Goal: Task Accomplishment & Management: Manage account settings

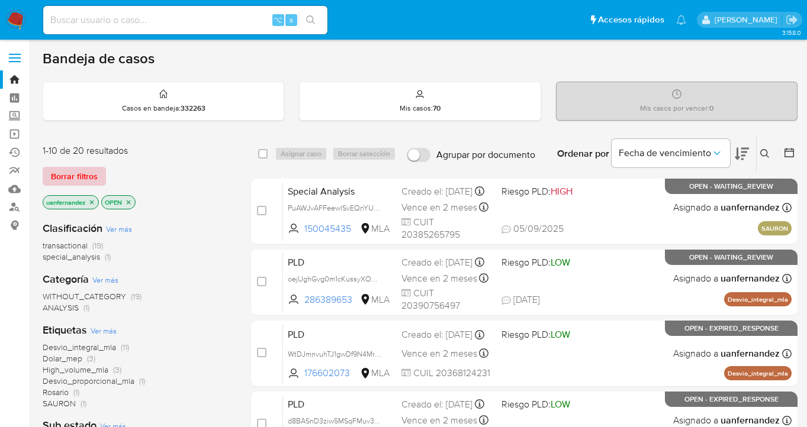
click at [68, 177] on span "Borrar filtros" at bounding box center [74, 176] width 47 height 17
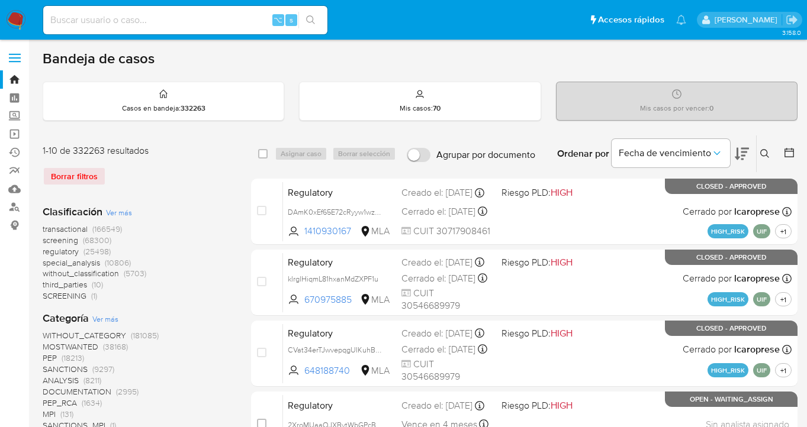
drag, startPoint x: 765, startPoint y: 152, endPoint x: 673, endPoint y: 182, distance: 96.6
click at [765, 152] on icon at bounding box center [764, 153] width 9 height 9
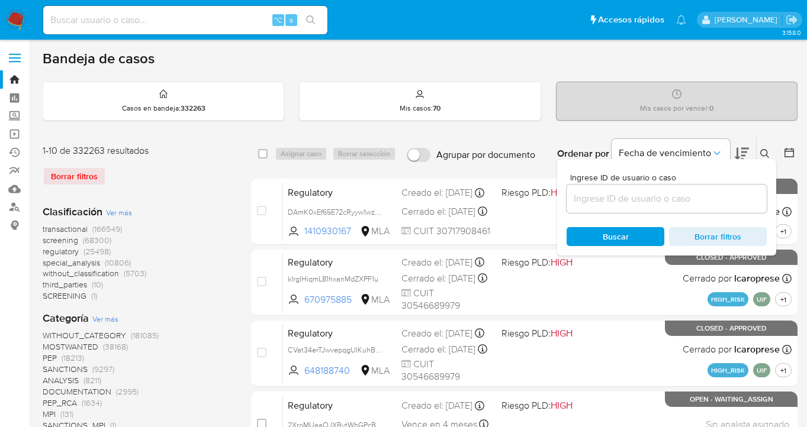
click at [646, 200] on input at bounding box center [667, 198] width 200 height 15
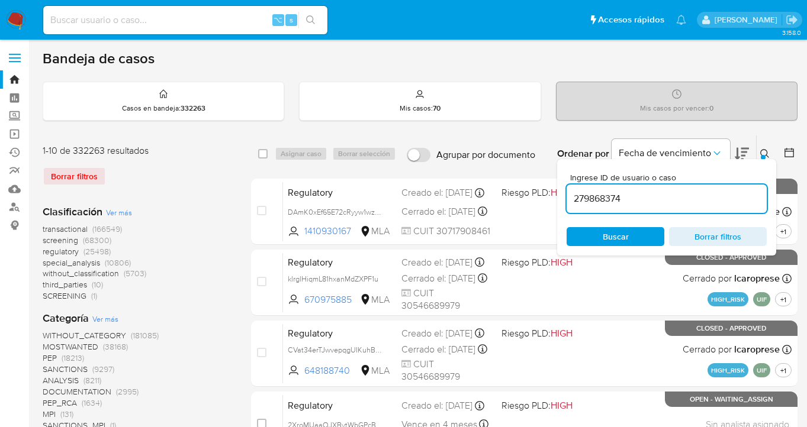
type input "279868374"
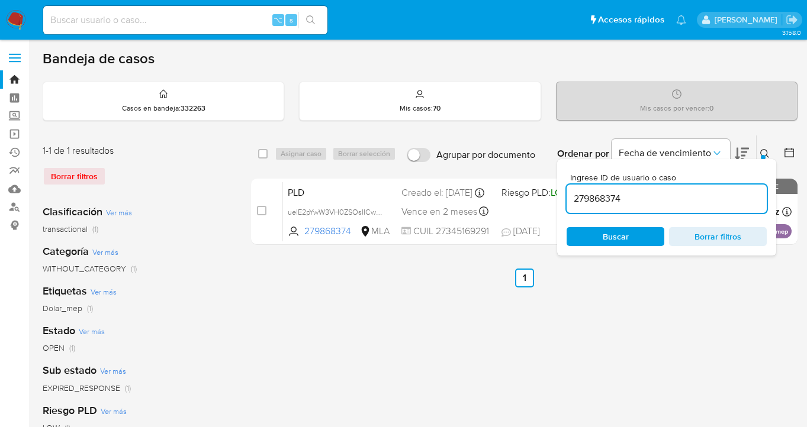
click at [765, 152] on icon at bounding box center [764, 153] width 9 height 9
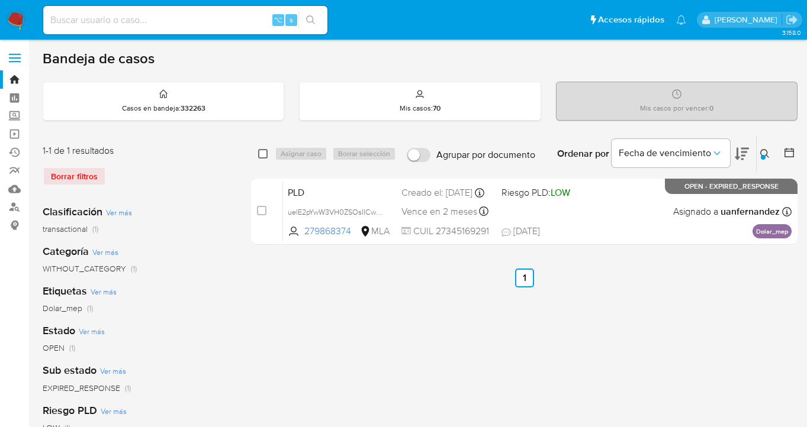
click at [263, 150] on input "checkbox" at bounding box center [262, 153] width 9 height 9
checkbox input "true"
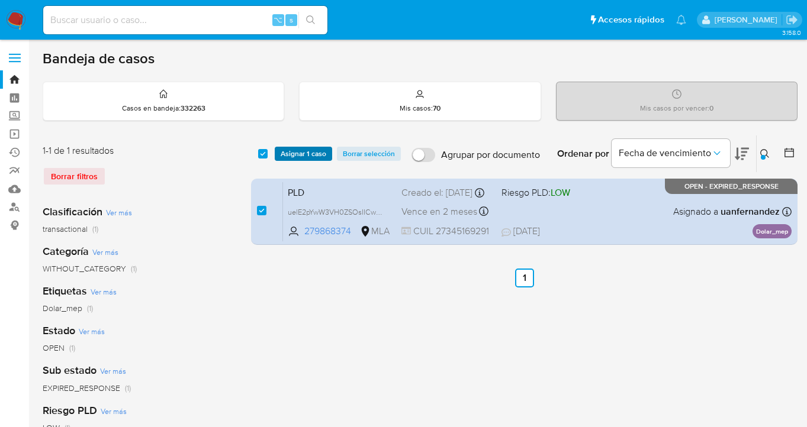
click at [276, 150] on button "Asignar 1 caso" at bounding box center [303, 154] width 57 height 14
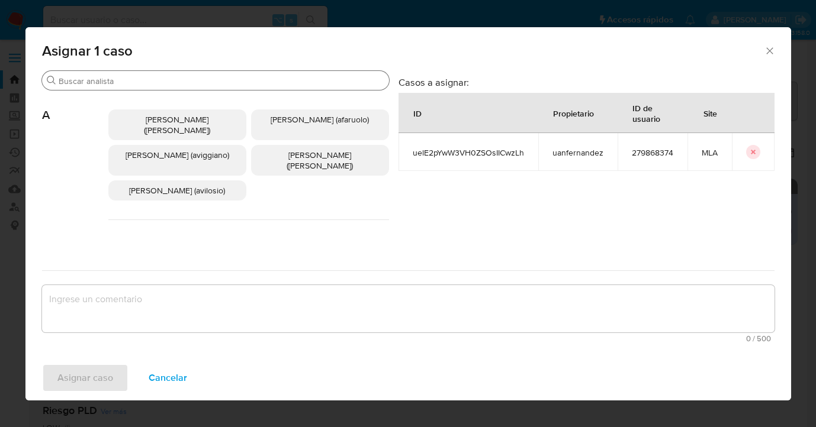
click at [260, 81] on input "Buscar" at bounding box center [222, 81] width 326 height 11
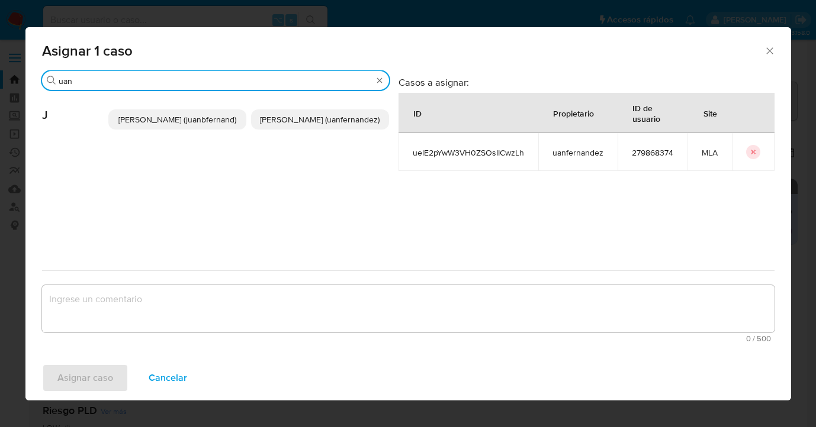
type input "uan"
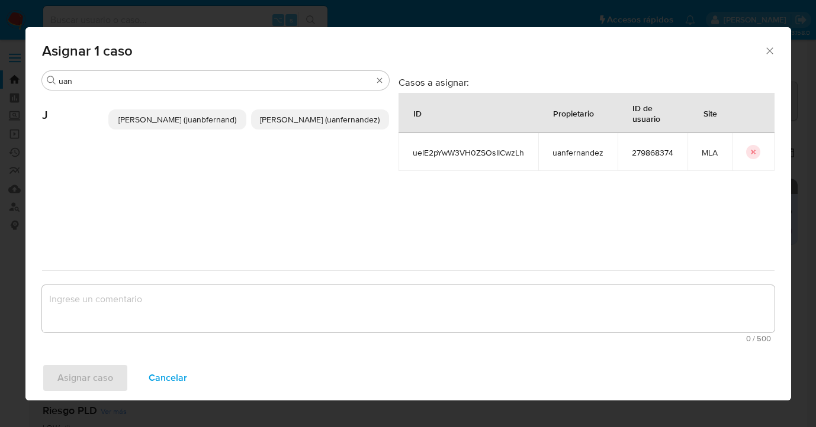
click at [343, 122] on span "Juan Pablo Fernandez (uanfernandez)" at bounding box center [320, 120] width 120 height 12
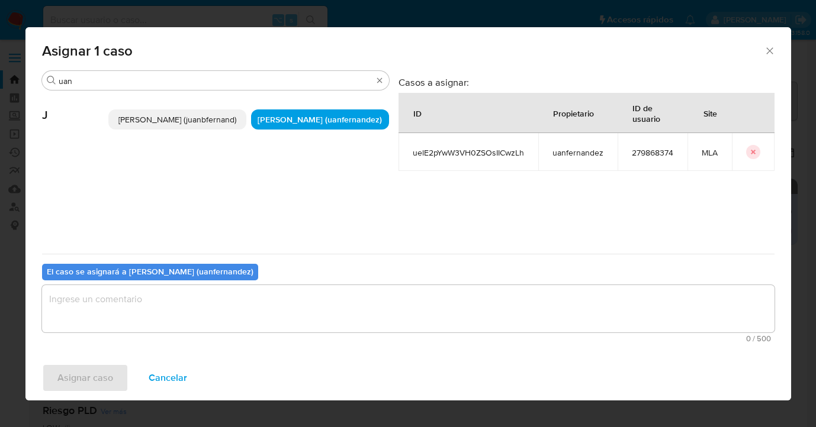
click at [271, 310] on textarea "assign-modal" at bounding box center [408, 308] width 732 height 47
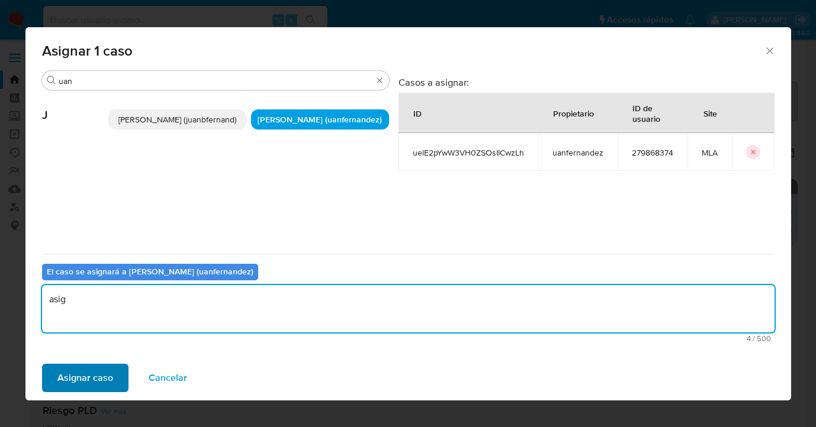
type textarea "asig"
click at [115, 380] on button "Asignar caso" at bounding box center [85, 378] width 86 height 28
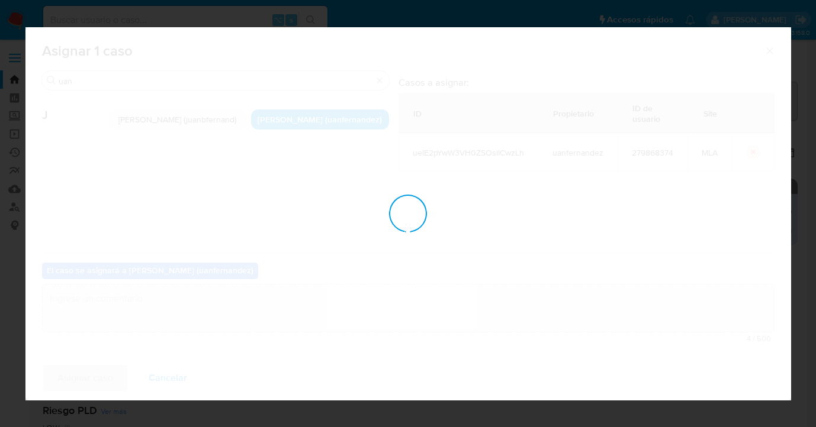
checkbox input "false"
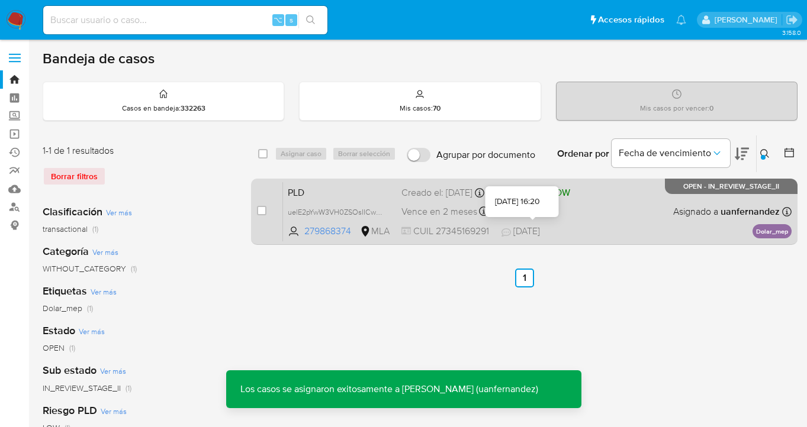
click at [617, 211] on div "PLD uelE2pYwW3VH0ZSOsIICwzLh 279868374 MLA Riesgo PLD: LOW Creado el: 12/08/202…" at bounding box center [537, 212] width 508 height 60
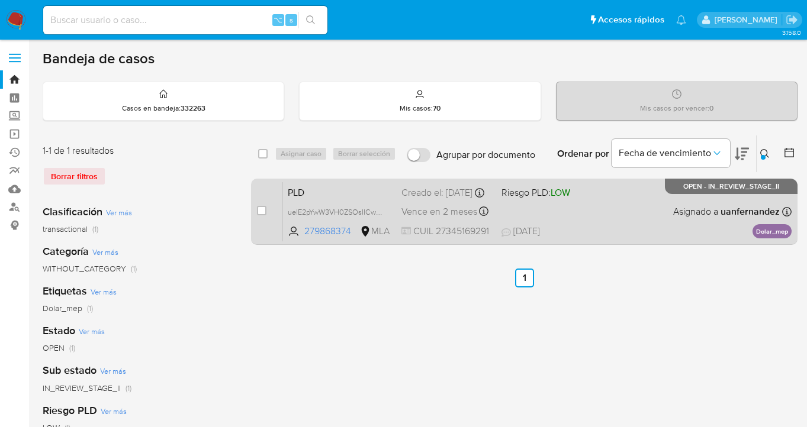
click at [613, 208] on div "PLD uelE2pYwW3VH0ZSOsIICwzLh 279868374 MLA Riesgo PLD: LOW Creado el: 12/08/202…" at bounding box center [537, 212] width 508 height 60
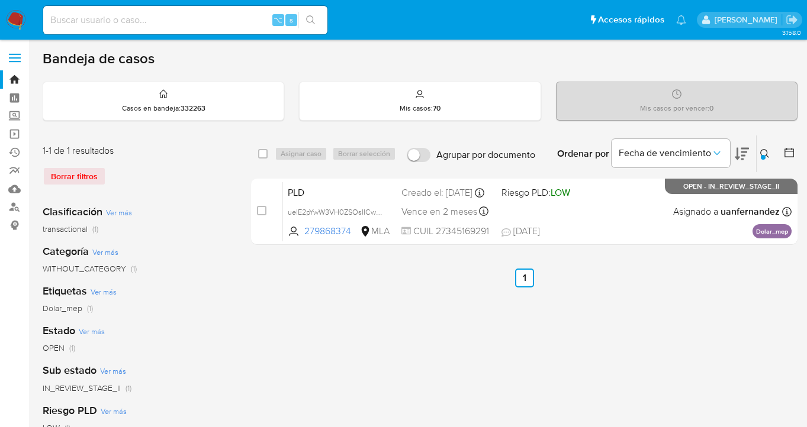
click at [764, 152] on icon at bounding box center [764, 153] width 9 height 9
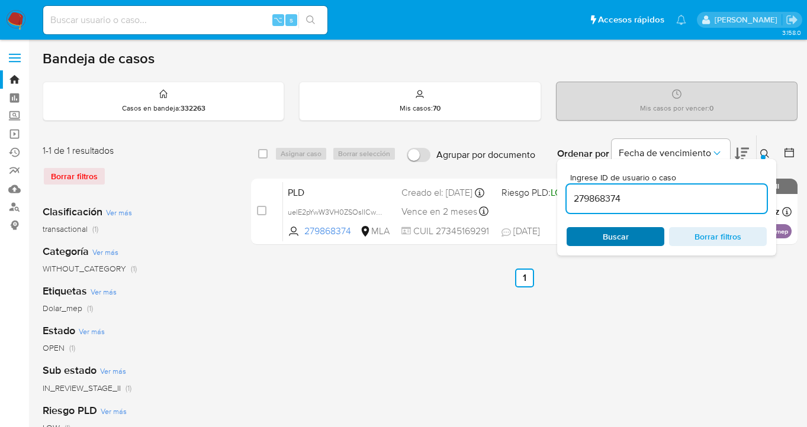
click at [638, 243] on span "Buscar" at bounding box center [615, 236] width 81 height 17
click at [765, 153] on icon at bounding box center [764, 153] width 9 height 9
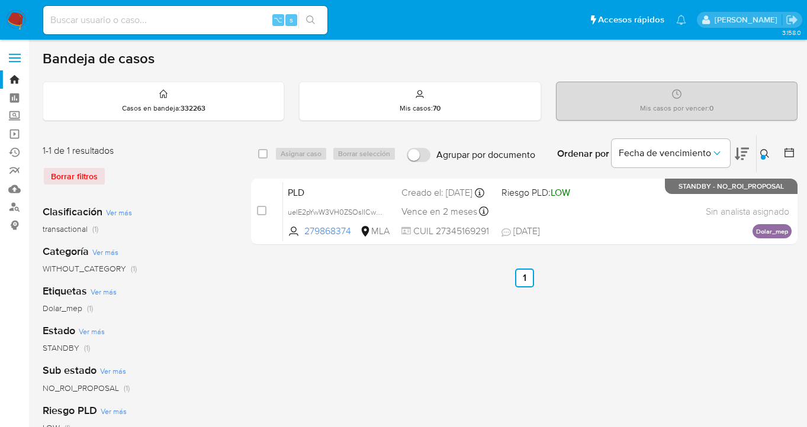
click at [768, 153] on icon at bounding box center [764, 153] width 9 height 9
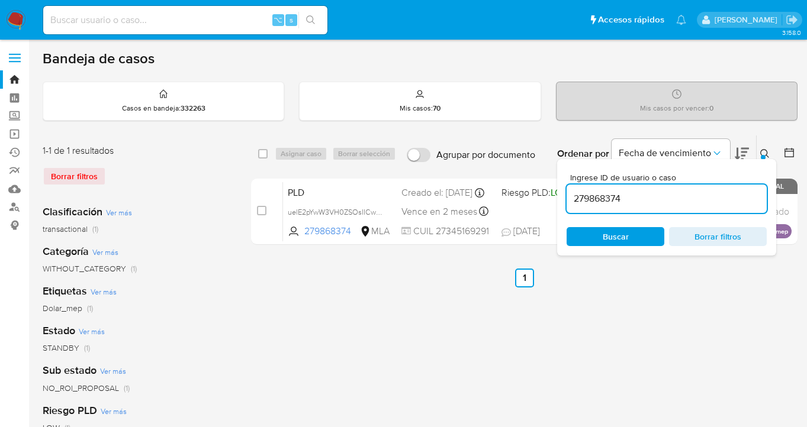
drag, startPoint x: 636, startPoint y: 198, endPoint x: 567, endPoint y: 194, distance: 68.8
click at [568, 195] on input "279868374" at bounding box center [667, 198] width 200 height 15
type input "1069767160"
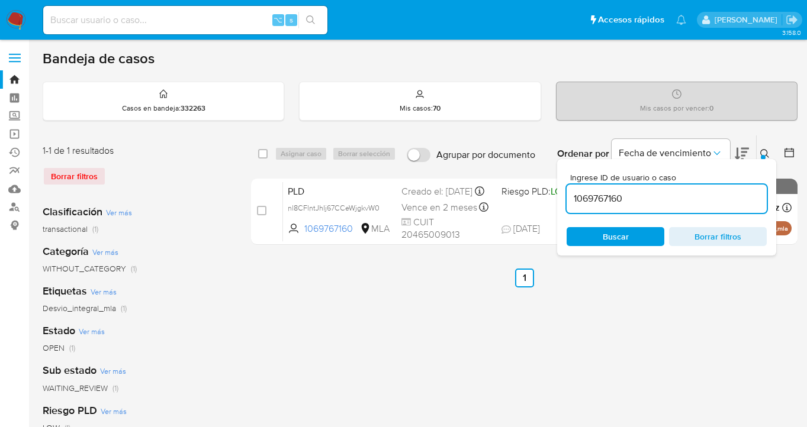
click at [764, 153] on icon at bounding box center [764, 153] width 9 height 9
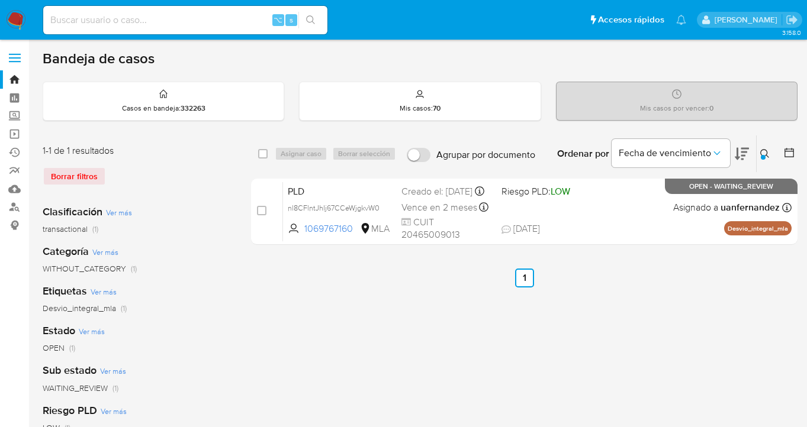
drag, startPoint x: 264, startPoint y: 157, endPoint x: 279, endPoint y: 154, distance: 15.7
click at [265, 156] on input "checkbox" at bounding box center [262, 153] width 9 height 9
checkbox input "true"
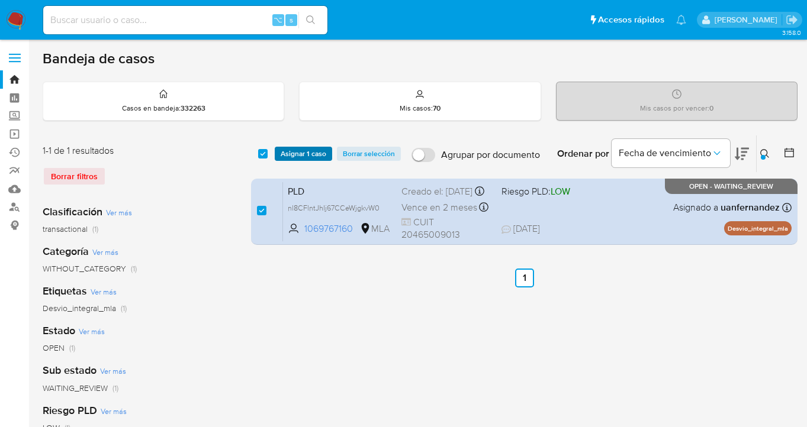
click at [292, 154] on span "Asignar 1 caso" at bounding box center [304, 154] width 46 height 12
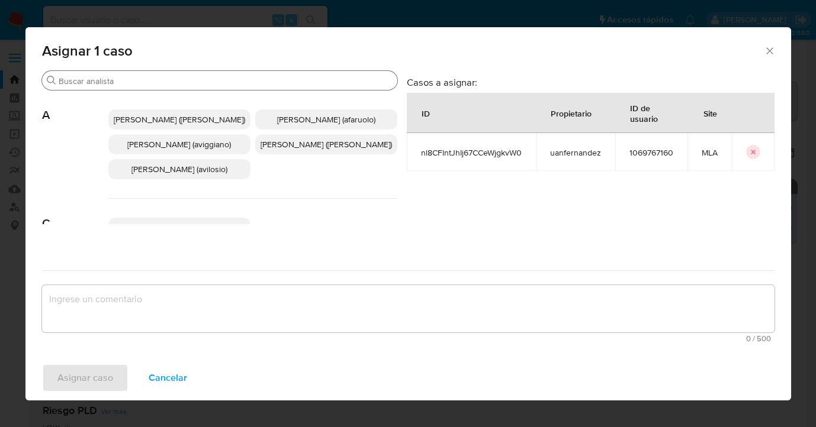
click at [228, 79] on input "Buscar" at bounding box center [226, 81] width 334 height 11
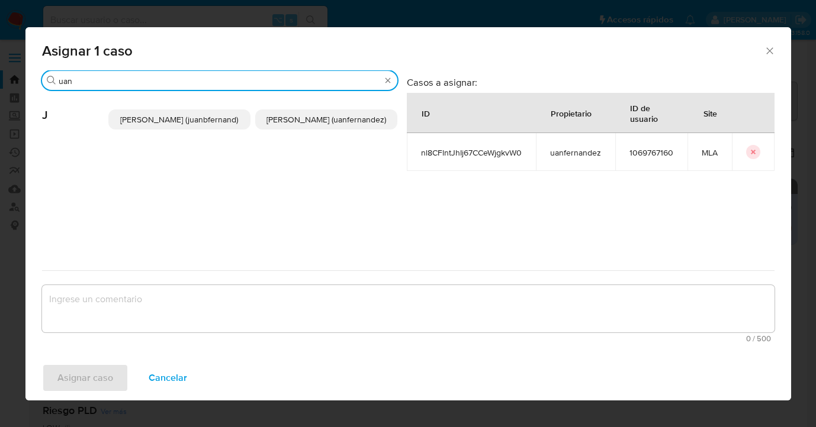
type input "uan"
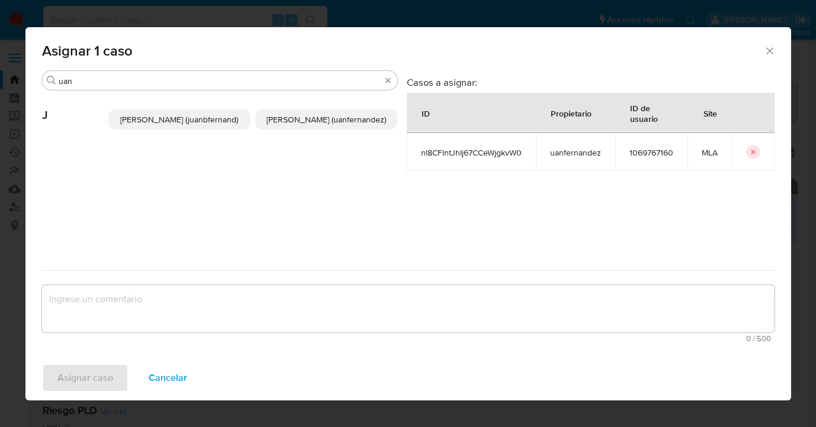
click at [314, 122] on span "Juan Pablo Fernandez (uanfernandez)" at bounding box center [326, 120] width 120 height 12
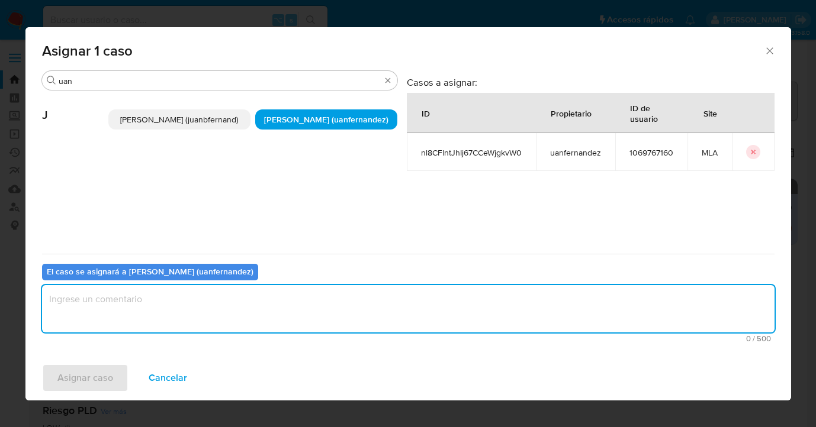
click at [236, 305] on textarea "assign-modal" at bounding box center [408, 308] width 732 height 47
type textarea "asig"
click at [107, 371] on span "Asignar caso" at bounding box center [85, 378] width 56 height 26
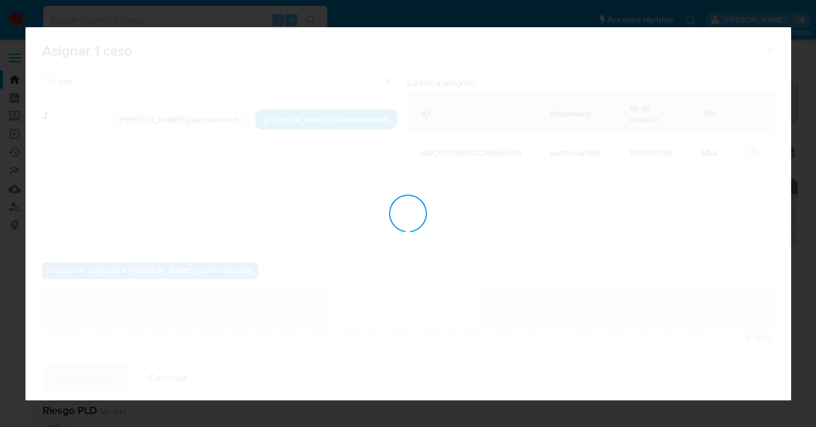
checkbox input "false"
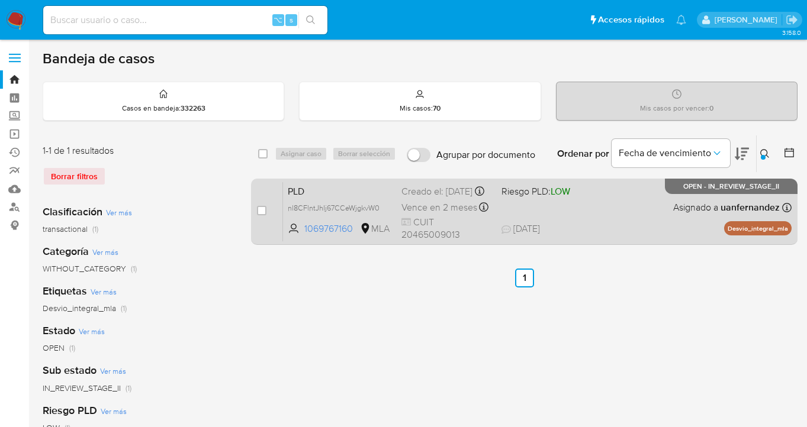
click at [639, 223] on div "PLD nl8CFlntJhIj67CCeWjgkvW0 1069767160 MLA Riesgo PLD: LOW Creado el: 12/08/20…" at bounding box center [537, 212] width 508 height 60
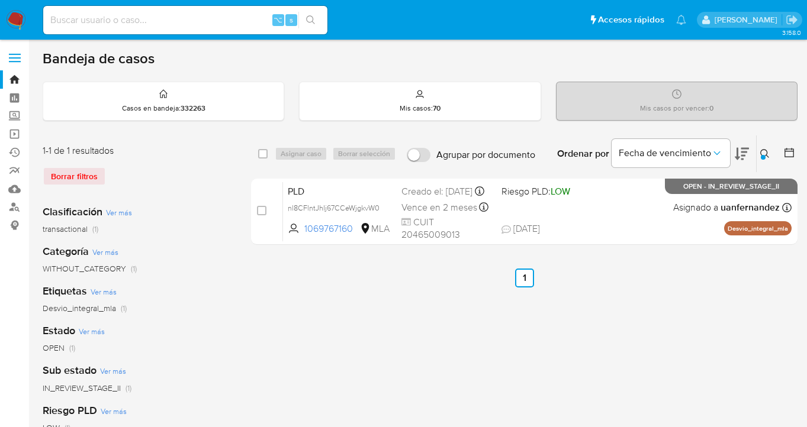
click at [762, 152] on icon at bounding box center [764, 153] width 9 height 9
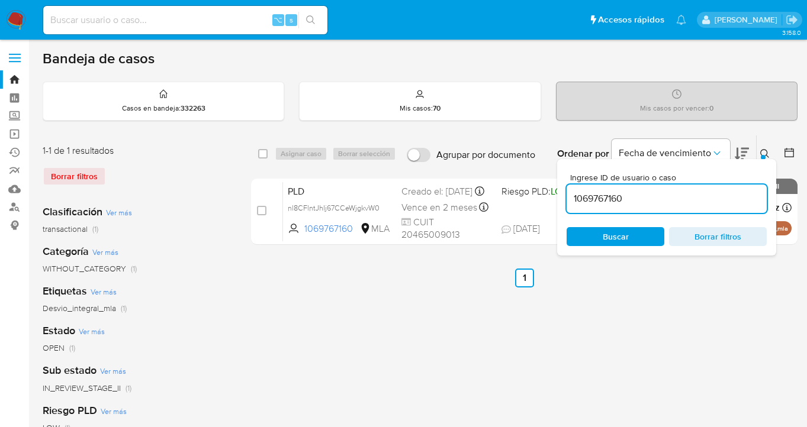
drag, startPoint x: 633, startPoint y: 198, endPoint x: 572, endPoint y: 197, distance: 61.0
click at [557, 203] on div "Ingrese ID de usuario o caso 1069767160 Buscar Borrar filtros" at bounding box center [666, 207] width 219 height 96
type input "691598863"
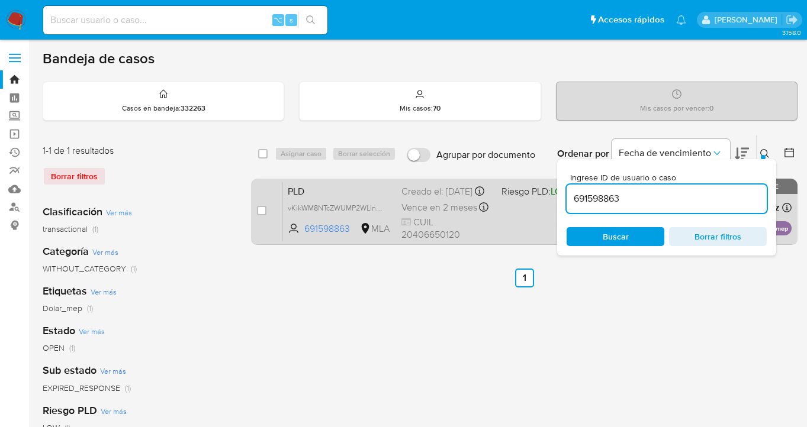
drag, startPoint x: 764, startPoint y: 151, endPoint x: 679, endPoint y: 202, distance: 98.8
click at [764, 151] on icon at bounding box center [764, 153] width 9 height 9
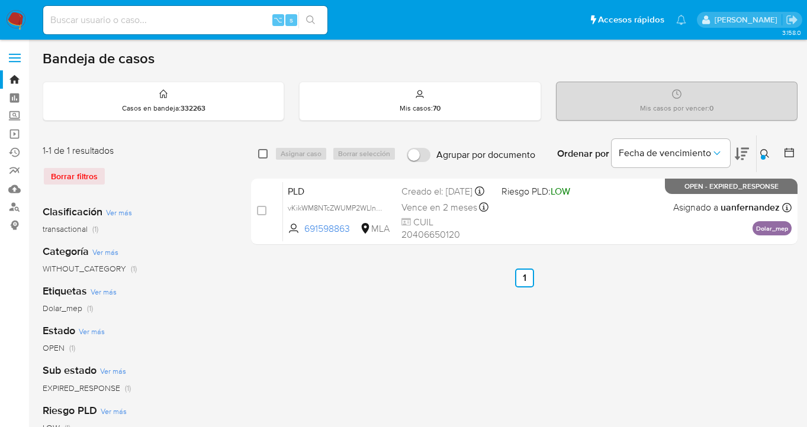
click at [265, 154] on input "checkbox" at bounding box center [262, 153] width 9 height 9
checkbox input "true"
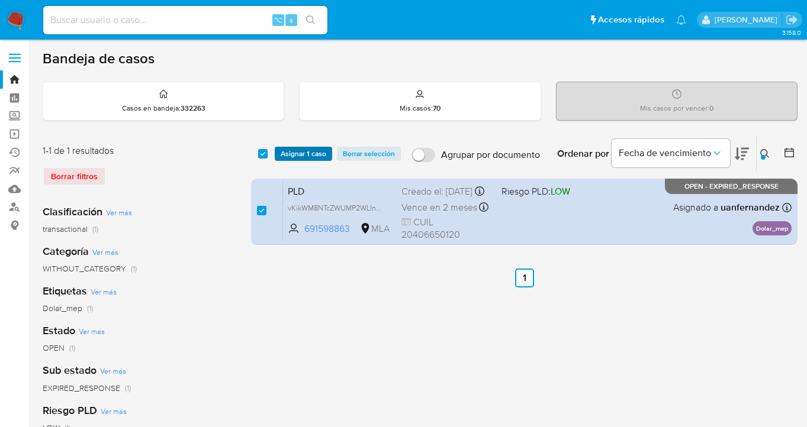
click at [284, 149] on span "Asignar 1 caso" at bounding box center [304, 154] width 46 height 12
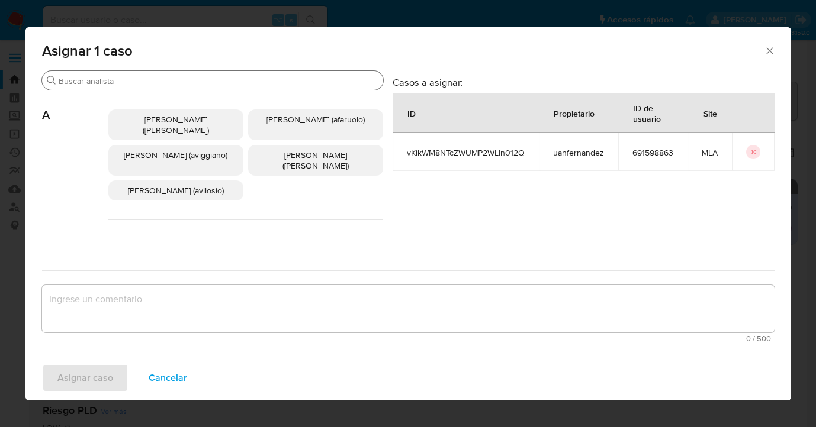
click at [194, 83] on input "Buscar" at bounding box center [219, 81] width 320 height 11
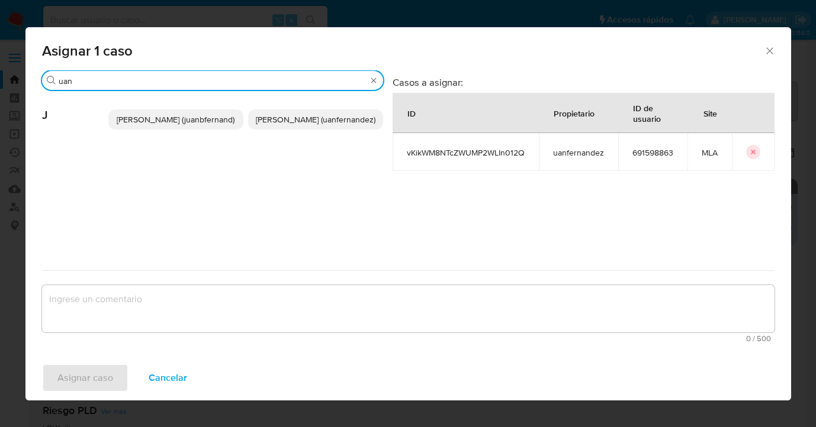
type input "uan"
click at [285, 114] on span "Juan Pablo Fernandez (uanfernandez)" at bounding box center [316, 120] width 120 height 12
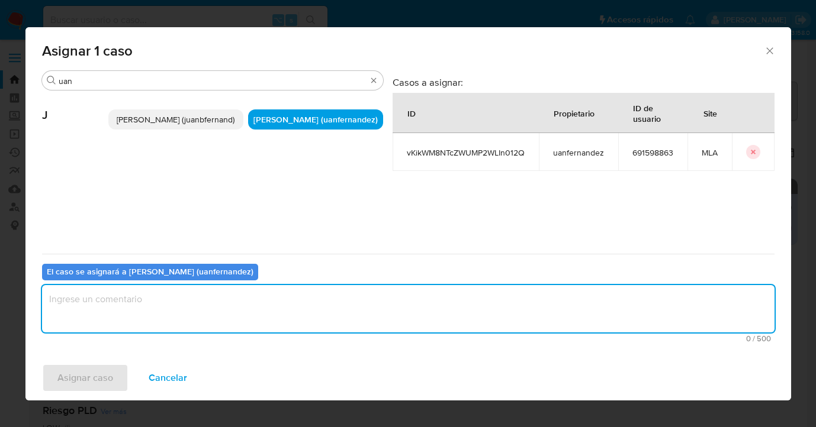
click at [227, 321] on textarea "assign-modal" at bounding box center [408, 308] width 732 height 47
type textarea "asig"
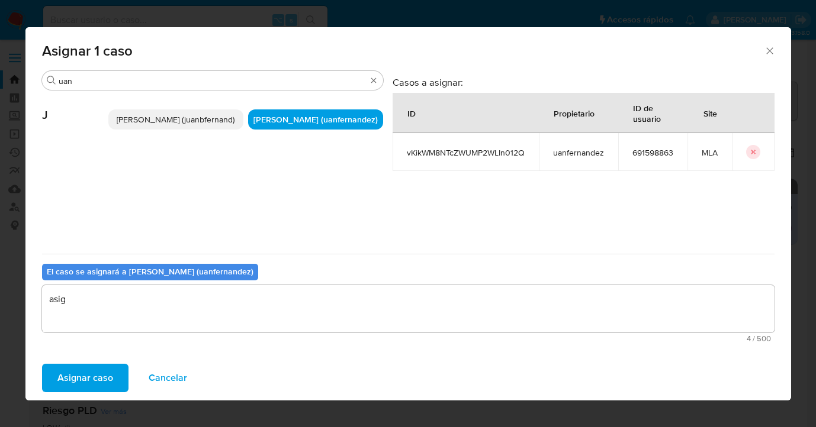
click at [88, 391] on span "Asignar caso" at bounding box center [85, 378] width 56 height 26
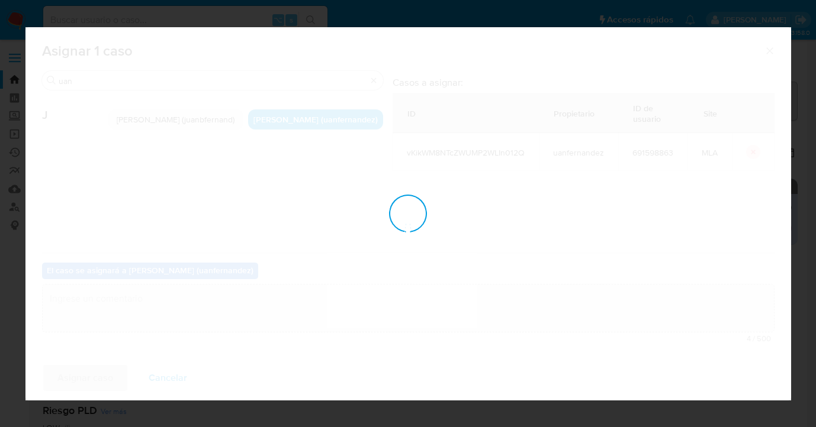
checkbox input "false"
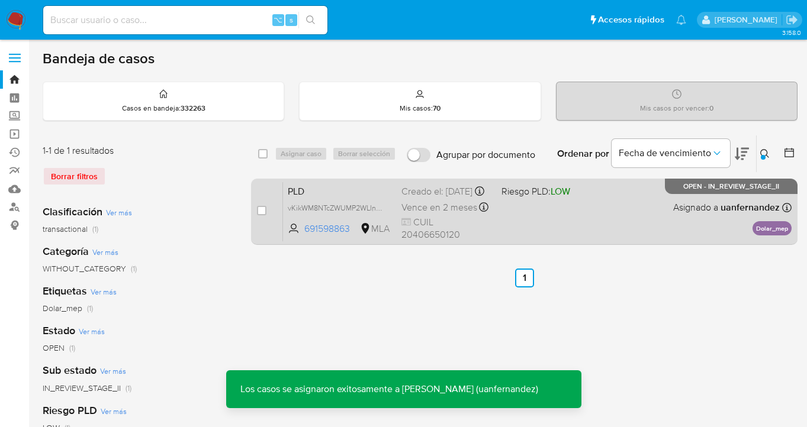
click at [567, 220] on div "PLD vKikWM8NTcZWUMP2WLIn012Q 691598863 MLA Riesgo PLD: LOW Creado el: 12/08/202…" at bounding box center [537, 212] width 508 height 60
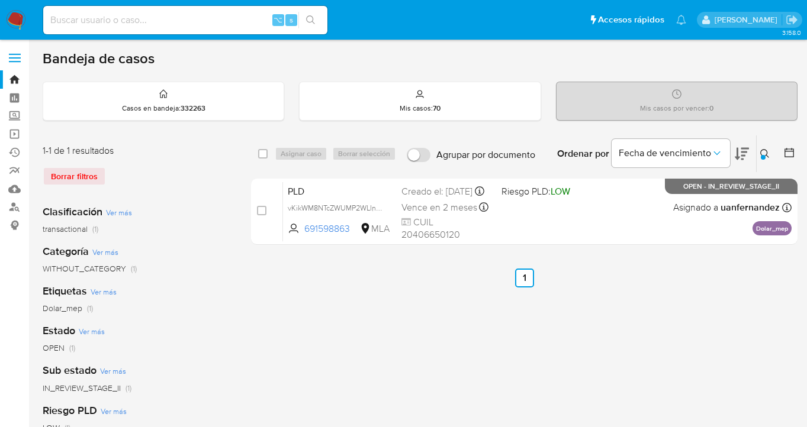
click at [770, 148] on button at bounding box center [767, 154] width 20 height 14
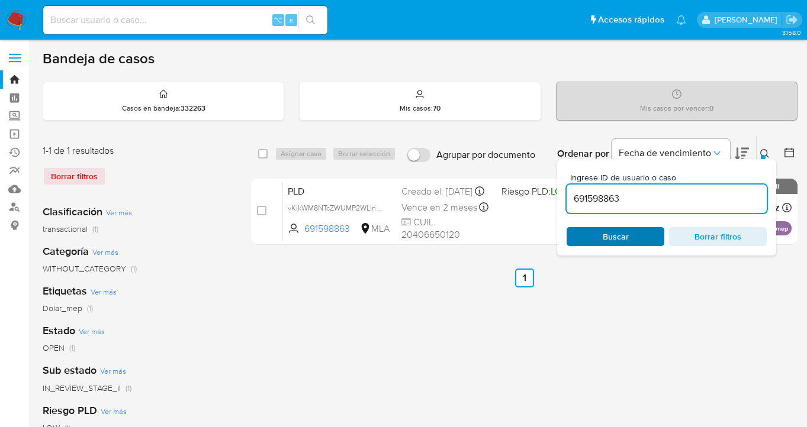
click at [641, 234] on span "Buscar" at bounding box center [615, 236] width 81 height 17
click at [766, 152] on icon at bounding box center [764, 153] width 9 height 9
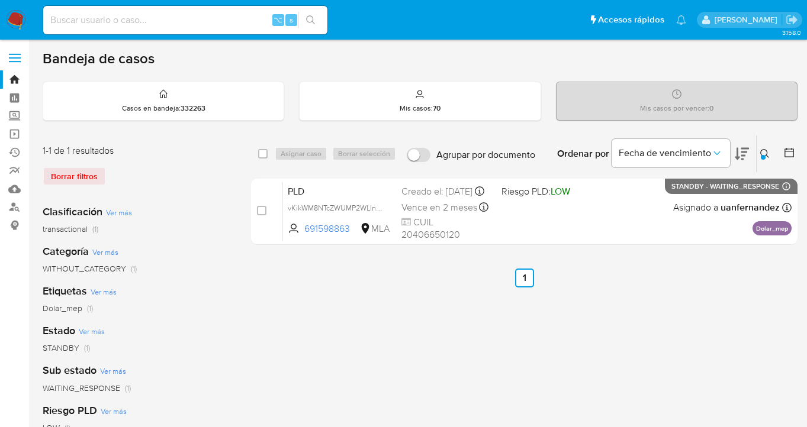
click at [766, 153] on icon at bounding box center [764, 153] width 9 height 9
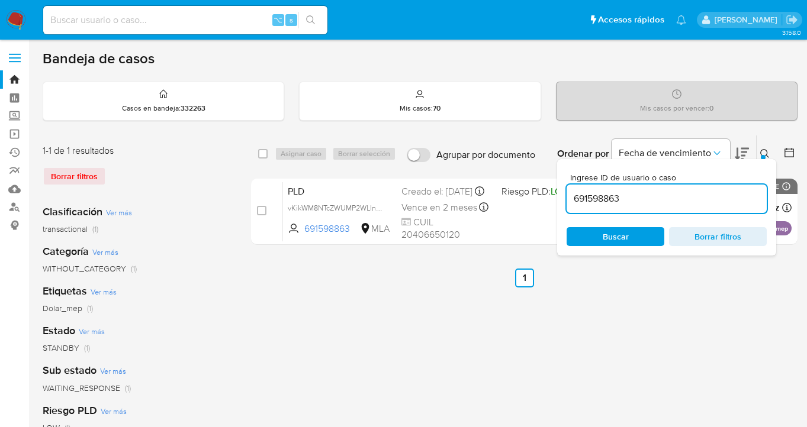
drag, startPoint x: 627, startPoint y: 197, endPoint x: 575, endPoint y: 187, distance: 53.1
click at [575, 187] on div "691598863" at bounding box center [667, 199] width 200 height 28
type input "150610069"
click at [764, 153] on icon at bounding box center [764, 153] width 9 height 9
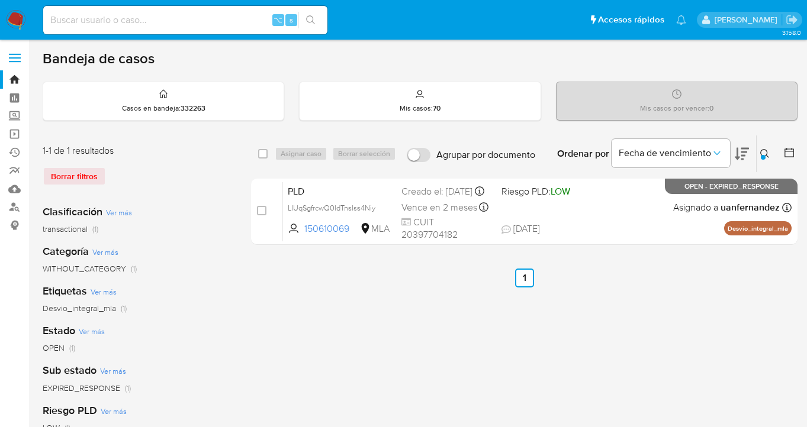
click at [767, 149] on icon at bounding box center [764, 153] width 9 height 9
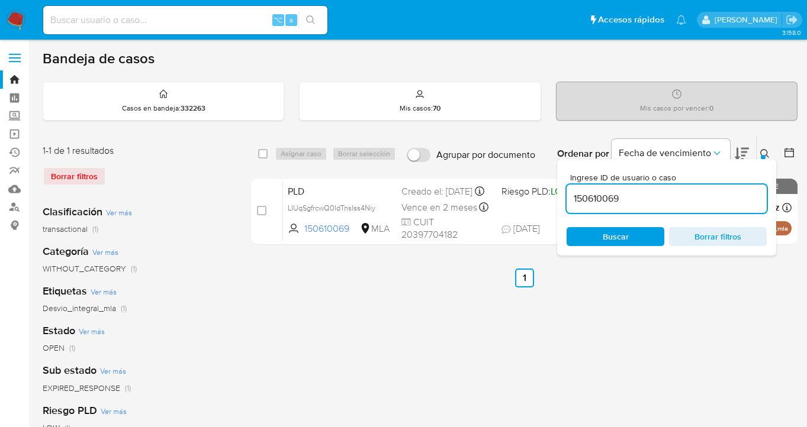
drag, startPoint x: 658, startPoint y: 194, endPoint x: 567, endPoint y: 186, distance: 91.5
click at [567, 186] on div "150610069" at bounding box center [667, 199] width 200 height 28
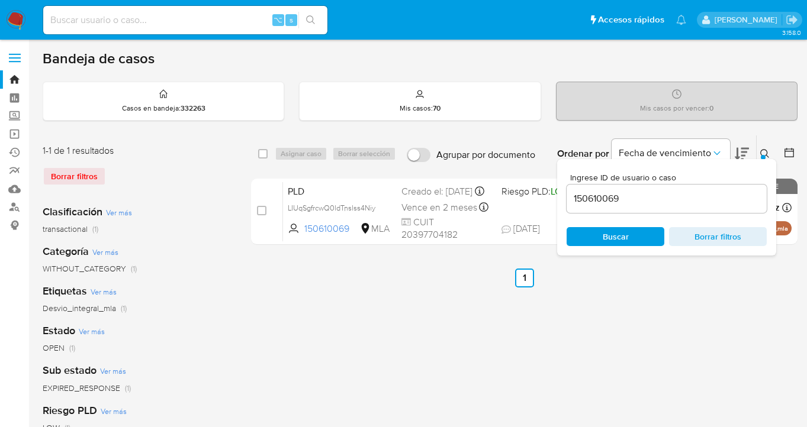
click at [764, 153] on icon at bounding box center [764, 153] width 9 height 9
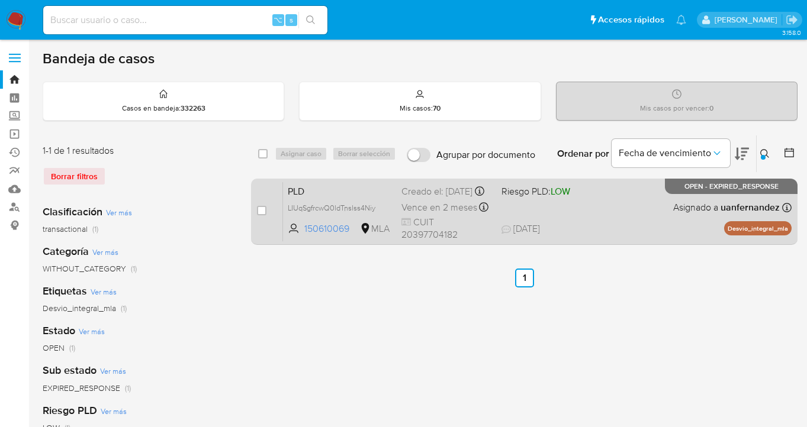
click at [635, 210] on div "PLD LIUqSgfrcwQ0ldTnslss4Niy 150610069 MLA Riesgo PLD: LOW Creado el: 12/08/202…" at bounding box center [537, 212] width 508 height 60
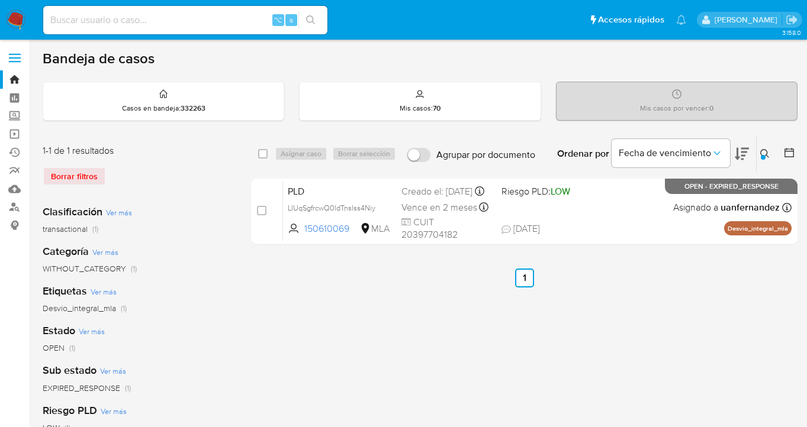
drag, startPoint x: 263, startPoint y: 153, endPoint x: 311, endPoint y: 156, distance: 48.0
click at [263, 153] on input "checkbox" at bounding box center [262, 153] width 9 height 9
checkbox input "true"
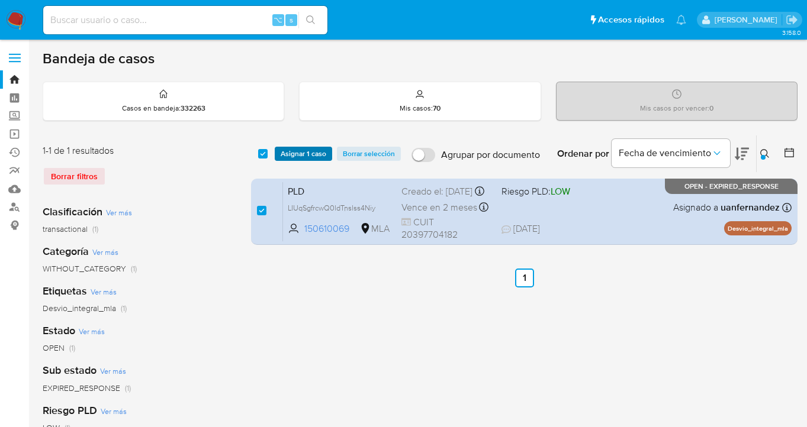
click at [311, 156] on span "Asignar 1 caso" at bounding box center [304, 154] width 46 height 12
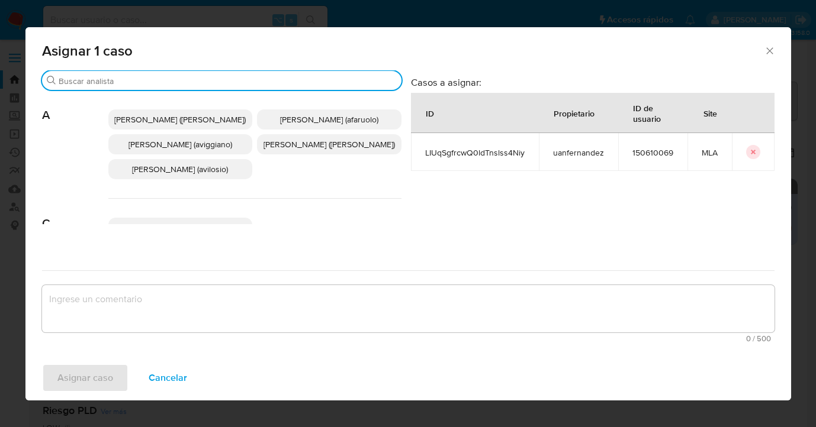
click at [215, 81] on input "Buscar" at bounding box center [228, 81] width 338 height 11
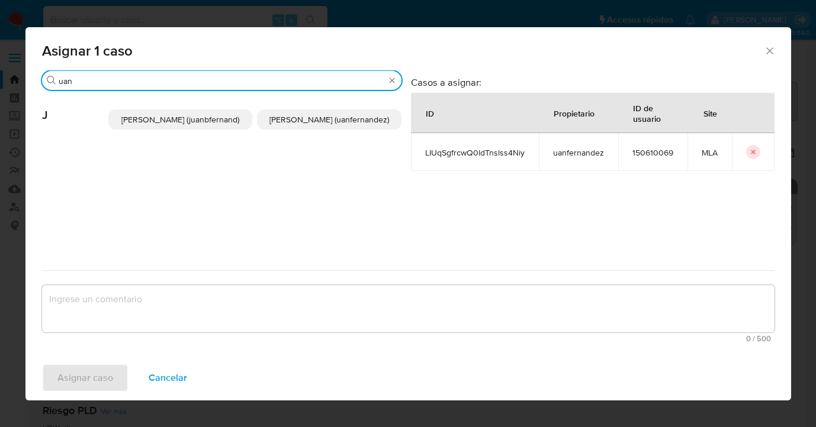
type input "uan"
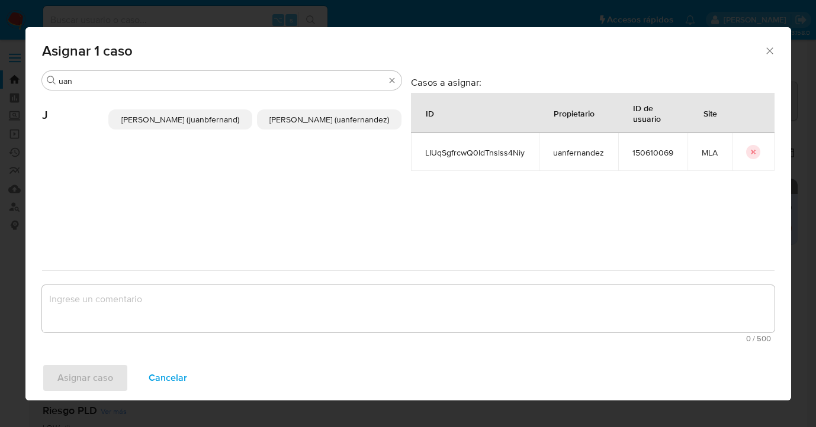
drag, startPoint x: 332, startPoint y: 125, endPoint x: 305, endPoint y: 198, distance: 78.3
click at [332, 125] on span "Juan Pablo Fernandez (uanfernandez)" at bounding box center [329, 120] width 120 height 12
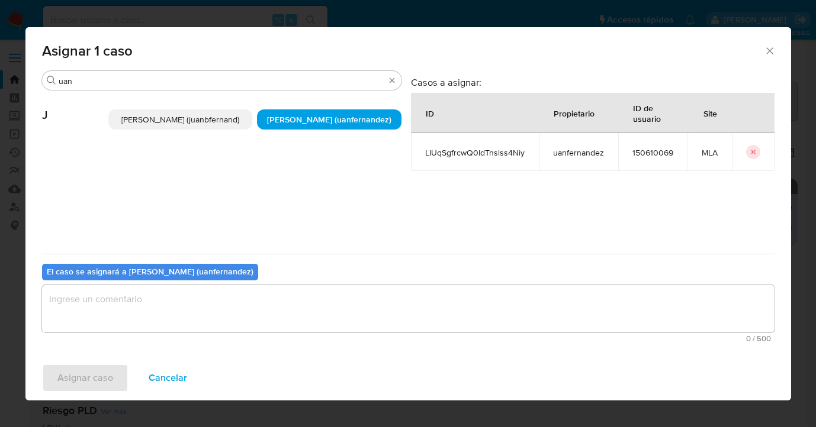
click at [275, 310] on textarea "assign-modal" at bounding box center [408, 308] width 732 height 47
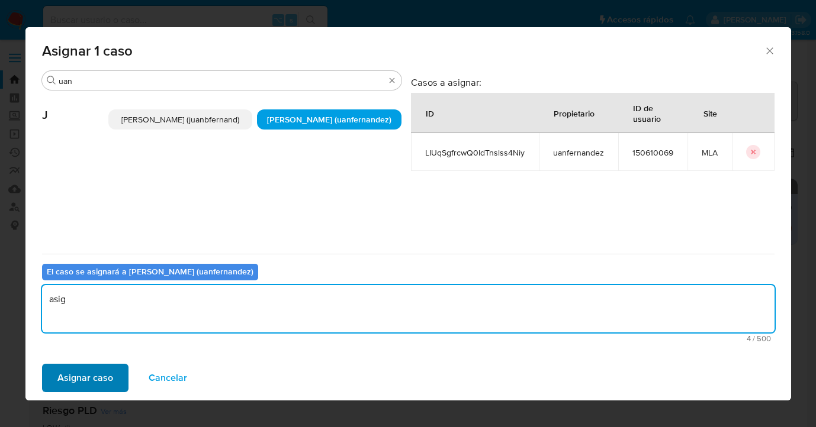
type textarea "asig"
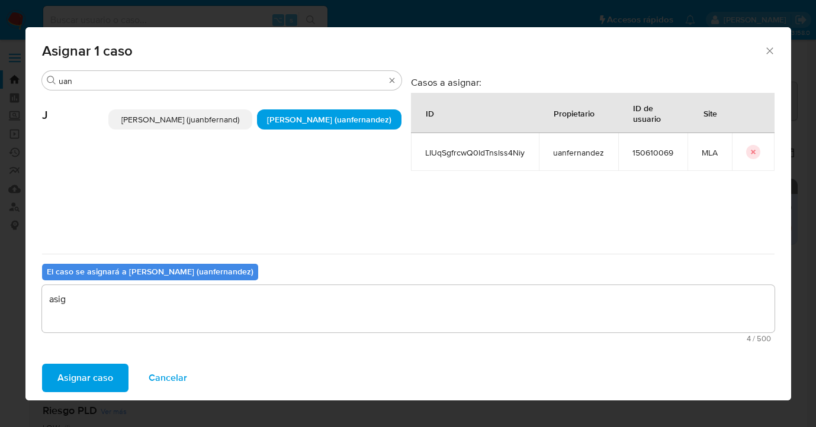
click at [98, 375] on span "Asignar caso" at bounding box center [85, 378] width 56 height 26
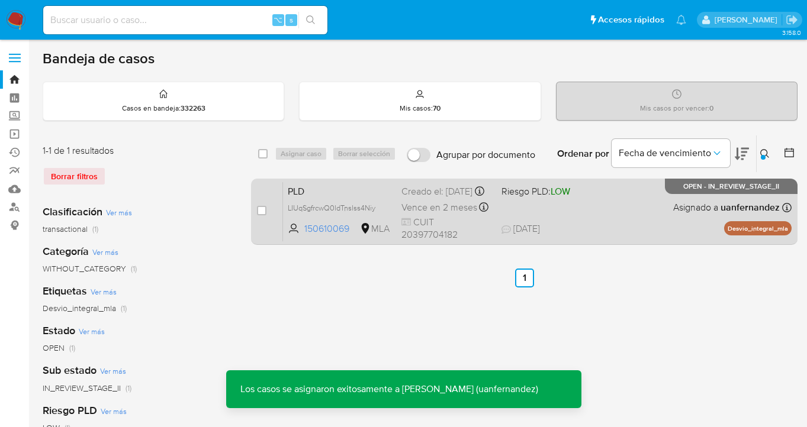
click at [639, 222] on div "PLD LIUqSgfrcwQ0ldTnslss4Niy 150610069 MLA Riesgo PLD: LOW Creado el: 12/08/202…" at bounding box center [537, 212] width 508 height 60
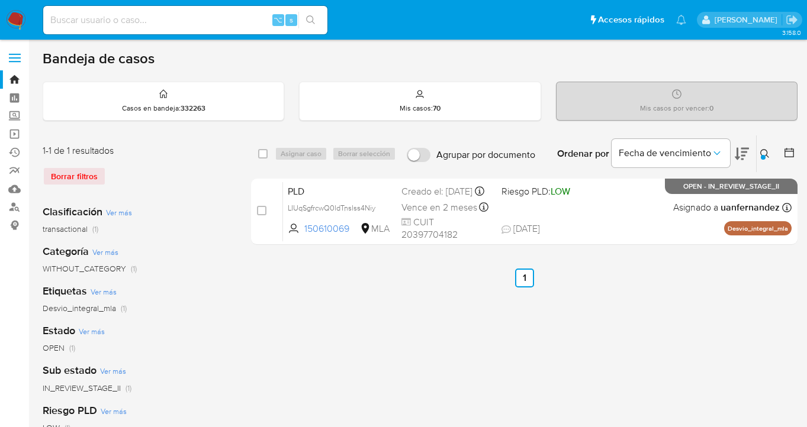
click at [759, 152] on button at bounding box center [767, 154] width 20 height 14
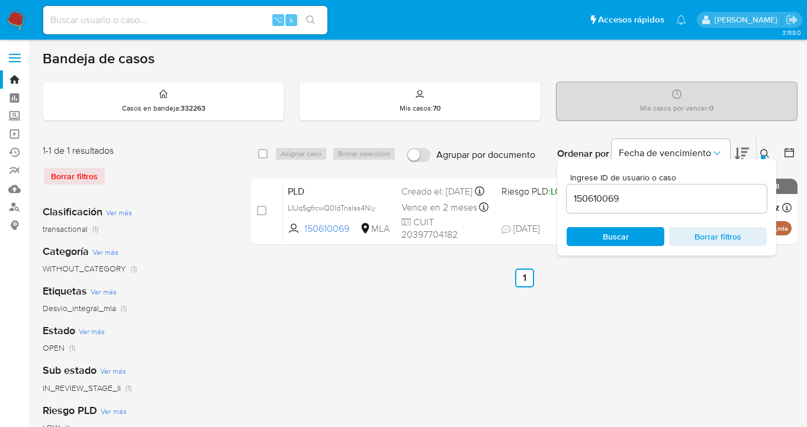
click at [616, 232] on span "Buscar" at bounding box center [616, 236] width 26 height 19
click at [764, 151] on icon at bounding box center [764, 153] width 9 height 9
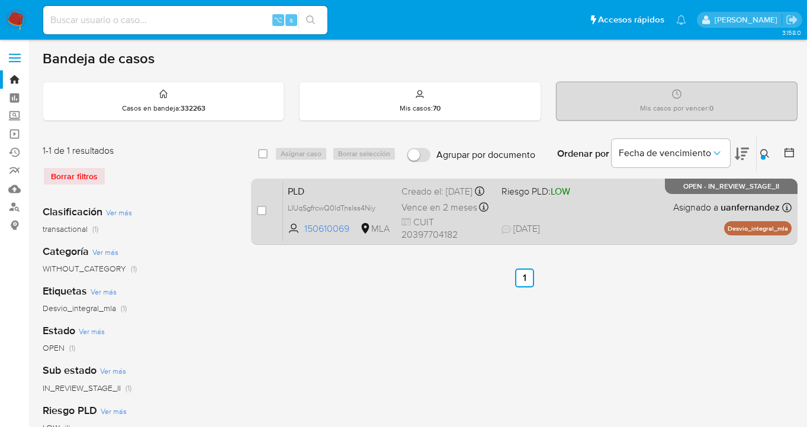
click at [641, 219] on div "PLD LIUqSgfrcwQ0ldTnslss4Niy 150610069 MLA Riesgo PLD: LOW Creado el: 12/08/202…" at bounding box center [537, 212] width 508 height 60
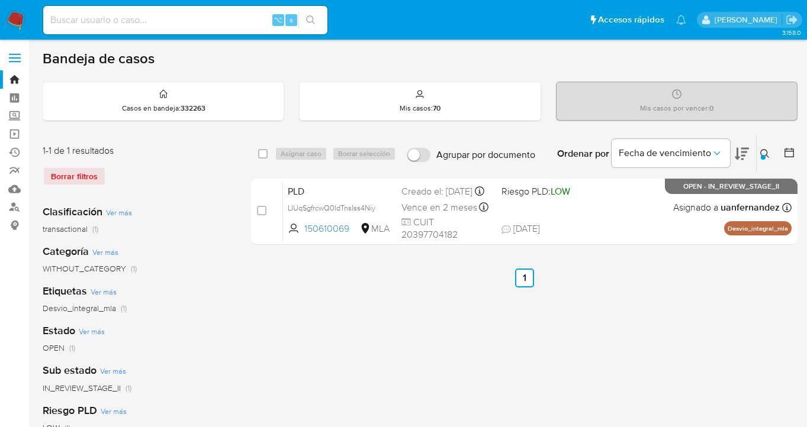
click at [765, 147] on button at bounding box center [767, 154] width 20 height 14
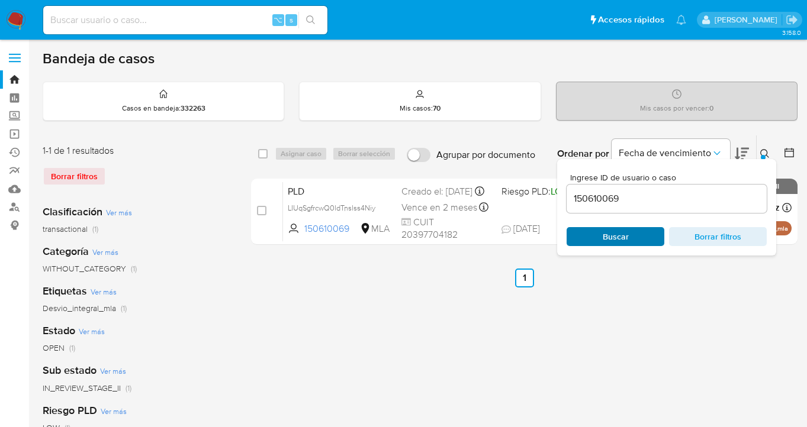
drag, startPoint x: 645, startPoint y: 232, endPoint x: 658, endPoint y: 224, distance: 14.6
click at [645, 232] on span "Buscar" at bounding box center [615, 236] width 81 height 17
click at [765, 154] on icon at bounding box center [764, 153] width 9 height 9
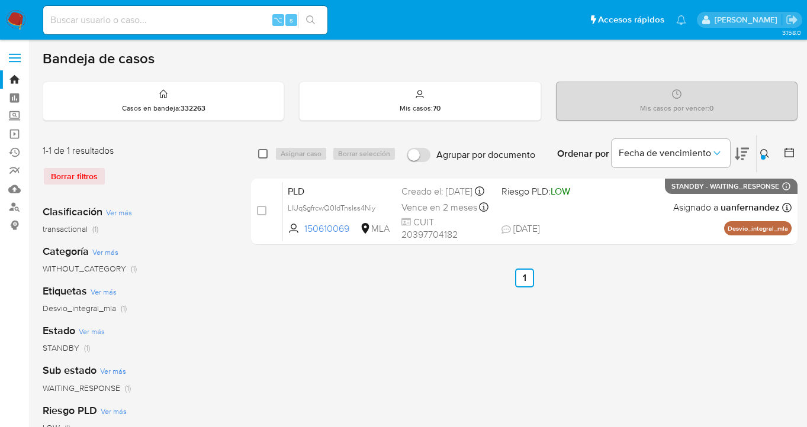
click at [266, 154] on input "checkbox" at bounding box center [262, 153] width 9 height 9
checkbox input "true"
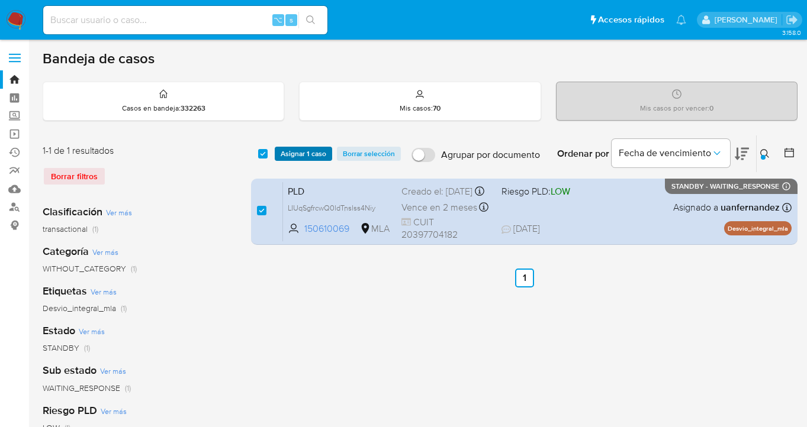
click at [287, 154] on span "Asignar 1 caso" at bounding box center [304, 154] width 46 height 12
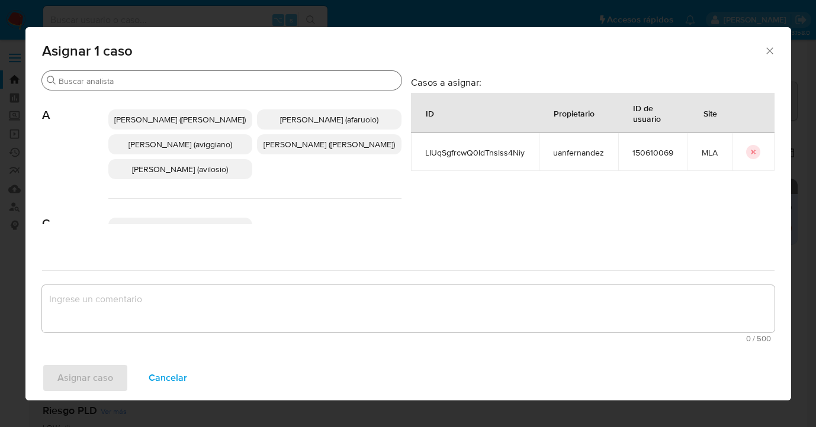
click at [242, 83] on input "Buscar" at bounding box center [228, 81] width 338 height 11
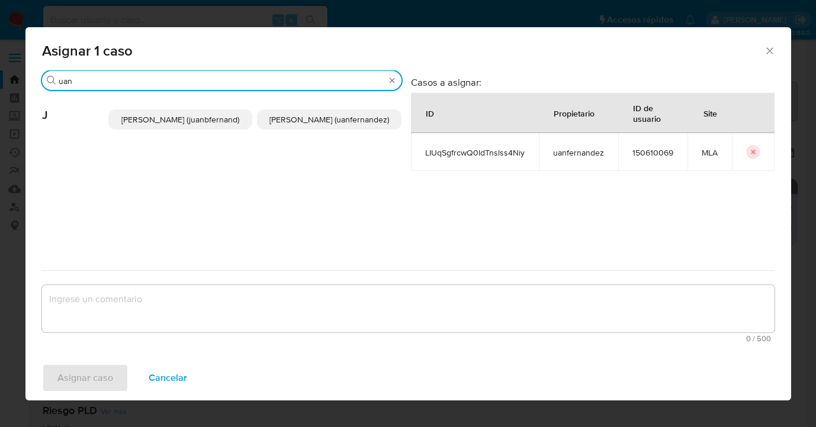
type input "uan"
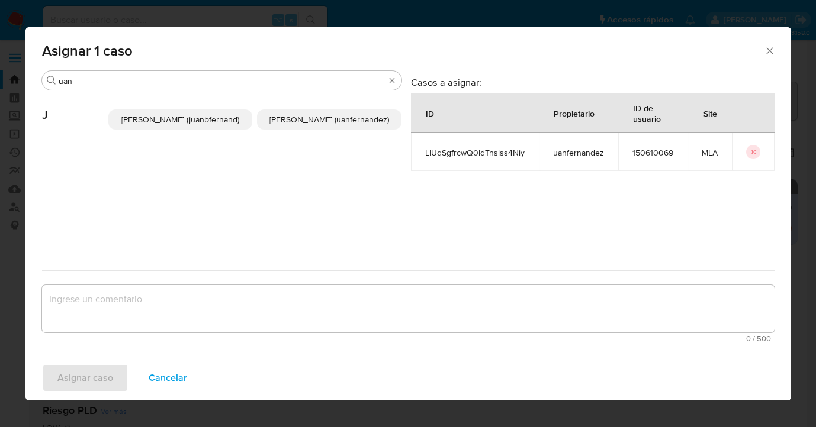
drag, startPoint x: 305, startPoint y: 124, endPoint x: 282, endPoint y: 170, distance: 52.2
click at [305, 124] on span "Juan Pablo Fernandez (uanfernandez)" at bounding box center [329, 120] width 120 height 12
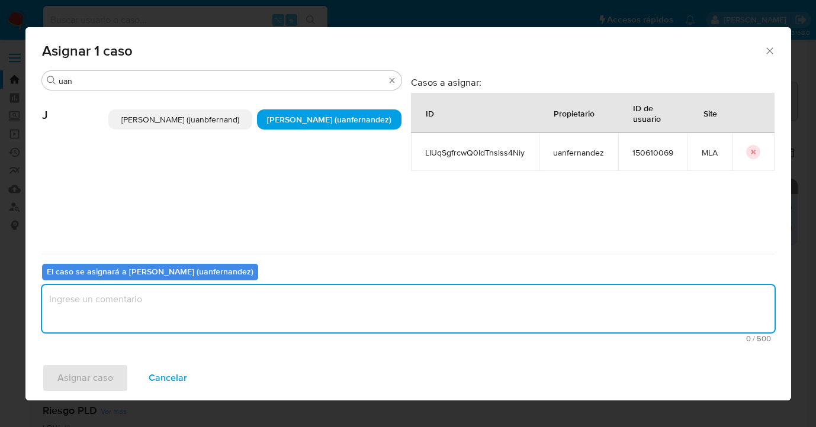
click at [240, 305] on textarea "assign-modal" at bounding box center [408, 308] width 732 height 47
type textarea "asig"
click at [72, 379] on span "Asignar caso" at bounding box center [85, 378] width 56 height 26
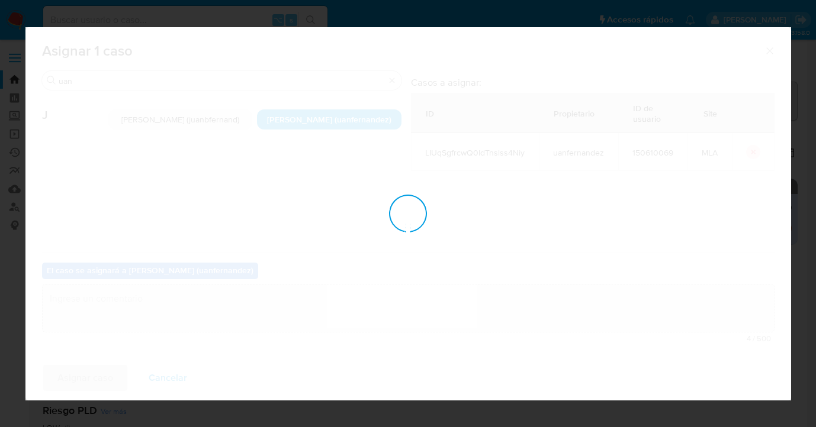
checkbox input "false"
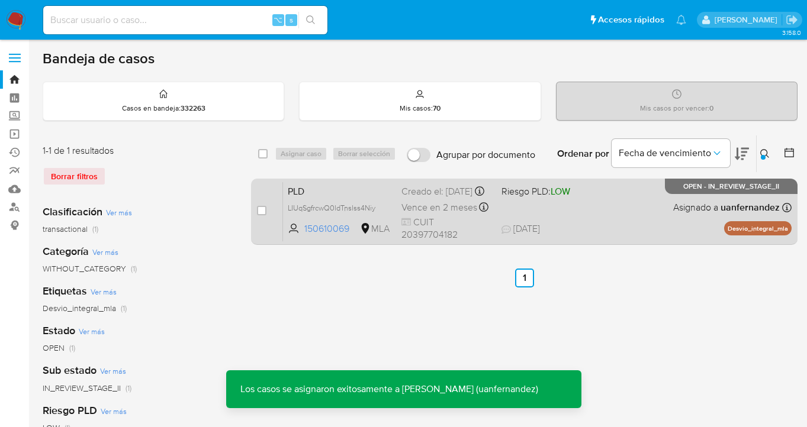
click at [586, 207] on div "PLD LIUqSgfrcwQ0ldTnslss4Niy 150610069 MLA Riesgo PLD: LOW Creado el: 12/08/202…" at bounding box center [537, 212] width 508 height 60
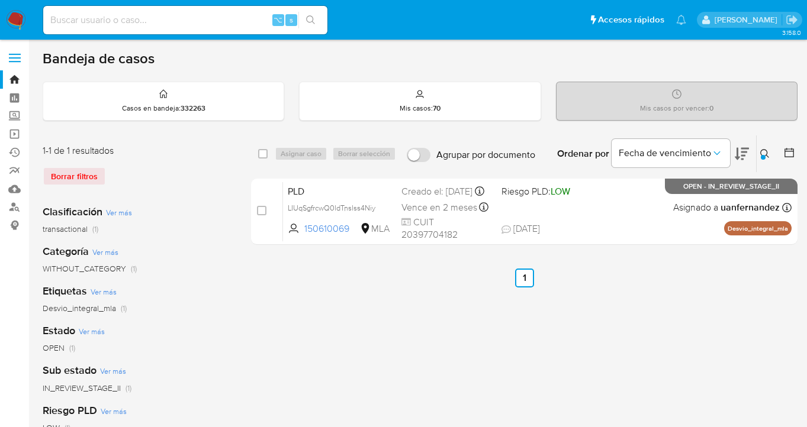
click at [767, 150] on icon at bounding box center [764, 153] width 9 height 9
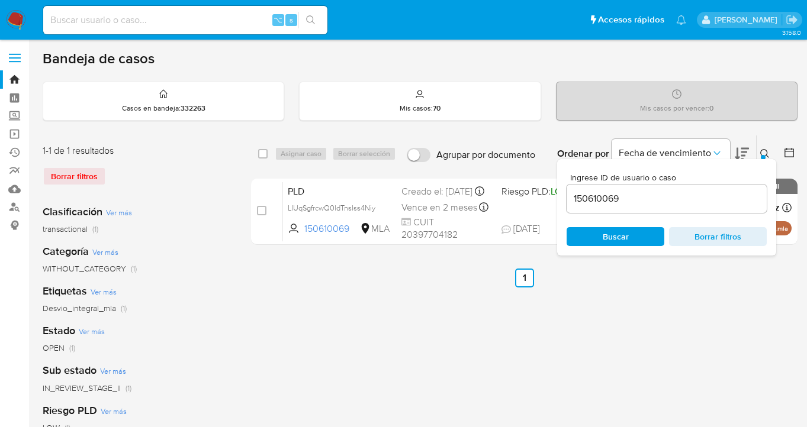
drag, startPoint x: 649, startPoint y: 236, endPoint x: 665, endPoint y: 223, distance: 21.5
click at [649, 237] on span "Buscar" at bounding box center [615, 236] width 81 height 17
click at [763, 153] on icon at bounding box center [764, 153] width 9 height 9
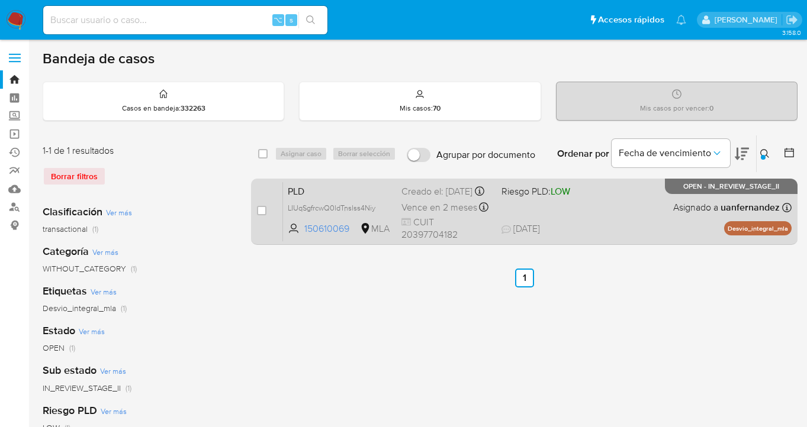
click at [607, 214] on div "PLD LIUqSgfrcwQ0ldTnslss4Niy 150610069 MLA Riesgo PLD: LOW Creado el: 12/08/202…" at bounding box center [537, 212] width 508 height 60
click at [626, 220] on div "PLD LIUqSgfrcwQ0ldTnslss4Niy 150610069 MLA Riesgo PLD: LOW Creado el: 12/08/202…" at bounding box center [537, 212] width 508 height 60
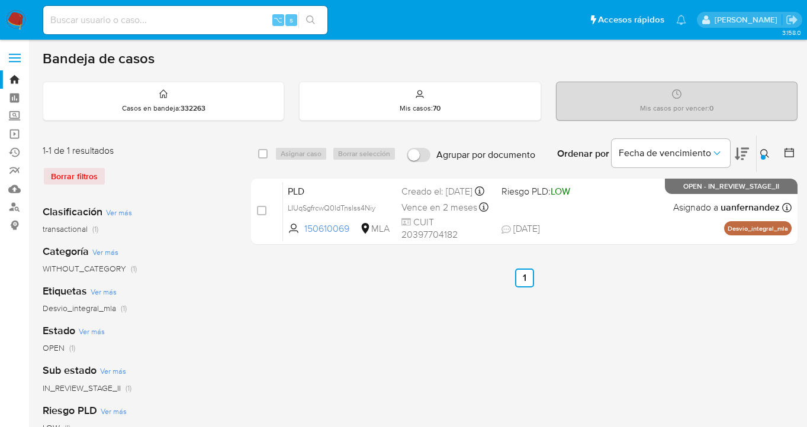
click at [765, 153] on icon at bounding box center [764, 153] width 9 height 9
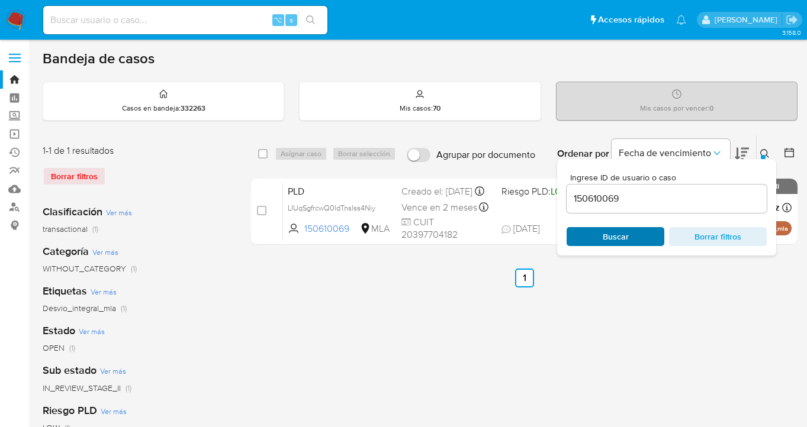
click at [612, 235] on span "Buscar" at bounding box center [616, 236] width 26 height 19
drag, startPoint x: 766, startPoint y: 152, endPoint x: 758, endPoint y: 154, distance: 8.5
click at [766, 152] on icon at bounding box center [764, 153] width 9 height 9
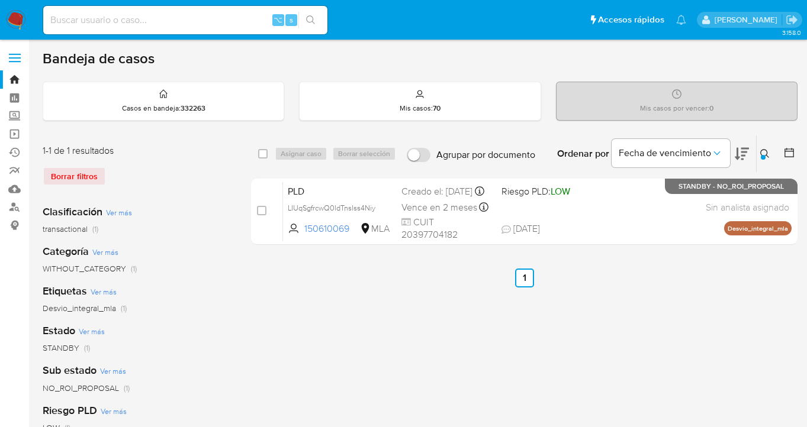
click at [767, 150] on icon at bounding box center [764, 153] width 9 height 9
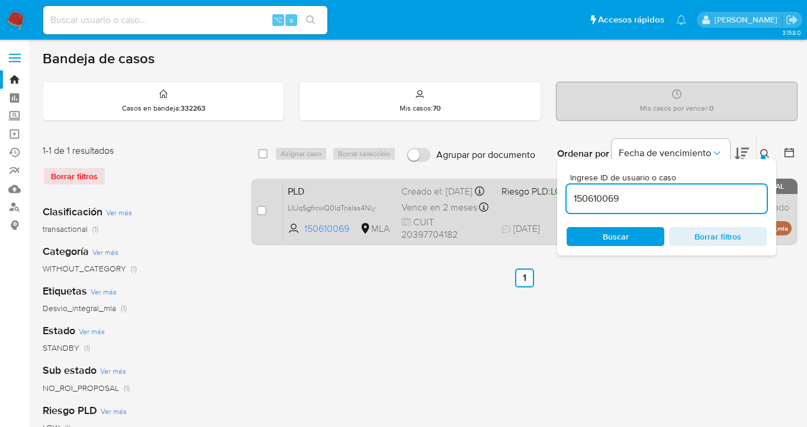
drag, startPoint x: 594, startPoint y: 198, endPoint x: 555, endPoint y: 201, distance: 39.7
click at [555, 201] on div "select-all-cases-checkbox Asignar caso Borrar selección Agrupar por documento O…" at bounding box center [524, 192] width 546 height 115
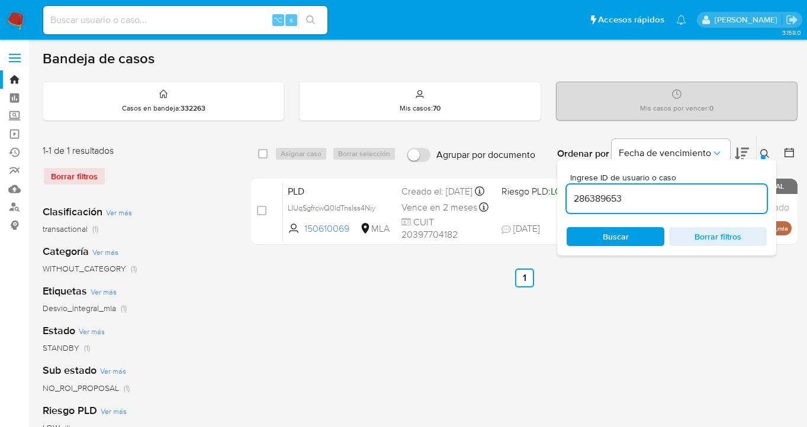
type input "286389653"
click at [765, 151] on icon at bounding box center [764, 153] width 9 height 9
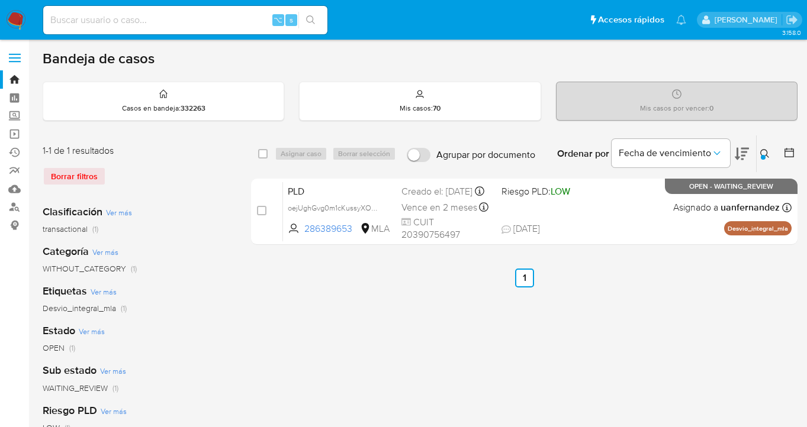
drag, startPoint x: 263, startPoint y: 153, endPoint x: 293, endPoint y: 153, distance: 29.6
click at [264, 153] on input "checkbox" at bounding box center [262, 153] width 9 height 9
checkbox input "true"
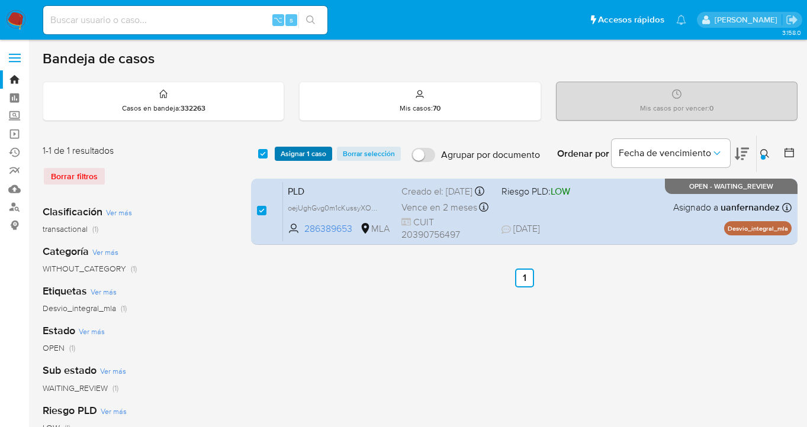
click at [294, 154] on span "Asignar 1 caso" at bounding box center [304, 154] width 46 height 12
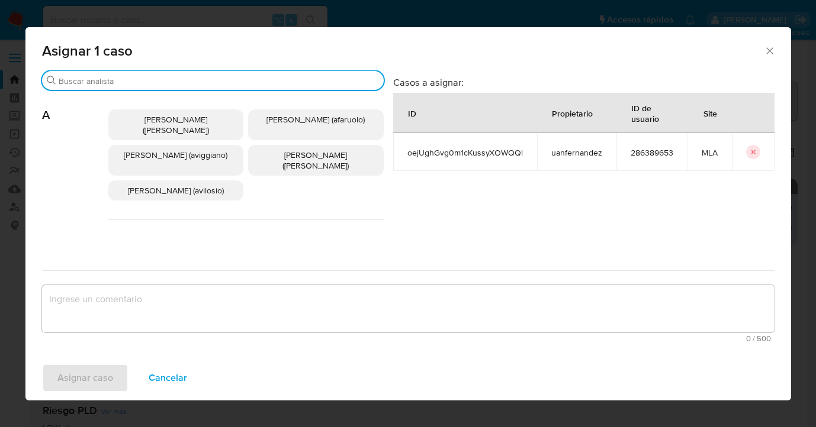
click at [218, 82] on input "Buscar" at bounding box center [219, 81] width 320 height 11
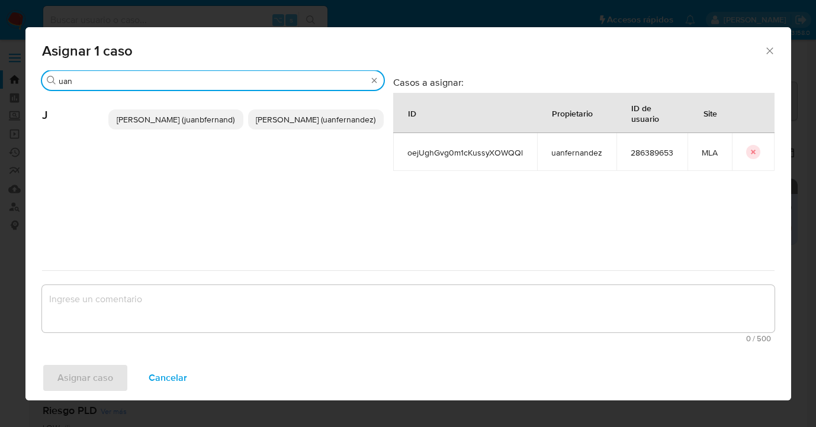
type input "uan"
click at [305, 115] on span "Juan Pablo Fernandez (uanfernandez)" at bounding box center [316, 120] width 120 height 12
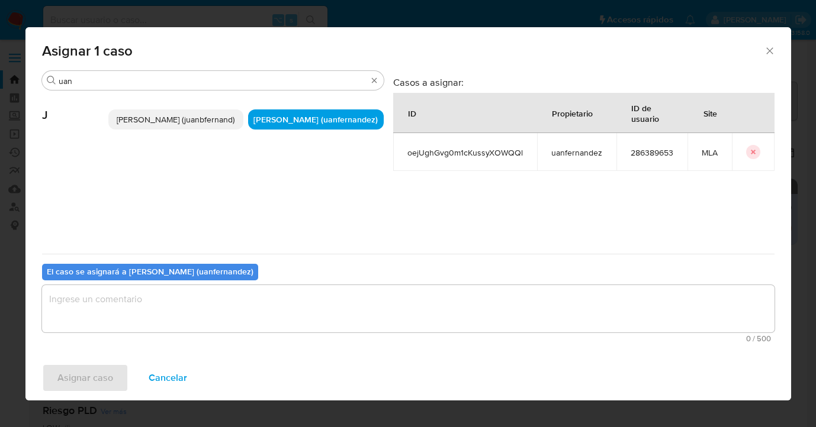
click at [246, 307] on textarea "assign-modal" at bounding box center [408, 308] width 732 height 47
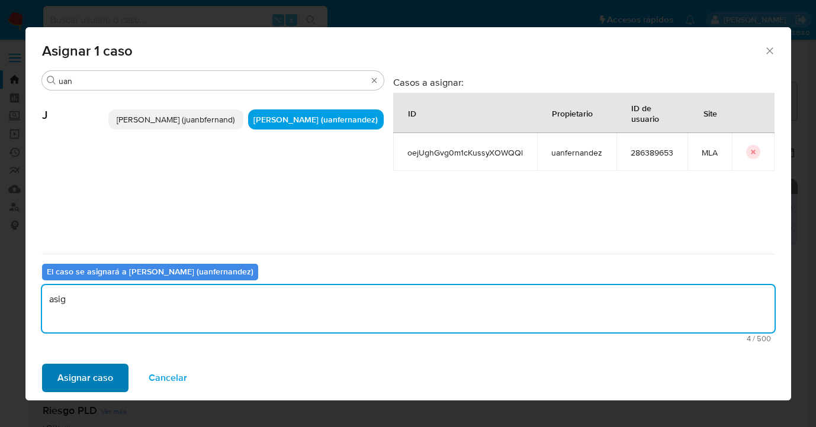
type textarea "asig"
click at [104, 386] on span "Asignar caso" at bounding box center [85, 378] width 56 height 26
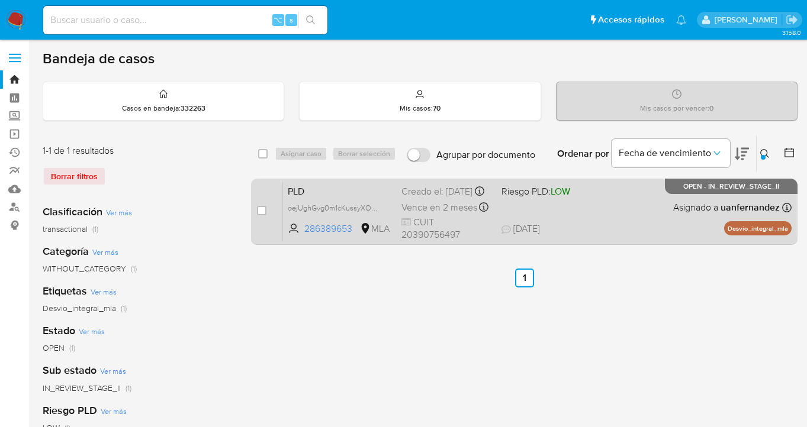
click at [622, 217] on div "PLD oejUghGvg0m1cKussyXOWQQl 286389653 MLA Riesgo PLD: LOW Creado el: 12/08/202…" at bounding box center [537, 212] width 508 height 60
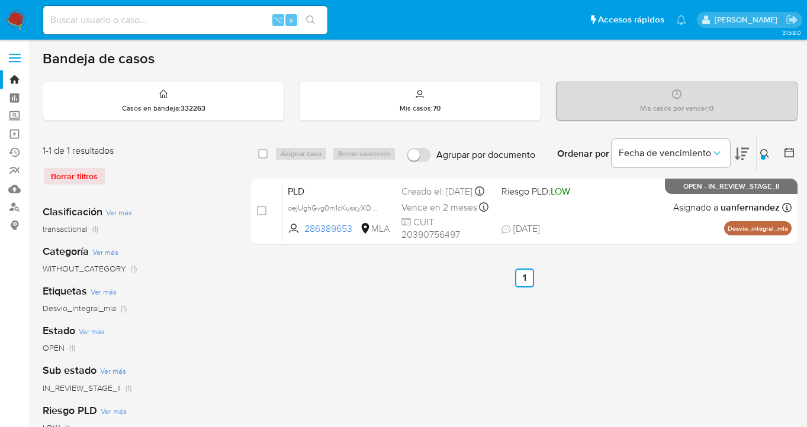
click at [761, 150] on icon at bounding box center [764, 153] width 9 height 9
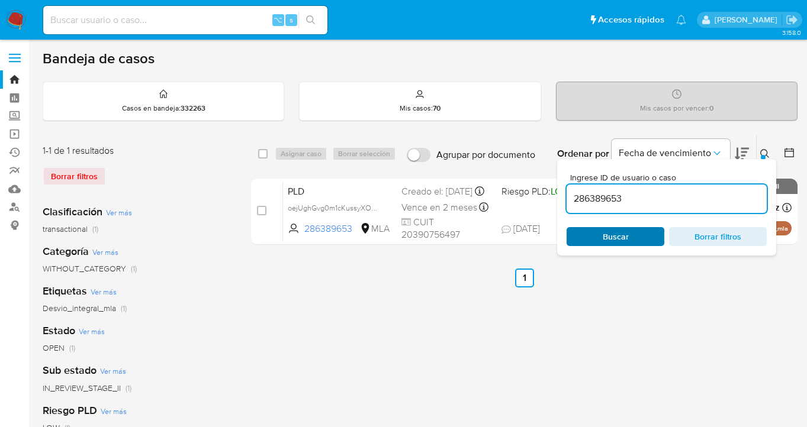
click at [630, 231] on span "Buscar" at bounding box center [615, 236] width 81 height 17
click at [764, 151] on icon at bounding box center [764, 153] width 9 height 9
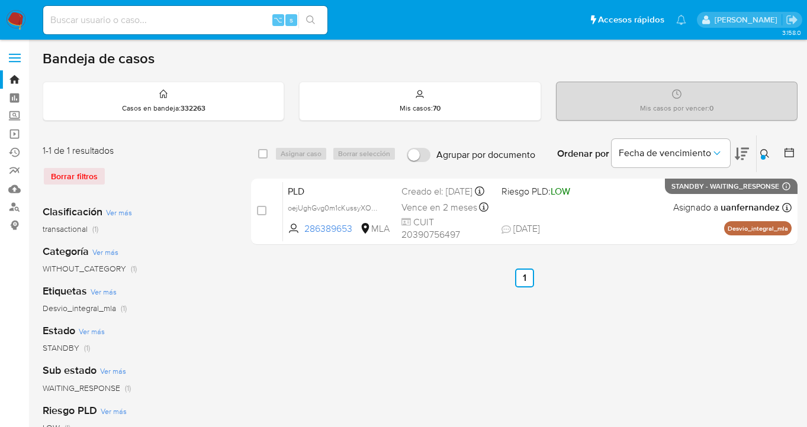
drag, startPoint x: 265, startPoint y: 153, endPoint x: 271, endPoint y: 154, distance: 5.9
click at [265, 153] on input "checkbox" at bounding box center [262, 153] width 9 height 9
checkbox input "true"
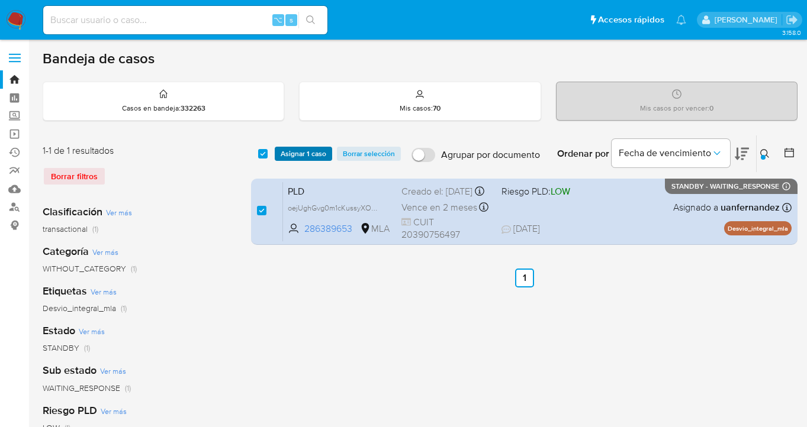
click at [287, 155] on span "Asignar 1 caso" at bounding box center [304, 154] width 46 height 12
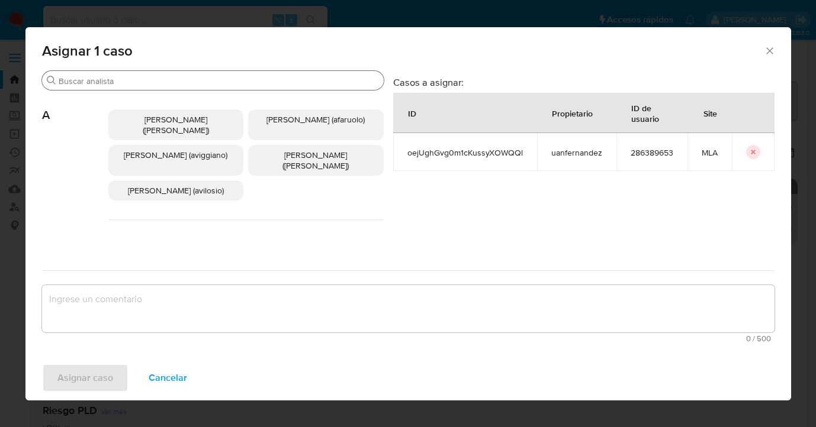
click at [226, 85] on input "Buscar" at bounding box center [219, 81] width 320 height 11
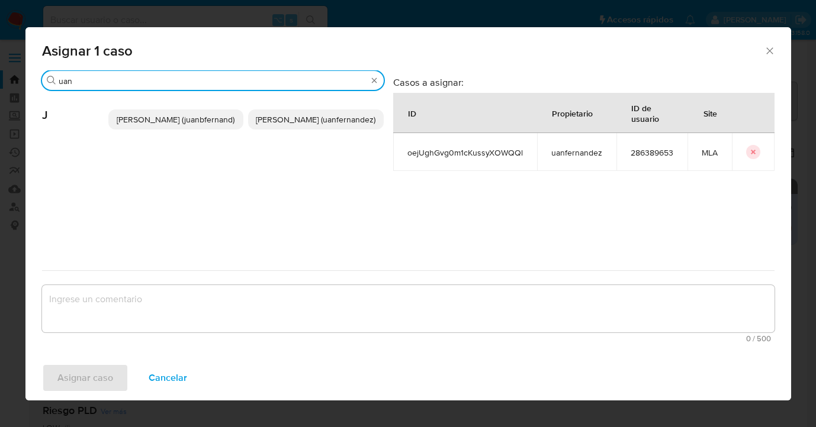
type input "uan"
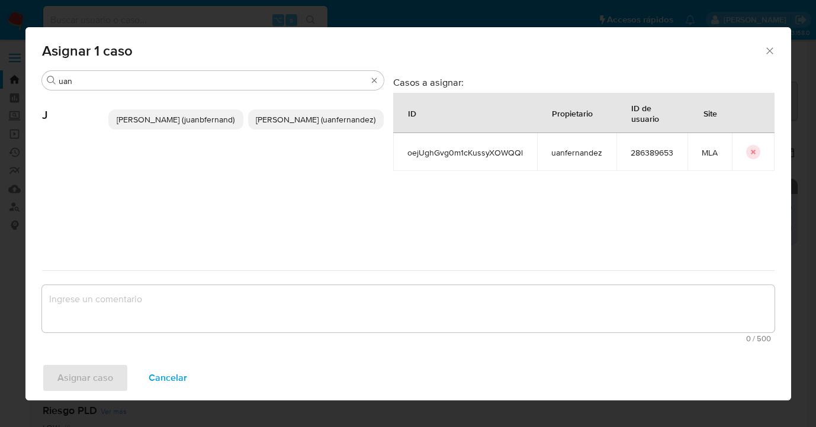
drag, startPoint x: 319, startPoint y: 128, endPoint x: 266, endPoint y: 257, distance: 139.6
click at [319, 125] on span "Juan Pablo Fernandez (uanfernandez)" at bounding box center [316, 120] width 120 height 12
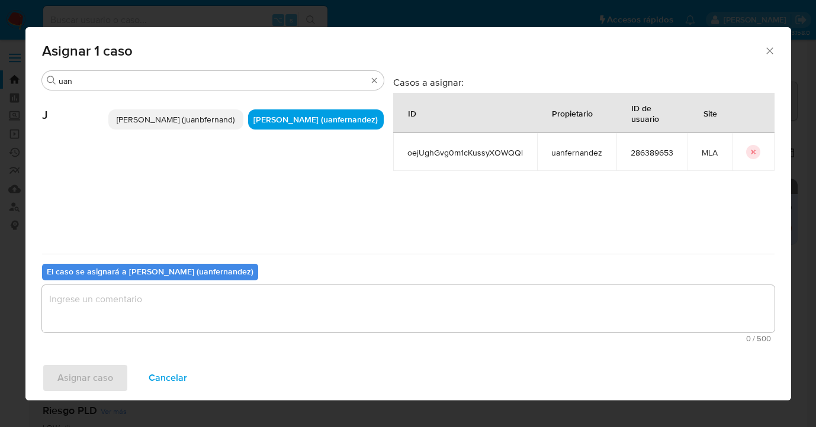
click at [259, 305] on textarea "assign-modal" at bounding box center [408, 308] width 732 height 47
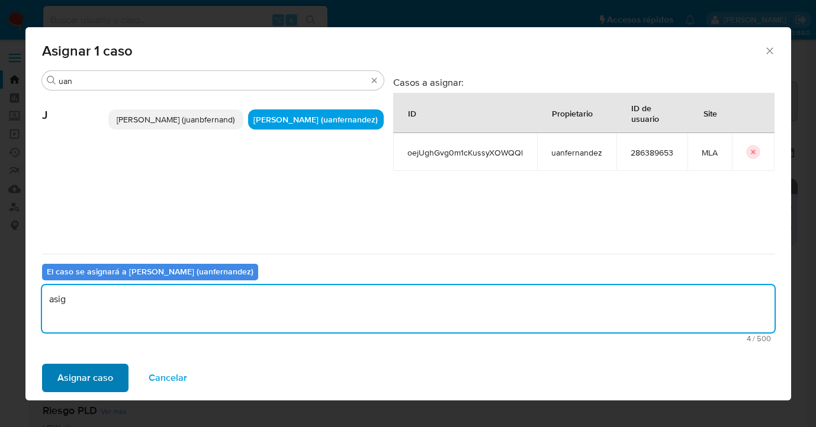
type textarea "asig"
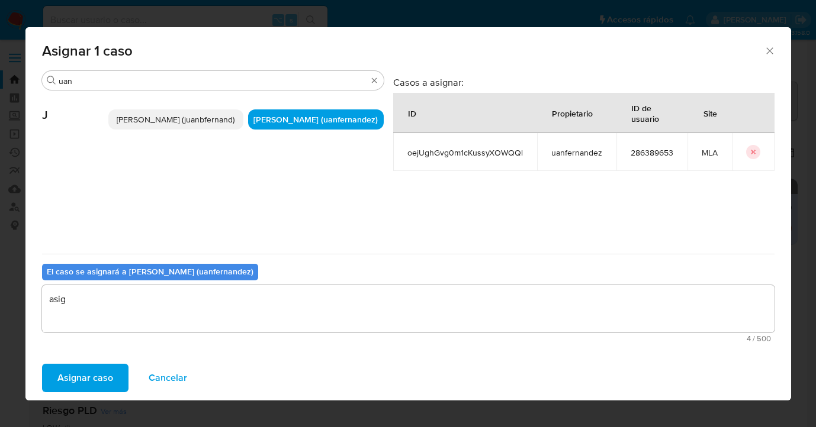
click at [89, 369] on span "Asignar caso" at bounding box center [85, 378] width 56 height 26
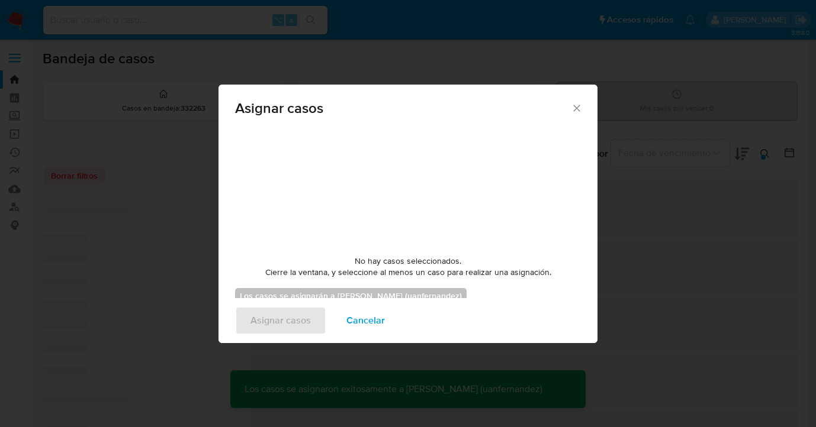
checkbox input "false"
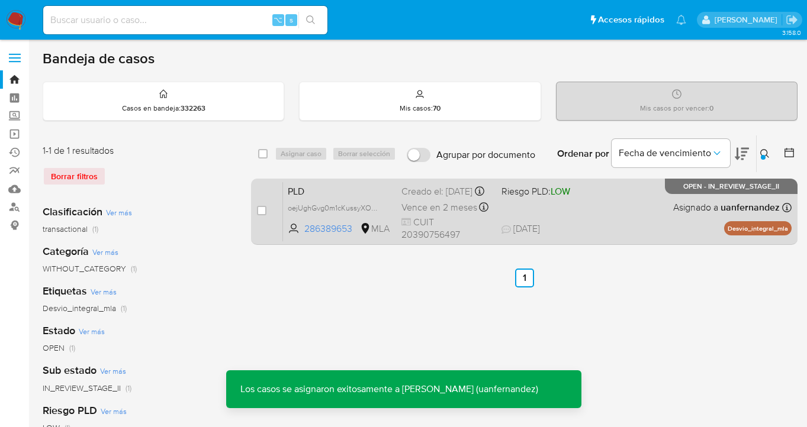
click at [607, 191] on div "PLD oejUghGvg0m1cKussyXOWQQl 286389653 MLA Riesgo PLD: LOW Creado el: 12/08/202…" at bounding box center [537, 212] width 508 height 60
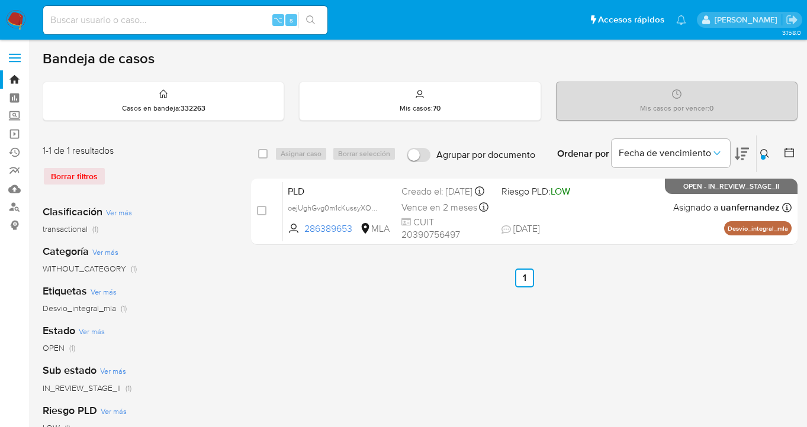
drag, startPoint x: 765, startPoint y: 151, endPoint x: 751, endPoint y: 165, distance: 20.1
click at [765, 152] on icon at bounding box center [764, 153] width 9 height 9
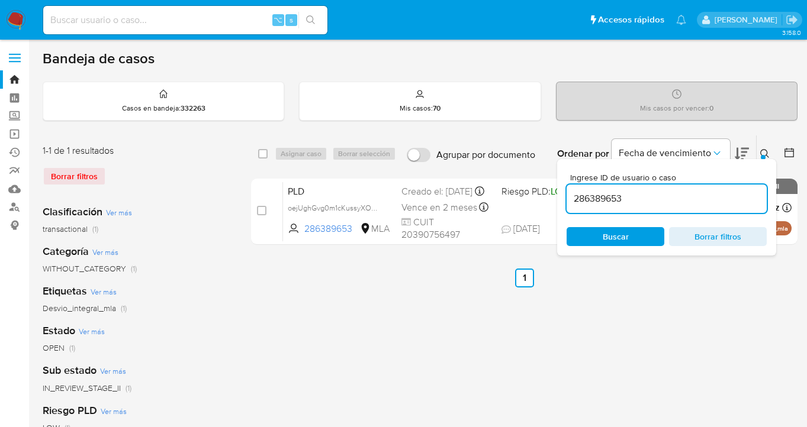
drag, startPoint x: 642, startPoint y: 233, endPoint x: 739, endPoint y: 184, distance: 108.8
click at [642, 233] on span "Buscar" at bounding box center [615, 236] width 81 height 17
click at [767, 153] on icon at bounding box center [764, 153] width 9 height 9
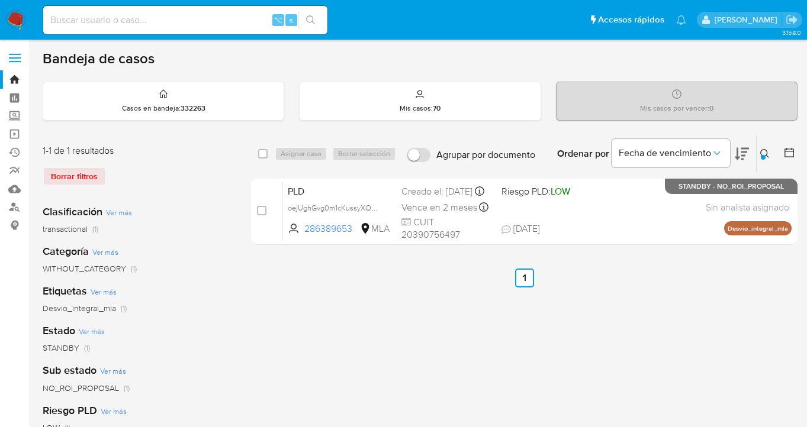
click at [762, 155] on div at bounding box center [763, 157] width 5 height 5
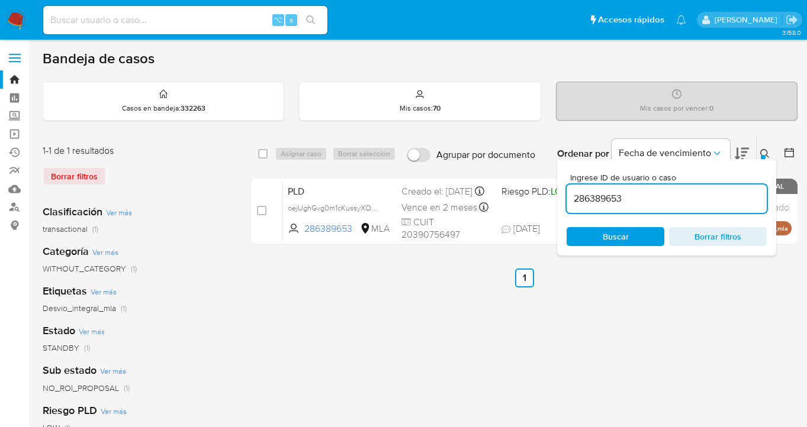
drag, startPoint x: 658, startPoint y: 194, endPoint x: 571, endPoint y: 192, distance: 87.6
click at [571, 192] on input "286389653" at bounding box center [667, 198] width 200 height 15
click at [764, 150] on icon at bounding box center [764, 153] width 9 height 9
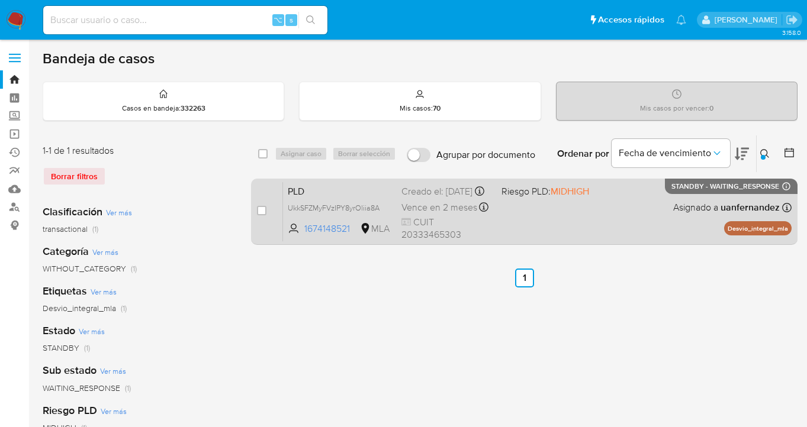
click at [646, 212] on div "PLD UkkSFZMyFVzIPY8yrOliia8A 1674148521 MLA Riesgo PLD: MIDHIGH Creado el: 12/0…" at bounding box center [537, 212] width 508 height 60
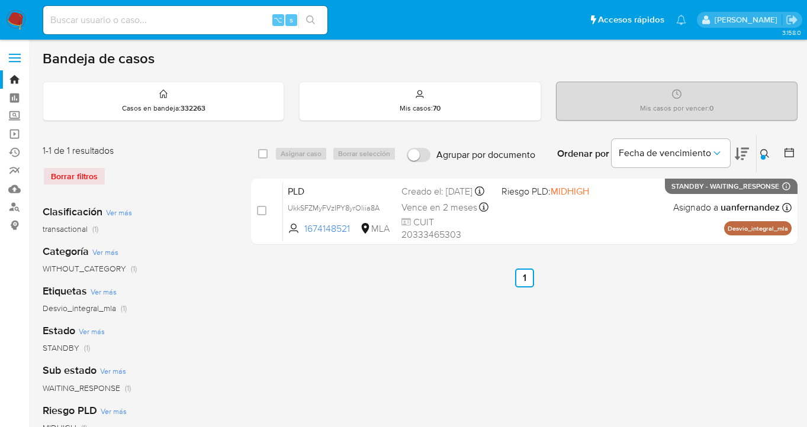
click at [762, 156] on div at bounding box center [763, 157] width 5 height 5
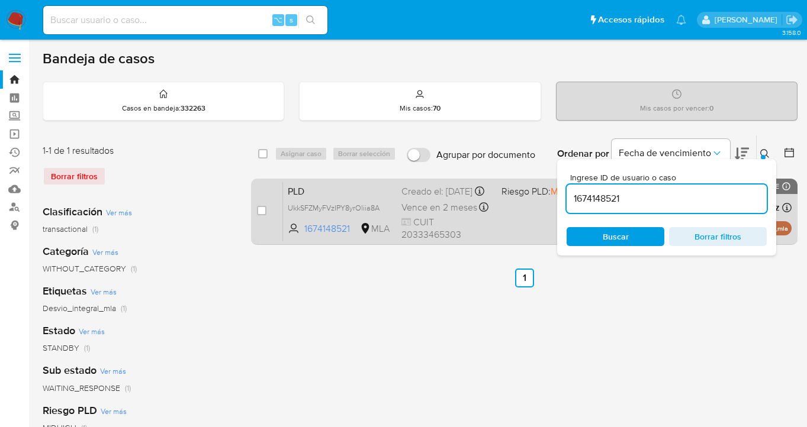
drag, startPoint x: 622, startPoint y: 199, endPoint x: 530, endPoint y: 189, distance: 92.9
click at [530, 188] on div "select-all-cases-checkbox Asignar caso Borrar selección Agrupar por documento O…" at bounding box center [524, 192] width 546 height 115
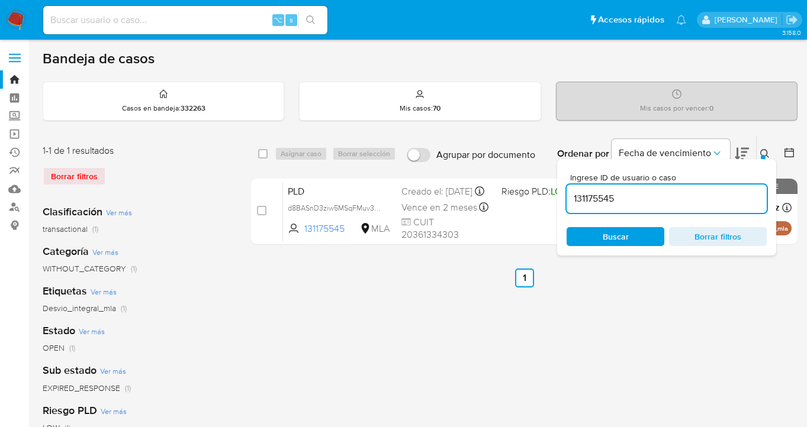
click at [763, 153] on icon at bounding box center [764, 153] width 9 height 9
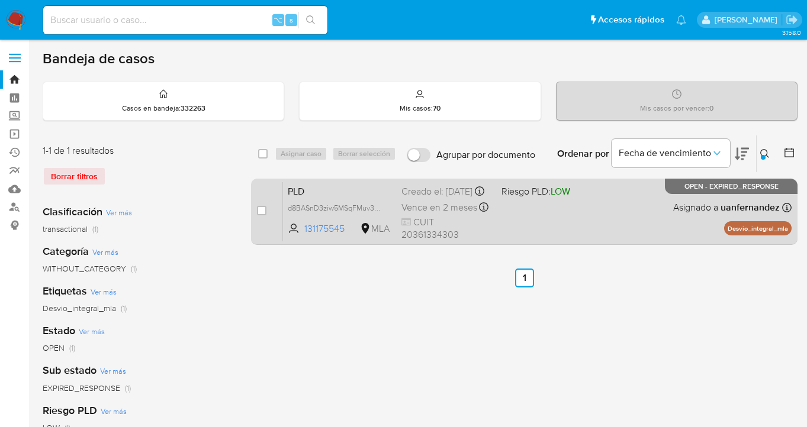
click at [672, 201] on div "PLD d8BASnD3ziw5MSqFMuv3oHu3 131175545 MLA Riesgo PLD: LOW Creado el: 12/08/202…" at bounding box center [537, 212] width 508 height 60
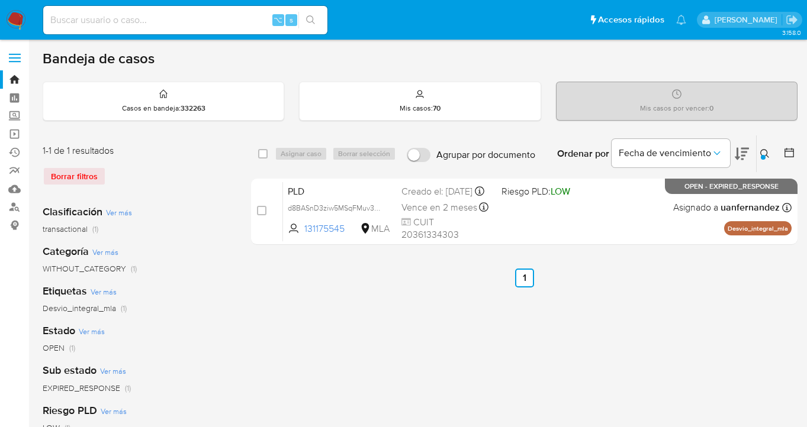
click at [765, 153] on icon at bounding box center [764, 153] width 9 height 9
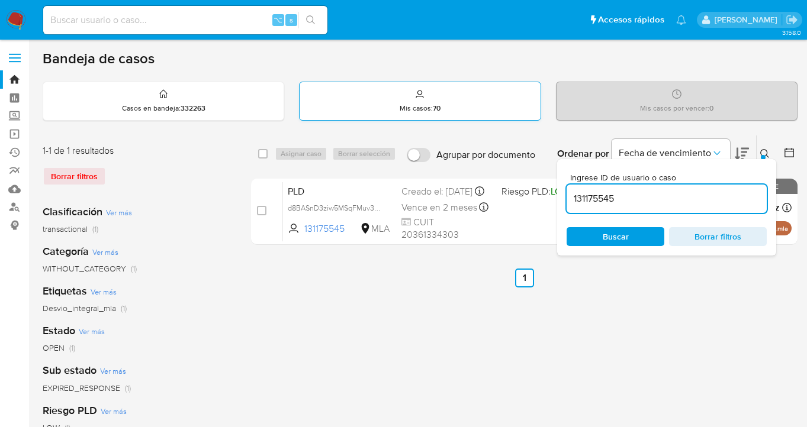
drag, startPoint x: 620, startPoint y: 234, endPoint x: 416, endPoint y: 108, distance: 239.7
click at [620, 234] on span "Buscar" at bounding box center [616, 236] width 26 height 19
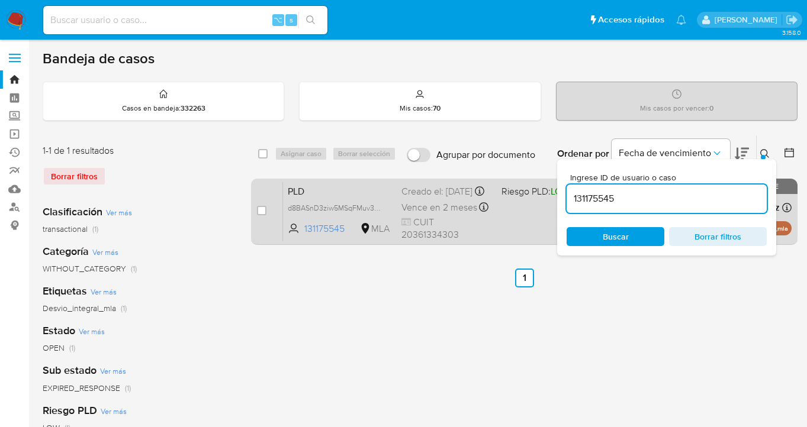
drag, startPoint x: 646, startPoint y: 202, endPoint x: 536, endPoint y: 191, distance: 111.3
click at [536, 191] on div "select-all-cases-checkbox Asignar caso Borrar selección Agrupar por documento O…" at bounding box center [524, 192] width 546 height 115
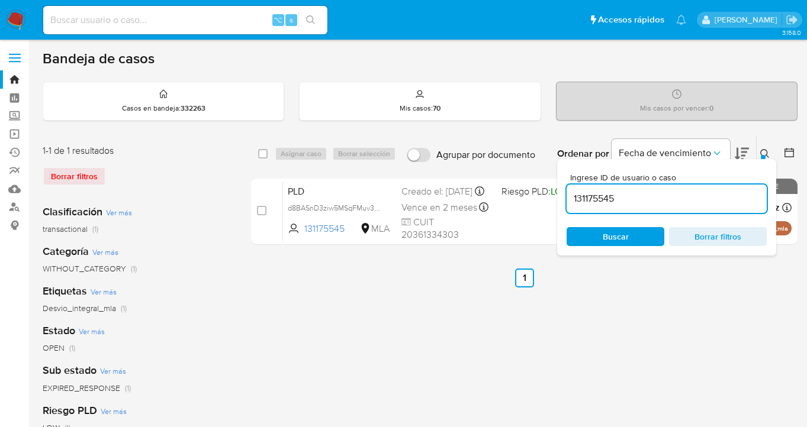
paste input "069767160"
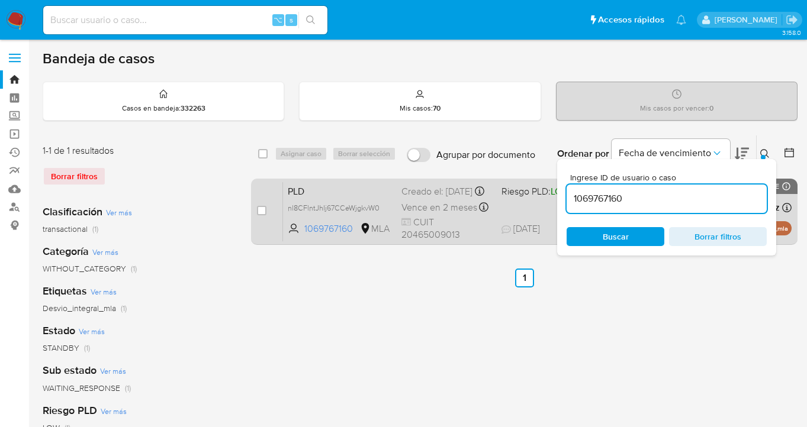
drag, startPoint x: 761, startPoint y: 152, endPoint x: 635, endPoint y: 181, distance: 129.4
click at [761, 152] on icon at bounding box center [764, 153] width 9 height 9
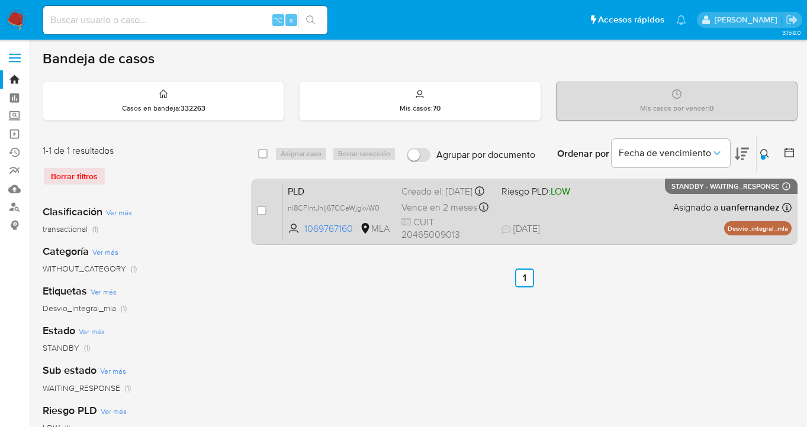
click at [657, 211] on div "PLD nl8CFlntJhIj67CCeWjgkvW0 1069767160 MLA Riesgo PLD: LOW Creado el: 12/08/20…" at bounding box center [537, 212] width 508 height 60
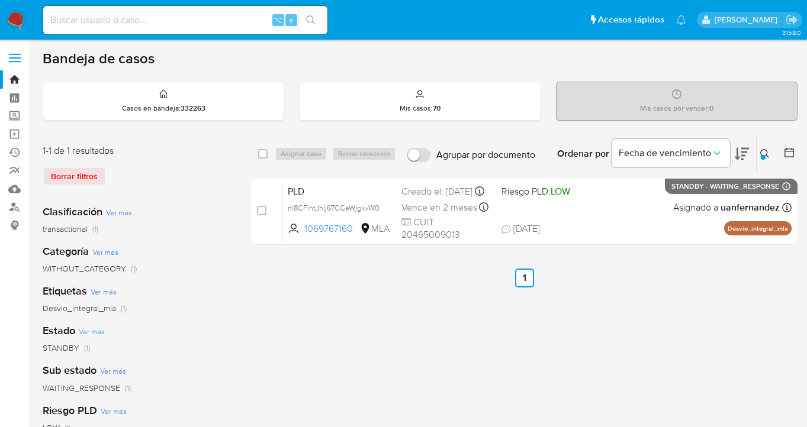
click at [762, 152] on icon at bounding box center [764, 153] width 9 height 9
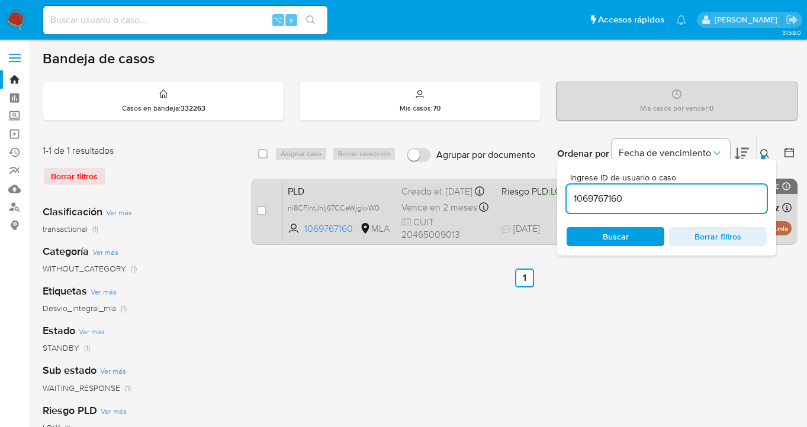
drag, startPoint x: 654, startPoint y: 200, endPoint x: 548, endPoint y: 191, distance: 107.0
click at [548, 191] on div "select-all-cases-checkbox Asignar caso Borrar selección Agrupar por documento O…" at bounding box center [524, 192] width 546 height 115
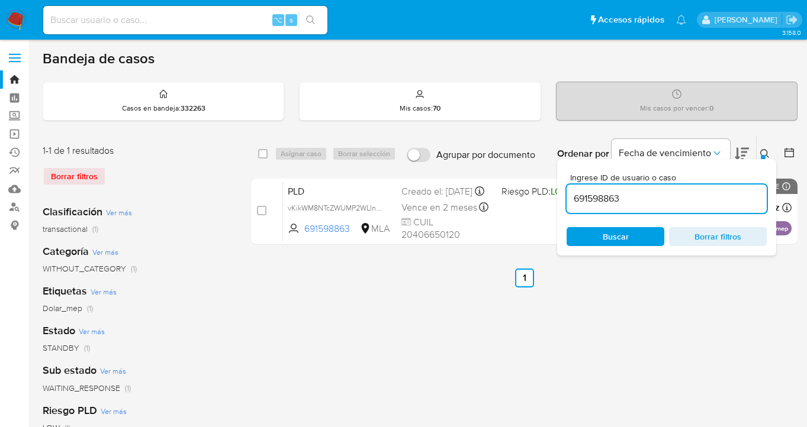
click at [765, 152] on icon at bounding box center [764, 153] width 9 height 9
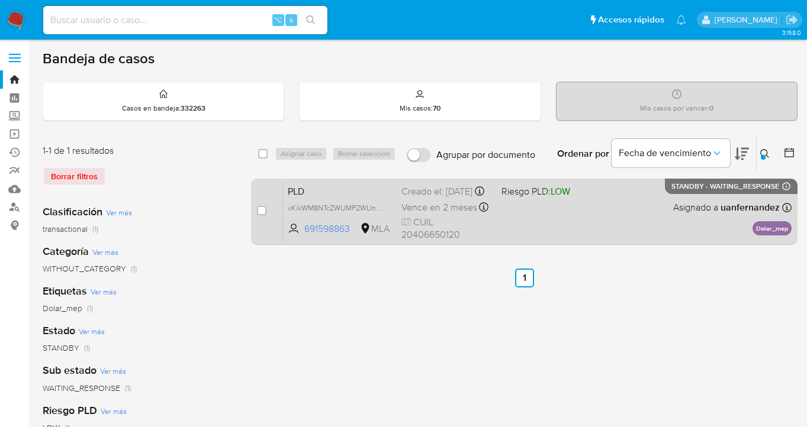
click at [657, 209] on div "PLD vKikWM8NTcZWUMP2WLIn012Q 691598863 MLA Riesgo PLD: LOW Creado el: 12/08/202…" at bounding box center [537, 212] width 508 height 60
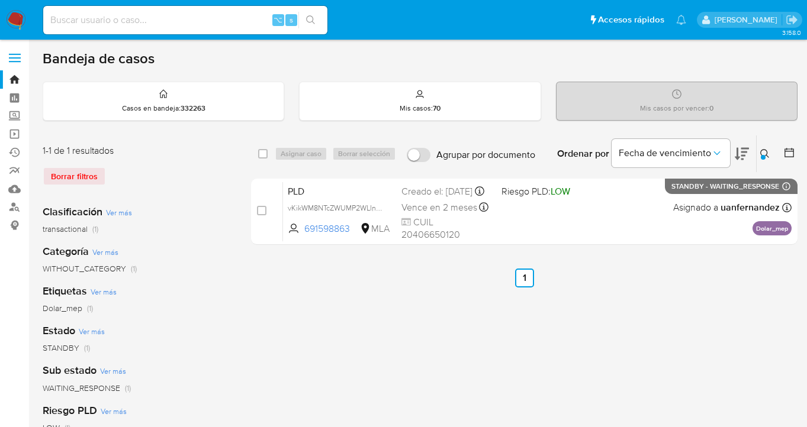
click at [767, 156] on icon at bounding box center [764, 153] width 9 height 9
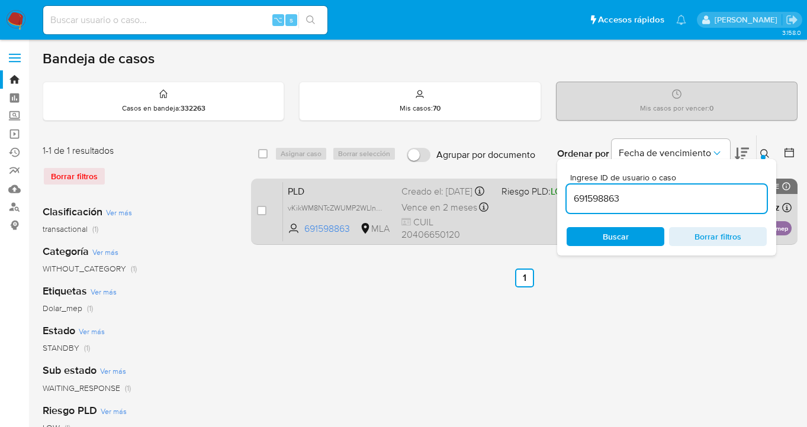
drag, startPoint x: 639, startPoint y: 202, endPoint x: 556, endPoint y: 188, distance: 83.5
click at [556, 188] on div "select-all-cases-checkbox Asignar caso Borrar selección Agrupar por documento O…" at bounding box center [524, 192] width 546 height 115
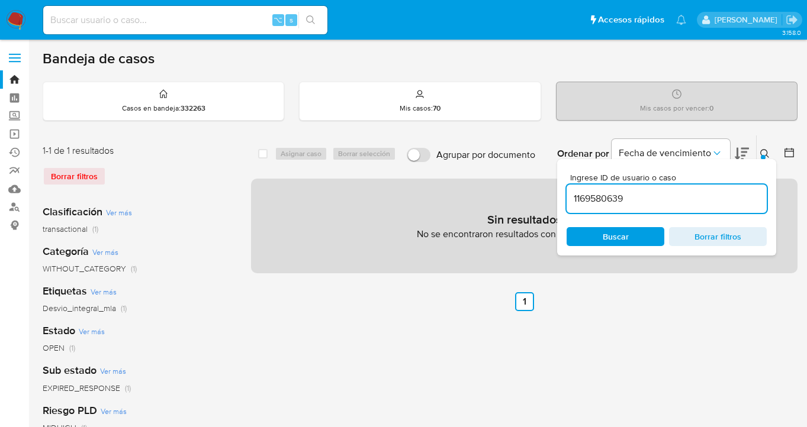
click at [767, 155] on icon at bounding box center [764, 153] width 9 height 9
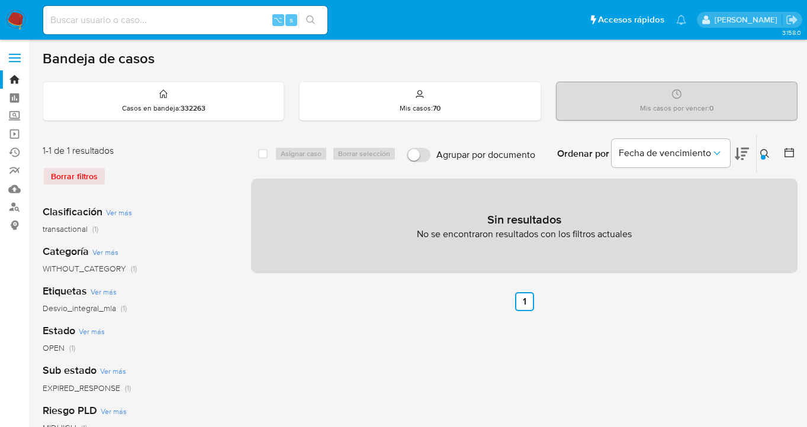
click at [761, 155] on div at bounding box center [763, 157] width 5 height 5
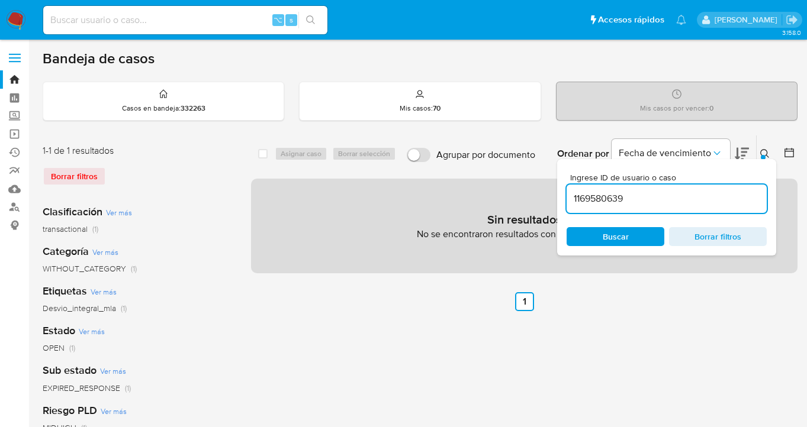
click at [639, 201] on input "1169580639" at bounding box center [667, 198] width 200 height 15
drag, startPoint x: 598, startPoint y: 226, endPoint x: 600, endPoint y: 233, distance: 6.7
click at [598, 227] on div "Ingrese ID de usuario o caso 1169580639 Buscar Borrar filtros" at bounding box center [666, 207] width 219 height 96
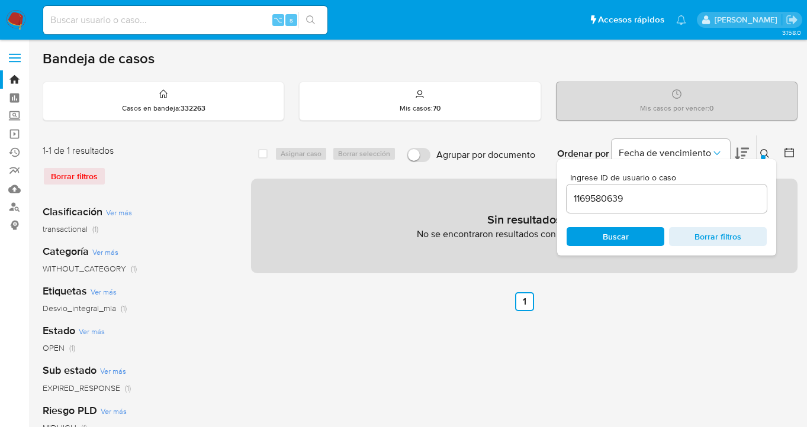
click at [600, 233] on span "Buscar" at bounding box center [615, 236] width 81 height 17
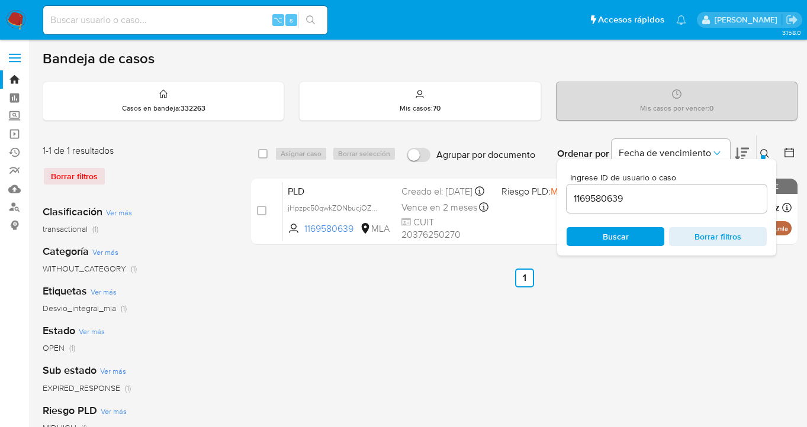
click at [763, 150] on icon at bounding box center [764, 153] width 9 height 9
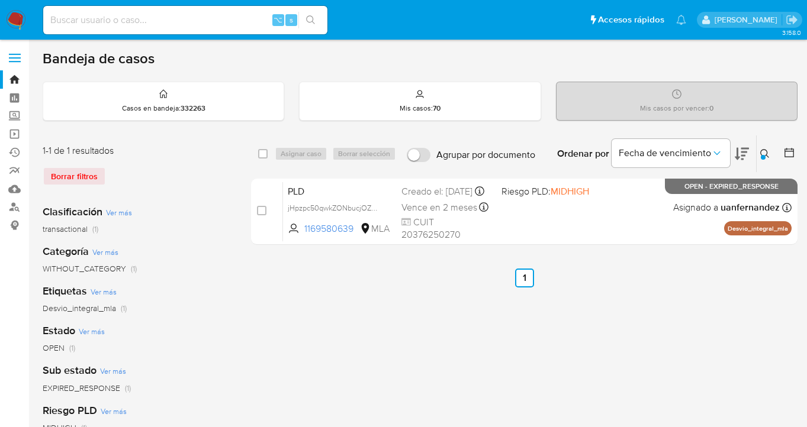
click at [764, 152] on icon at bounding box center [764, 153] width 9 height 9
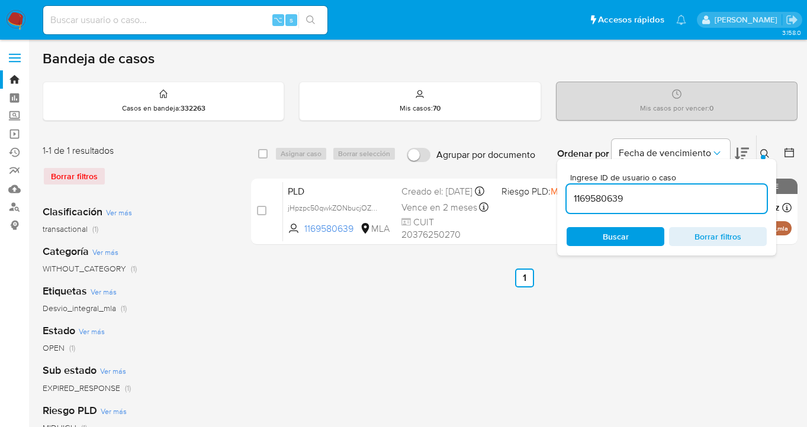
drag, startPoint x: 625, startPoint y: 194, endPoint x: 573, endPoint y: 195, distance: 51.5
click at [573, 195] on input "1169580639" at bounding box center [667, 198] width 200 height 15
click at [763, 153] on icon at bounding box center [764, 153] width 9 height 9
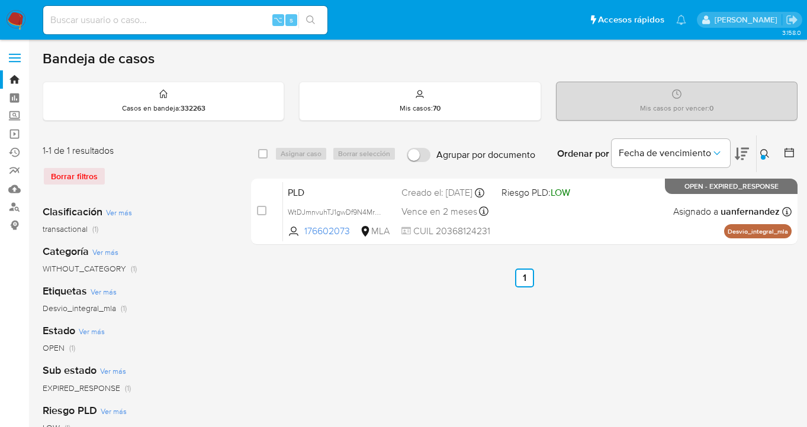
click at [763, 152] on icon at bounding box center [764, 153] width 9 height 9
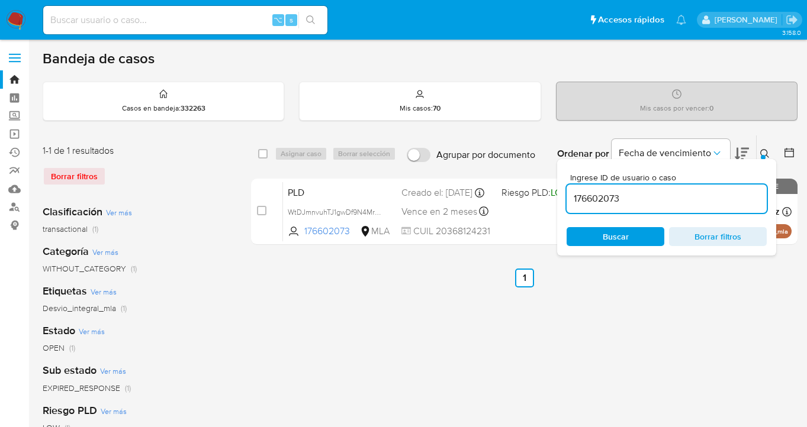
drag, startPoint x: 621, startPoint y: 202, endPoint x: 574, endPoint y: 192, distance: 48.4
click at [574, 192] on input "176602073" at bounding box center [667, 198] width 200 height 15
click at [767, 153] on icon at bounding box center [764, 153] width 9 height 9
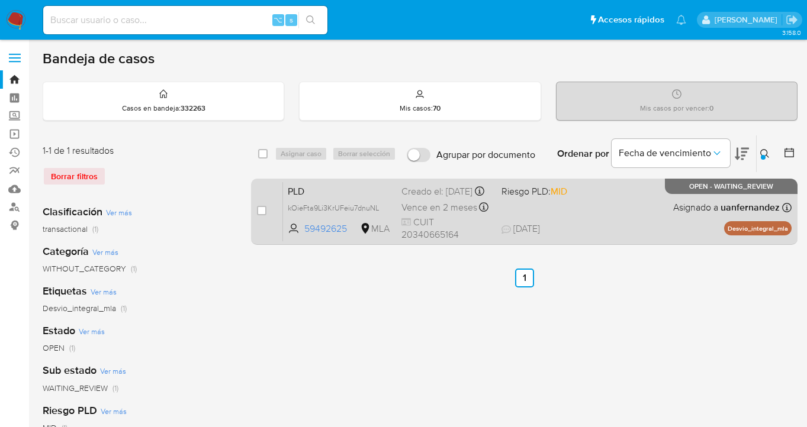
click at [617, 200] on div "PLD kOieFta9Li3KrUFeiu7dnuNL 59492625 MLA Riesgo PLD: MID Creado el: 12/08/2025…" at bounding box center [537, 212] width 508 height 60
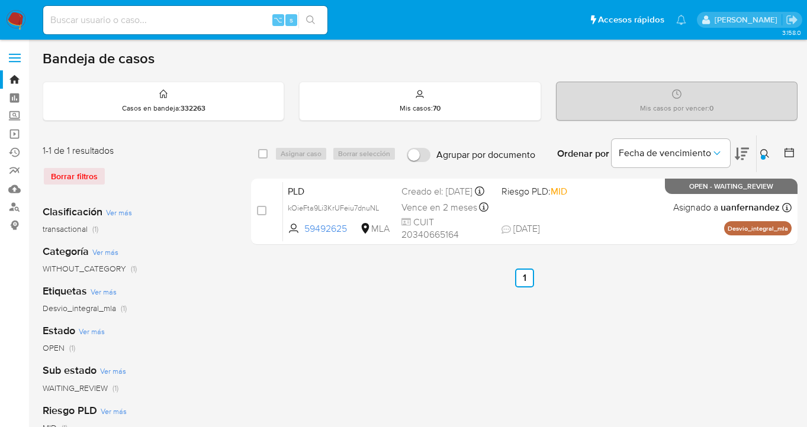
click at [762, 154] on icon at bounding box center [764, 153] width 9 height 9
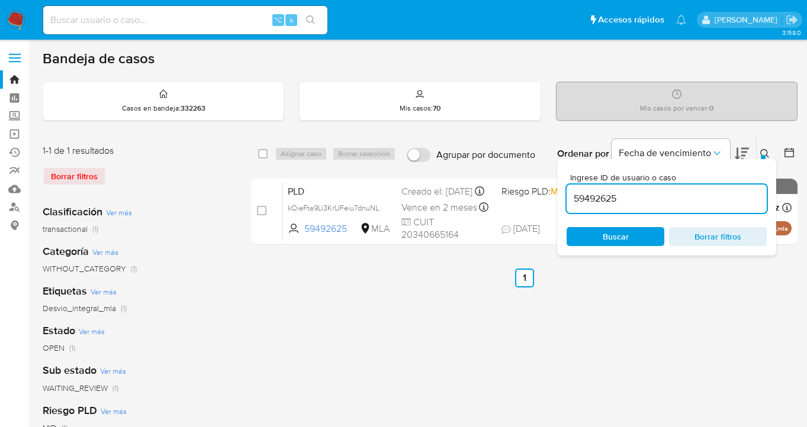
drag, startPoint x: 627, startPoint y: 195, endPoint x: 570, endPoint y: 203, distance: 57.4
click at [570, 203] on input "59492625" at bounding box center [667, 198] width 200 height 15
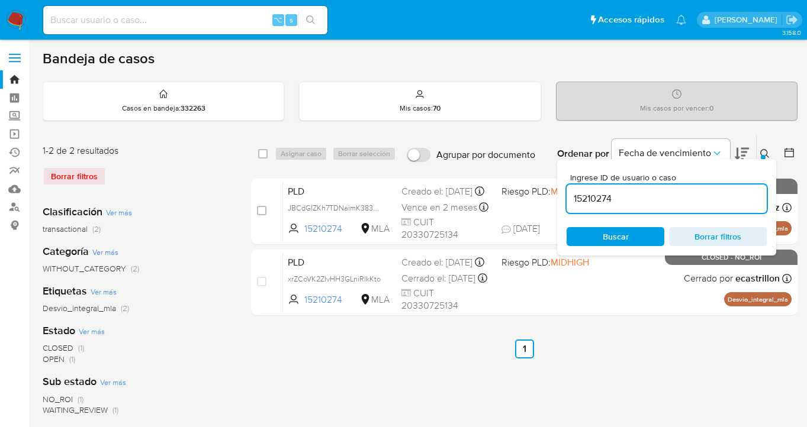
click at [764, 155] on icon at bounding box center [764, 153] width 9 height 9
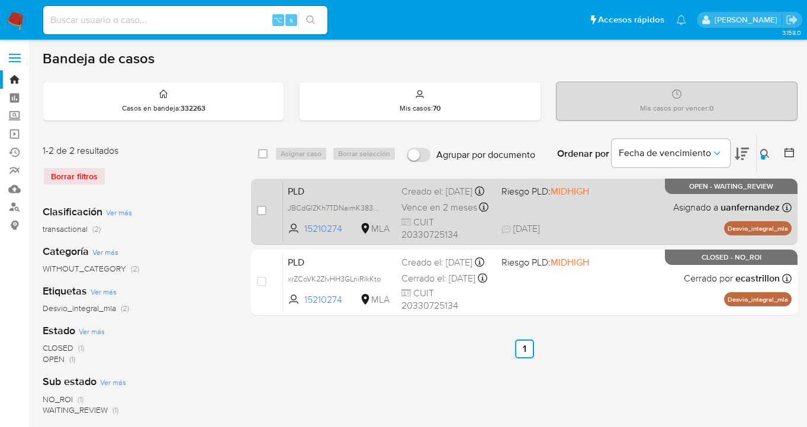
click at [604, 204] on div "PLD JBCdGIZKh7TDNaimK383hlfL 15210274 MLA Riesgo PLD: MIDHIGH Creado el: 12/08/…" at bounding box center [537, 212] width 508 height 60
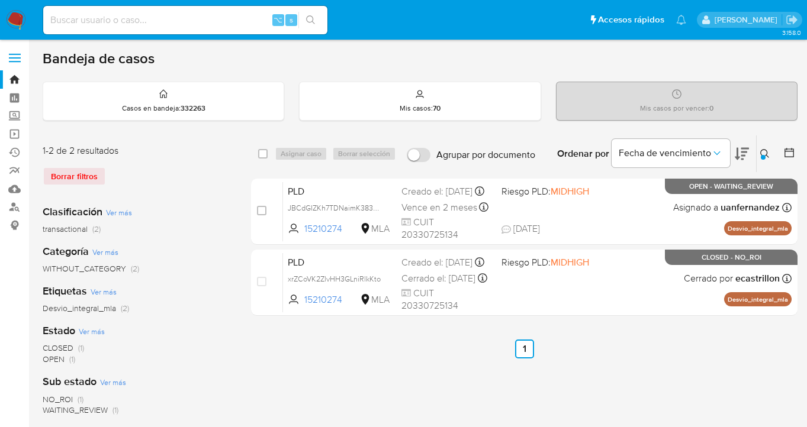
click at [763, 150] on icon at bounding box center [764, 153] width 9 height 9
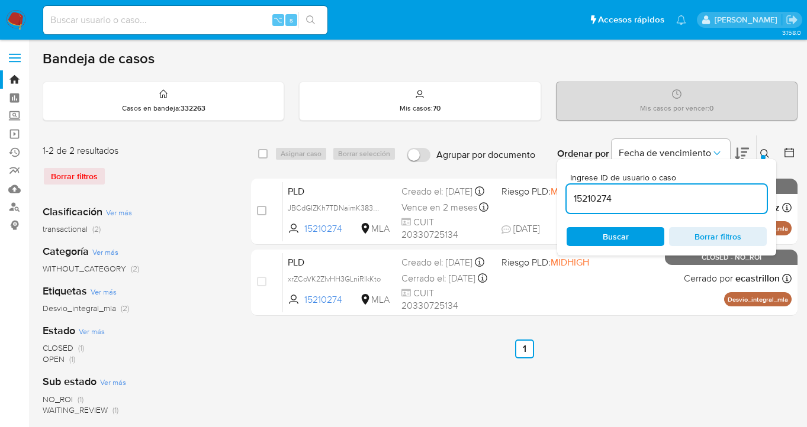
drag, startPoint x: 622, startPoint y: 203, endPoint x: 572, endPoint y: 198, distance: 50.0
click at [572, 198] on input "15210274" at bounding box center [667, 198] width 200 height 15
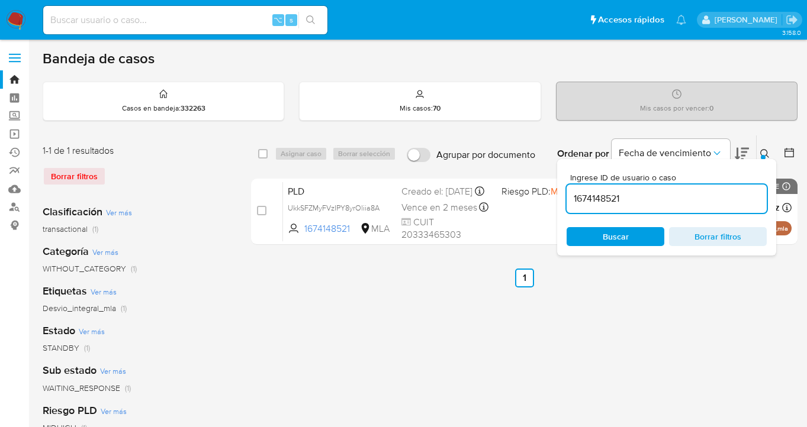
click at [761, 150] on icon at bounding box center [764, 153] width 9 height 9
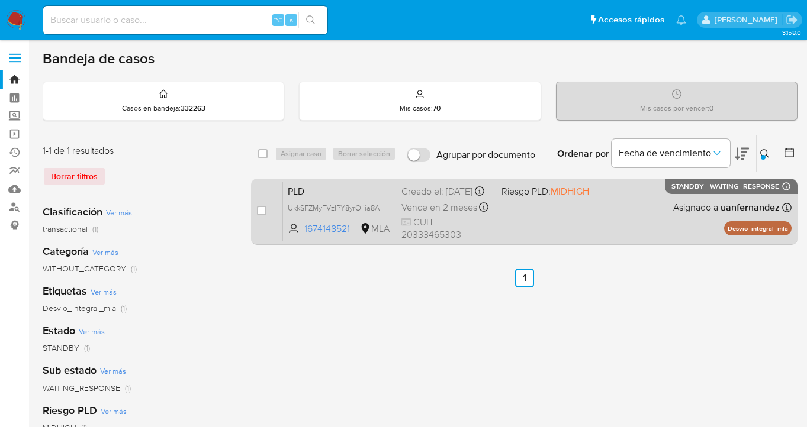
click at [628, 213] on div "PLD UkkSFZMyFVzIPY8yrOliia8A 1674148521 MLA Riesgo PLD: MIDHIGH Creado el: 12/0…" at bounding box center [537, 212] width 508 height 60
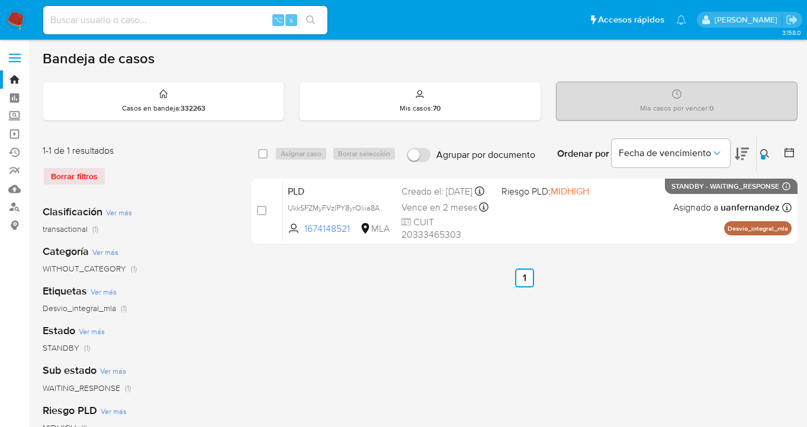
click at [765, 152] on icon at bounding box center [764, 153] width 9 height 9
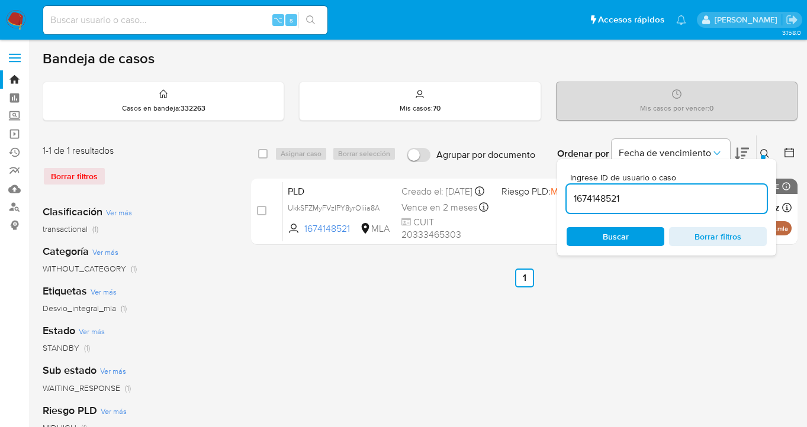
drag, startPoint x: 662, startPoint y: 192, endPoint x: 568, endPoint y: 184, distance: 94.5
click at [568, 184] on div "Ingrese ID de usuario o caso 1674148521" at bounding box center [667, 193] width 200 height 40
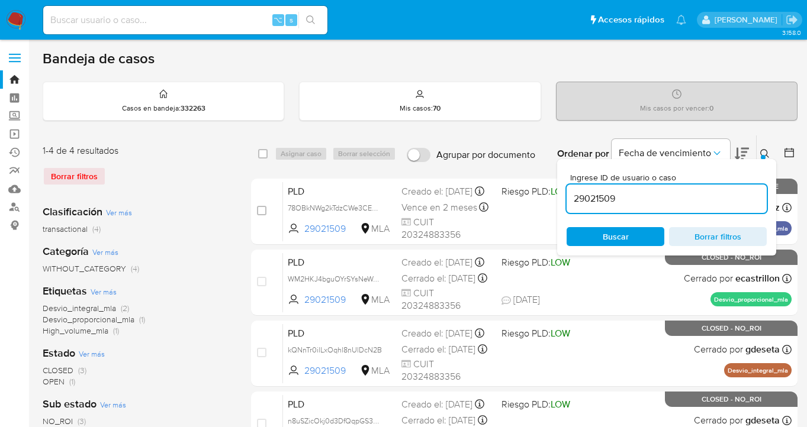
click at [762, 150] on icon at bounding box center [764, 153] width 9 height 9
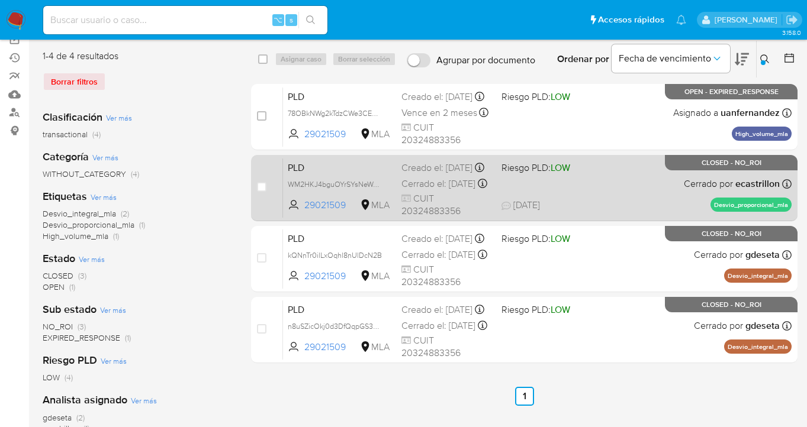
scroll to position [79, 0]
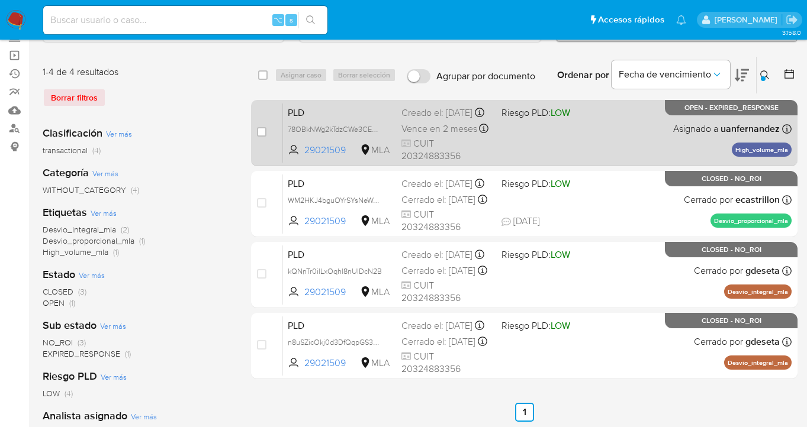
click at [580, 127] on div "PLD 78OBkNWg2kTdzCWe3CEUkxSQ 29021509 MLA Riesgo PLD: LOW Creado el: 12/08/2025…" at bounding box center [537, 133] width 508 height 60
click at [597, 134] on div "PLD 78OBkNWg2kTdzCWe3CEUkxSQ 29021509 MLA Riesgo PLD: LOW Creado el: 12/08/2025…" at bounding box center [537, 133] width 508 height 60
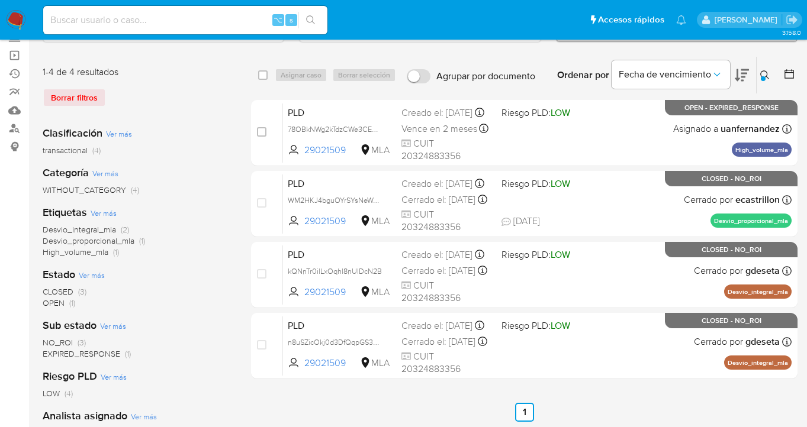
click at [762, 75] on icon at bounding box center [764, 74] width 9 height 9
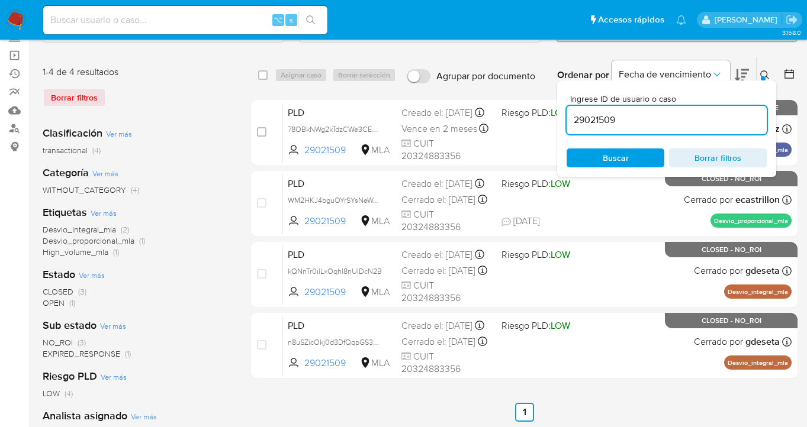
click at [765, 70] on icon at bounding box center [764, 74] width 9 height 9
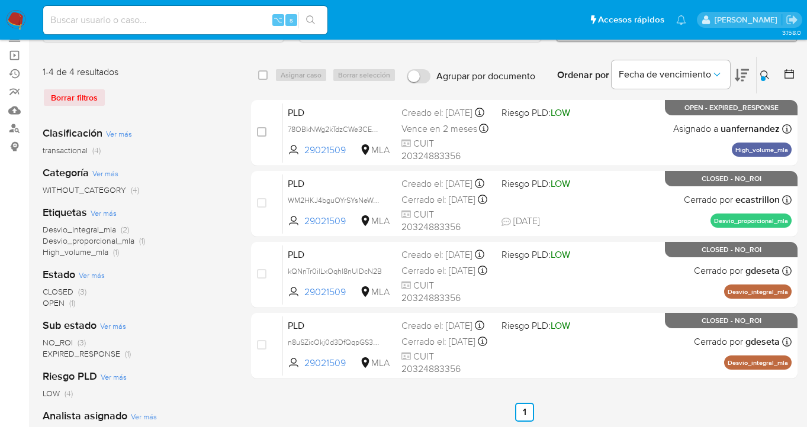
click at [765, 70] on icon at bounding box center [764, 74] width 9 height 9
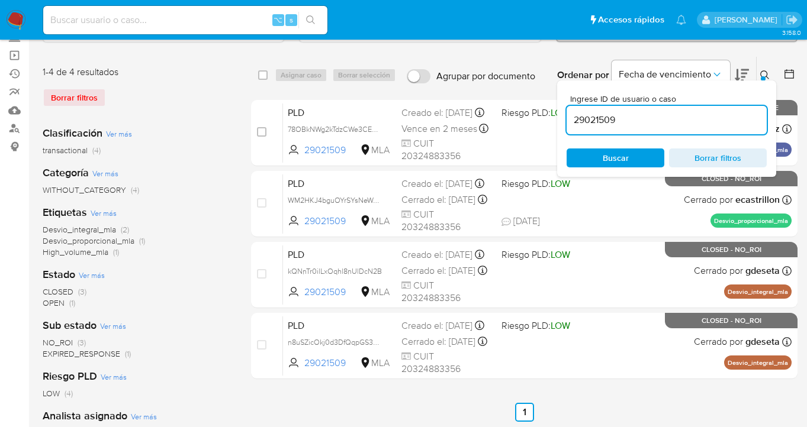
drag, startPoint x: 630, startPoint y: 123, endPoint x: 706, endPoint y: 100, distance: 79.2
click at [573, 121] on input "29021509" at bounding box center [667, 119] width 200 height 15
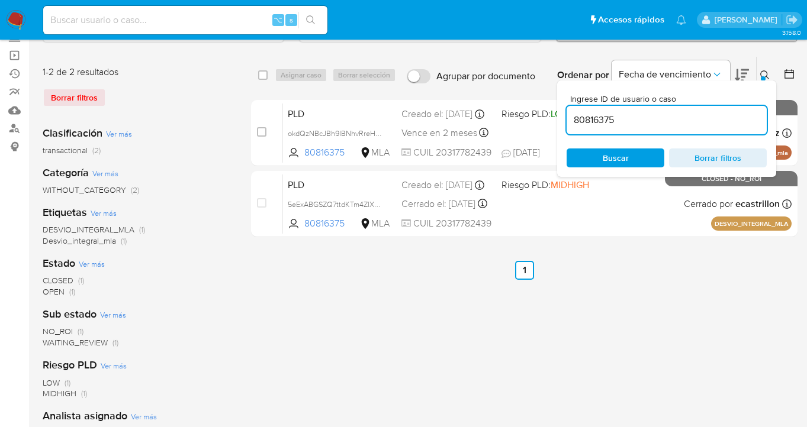
click at [763, 73] on icon at bounding box center [764, 74] width 9 height 9
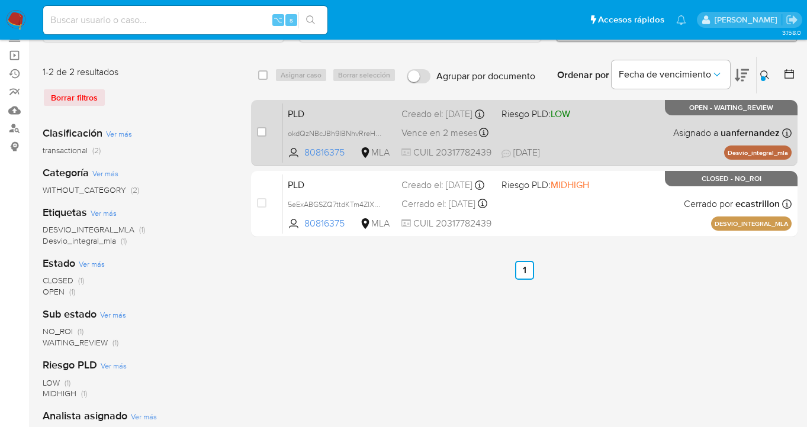
click at [648, 132] on div "PLD okdQzNBcJBh9IBNhvRreH7Lh 80816375 MLA Riesgo PLD: LOW Creado el: 12/08/2025…" at bounding box center [537, 133] width 508 height 60
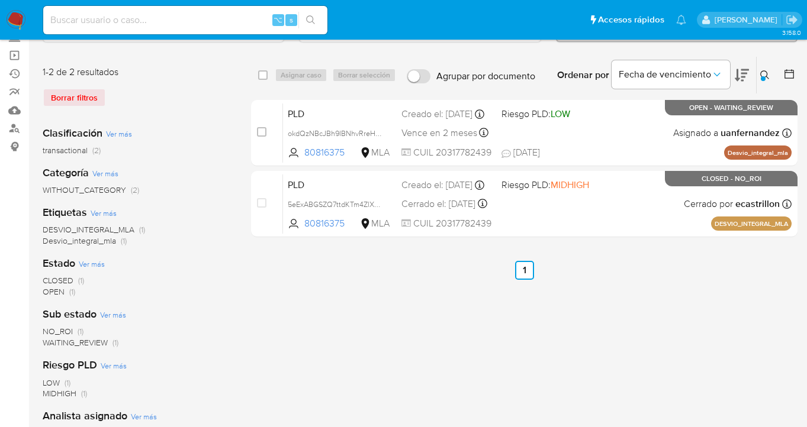
click at [763, 75] on icon at bounding box center [764, 74] width 9 height 9
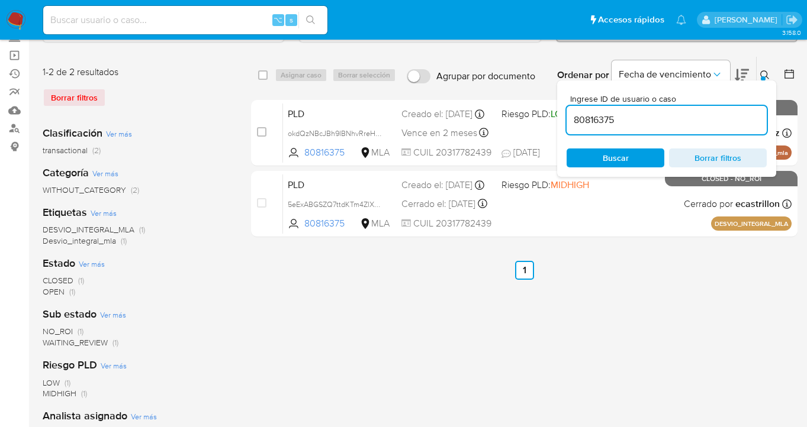
drag, startPoint x: 608, startPoint y: 120, endPoint x: 571, endPoint y: 122, distance: 36.7
click at [571, 122] on input "80816375" at bounding box center [667, 119] width 200 height 15
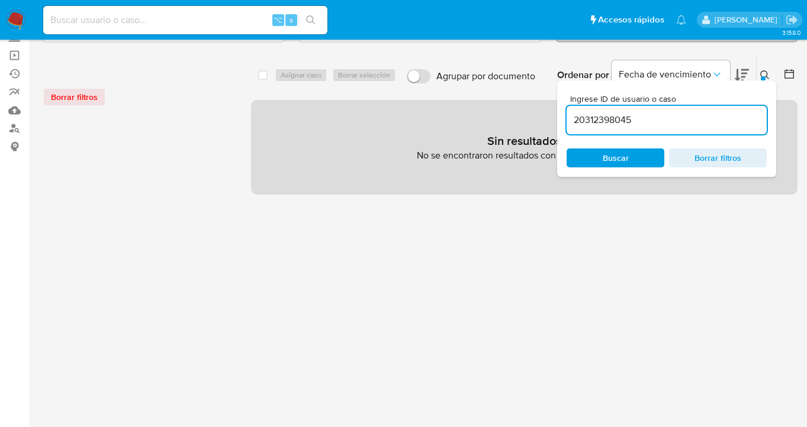
drag, startPoint x: 632, startPoint y: 119, endPoint x: 556, endPoint y: 109, distance: 77.0
click at [542, 110] on div "select-all-cases-checkbox Asignar caso Borrar selección Agrupar por documento O…" at bounding box center [524, 125] width 546 height 139
paste input "84482316"
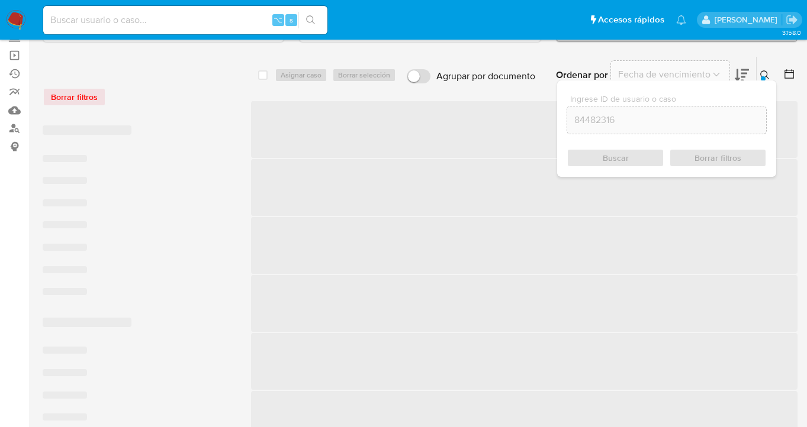
click at [617, 160] on div "Buscar Borrar filtros" at bounding box center [667, 158] width 200 height 19
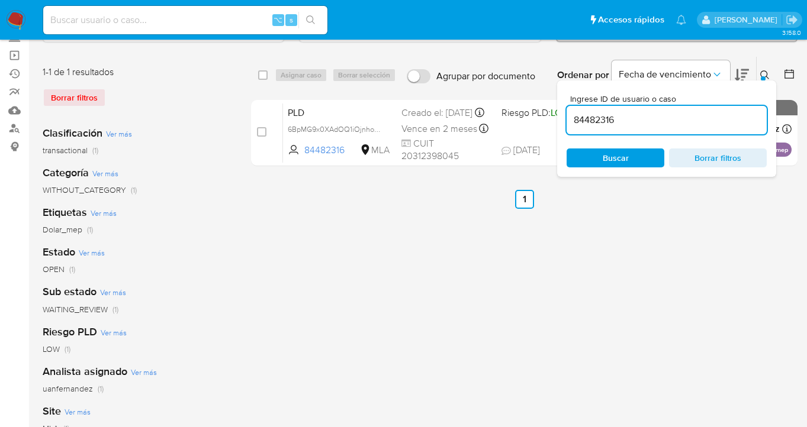
click at [765, 73] on icon at bounding box center [764, 74] width 9 height 9
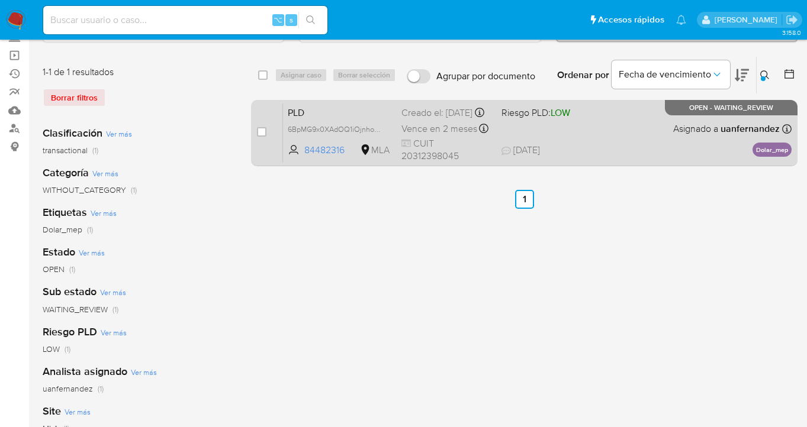
click at [581, 130] on div "PLD 6BpMG9x0XAdOQ1iOjnhoErjF 84482316 MLA Riesgo PLD: LOW Creado el: 12/08/2025…" at bounding box center [537, 133] width 508 height 60
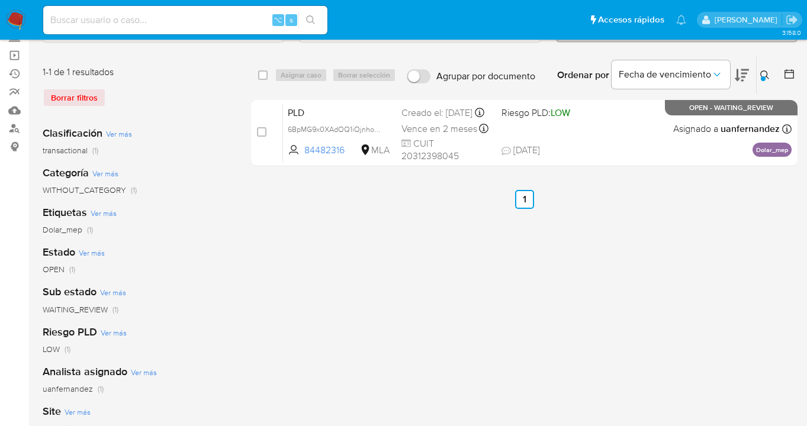
drag, startPoint x: 763, startPoint y: 67, endPoint x: 757, endPoint y: 78, distance: 13.0
click at [763, 68] on button at bounding box center [767, 75] width 20 height 14
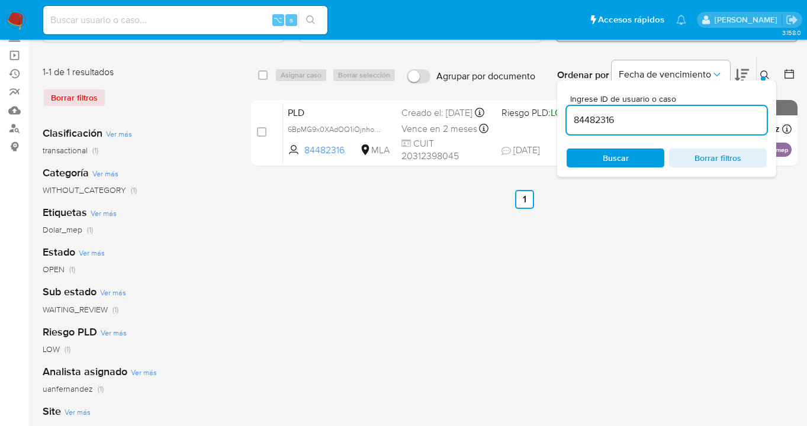
drag, startPoint x: 635, startPoint y: 122, endPoint x: 569, endPoint y: 122, distance: 65.7
click at [569, 123] on input "84482316" at bounding box center [667, 119] width 200 height 15
drag, startPoint x: 765, startPoint y: 73, endPoint x: 754, endPoint y: 74, distance: 10.7
click at [765, 73] on icon at bounding box center [764, 74] width 9 height 9
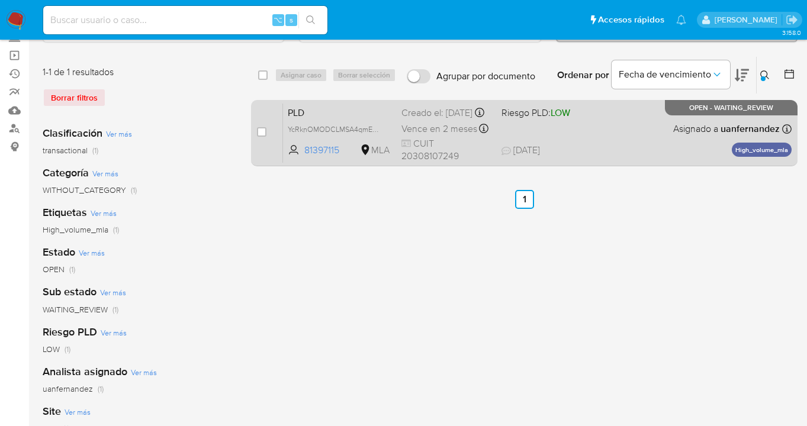
click at [629, 140] on div "PLD YcRknOMODCLMSA4qmEATBQKx 81397115 MLA Riesgo PLD: LOW Creado el: 12/08/2025…" at bounding box center [537, 133] width 508 height 60
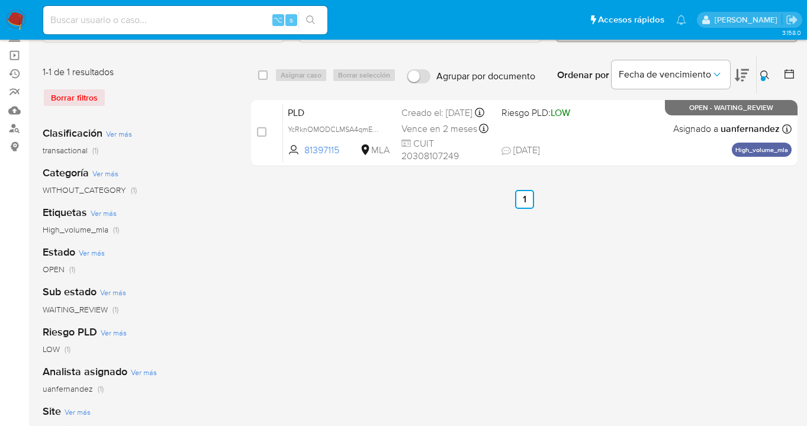
drag, startPoint x: 700, startPoint y: 278, endPoint x: 700, endPoint y: 292, distance: 13.6
click at [700, 278] on div "select-all-cases-checkbox Asignar caso Borrar selección Agrupar por documento O…" at bounding box center [524, 316] width 546 height 520
click at [765, 73] on icon at bounding box center [764, 74] width 9 height 9
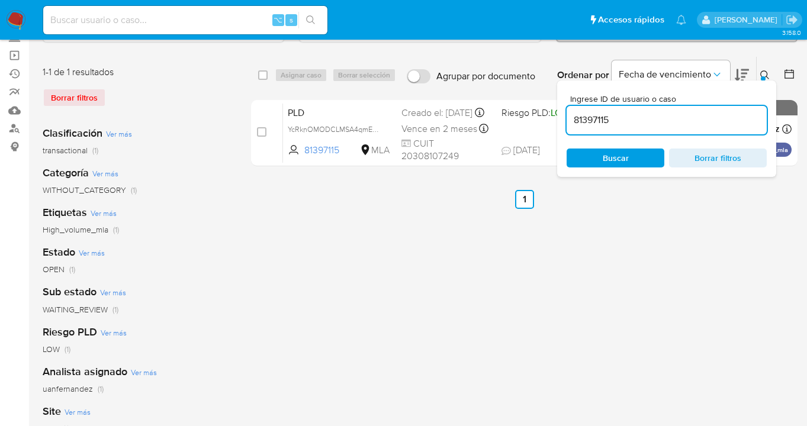
drag, startPoint x: 672, startPoint y: 120, endPoint x: 569, endPoint y: 114, distance: 103.8
click at [569, 114] on input "81397115" at bounding box center [667, 119] width 200 height 15
type input "84482316"
click at [762, 72] on icon at bounding box center [764, 74] width 9 height 9
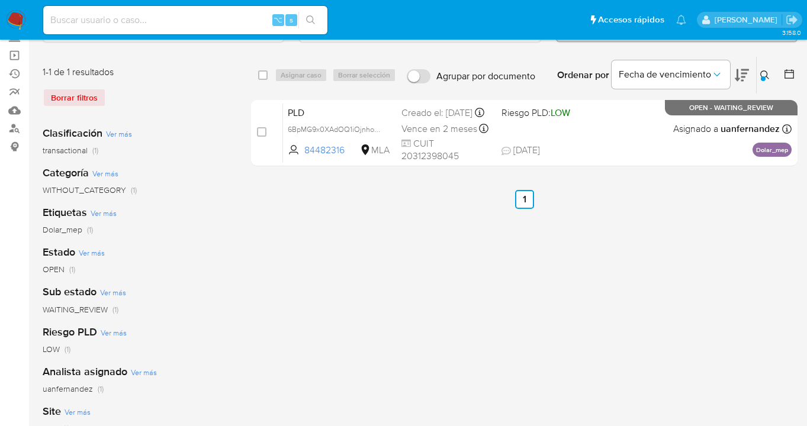
drag, startPoint x: 265, startPoint y: 72, endPoint x: 281, endPoint y: 73, distance: 15.4
click at [265, 72] on input "checkbox" at bounding box center [262, 74] width 9 height 9
checkbox input "true"
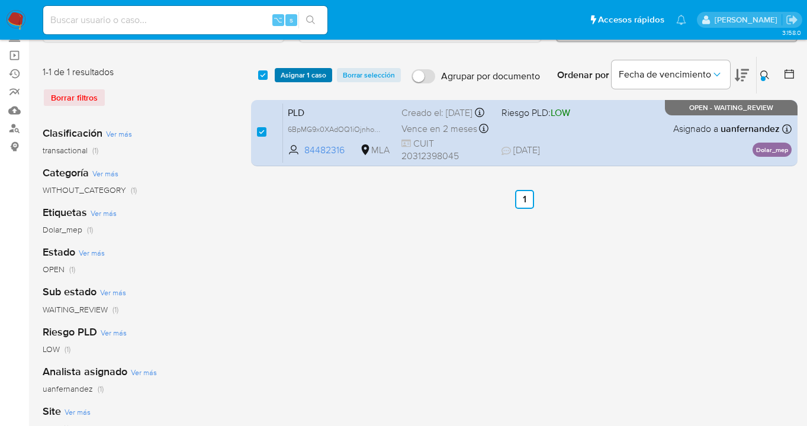
click at [293, 73] on span "Asignar 1 caso" at bounding box center [304, 75] width 46 height 12
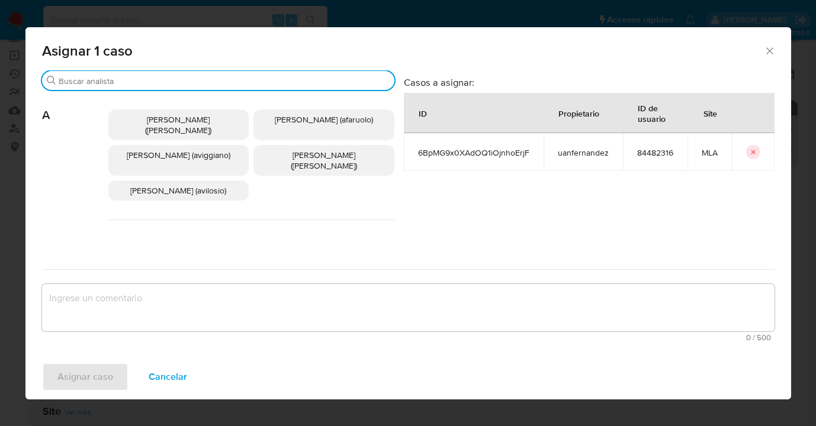
click at [137, 79] on input "Buscar" at bounding box center [224, 81] width 331 height 11
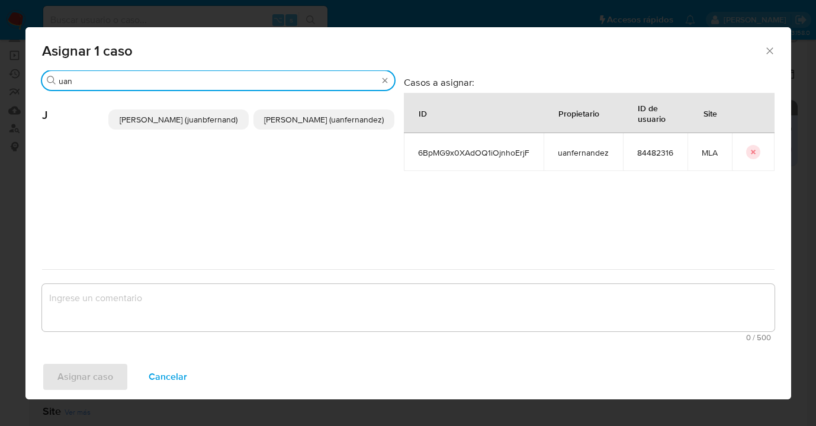
type input "uan"
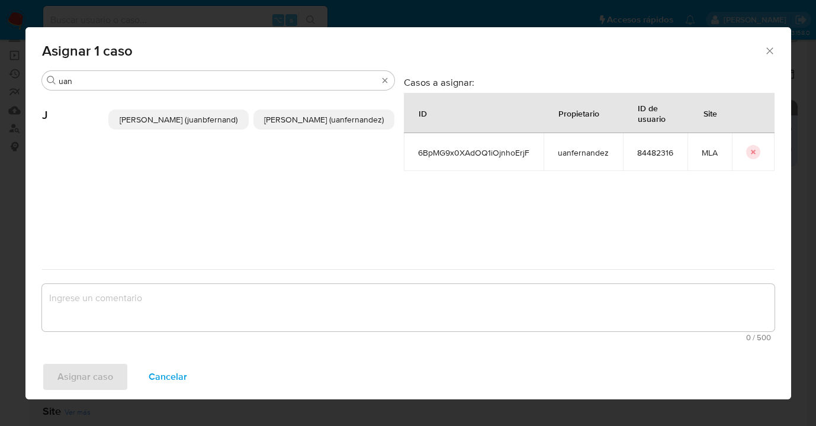
drag, startPoint x: 277, startPoint y: 128, endPoint x: 281, endPoint y: 200, distance: 71.7
click at [276, 128] on p "Juan Pablo Fernandez (uanfernandez)" at bounding box center [323, 120] width 141 height 20
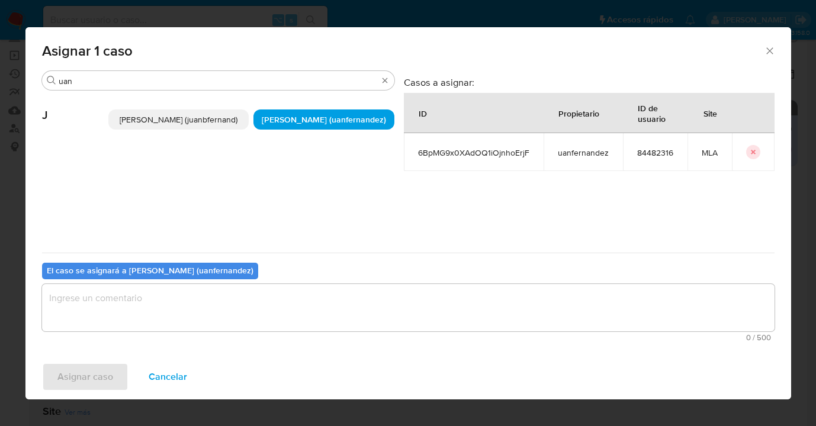
click at [244, 301] on textarea "assign-modal" at bounding box center [408, 307] width 732 height 47
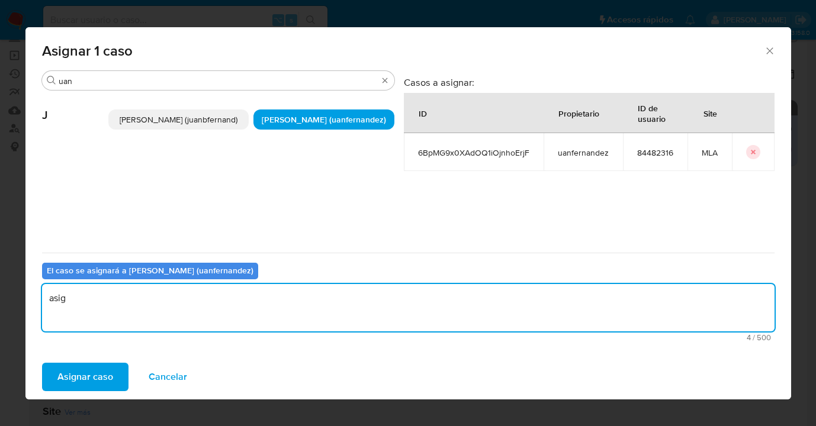
type textarea "asig"
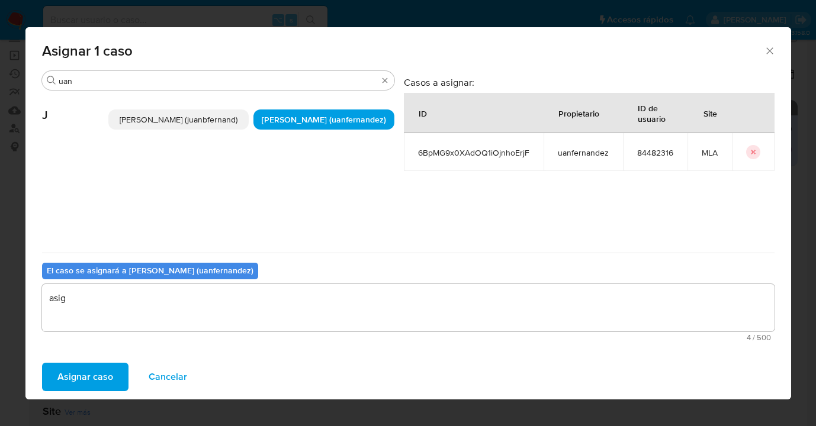
click at [86, 392] on div "Asignar caso Cancelar" at bounding box center [407, 377] width 765 height 45
click at [105, 376] on span "Asignar caso" at bounding box center [85, 377] width 56 height 26
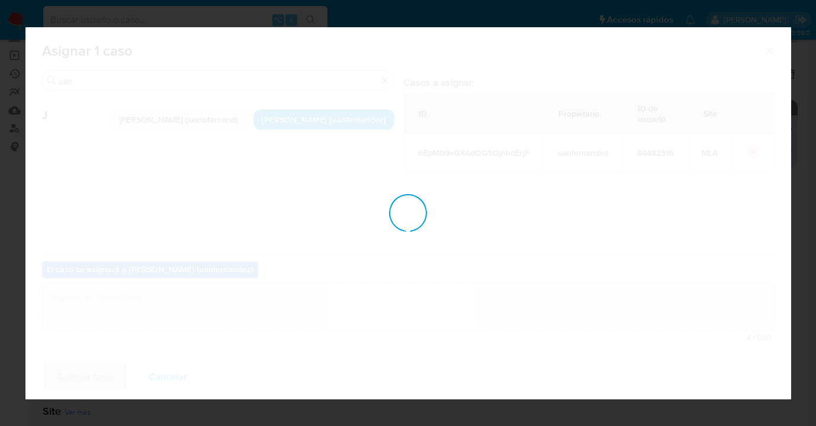
checkbox input "false"
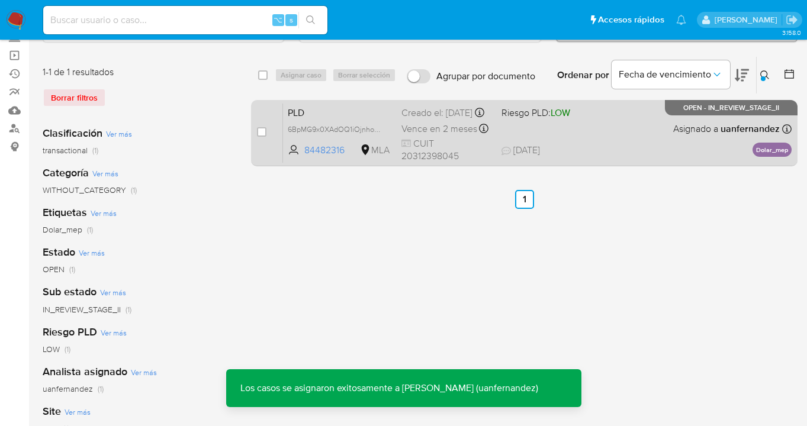
click at [626, 125] on div "PLD 6BpMG9x0XAdOQ1iOjnhoErjF 84482316 MLA Riesgo PLD: LOW Creado el: 12/08/2025…" at bounding box center [537, 133] width 508 height 60
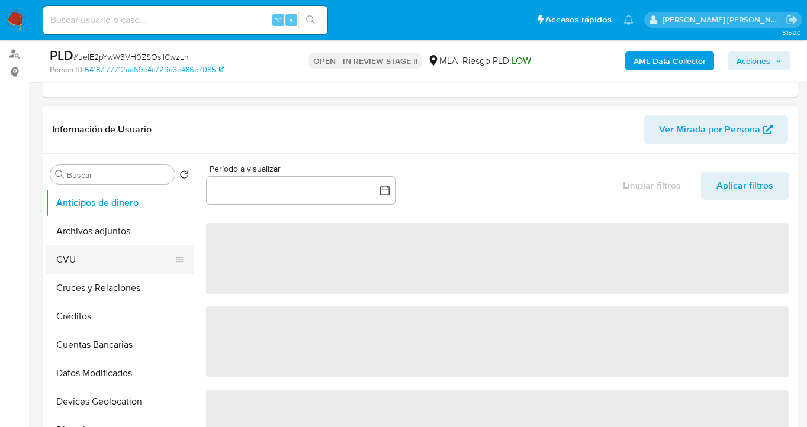
scroll to position [219, 0]
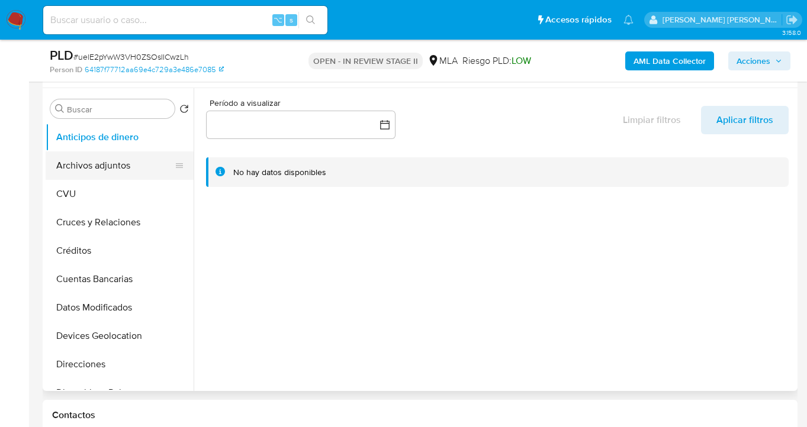
select select "10"
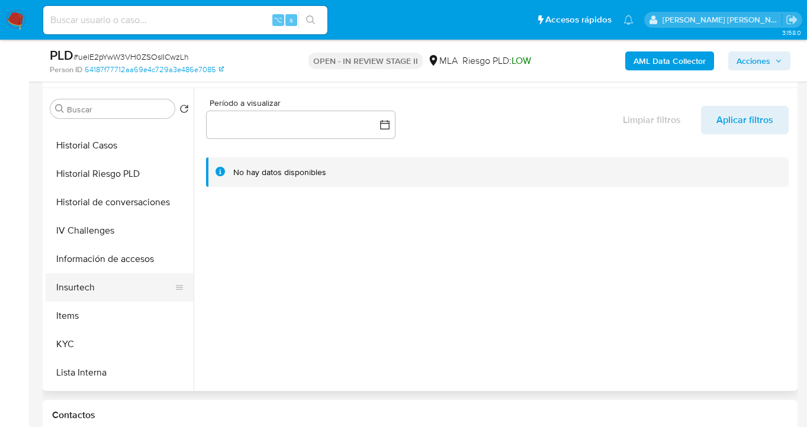
scroll to position [366, 0]
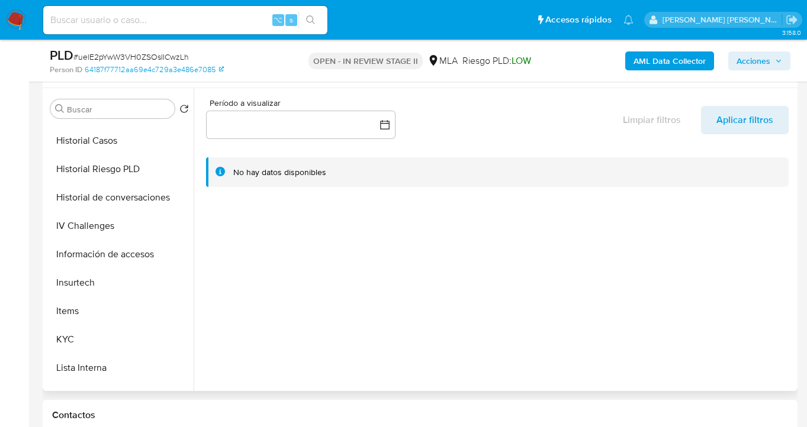
drag, startPoint x: 128, startPoint y: 330, endPoint x: 198, endPoint y: 316, distance: 71.3
click at [124, 331] on button "KYC" at bounding box center [120, 340] width 148 height 28
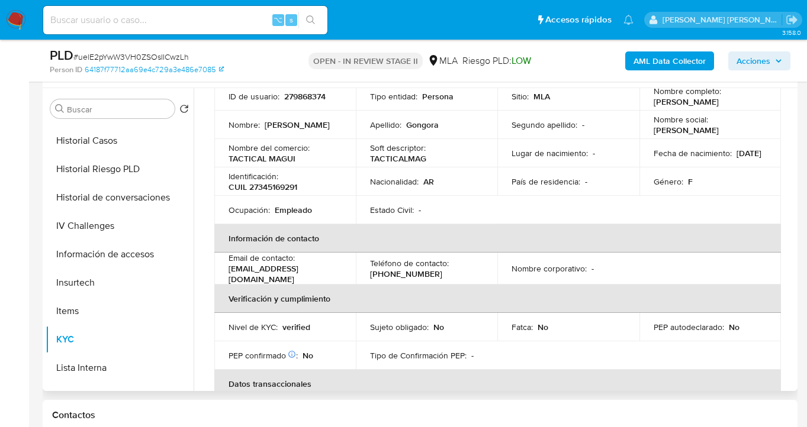
scroll to position [91, 0]
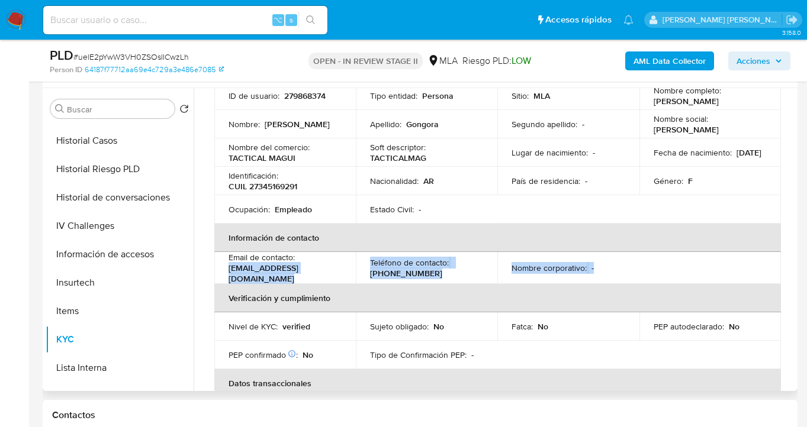
drag, startPoint x: 229, startPoint y: 273, endPoint x: 342, endPoint y: 280, distance: 113.3
click at [342, 280] on table "Datos personales ID de usuario : 279868374 Tipo entidad : Persona Sitio : MLA N…" at bounding box center [497, 268] width 567 height 430
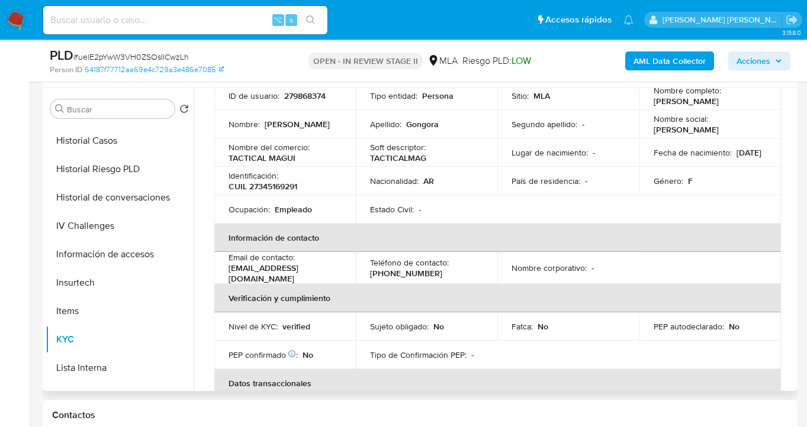
click at [340, 277] on td "Email de contacto : magamoredan22@gmail.com" at bounding box center [284, 268] width 141 height 32
drag, startPoint x: 336, startPoint y: 272, endPoint x: 231, endPoint y: 266, distance: 104.9
click at [231, 266] on div "Email de contacto : magamoredan22@gmail.com" at bounding box center [284, 268] width 113 height 32
copy p "magamoredan22@gmail.com"
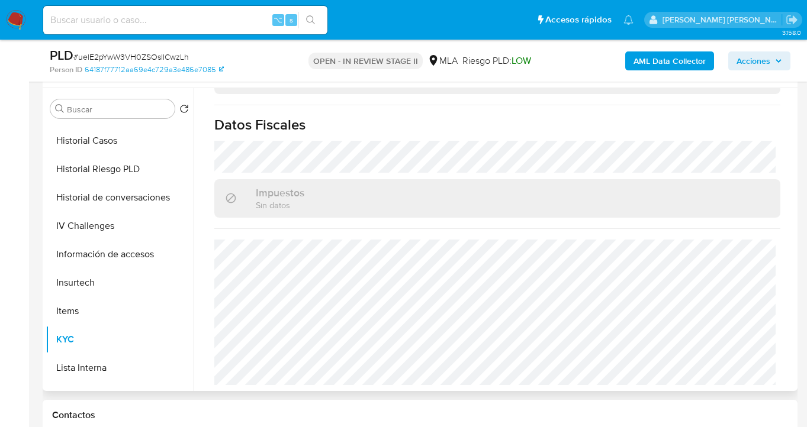
scroll to position [450, 0]
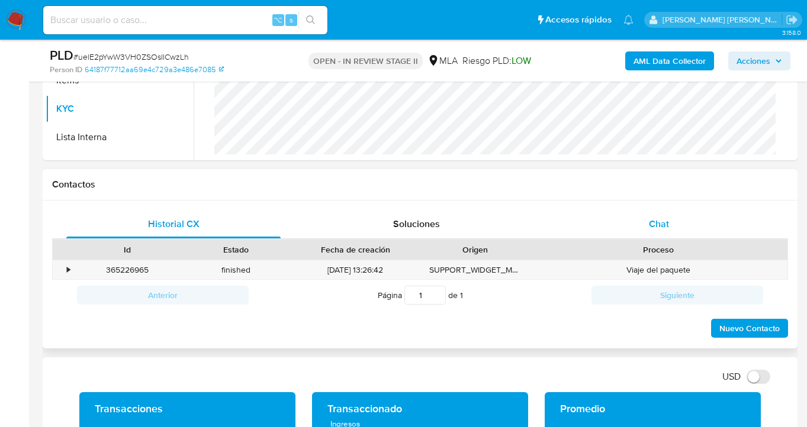
click at [664, 216] on div "Chat" at bounding box center [659, 224] width 214 height 28
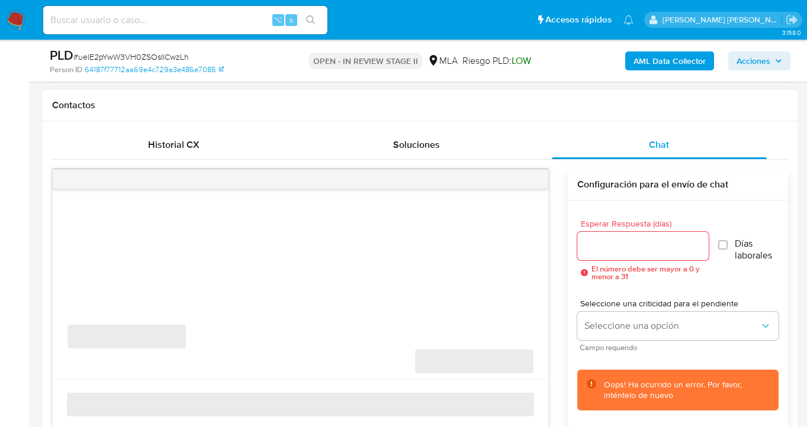
scroll to position [567, 0]
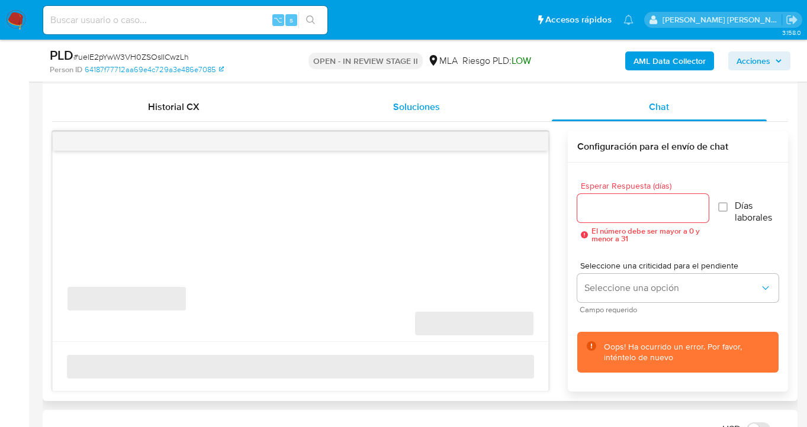
click at [397, 108] on span "Soluciones" at bounding box center [416, 107] width 47 height 14
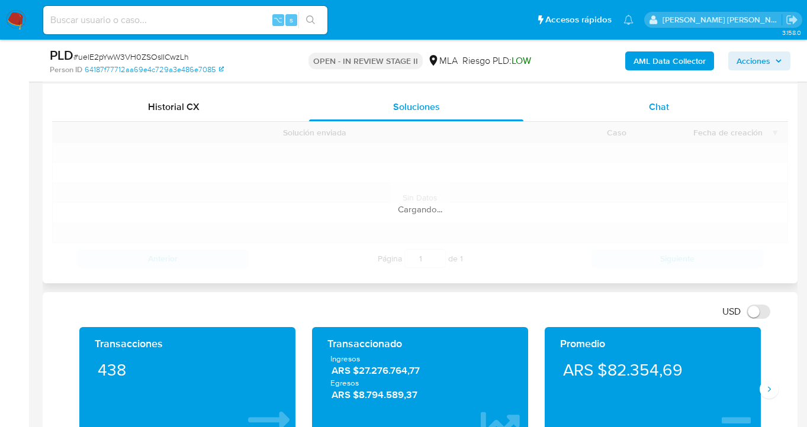
click at [656, 104] on span "Chat" at bounding box center [659, 107] width 20 height 14
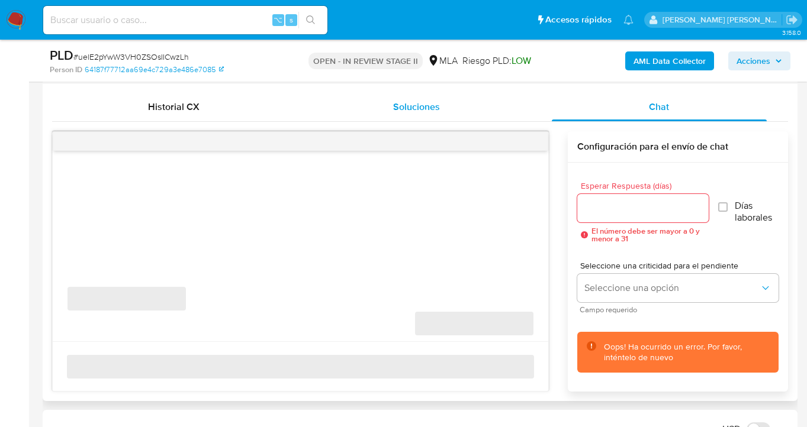
click at [399, 107] on span "Soluciones" at bounding box center [416, 107] width 47 height 14
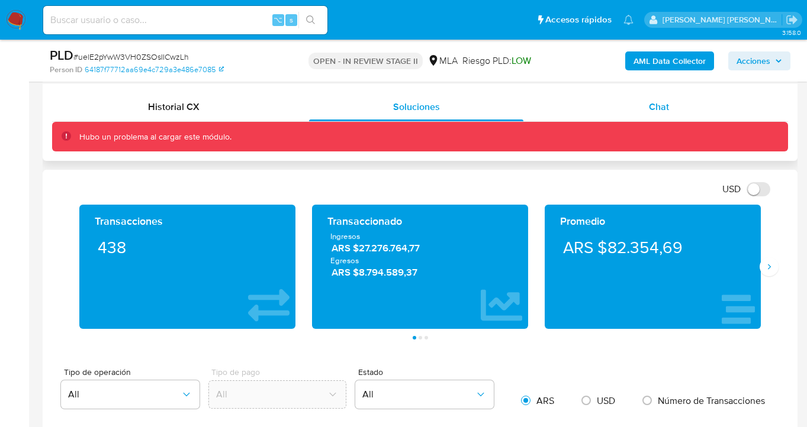
click at [656, 110] on span "Chat" at bounding box center [659, 107] width 20 height 14
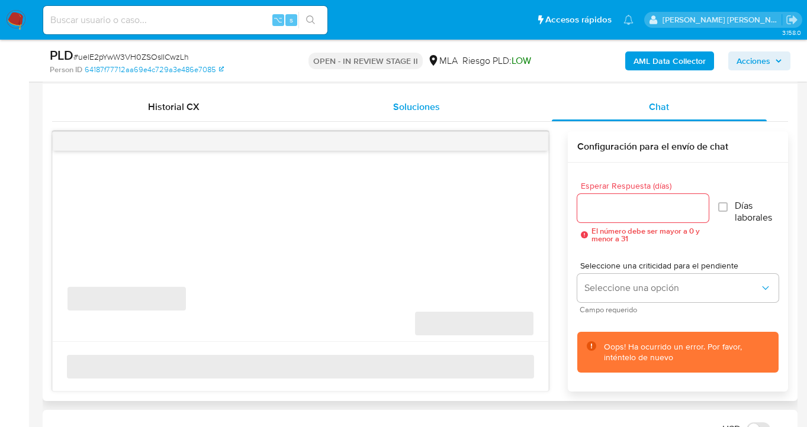
click at [429, 107] on span "Soluciones" at bounding box center [416, 107] width 47 height 14
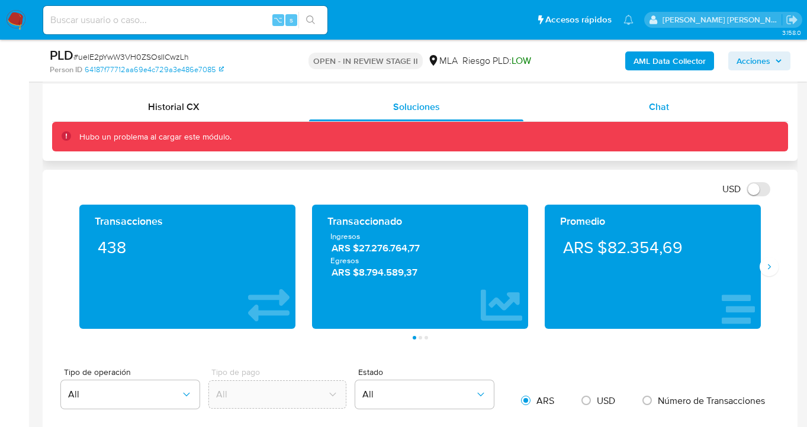
click at [658, 104] on span "Chat" at bounding box center [659, 107] width 20 height 14
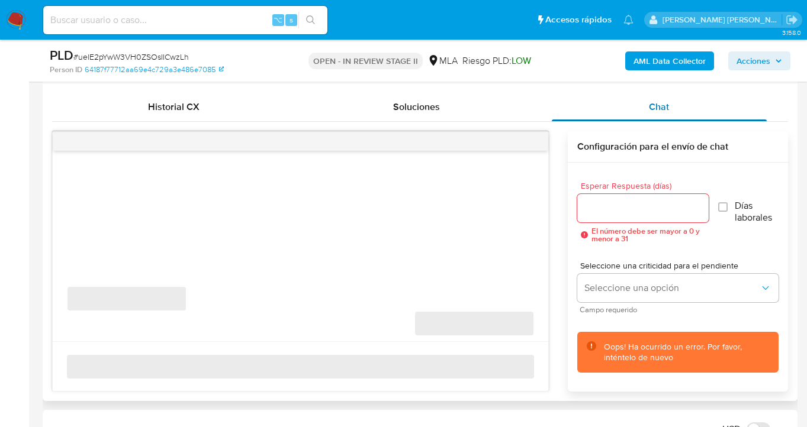
click at [656, 105] on span "Chat" at bounding box center [659, 107] width 20 height 14
click at [173, 95] on div "Historial CX" at bounding box center [173, 107] width 214 height 28
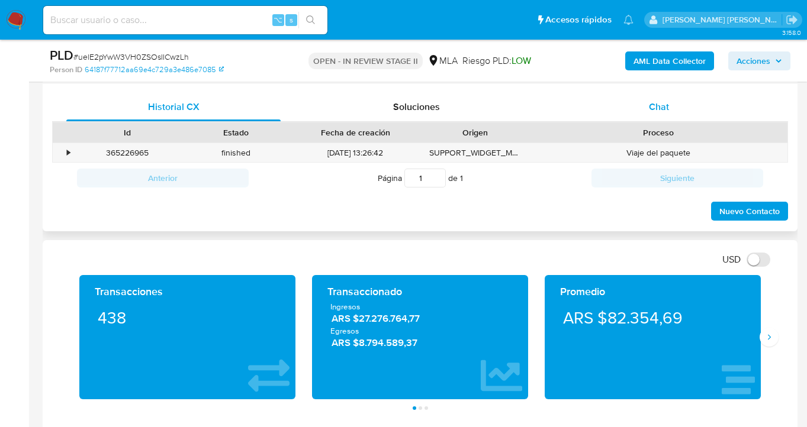
drag, startPoint x: 675, startPoint y: 105, endPoint x: 667, endPoint y: 106, distance: 8.3
click at [674, 105] on div "Chat" at bounding box center [659, 107] width 214 height 28
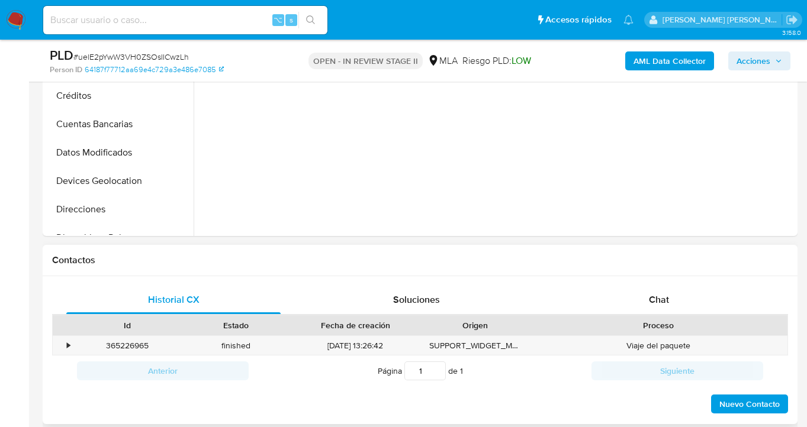
select select "10"
click at [659, 301] on span "Chat" at bounding box center [659, 300] width 20 height 14
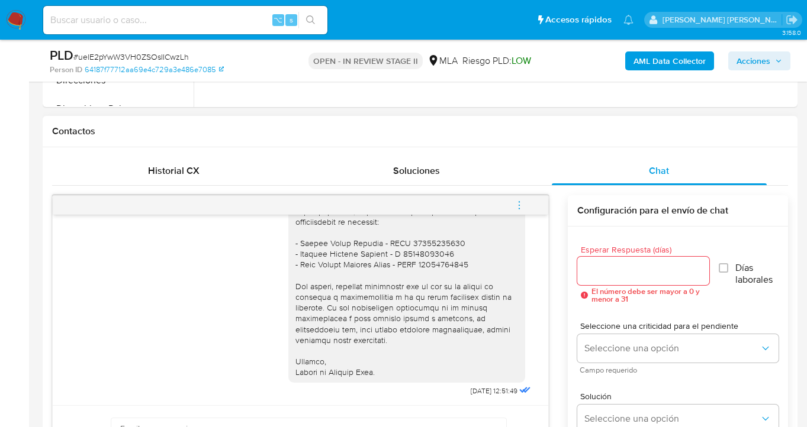
scroll to position [511, 0]
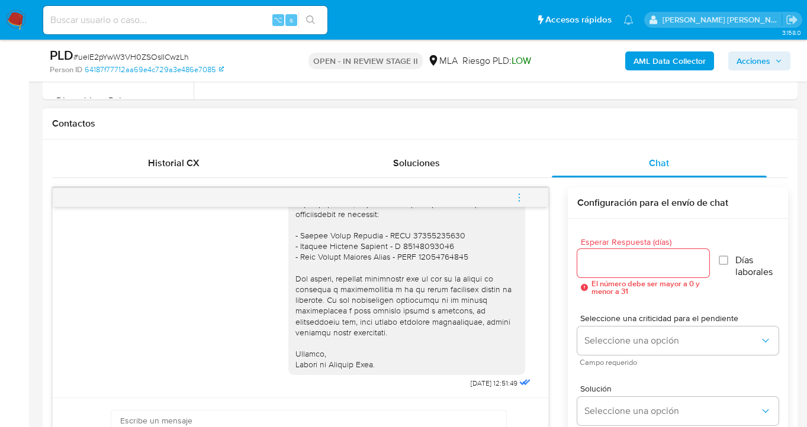
click at [520, 198] on icon "menu-action" at bounding box center [519, 197] width 11 height 11
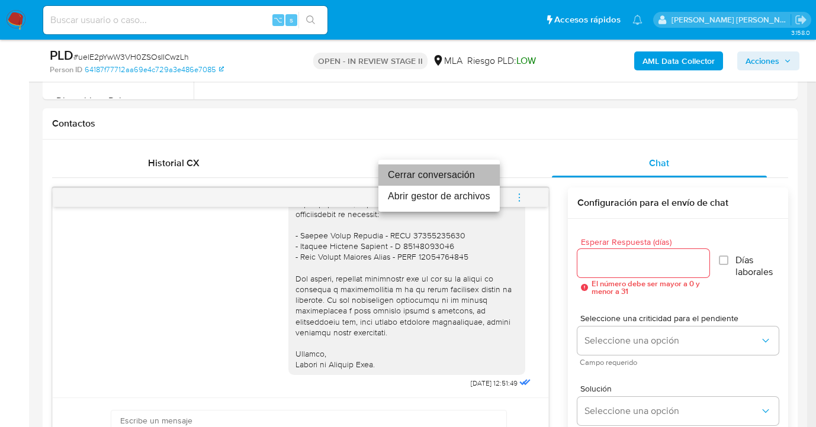
click at [437, 171] on li "Cerrar conversación" at bounding box center [438, 175] width 121 height 21
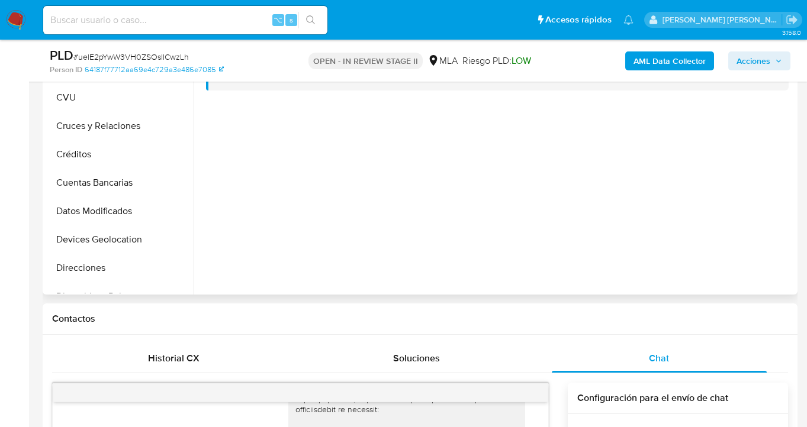
scroll to position [252, 0]
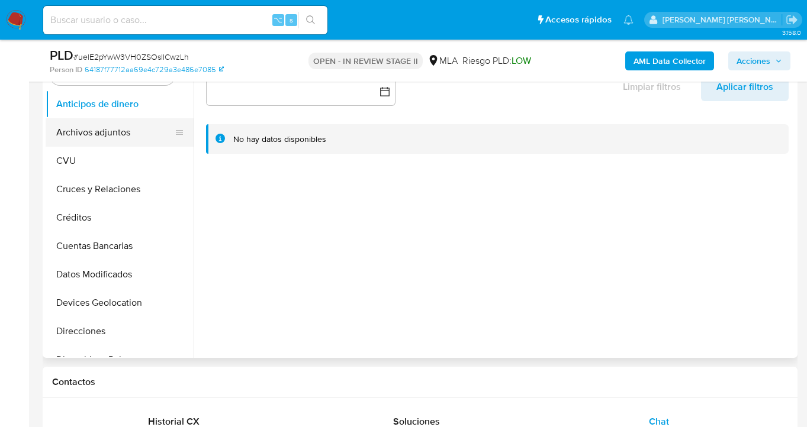
click at [132, 121] on button "Archivos adjuntos" at bounding box center [115, 132] width 139 height 28
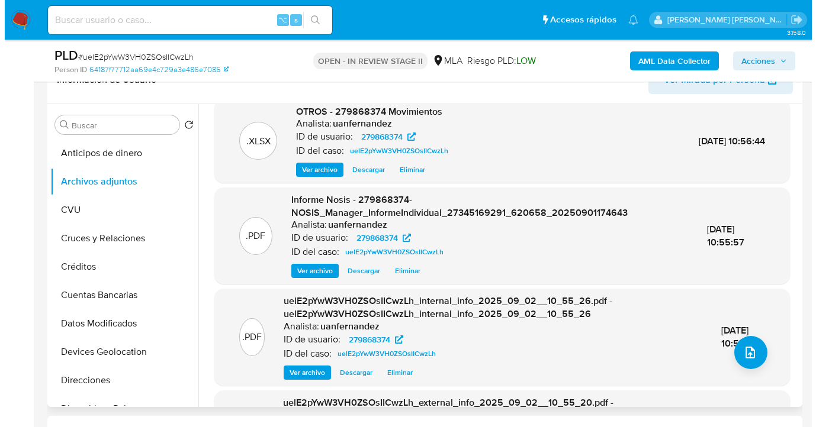
scroll to position [0, 0]
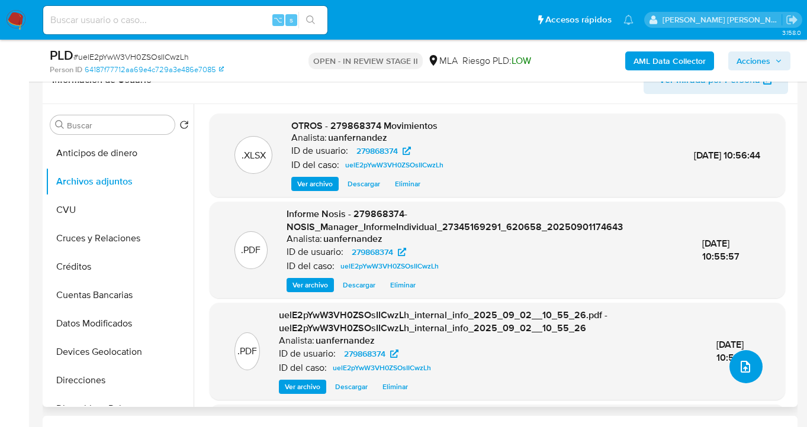
click at [741, 361] on icon "upload-file" at bounding box center [745, 367] width 9 height 12
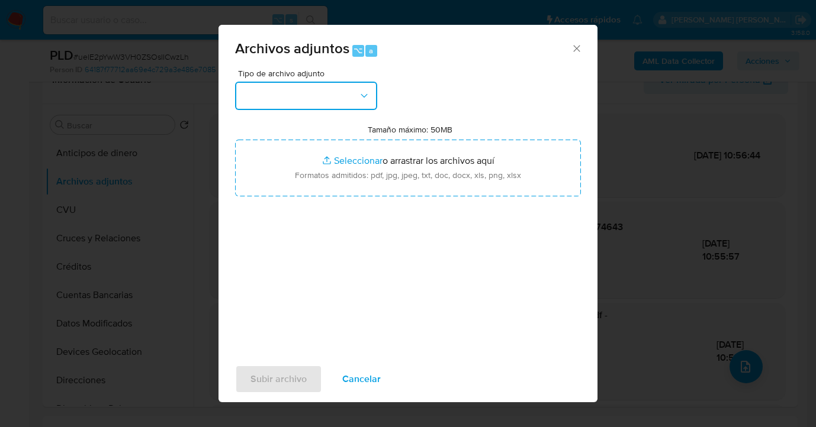
click at [367, 92] on icon "button" at bounding box center [364, 96] width 12 height 12
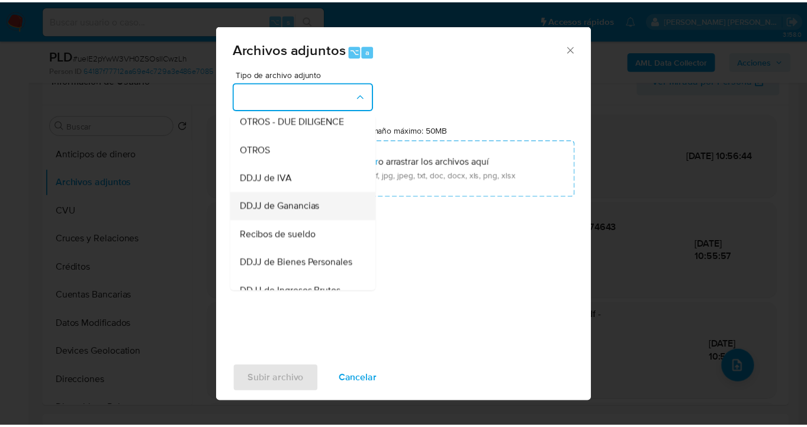
scroll to position [211, 0]
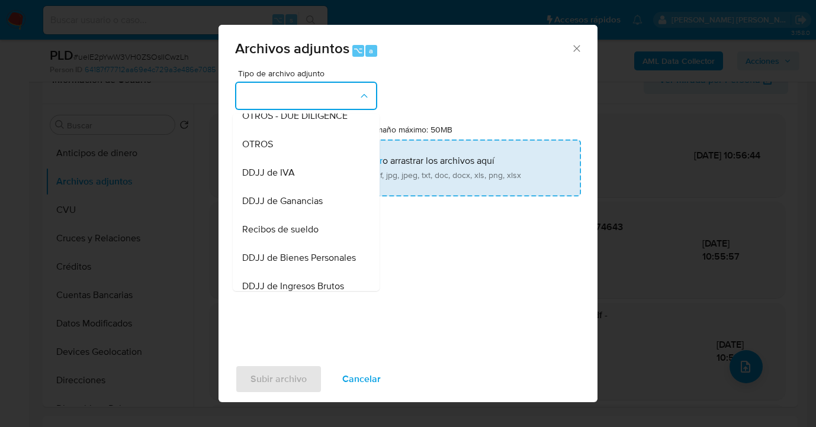
drag, startPoint x: 296, startPoint y: 156, endPoint x: 357, endPoint y: 181, distance: 65.8
click at [296, 156] on div "OTROS" at bounding box center [302, 144] width 121 height 28
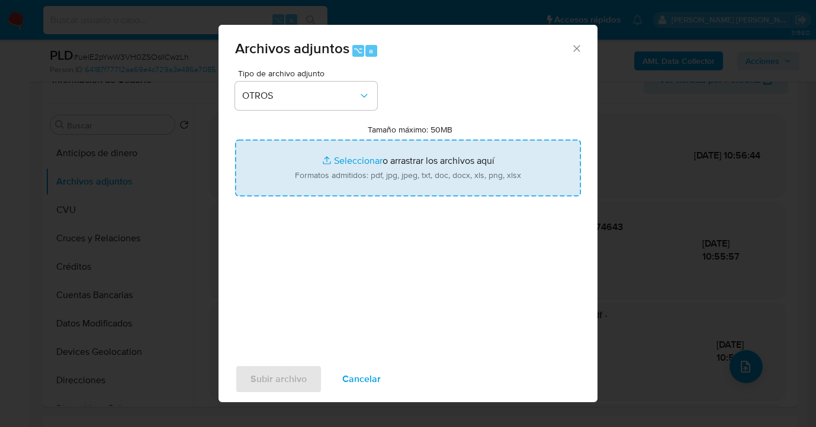
click at [404, 188] on input "Tamaño máximo: 50MB Seleccionar archivos" at bounding box center [408, 168] width 346 height 57
type input "C:\fakepath\279868374 analisis no roi Caselog uelE2pYwW3VH0ZSOsIICwzLh_2025_08_…"
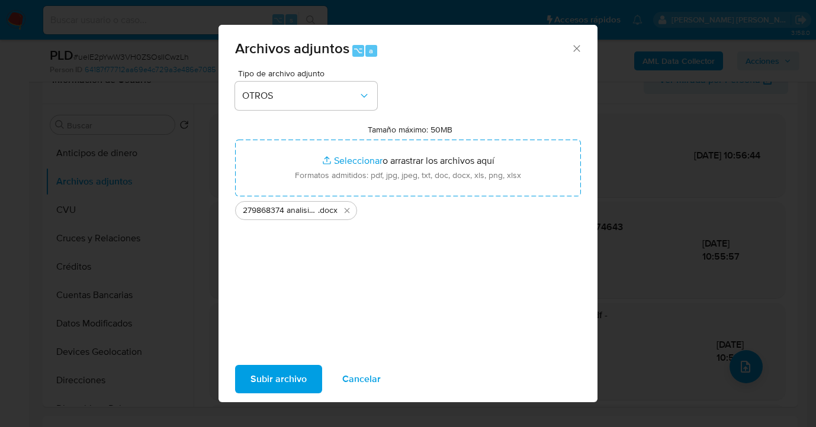
click at [296, 379] on span "Subir archivo" at bounding box center [278, 379] width 56 height 26
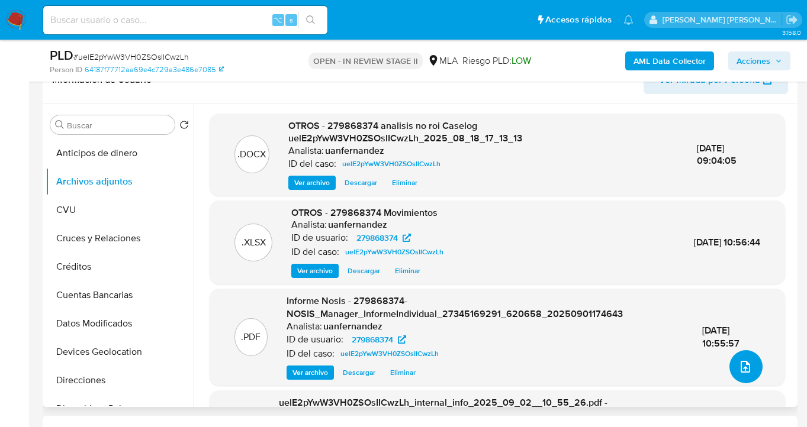
scroll to position [84, 0]
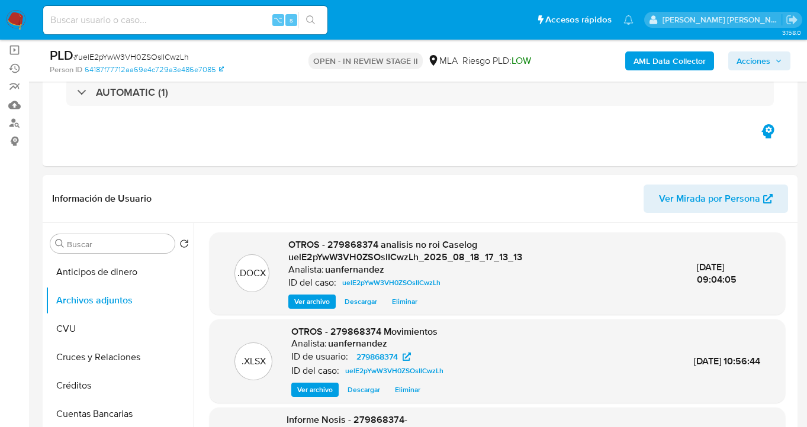
click at [755, 63] on span "Acciones" at bounding box center [753, 61] width 34 height 19
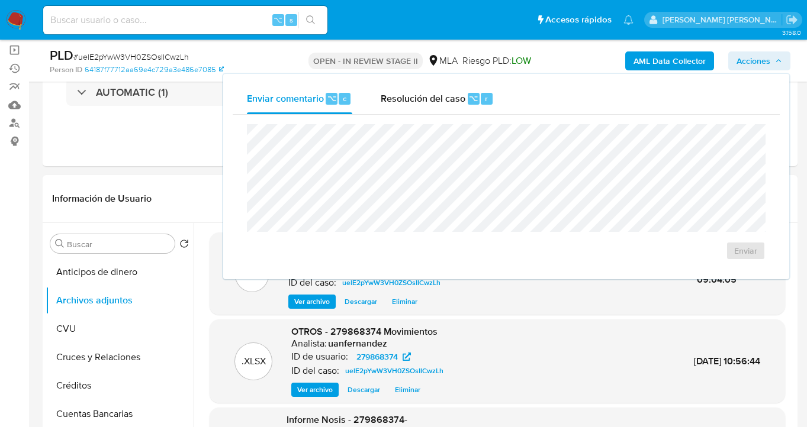
drag, startPoint x: 402, startPoint y: 101, endPoint x: 396, endPoint y: 123, distance: 22.7
click at [401, 101] on span "Resolución del caso" at bounding box center [423, 98] width 85 height 14
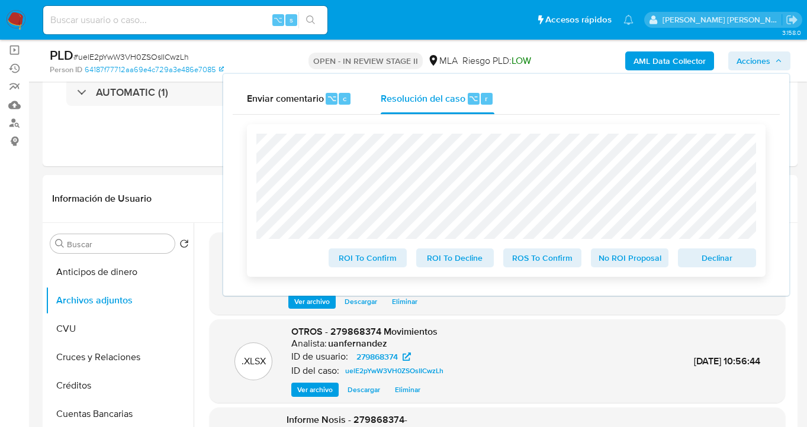
click at [626, 263] on span "No ROI Proposal" at bounding box center [630, 258] width 62 height 17
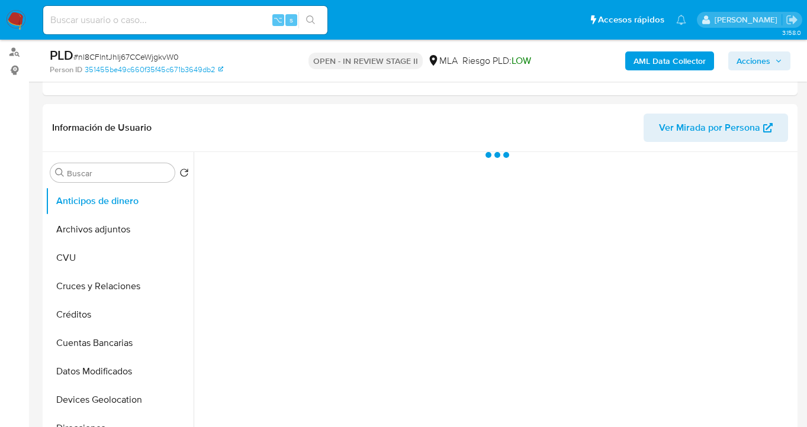
scroll to position [230, 0]
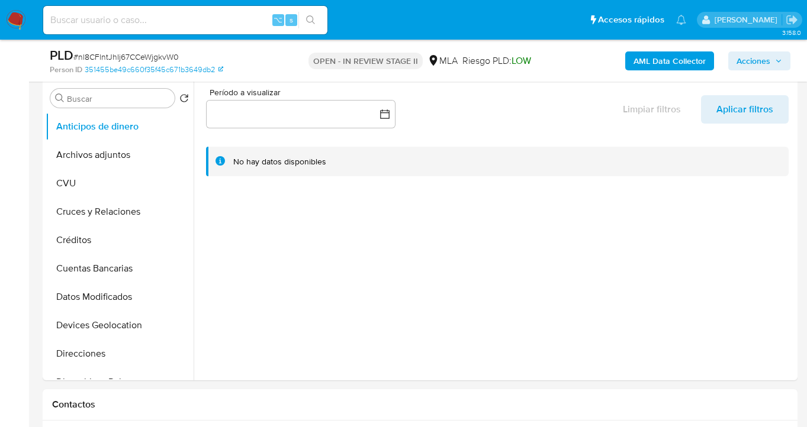
select select "10"
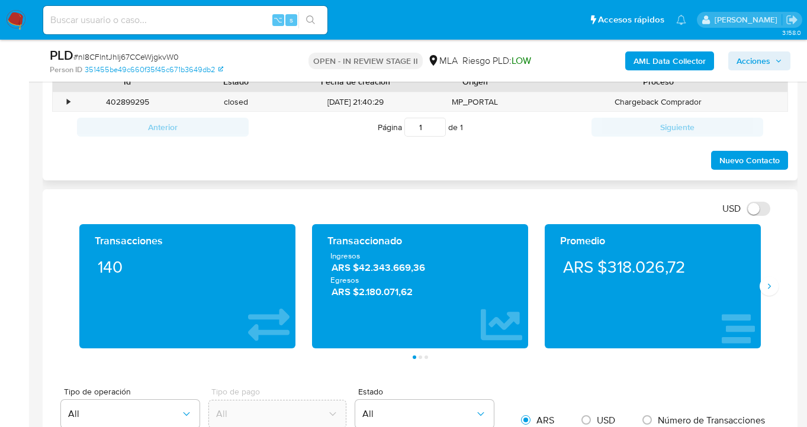
scroll to position [371, 0]
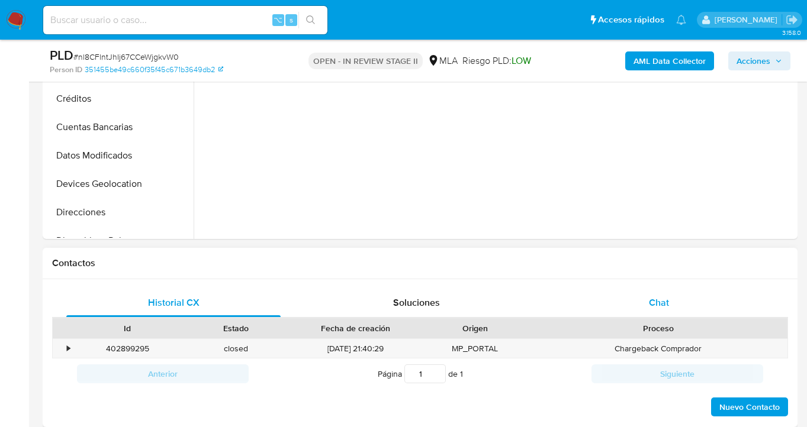
click at [656, 304] on span "Chat" at bounding box center [659, 303] width 20 height 14
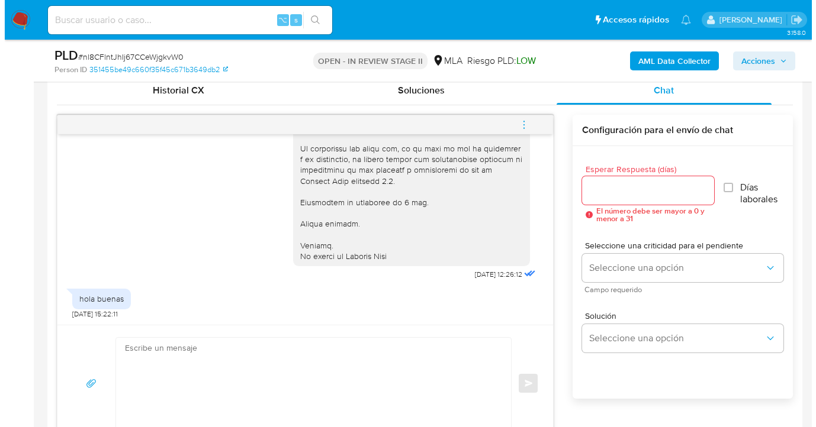
scroll to position [1381, 0]
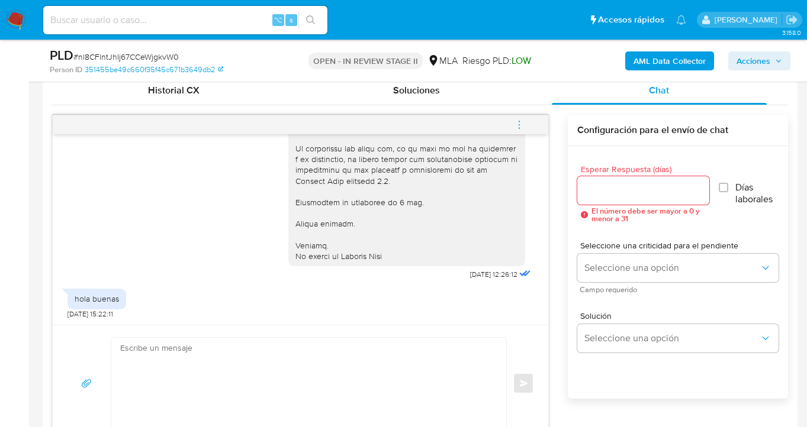
click at [599, 195] on input "Esperar Respuesta (días)" at bounding box center [643, 190] width 133 height 15
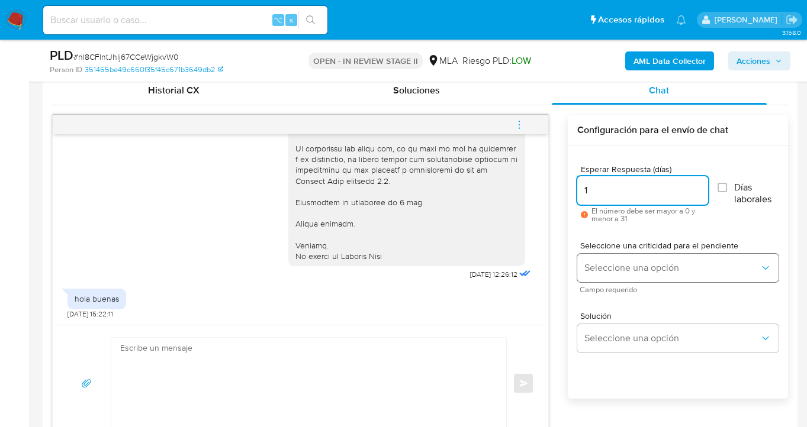
type input "1"
click at [624, 256] on button "Seleccione una opción" at bounding box center [677, 268] width 201 height 28
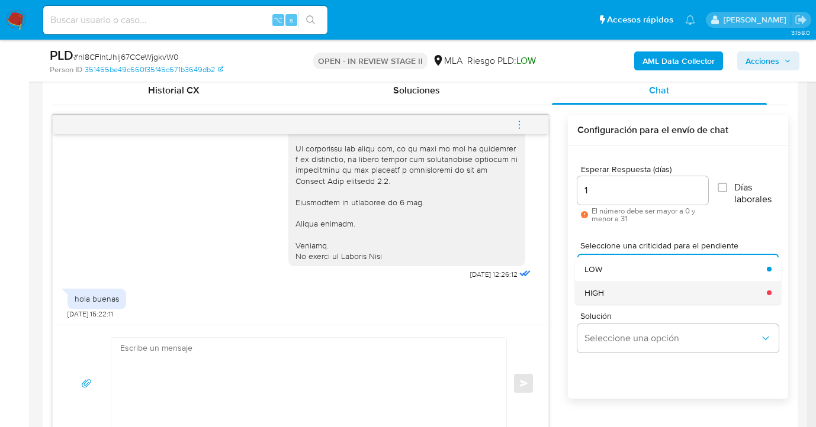
click at [623, 296] on div "HIGH" at bounding box center [671, 293] width 175 height 24
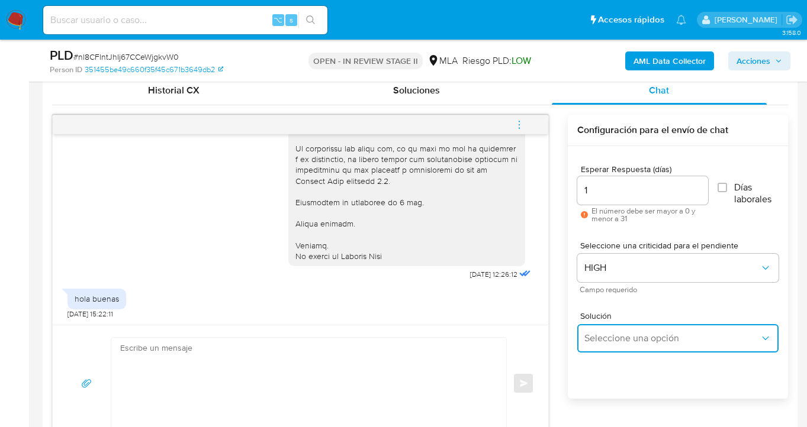
click at [618, 336] on span "Seleccione una opción" at bounding box center [671, 339] width 175 height 12
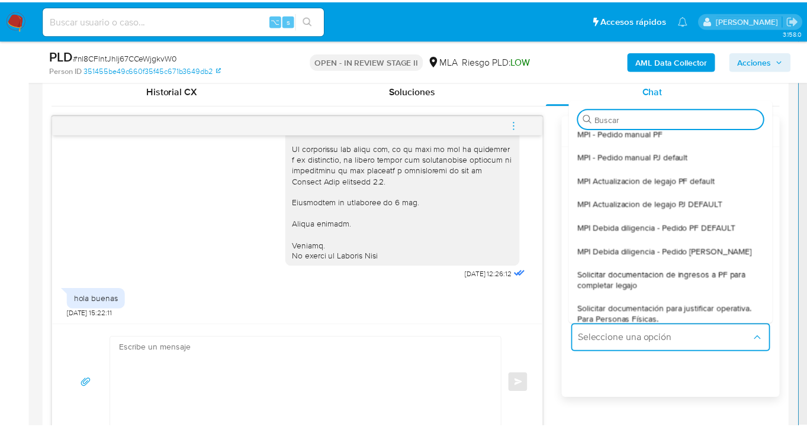
scroll to position [104, 0]
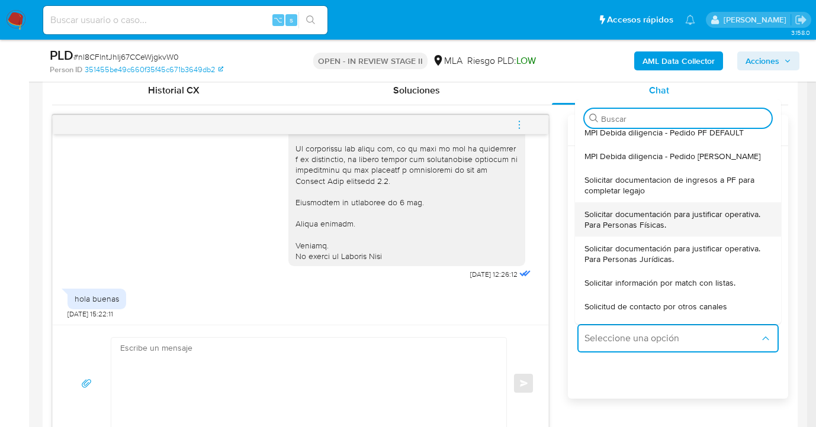
click at [638, 213] on span "Solicitar documentación para justificar operativa. Para Personas Físicas." at bounding box center [674, 219] width 180 height 21
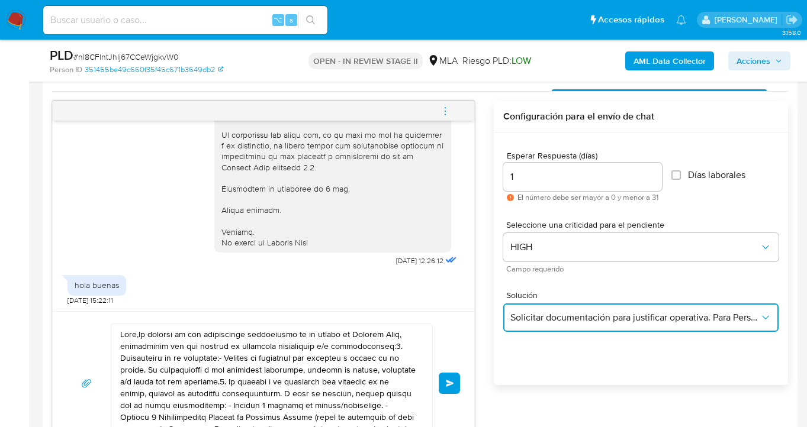
scroll to position [611, 0]
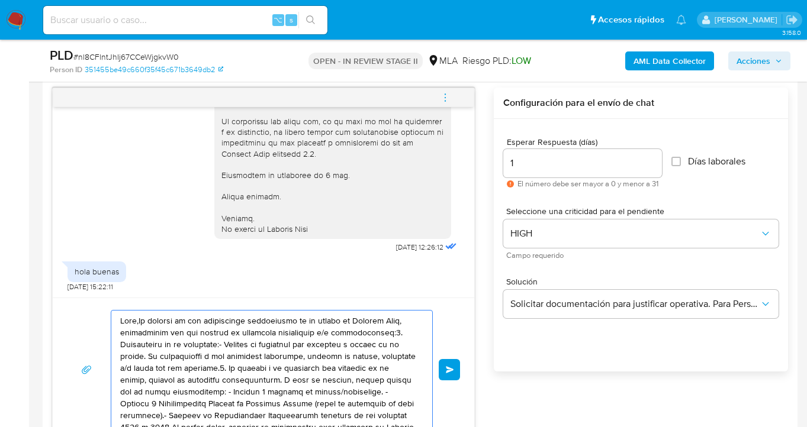
drag, startPoint x: 323, startPoint y: 388, endPoint x: 159, endPoint y: 307, distance: 182.9
click at [159, 307] on div "Enviar" at bounding box center [263, 370] width 421 height 144
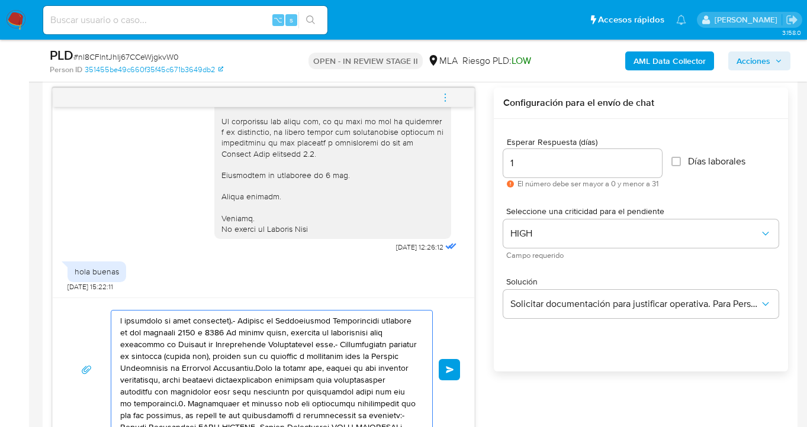
drag, startPoint x: 218, startPoint y: 380, endPoint x: 92, endPoint y: 330, distance: 135.5
click at [86, 332] on div "Enviar" at bounding box center [263, 370] width 393 height 120
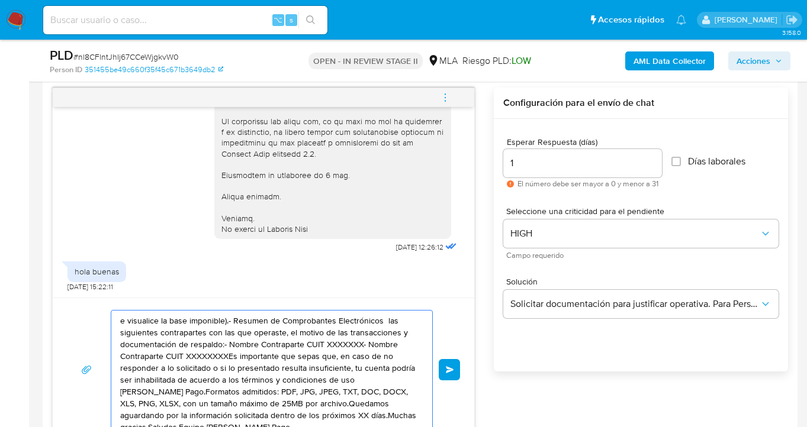
drag, startPoint x: 326, startPoint y: 391, endPoint x: 236, endPoint y: 356, distance: 96.7
click at [191, 349] on textarea "e visualice la base imponible).- Resumen de Comprobantes Electrónicos las sigui…" at bounding box center [268, 370] width 297 height 118
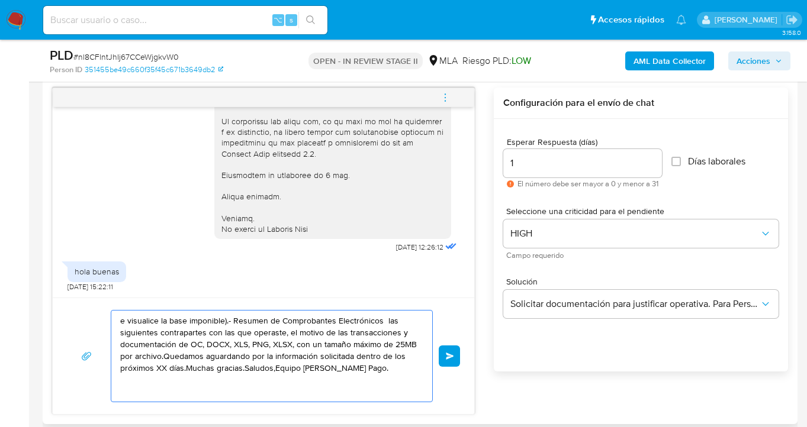
drag, startPoint x: 353, startPoint y: 381, endPoint x: 128, endPoint y: 318, distance: 233.5
click at [127, 321] on textarea "e visualice la base imponible).- Resumen de Comprobantes Electrónicos las sigui…" at bounding box center [268, 356] width 297 height 91
type textarea "e"
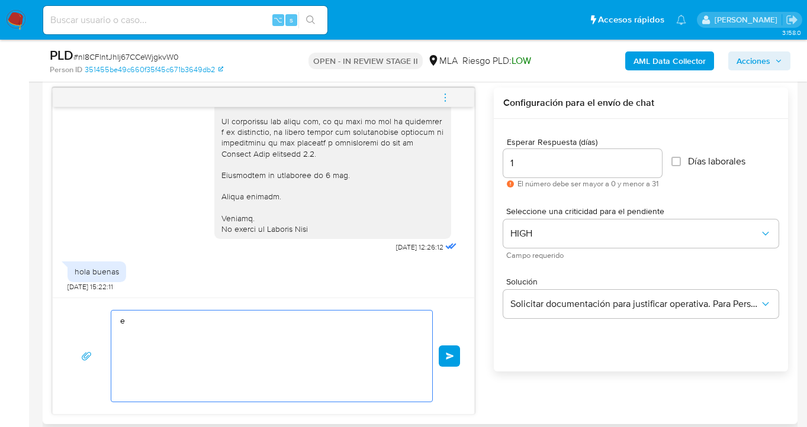
drag, startPoint x: 288, startPoint y: 336, endPoint x: 98, endPoint y: 309, distance: 191.3
click at [97, 311] on div "e Enviar" at bounding box center [263, 356] width 393 height 92
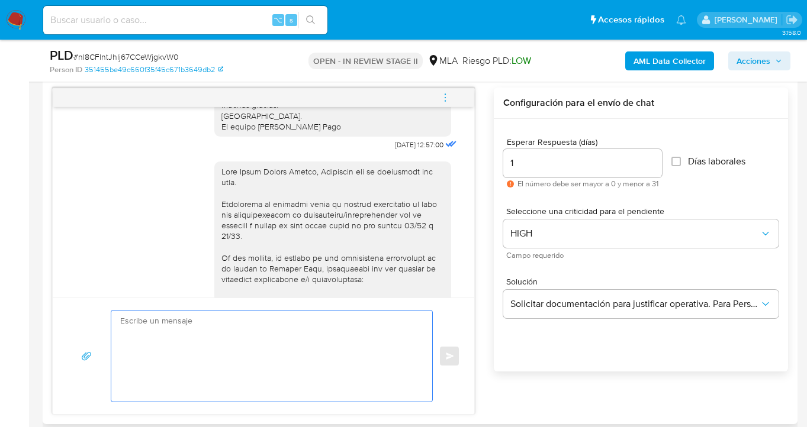
scroll to position [849, 0]
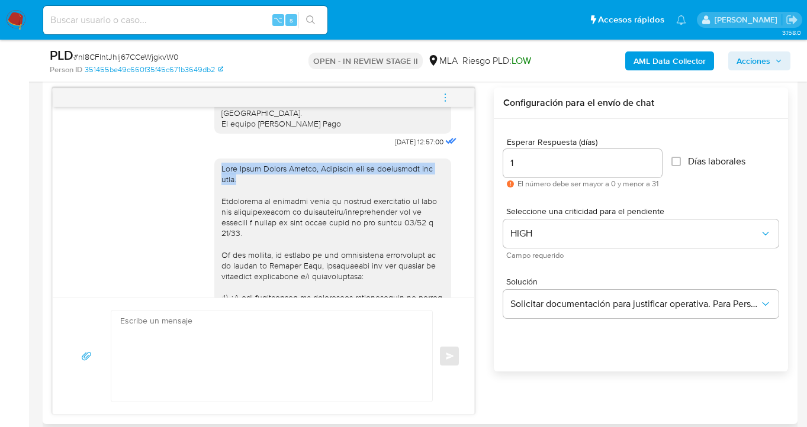
drag, startPoint x: 212, startPoint y: 198, endPoint x: 249, endPoint y: 211, distance: 38.8
copy div "Hola Tomas Andres Rivero, Esperamos que te encuentres muy bien."
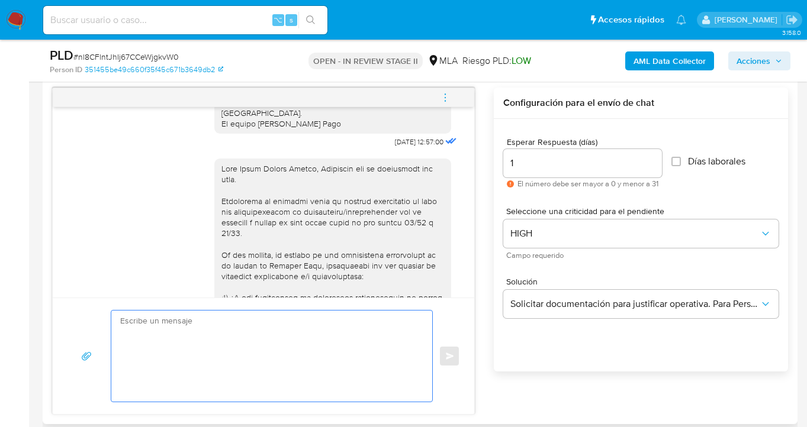
click at [157, 322] on textarea at bounding box center [268, 356] width 297 height 91
paste textarea "Hola Tomas Andres Rivero, Esperamos que te encuentres muy bien."
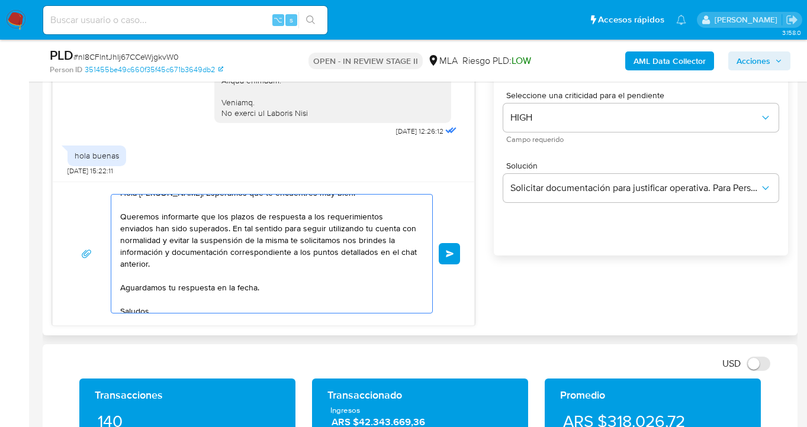
scroll to position [4, 0]
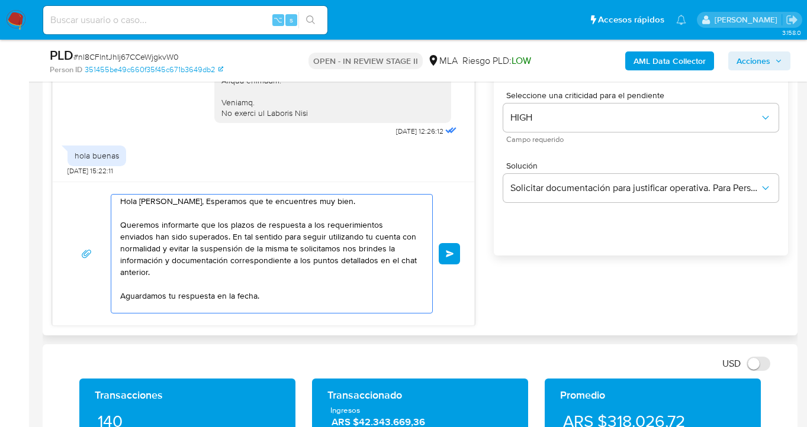
drag, startPoint x: 186, startPoint y: 201, endPoint x: 196, endPoint y: 252, distance: 51.8
click at [186, 201] on textarea "Hola Tomas Andres Rivero, Esperamos que te encuentres muy bien. Queremos inform…" at bounding box center [268, 254] width 297 height 118
type textarea "Hola Tomas Andrés Rivero, Esperamos que te encuentres muy bien. Queremos inform…"
click at [451, 247] on button "Enviar" at bounding box center [449, 253] width 21 height 21
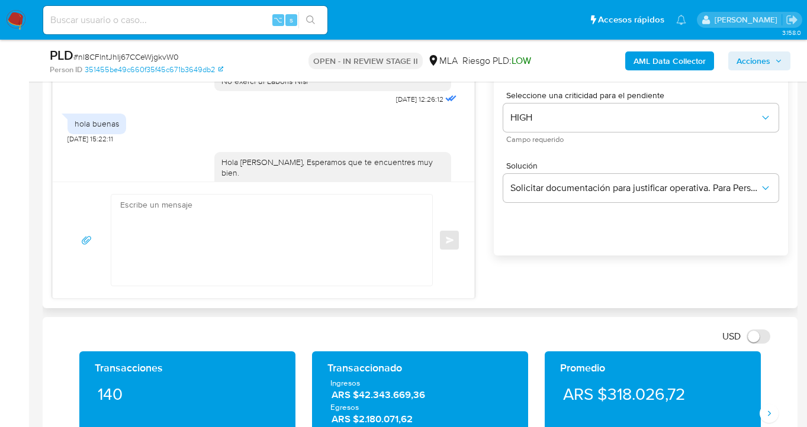
scroll to position [1566, 0]
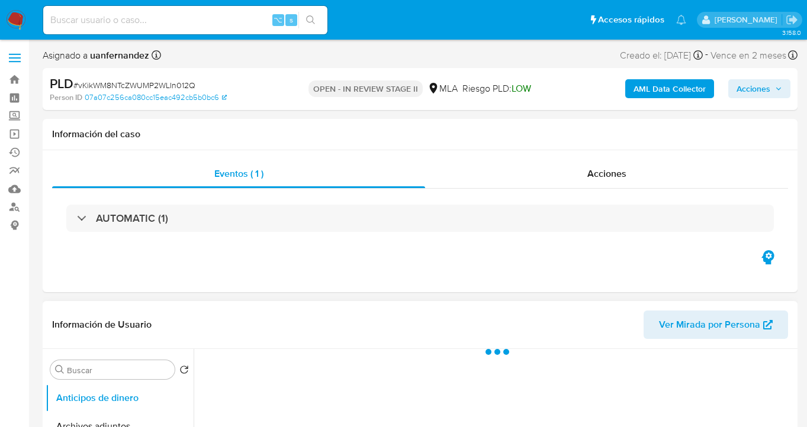
scroll to position [227, 0]
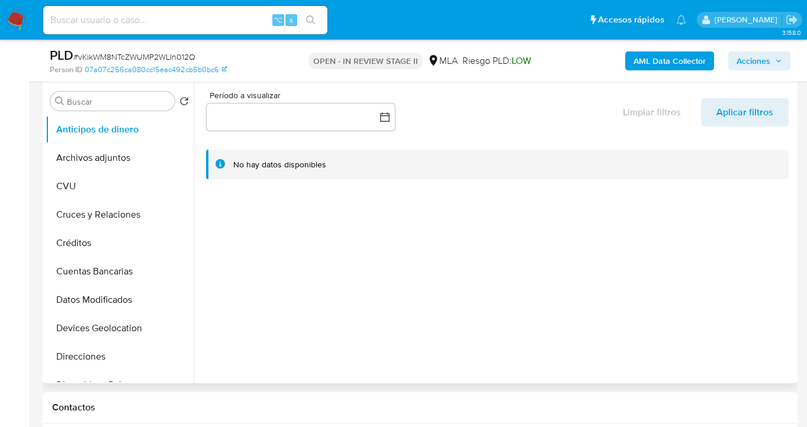
select select "10"
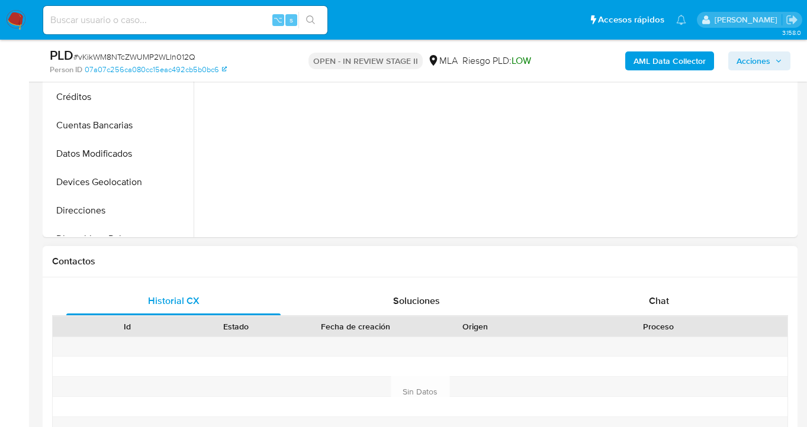
scroll to position [474, 0]
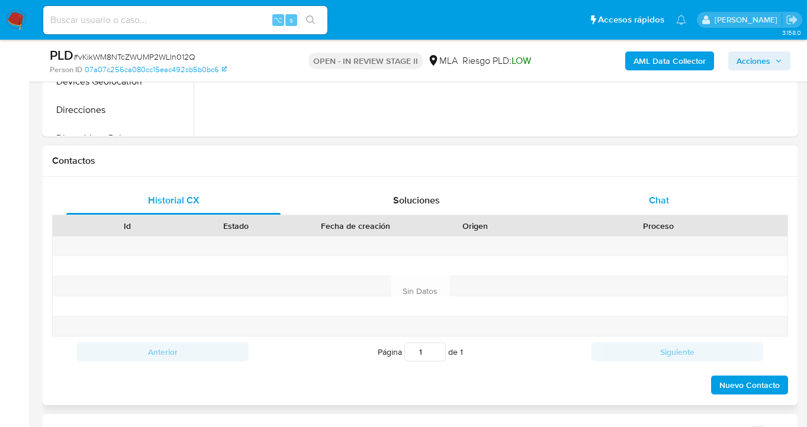
click at [659, 202] on span "Chat" at bounding box center [659, 201] width 20 height 14
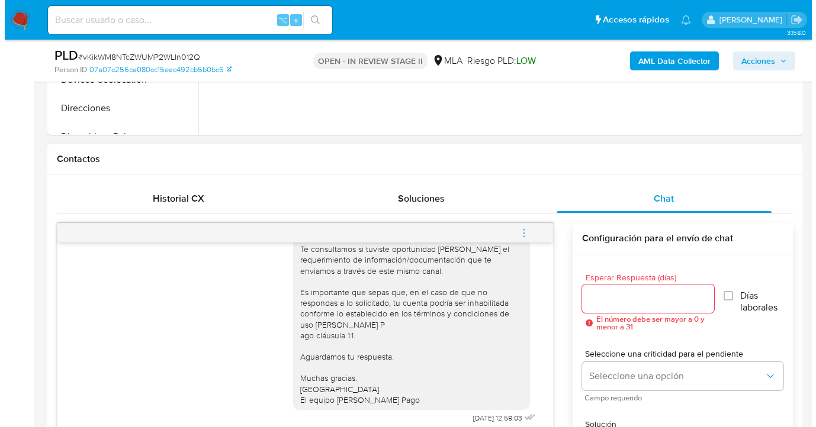
scroll to position [535, 0]
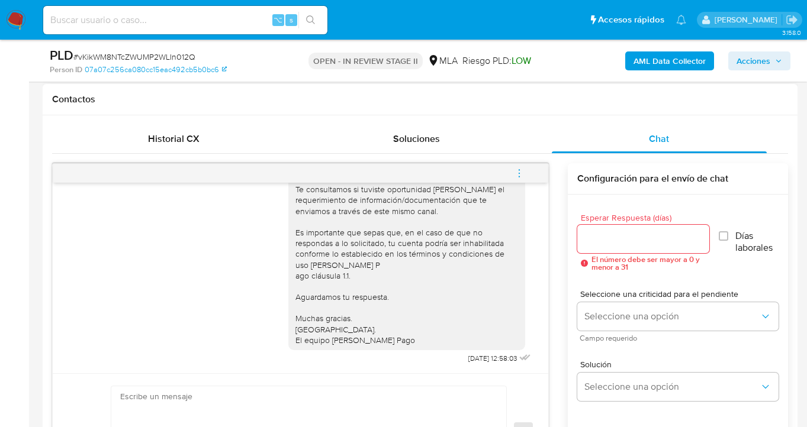
click at [601, 239] on input "Esperar Respuesta (días)" at bounding box center [643, 238] width 133 height 15
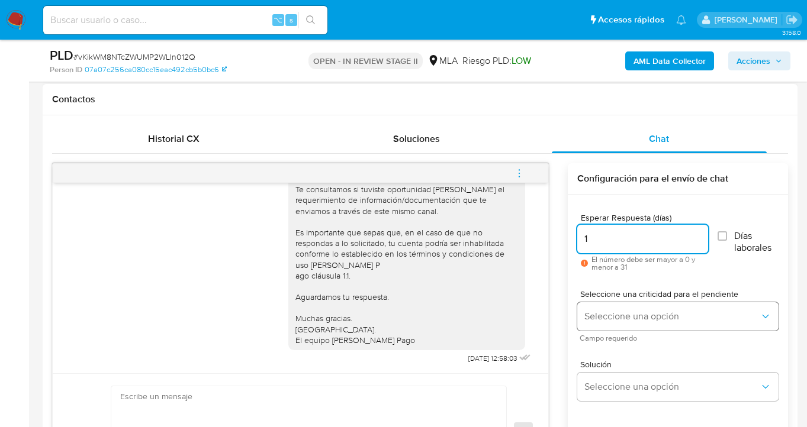
type input "1"
click at [614, 318] on span "Seleccione una opción" at bounding box center [671, 317] width 175 height 12
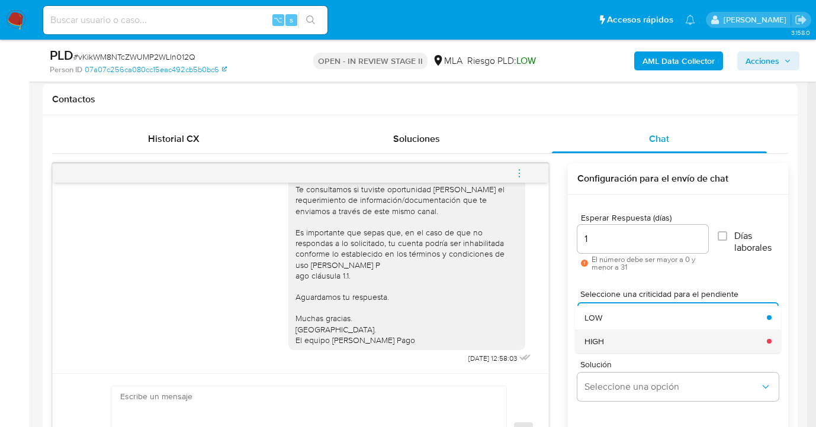
click at [613, 346] on div "HIGH" at bounding box center [671, 342] width 175 height 24
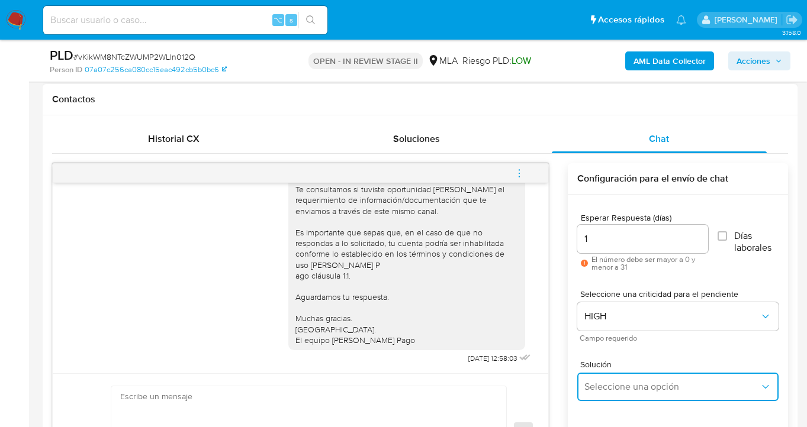
click at [617, 385] on span "Seleccione una opción" at bounding box center [671, 387] width 175 height 12
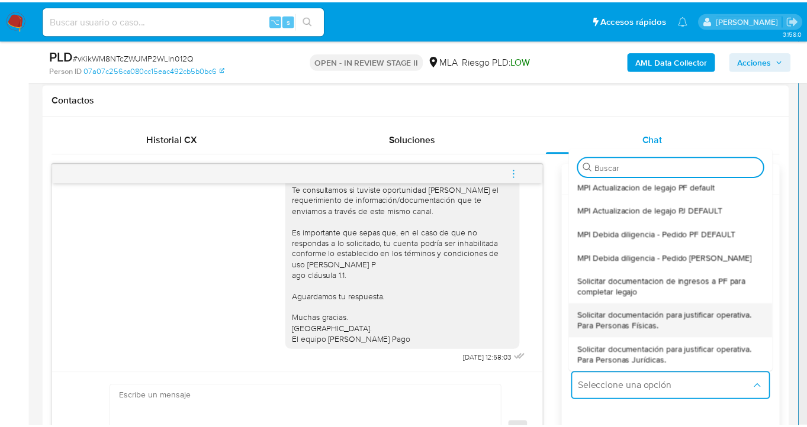
scroll to position [51, 0]
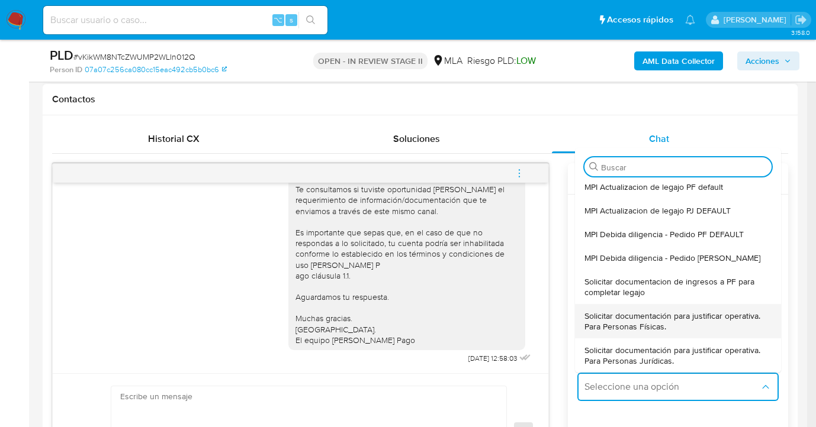
click at [636, 318] on span "Solicitar documentación para justificar operativa. Para Personas Físicas." at bounding box center [674, 321] width 180 height 21
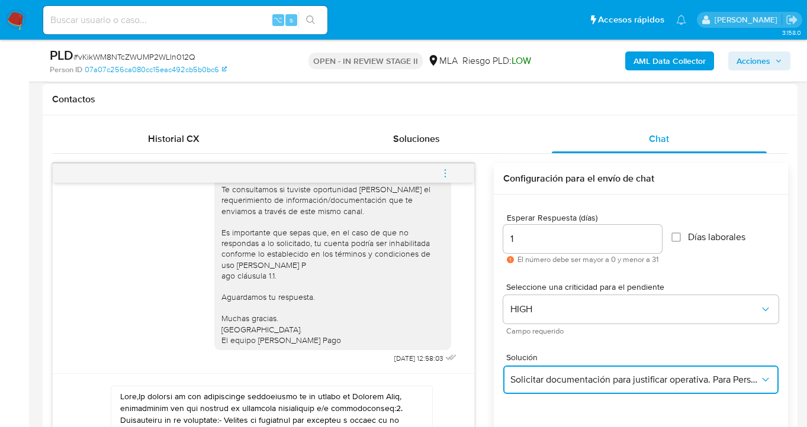
scroll to position [644, 0]
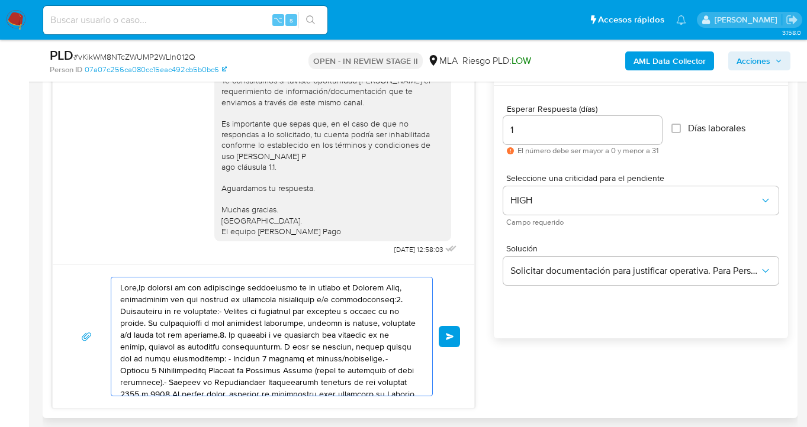
drag, startPoint x: 332, startPoint y: 375, endPoint x: 109, endPoint y: 273, distance: 245.5
click at [109, 273] on div "Enviar" at bounding box center [263, 337] width 421 height 144
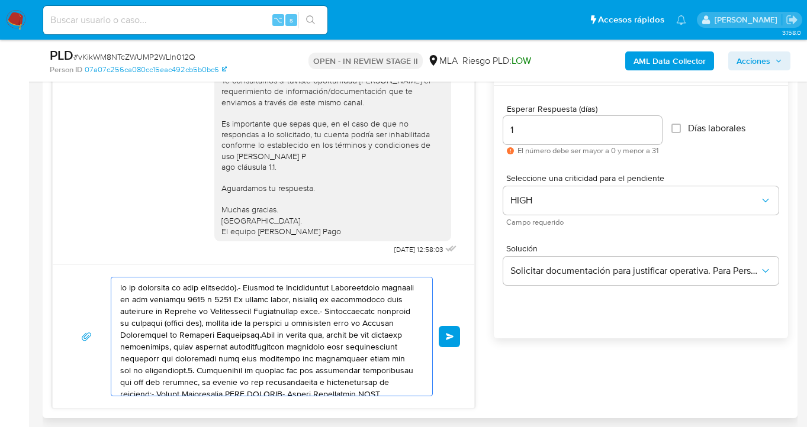
drag, startPoint x: 323, startPoint y: 359, endPoint x: 96, endPoint y: 284, distance: 238.3
click at [96, 284] on div "Enviar" at bounding box center [263, 337] width 393 height 120
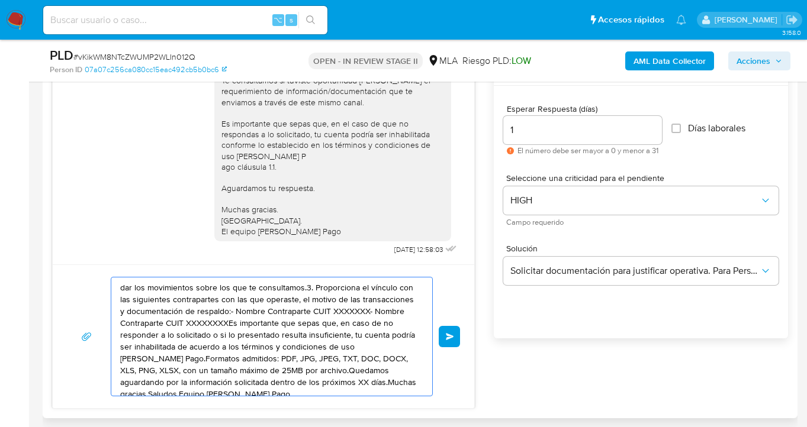
drag, startPoint x: 307, startPoint y: 382, endPoint x: 99, endPoint y: 278, distance: 232.4
click at [120, 295] on textarea "dar los movimientos sobre los que te consultamos.3. Proporciona el vínculo con …" at bounding box center [268, 337] width 297 height 118
type textarea "dar los movimientos sobre los que te consultamos.3. Proporciona el vínculo lici…"
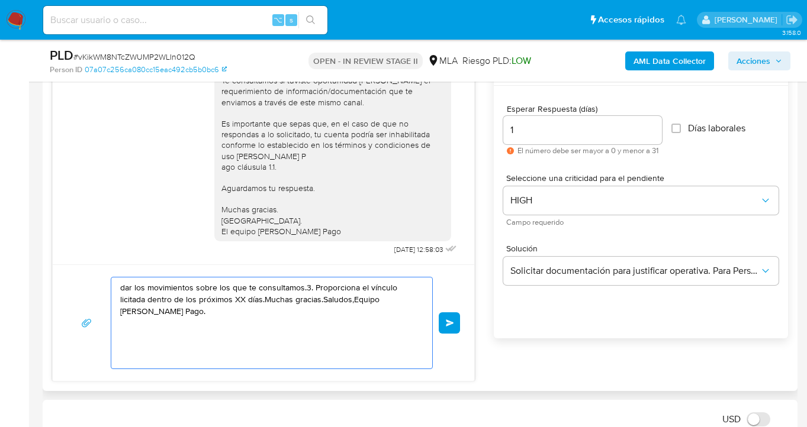
drag, startPoint x: 262, startPoint y: 337, endPoint x: 89, endPoint y: 276, distance: 183.3
click at [90, 277] on div "dar los movimientos sobre los que te consultamos.3. Proporciona el vínculo lici…" at bounding box center [263, 323] width 393 height 92
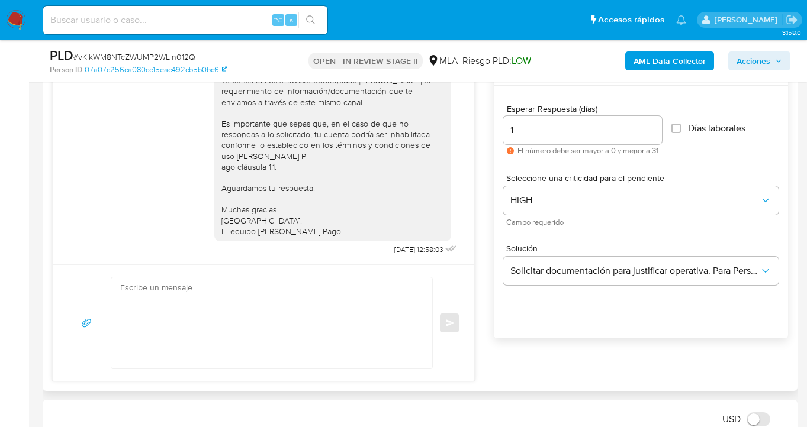
click at [187, 298] on textarea at bounding box center [268, 323] width 297 height 91
paste textarea "Hola Carlos Samuel Alegre, esperamos que te encuentres muy bien. Oportunamente …"
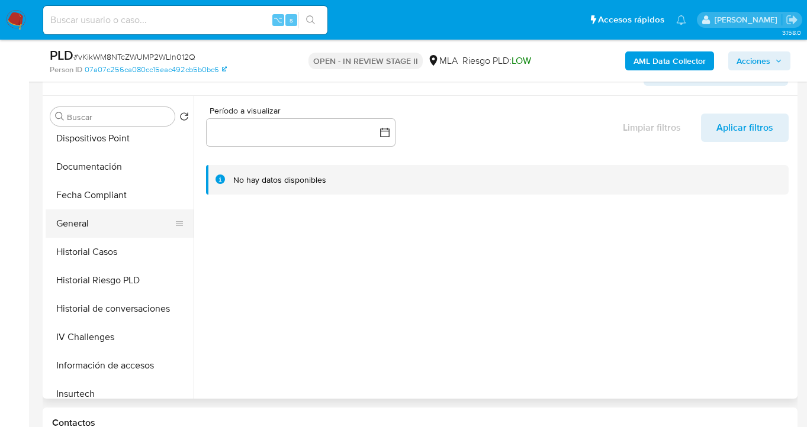
scroll to position [215, 0]
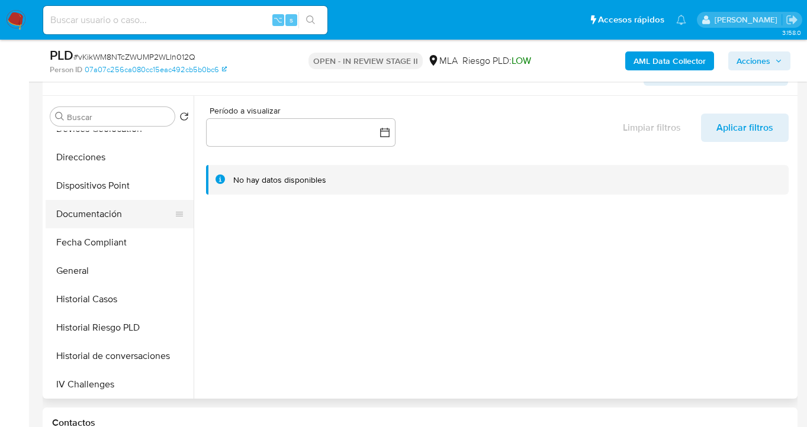
click at [111, 211] on button "Documentación" at bounding box center [115, 214] width 139 height 28
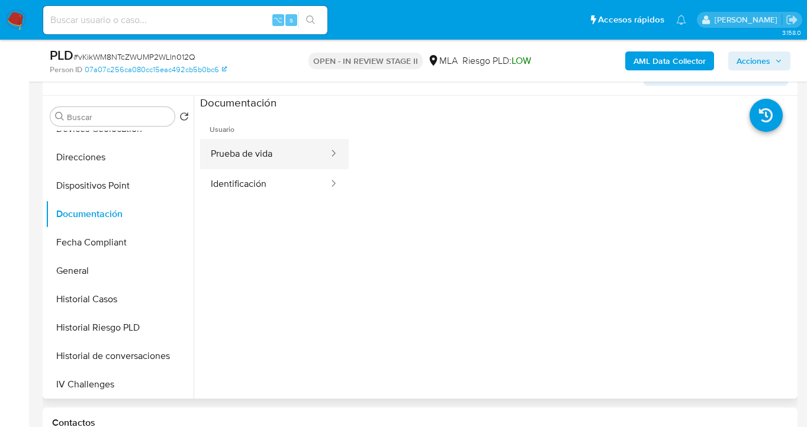
click at [276, 162] on button "Prueba de vida" at bounding box center [265, 154] width 130 height 30
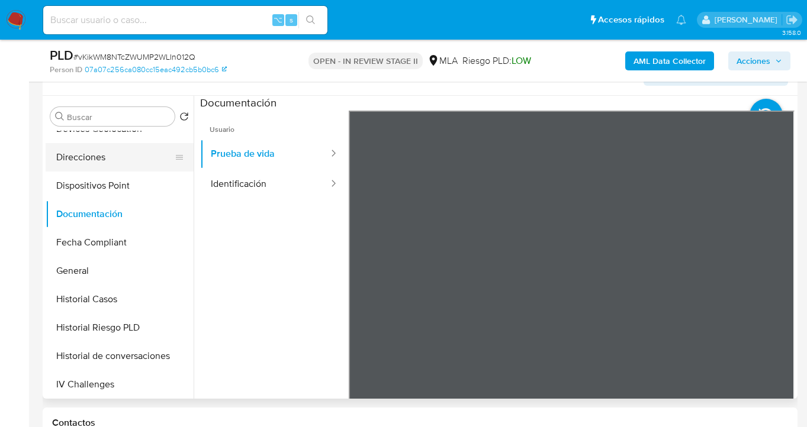
click at [126, 162] on button "Direcciones" at bounding box center [115, 157] width 139 height 28
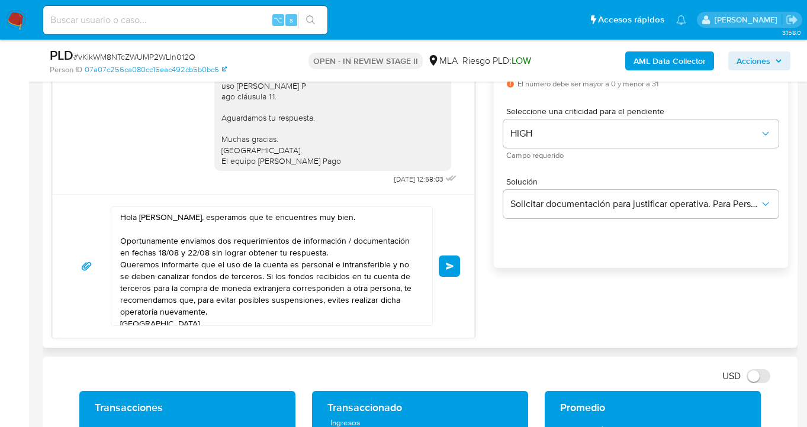
scroll to position [752, 0]
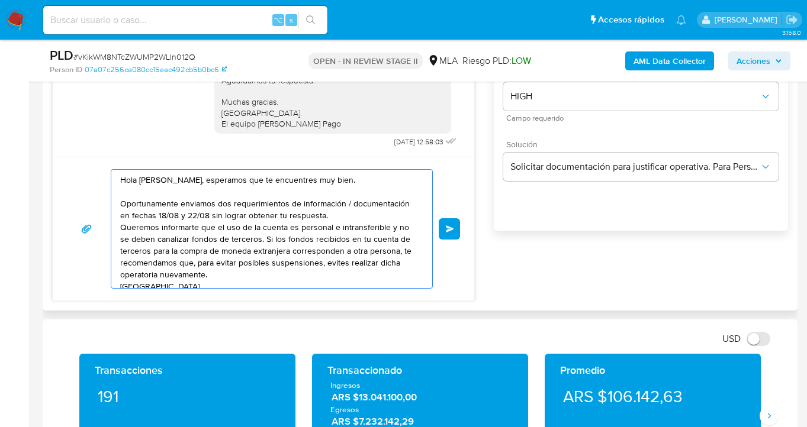
click at [327, 217] on textarea "Hola Carlos Samuel Alegre, esperamos que te encuentres muy bien. Oportunamente …" at bounding box center [268, 229] width 297 height 118
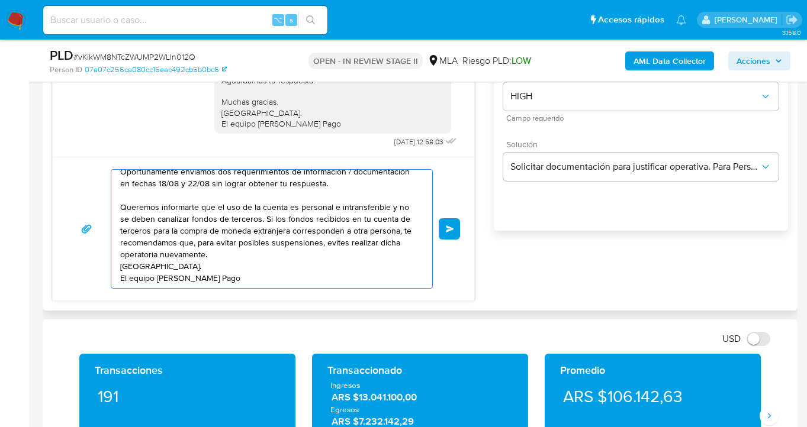
scroll to position [44, 0]
click at [217, 254] on textarea "Hola Carlos Samuel Alegre, esperamos que te encuentres muy bien. Oportunamente …" at bounding box center [268, 229] width 297 height 118
click at [223, 242] on textarea "Hola Carlos Samuel Alegre, esperamos que te encuentres muy bien. Oportunamente …" at bounding box center [268, 229] width 297 height 118
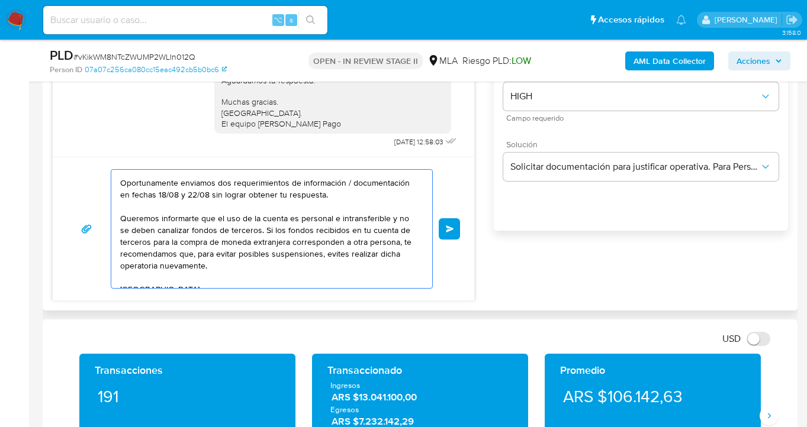
click at [329, 197] on textarea "Hola Carlos Samuel Alegre, esperamos que te encuentres muy bien. Oportunamente …" at bounding box center [268, 229] width 297 height 118
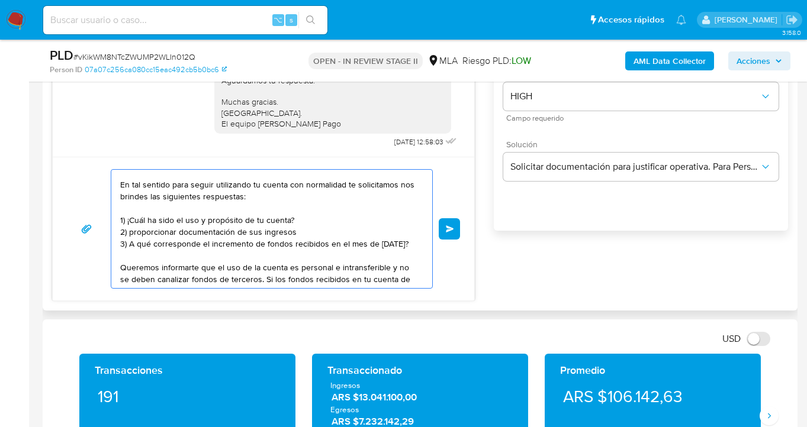
scroll to position [79, 0]
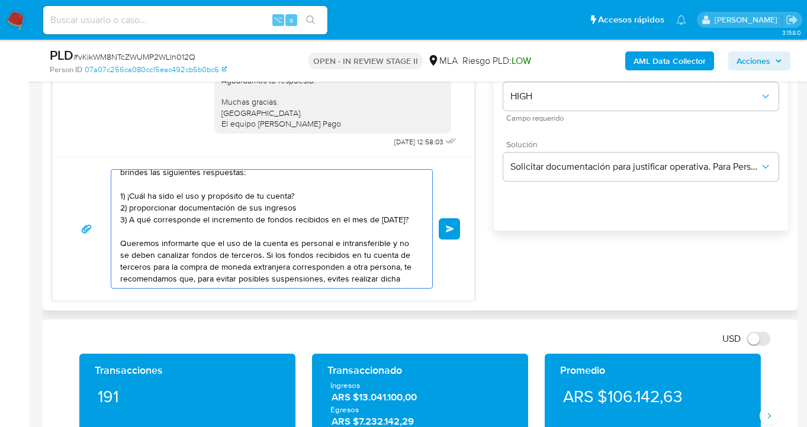
click at [117, 250] on div "Hola Carlos Samuel Alegre, esperamos que te encuentres muy bien. Oportunamente …" at bounding box center [268, 229] width 315 height 118
click at [120, 252] on textarea "Hola Carlos Samuel Alegre, esperamos que te encuentres muy bien. Oportunamente …" at bounding box center [268, 229] width 297 height 118
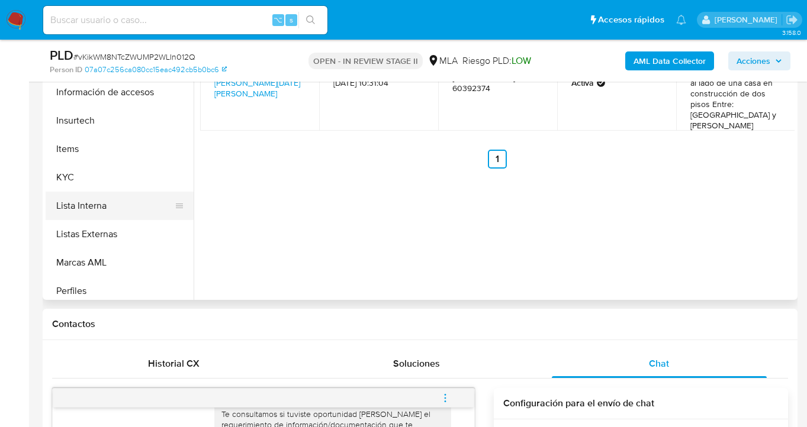
scroll to position [435, 0]
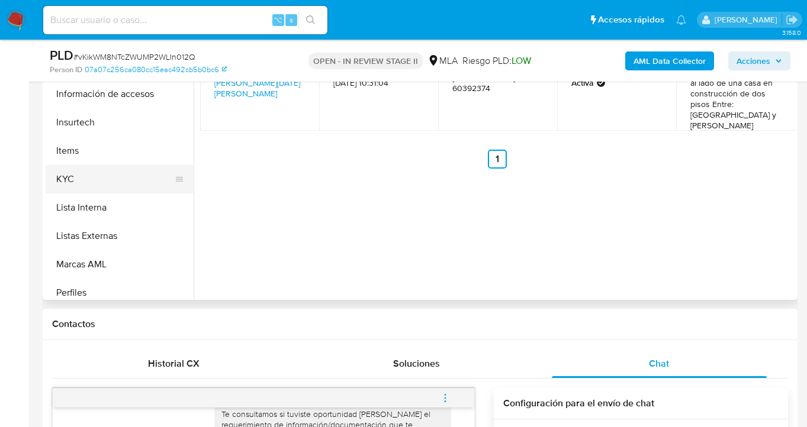
type textarea "Hola Carlos Samuel Alegre, esperamos que te encuentres muy bien. Oportunamente …"
click at [152, 182] on button "KYC" at bounding box center [115, 179] width 139 height 28
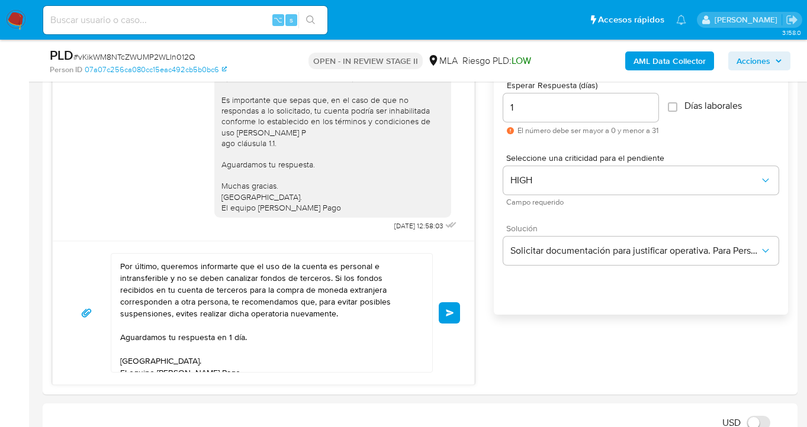
scroll to position [174, 0]
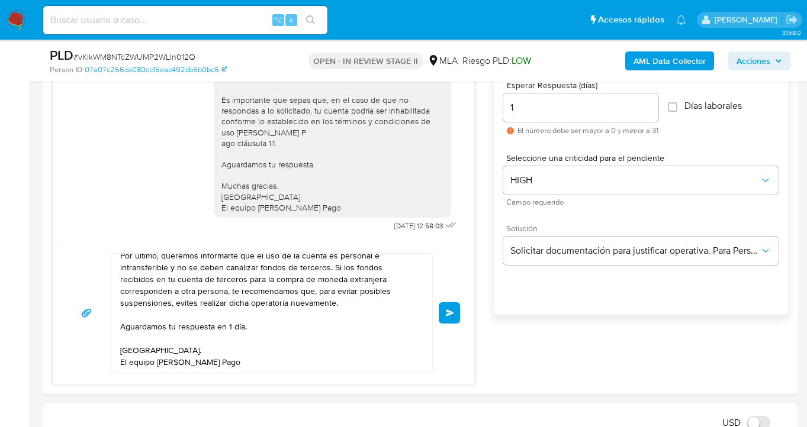
click at [449, 311] on span "Enviar" at bounding box center [450, 313] width 8 height 7
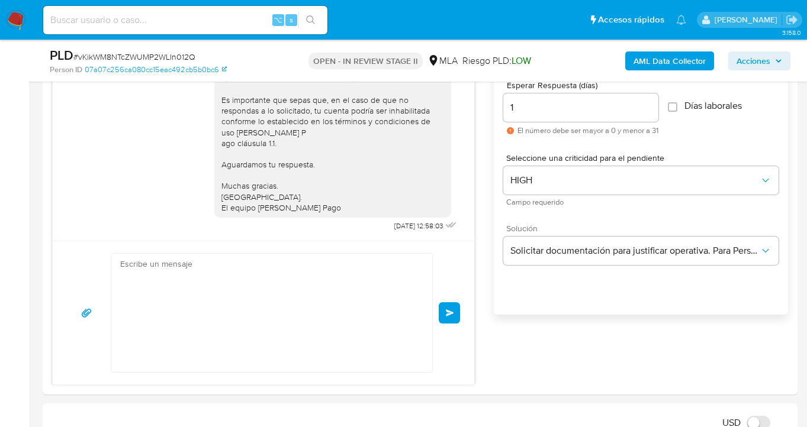
scroll to position [1054, 0]
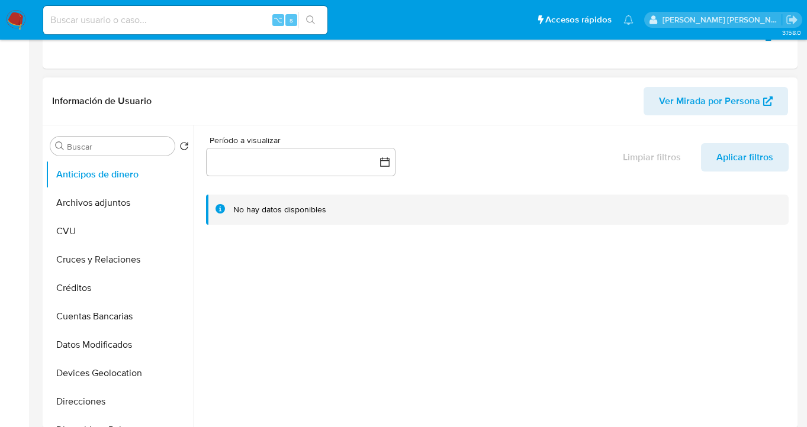
select select "10"
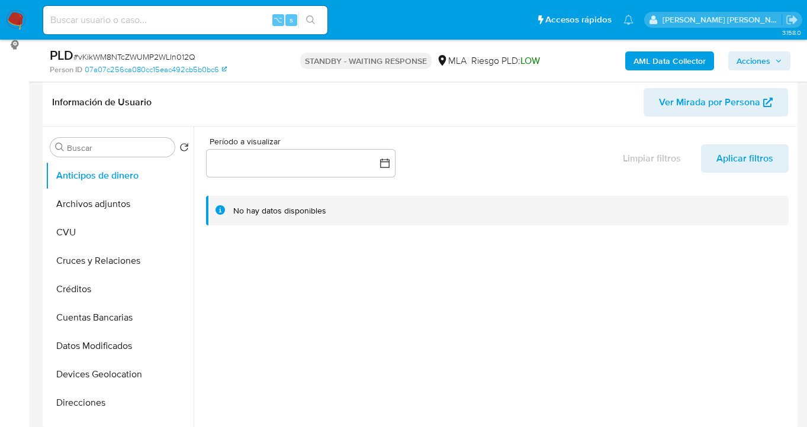
scroll to position [137, 0]
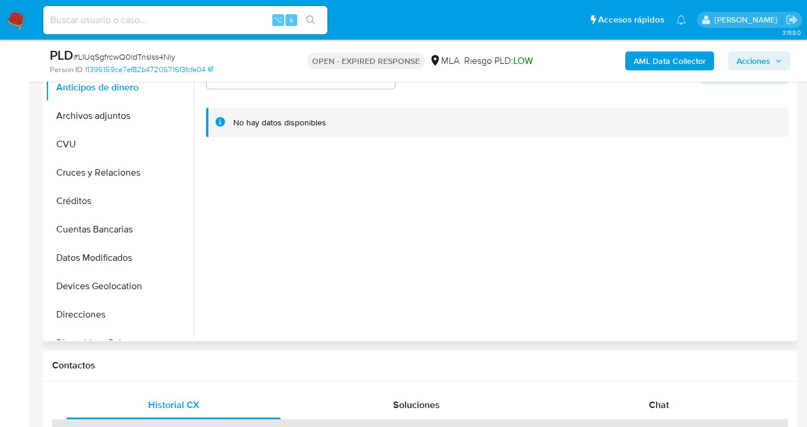
scroll to position [279, 0]
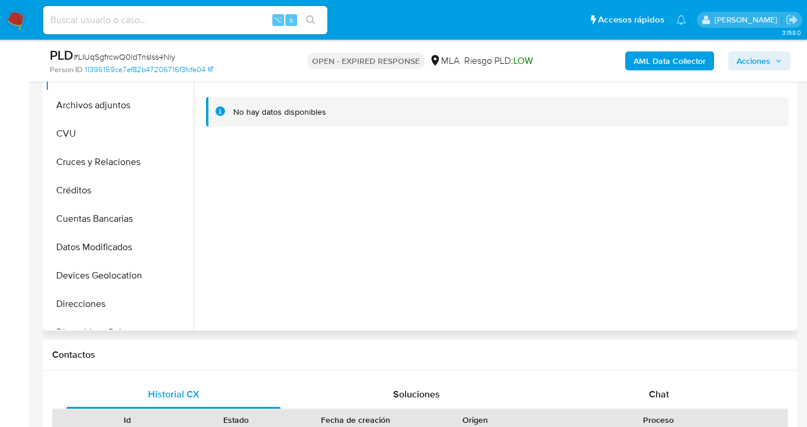
select select "10"
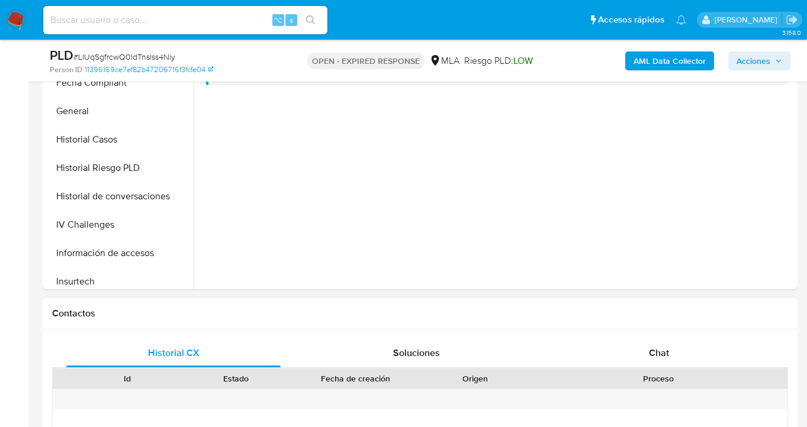
scroll to position [389, 0]
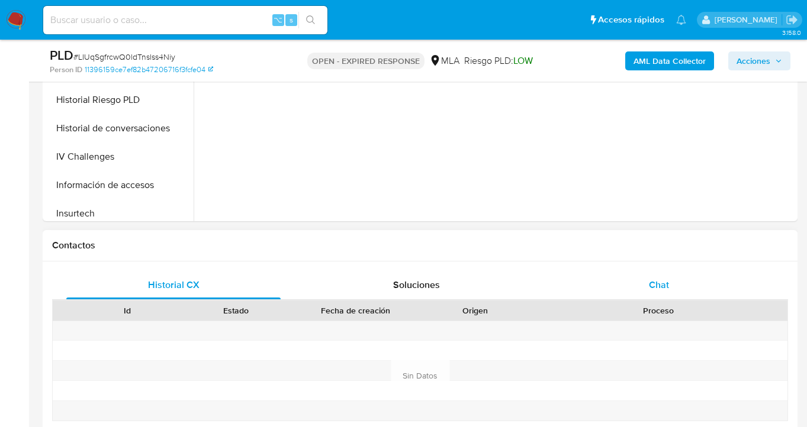
click at [667, 284] on span "Chat" at bounding box center [659, 285] width 20 height 14
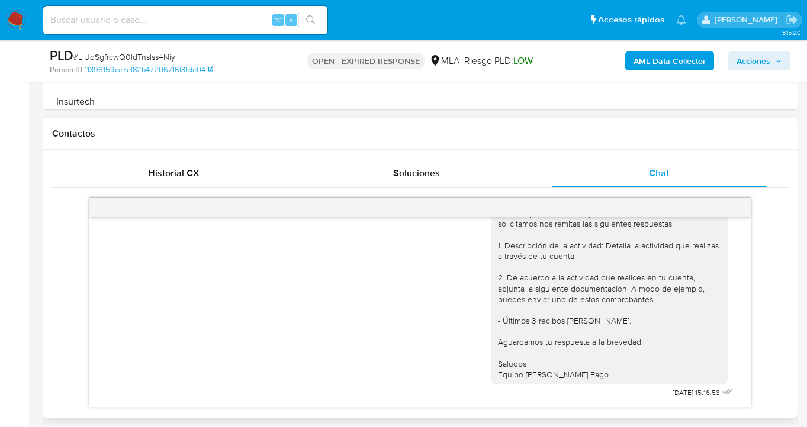
scroll to position [765, 0]
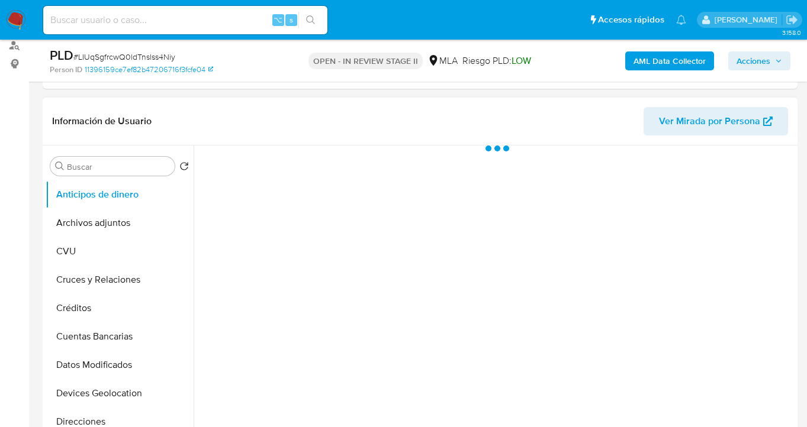
scroll to position [253, 0]
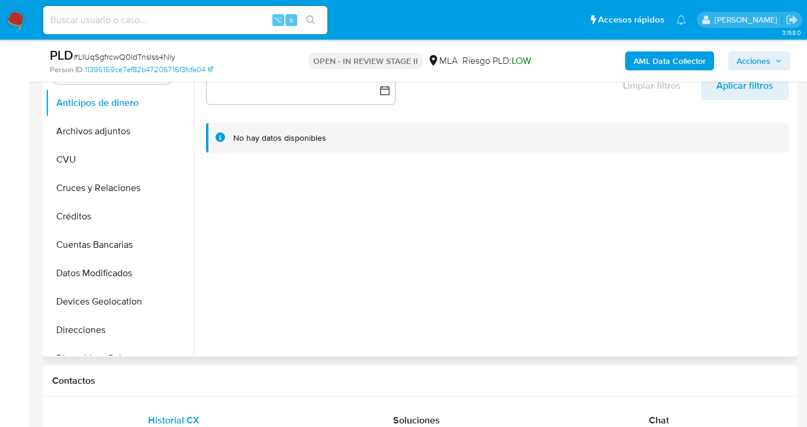
select select "10"
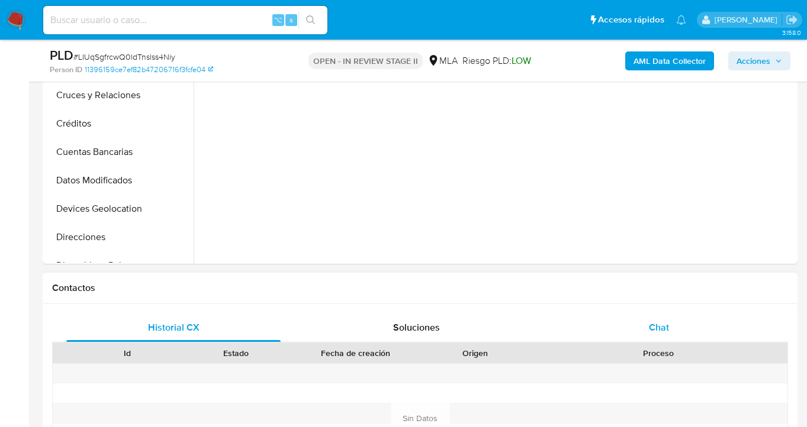
click at [678, 333] on div "Chat" at bounding box center [659, 328] width 214 height 28
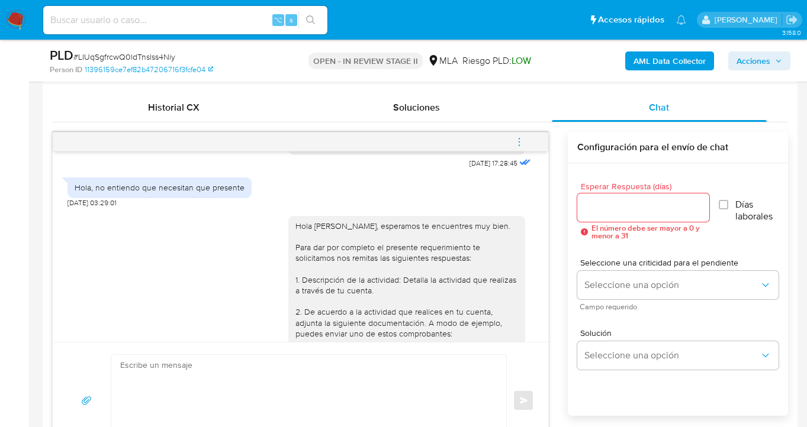
scroll to position [569, 0]
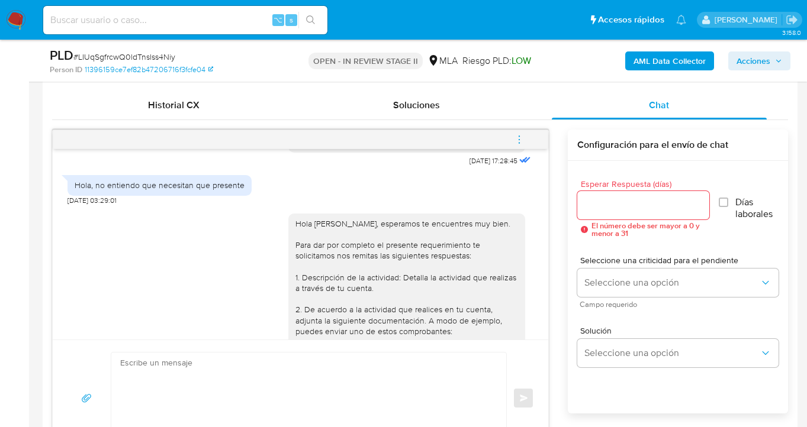
drag, startPoint x: 519, startPoint y: 143, endPoint x: 481, endPoint y: 147, distance: 38.1
click at [519, 143] on icon "menu-action" at bounding box center [518, 142] width 1 height 1
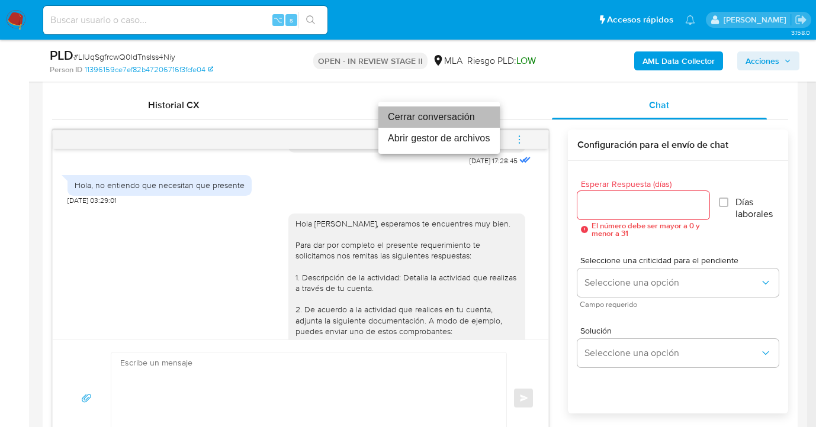
click at [417, 116] on li "Cerrar conversación" at bounding box center [438, 117] width 121 height 21
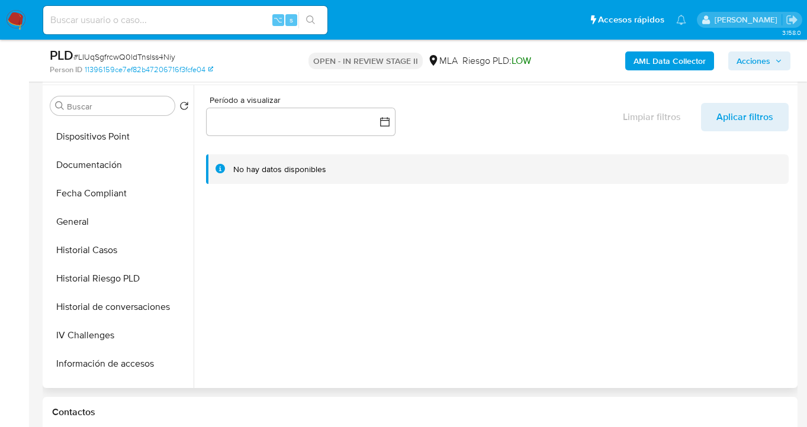
scroll to position [0, 0]
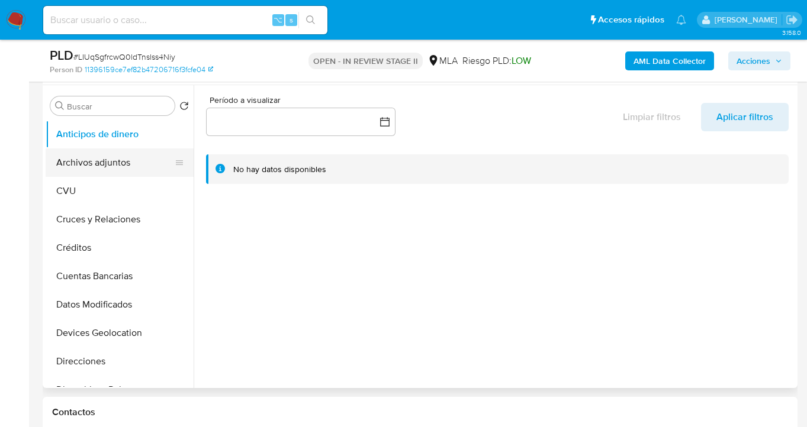
click at [117, 173] on button "Archivos adjuntos" at bounding box center [115, 163] width 139 height 28
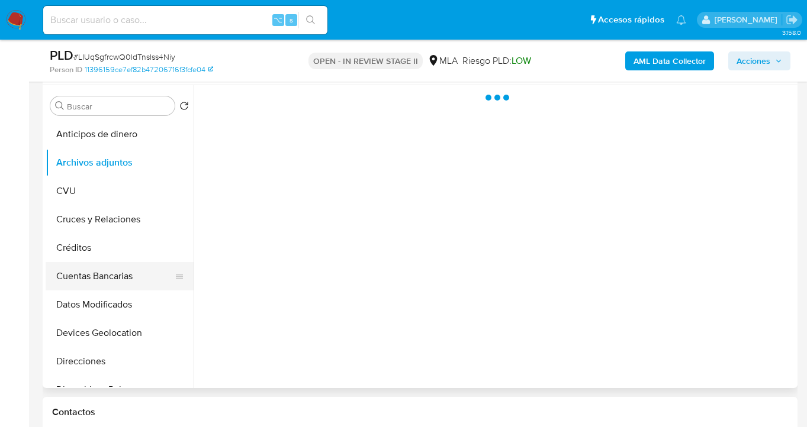
scroll to position [105, 0]
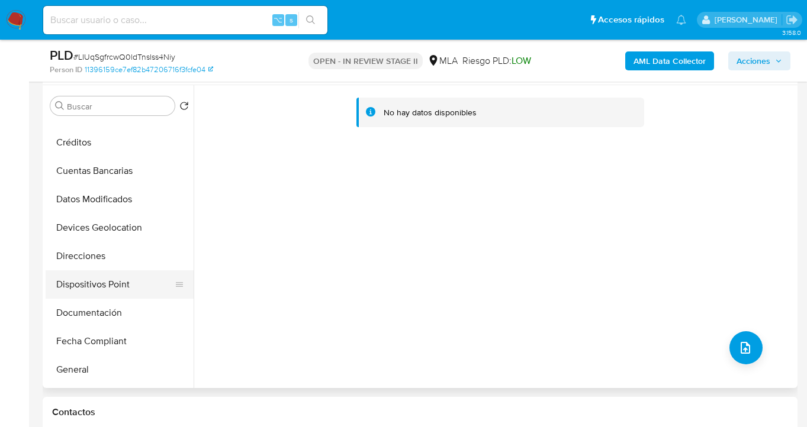
drag, startPoint x: 126, startPoint y: 304, endPoint x: 139, endPoint y: 294, distance: 16.1
click at [126, 304] on button "Documentación" at bounding box center [120, 313] width 148 height 28
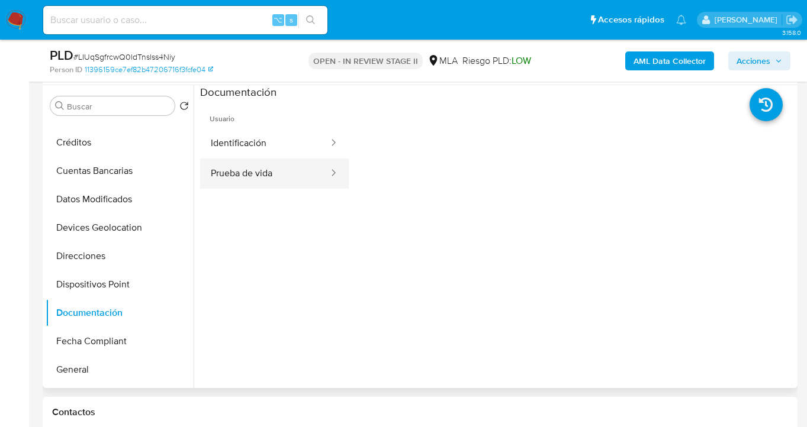
click at [278, 166] on button "Prueba de vida" at bounding box center [265, 174] width 130 height 30
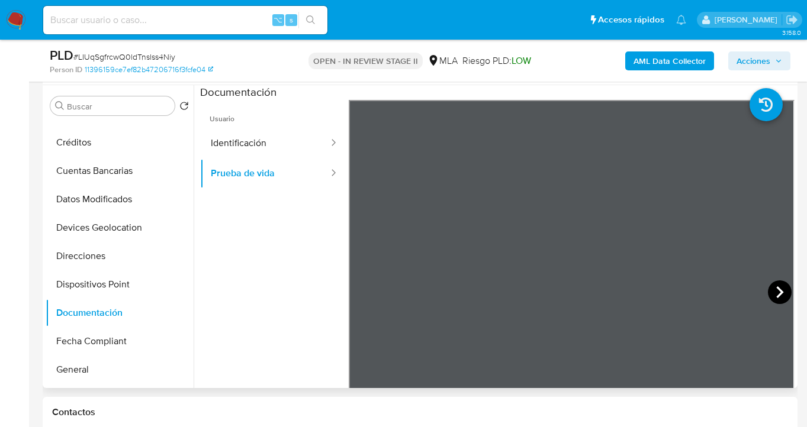
click at [768, 292] on icon at bounding box center [780, 293] width 24 height 24
click at [276, 143] on button "Identificación" at bounding box center [265, 143] width 130 height 30
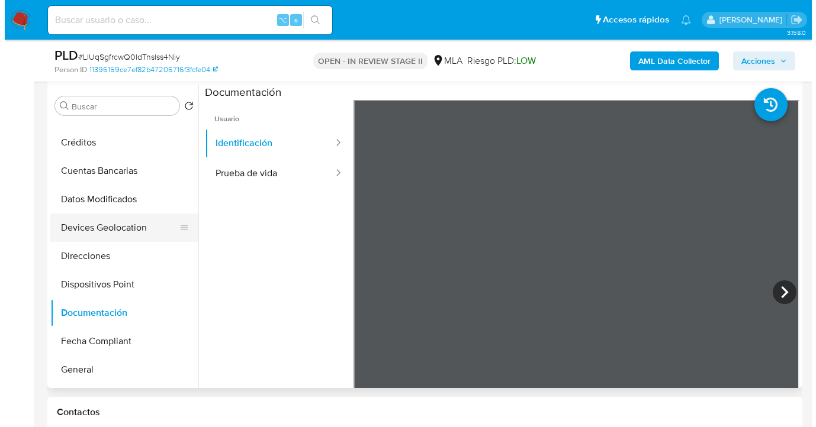
scroll to position [0, 0]
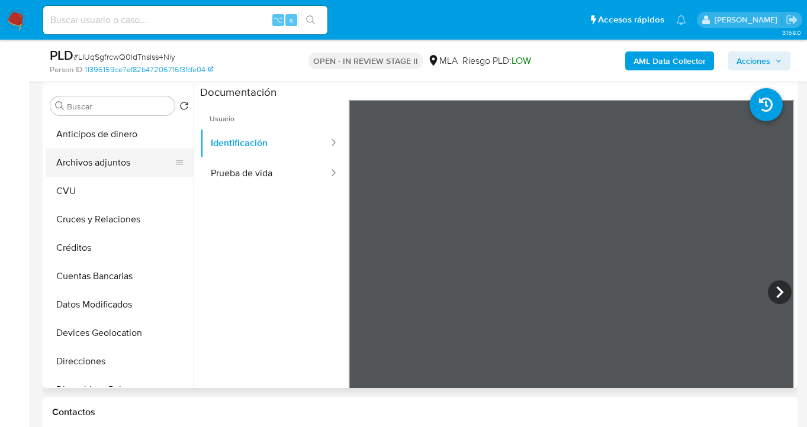
click at [111, 163] on button "Archivos adjuntos" at bounding box center [115, 163] width 139 height 28
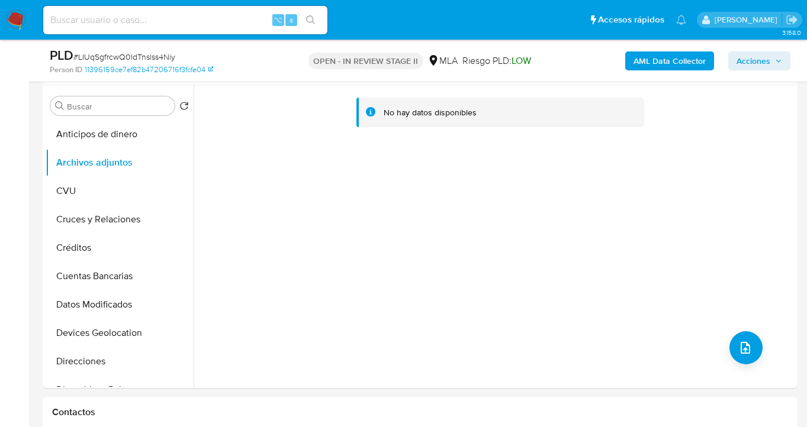
click at [670, 69] on b "AML Data Collector" at bounding box center [669, 61] width 72 height 19
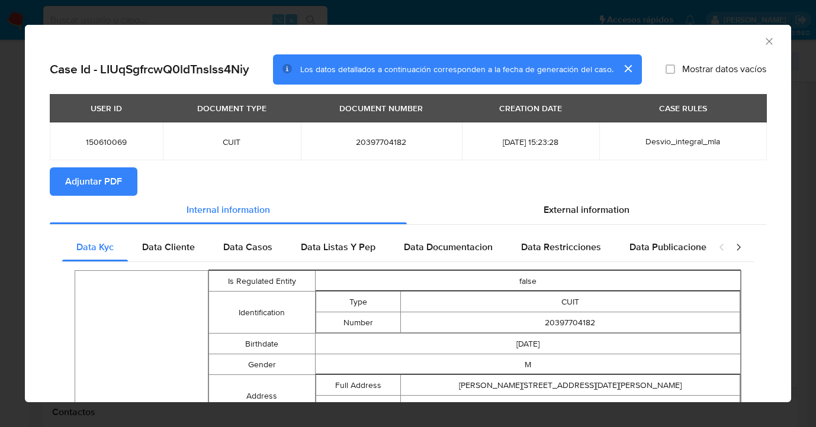
click at [92, 184] on span "Adjuntar PDF" at bounding box center [93, 182] width 57 height 26
click at [763, 41] on icon "Cerrar ventana" at bounding box center [769, 42] width 12 height 12
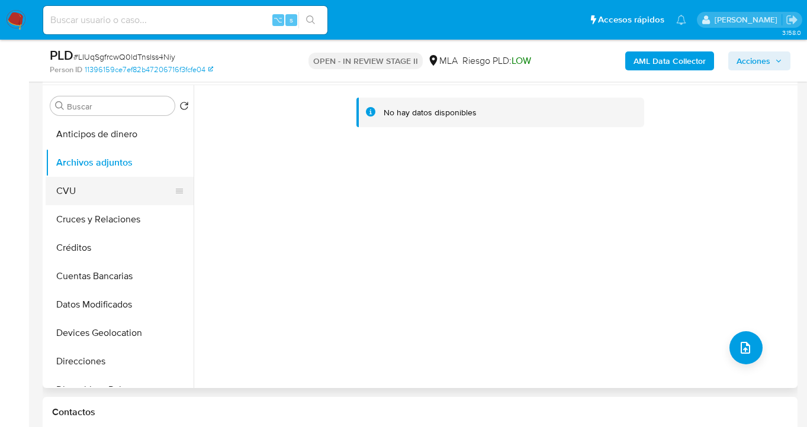
click at [92, 196] on button "CVU" at bounding box center [115, 191] width 139 height 28
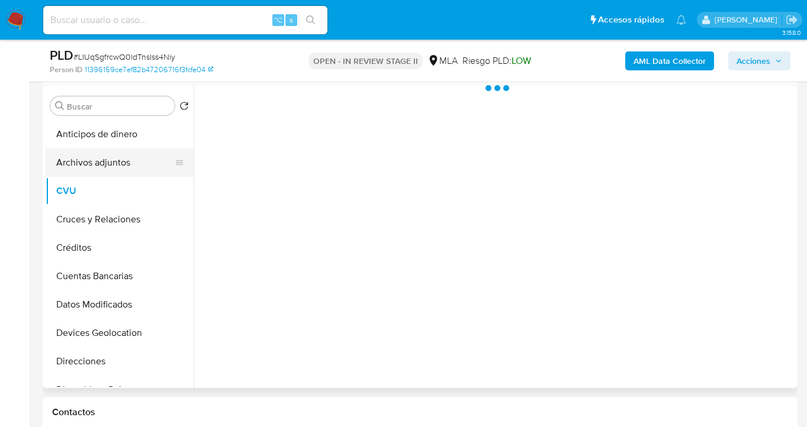
click at [105, 165] on button "Archivos adjuntos" at bounding box center [115, 163] width 139 height 28
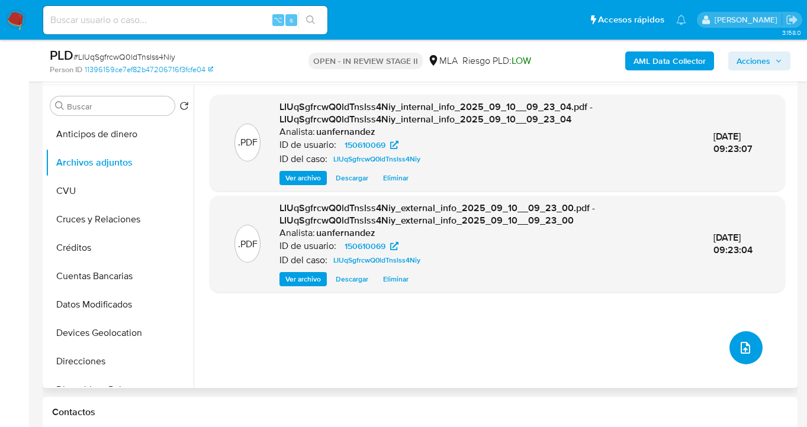
click at [738, 345] on icon "upload-file" at bounding box center [745, 348] width 14 height 14
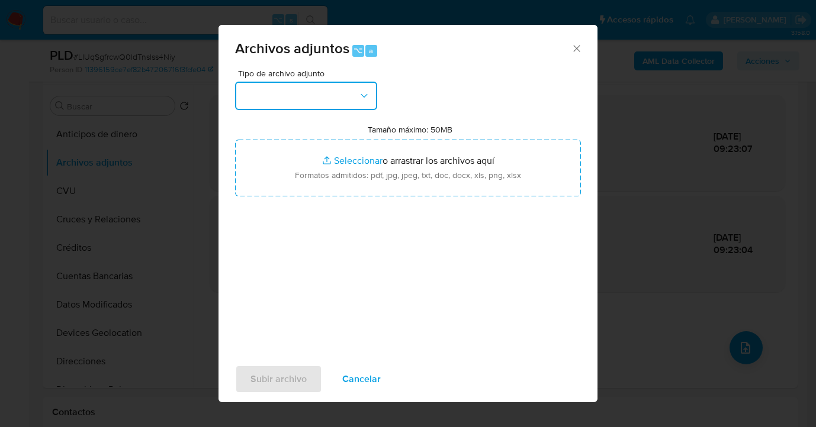
drag, startPoint x: 372, startPoint y: 91, endPoint x: 366, endPoint y: 100, distance: 10.7
click at [369, 92] on button "button" at bounding box center [306, 96] width 142 height 28
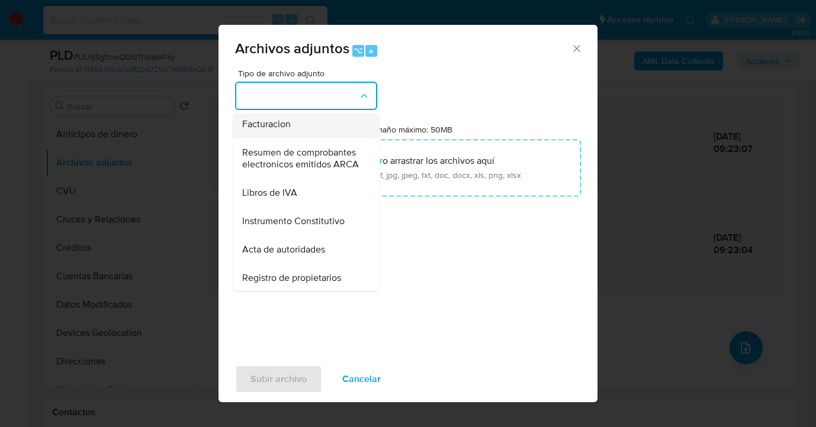
scroll to position [474, 0]
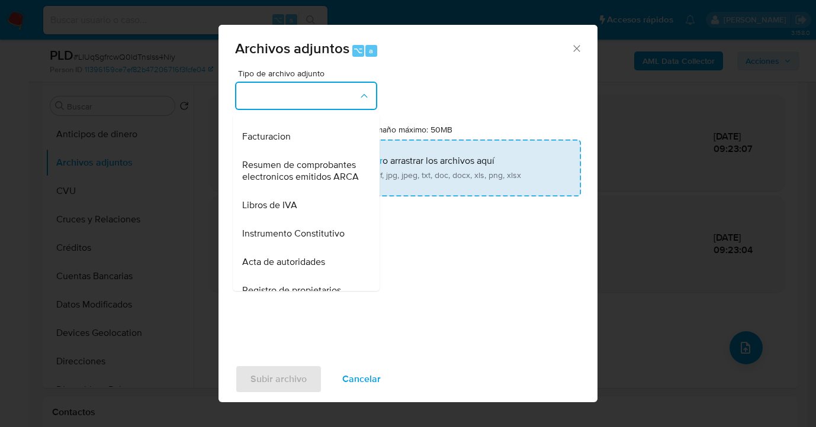
drag, startPoint x: 306, startPoint y: 139, endPoint x: 401, endPoint y: 160, distance: 97.1
click at [306, 123] on div "Informe Nosis" at bounding box center [302, 108] width 121 height 28
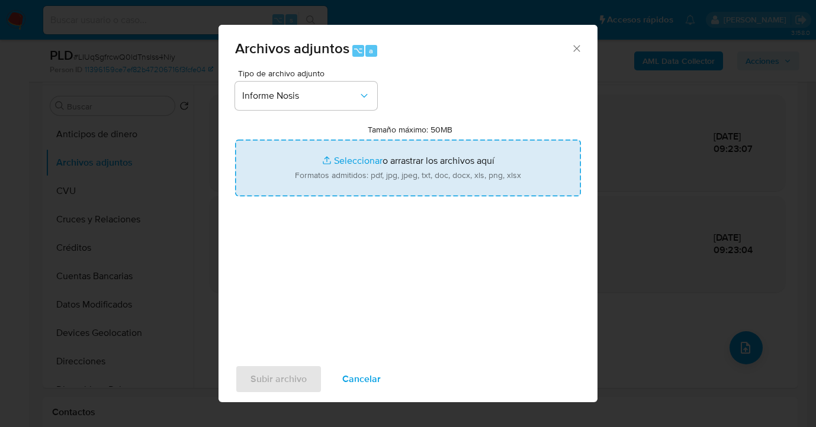
click at [403, 160] on input "Tamaño máximo: 50MB Seleccionar archivos" at bounding box center [408, 168] width 346 height 57
type input "C:\fakepath\150610069-NOSIS_Manager_InformeIndividual_20397704182_620658_202509…"
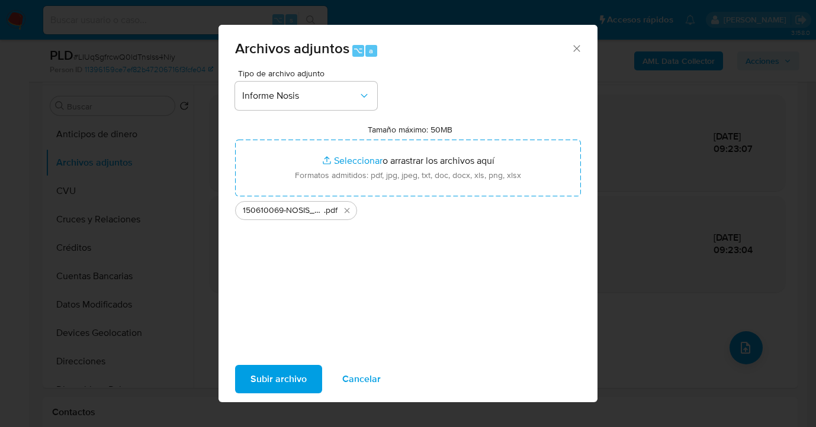
click at [289, 379] on span "Subir archivo" at bounding box center [278, 379] width 56 height 26
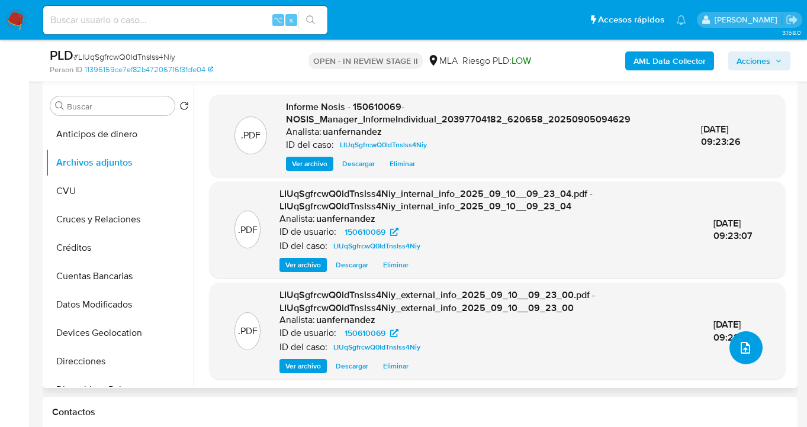
click at [744, 350] on icon "upload-file" at bounding box center [745, 348] width 14 height 14
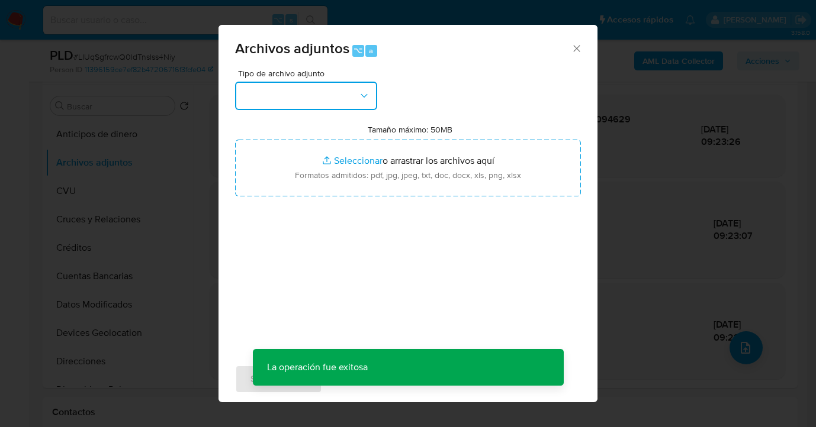
drag, startPoint x: 371, startPoint y: 99, endPoint x: 364, endPoint y: 108, distance: 11.8
click at [370, 99] on button "button" at bounding box center [306, 96] width 142 height 28
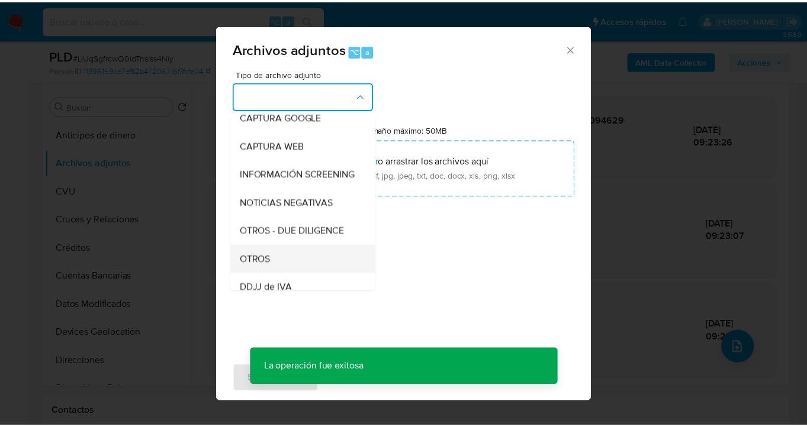
scroll to position [96, 0]
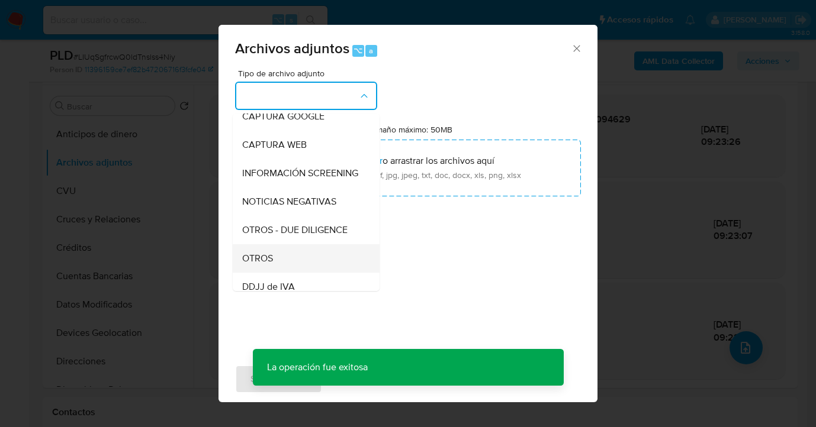
click at [296, 273] on div "OTROS" at bounding box center [302, 258] width 121 height 28
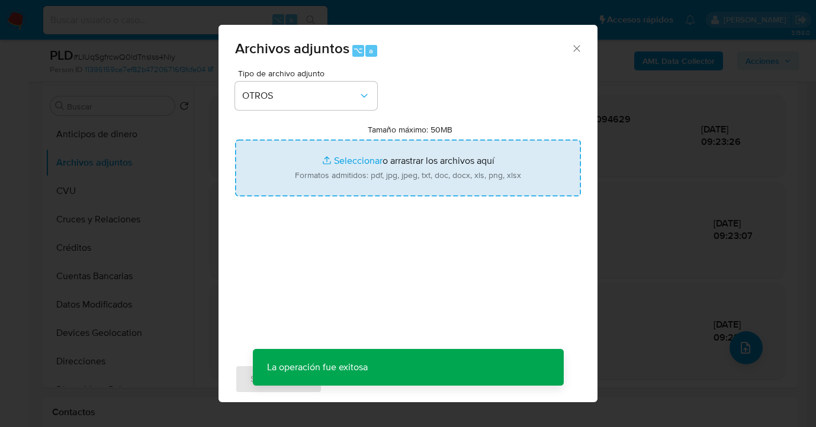
click at [381, 175] on input "Tamaño máximo: 50MB Seleccionar archivos" at bounding box center [408, 168] width 346 height 57
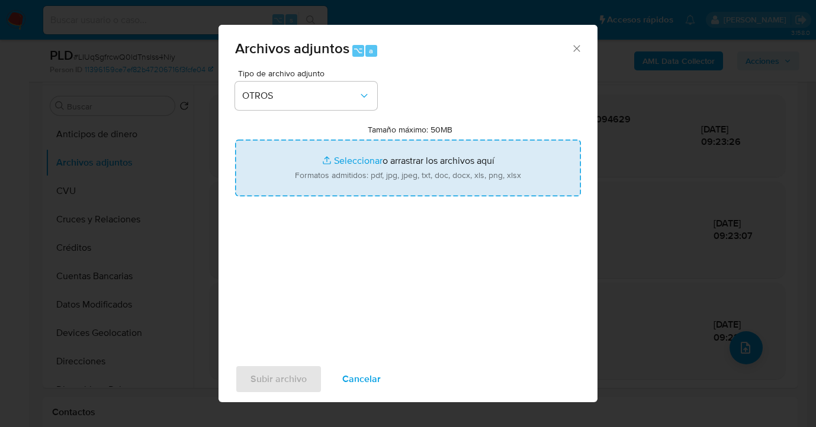
type input "C:\fakepath\150610069 analisis no roi Caselog LIUqSgfrcwQ0ldTnslss4Niy_2025_08_…"
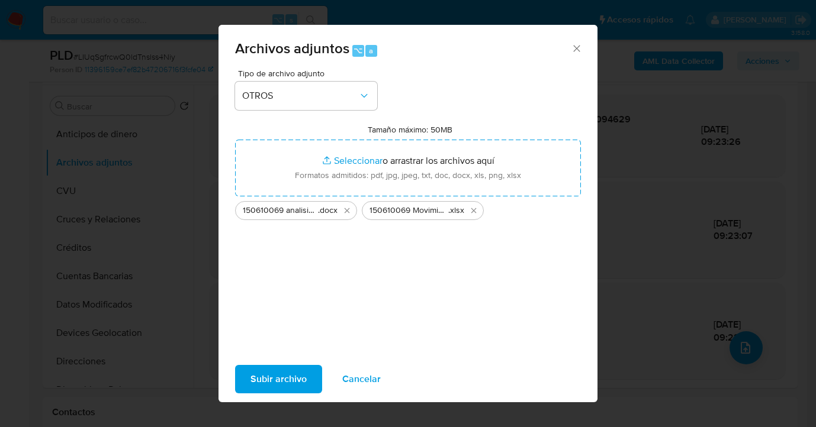
click at [271, 373] on span "Subir archivo" at bounding box center [278, 379] width 56 height 26
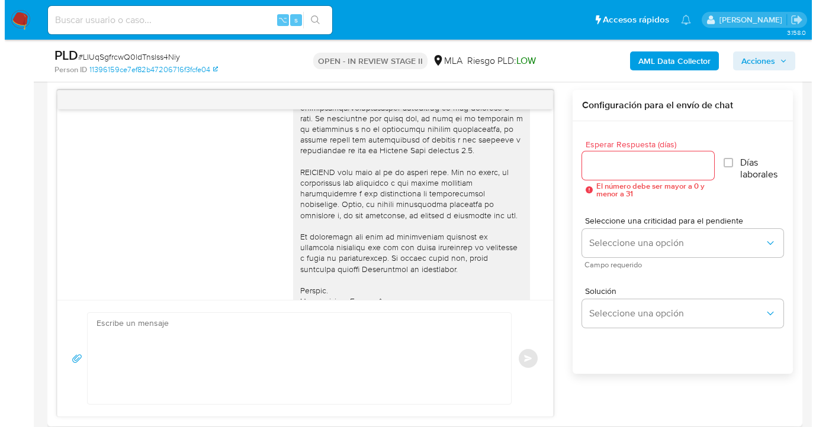
scroll to position [581, 0]
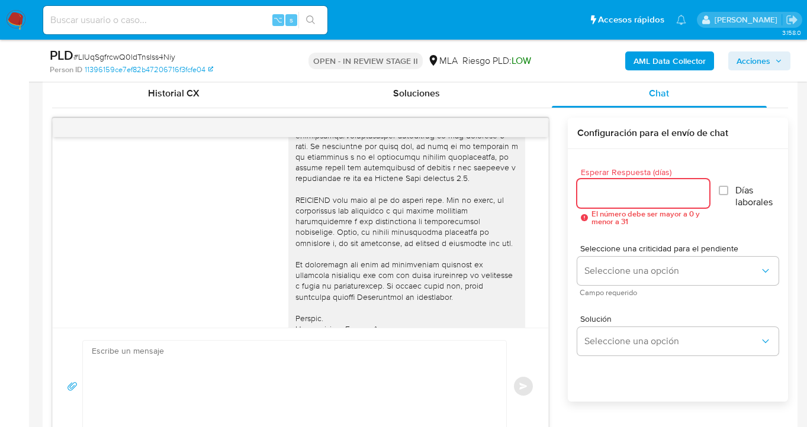
click at [604, 192] on input "Esperar Respuesta (días)" at bounding box center [643, 193] width 133 height 15
type input "1"
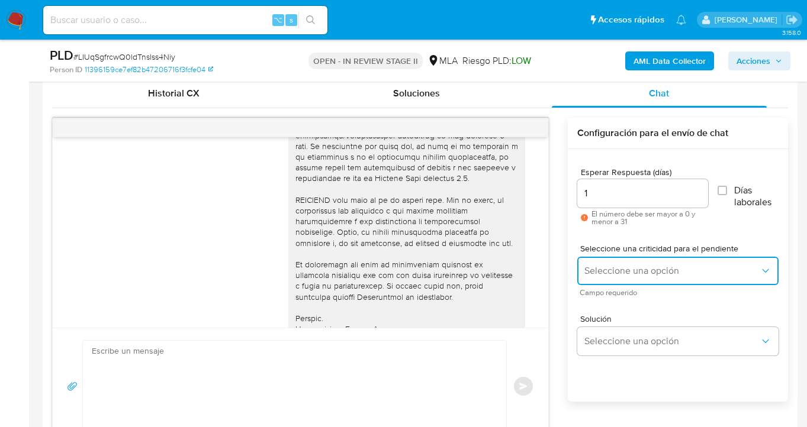
click at [609, 270] on span "Seleccione una opción" at bounding box center [671, 271] width 175 height 12
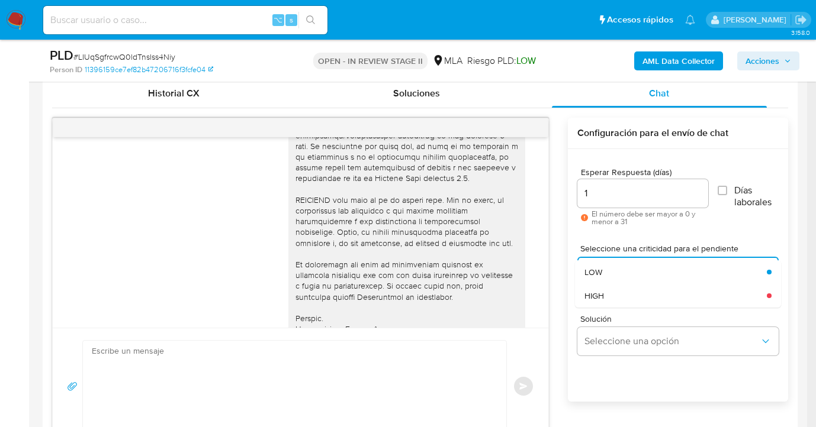
drag, startPoint x: 604, startPoint y: 289, endPoint x: 612, endPoint y: 316, distance: 28.3
click at [604, 289] on div "HIGH" at bounding box center [671, 296] width 175 height 24
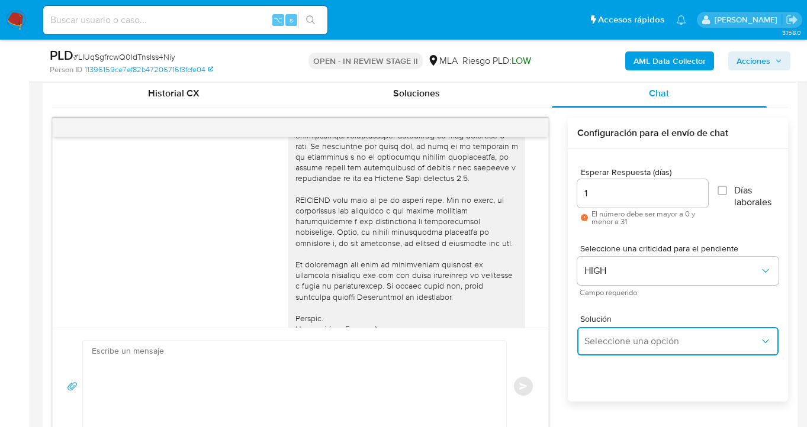
click at [608, 339] on span "Seleccione una opción" at bounding box center [671, 342] width 175 height 12
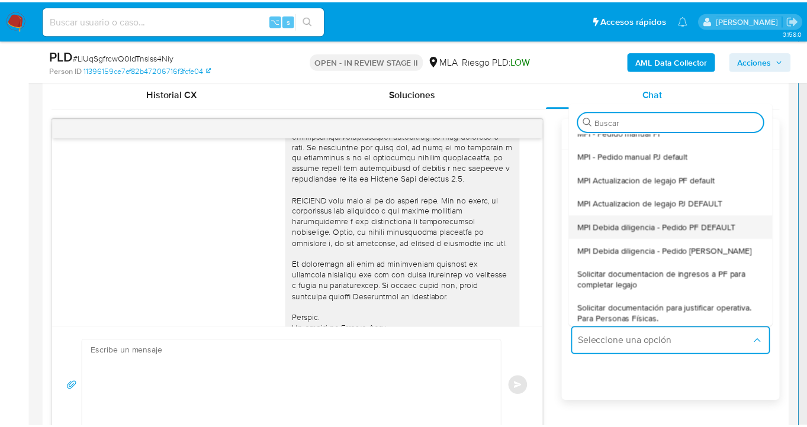
scroll to position [32, 0]
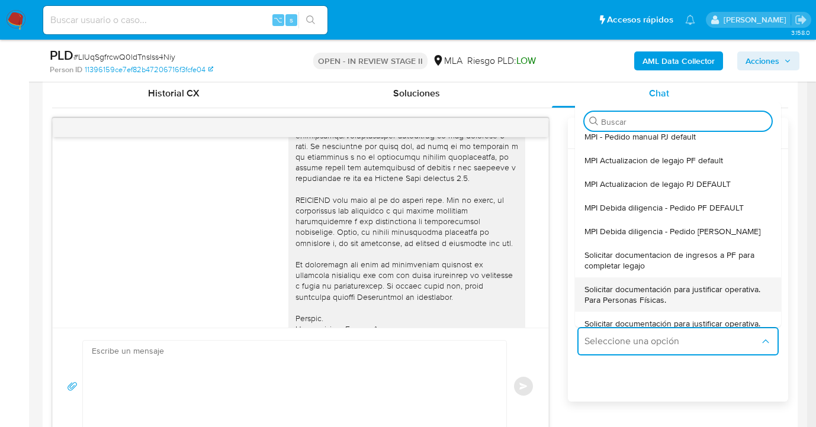
click at [639, 296] on span "Solicitar documentación para justificar operativa. Para Personas Físicas." at bounding box center [674, 294] width 180 height 21
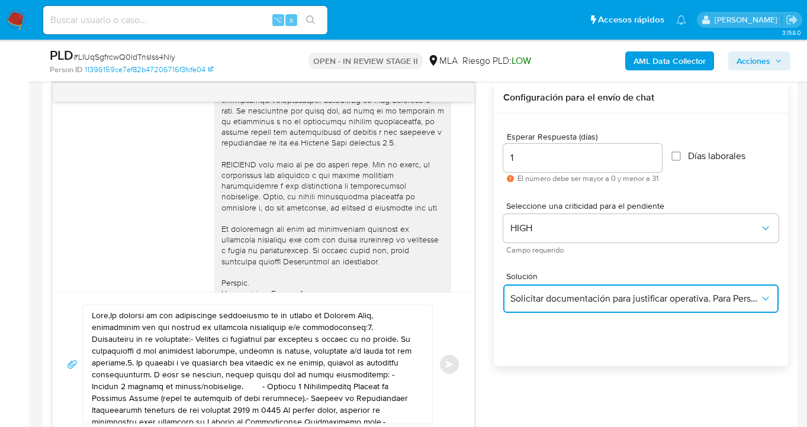
scroll to position [681, 0]
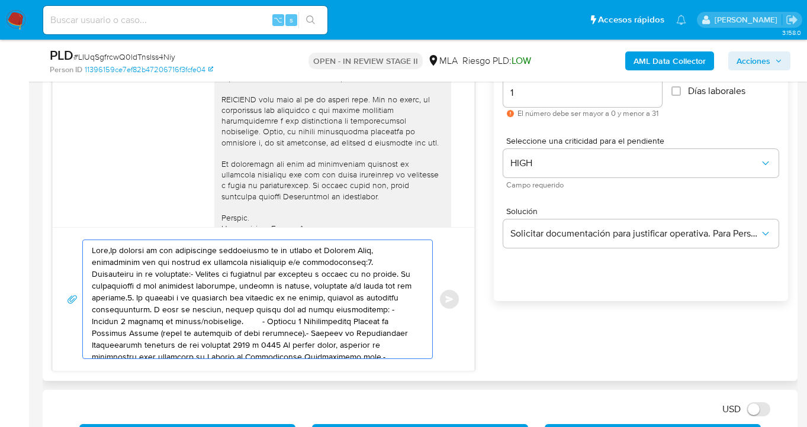
drag, startPoint x: 313, startPoint y: 350, endPoint x: 75, endPoint y: 239, distance: 262.7
click at [74, 240] on div "Enviar" at bounding box center [263, 300] width 393 height 120
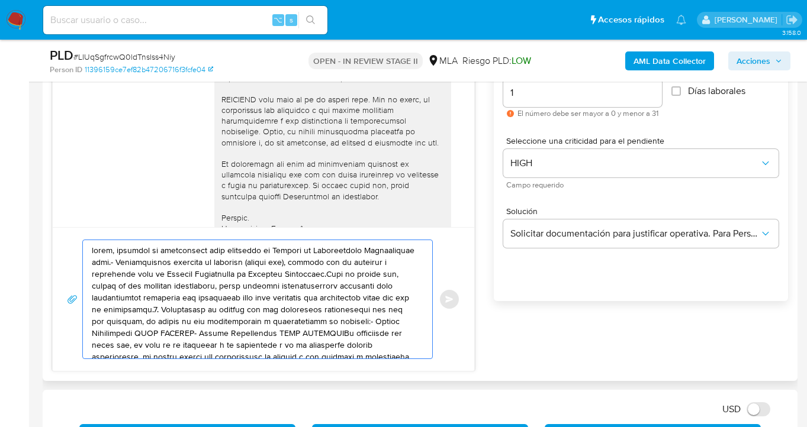
drag, startPoint x: 332, startPoint y: 342, endPoint x: 159, endPoint y: 268, distance: 188.3
click at [159, 268] on textarea at bounding box center [255, 299] width 326 height 118
type textarea "dudas, consulta el instructivo para descargar el Resumen de Comprobantes Electr…"
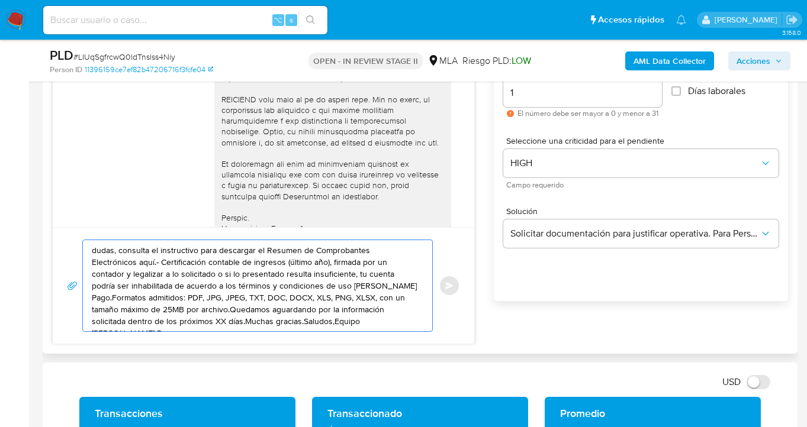
drag, startPoint x: 218, startPoint y: 300, endPoint x: 123, endPoint y: 231, distance: 117.1
click at [57, 214] on div "18/08/2025 17:28:45 Hola, no entiendo que necesitan que presente 21/08/2025 03:…" at bounding box center [263, 180] width 423 height 327
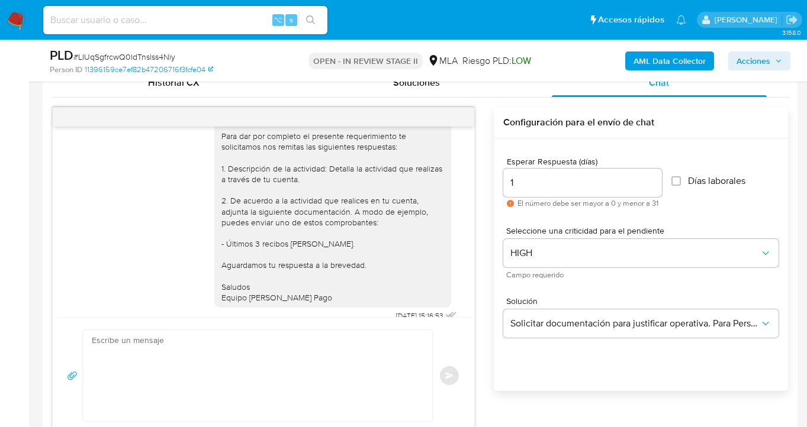
scroll to position [707, 0]
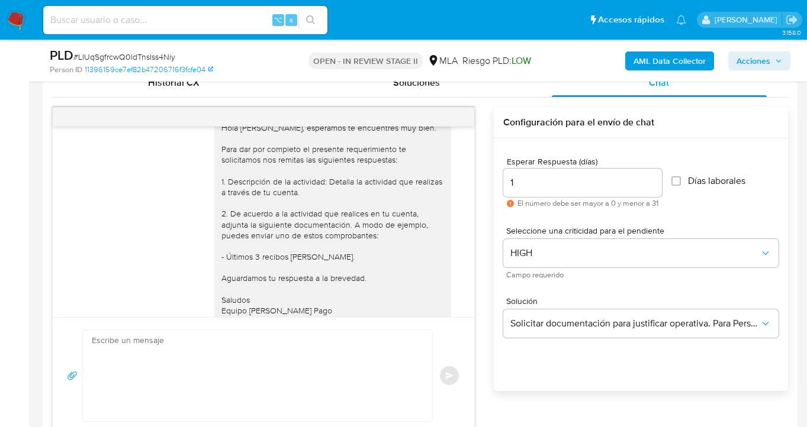
drag, startPoint x: 309, startPoint y: 286, endPoint x: 205, endPoint y: 146, distance: 174.3
click at [214, 146] on div "Hola [PERSON_NAME], esperamos te encuentres muy bien. Para dar por completo el …" at bounding box center [332, 219] width 237 height 203
copy div "Hola Matias Alejandro Lado, esperamos te encuentres muy bien. Para dar por comp…"
click at [162, 361] on textarea at bounding box center [255, 375] width 326 height 91
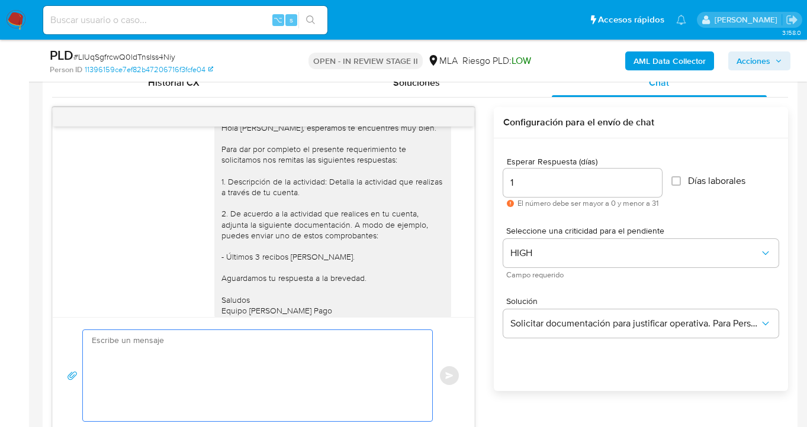
paste textarea "Hola Matias Alejandro Lado, esperamos te encuentres muy bien. Para dar por comp…"
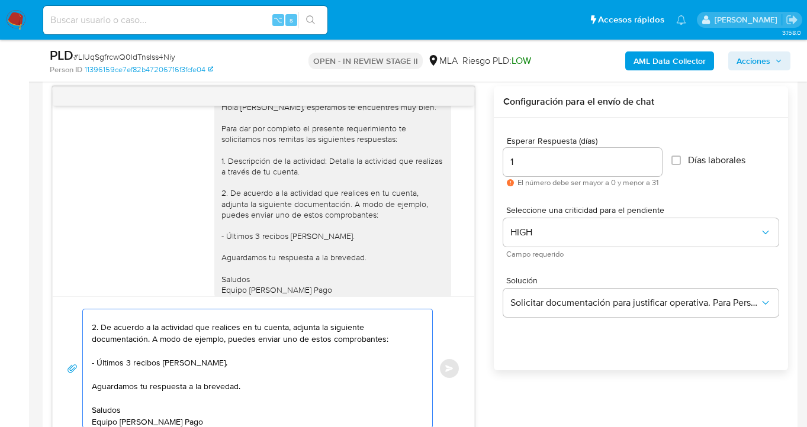
scroll to position [0, 0]
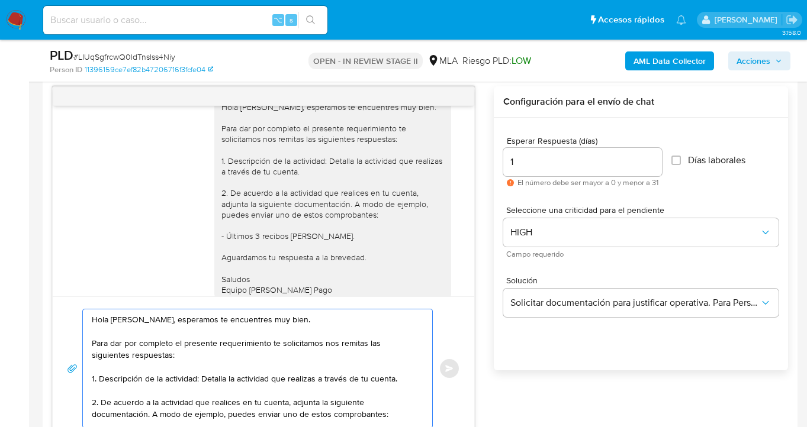
click at [105, 340] on textarea "Hola Matias Alejandro Lado, esperamos te encuentres muy bien. Para dar por comp…" at bounding box center [255, 369] width 326 height 118
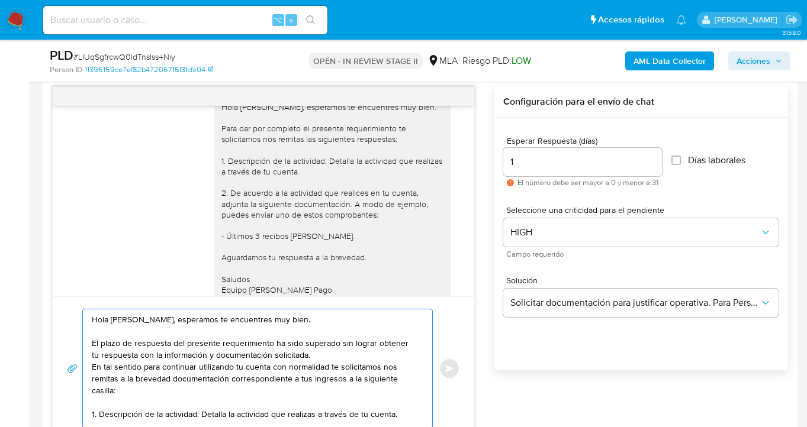
paste textarea "documentacion@mercadopago.com.ar"
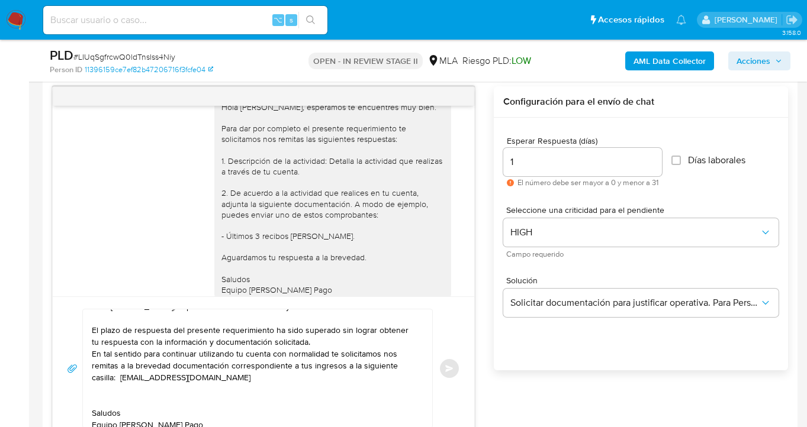
scroll to position [20, 0]
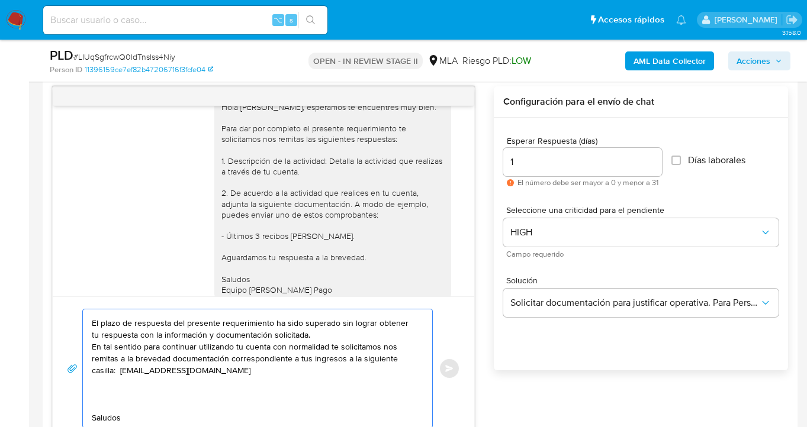
paste textarea "Es importante que sepas que, en caso de no responder a lo solicitado o si lo pr…"
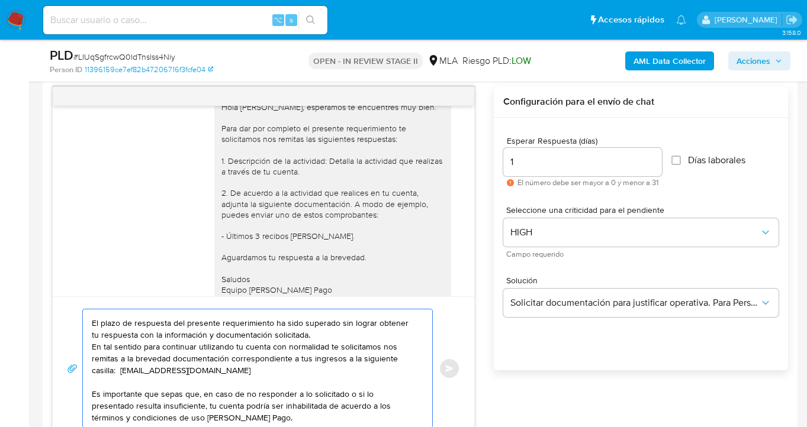
scroll to position [63, 0]
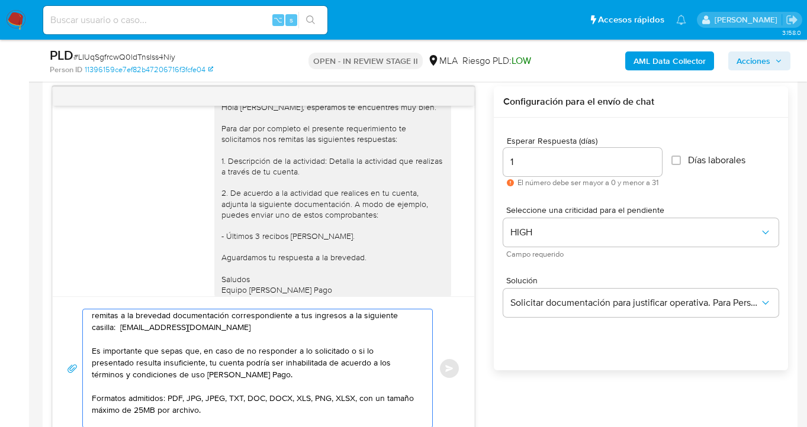
click at [295, 351] on textarea "Hola Matias Alejandro Lado, esperamos te encuentres muy bien. El plazo de respu…" at bounding box center [255, 369] width 326 height 118
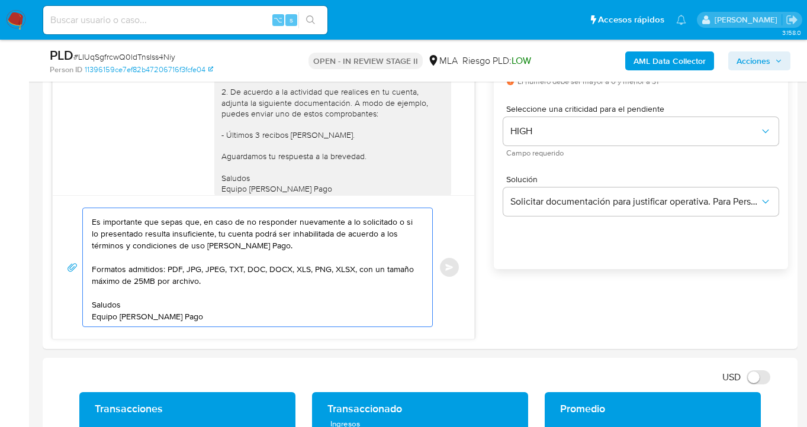
scroll to position [0, 0]
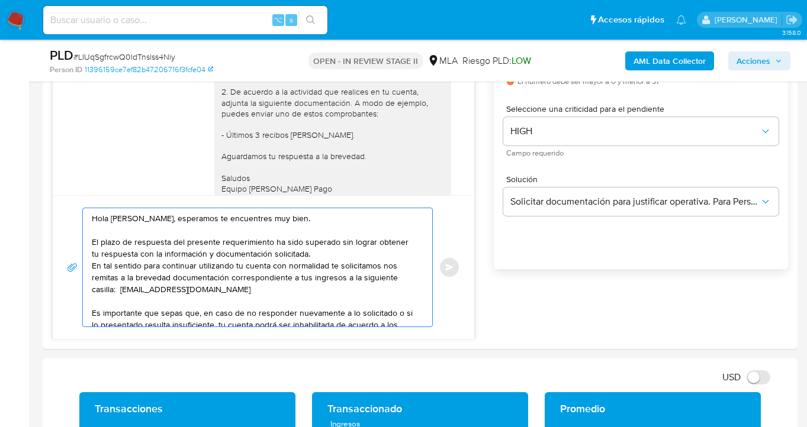
drag, startPoint x: 199, startPoint y: 322, endPoint x: 24, endPoint y: 146, distance: 248.6
click at [283, 278] on textarea "Hola [PERSON_NAME], esperamos te encuentres muy bien. El plazo de respuesta del…" at bounding box center [255, 267] width 326 height 118
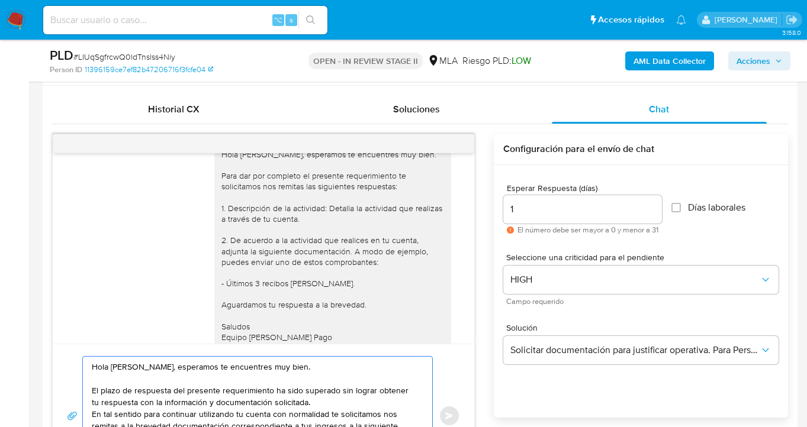
scroll to position [799, 0]
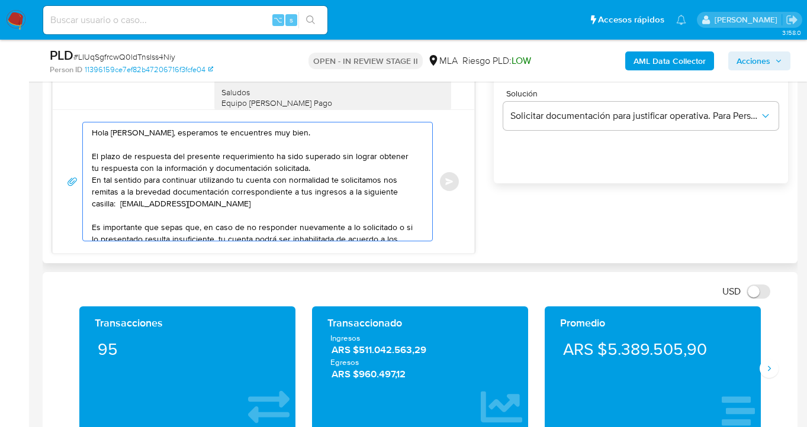
click at [260, 182] on textarea "Hola [PERSON_NAME], esperamos te encuentres muy bien. El plazo de respuesta del…" at bounding box center [255, 182] width 326 height 118
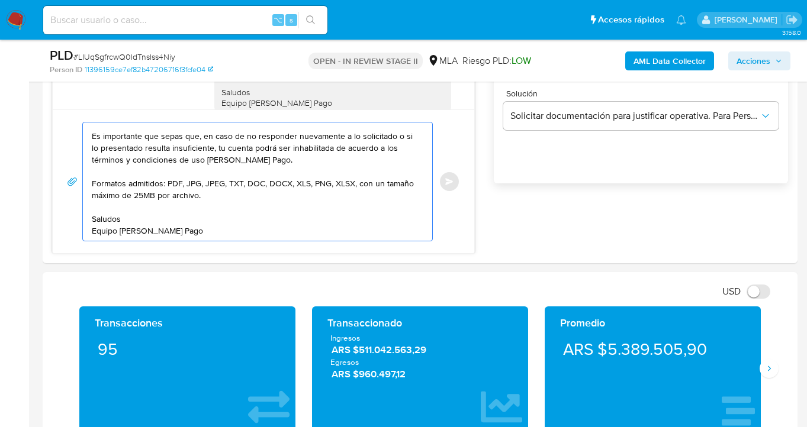
scroll to position [0, 0]
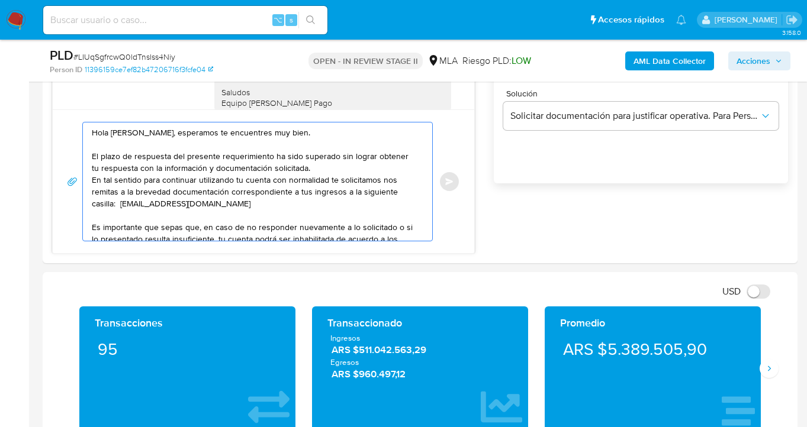
drag, startPoint x: 203, startPoint y: 231, endPoint x: 3, endPoint y: 37, distance: 278.8
type textarea "Hola [PERSON_NAME], esperamos te encuentres muy bien. El plazo de respuesta del…"
drag, startPoint x: 520, startPoint y: 239, endPoint x: 496, endPoint y: 237, distance: 23.7
click at [520, 239] on div "18/08/2025 17:28:45 Hola, no entiendo que necesitan que presente 21/08/2025 03:…" at bounding box center [420, 76] width 736 height 355
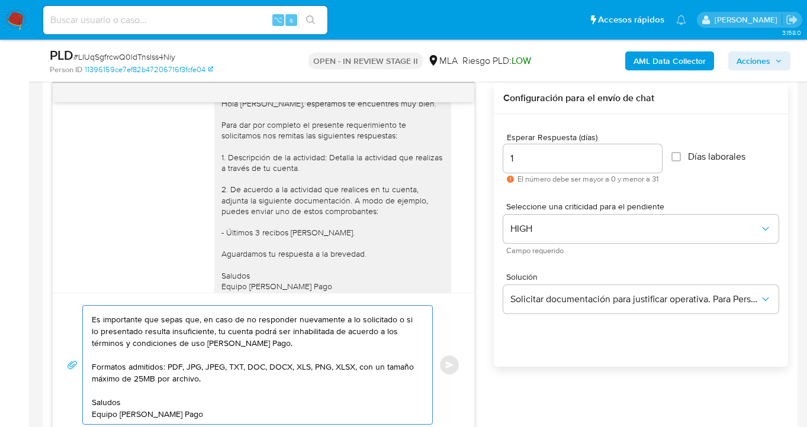
scroll to position [545, 0]
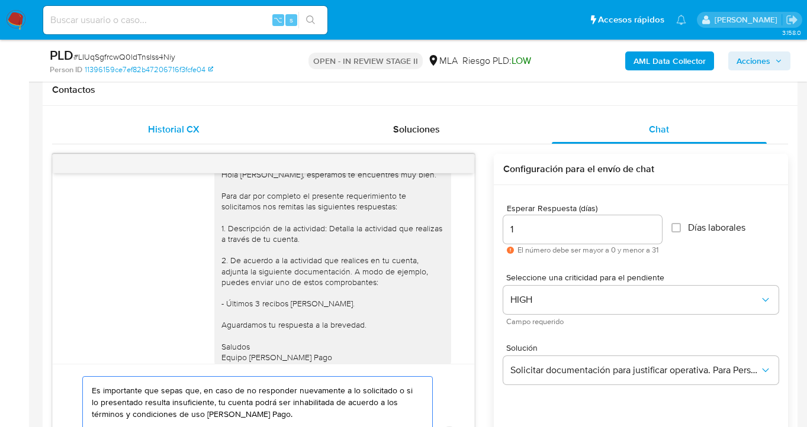
click at [162, 121] on div "Historial CX" at bounding box center [173, 129] width 214 height 28
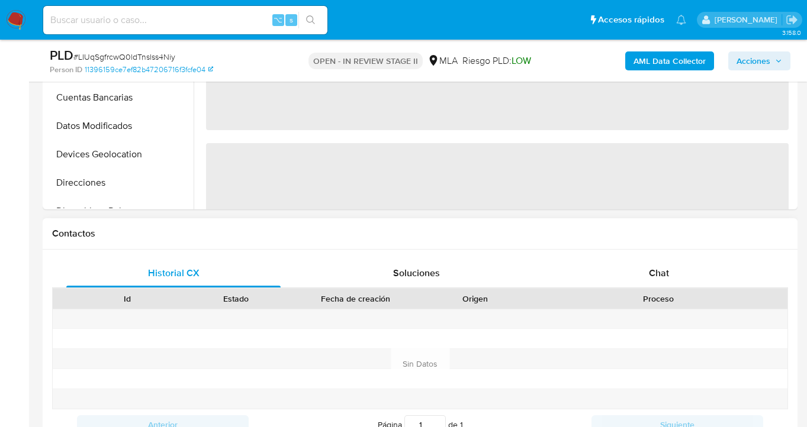
scroll to position [484, 0]
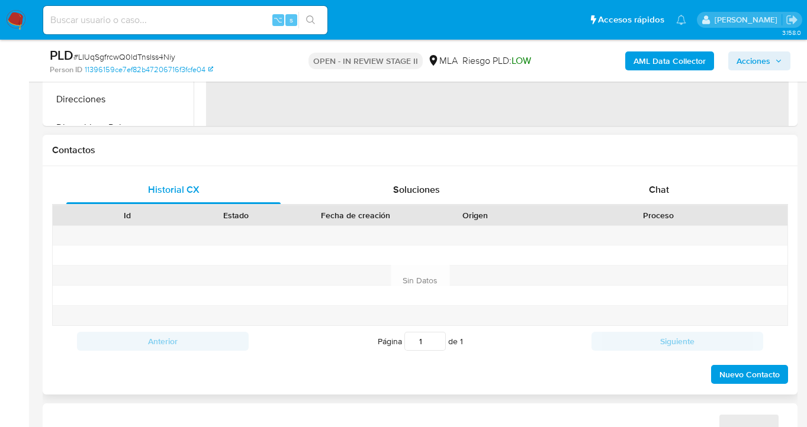
select select "10"
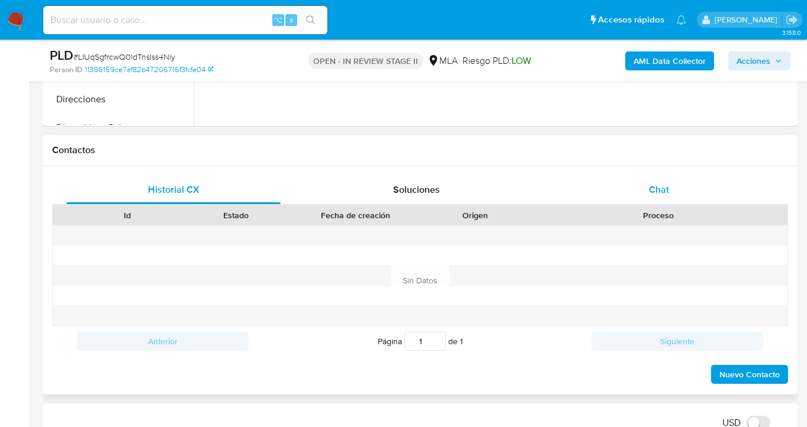
drag, startPoint x: 657, startPoint y: 191, endPoint x: 647, endPoint y: 193, distance: 10.3
click at [656, 191] on span "Chat" at bounding box center [659, 190] width 20 height 14
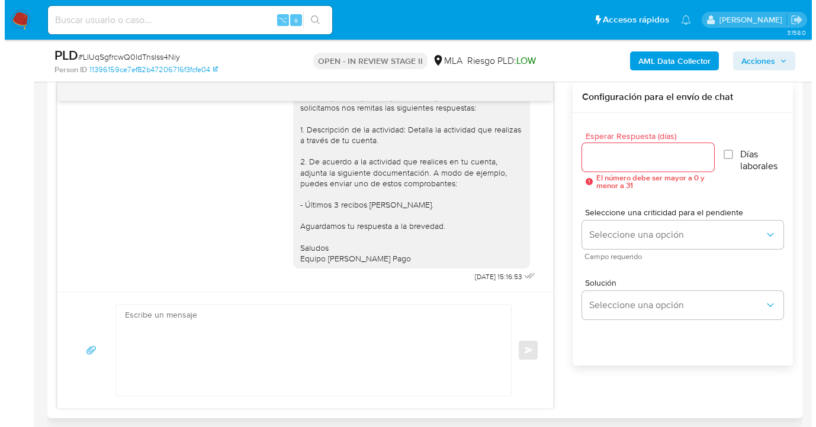
scroll to position [569, 0]
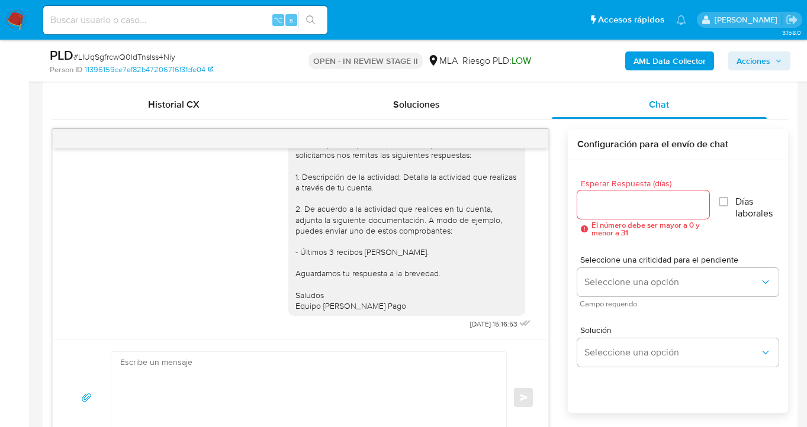
click at [596, 204] on input "Esperar Respuesta (días)" at bounding box center [643, 204] width 133 height 15
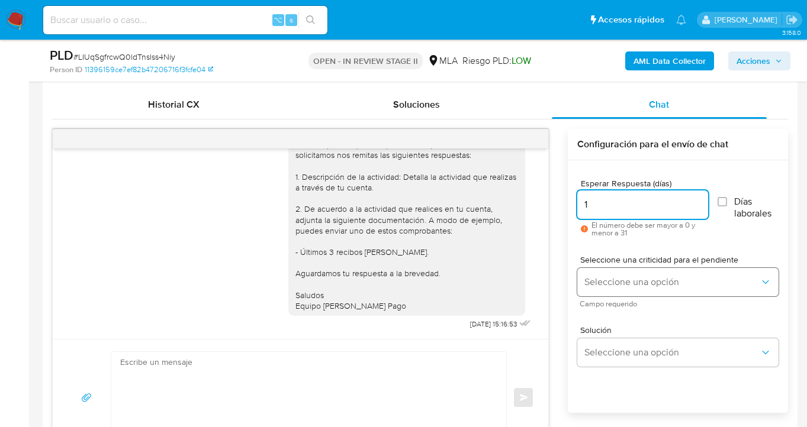
type input "1"
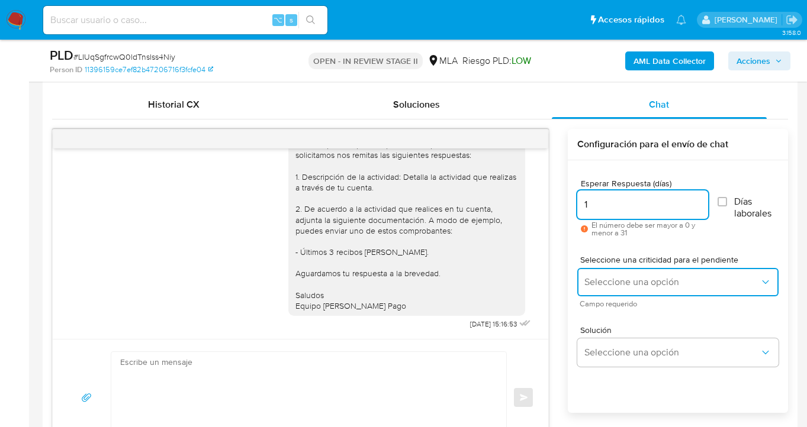
click at [605, 276] on button "Seleccione una opción" at bounding box center [677, 282] width 201 height 28
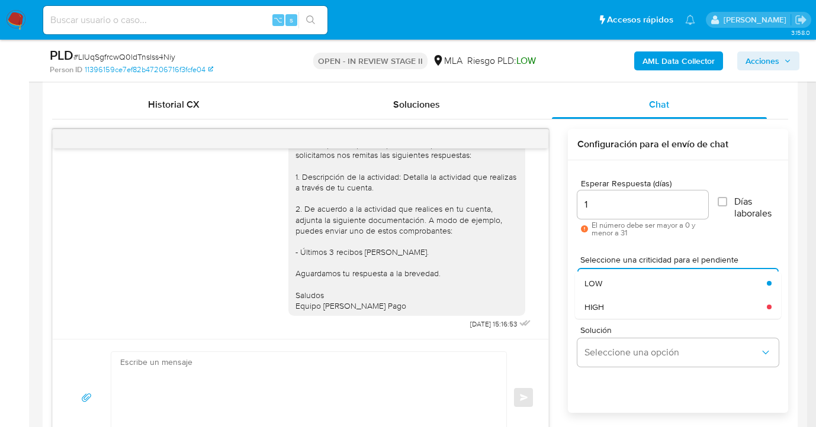
drag, startPoint x: 604, startPoint y: 308, endPoint x: 606, endPoint y: 318, distance: 10.3
click at [604, 308] on div "HIGH" at bounding box center [671, 307] width 175 height 24
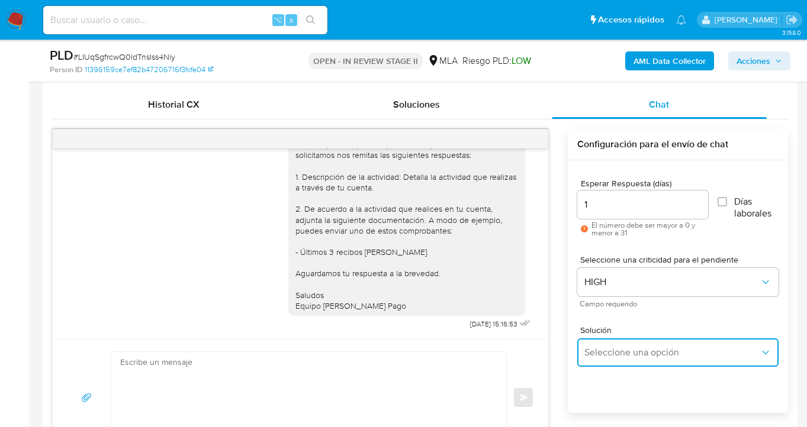
click at [610, 346] on button "Seleccione una opción" at bounding box center [677, 353] width 201 height 28
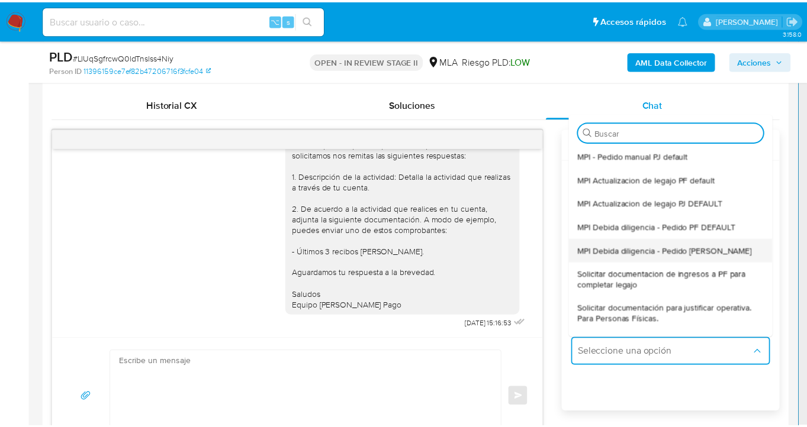
scroll to position [24, 0]
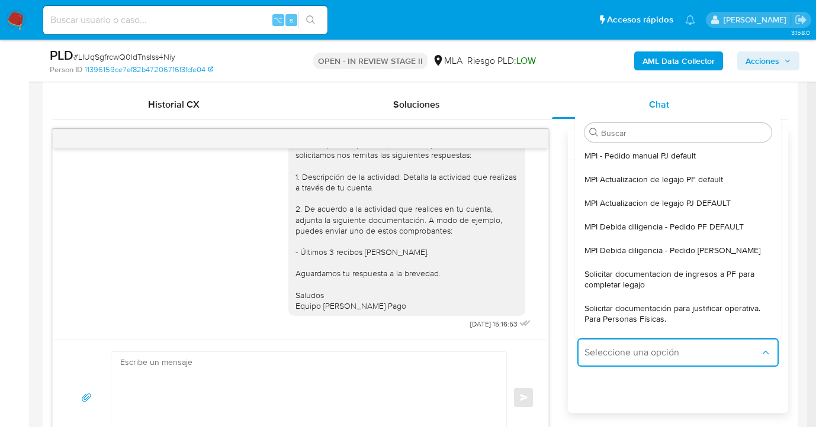
click at [639, 314] on span "Solicitar documentación para justificar operativa. Para Personas Físicas." at bounding box center [674, 313] width 180 height 21
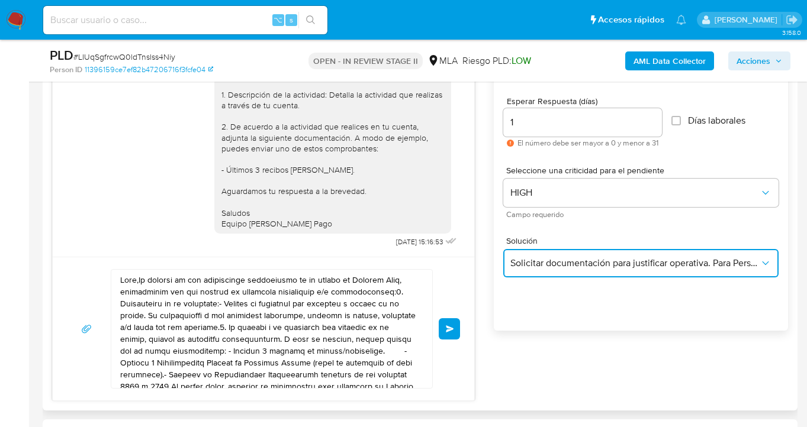
scroll to position [687, 0]
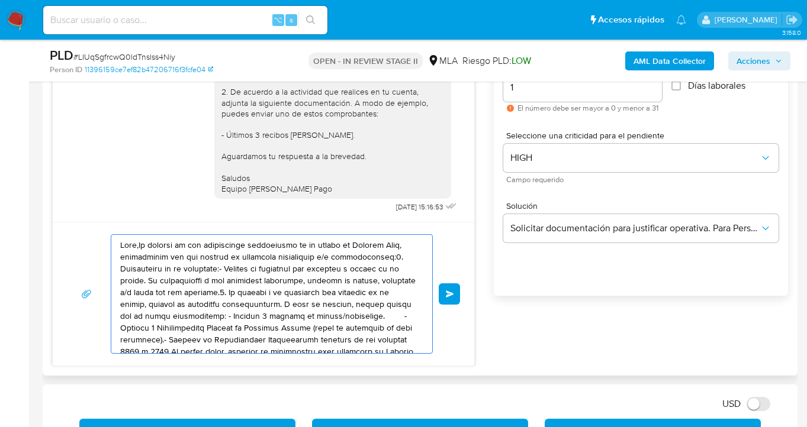
drag, startPoint x: 314, startPoint y: 342, endPoint x: 88, endPoint y: 230, distance: 252.8
click at [86, 228] on div "Enviar" at bounding box center [263, 294] width 421 height 144
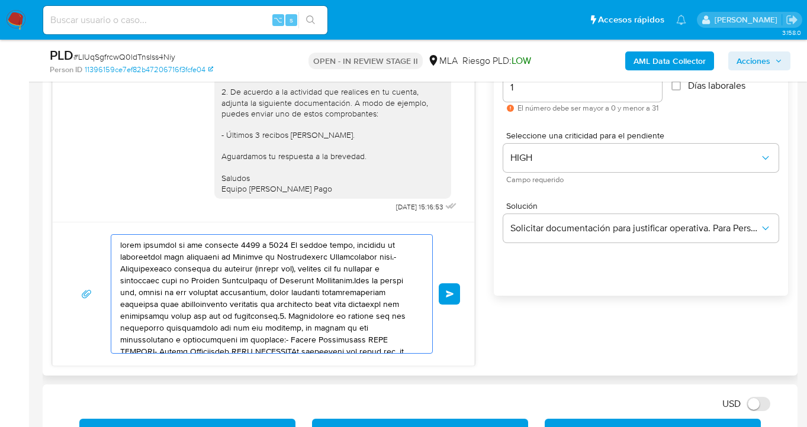
drag, startPoint x: 323, startPoint y: 333, endPoint x: 106, endPoint y: 237, distance: 236.9
click at [106, 237] on div "Enviar" at bounding box center [263, 294] width 393 height 120
type textarea "XXXXXXX- Nombre Contraparte CUIT XXXXXXXXEs importante que sepas que, en caso d…"
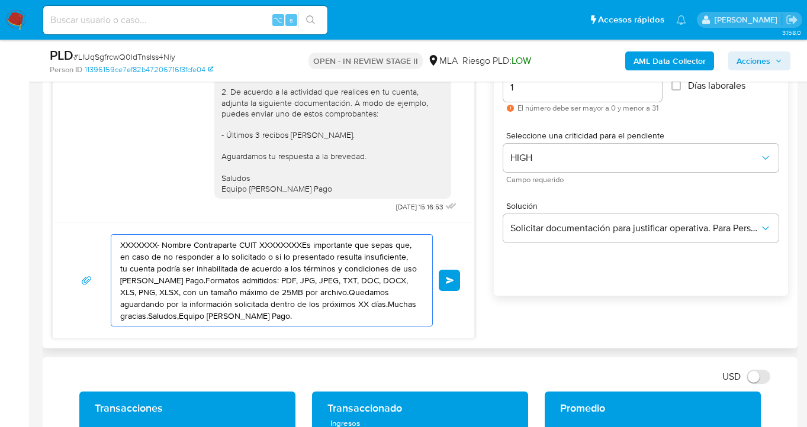
drag, startPoint x: 272, startPoint y: 312, endPoint x: 119, endPoint y: 244, distance: 167.5
click at [81, 228] on div "XXXXXXX- Nombre Contraparte CUIT XXXXXXXXEs importante que sepas que, en caso d…" at bounding box center [263, 280] width 421 height 117
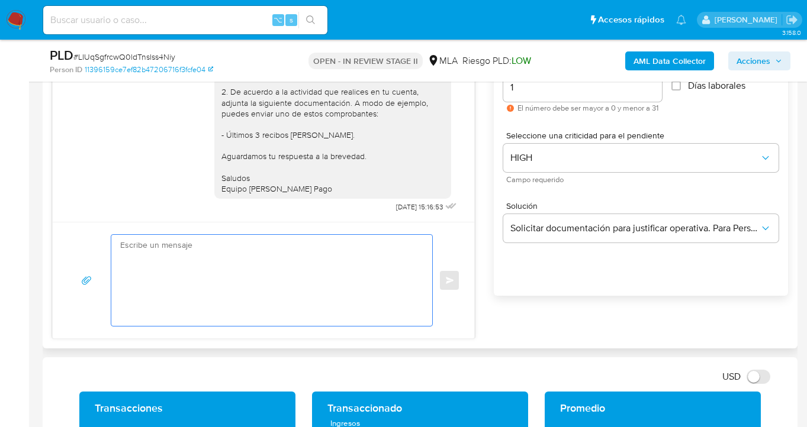
paste textarea "Hola Matias Alejandro Lado, esperamos te encuentres muy bien. El plazo de respu…"
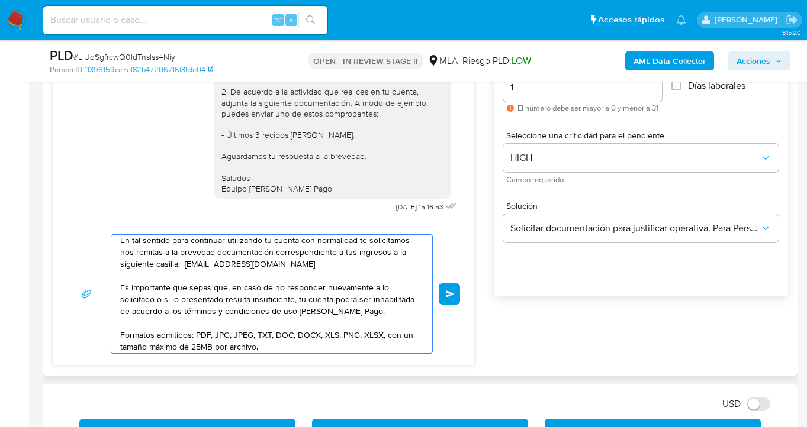
scroll to position [0, 0]
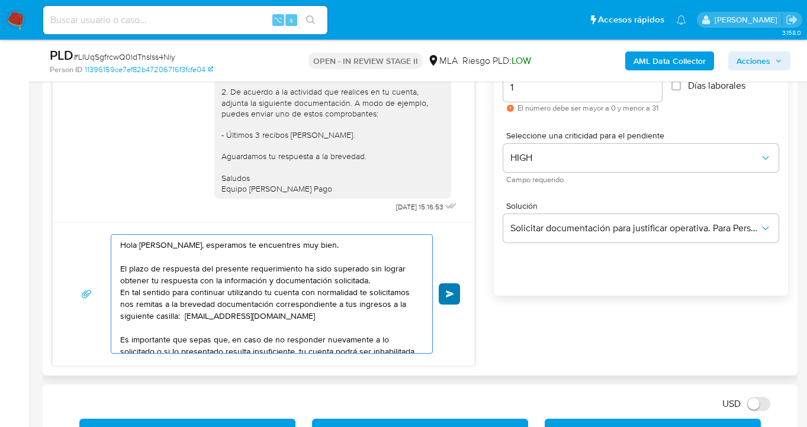
type textarea "Hola Matias Alejandro Lado, esperamos te encuentres muy bien. El plazo de respu…"
click at [452, 291] on span "Enviar" at bounding box center [450, 294] width 8 height 7
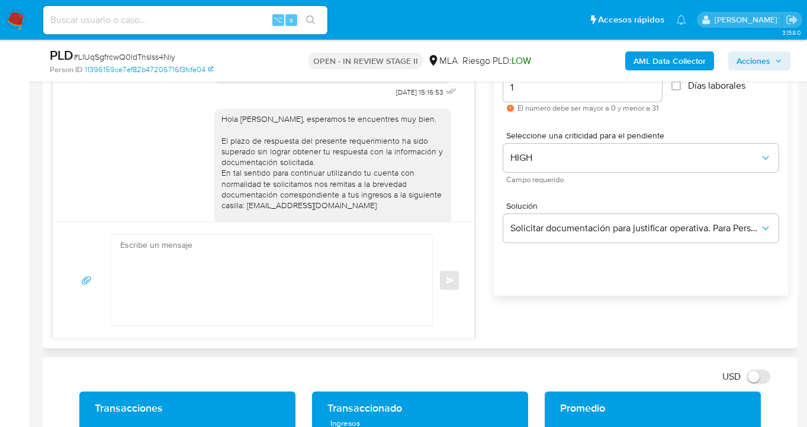
scroll to position [850, 0]
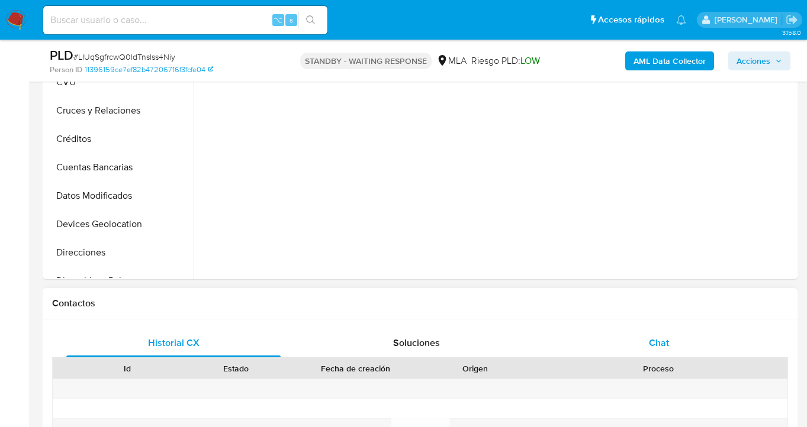
scroll to position [388, 0]
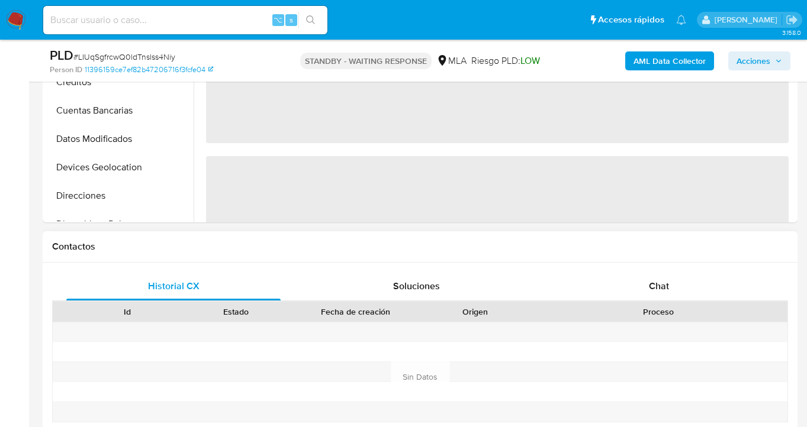
select select "10"
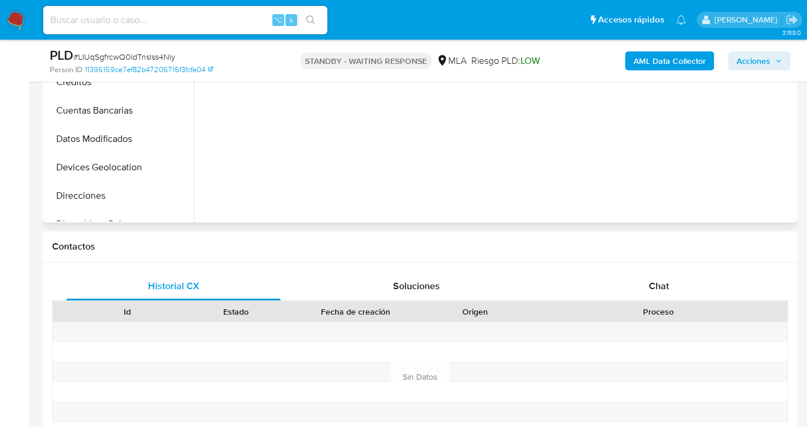
drag, startPoint x: 666, startPoint y: 287, endPoint x: 633, endPoint y: 198, distance: 95.1
click at [666, 287] on span "Chat" at bounding box center [659, 286] width 20 height 14
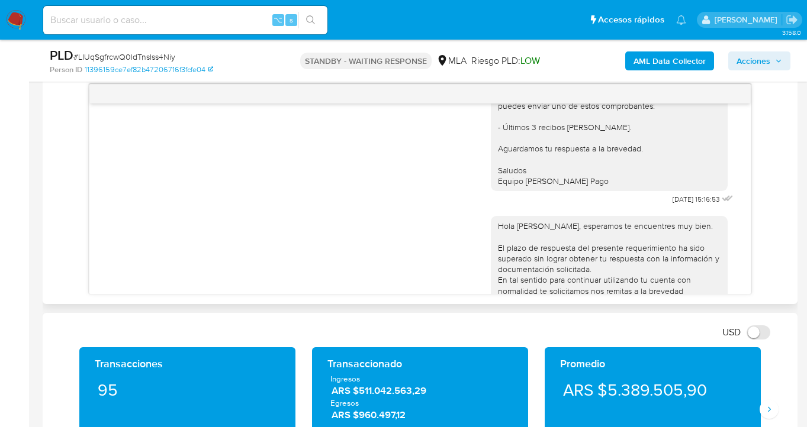
scroll to position [900, 0]
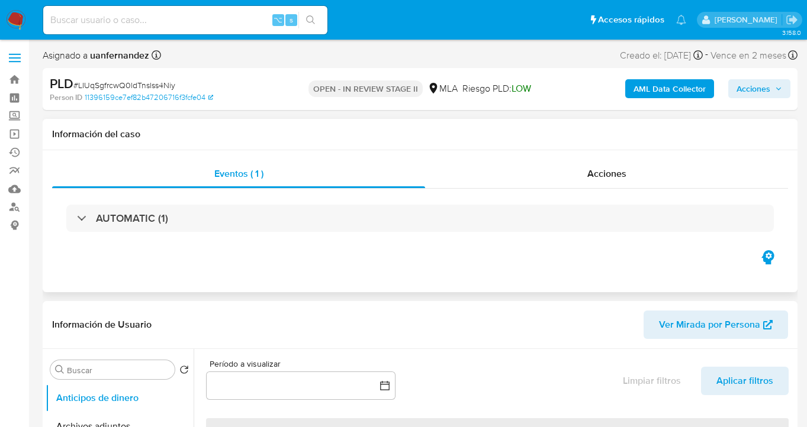
select select "10"
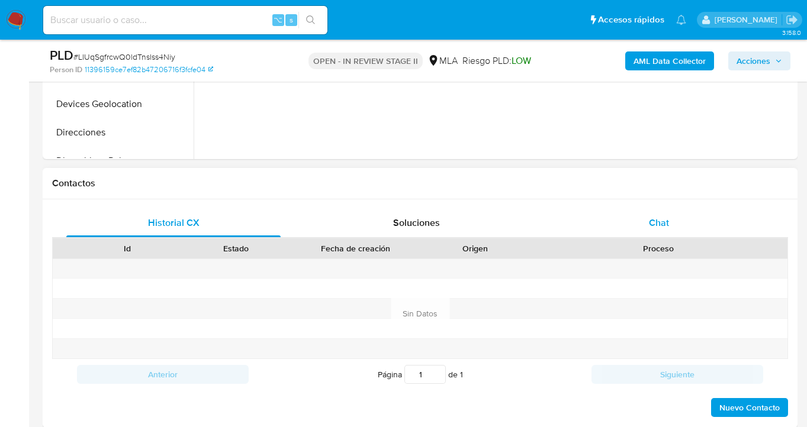
click at [654, 224] on span "Chat" at bounding box center [659, 223] width 20 height 14
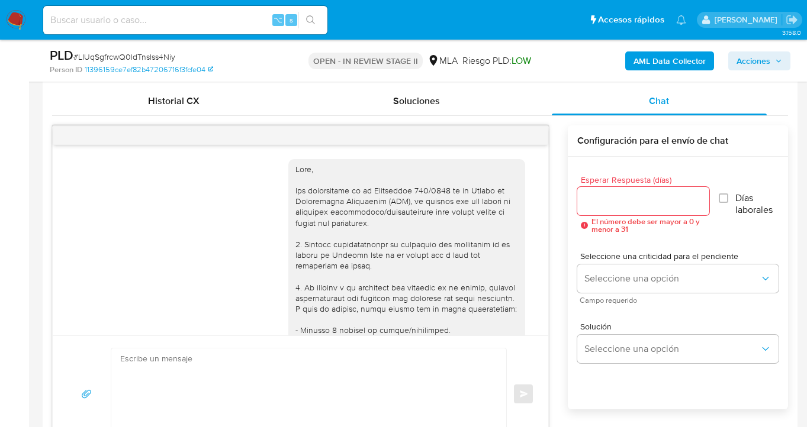
scroll to position [1026, 0]
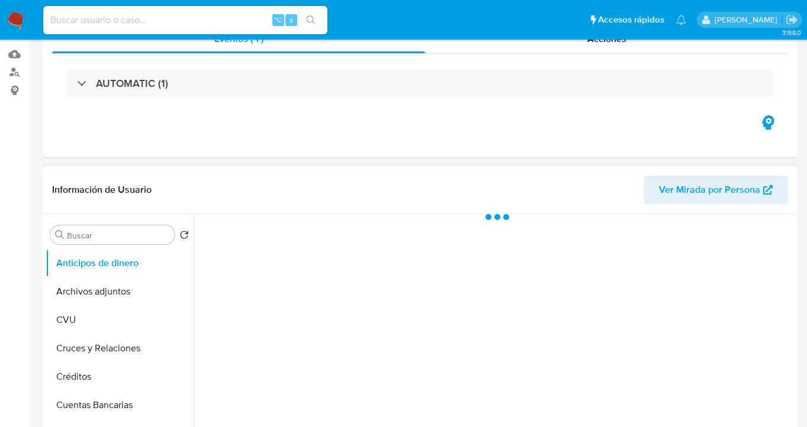
scroll to position [220, 0]
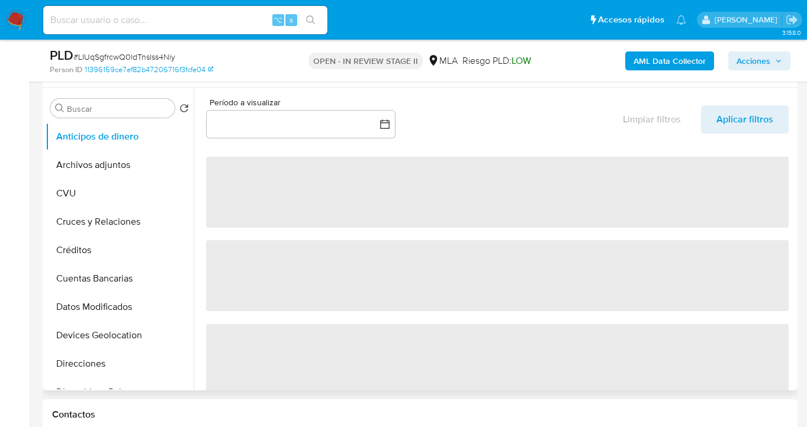
select select "10"
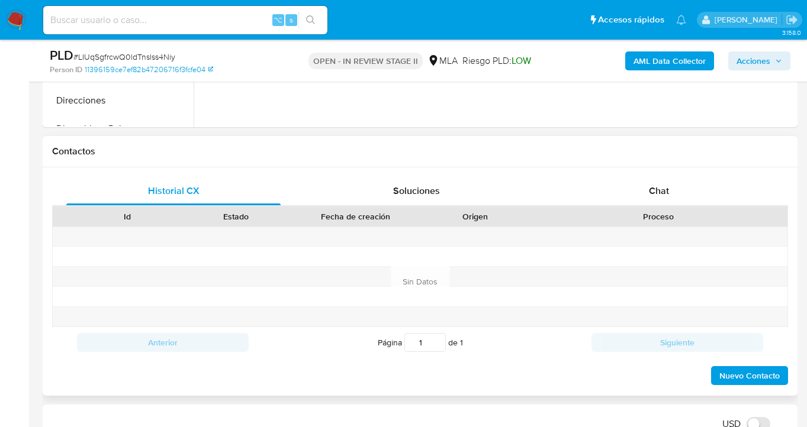
scroll to position [485, 0]
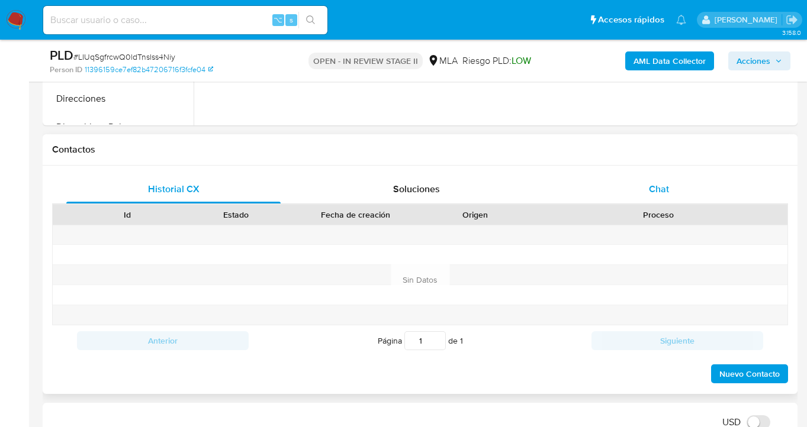
click at [657, 180] on div "Chat" at bounding box center [659, 189] width 214 height 28
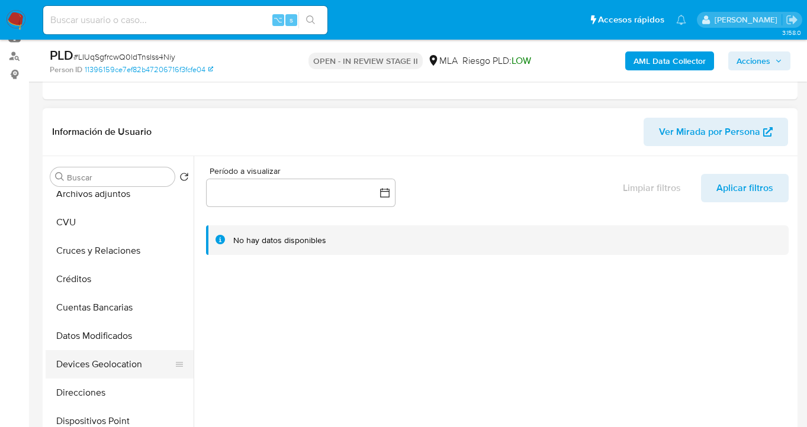
scroll to position [112, 0]
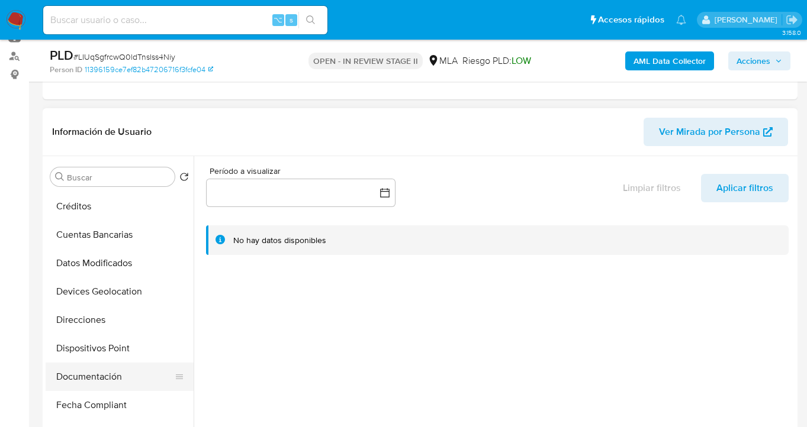
click at [113, 376] on button "Documentación" at bounding box center [115, 377] width 139 height 28
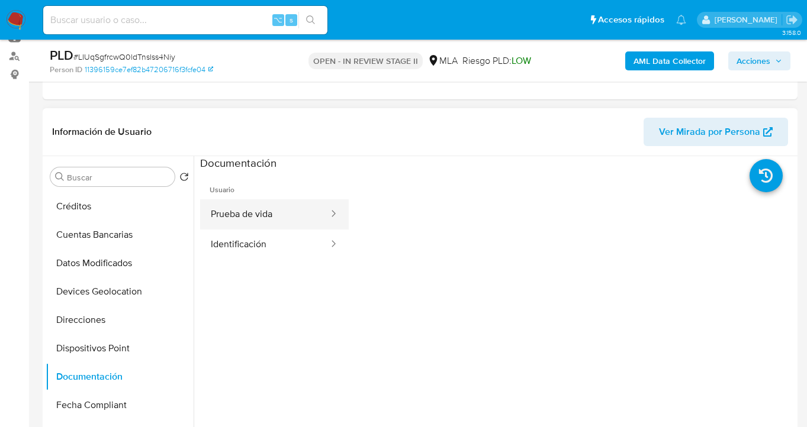
click at [273, 212] on button "Prueba de vida" at bounding box center [265, 214] width 130 height 30
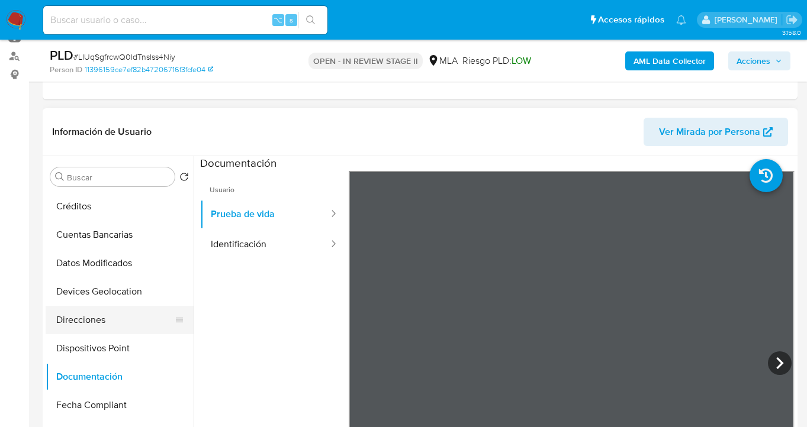
click at [107, 323] on button "Direcciones" at bounding box center [115, 320] width 139 height 28
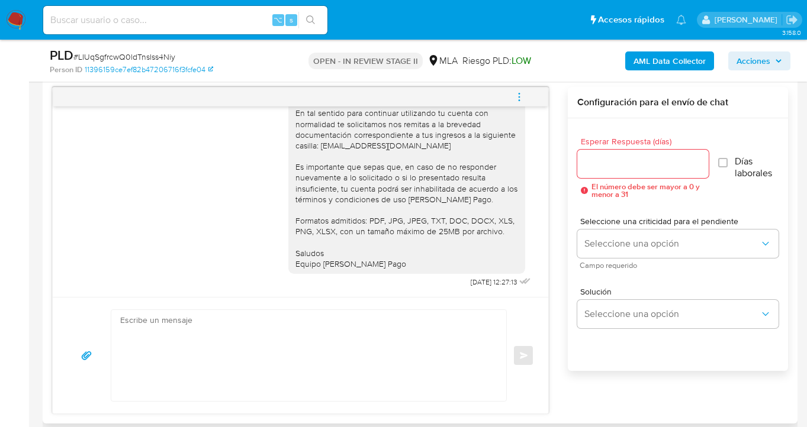
scroll to position [559, 0]
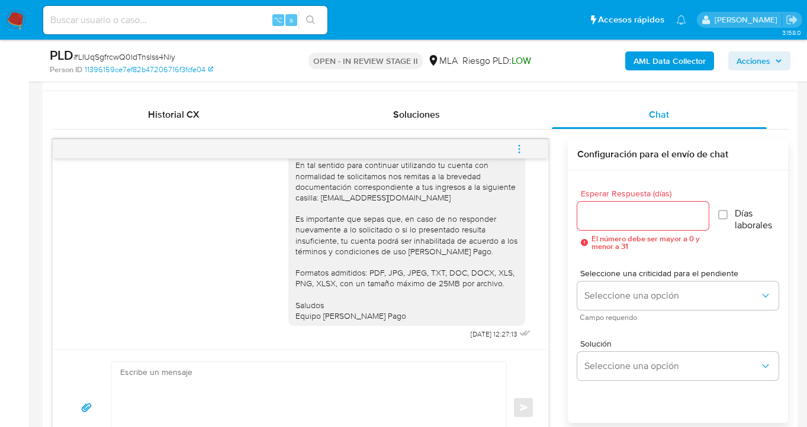
click at [519, 147] on icon "menu-action" at bounding box center [519, 149] width 11 height 11
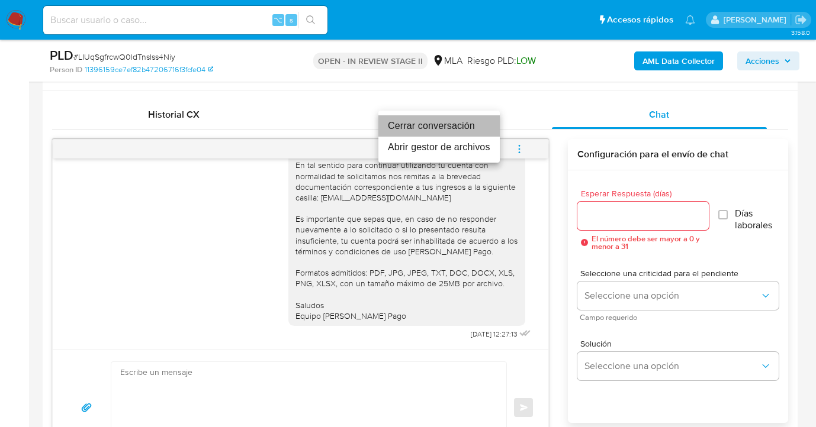
click at [446, 124] on li "Cerrar conversación" at bounding box center [438, 125] width 121 height 21
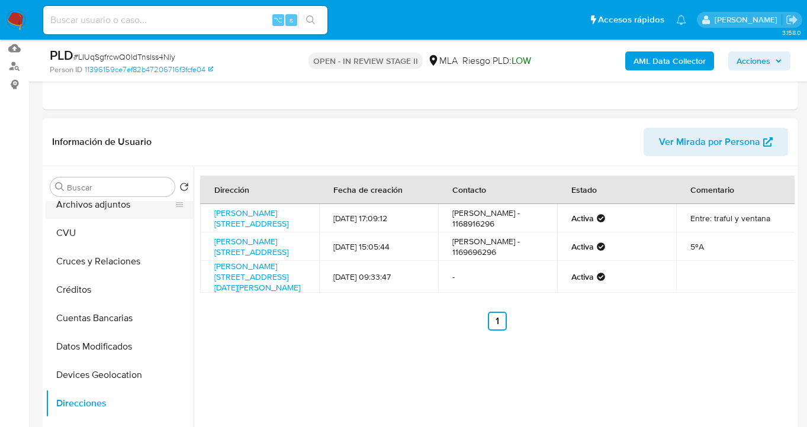
scroll to position [0, 0]
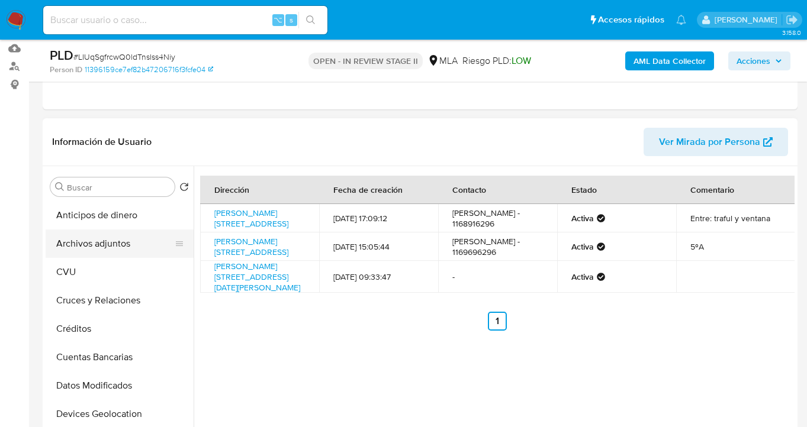
click at [115, 243] on button "Archivos adjuntos" at bounding box center [115, 244] width 139 height 28
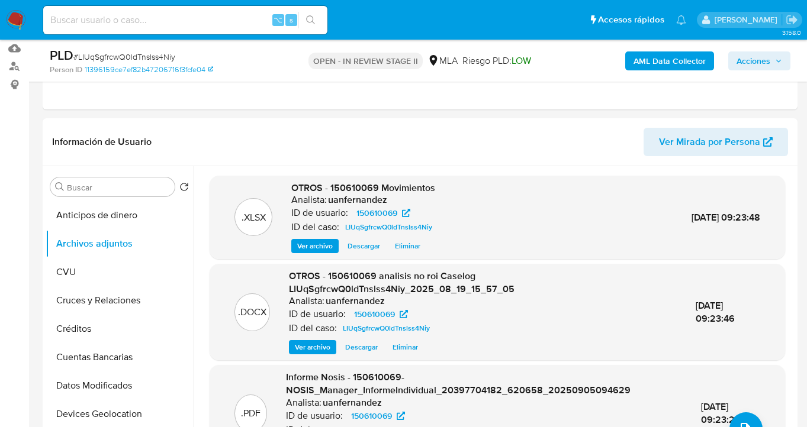
click at [740, 62] on span "Acciones" at bounding box center [753, 61] width 34 height 19
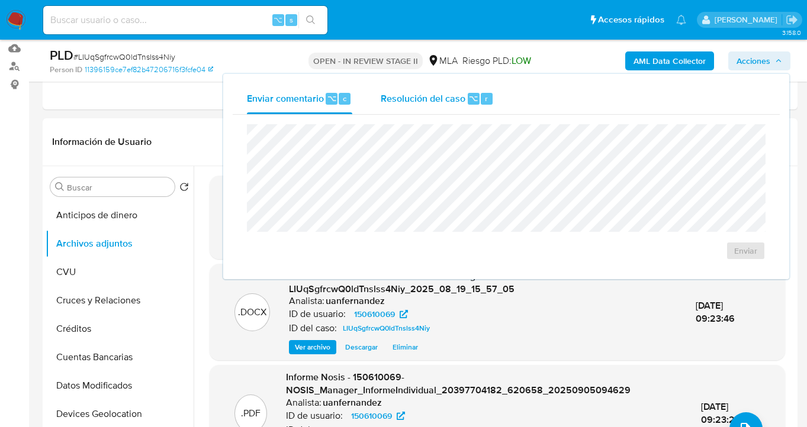
drag, startPoint x: 421, startPoint y: 86, endPoint x: 417, endPoint y: 92, distance: 7.2
click at [418, 88] on div "Resolución del caso ⌥ r" at bounding box center [437, 98] width 113 height 31
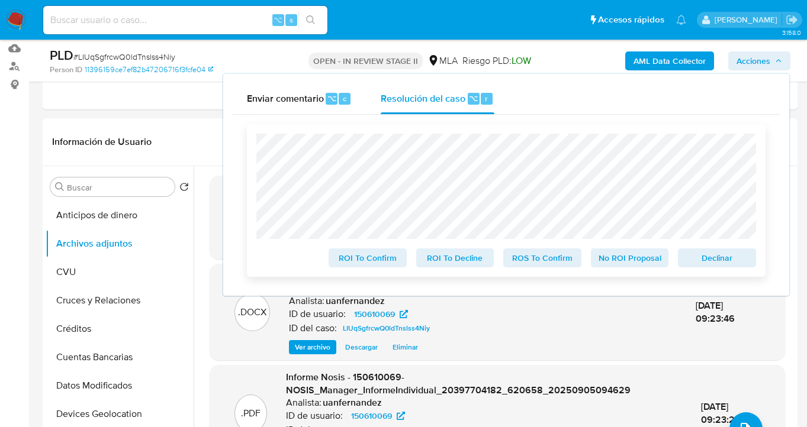
click at [629, 262] on span "No ROI Proposal" at bounding box center [630, 258] width 62 height 17
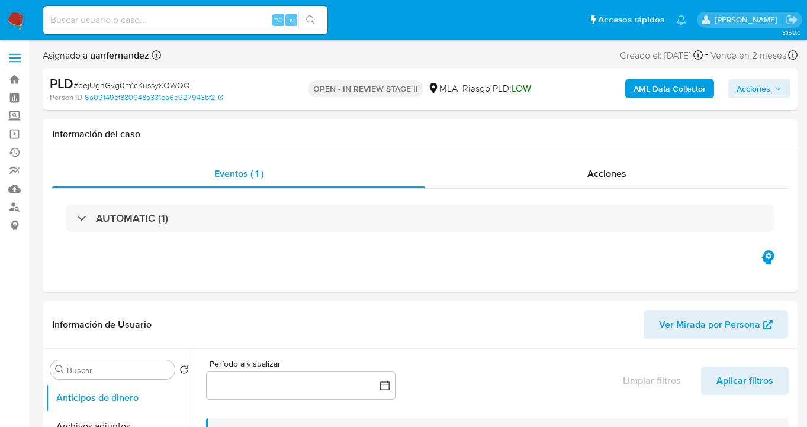
select select "10"
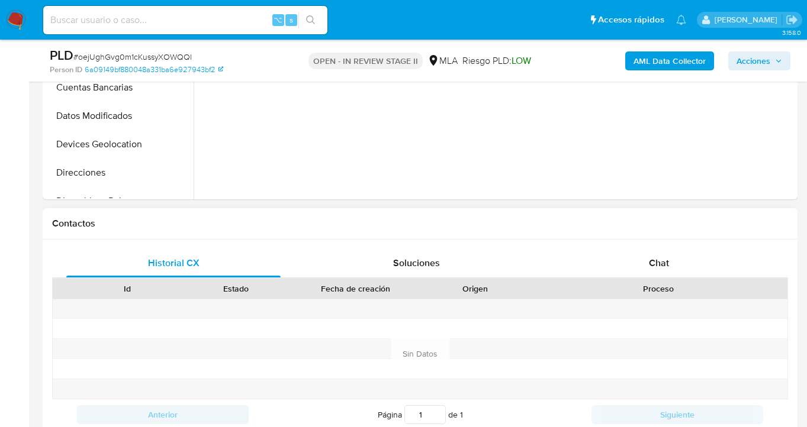
drag, startPoint x: 661, startPoint y: 263, endPoint x: 620, endPoint y: 227, distance: 54.6
click at [661, 263] on span "Chat" at bounding box center [659, 263] width 20 height 14
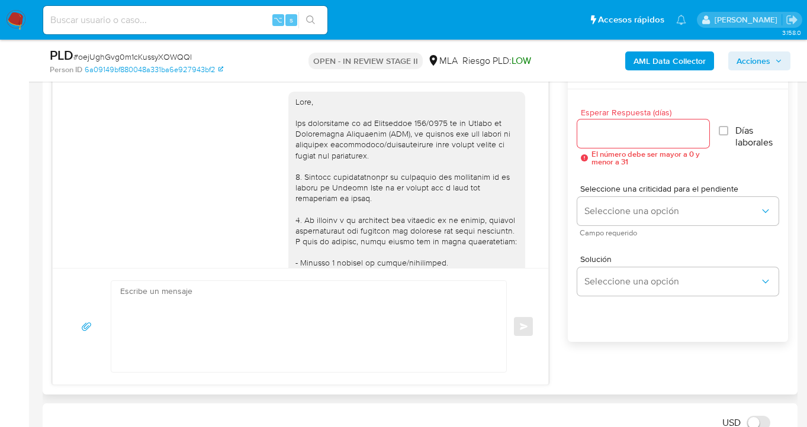
scroll to position [886, 0]
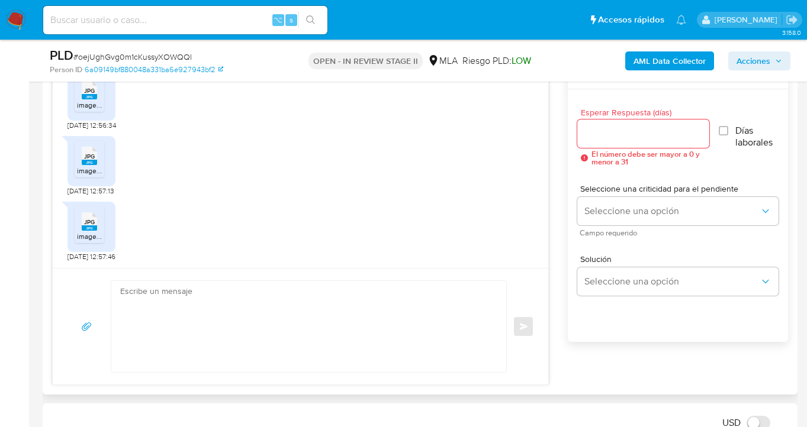
click at [231, 326] on textarea at bounding box center [305, 326] width 371 height 91
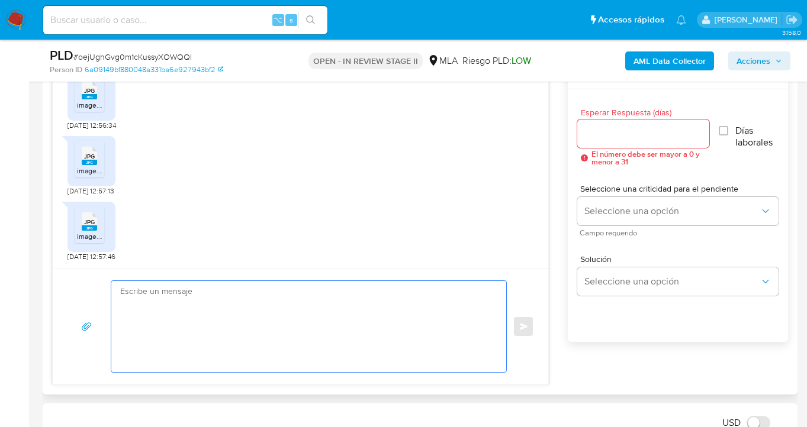
paste textarea "Hola, esperamos te encuentres muy bien. Confirmamos la recepción de la document…"
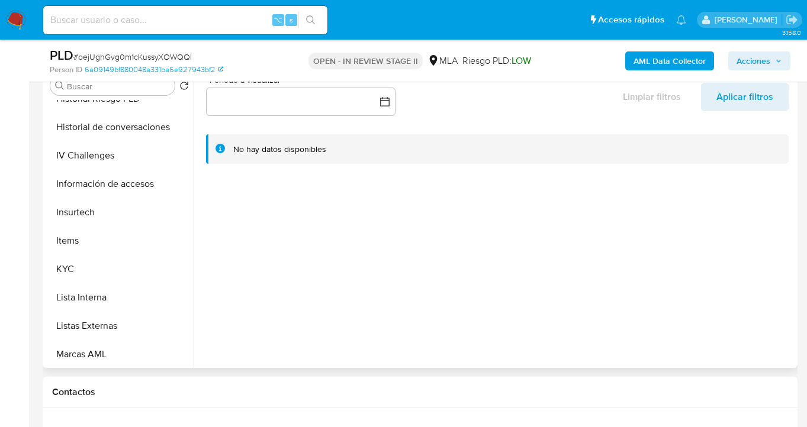
scroll to position [416, 0]
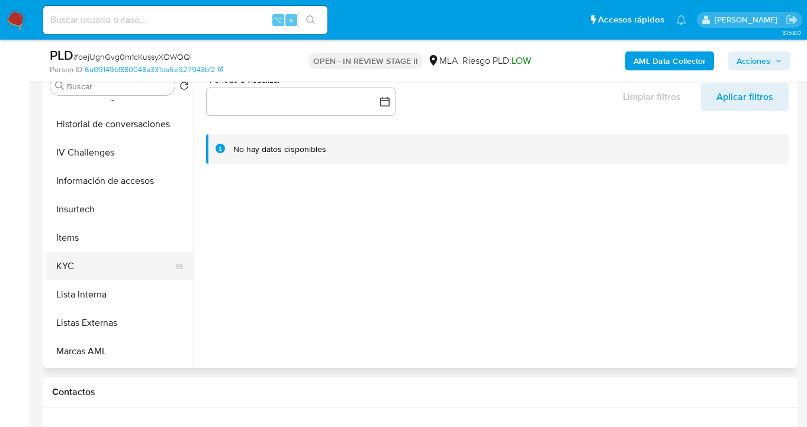
click at [160, 264] on button "KYC" at bounding box center [115, 266] width 139 height 28
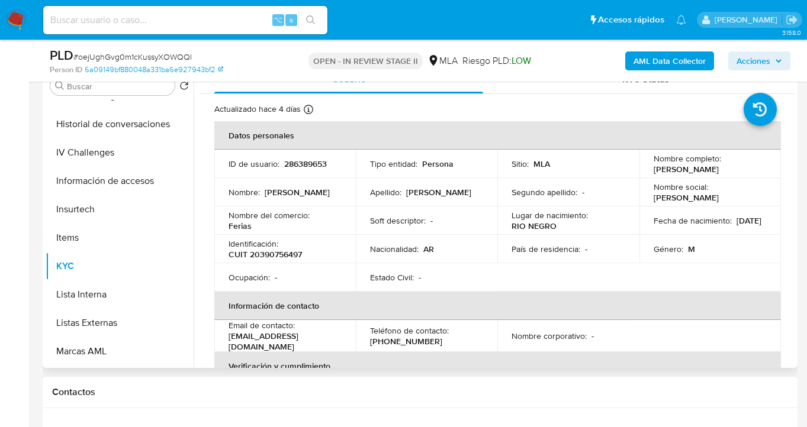
drag, startPoint x: 650, startPoint y: 170, endPoint x: 753, endPoint y: 168, distance: 103.0
click at [753, 167] on div "Nombre completo : [PERSON_NAME]" at bounding box center [710, 163] width 113 height 21
copy p "[PERSON_NAME]"
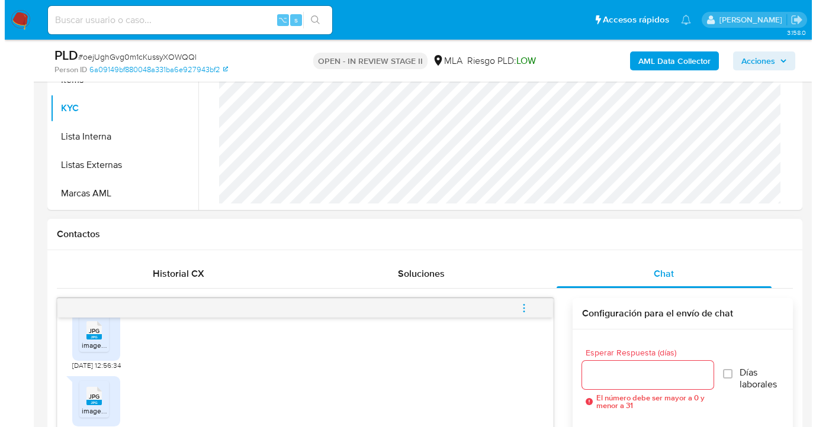
scroll to position [643, 0]
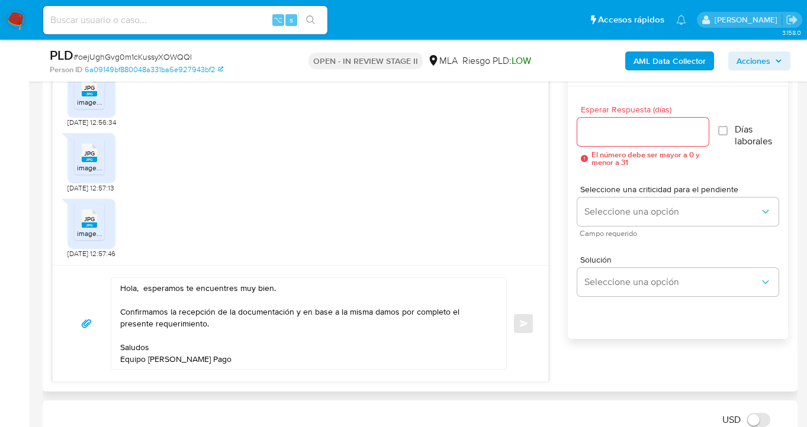
drag, startPoint x: 137, startPoint y: 288, endPoint x: 163, endPoint y: 301, distance: 29.4
click at [137, 288] on textarea "Hola, esperamos te encuentres muy bien. Confirmamos la recepción de la document…" at bounding box center [305, 323] width 371 height 91
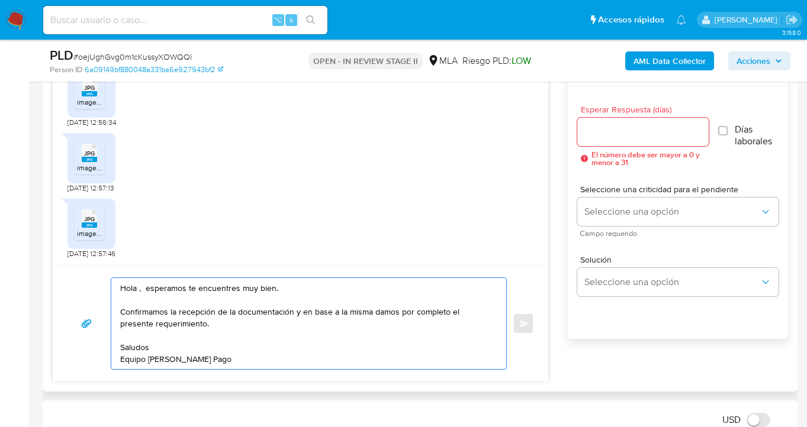
paste textarea "Oscar Nicolas Figueroa Cea"
type textarea "Hola Oscar Nicolas Figueroa Cea, esperamos te encuentres muy bien. Confirmamos …"
drag, startPoint x: 220, startPoint y: 361, endPoint x: 48, endPoint y: 230, distance: 216.7
click at [48, 230] on div "Historial CX Soluciones Chat Id Estado Fecha de creación Origen Proceso Anterio…" at bounding box center [420, 199] width 755 height 385
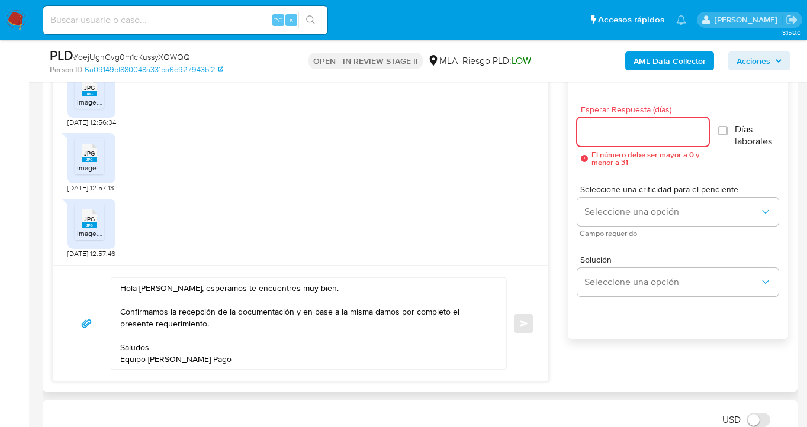
click at [647, 129] on input "Esperar Respuesta (días)" at bounding box center [642, 131] width 131 height 15
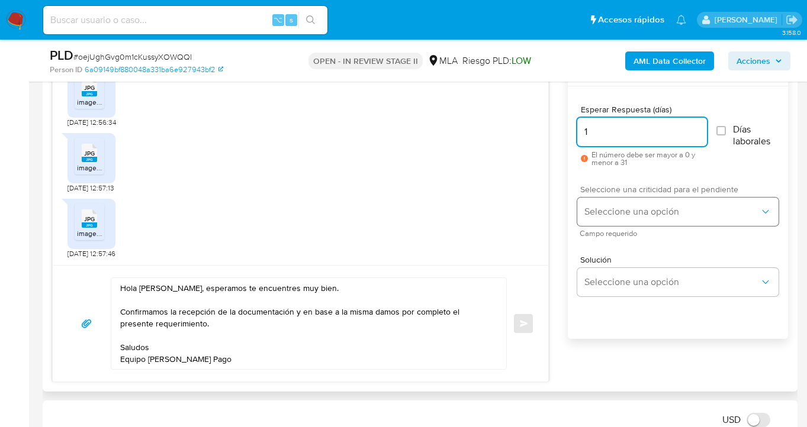
type input "1"
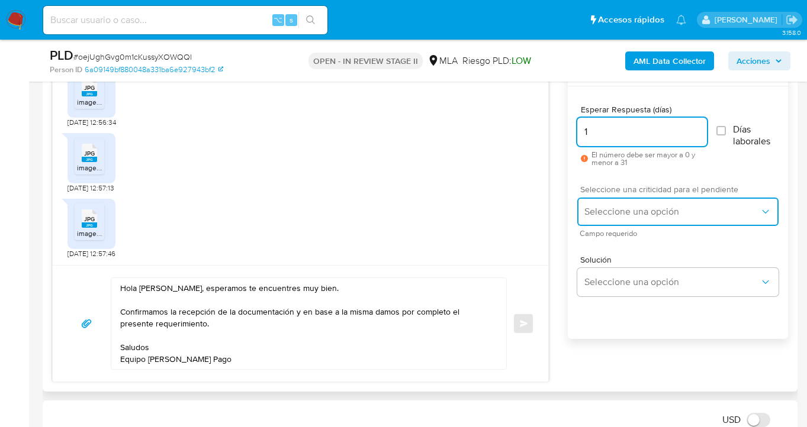
click at [614, 206] on span "Seleccione una opción" at bounding box center [671, 212] width 175 height 12
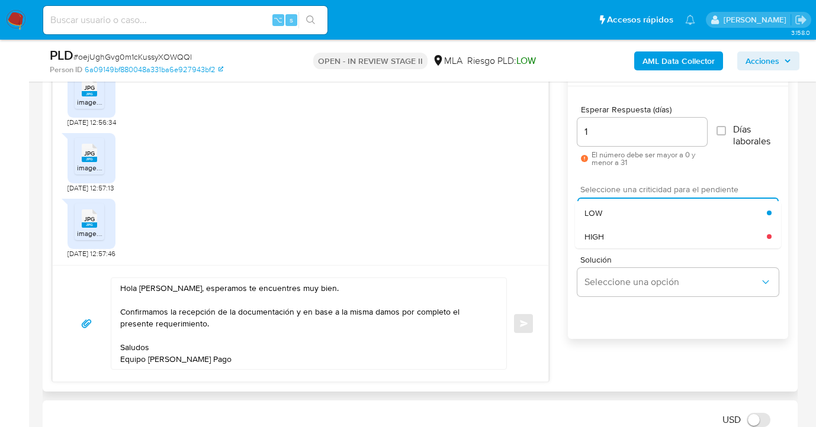
drag, startPoint x: 603, startPoint y: 208, endPoint x: 600, endPoint y: 236, distance: 28.6
click at [603, 208] on div "LOW" at bounding box center [675, 213] width 182 height 24
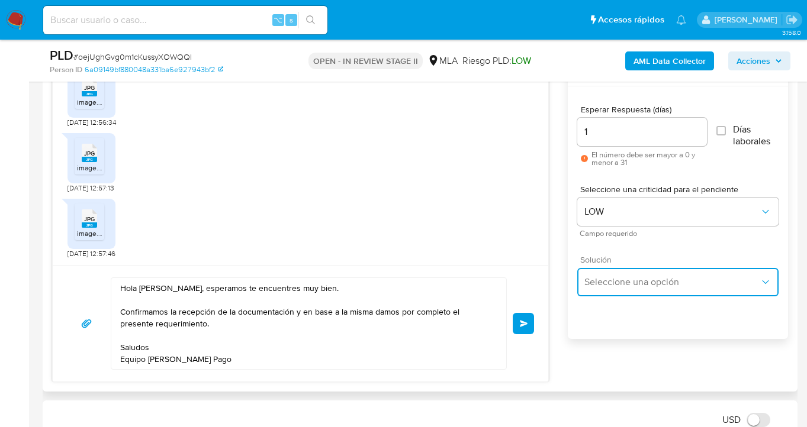
click at [599, 282] on span "Seleccione una opción" at bounding box center [671, 282] width 175 height 12
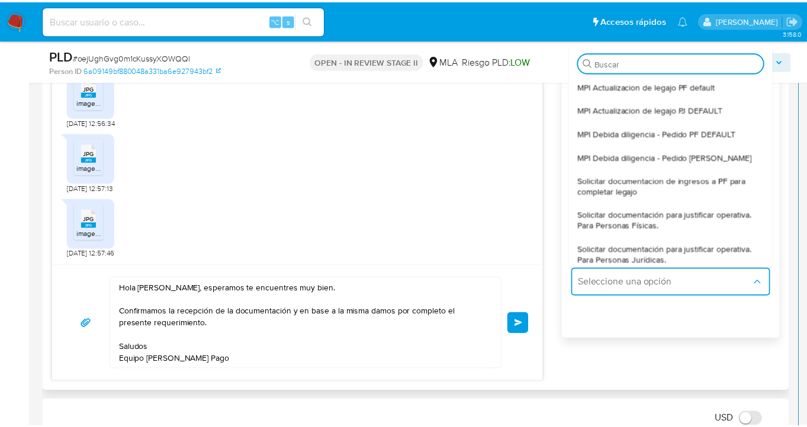
scroll to position [105, 0]
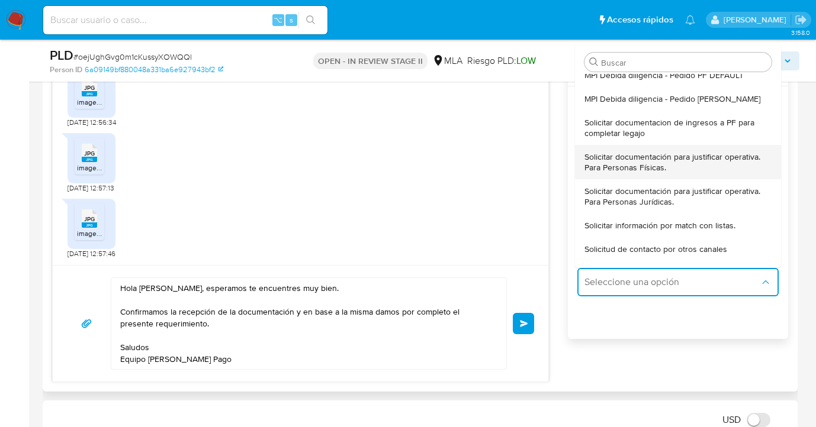
click at [602, 165] on span "Solicitar documentación para justificar operativa. Para Personas Físicas." at bounding box center [677, 162] width 187 height 21
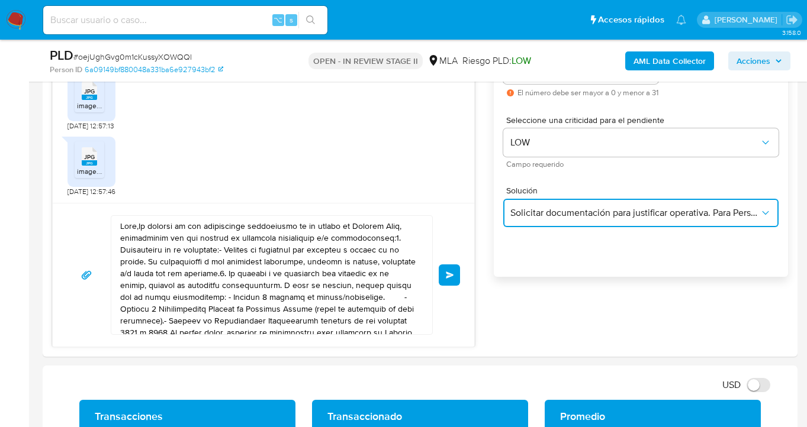
scroll to position [755, 0]
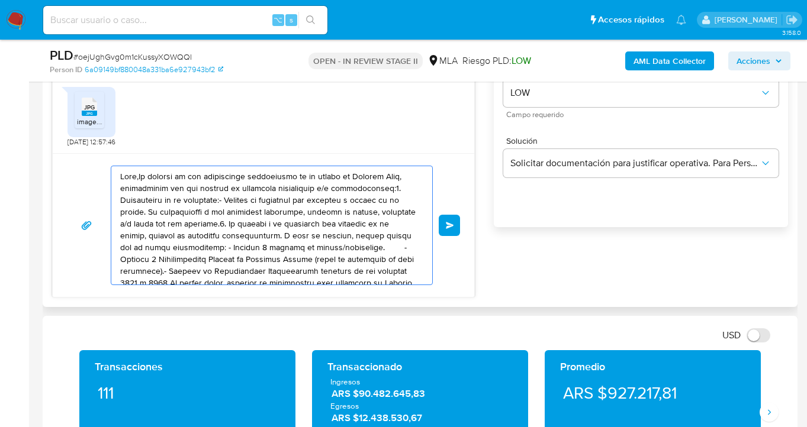
drag, startPoint x: 311, startPoint y: 265, endPoint x: 52, endPoint y: 136, distance: 288.8
click at [47, 133] on div "Historial CX Soluciones Chat Id Estado Fecha de creación Origen Proceso Anterio…" at bounding box center [420, 101] width 755 height 412
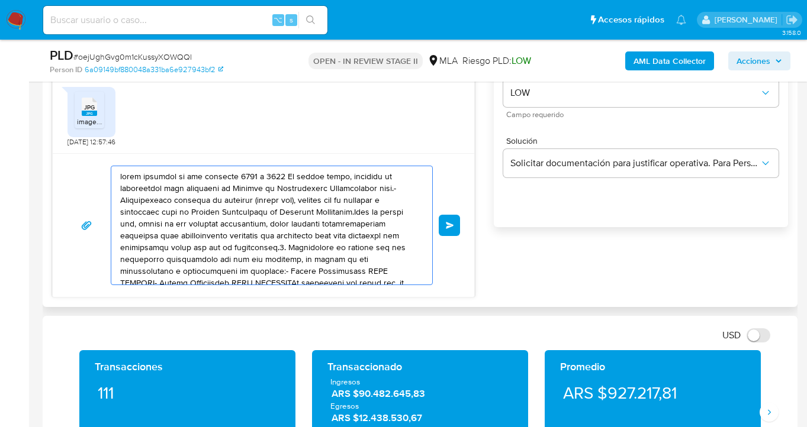
drag, startPoint x: 255, startPoint y: 247, endPoint x: 63, endPoint y: 176, distance: 203.8
click at [61, 180] on div "Enviar" at bounding box center [263, 225] width 421 height 144
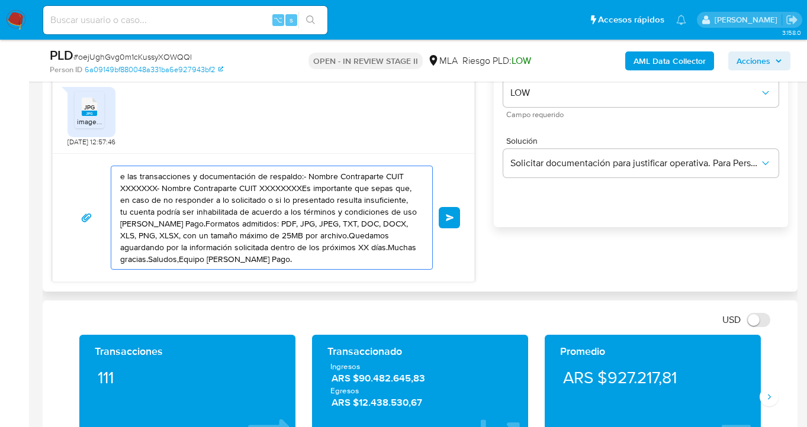
drag, startPoint x: 184, startPoint y: 206, endPoint x: 45, endPoint y: 150, distance: 149.8
click at [43, 149] on div "Historial CX Soluciones Chat Id Estado Fecha de creación Origen Proceso Anterio…" at bounding box center [420, 93] width 755 height 397
type textarea "X días.Muchas gracias.Saludos,Equipo de Mercado Pago."
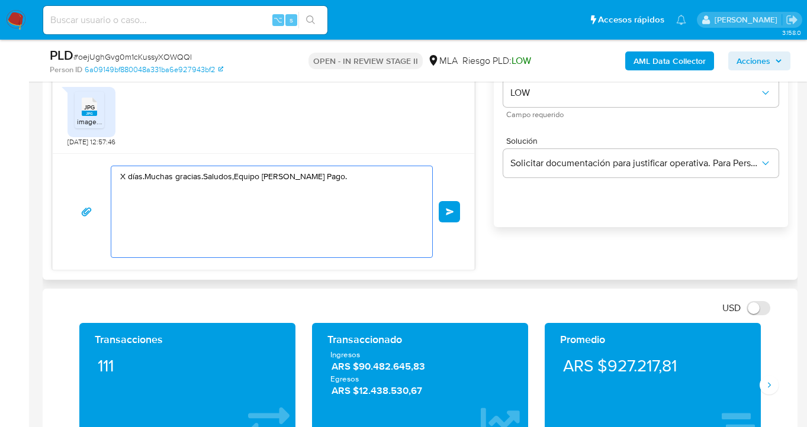
drag, startPoint x: 75, startPoint y: 175, endPoint x: 50, endPoint y: 160, distance: 28.1
click at [50, 160] on div "Historial CX Soluciones Chat Id Estado Fecha de creación Origen Proceso Anterio…" at bounding box center [420, 87] width 755 height 385
paste textarea "Hola Oscar Nicolas Figueroa Cea, esperamos te encuentres muy bien. Confirmamos …"
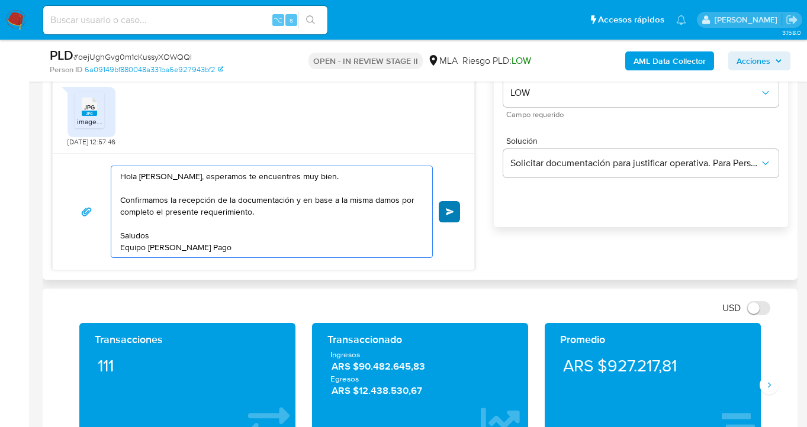
type textarea "Hola Oscar Nicolas Figueroa Cea, esperamos te encuentres muy bien. Confirmamos …"
click at [452, 216] on button "Enviar" at bounding box center [449, 211] width 21 height 21
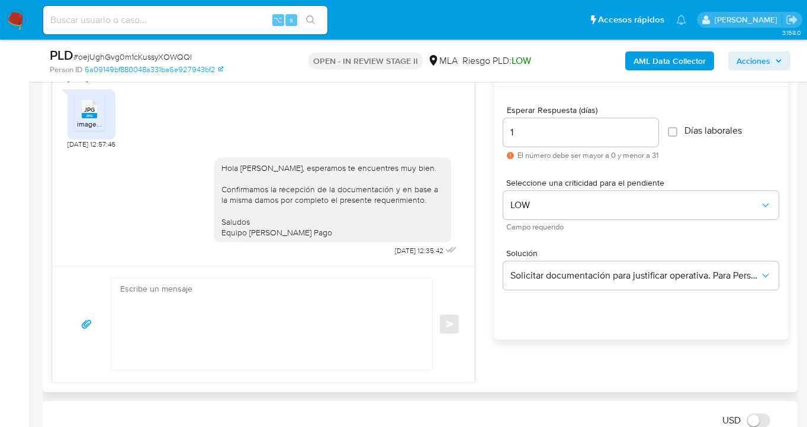
scroll to position [642, 0]
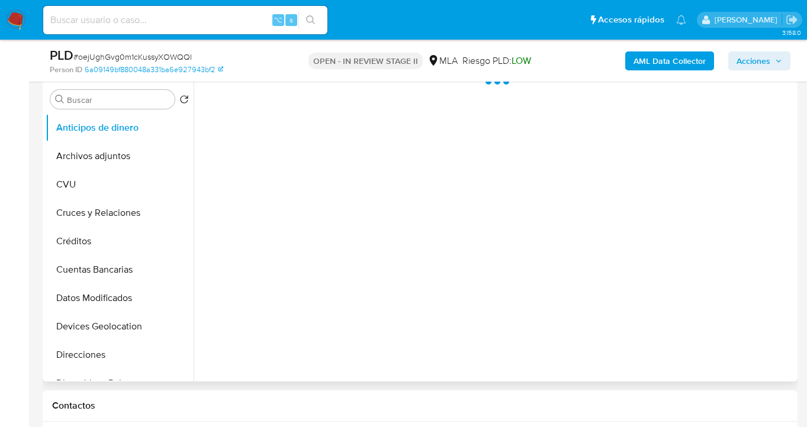
scroll to position [247, 0]
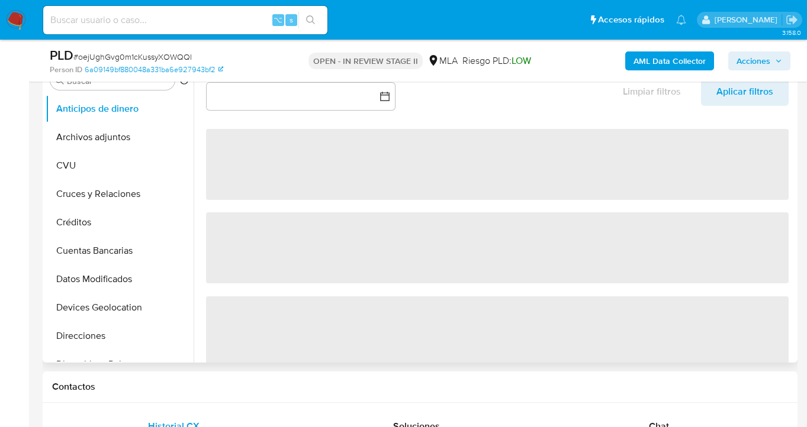
select select "10"
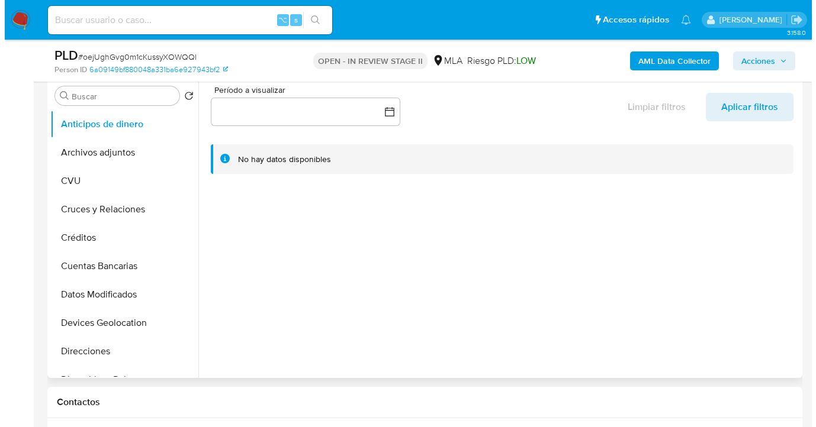
scroll to position [224, 0]
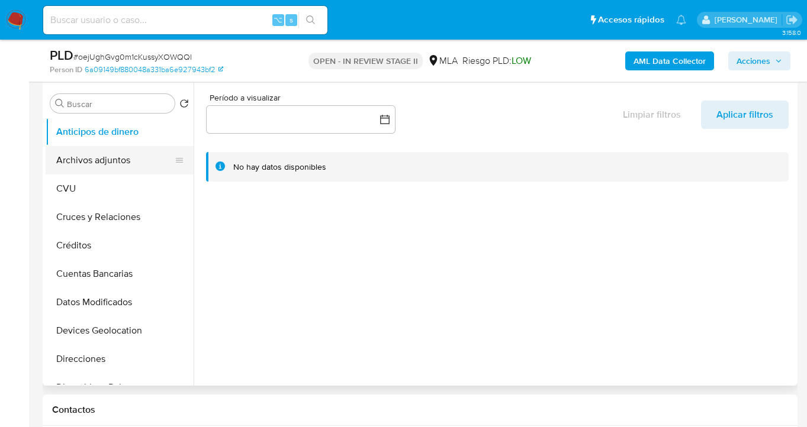
click at [131, 161] on button "Archivos adjuntos" at bounding box center [115, 160] width 139 height 28
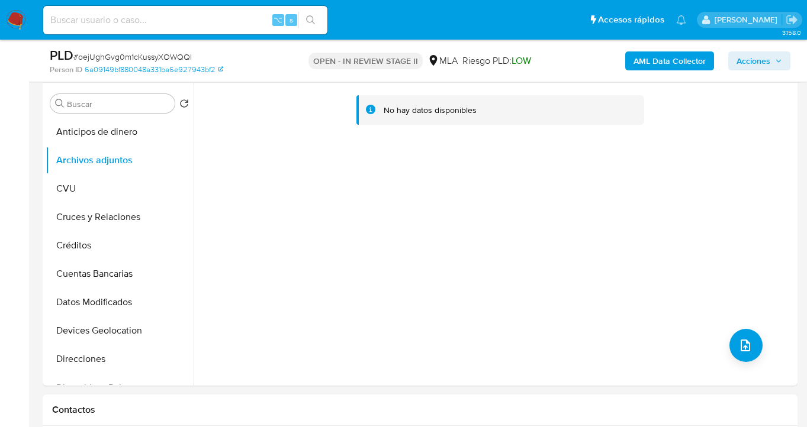
click at [667, 66] on b "AML Data Collector" at bounding box center [669, 61] width 72 height 19
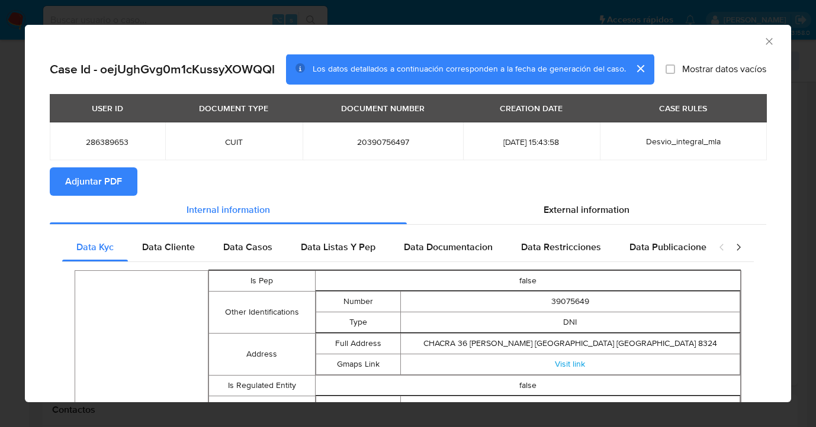
click at [113, 183] on span "Adjuntar PDF" at bounding box center [93, 182] width 57 height 26
click at [763, 41] on icon "Cerrar ventana" at bounding box center [769, 42] width 12 height 12
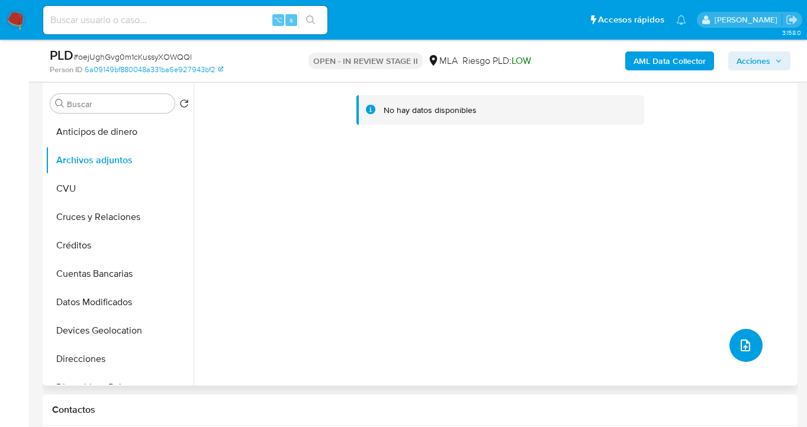
click at [752, 345] on button "upload-file" at bounding box center [745, 345] width 33 height 33
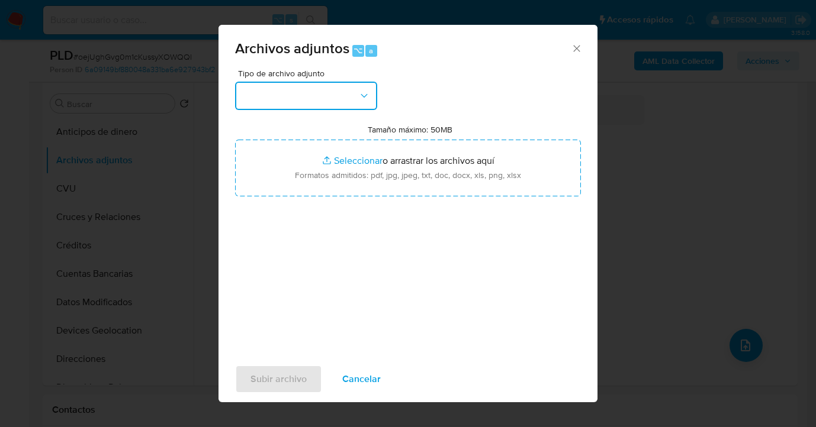
click at [361, 92] on icon "button" at bounding box center [364, 96] width 12 height 12
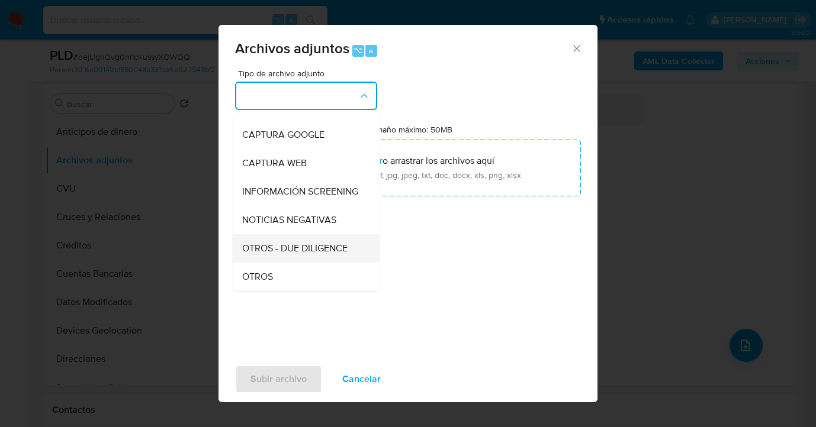
scroll to position [104, 0]
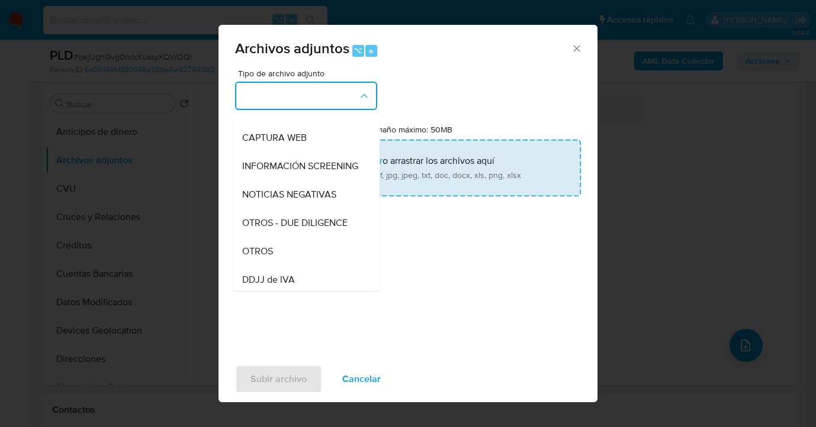
drag, startPoint x: 295, startPoint y: 262, endPoint x: 417, endPoint y: 174, distance: 150.2
click at [298, 259] on div "OTROS" at bounding box center [302, 251] width 121 height 28
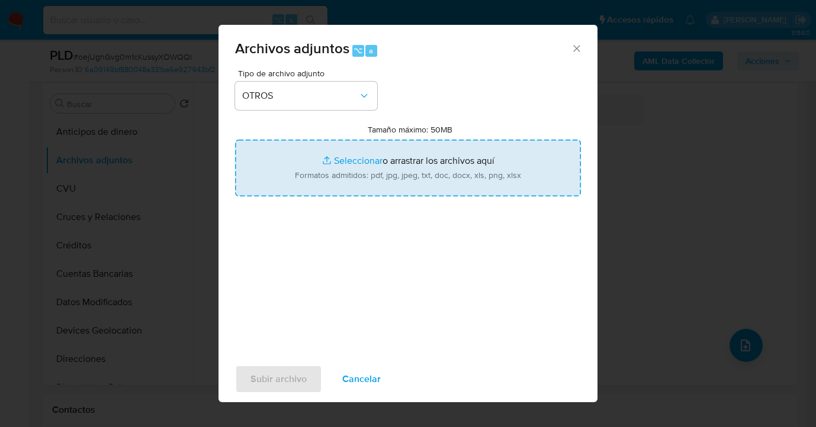
click at [417, 174] on input "Tamaño máximo: 50MB Seleccionar archivos" at bounding box center [408, 168] width 346 height 57
type input "C:\fakepath\286389653-NOSIS_Manager_InformeIndividual_20390756497_620658_202509…"
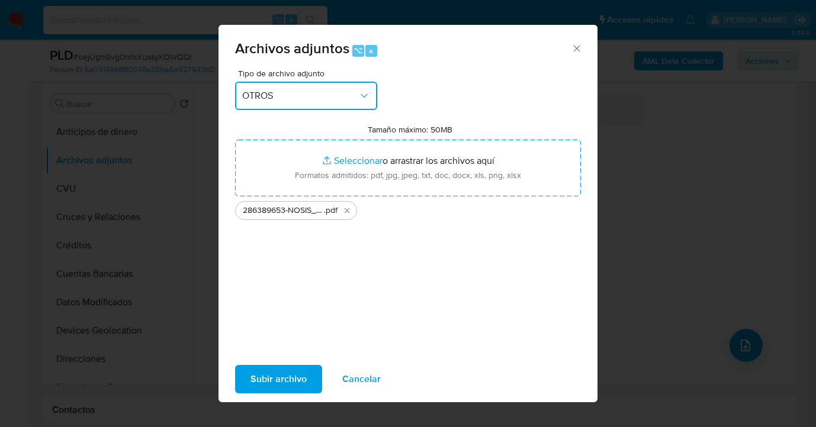
click at [359, 104] on button "OTROS" at bounding box center [306, 96] width 142 height 28
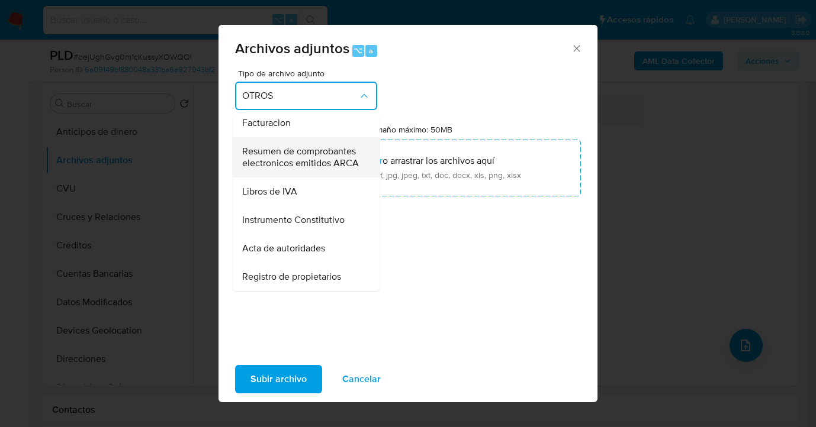
scroll to position [464, 0]
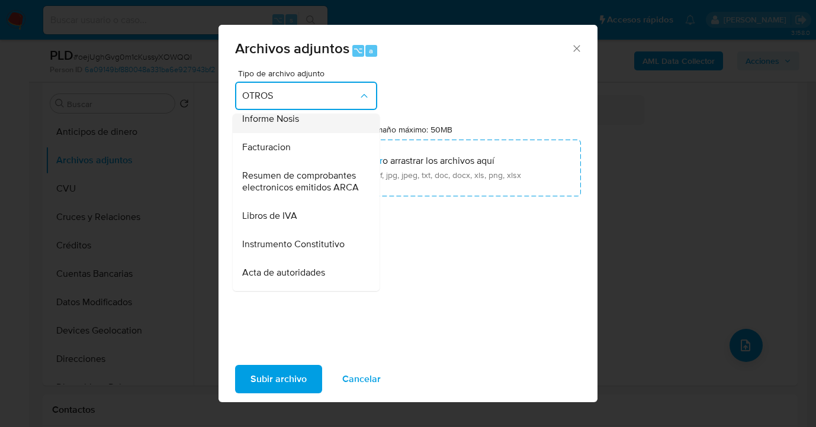
click at [312, 133] on div "Informe Nosis" at bounding box center [302, 119] width 121 height 28
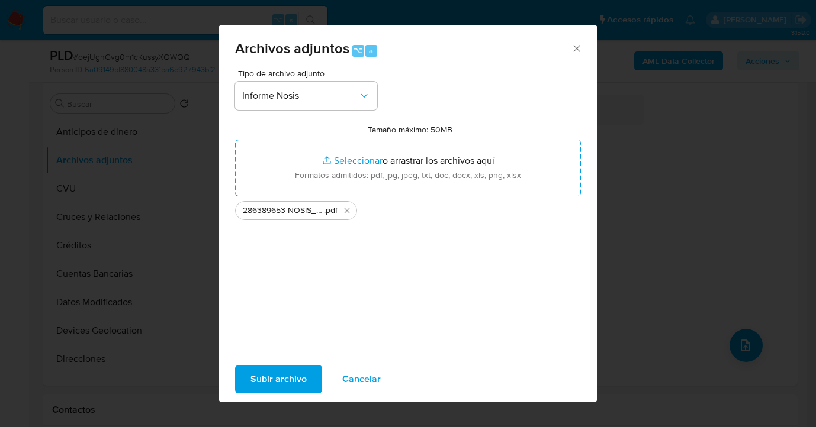
click at [282, 378] on span "Subir archivo" at bounding box center [278, 379] width 56 height 26
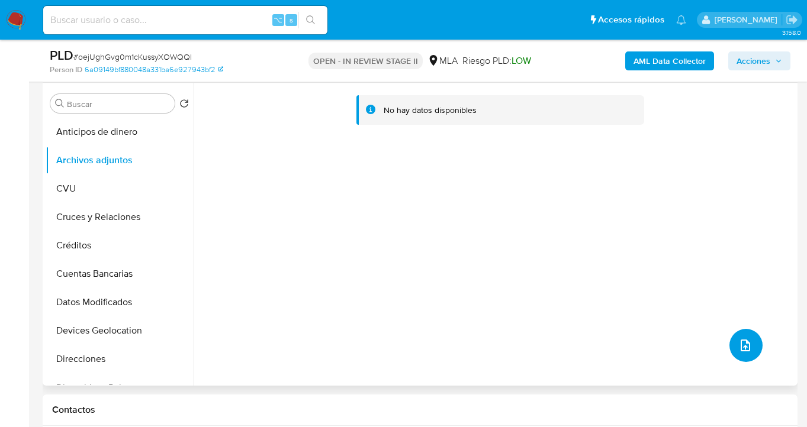
click at [741, 344] on icon "upload-file" at bounding box center [745, 346] width 9 height 12
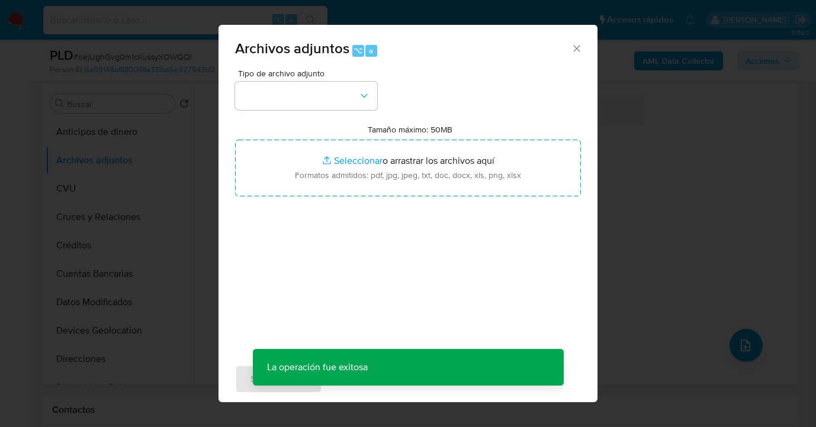
click at [373, 111] on div "Tipo de archivo adjunto Tamaño máximo: 50MB Seleccionar archivos Seleccionar o …" at bounding box center [408, 208] width 346 height 279
click at [374, 105] on button "button" at bounding box center [306, 96] width 142 height 28
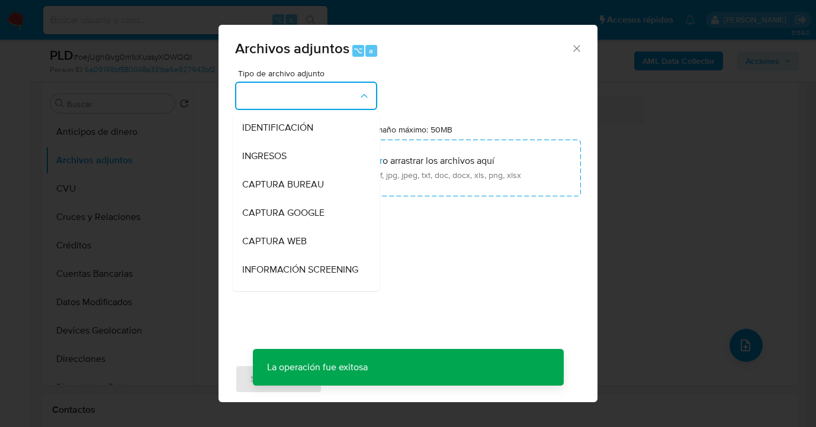
scroll to position [107, 0]
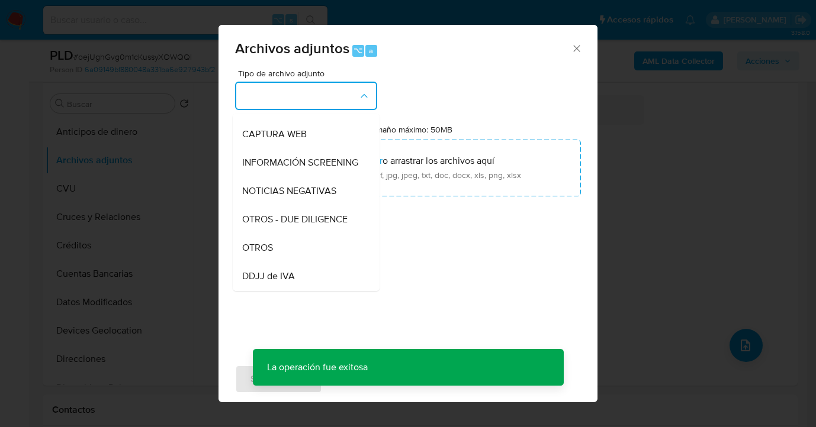
drag, startPoint x: 302, startPoint y: 258, endPoint x: 320, endPoint y: 240, distance: 26.0
click at [302, 258] on div "OTROS" at bounding box center [302, 248] width 121 height 28
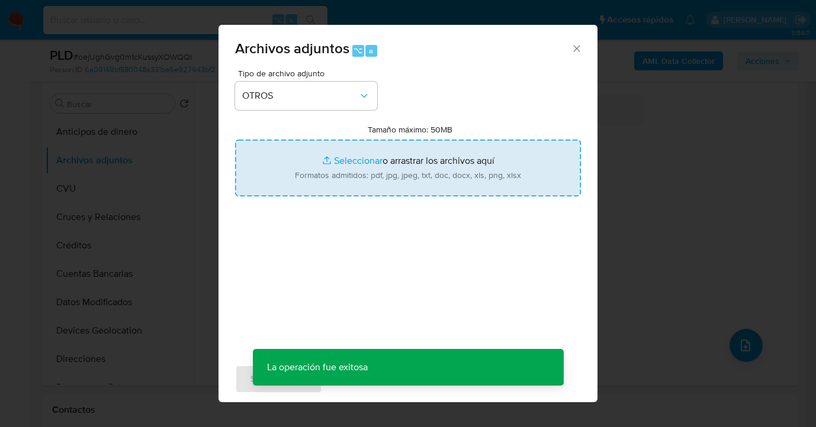
click at [404, 186] on input "Tamaño máximo: 50MB Seleccionar archivos" at bounding box center [408, 168] width 346 height 57
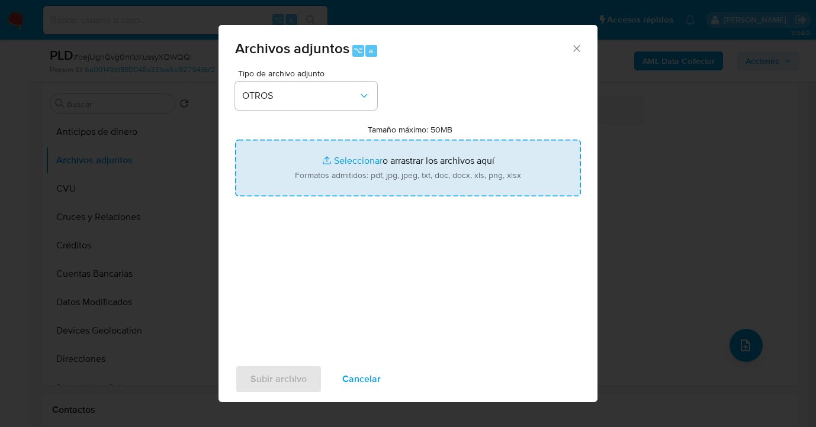
type input "C:\fakepath\286389653 Movimientos.xlsx"
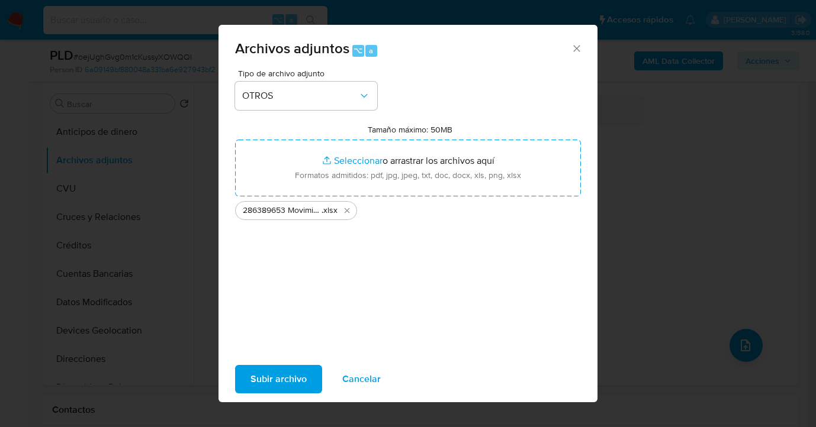
click at [271, 384] on span "Subir archivo" at bounding box center [278, 379] width 56 height 26
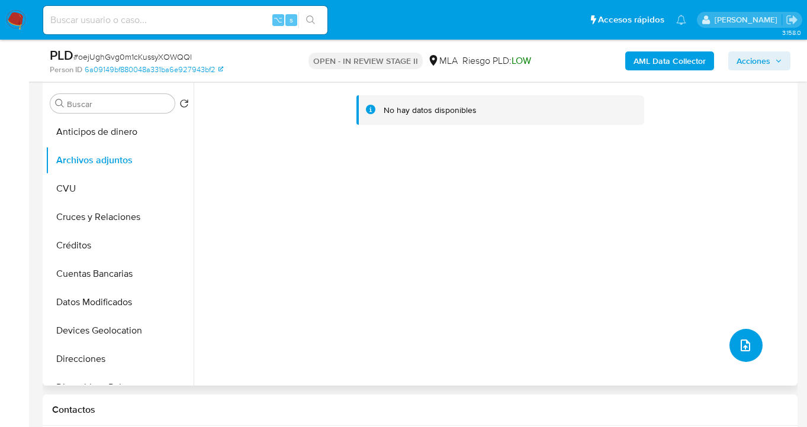
click at [748, 343] on button "upload-file" at bounding box center [745, 345] width 33 height 33
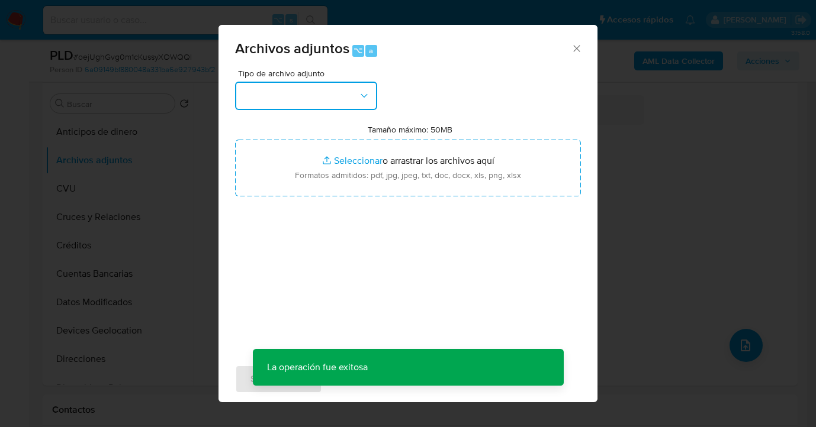
click at [360, 99] on icon "button" at bounding box center [364, 96] width 12 height 12
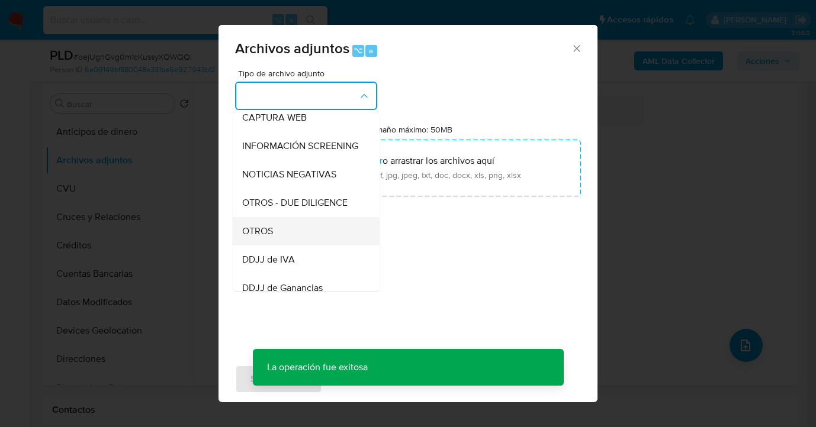
scroll to position [124, 0]
click at [306, 240] on div "OTROS" at bounding box center [302, 231] width 121 height 28
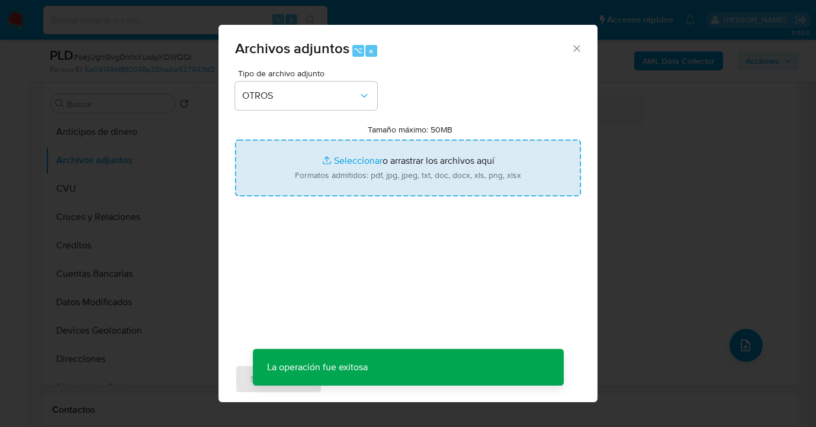
click at [389, 183] on input "Tamaño máximo: 50MB Seleccionar archivos" at bounding box center [408, 168] width 346 height 57
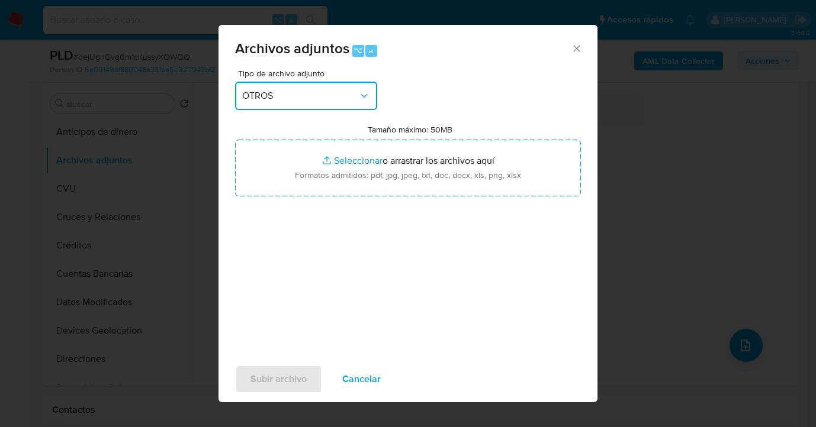
click at [349, 95] on span "OTROS" at bounding box center [300, 96] width 116 height 12
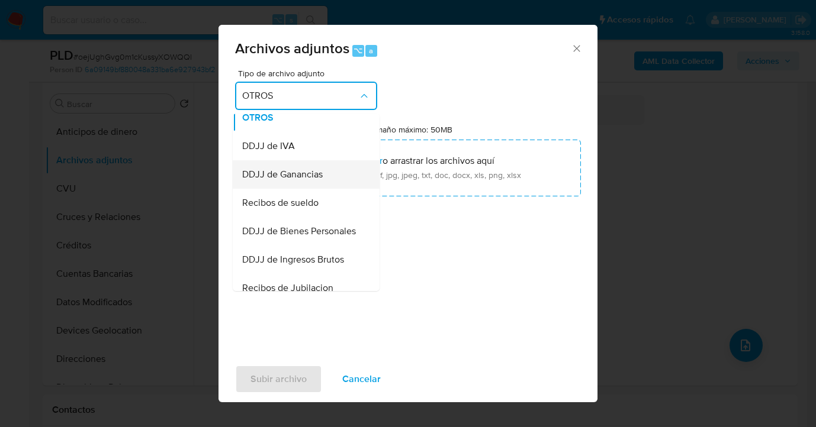
scroll to position [278, 0]
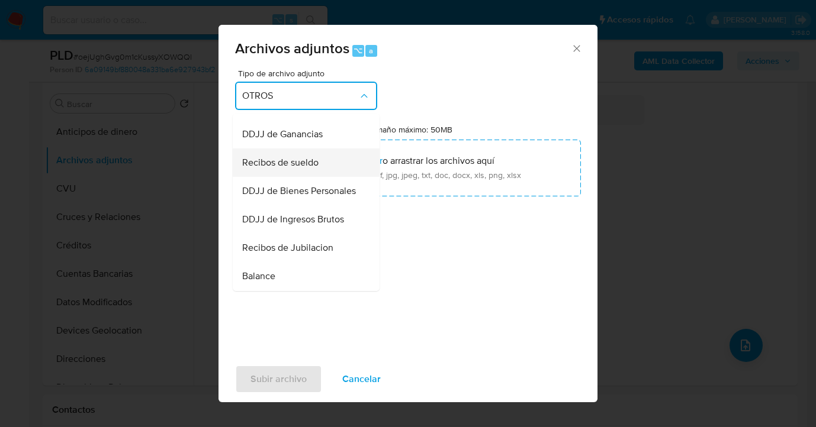
click at [310, 169] on span "Recibos de sueldo" at bounding box center [280, 163] width 76 height 12
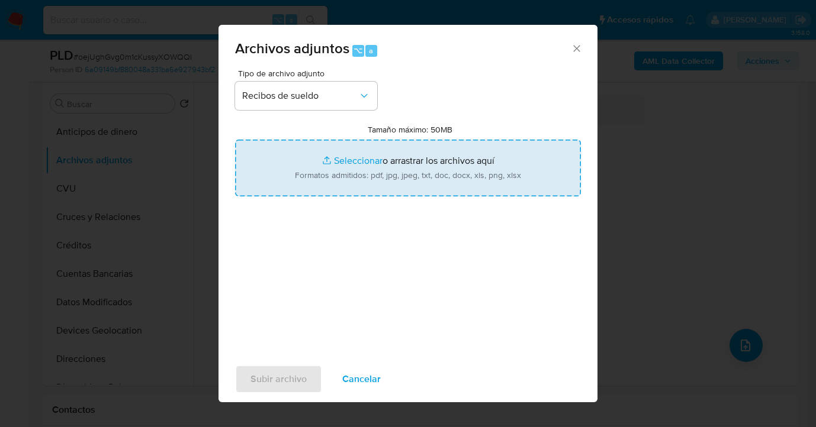
click at [388, 166] on input "Tamaño máximo: 50MB Seleccionar archivos" at bounding box center [408, 168] width 346 height 57
type input "C:\fakepath\Sueldo abril 2025.jpg"
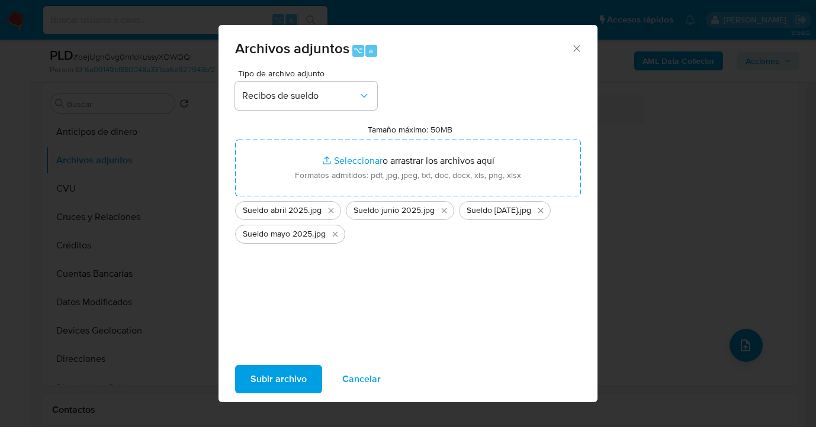
click at [261, 388] on span "Subir archivo" at bounding box center [278, 379] width 56 height 26
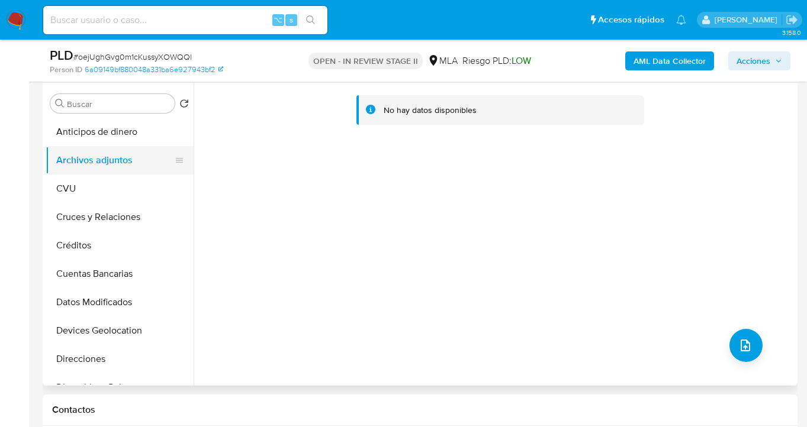
drag, startPoint x: 70, startPoint y: 188, endPoint x: 164, endPoint y: 171, distance: 95.7
click at [70, 188] on button "CVU" at bounding box center [120, 189] width 148 height 28
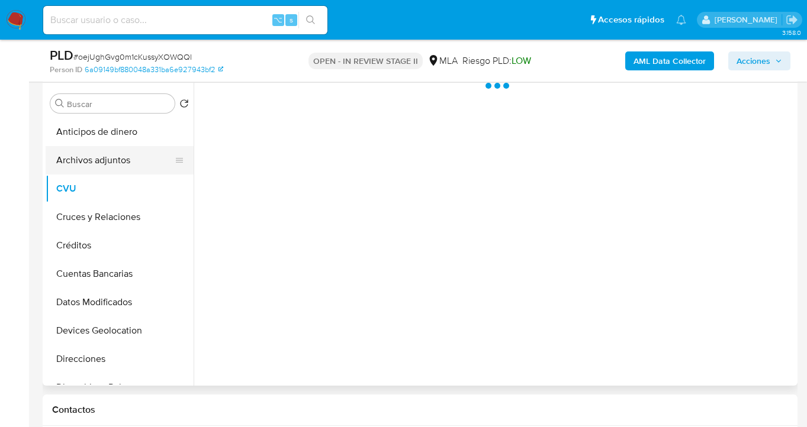
click at [143, 163] on button "Archivos adjuntos" at bounding box center [115, 160] width 139 height 28
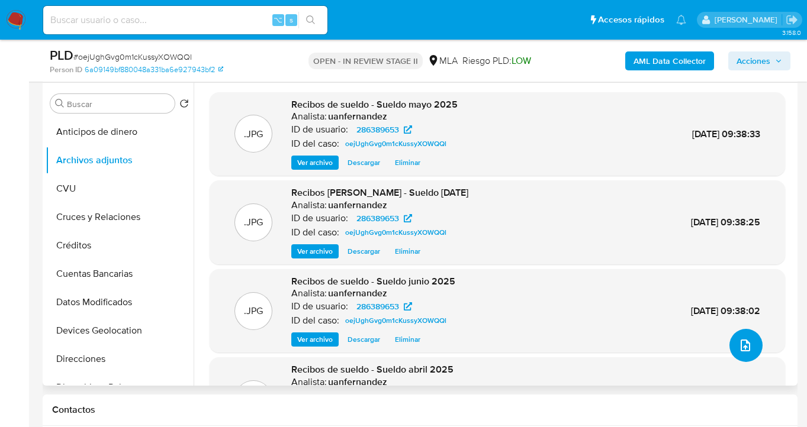
click at [742, 346] on icon "upload-file" at bounding box center [745, 346] width 14 height 14
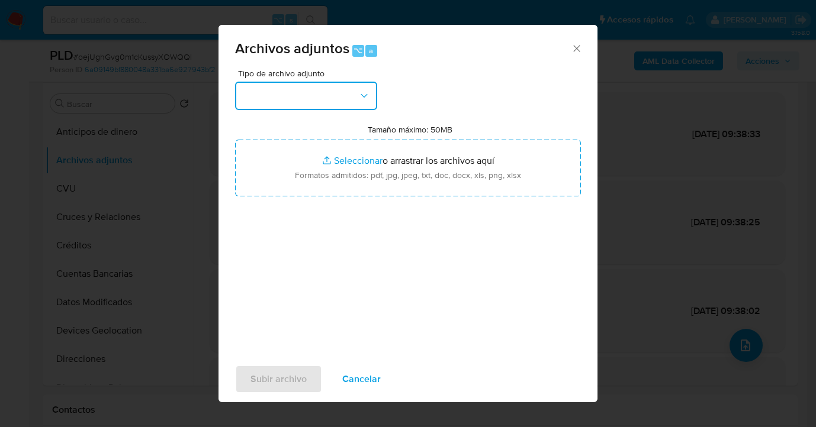
drag, startPoint x: 362, startPoint y: 95, endPoint x: 359, endPoint y: 104, distance: 8.6
click at [362, 95] on icon "button" at bounding box center [364, 96] width 7 height 4
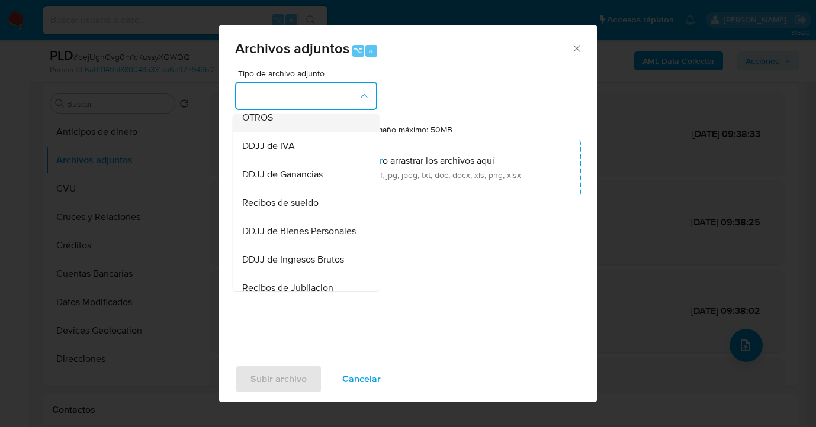
scroll to position [237, 0]
click at [313, 133] on div "OTROS" at bounding box center [302, 118] width 121 height 28
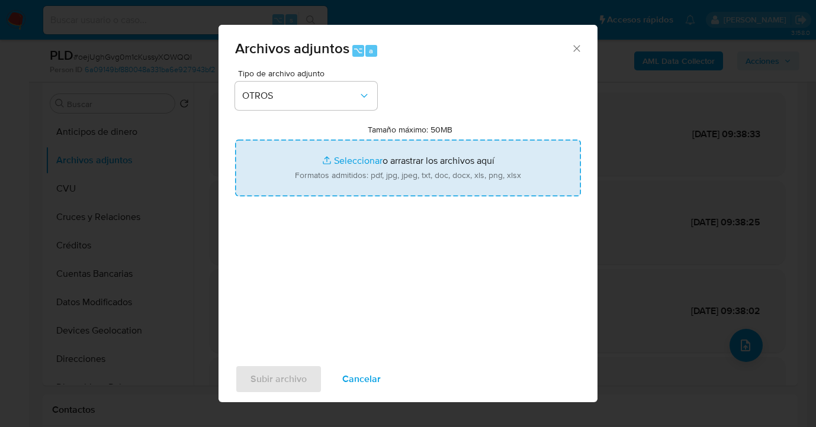
click at [407, 172] on input "Tamaño máximo: 50MB Seleccionar archivos" at bounding box center [408, 168] width 346 height 57
type input "C:\fakepath\Indemnización por Cese Laboral julio 2025 2.jpg"
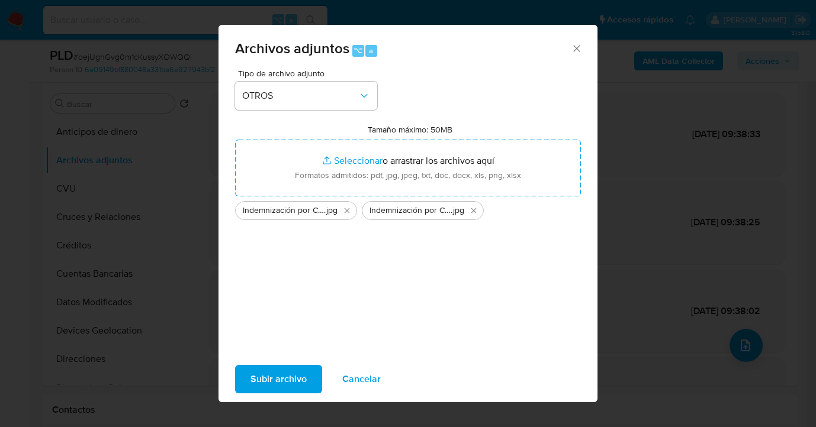
click at [278, 379] on span "Subir archivo" at bounding box center [278, 379] width 56 height 26
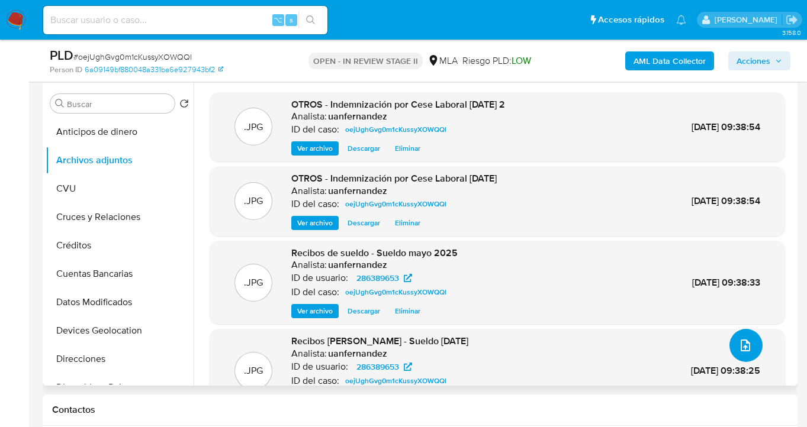
click at [738, 346] on icon "upload-file" at bounding box center [745, 346] width 14 height 14
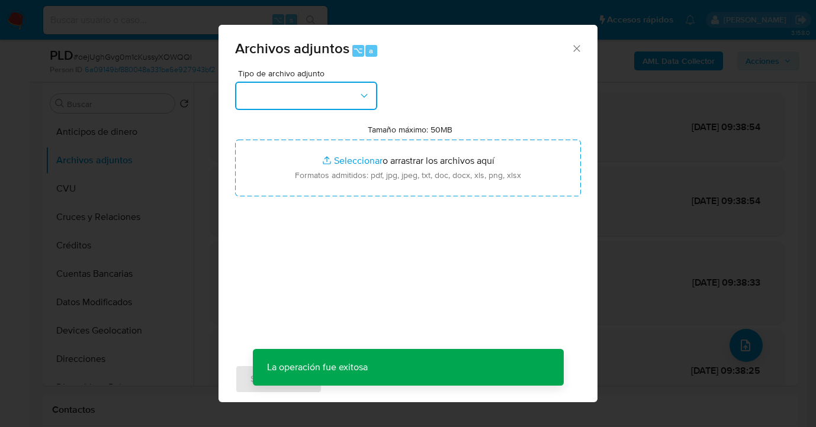
click at [364, 94] on icon "button" at bounding box center [364, 96] width 12 height 12
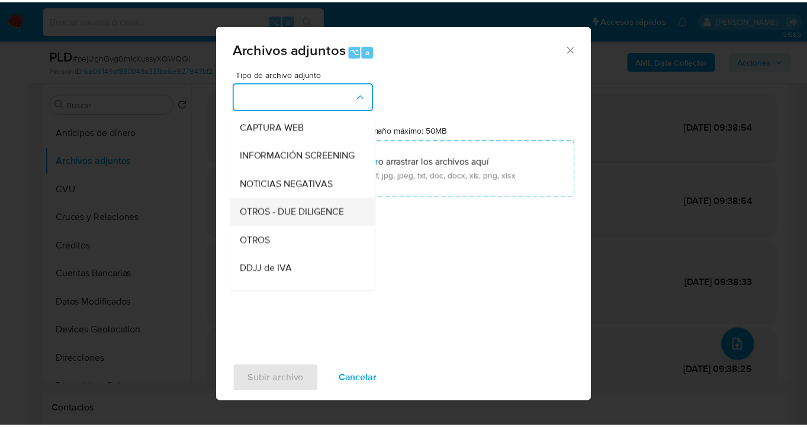
scroll to position [116, 0]
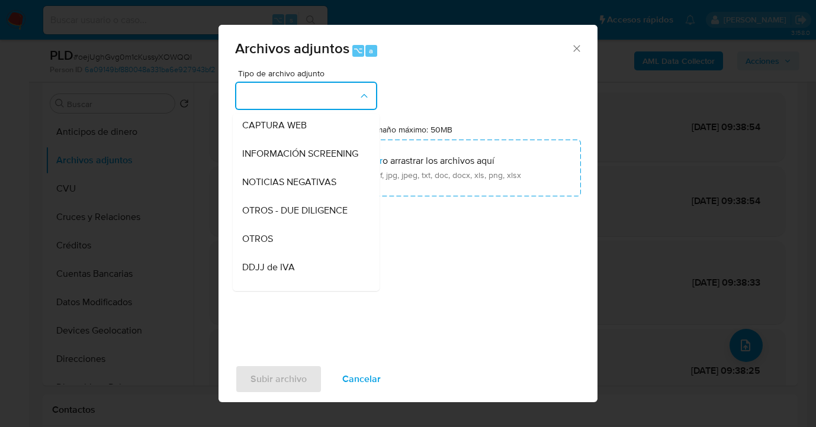
click at [307, 252] on div "OTROS" at bounding box center [302, 239] width 121 height 28
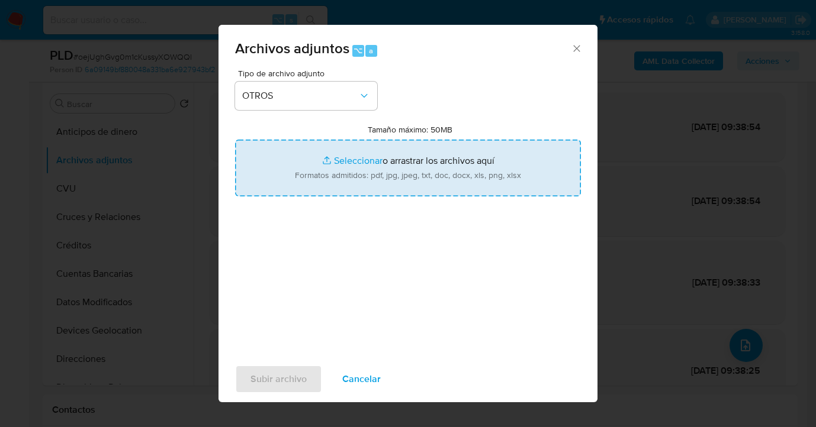
click at [384, 174] on input "Tamaño máximo: 50MB Seleccionar archivos" at bounding box center [408, 168] width 346 height 57
type input "C:\fakepath\286389653 analisis no roi Caselog oejUghGvg0m1cKussyXOWQQl_2025_08_…"
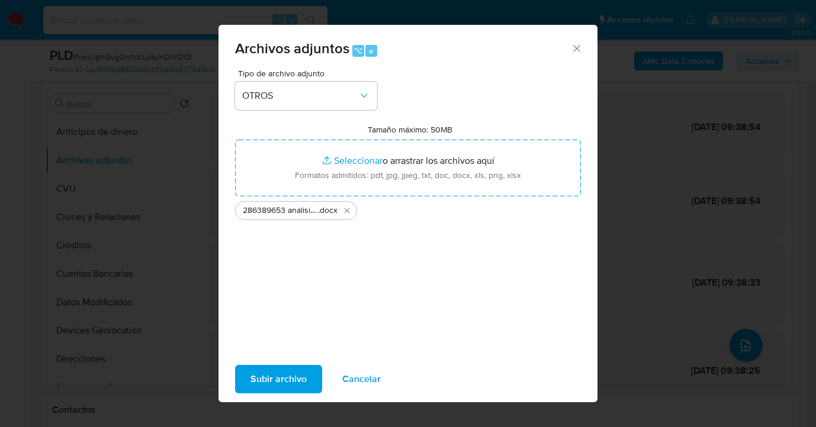
click at [271, 381] on span "Subir archivo" at bounding box center [278, 379] width 56 height 26
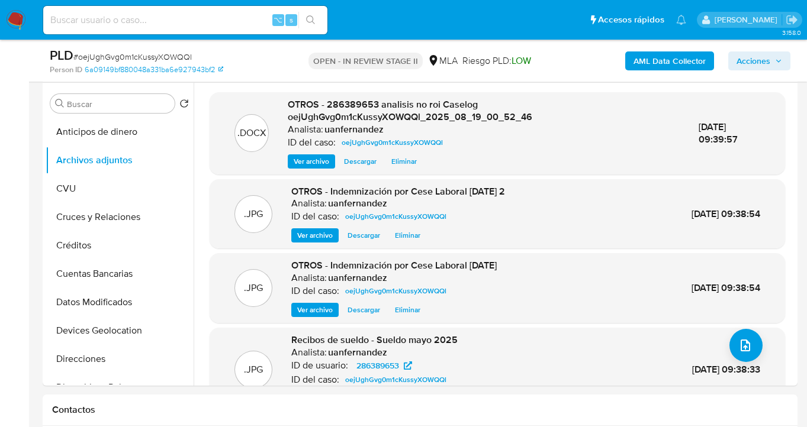
click at [754, 63] on span "Acciones" at bounding box center [753, 61] width 34 height 19
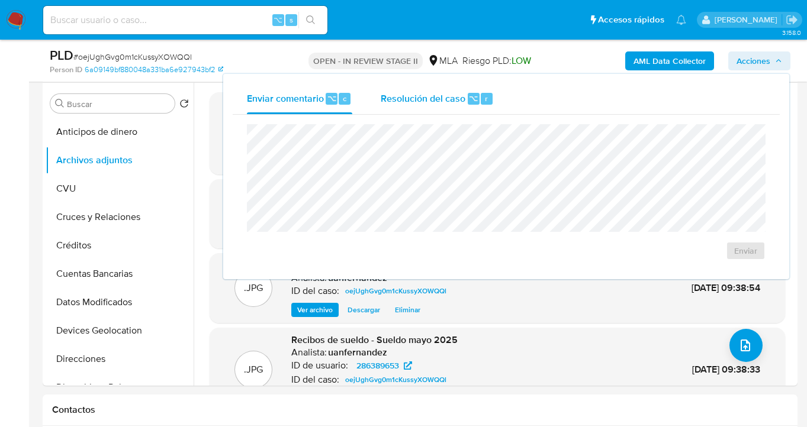
click at [381, 92] on span "Resolución del caso" at bounding box center [423, 98] width 85 height 14
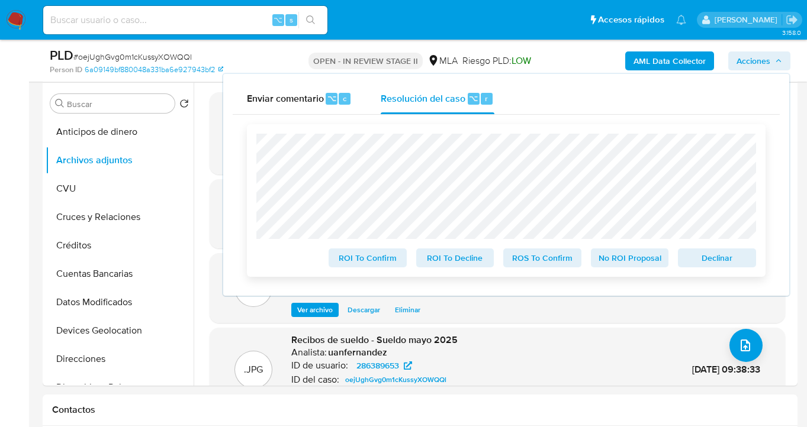
click at [621, 265] on span "No ROI Proposal" at bounding box center [630, 258] width 62 height 17
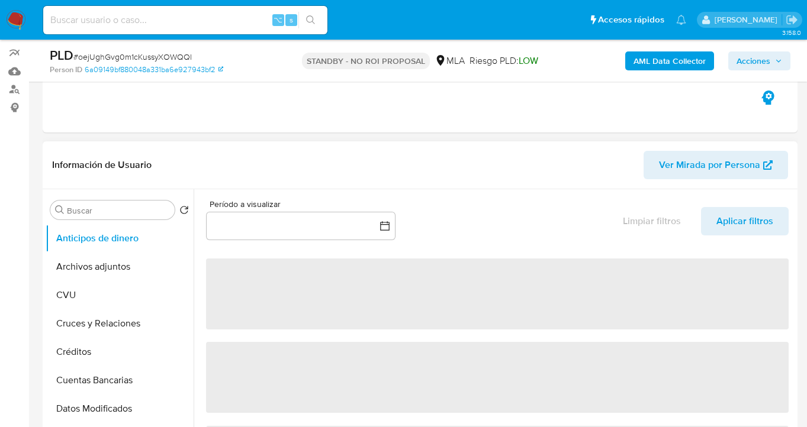
select select "10"
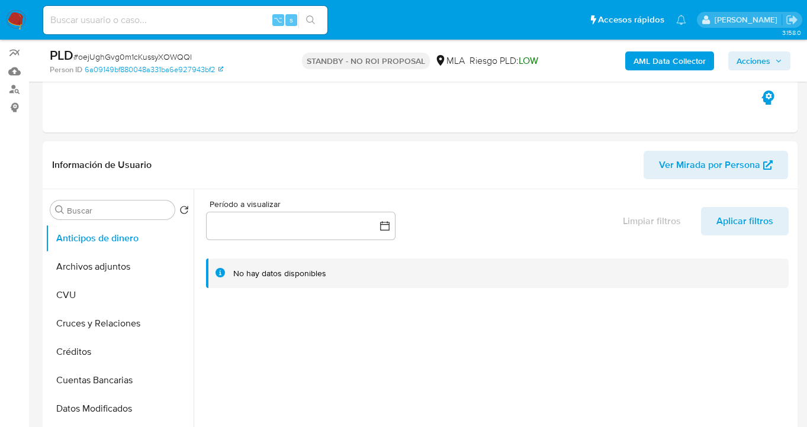
scroll to position [371, 0]
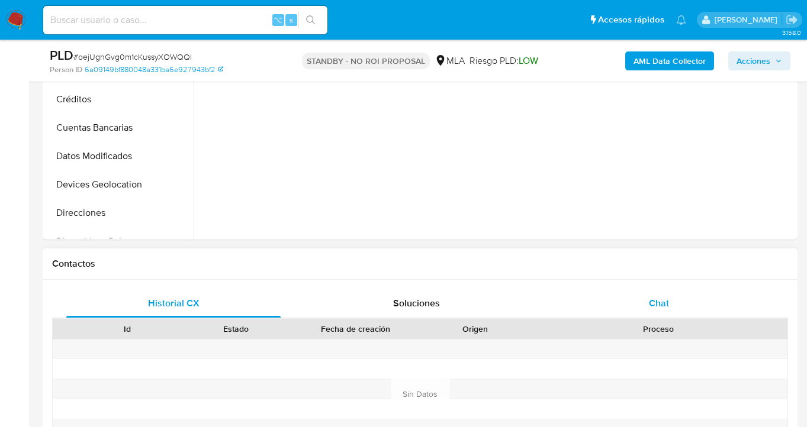
click at [685, 313] on div "Chat" at bounding box center [659, 303] width 214 height 28
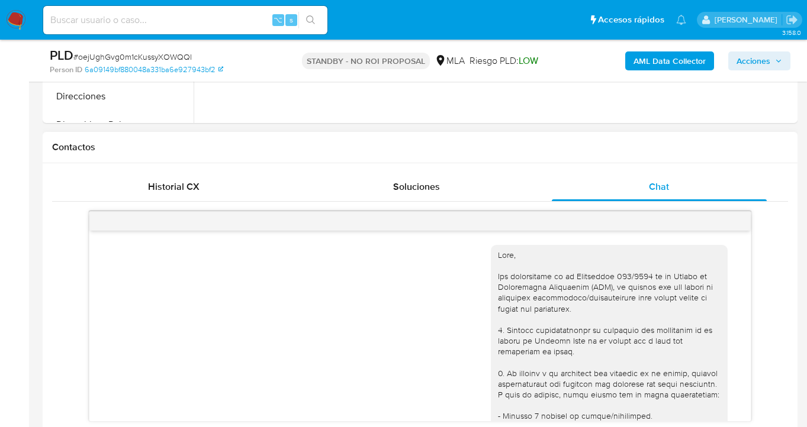
scroll to position [1006, 0]
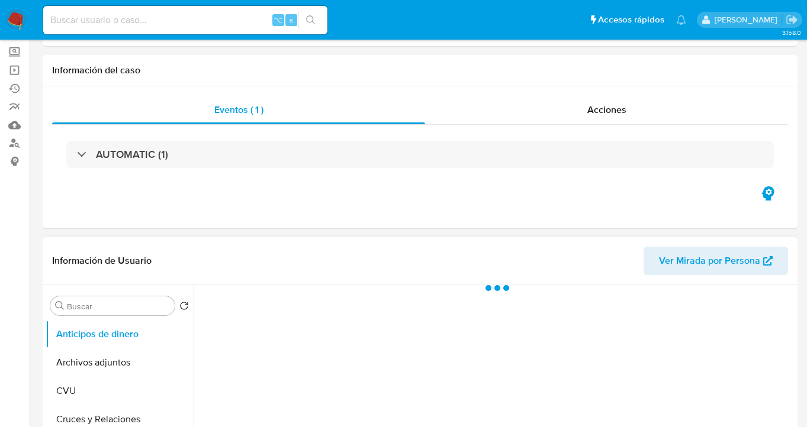
scroll to position [207, 0]
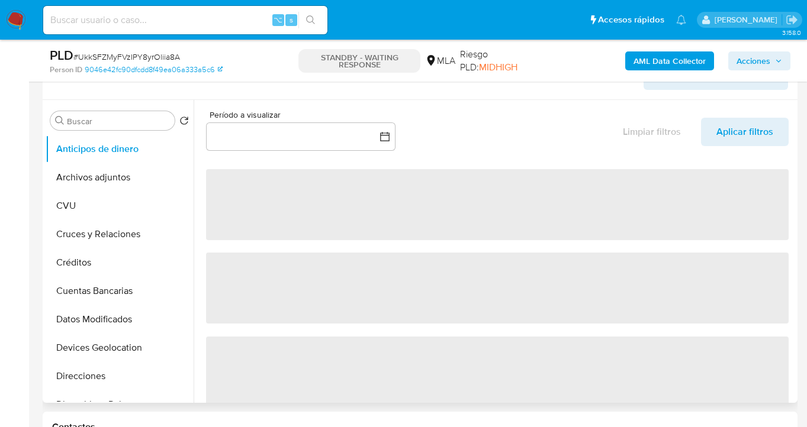
select select "10"
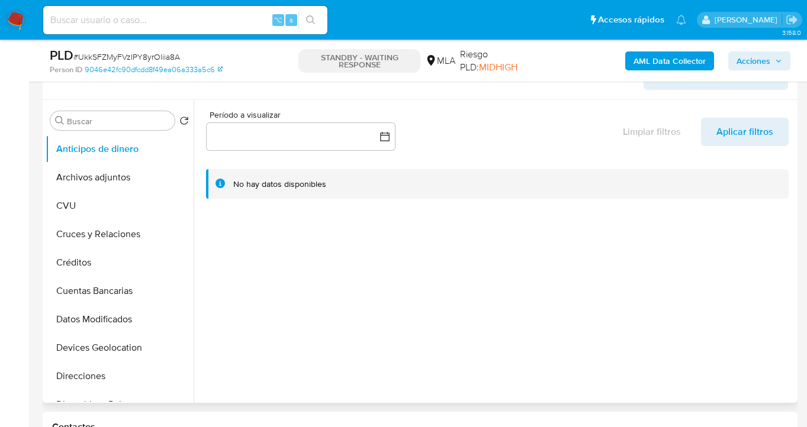
scroll to position [448, 0]
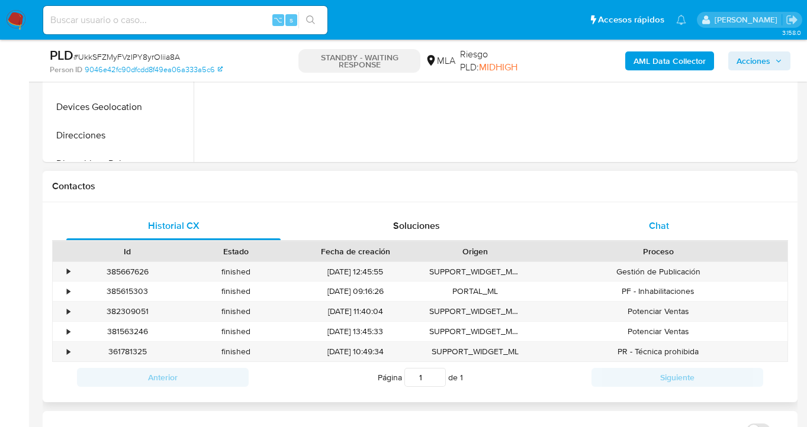
click at [677, 236] on div "Chat" at bounding box center [659, 226] width 214 height 28
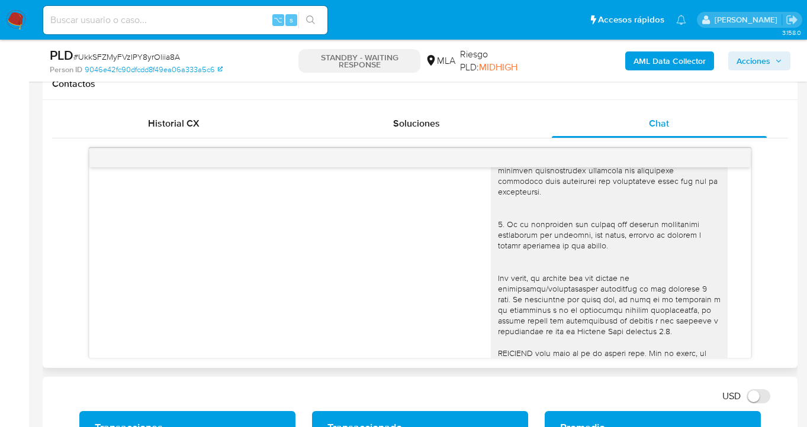
scroll to position [0, 0]
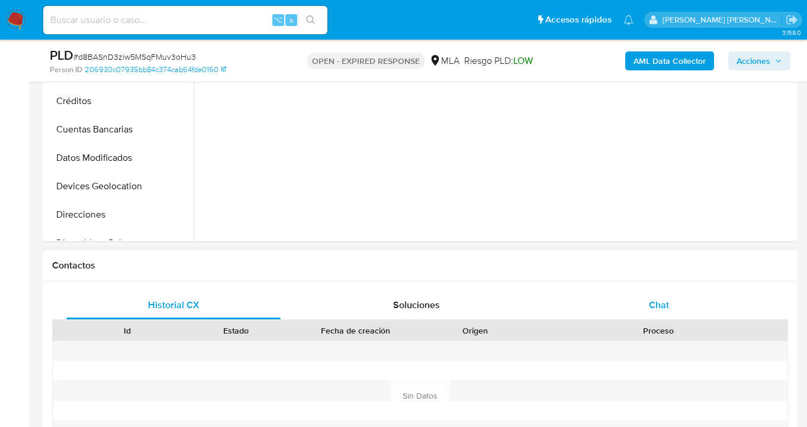
click at [674, 302] on div "Chat" at bounding box center [659, 305] width 214 height 28
select select "10"
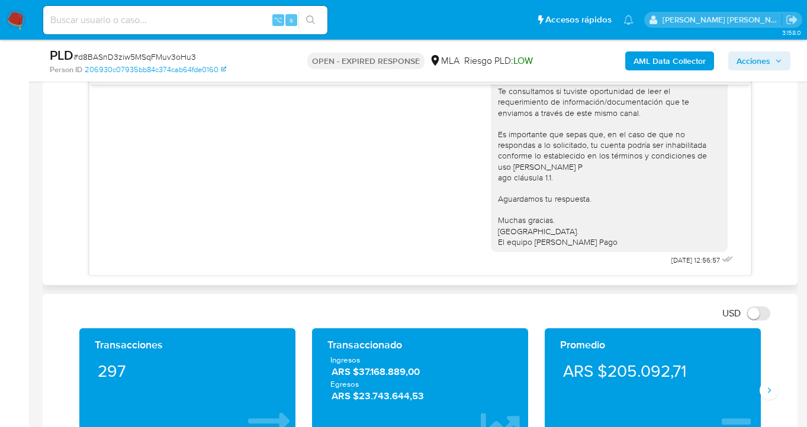
scroll to position [741, 0]
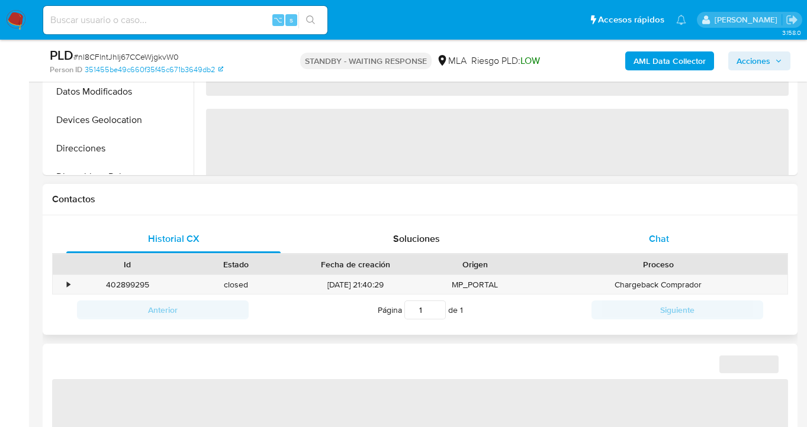
select select "10"
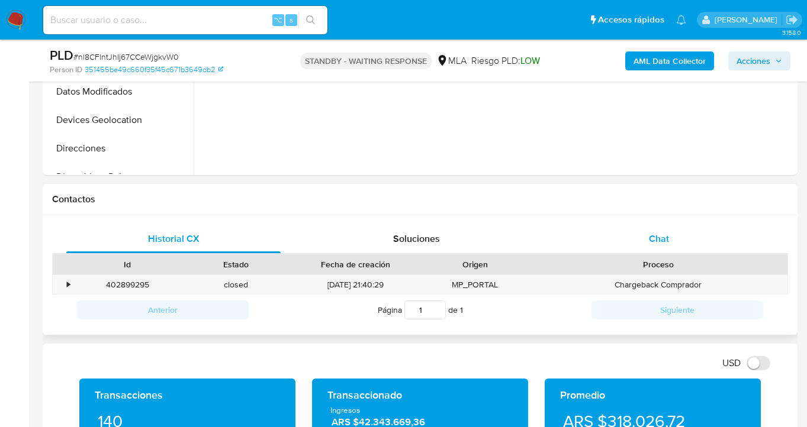
click at [660, 229] on div "Chat" at bounding box center [659, 239] width 214 height 28
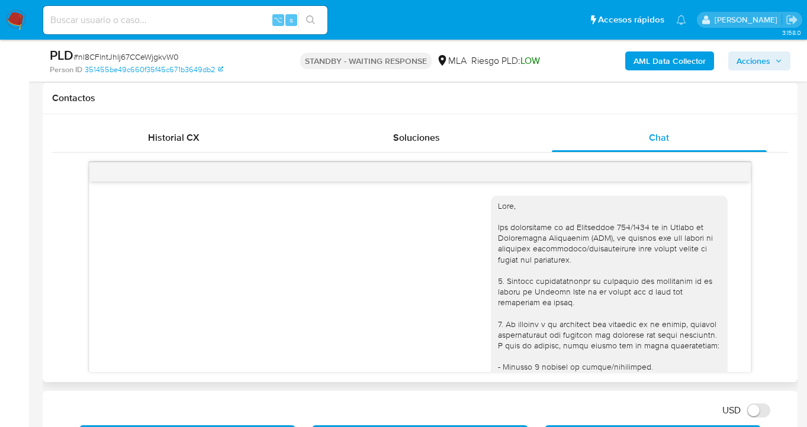
scroll to position [1566, 0]
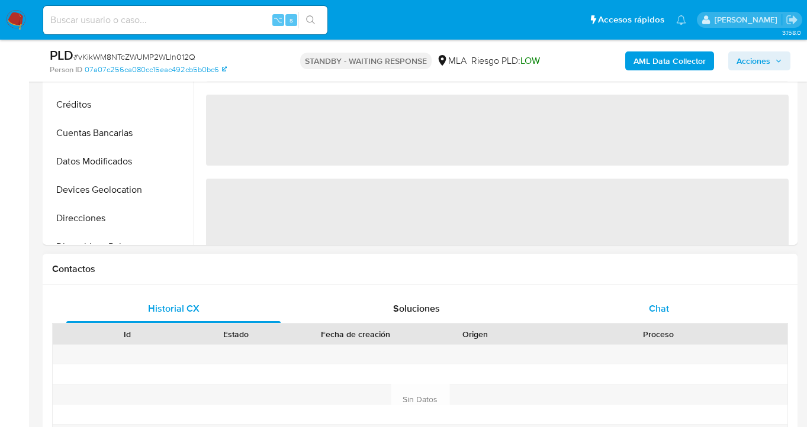
select select "10"
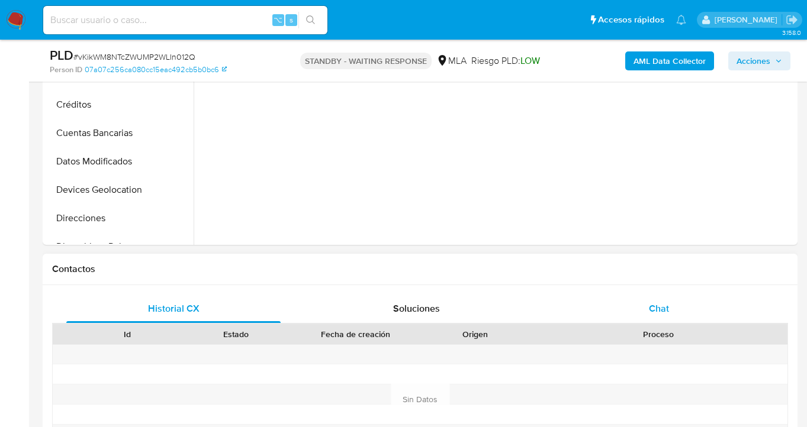
click at [668, 320] on div "Chat" at bounding box center [659, 309] width 214 height 28
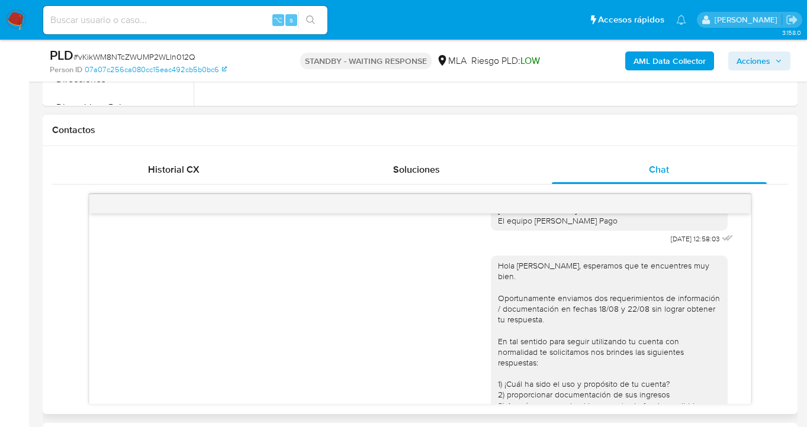
scroll to position [1054, 0]
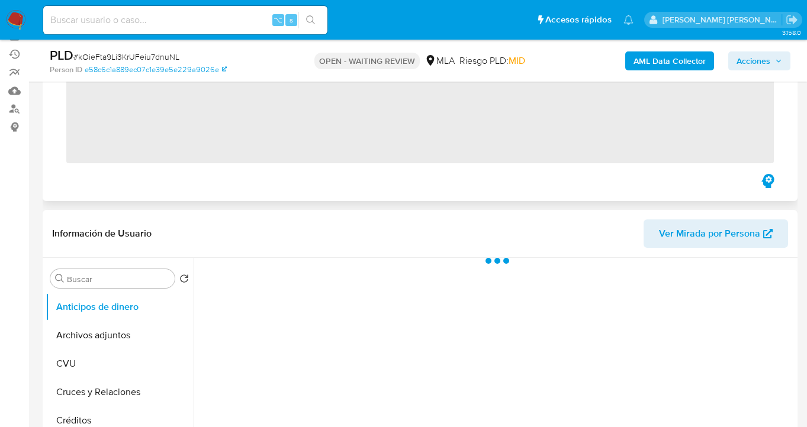
scroll to position [417, 0]
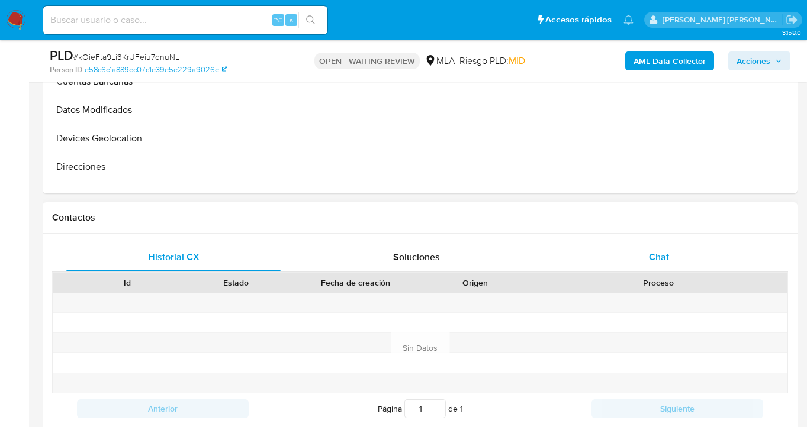
click at [650, 253] on span "Chat" at bounding box center [659, 257] width 20 height 14
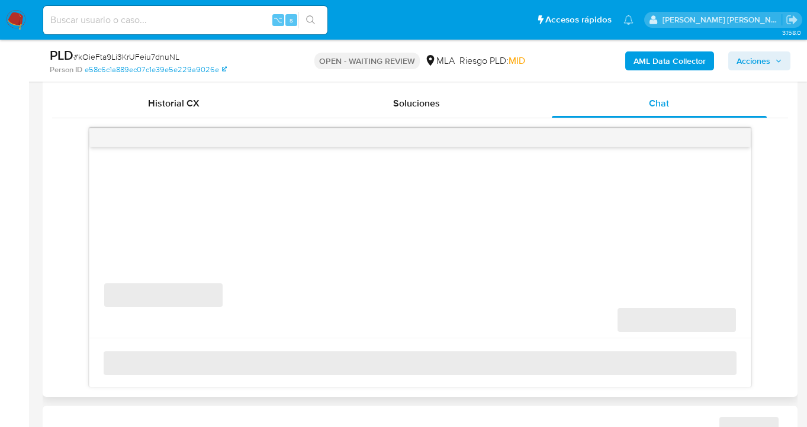
scroll to position [663, 0]
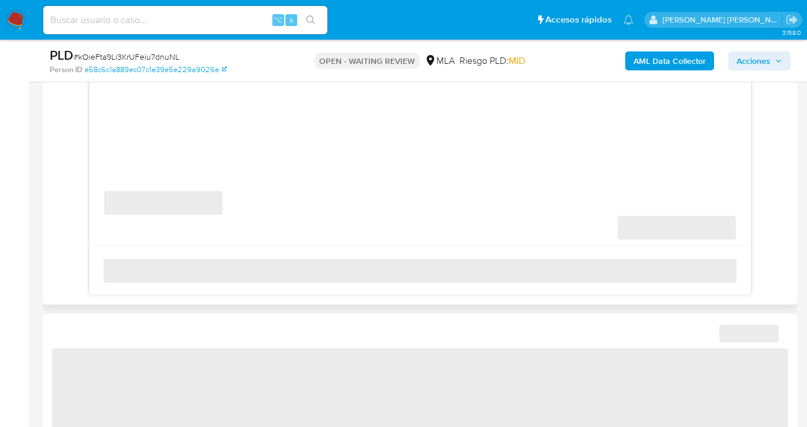
select select "10"
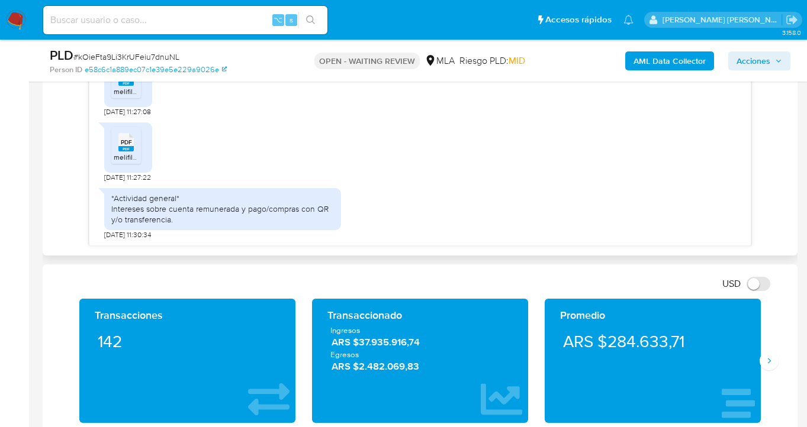
scroll to position [744, 0]
drag, startPoint x: 114, startPoint y: 201, endPoint x: 175, endPoint y: 223, distance: 64.8
click at [175, 223] on div "*Actividad general* Intereses sobre cuenta remunerada y pago/compras con QR y/o…" at bounding box center [222, 209] width 223 height 33
copy div "Actividad general* Intereses sobre cuenta remunerada y pago/compras con QR y/o …"
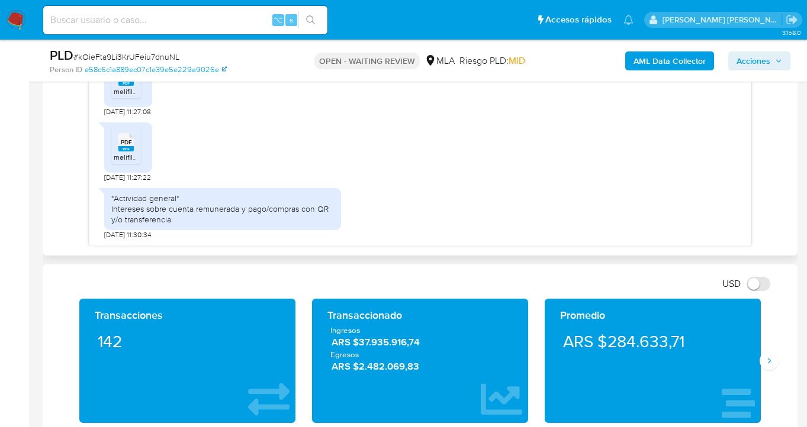
drag, startPoint x: 449, startPoint y: 281, endPoint x: 423, endPoint y: 238, distance: 49.6
click at [448, 279] on div "USD Cambiar entre moneda local y dolar" at bounding box center [415, 284] width 727 height 20
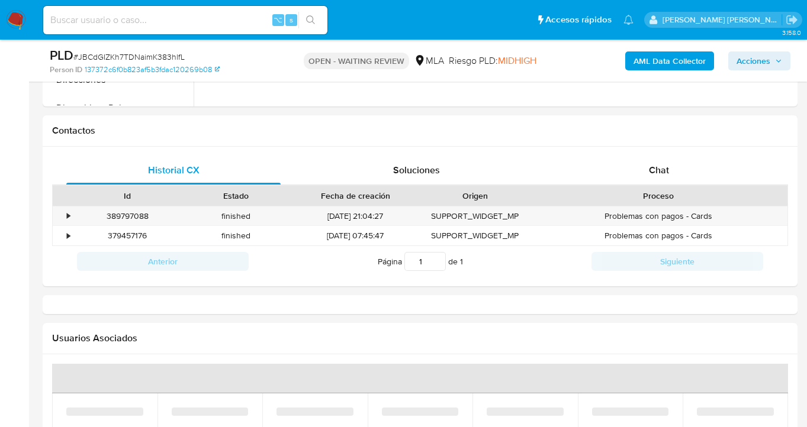
scroll to position [520, 0]
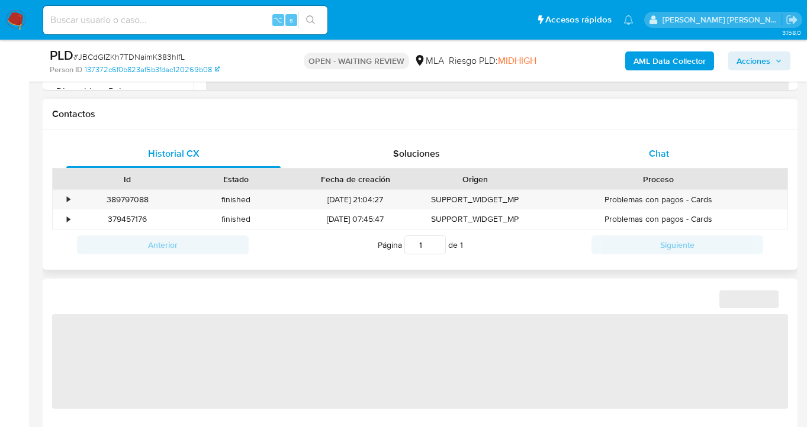
click at [670, 162] on div "Chat" at bounding box center [659, 154] width 214 height 28
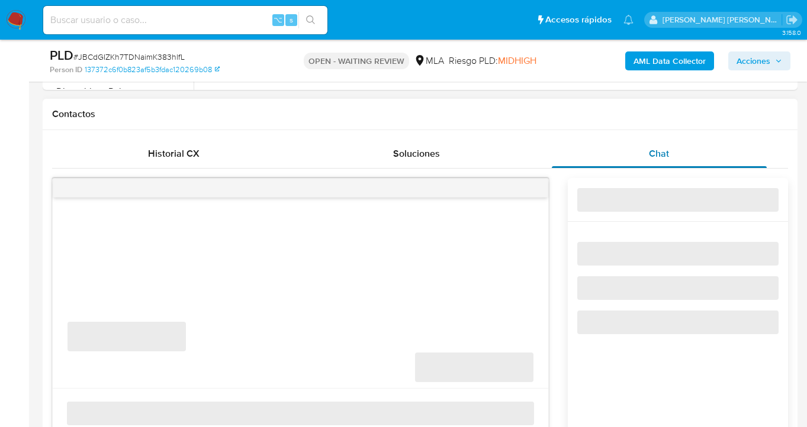
select select "10"
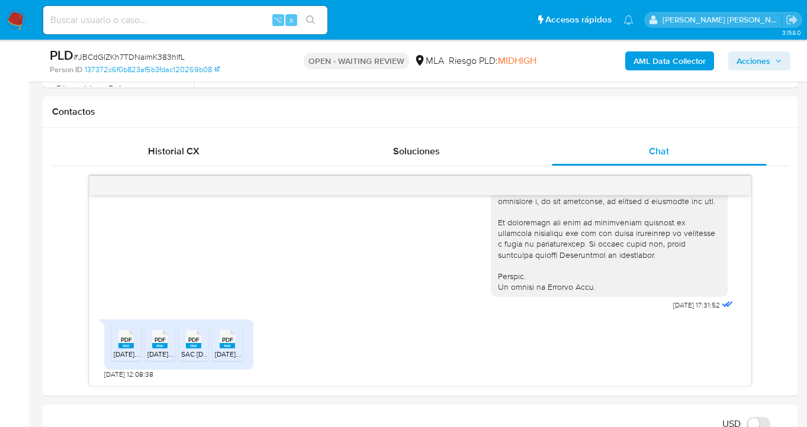
scroll to position [523, 0]
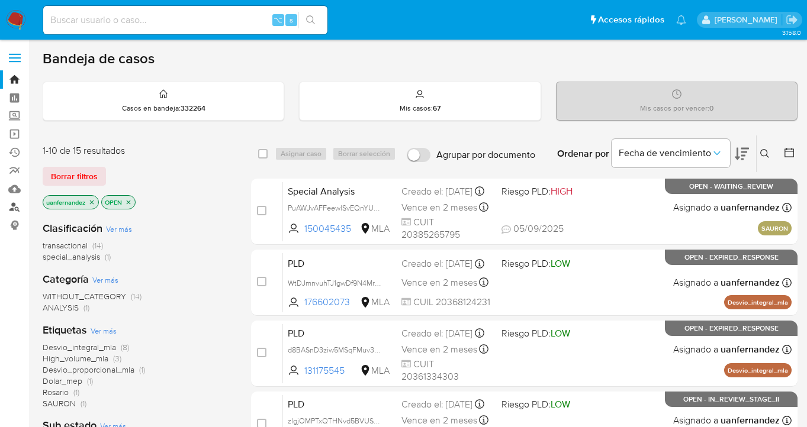
click at [11, 207] on link "Buscador de personas" at bounding box center [70, 207] width 141 height 18
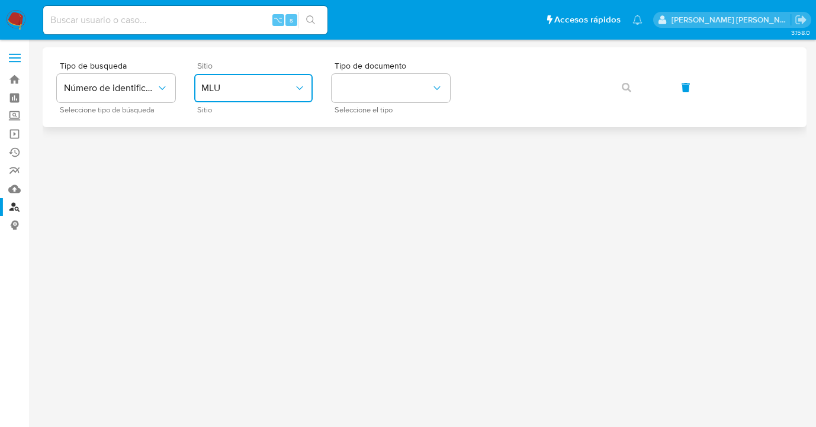
drag, startPoint x: 281, startPoint y: 86, endPoint x: 278, endPoint y: 97, distance: 11.2
click at [281, 86] on span "MLU" at bounding box center [247, 88] width 92 height 12
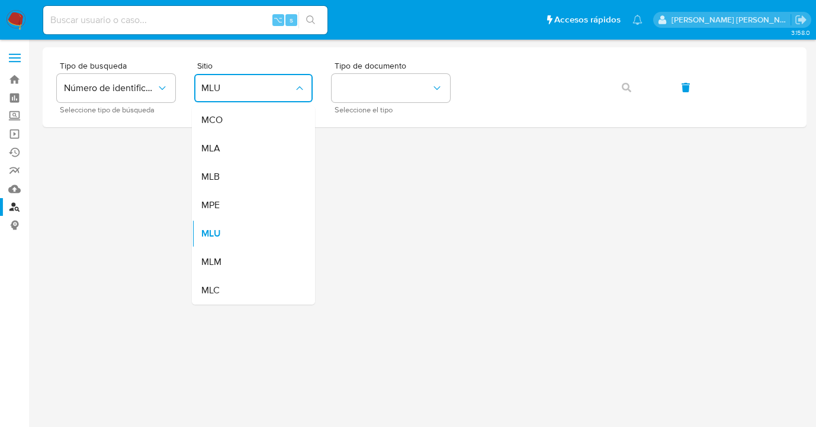
drag, startPoint x: 263, startPoint y: 140, endPoint x: 286, endPoint y: 129, distance: 25.7
click at [263, 140] on div "MLA" at bounding box center [249, 148] width 97 height 28
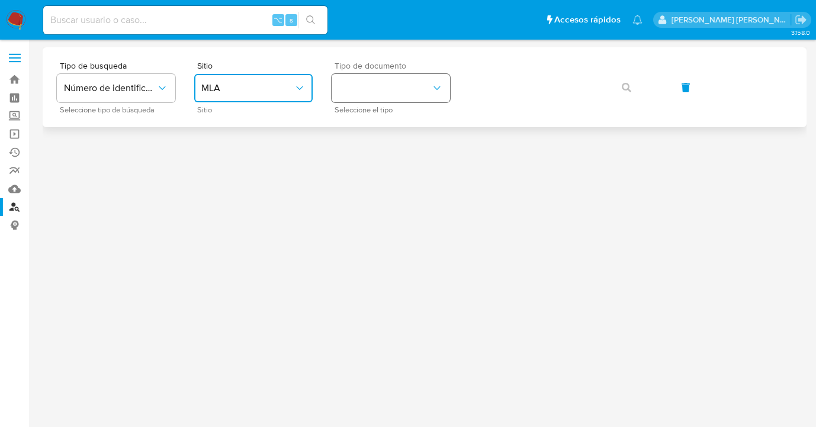
click at [444, 87] on button "identificationType" at bounding box center [391, 88] width 118 height 28
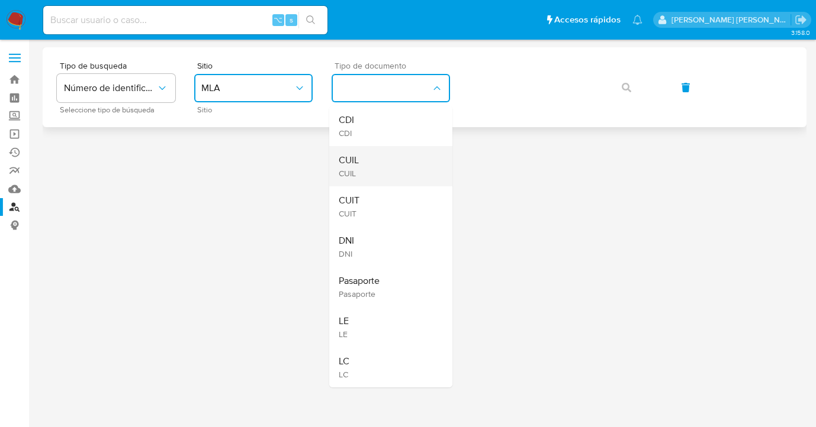
click at [398, 159] on div "CUIL CUIL" at bounding box center [387, 166] width 97 height 40
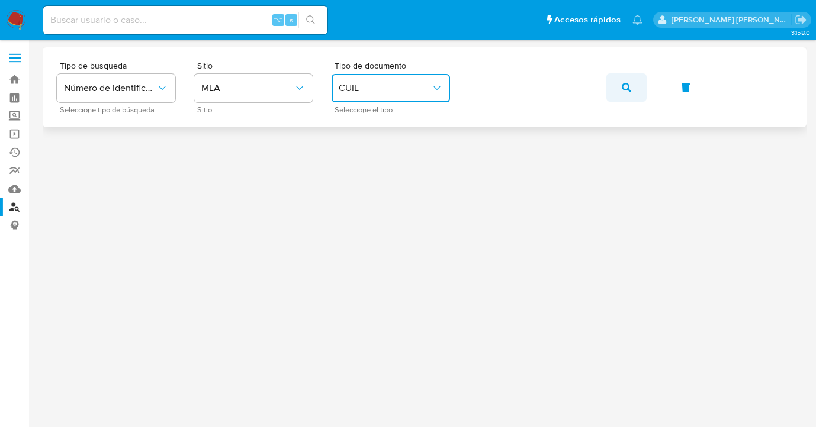
click at [630, 91] on icon "button" at bounding box center [626, 87] width 9 height 9
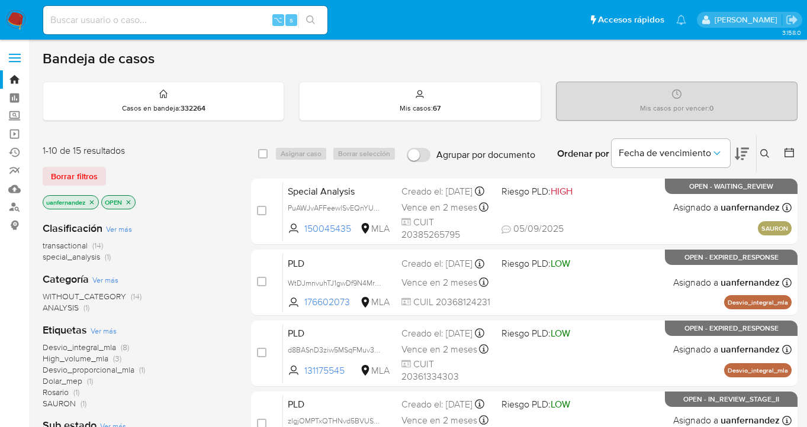
click at [82, 176] on span "Borrar filtros" at bounding box center [74, 176] width 47 height 17
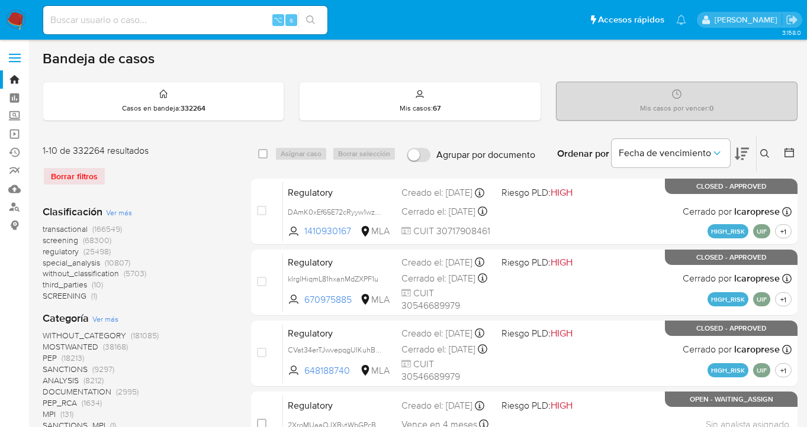
click at [765, 157] on icon at bounding box center [764, 153] width 9 height 9
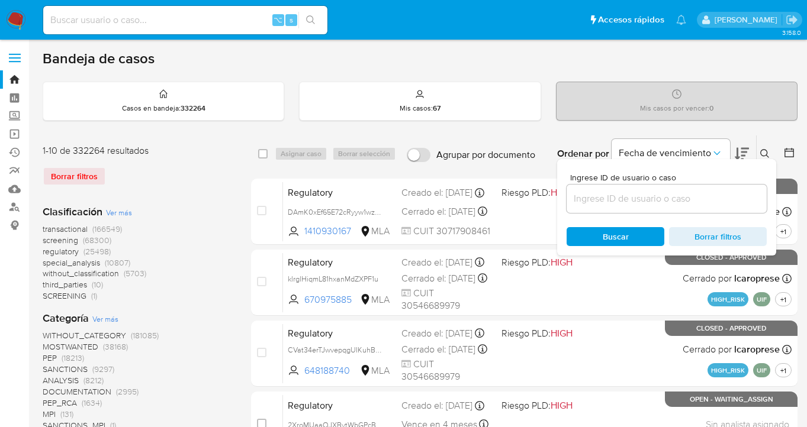
click at [644, 206] on div at bounding box center [667, 199] width 200 height 28
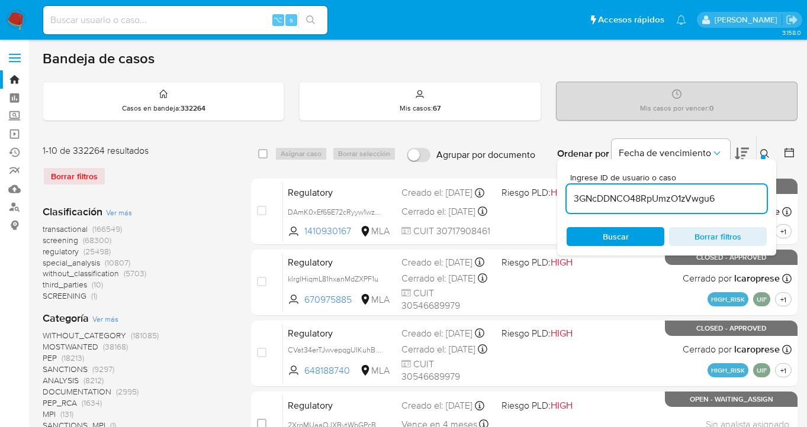
type input "3GNcDDNCO48RpUmzO1zVwgu6"
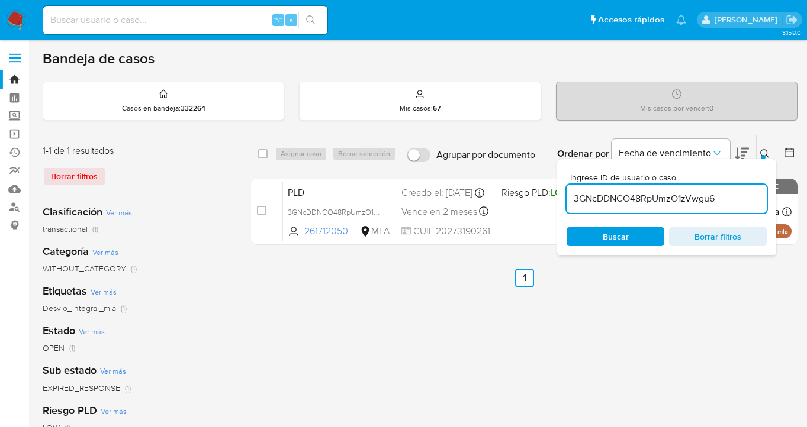
click at [765, 153] on icon at bounding box center [764, 153] width 9 height 9
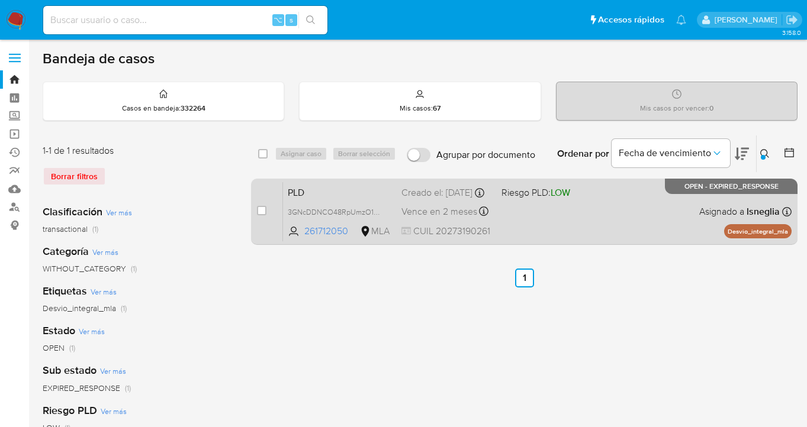
click at [603, 198] on div "PLD 3GNcDDNCO48RpUmzO1zVwgu6 261712050 MLA Riesgo PLD: LOW Creado el: [DATE] Cr…" at bounding box center [537, 212] width 508 height 60
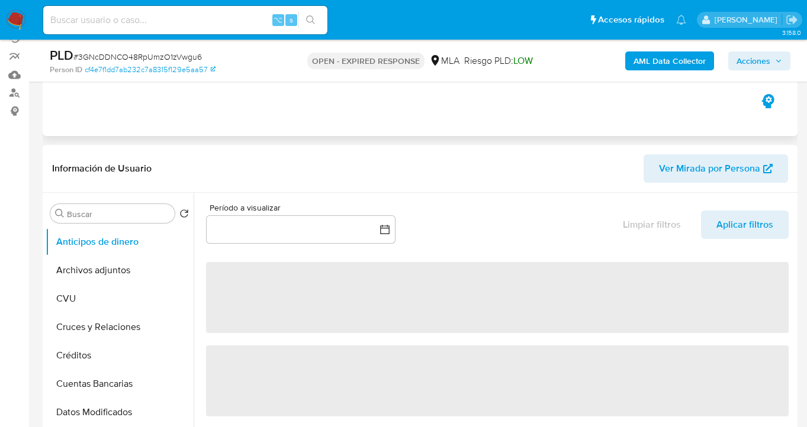
scroll to position [218, 0]
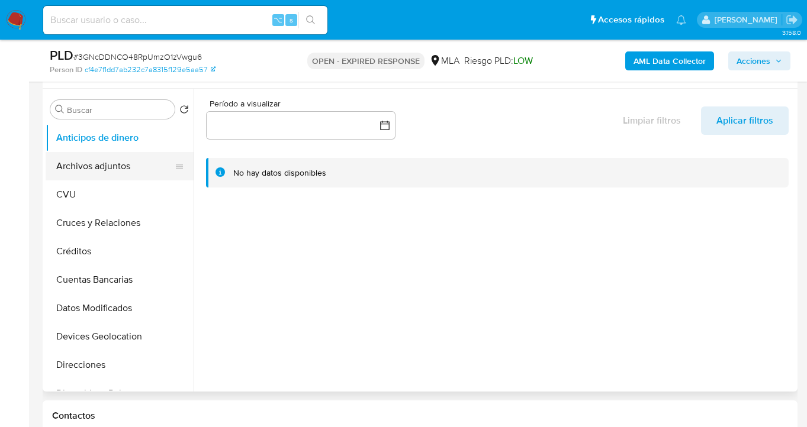
select select "10"
click at [144, 163] on button "Archivos adjuntos" at bounding box center [115, 166] width 139 height 28
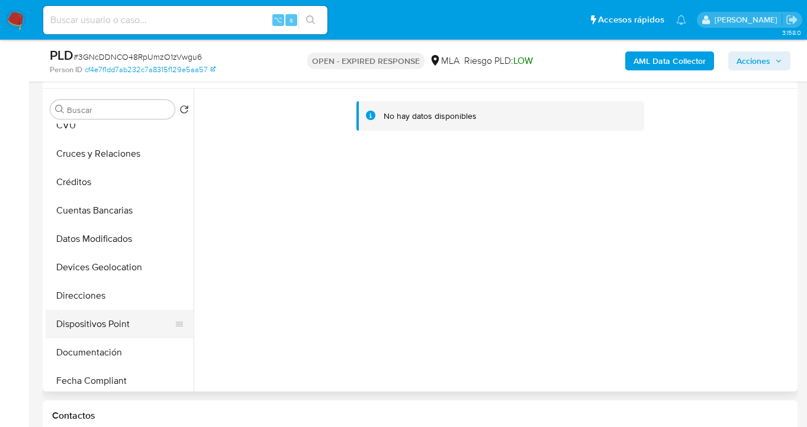
scroll to position [101, 0]
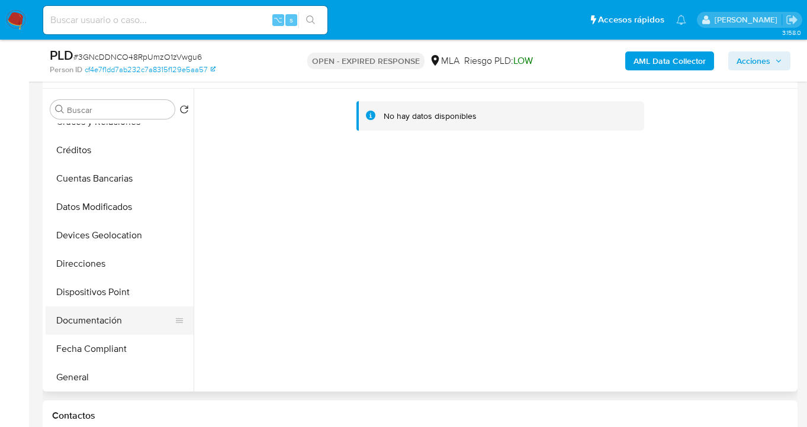
click at [134, 310] on button "Documentación" at bounding box center [115, 321] width 139 height 28
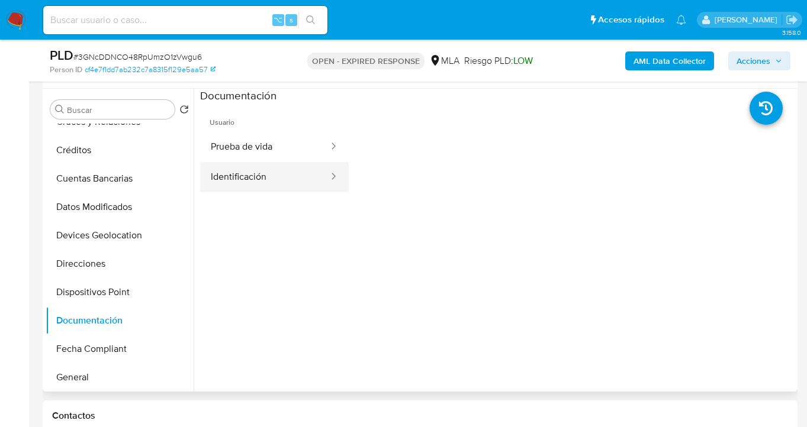
click at [276, 173] on button "Identificación" at bounding box center [265, 177] width 130 height 30
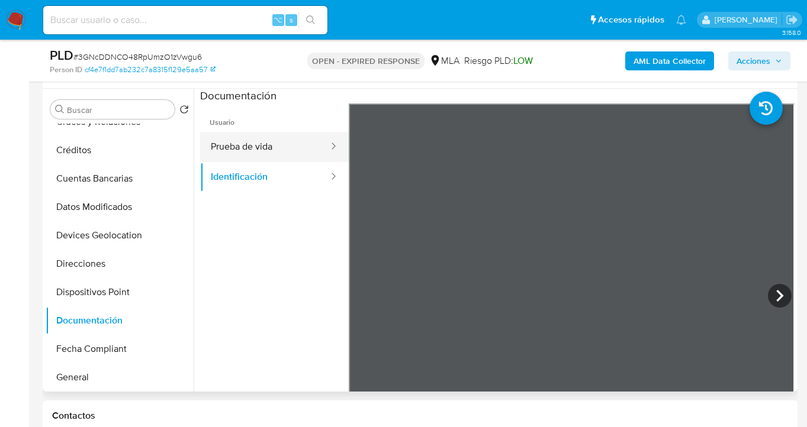
click at [307, 149] on button "Prueba de vida" at bounding box center [265, 147] width 130 height 30
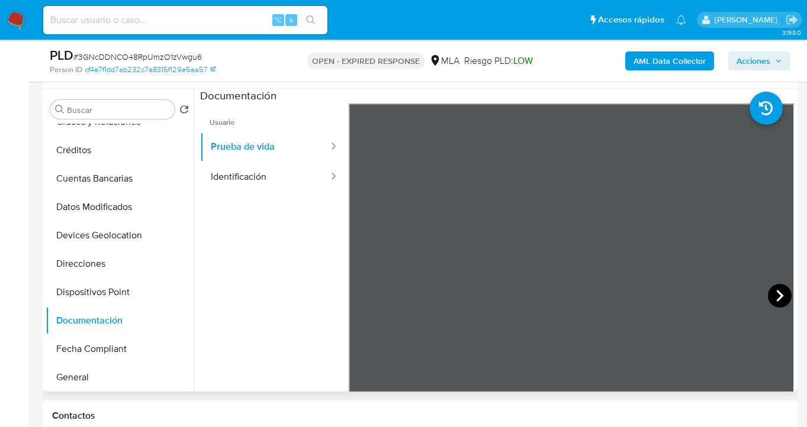
click at [778, 295] on icon at bounding box center [779, 296] width 7 height 12
click at [778, 296] on icon at bounding box center [780, 296] width 24 height 24
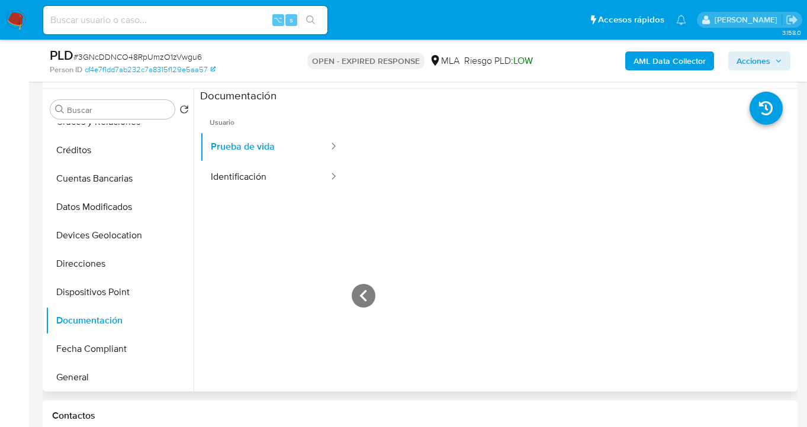
scroll to position [233, 0]
drag, startPoint x: 101, startPoint y: 267, endPoint x: 127, endPoint y: 262, distance: 27.1
click at [101, 268] on button "Direcciones" at bounding box center [115, 264] width 139 height 28
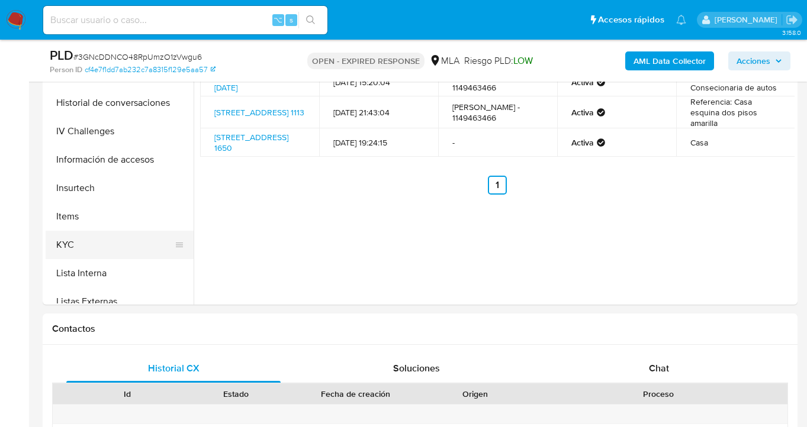
scroll to position [378, 0]
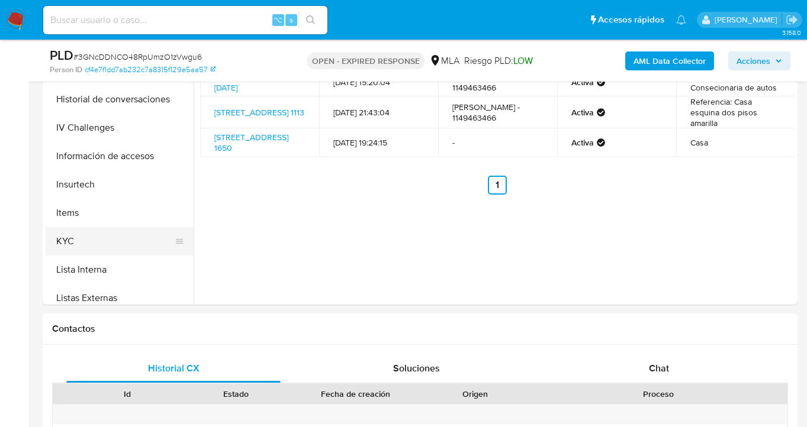
drag, startPoint x: 144, startPoint y: 230, endPoint x: 181, endPoint y: 234, distance: 36.4
click at [144, 230] on button "KYC" at bounding box center [115, 241] width 139 height 28
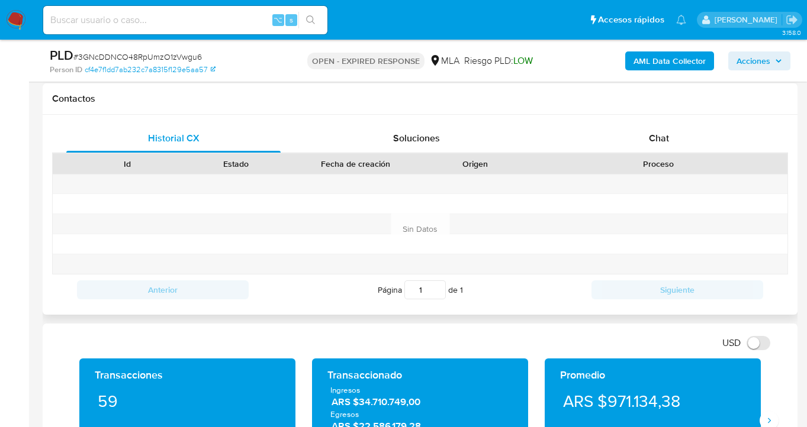
scroll to position [538, 0]
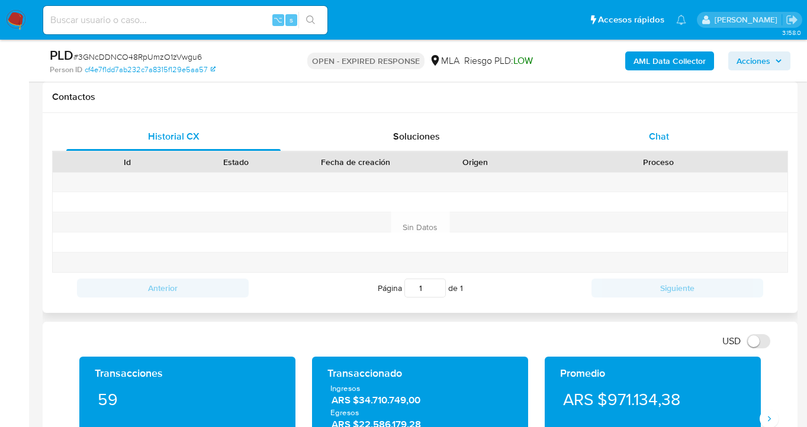
click at [661, 145] on div "Chat" at bounding box center [659, 137] width 214 height 28
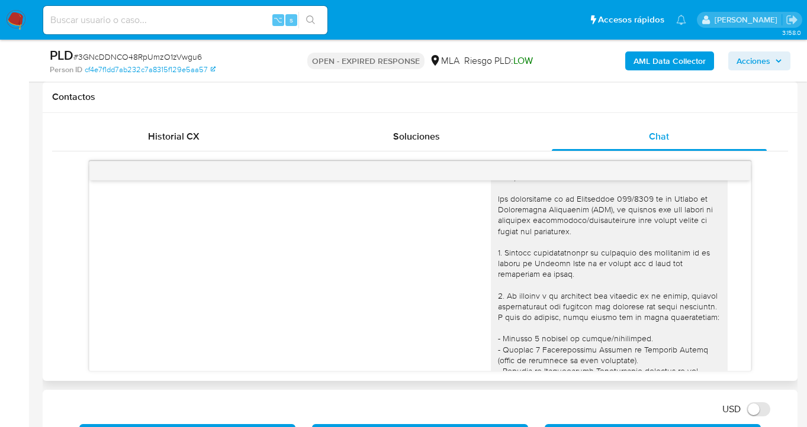
scroll to position [0, 0]
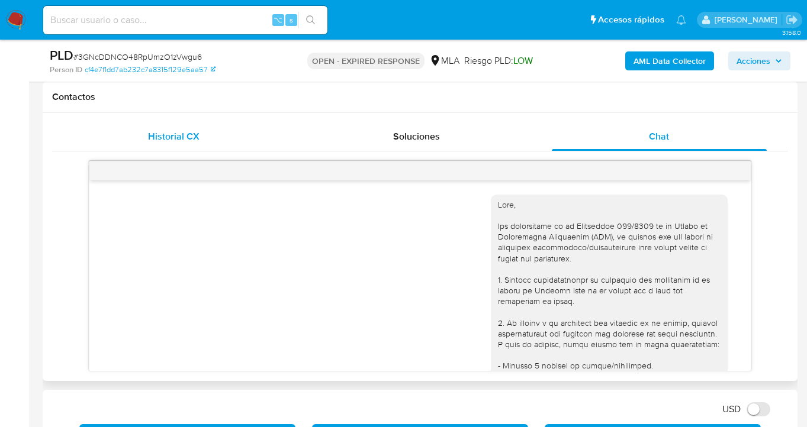
click at [181, 144] on div "Historial CX" at bounding box center [173, 137] width 214 height 28
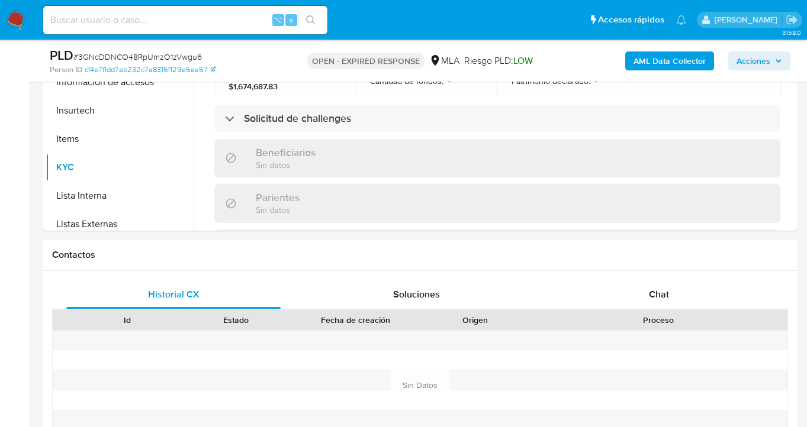
scroll to position [281, 0]
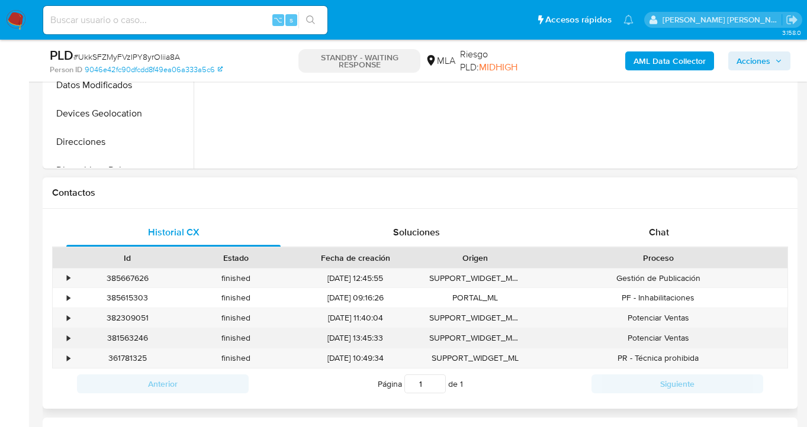
scroll to position [506, 0]
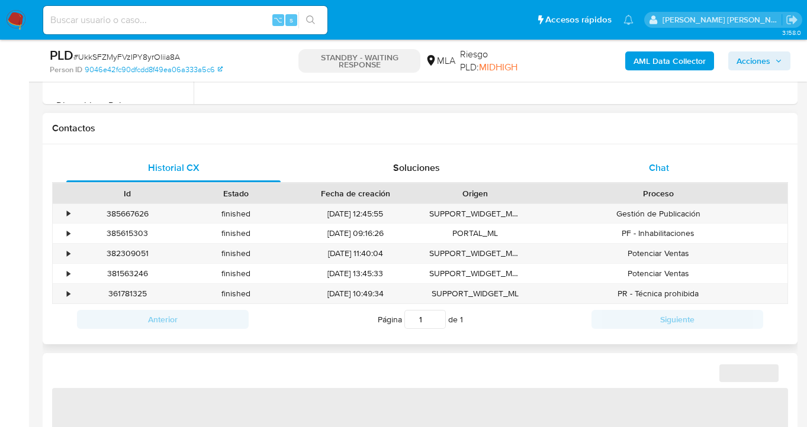
select select "10"
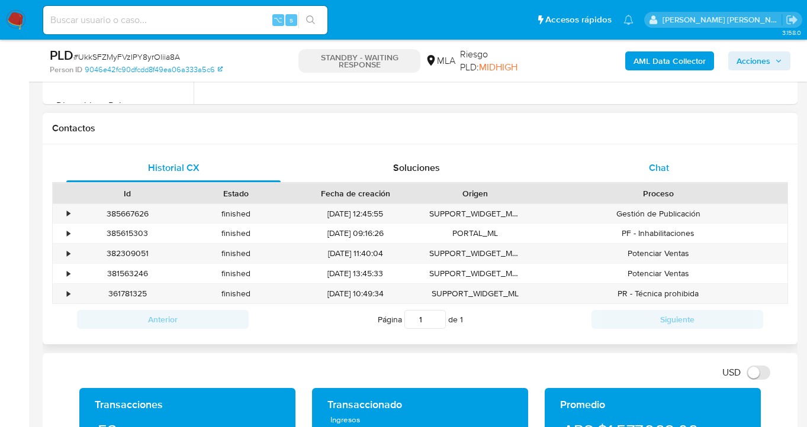
click at [668, 166] on span "Chat" at bounding box center [659, 168] width 20 height 14
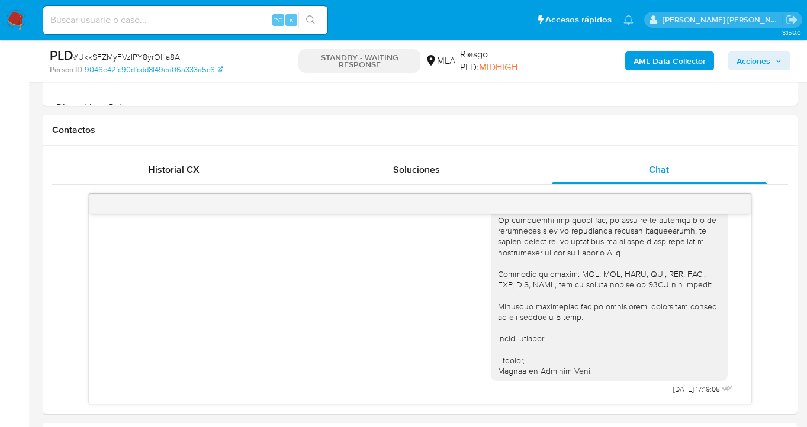
scroll to position [504, 0]
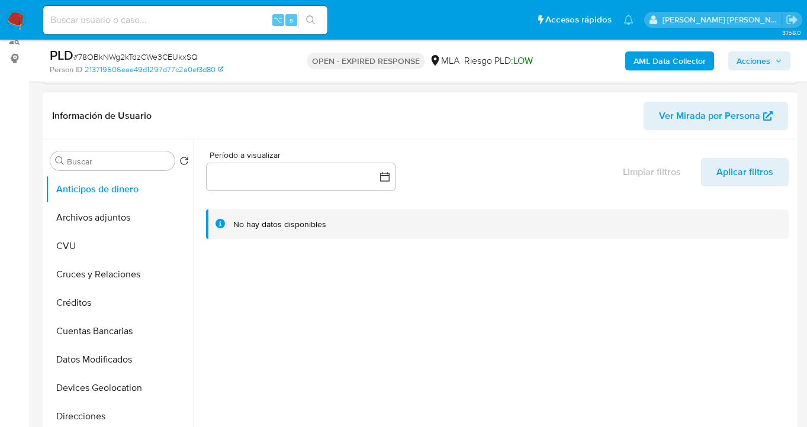
scroll to position [236, 0]
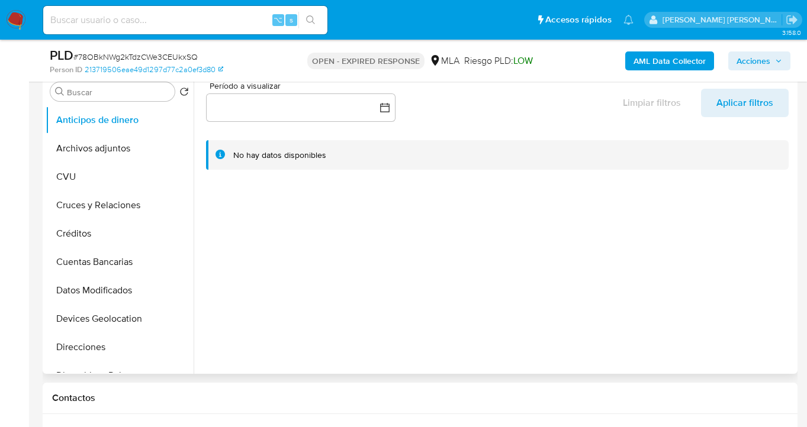
select select "10"
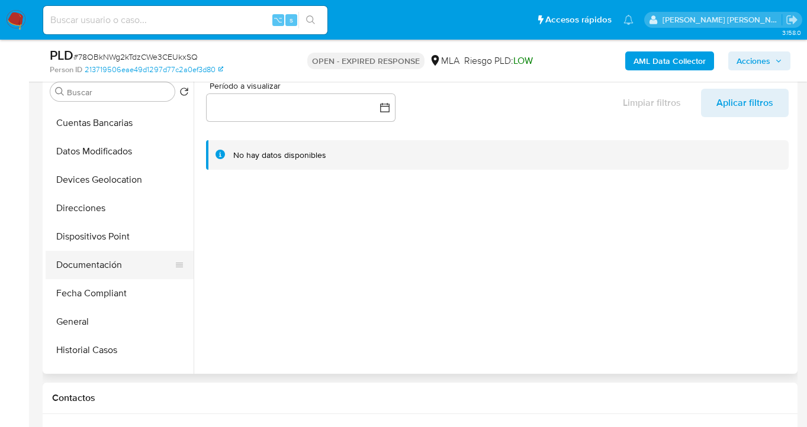
click at [133, 262] on button "Documentación" at bounding box center [115, 265] width 139 height 28
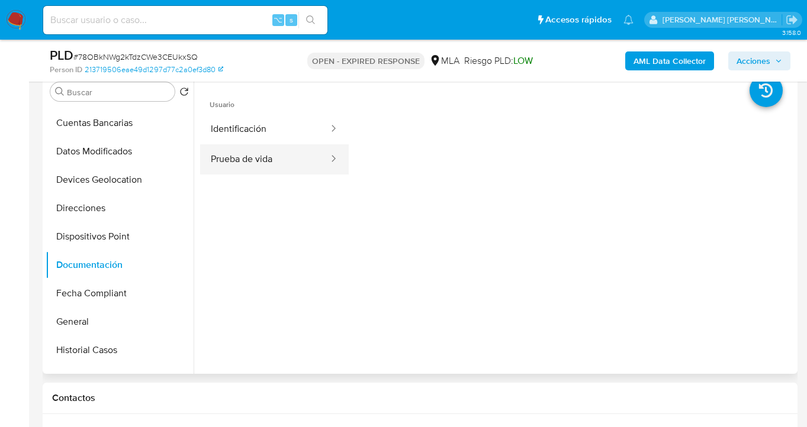
click at [233, 157] on button "Prueba de vida" at bounding box center [265, 159] width 130 height 30
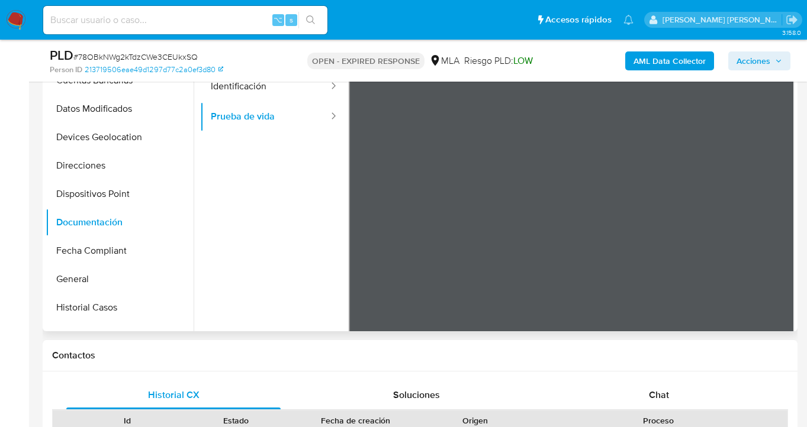
scroll to position [288, 0]
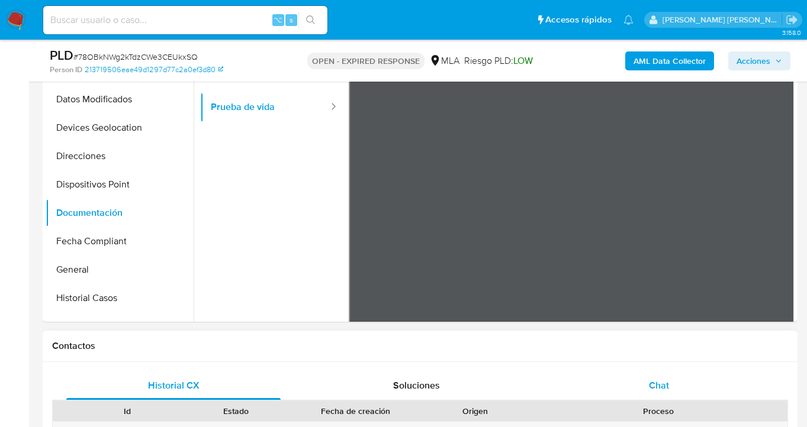
click at [661, 385] on span "Chat" at bounding box center [659, 386] width 20 height 14
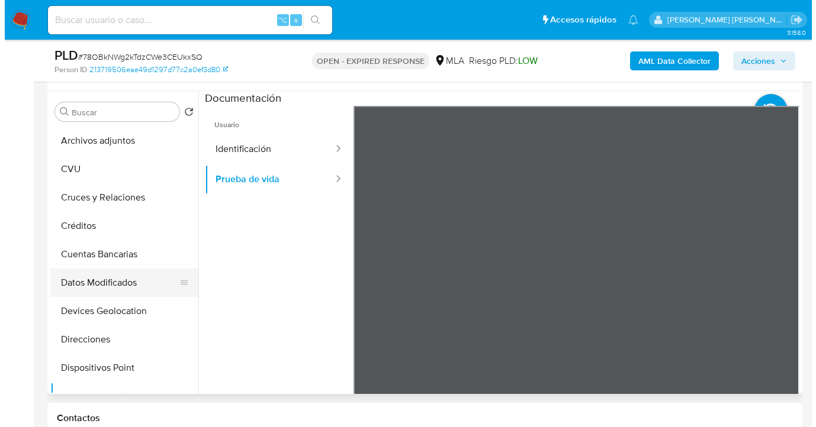
scroll to position [0, 0]
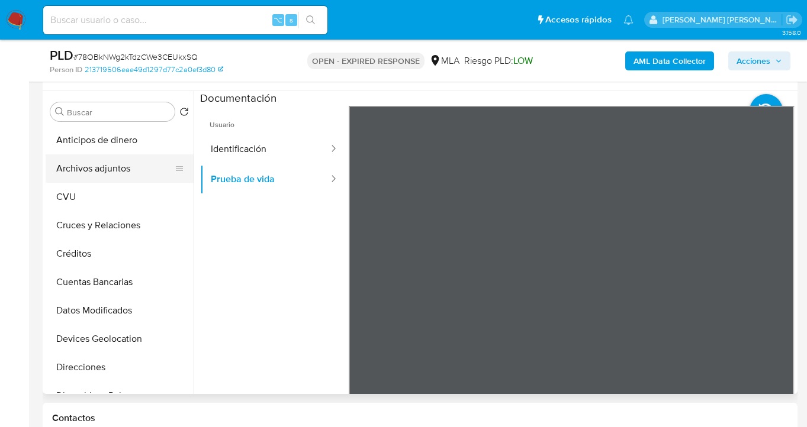
click at [114, 173] on button "Archivos adjuntos" at bounding box center [115, 169] width 139 height 28
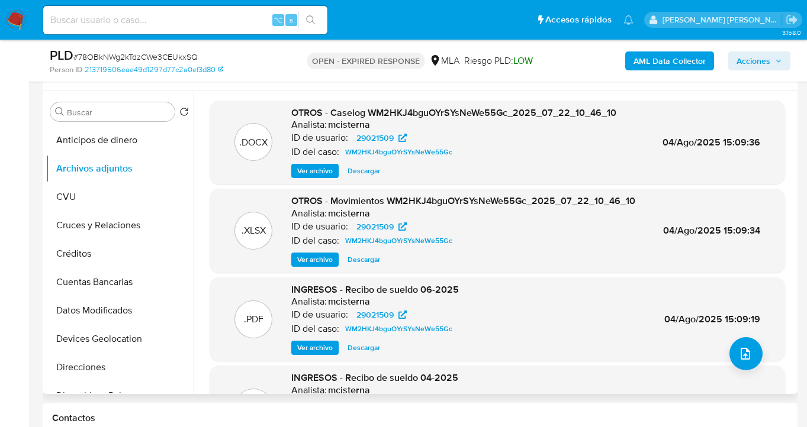
click at [314, 168] on span "Ver archivo" at bounding box center [315, 171] width 36 height 12
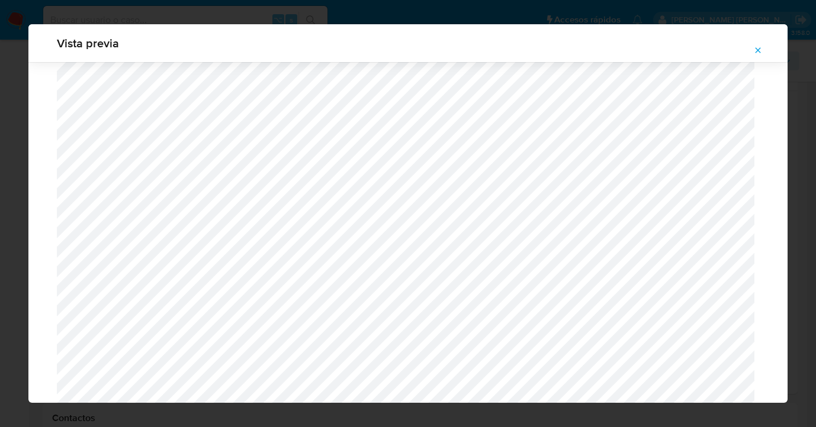
scroll to position [159, 0]
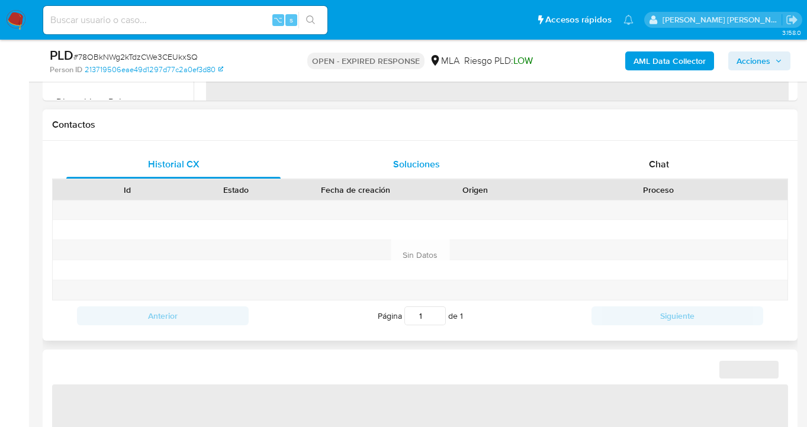
select select "10"
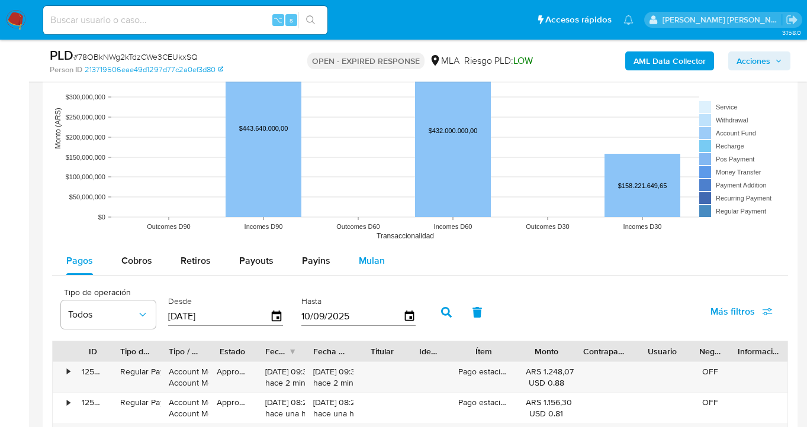
click at [362, 260] on span "Mulan" at bounding box center [372, 261] width 26 height 14
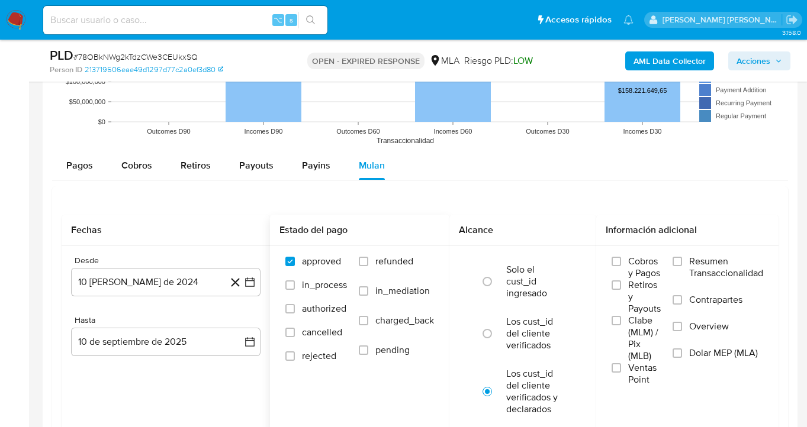
scroll to position [1214, 0]
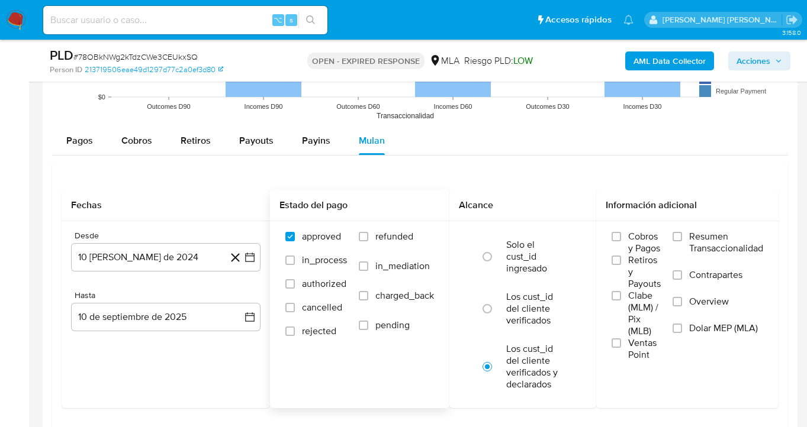
drag, startPoint x: 366, startPoint y: 233, endPoint x: 397, endPoint y: 256, distance: 38.4
click at [366, 233] on input "refunded" at bounding box center [363, 236] width 9 height 9
checkbox input "true"
click at [677, 328] on input "Dolar MEP (MLA)" at bounding box center [676, 328] width 9 height 9
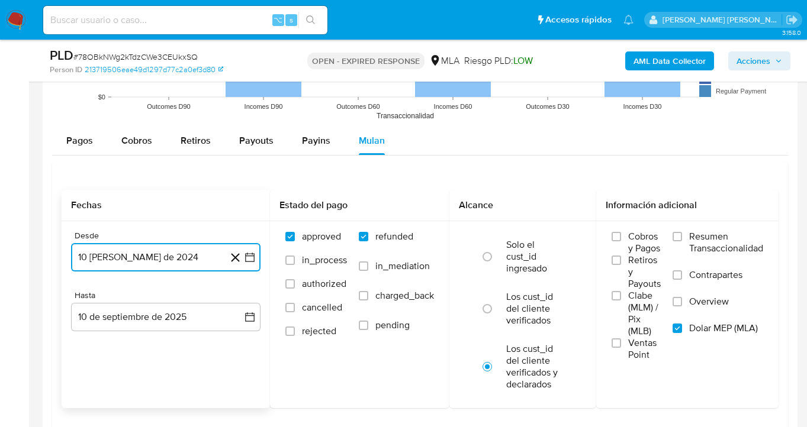
drag, startPoint x: 218, startPoint y: 256, endPoint x: 213, endPoint y: 263, distance: 8.8
click at [219, 256] on button "10 [PERSON_NAME] de 2024" at bounding box center [165, 257] width 189 height 28
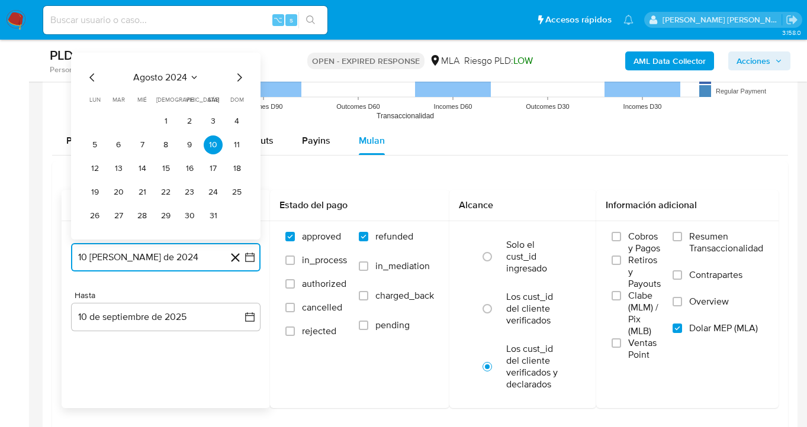
click at [238, 76] on icon "Mes siguiente" at bounding box center [239, 77] width 14 height 14
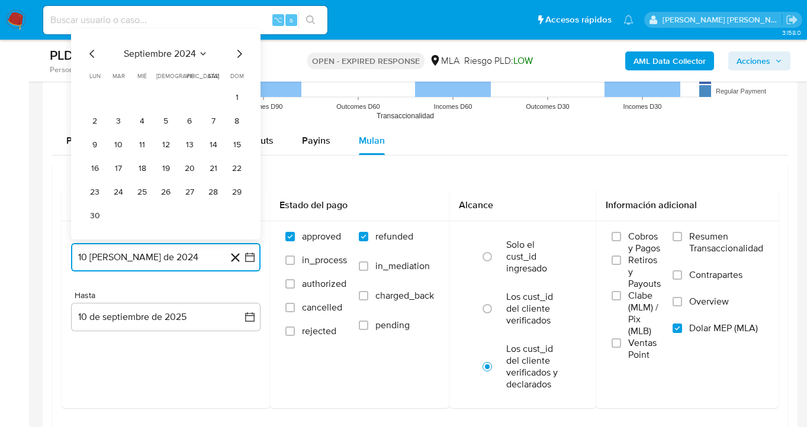
click at [244, 52] on icon "Mes siguiente" at bounding box center [239, 54] width 14 height 14
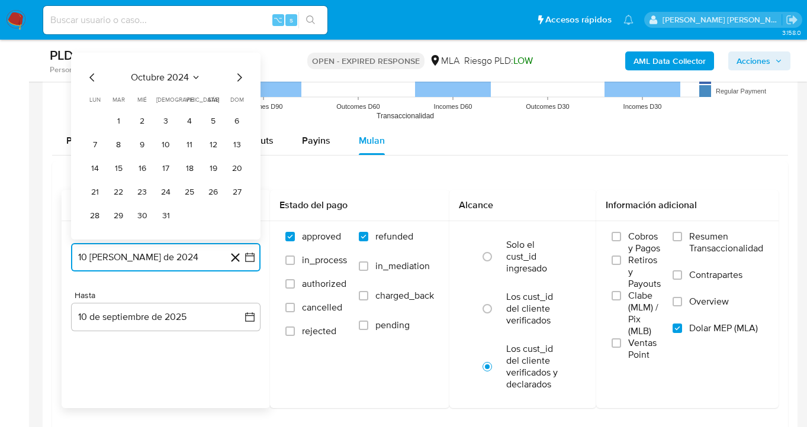
click at [241, 79] on icon "Mes siguiente" at bounding box center [239, 77] width 14 height 14
click at [239, 77] on icon "Mes siguiente" at bounding box center [239, 77] width 14 height 14
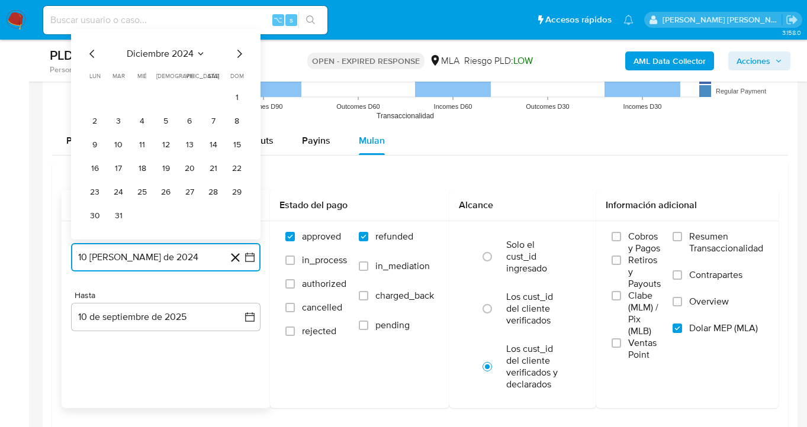
click at [239, 57] on icon "Mes siguiente" at bounding box center [239, 54] width 5 height 8
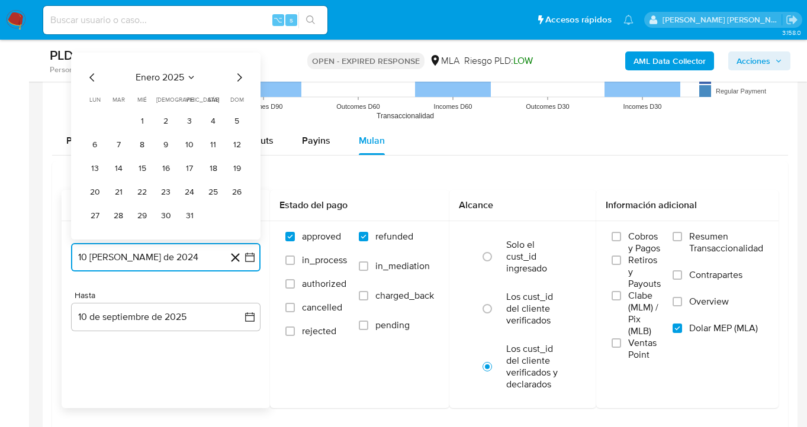
click at [239, 79] on icon "Mes siguiente" at bounding box center [239, 77] width 5 height 8
click at [239, 80] on icon "Mes siguiente" at bounding box center [239, 77] width 5 height 8
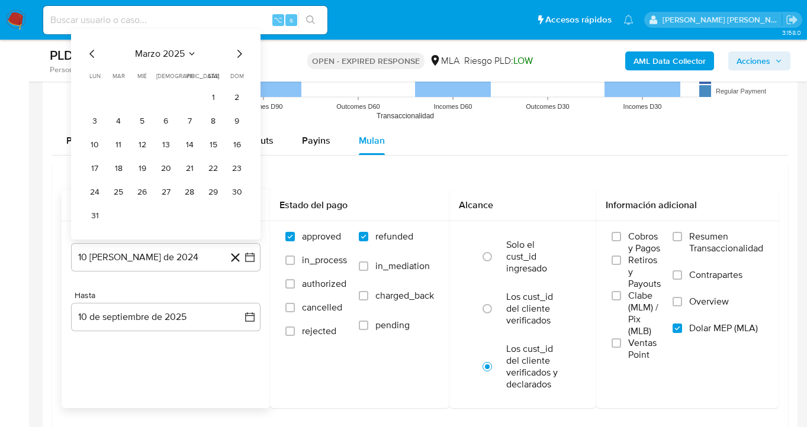
click at [238, 47] on div "marzo 2025 marzo 2025 lun lunes mar martes mié miércoles jue jueves vie viernes…" at bounding box center [165, 134] width 189 height 211
click at [237, 54] on icon "Mes siguiente" at bounding box center [239, 54] width 14 height 14
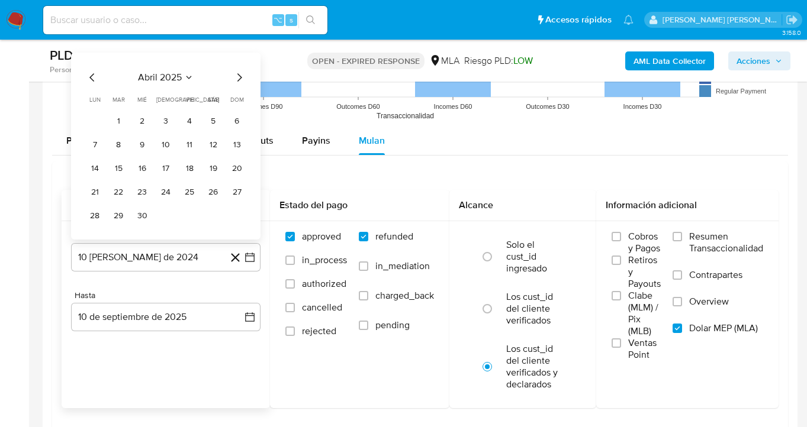
click at [241, 79] on icon "Mes siguiente" at bounding box center [239, 77] width 14 height 14
click at [239, 78] on icon "Mes siguiente" at bounding box center [239, 77] width 14 height 14
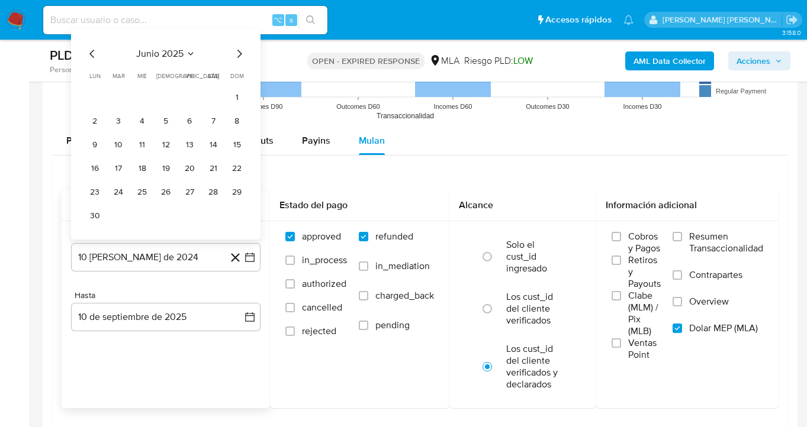
click at [239, 53] on icon "Mes siguiente" at bounding box center [239, 54] width 14 height 14
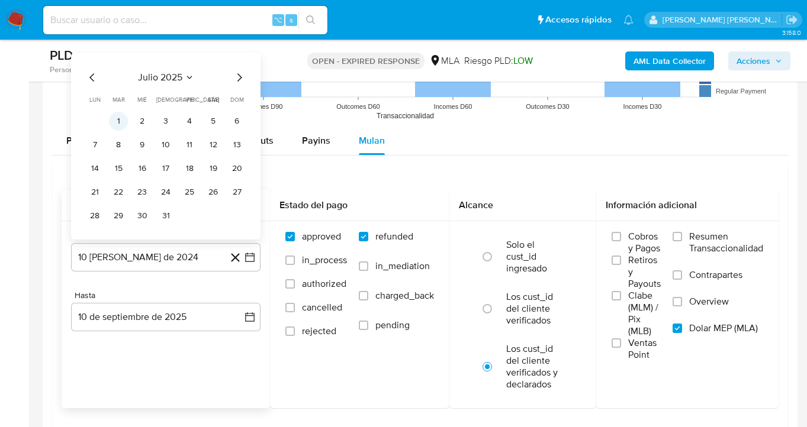
click at [118, 121] on button "1" at bounding box center [118, 121] width 19 height 19
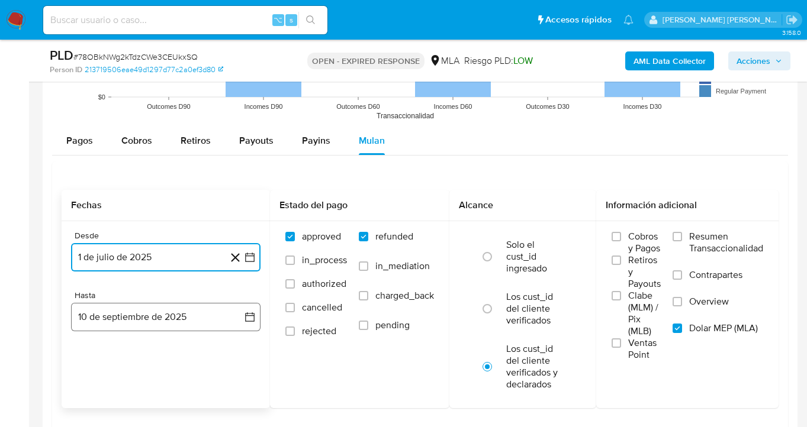
click at [178, 314] on button "10 de septiembre de 2025" at bounding box center [165, 317] width 189 height 28
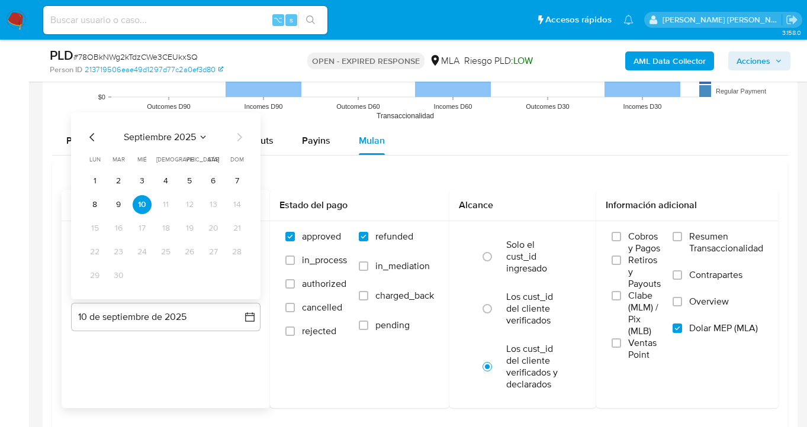
click at [89, 137] on icon "Mes anterior" at bounding box center [92, 137] width 14 height 14
click at [234, 276] on button "31" at bounding box center [236, 275] width 19 height 19
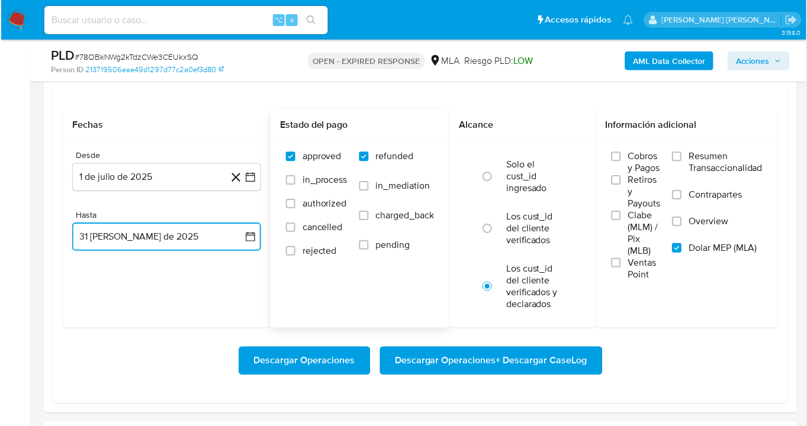
scroll to position [1416, 0]
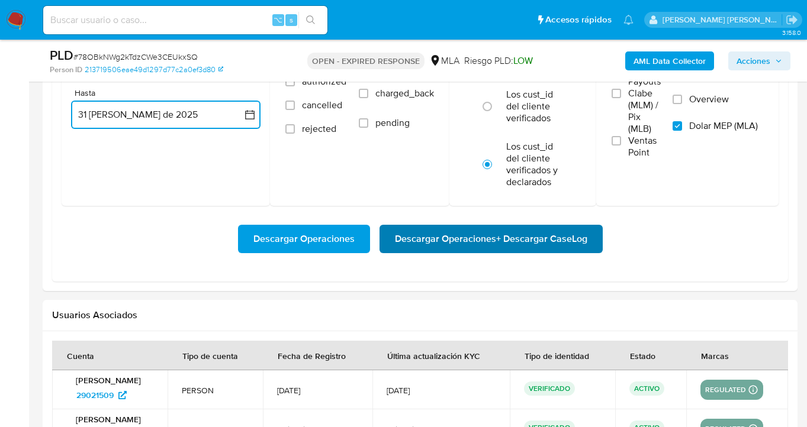
click at [470, 242] on span "Descargar Operaciones + Descargar CaseLog" at bounding box center [491, 239] width 192 height 26
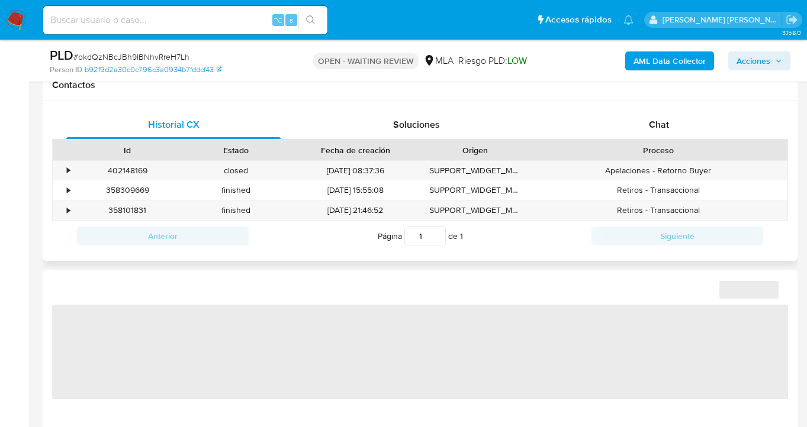
scroll to position [549, 0]
click at [664, 131] on span "Chat" at bounding box center [659, 125] width 20 height 14
select select "10"
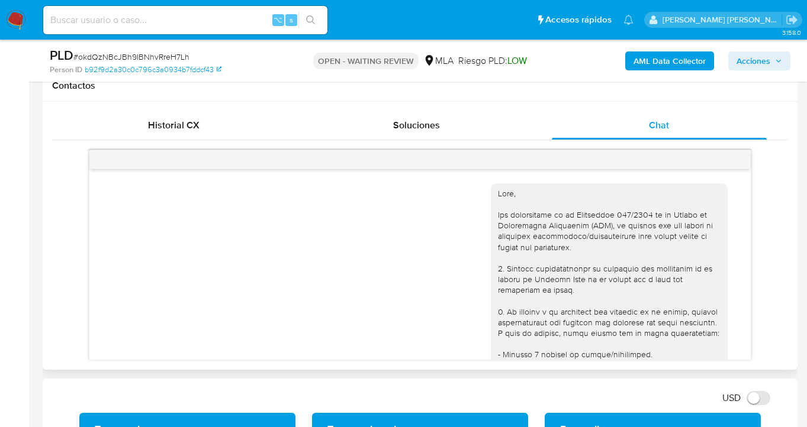
scroll to position [628, 0]
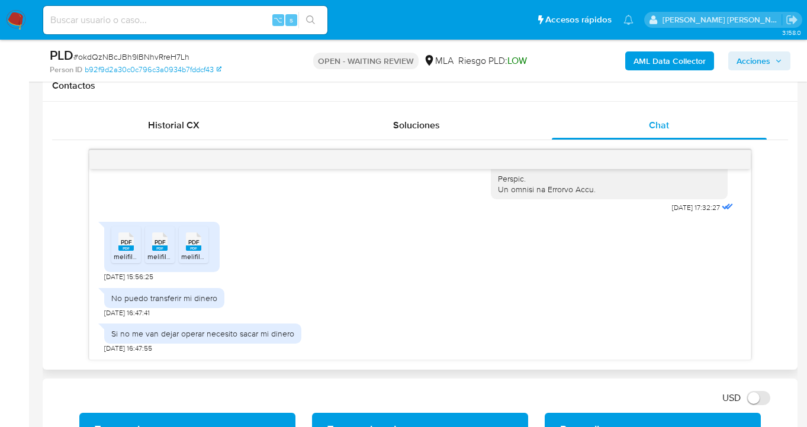
click at [127, 244] on span "PDF" at bounding box center [126, 243] width 11 height 8
click at [160, 246] on span "PDF" at bounding box center [160, 243] width 11 height 8
click at [191, 244] on span "PDF" at bounding box center [193, 243] width 11 height 8
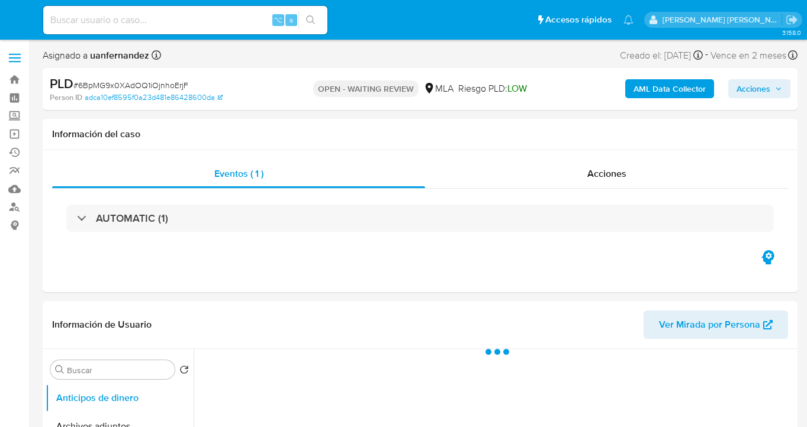
select select "10"
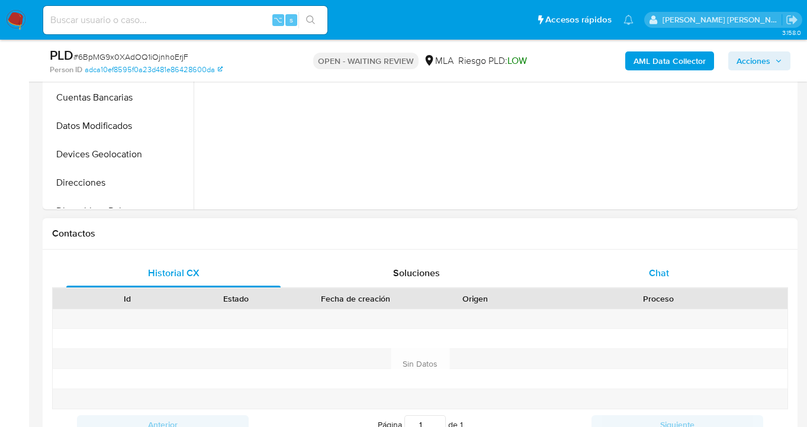
click at [654, 272] on span "Chat" at bounding box center [659, 273] width 20 height 14
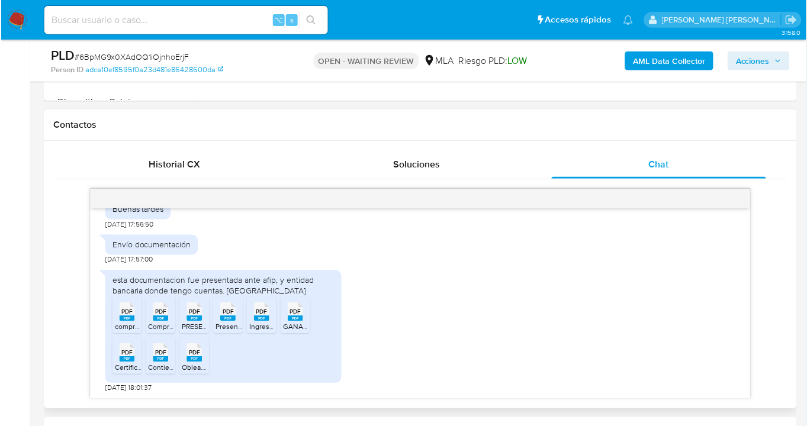
scroll to position [690, 0]
click at [128, 317] on span "PDF" at bounding box center [126, 313] width 11 height 8
click at [161, 314] on span "PDF" at bounding box center [160, 313] width 11 height 8
click at [190, 311] on span "PDF" at bounding box center [193, 313] width 11 height 8
click at [226, 312] on span "PDF" at bounding box center [227, 313] width 11 height 8
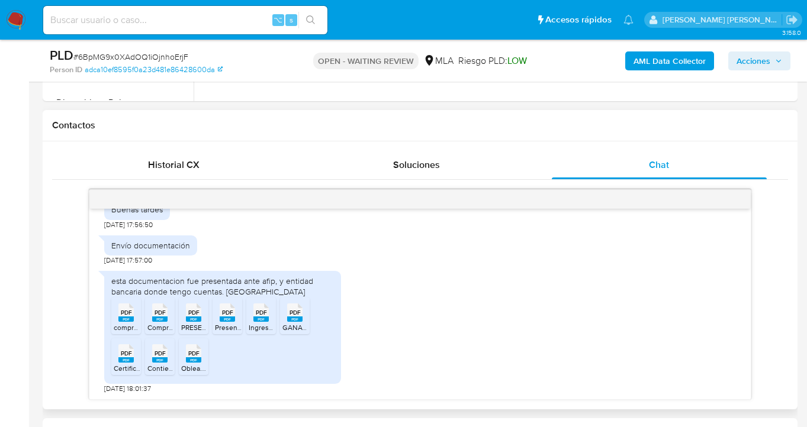
click at [266, 311] on icon at bounding box center [260, 312] width 15 height 18
click at [294, 314] on span "PDF" at bounding box center [294, 313] width 11 height 8
click at [128, 361] on rect at bounding box center [125, 360] width 15 height 5
click at [161, 354] on span "PDF" at bounding box center [160, 354] width 11 height 8
click at [192, 352] on span "PDF" at bounding box center [193, 354] width 11 height 8
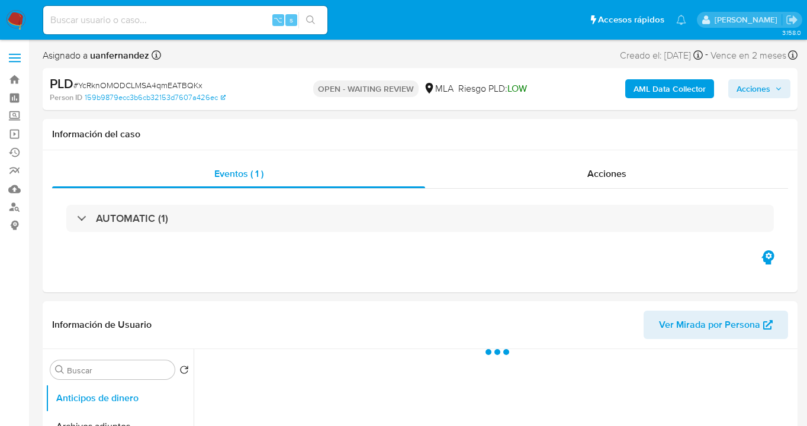
select select "10"
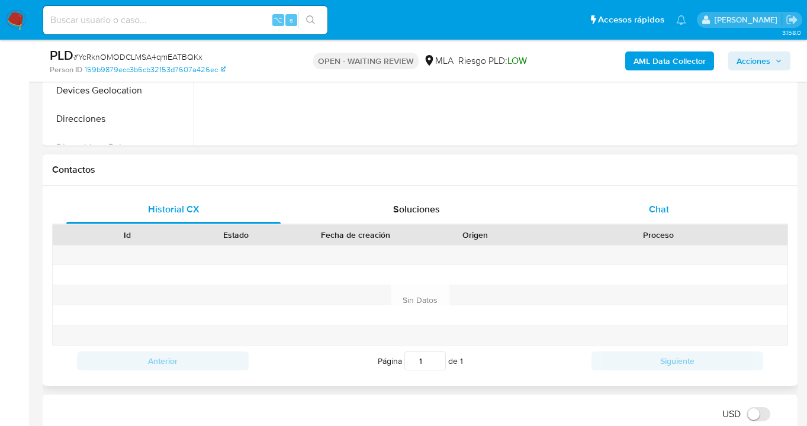
drag, startPoint x: 677, startPoint y: 214, endPoint x: 659, endPoint y: 217, distance: 18.5
click at [677, 215] on div "Chat" at bounding box center [659, 209] width 214 height 28
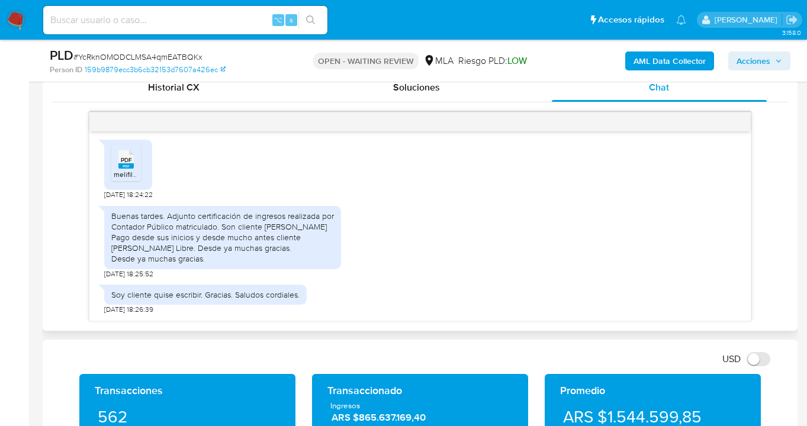
scroll to position [647, 0]
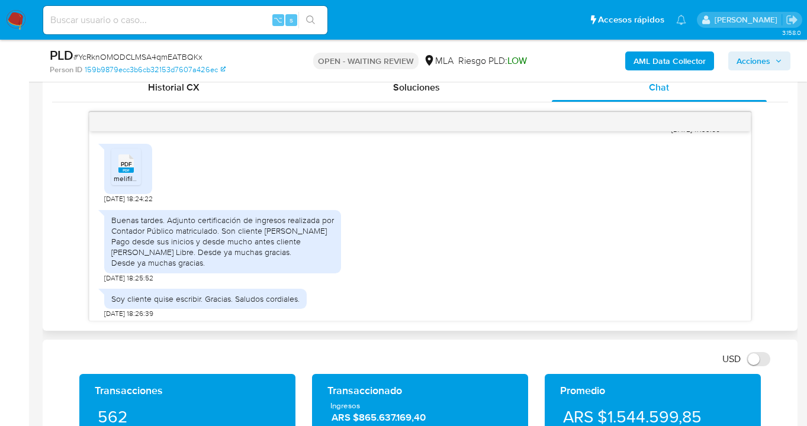
click at [122, 168] on span "PDF" at bounding box center [126, 164] width 11 height 8
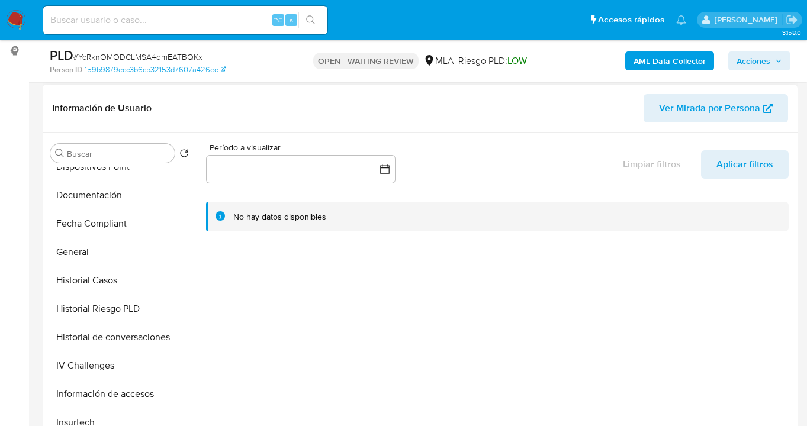
scroll to position [287, 0]
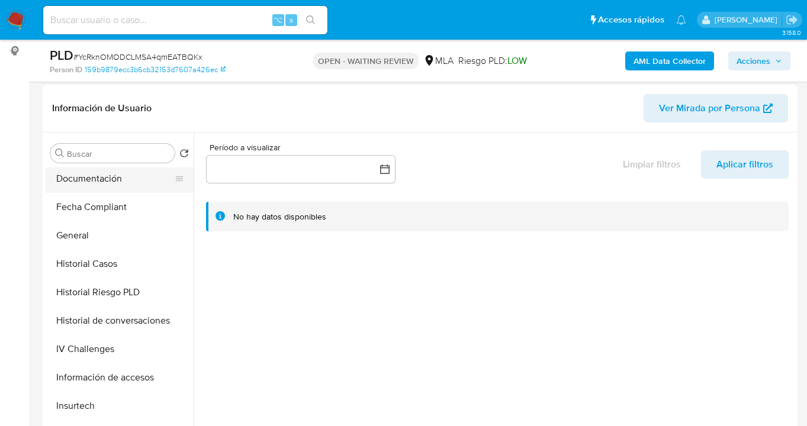
click at [107, 170] on button "Documentación" at bounding box center [115, 179] width 139 height 28
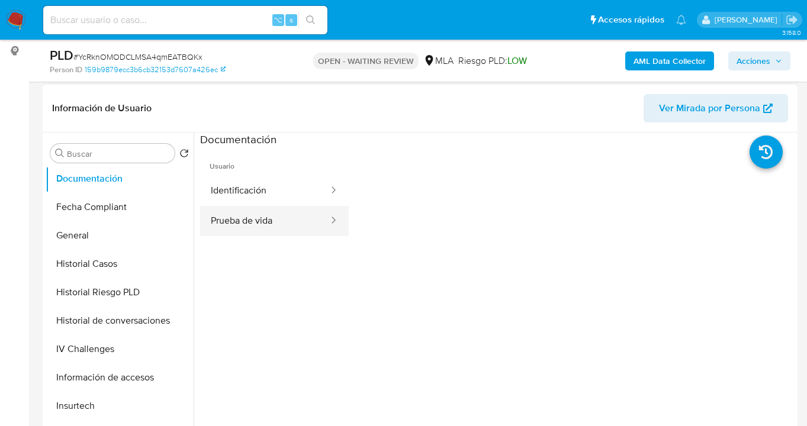
click at [275, 220] on button "Prueba de vida" at bounding box center [265, 221] width 130 height 30
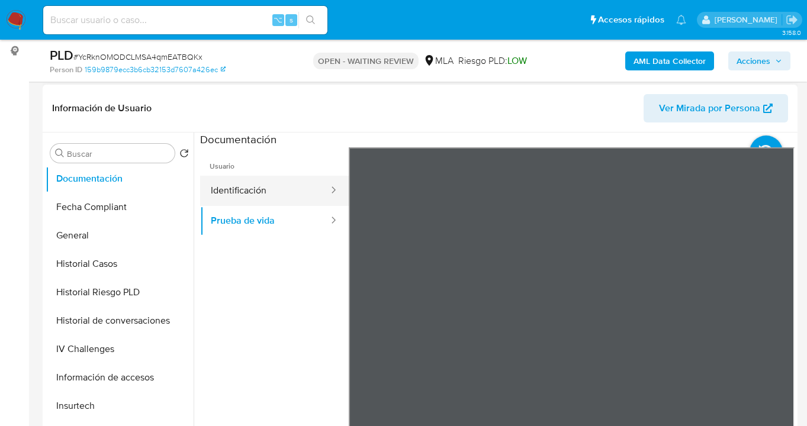
drag, startPoint x: 285, startPoint y: 187, endPoint x: 314, endPoint y: 195, distance: 30.0
click at [285, 188] on button "Identificación" at bounding box center [265, 191] width 130 height 30
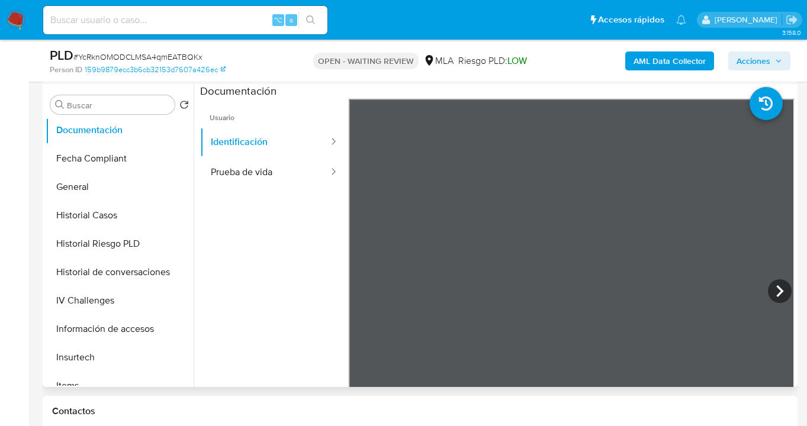
scroll to position [291, 0]
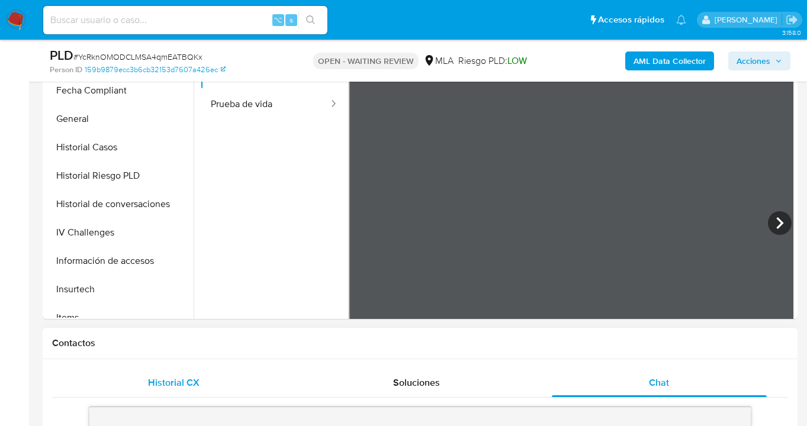
drag, startPoint x: 172, startPoint y: 369, endPoint x: 175, endPoint y: 379, distance: 10.5
click at [172, 373] on div "Historial CX" at bounding box center [173, 383] width 214 height 28
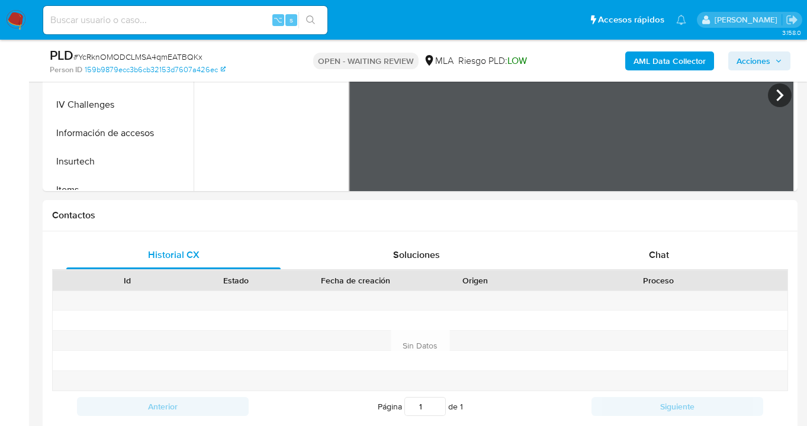
scroll to position [531, 0]
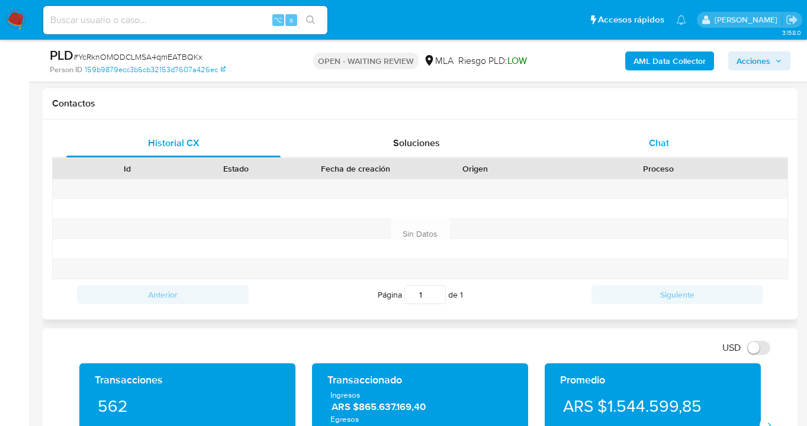
click at [669, 155] on div "Chat" at bounding box center [659, 143] width 214 height 28
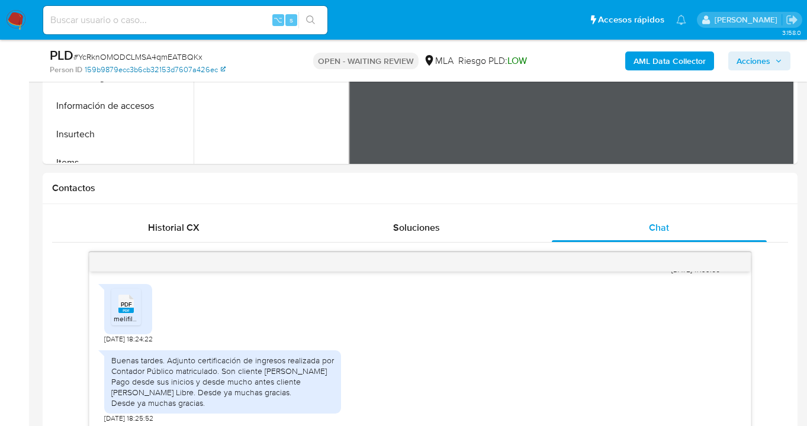
scroll to position [444, 0]
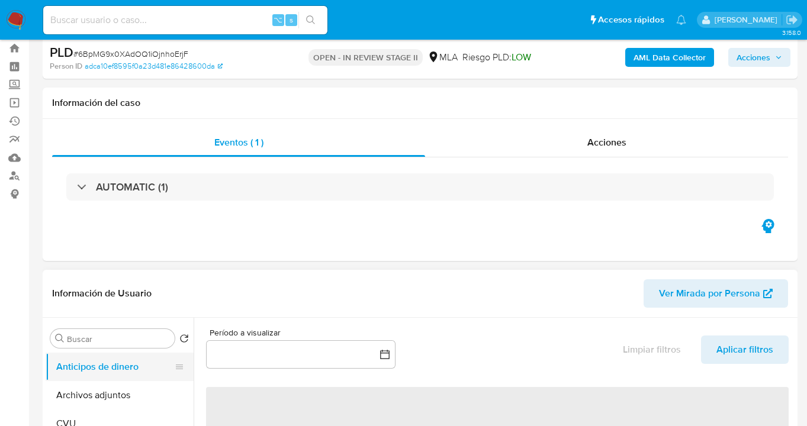
scroll to position [93, 0]
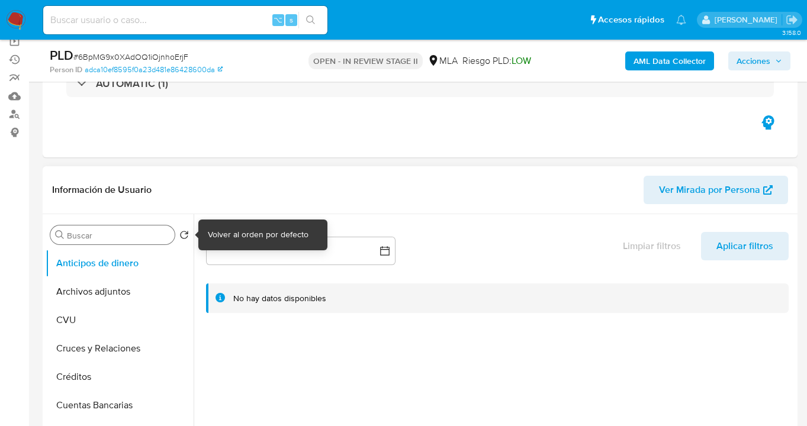
select select "10"
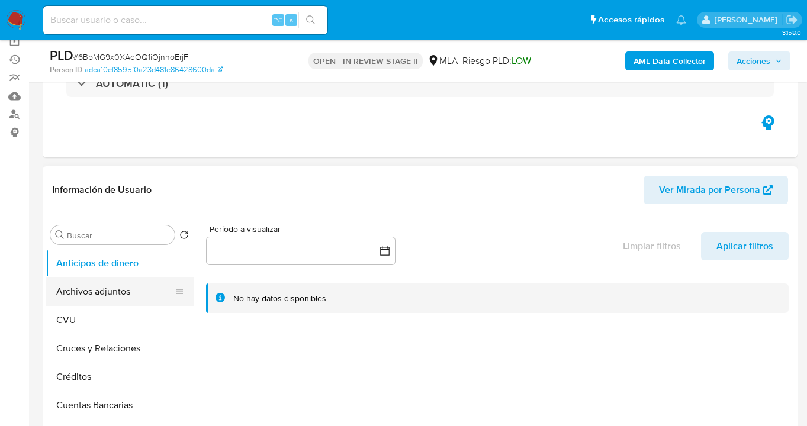
drag, startPoint x: 112, startPoint y: 291, endPoint x: 127, endPoint y: 278, distance: 19.3
click at [113, 291] on button "Archivos adjuntos" at bounding box center [115, 292] width 139 height 28
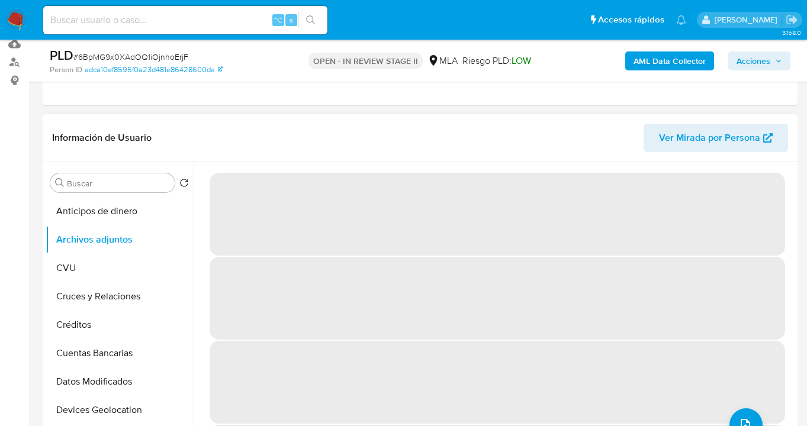
scroll to position [36, 0]
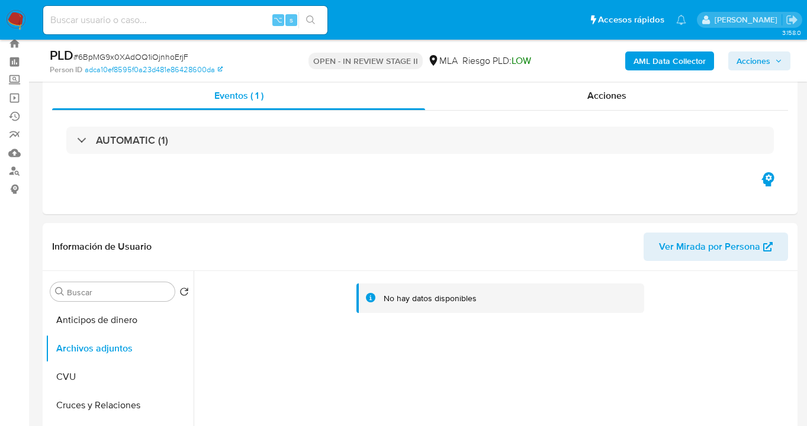
click at [662, 65] on b "AML Data Collector" at bounding box center [669, 61] width 72 height 19
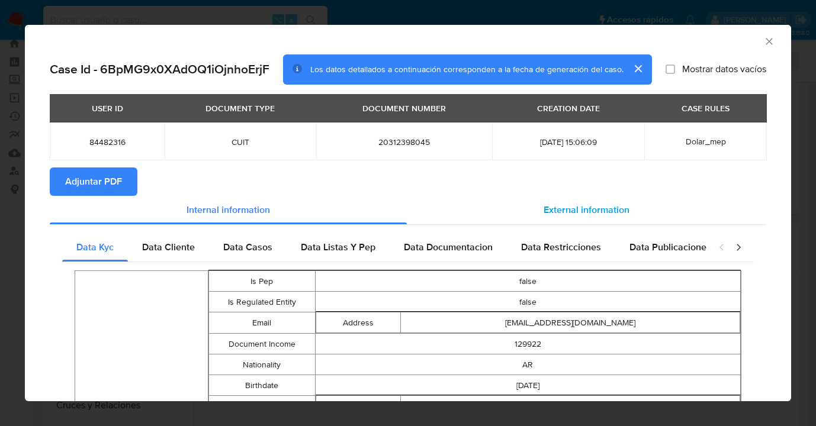
click at [543, 208] on span "External information" at bounding box center [586, 210] width 86 height 14
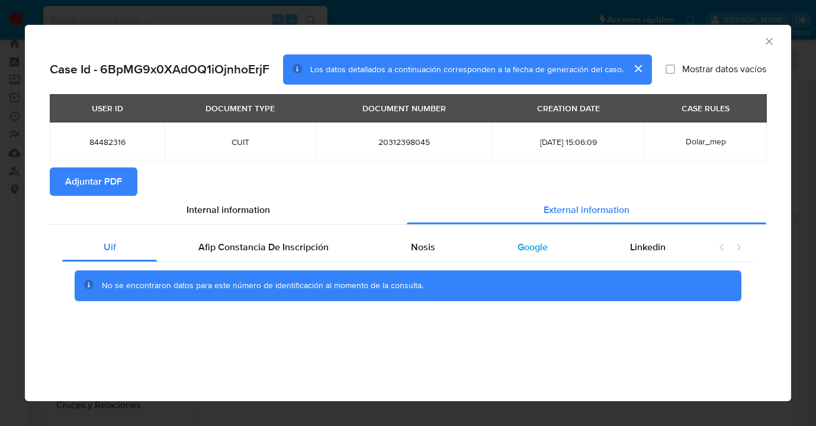
click at [522, 244] on span "Google" at bounding box center [532, 247] width 30 height 14
click at [92, 179] on span "Adjuntar PDF" at bounding box center [93, 182] width 57 height 26
click at [768, 44] on icon "Cerrar ventana" at bounding box center [769, 42] width 12 height 12
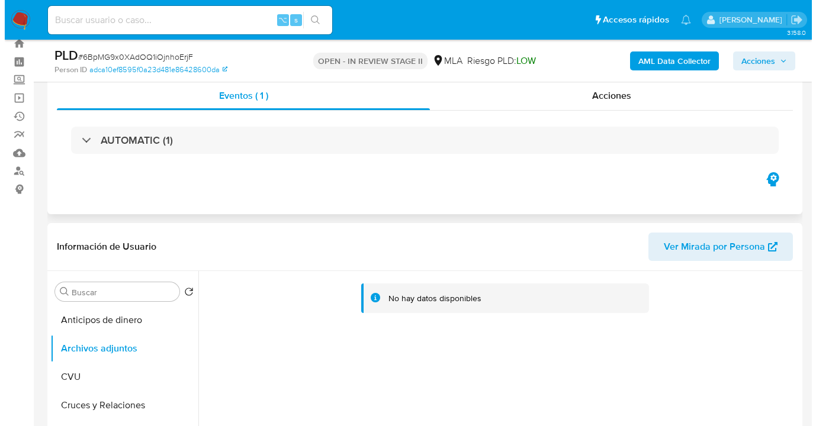
scroll to position [153, 0]
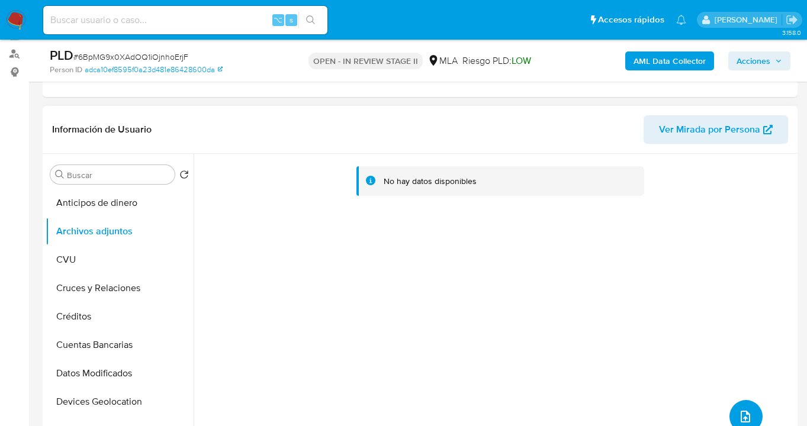
click at [741, 407] on button "upload-file" at bounding box center [745, 416] width 33 height 33
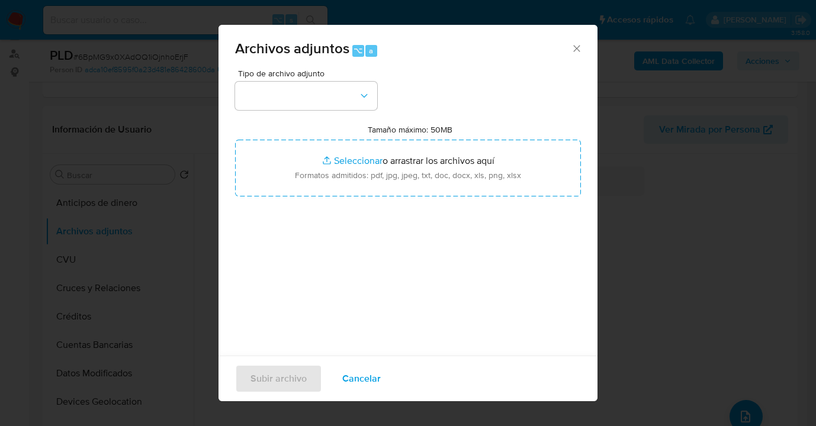
click at [382, 92] on div "Tipo de archivo adjunto Tamaño máximo: 50MB Seleccionar archivos Seleccionar o …" at bounding box center [408, 208] width 346 height 279
click at [363, 94] on icon "button" at bounding box center [364, 96] width 12 height 12
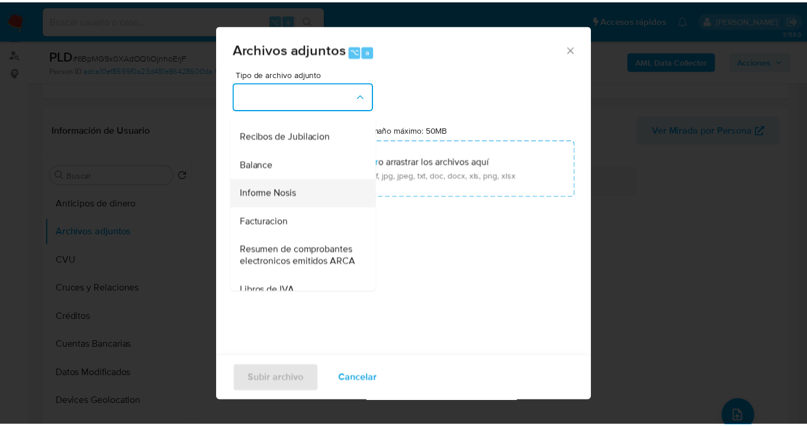
scroll to position [397, 0]
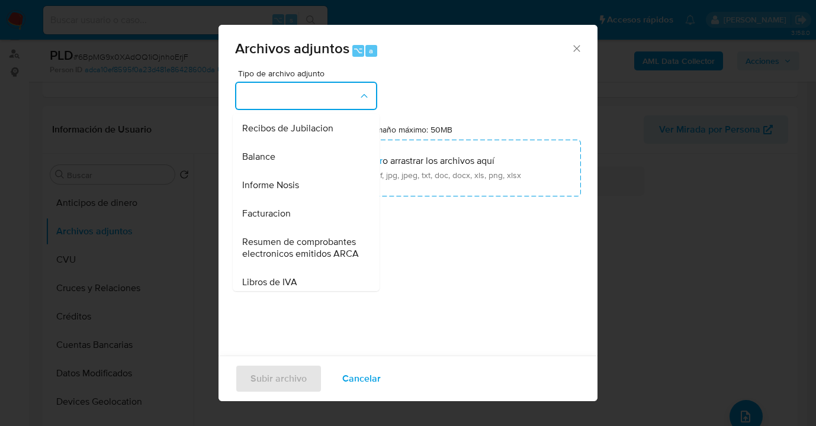
drag, startPoint x: 321, startPoint y: 215, endPoint x: 361, endPoint y: 199, distance: 42.0
click at [321, 199] on div "Informe Nosis" at bounding box center [302, 185] width 121 height 28
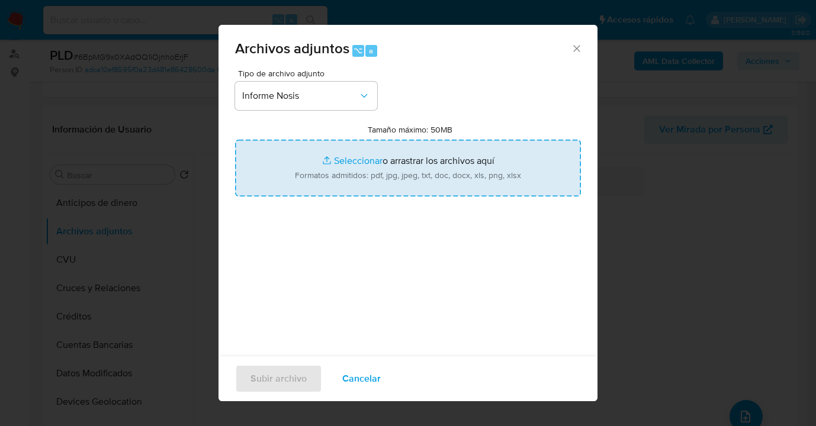
click at [416, 182] on input "Tamaño máximo: 50MB Seleccionar archivos" at bounding box center [408, 168] width 346 height 57
type input "C:\fakepath\84482316-NOSIS_Manager_InformeIndividual_20312398045_620658_2025091…"
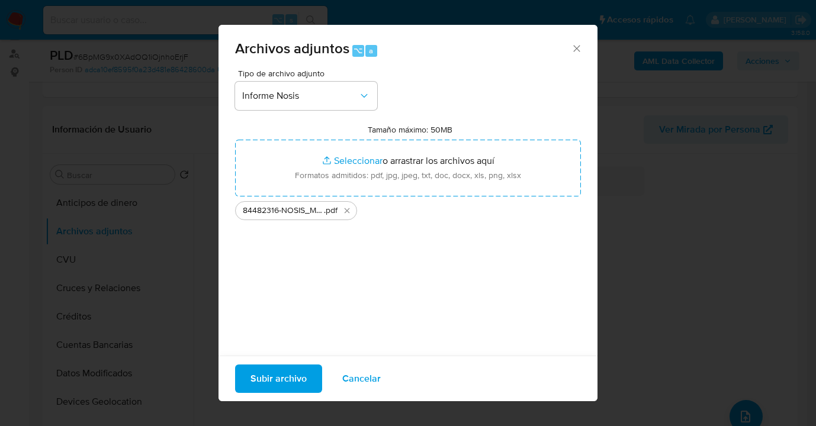
click at [272, 379] on span "Subir archivo" at bounding box center [278, 379] width 56 height 26
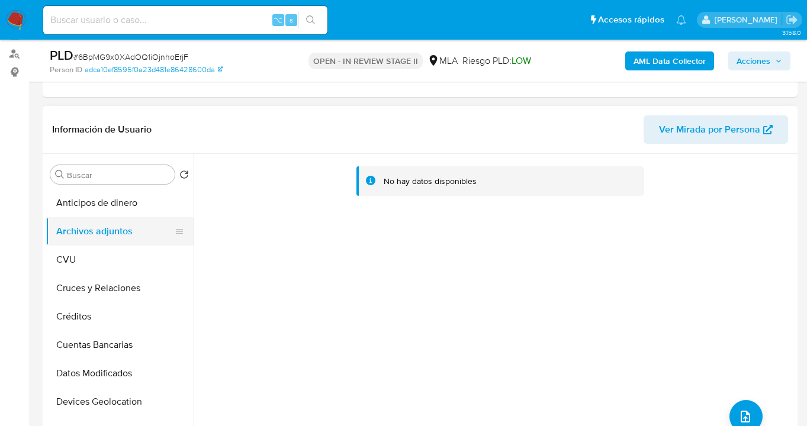
drag, startPoint x: 110, startPoint y: 252, endPoint x: 130, endPoint y: 236, distance: 25.2
click at [110, 252] on button "CVU" at bounding box center [120, 260] width 148 height 28
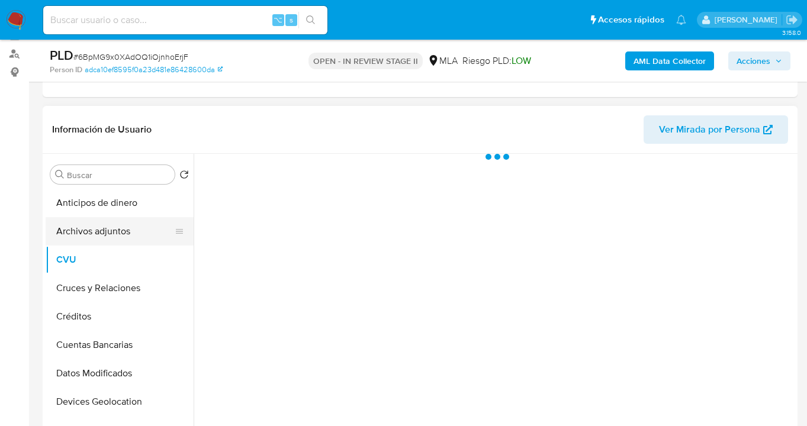
click at [133, 231] on button "Archivos adjuntos" at bounding box center [115, 231] width 139 height 28
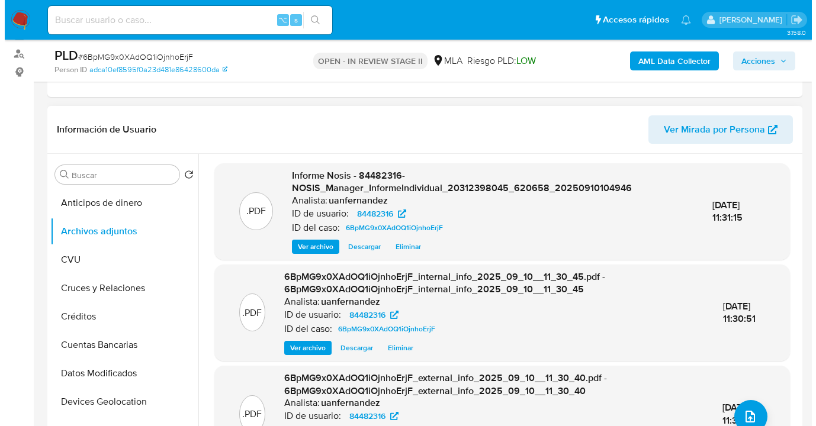
scroll to position [16, 0]
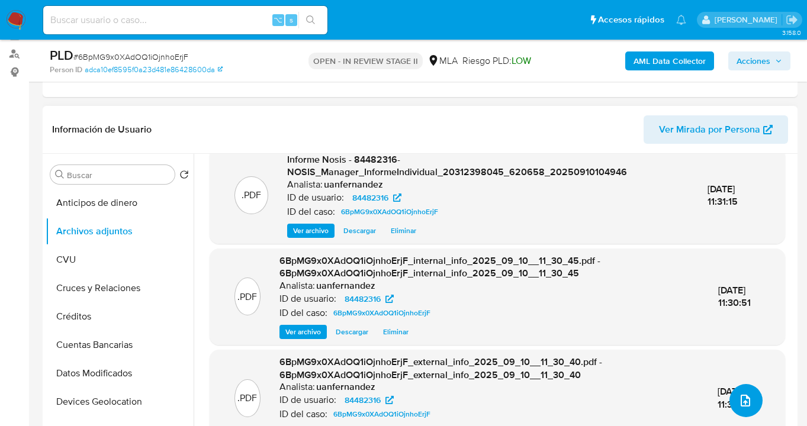
click at [738, 396] on icon "upload-file" at bounding box center [745, 401] width 14 height 14
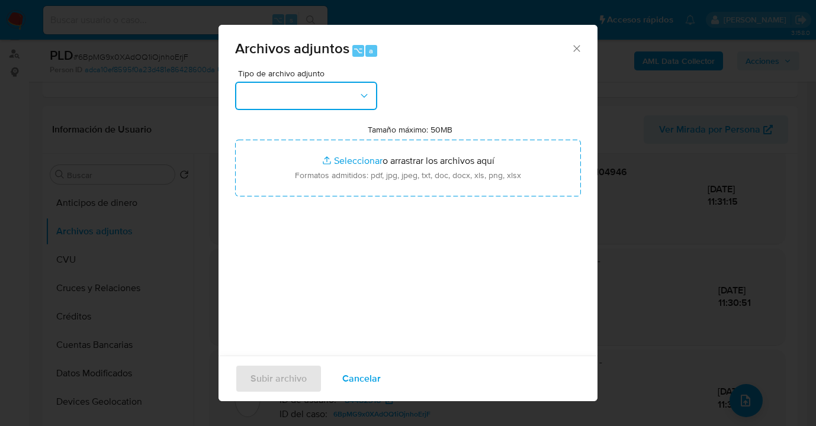
click at [362, 104] on button "button" at bounding box center [306, 96] width 142 height 28
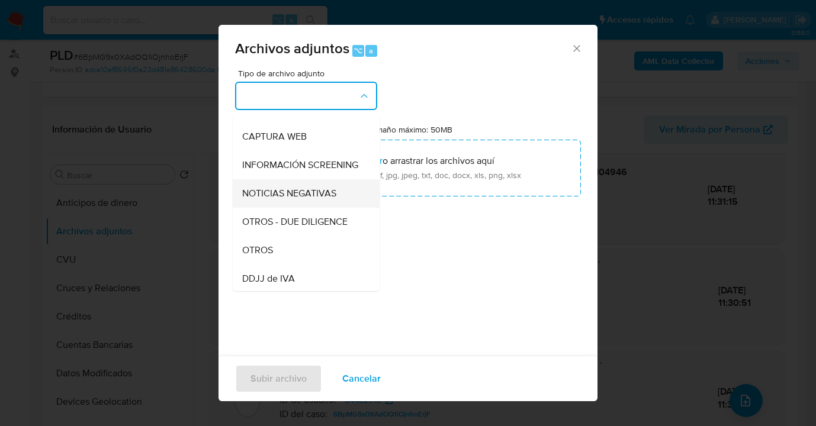
scroll to position [122, 0]
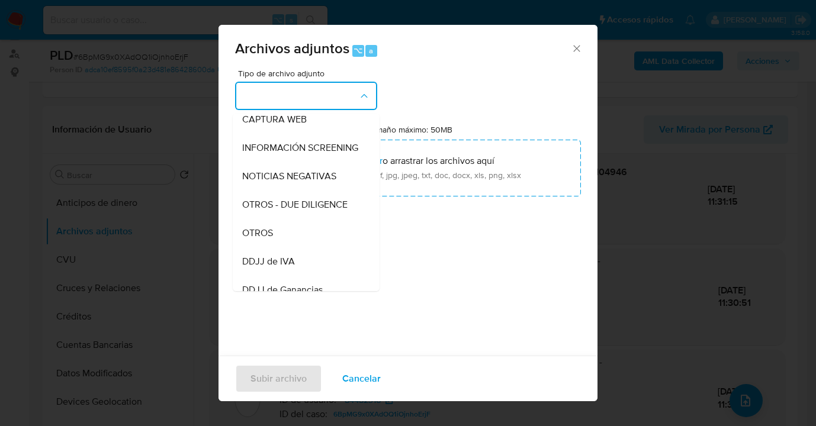
drag, startPoint x: 307, startPoint y: 232, endPoint x: 333, endPoint y: 204, distance: 38.1
click at [308, 231] on div "OTROS" at bounding box center [302, 233] width 121 height 28
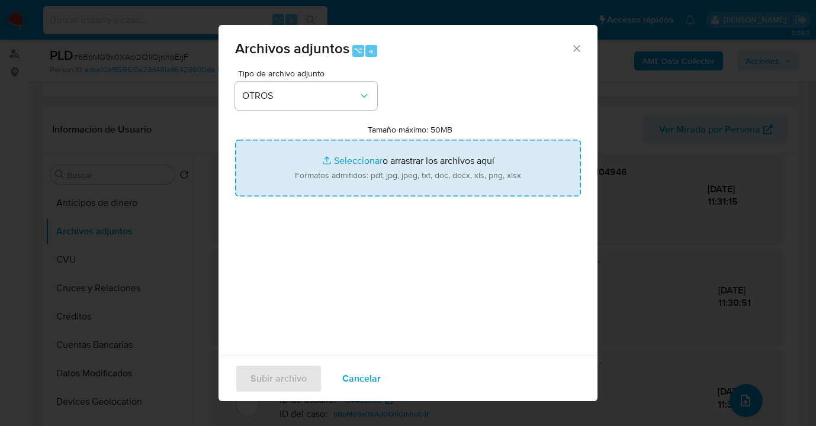
click at [364, 179] on input "Tamaño máximo: 50MB Seleccionar archivos" at bounding box center [408, 168] width 346 height 57
type input "C:\fakepath\Certificacion de ingresos.pdf"
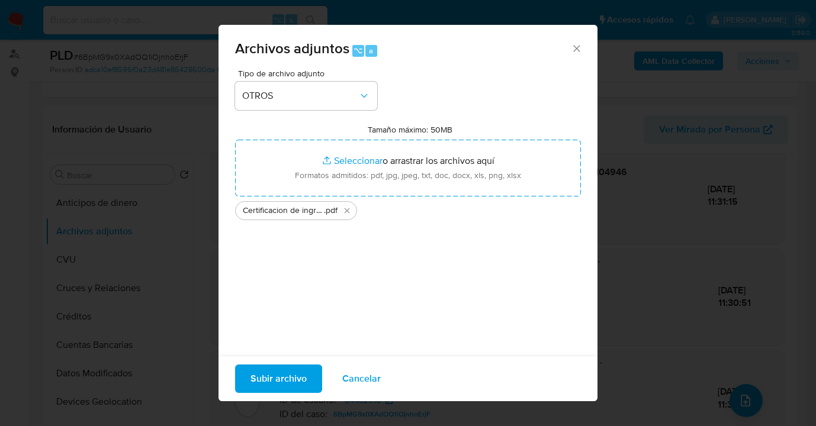
drag, startPoint x: 364, startPoint y: 179, endPoint x: 282, endPoint y: 381, distance: 218.0
click at [282, 381] on span "Subir archivo" at bounding box center [278, 379] width 56 height 26
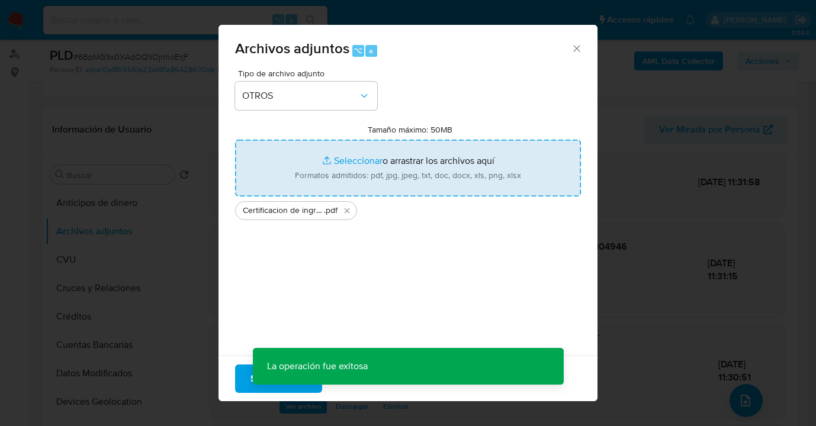
scroll to position [91, 0]
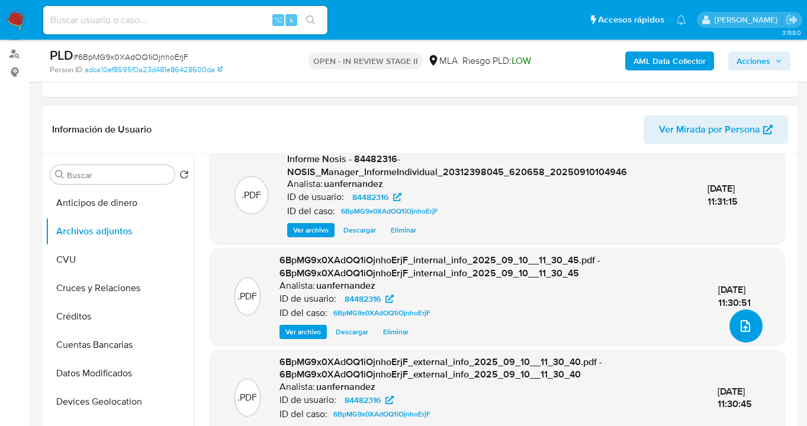
click at [738, 328] on icon "upload-file" at bounding box center [745, 326] width 14 height 14
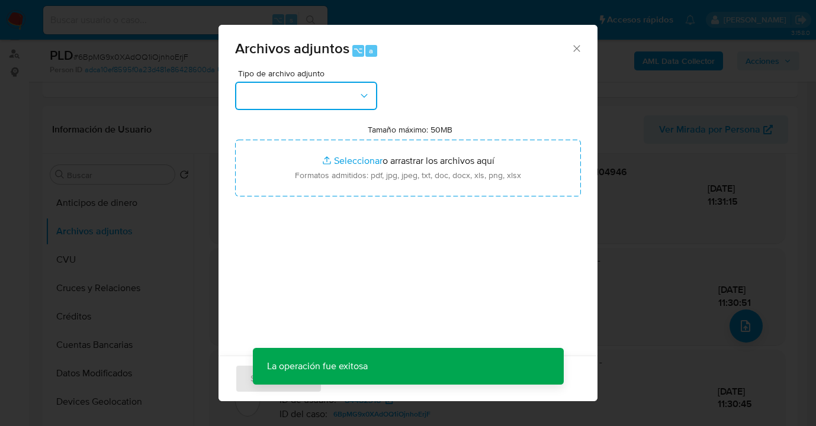
click at [375, 98] on button "button" at bounding box center [306, 96] width 142 height 28
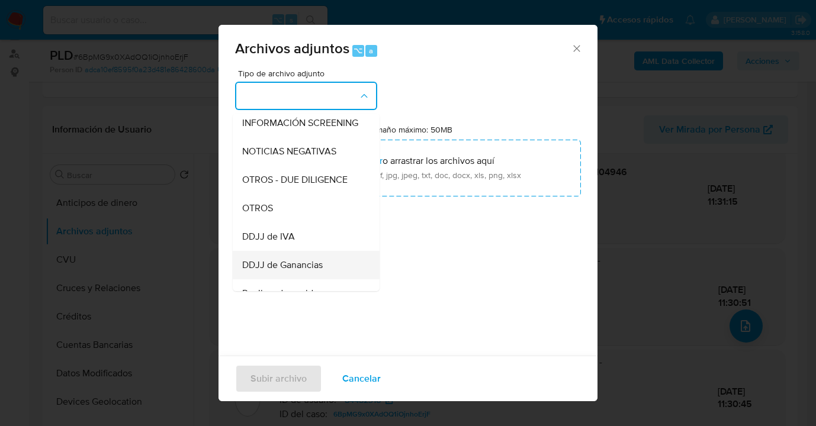
scroll to position [160, 0]
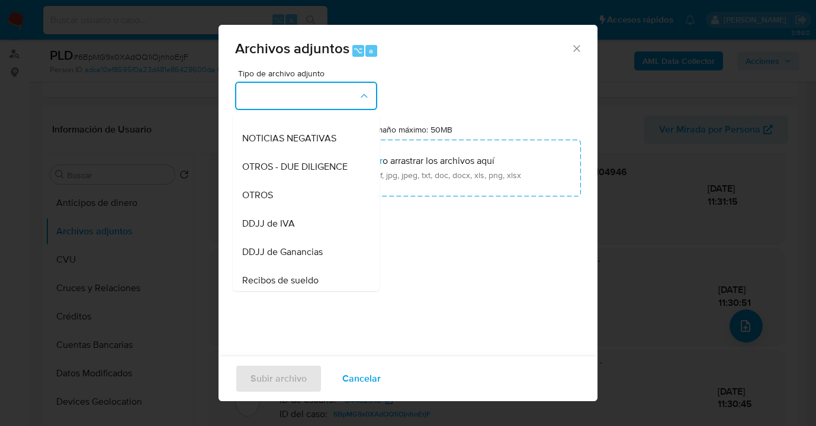
click at [308, 256] on div "DDJJ de Ganancias" at bounding box center [302, 252] width 121 height 28
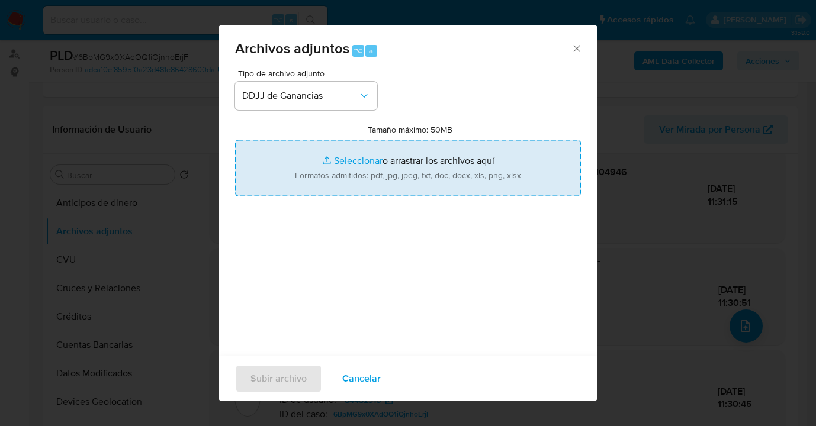
click at [397, 185] on input "Tamaño máximo: 50MB Seleccionar archivos" at bounding box center [408, 168] width 346 height 57
type input "C:\fakepath\DDJJ Ganancias 2024.pdf"
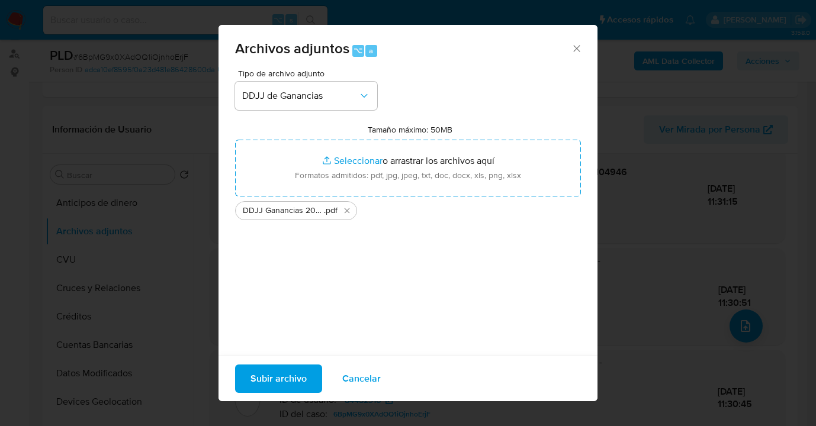
click at [279, 381] on span "Subir archivo" at bounding box center [278, 379] width 56 height 26
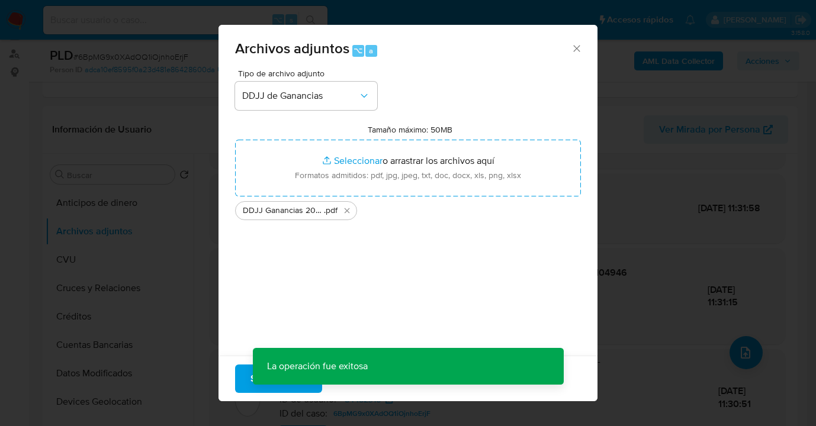
scroll to position [63, 0]
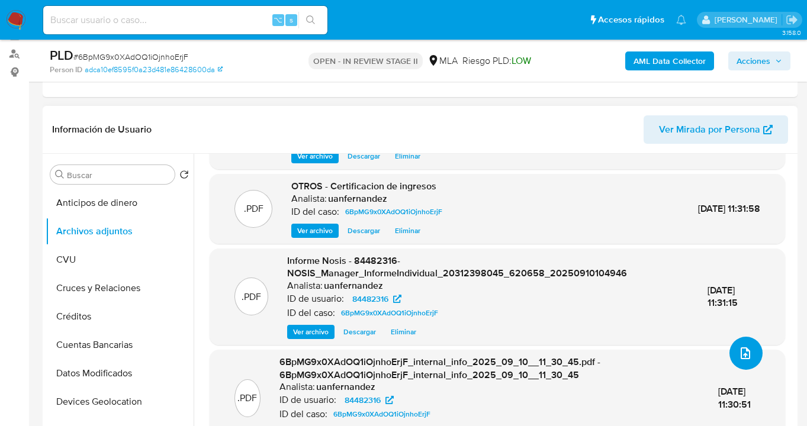
click at [741, 349] on icon "upload-file" at bounding box center [745, 353] width 9 height 12
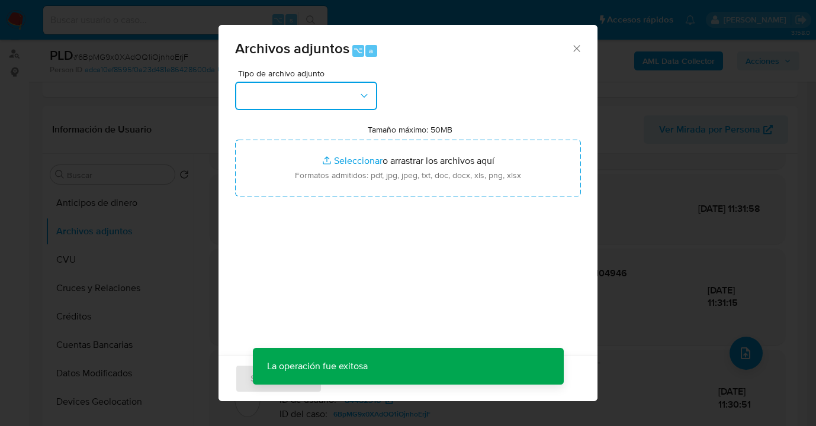
click at [368, 99] on button "button" at bounding box center [306, 96] width 142 height 28
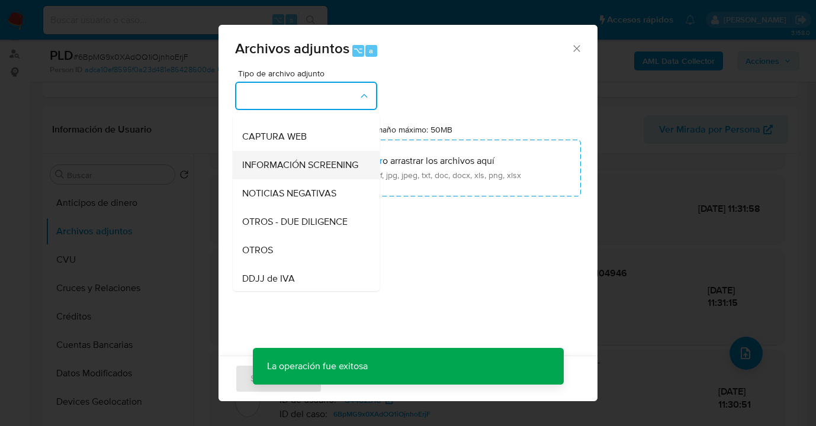
scroll to position [120, 0]
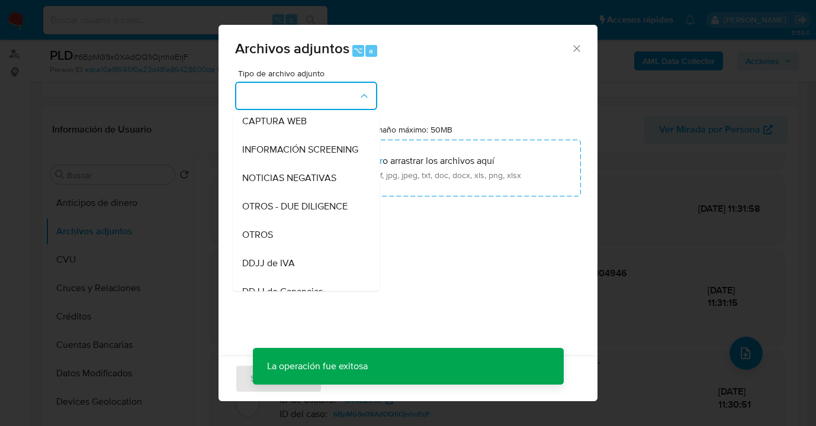
drag, startPoint x: 295, startPoint y: 252, endPoint x: 347, endPoint y: 211, distance: 66.7
click at [295, 249] on div "OTROS" at bounding box center [302, 235] width 121 height 28
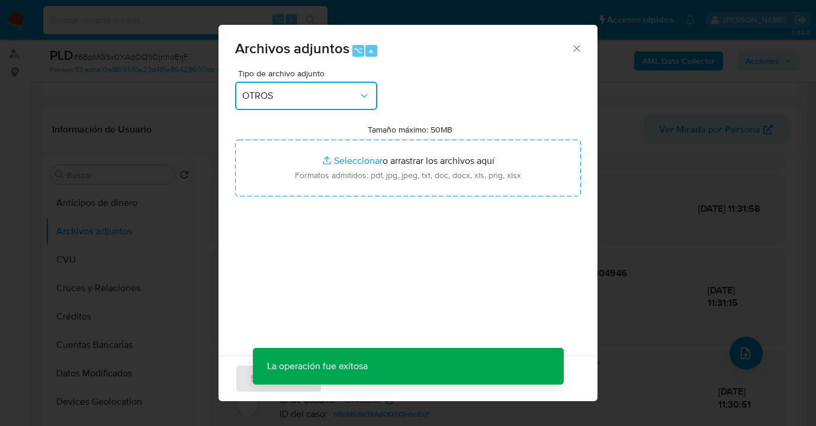
click at [367, 102] on button "OTROS" at bounding box center [306, 96] width 142 height 28
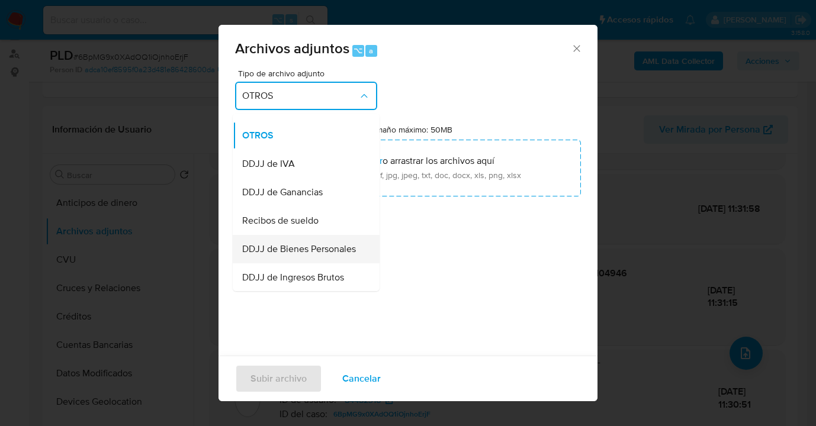
scroll to position [220, 0]
drag, startPoint x: 312, startPoint y: 266, endPoint x: 333, endPoint y: 246, distance: 28.5
click at [312, 255] on span "DDJJ de Bienes Personales" at bounding box center [299, 249] width 114 height 12
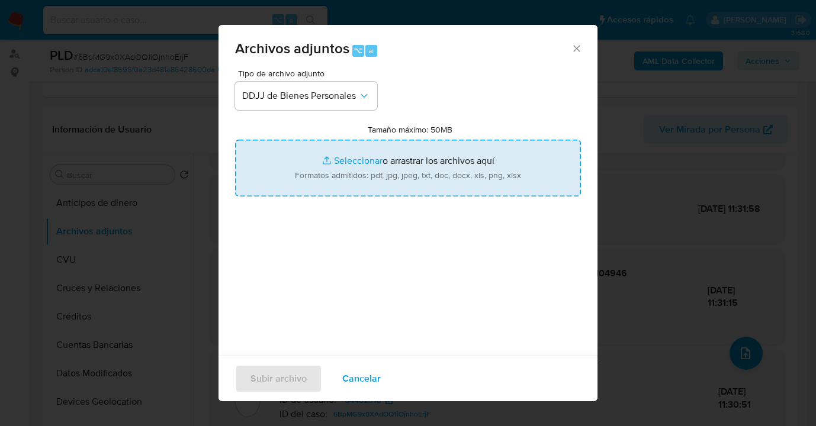
click at [414, 180] on input "Tamaño máximo: 50MB Seleccionar archivos" at bounding box center [408, 168] width 346 height 57
type input "C:\fakepath\DDJJ Bs. pers 2023.pdf"
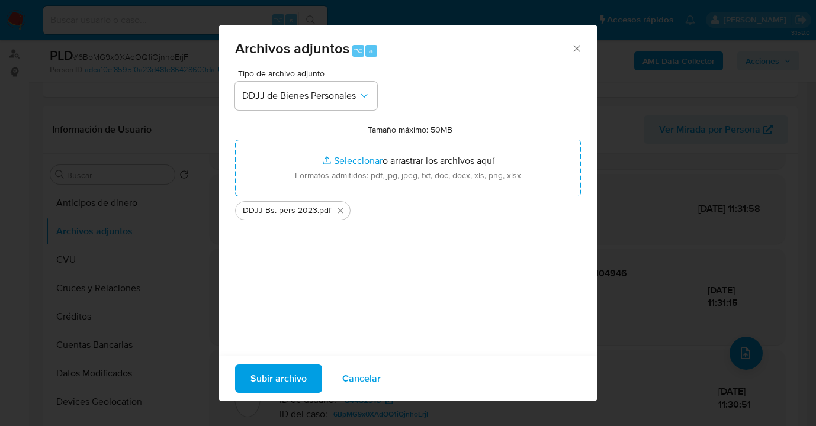
drag, startPoint x: 414, startPoint y: 180, endPoint x: 288, endPoint y: 378, distance: 234.5
click at [288, 378] on span "Subir archivo" at bounding box center [278, 379] width 56 height 26
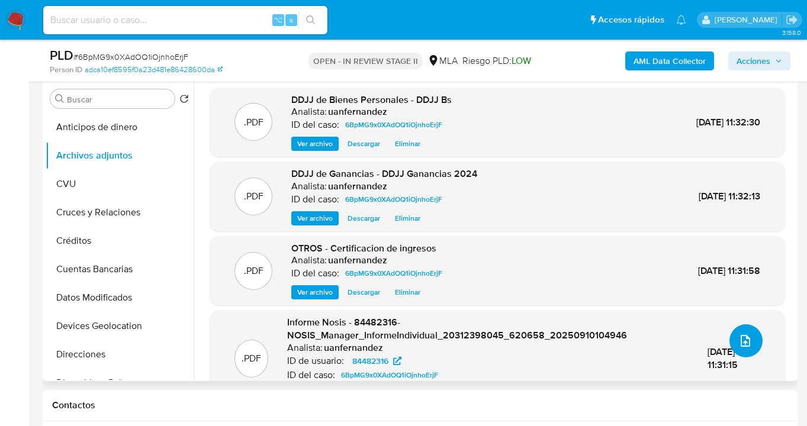
scroll to position [99, 0]
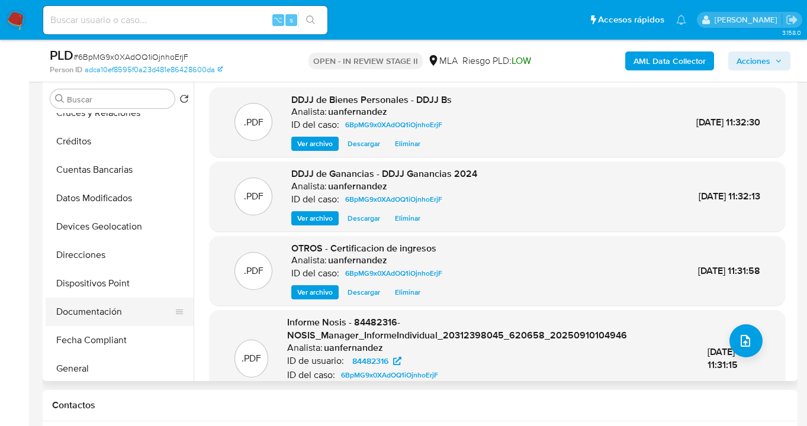
click at [126, 311] on button "Documentación" at bounding box center [115, 312] width 139 height 28
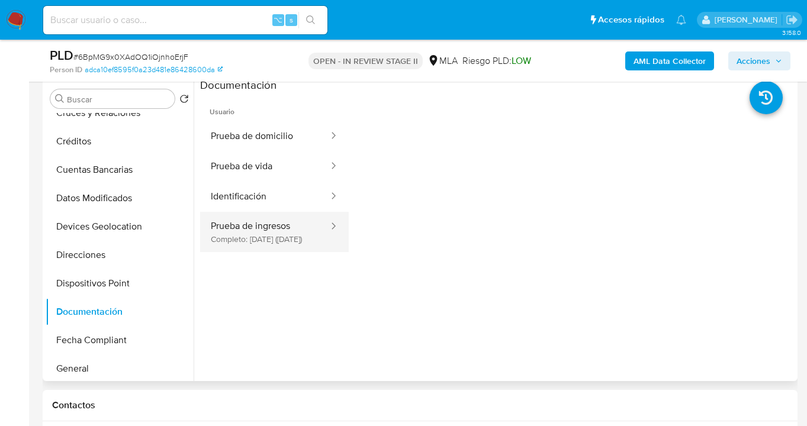
click at [273, 234] on button "Prueba de ingresos Completo: 03/09/2025 (hace 7 días)" at bounding box center [265, 232] width 130 height 40
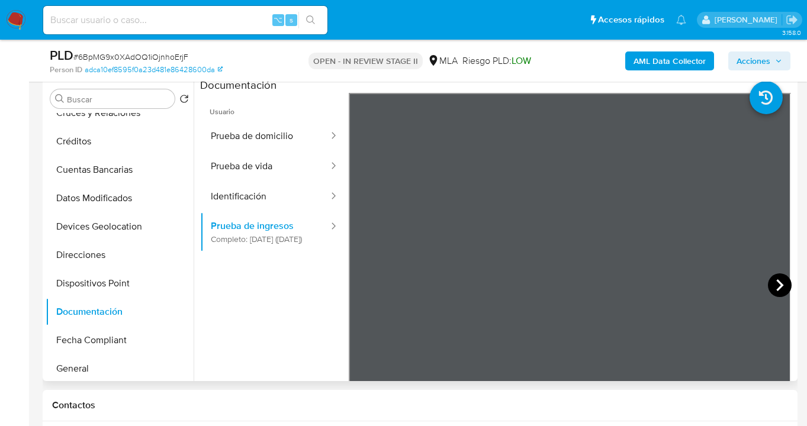
click at [777, 288] on icon at bounding box center [780, 285] width 24 height 24
click at [775, 285] on icon at bounding box center [780, 285] width 24 height 24
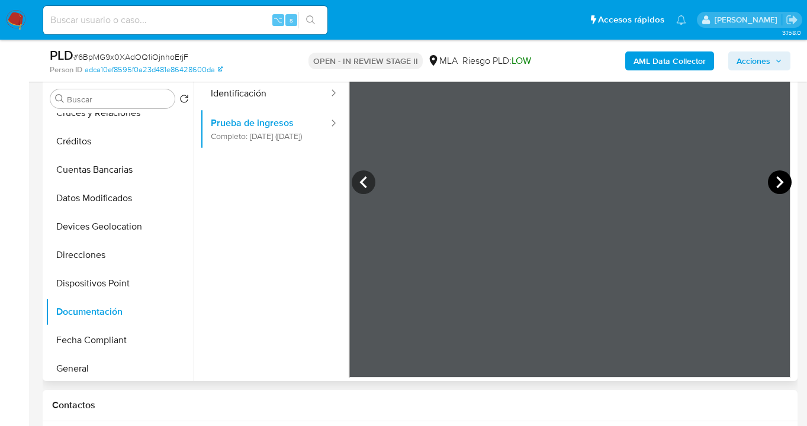
scroll to position [7, 0]
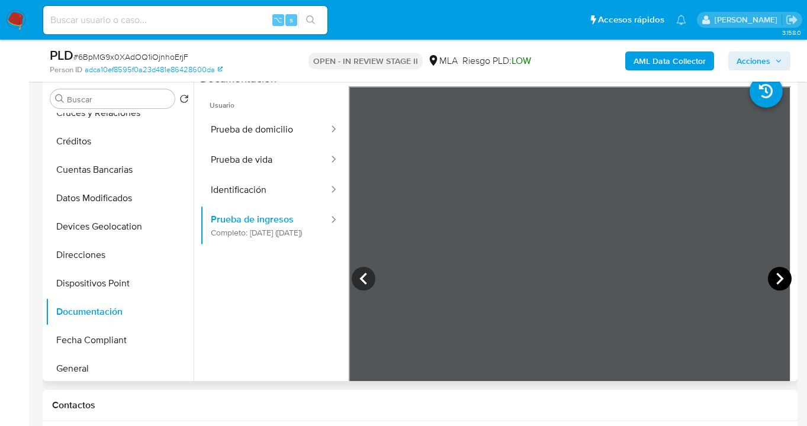
click at [778, 287] on icon at bounding box center [780, 279] width 24 height 24
click at [770, 275] on icon at bounding box center [780, 279] width 24 height 24
click at [769, 275] on icon at bounding box center [780, 279] width 24 height 24
click at [774, 269] on icon at bounding box center [780, 279] width 24 height 24
click at [772, 271] on icon at bounding box center [780, 279] width 24 height 24
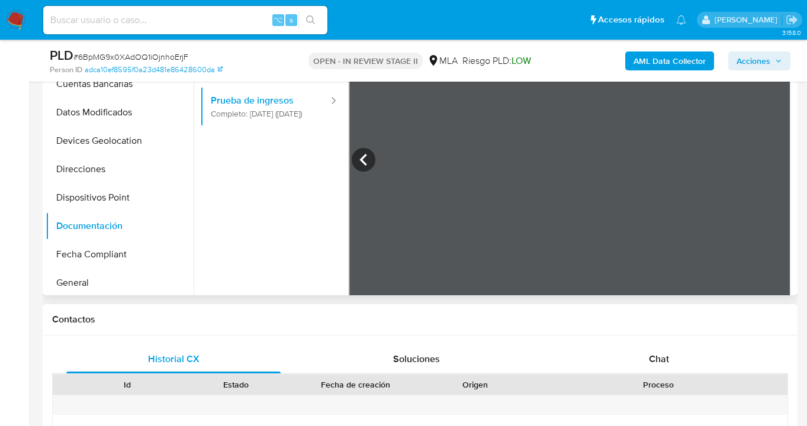
scroll to position [0, 0]
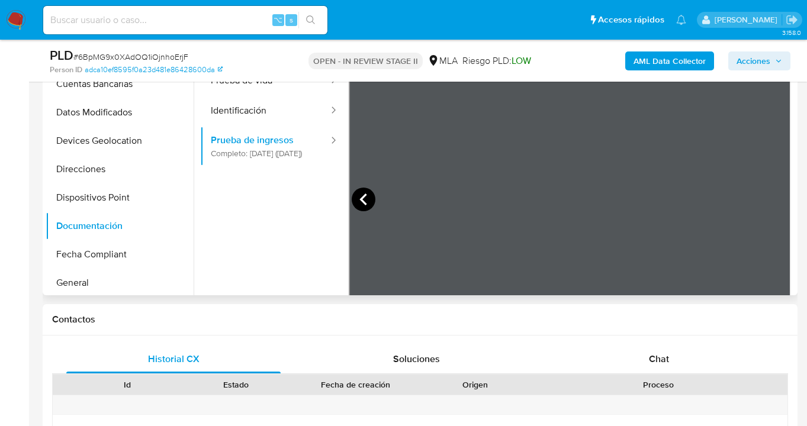
click at [363, 199] on icon at bounding box center [364, 200] width 24 height 24
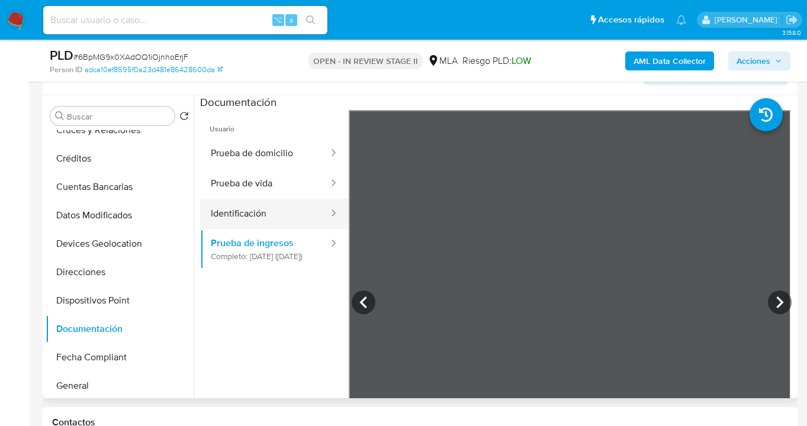
scroll to position [186, 0]
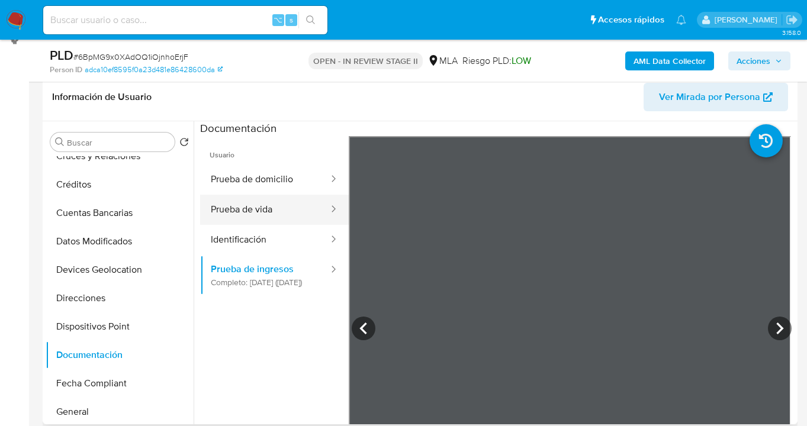
drag, startPoint x: 265, startPoint y: 209, endPoint x: 332, endPoint y: 211, distance: 66.3
click at [265, 209] on button "Prueba de vida" at bounding box center [265, 210] width 130 height 30
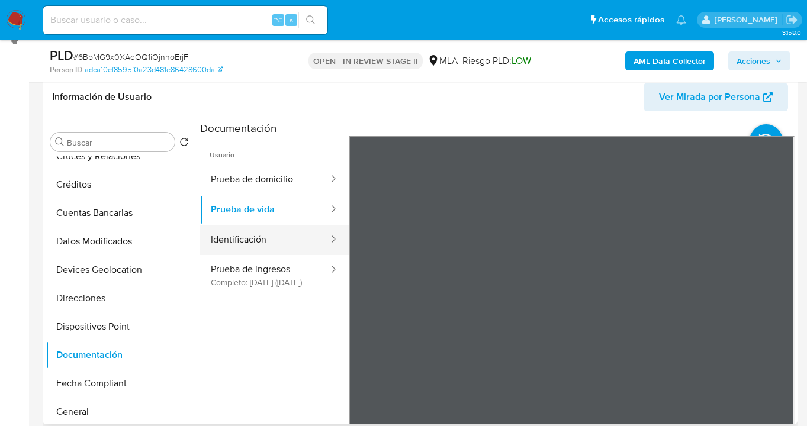
click at [272, 233] on button "Identificación" at bounding box center [265, 240] width 130 height 30
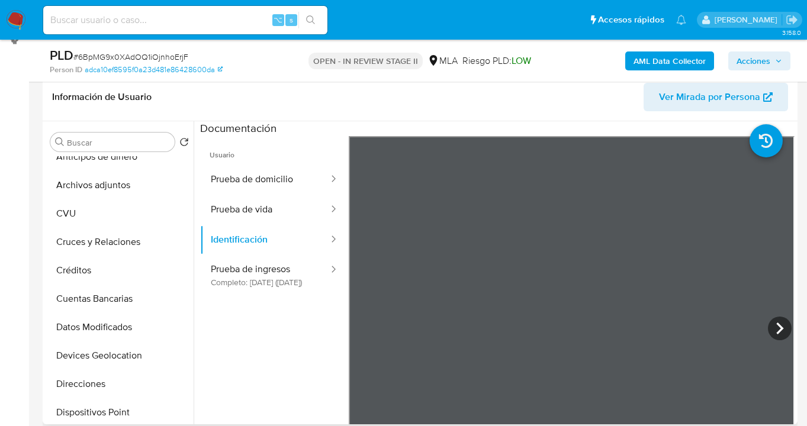
scroll to position [0, 0]
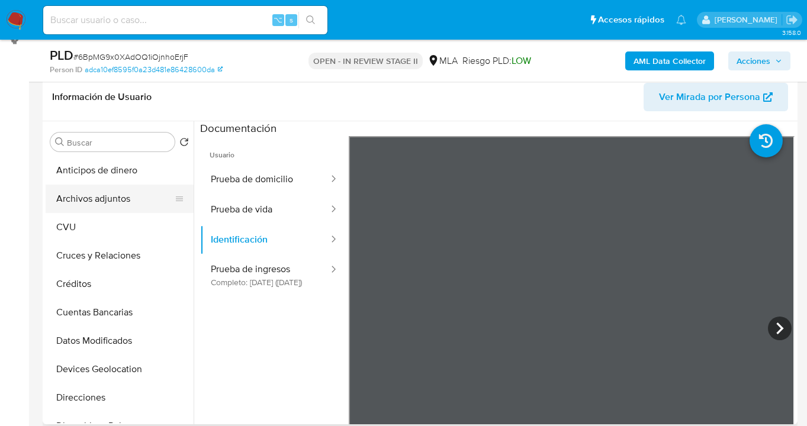
click at [115, 199] on button "Archivos adjuntos" at bounding box center [115, 199] width 139 height 28
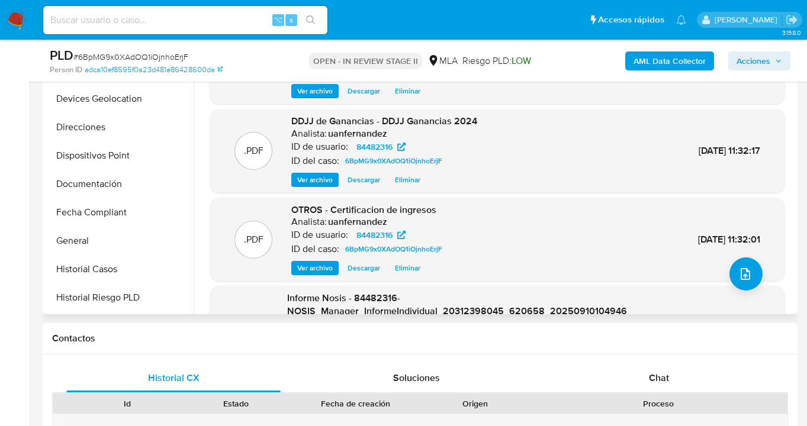
scroll to position [162, 0]
click at [140, 128] on button "Direcciones" at bounding box center [115, 126] width 139 height 28
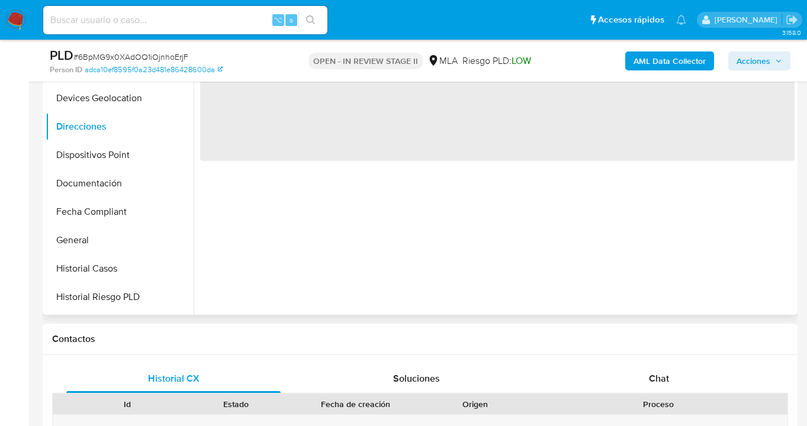
scroll to position [184, 0]
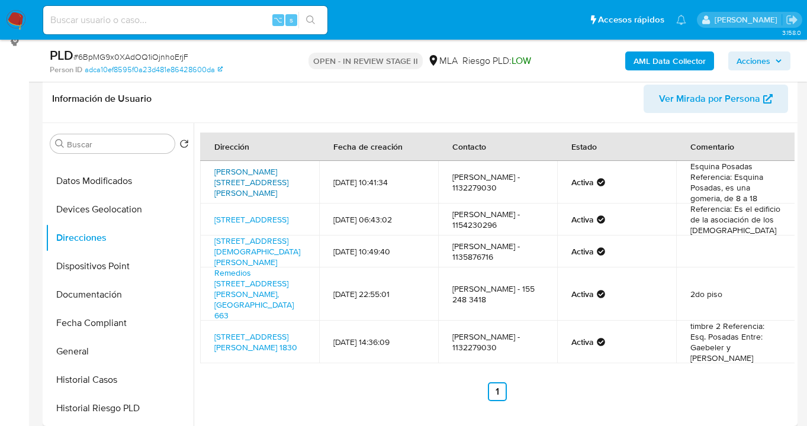
click at [249, 184] on link "Eva Peron 3203, Lanús, Buenos Aires, 1824, Argentina 3203" at bounding box center [251, 182] width 74 height 33
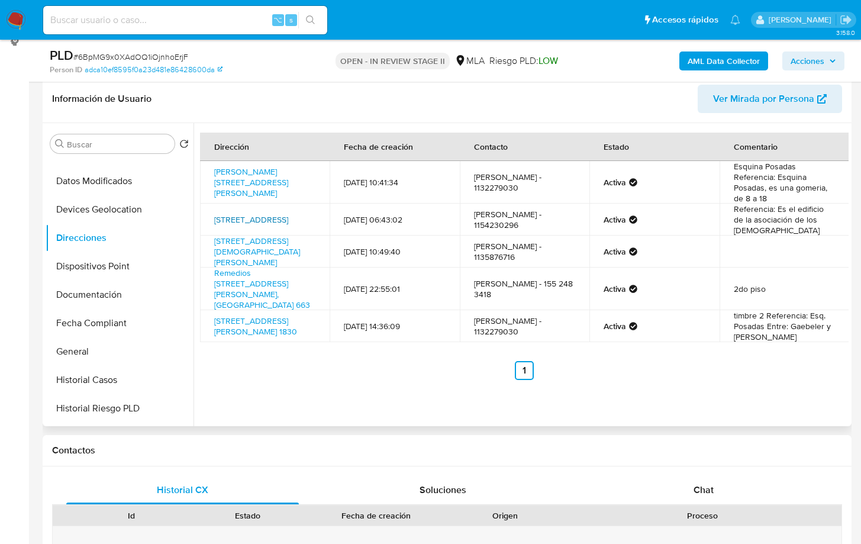
click at [263, 214] on link "Boulevard De La Plaza 255, Nordelta, Buenos Aires, 1670, Argentina 255" at bounding box center [251, 220] width 74 height 12
click at [260, 253] on link "Boulevard De Los Italianos 1352, Lanus Este, Buenos Aires, 1824, Argentina 1352" at bounding box center [257, 251] width 86 height 33
click at [263, 282] on link "Remedios De Escalada 663, Lanus Oeste, Buenos Aires, 1824, Argentina 663" at bounding box center [262, 289] width 96 height 44
click at [261, 315] on link "Calle Sitio De Montevideo 1830, Lanus Este, Buenos Aires, 1824, Argentina 1830" at bounding box center [255, 326] width 83 height 22
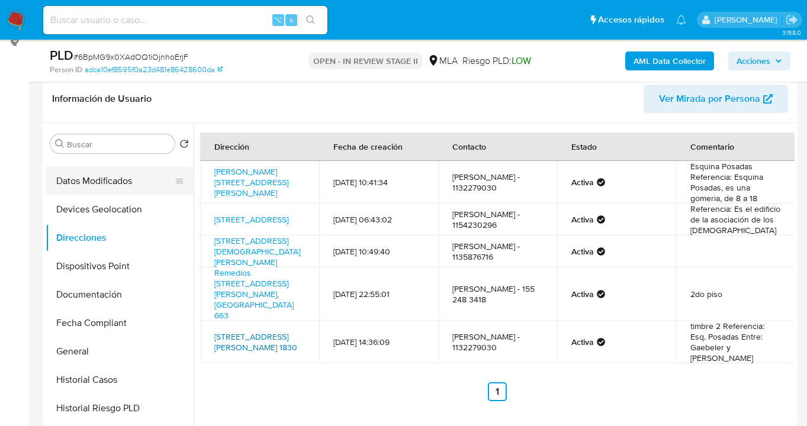
scroll to position [0, 0]
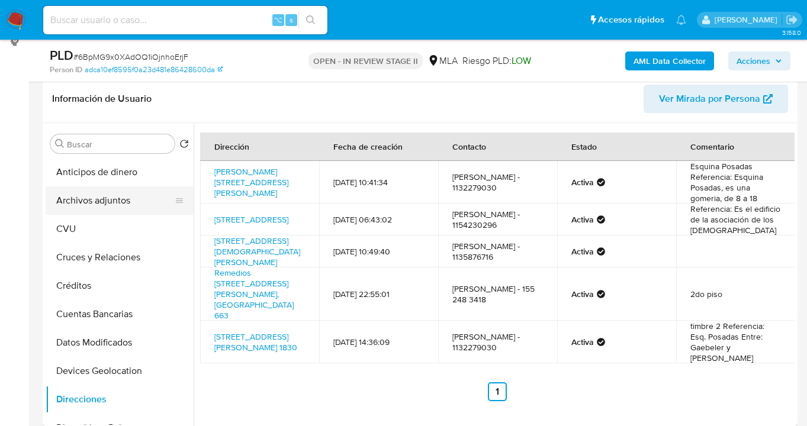
drag, startPoint x: 125, startPoint y: 202, endPoint x: 137, endPoint y: 204, distance: 11.3
click at [126, 202] on button "Archivos adjuntos" at bounding box center [115, 200] width 139 height 28
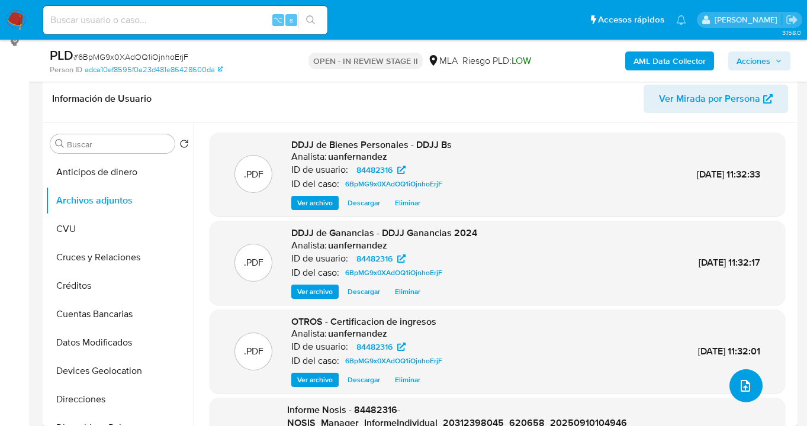
click at [738, 385] on icon "upload-file" at bounding box center [745, 386] width 14 height 14
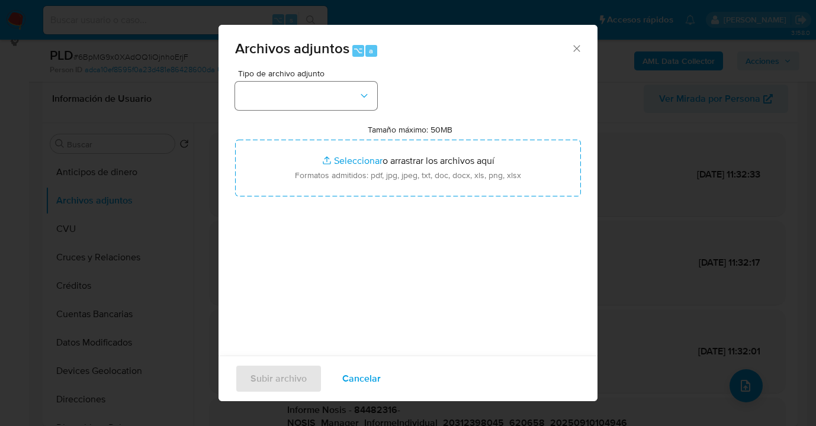
click at [365, 110] on div "Tipo de archivo adjunto Tamaño máximo: 50MB Seleccionar archivos Seleccionar o …" at bounding box center [408, 208] width 346 height 279
click at [367, 100] on icon "button" at bounding box center [364, 96] width 12 height 12
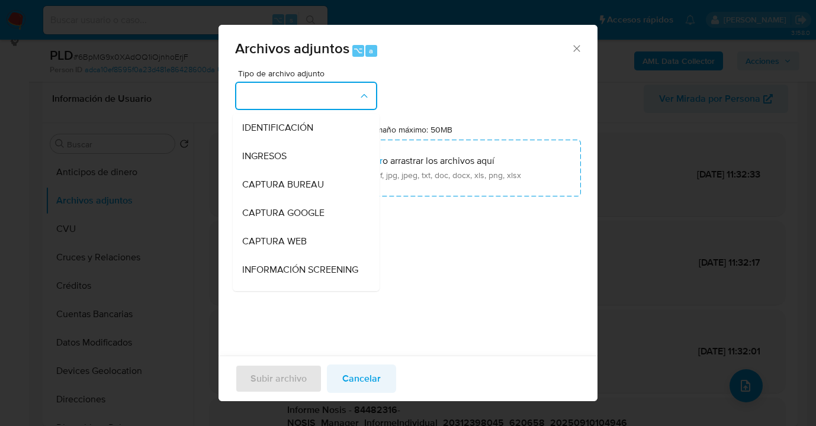
click at [359, 382] on span "Cancelar" at bounding box center [361, 379] width 38 height 26
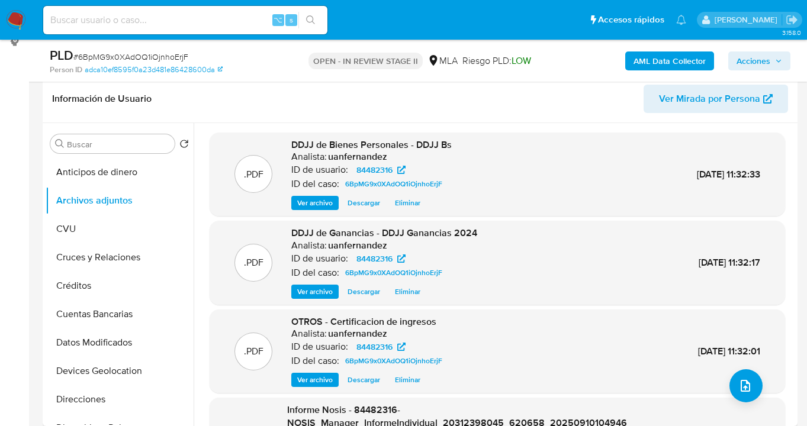
click at [316, 202] on span "Ver archivo" at bounding box center [315, 203] width 36 height 12
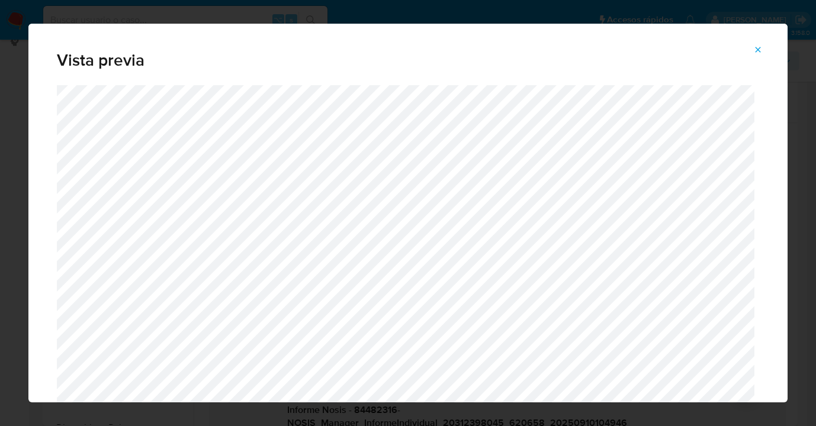
click at [758, 47] on icon "Attachment preview" at bounding box center [757, 49] width 9 height 9
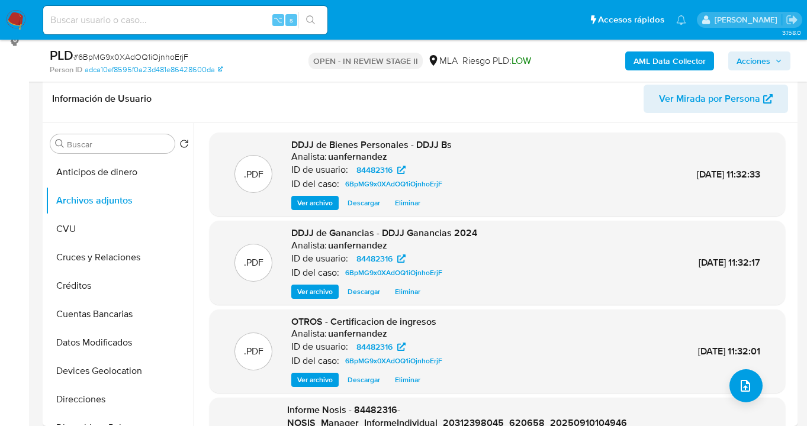
click at [404, 205] on span "Eliminar" at bounding box center [407, 203] width 25 height 12
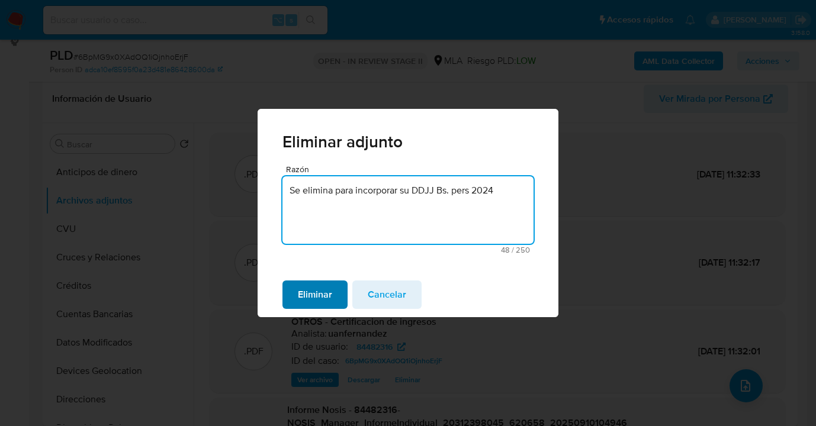
type textarea "Se elimina para incorporar su DDJJ Bs. pers 2024"
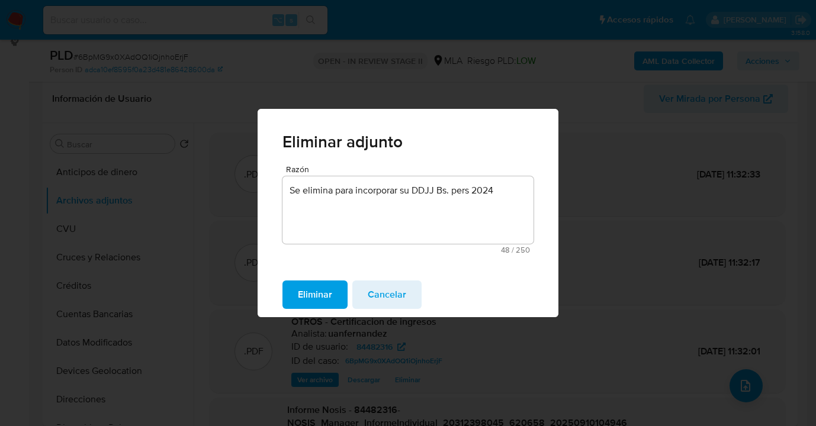
click at [310, 301] on span "Eliminar" at bounding box center [315, 295] width 34 height 26
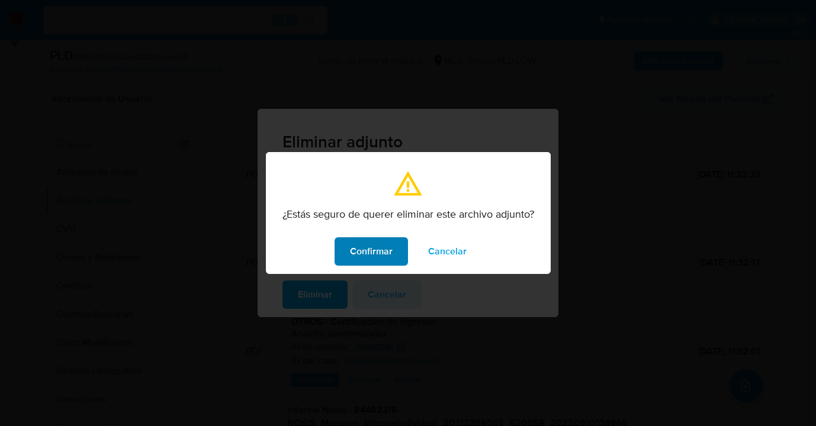
click at [369, 249] on span "Confirmar" at bounding box center [371, 252] width 43 height 26
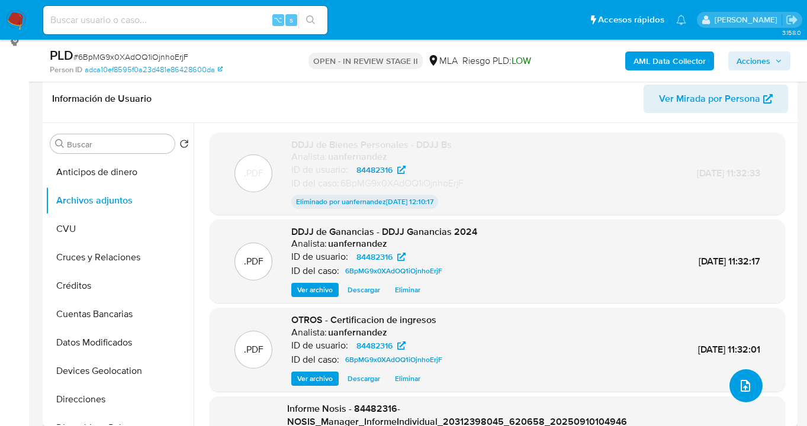
click at [738, 383] on icon "upload-file" at bounding box center [745, 386] width 14 height 14
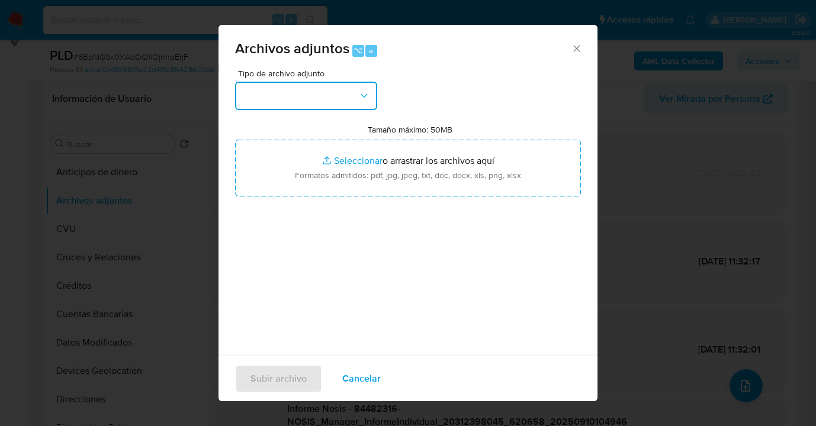
click at [372, 97] on button "button" at bounding box center [306, 96] width 142 height 28
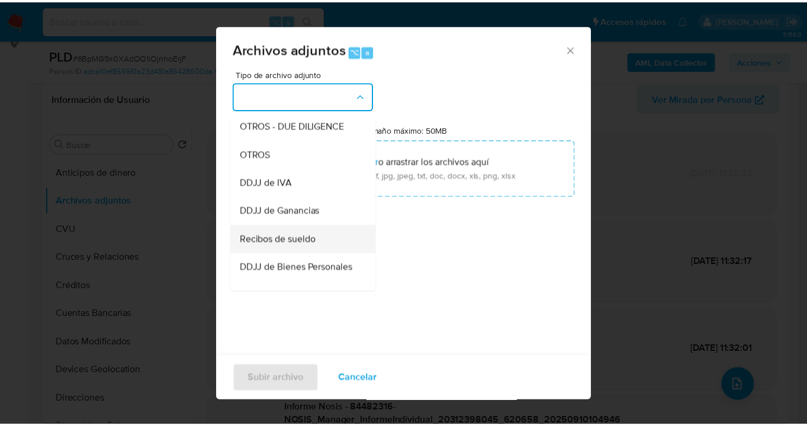
scroll to position [229, 0]
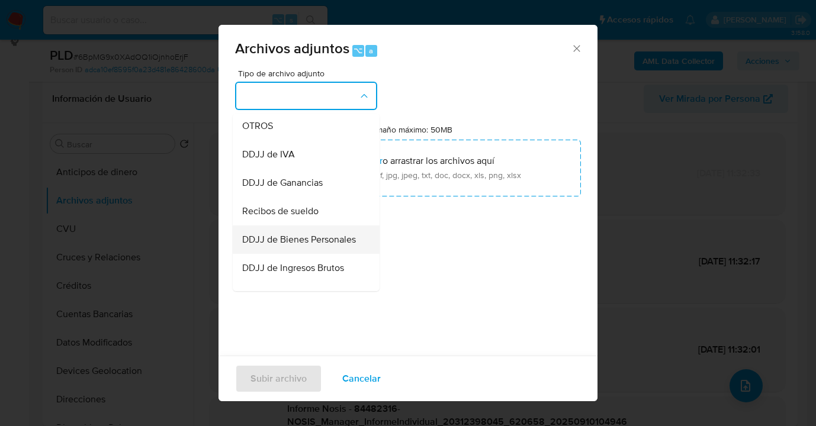
click at [316, 246] on span "DDJJ de Bienes Personales" at bounding box center [299, 240] width 114 height 12
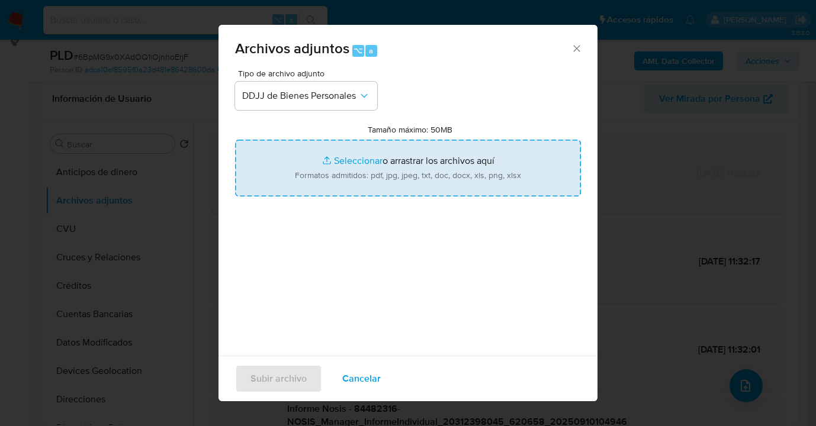
click at [405, 193] on input "Tamaño máximo: 50MB Seleccionar archivos" at bounding box center [408, 168] width 346 height 57
type input "C:\fakepath\DDJJ Bs. Pers 2024.pdf"
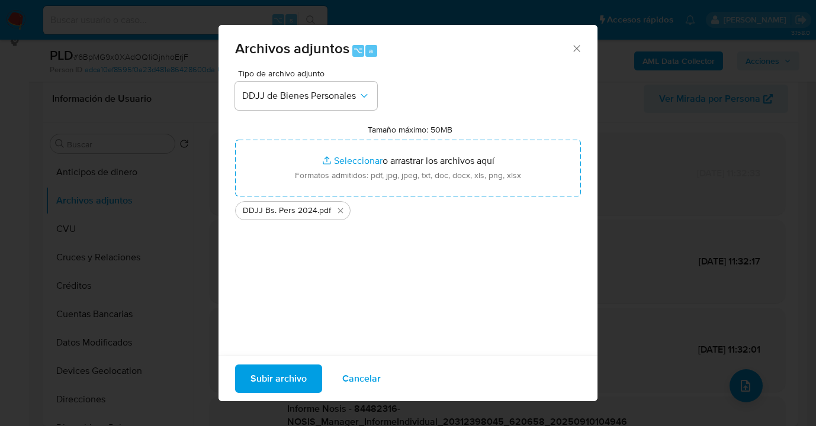
click at [283, 381] on span "Subir archivo" at bounding box center [278, 379] width 56 height 26
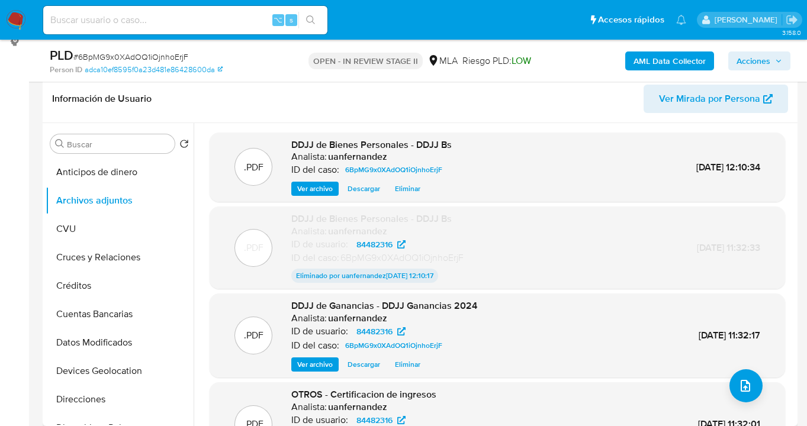
click at [320, 185] on span "Ver archivo" at bounding box center [315, 189] width 36 height 12
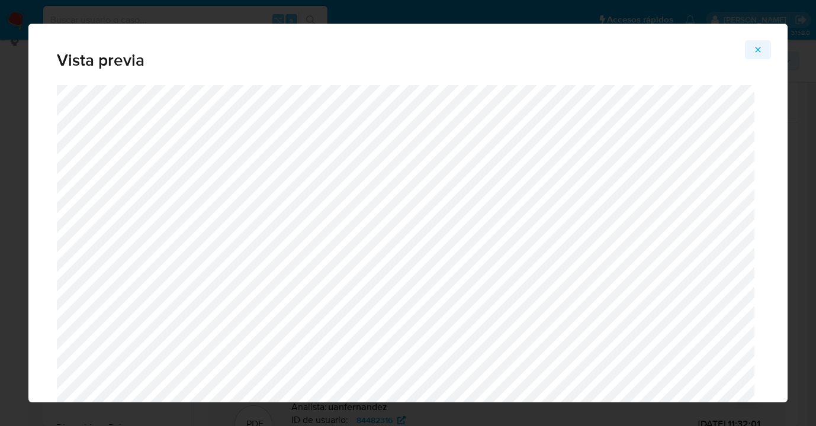
click at [761, 53] on icon "Attachment preview" at bounding box center [757, 49] width 9 height 9
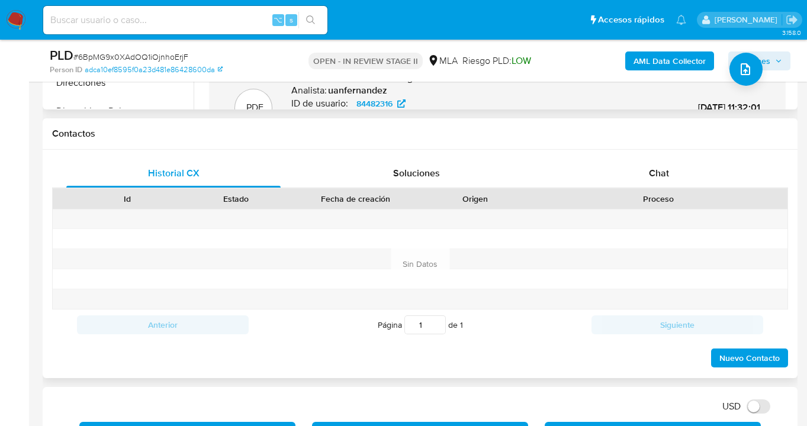
scroll to position [526, 0]
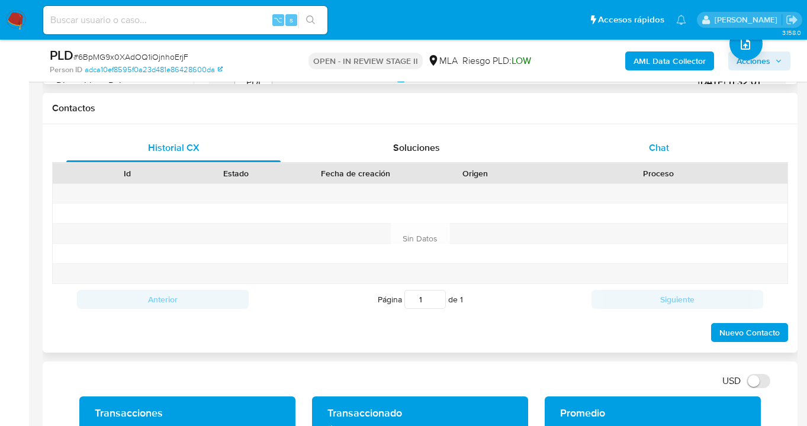
click at [660, 136] on div "Chat" at bounding box center [659, 148] width 214 height 28
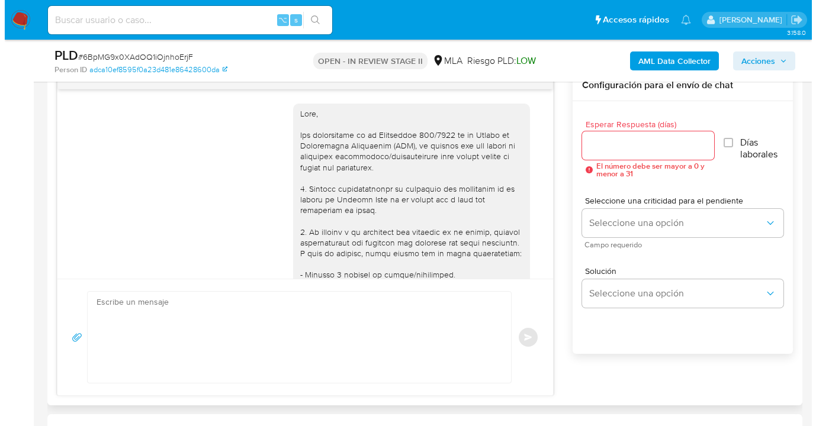
scroll to position [691, 0]
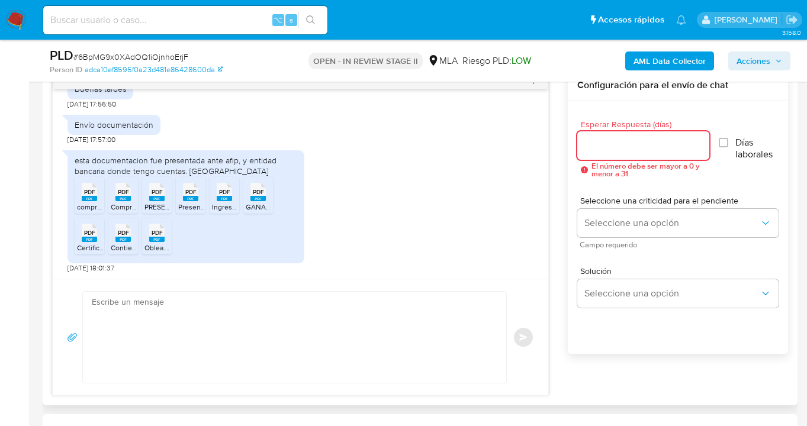
click at [616, 150] on input "Esperar Respuesta (días)" at bounding box center [643, 145] width 133 height 15
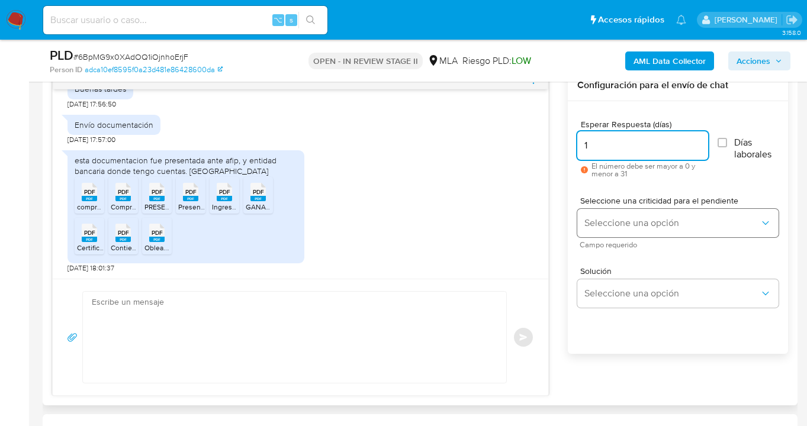
type input "1"
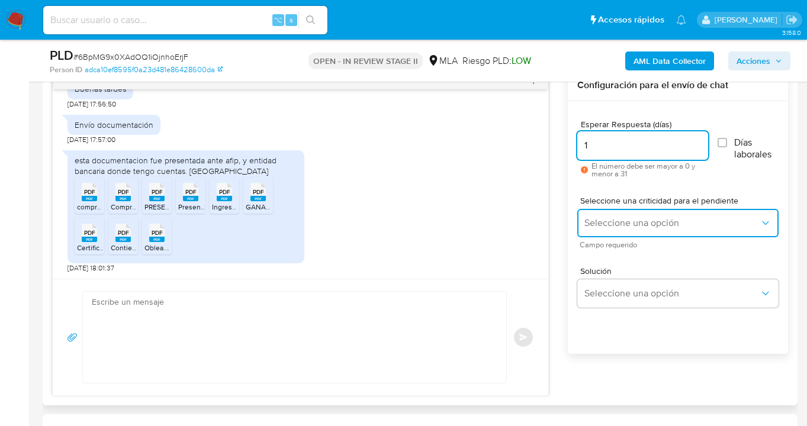
click at [640, 224] on span "Seleccione una opción" at bounding box center [671, 223] width 175 height 12
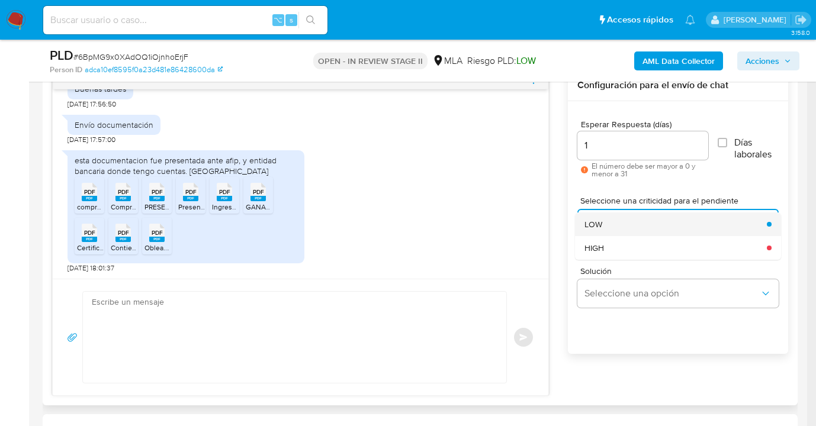
click at [623, 227] on div "LOW" at bounding box center [671, 225] width 175 height 24
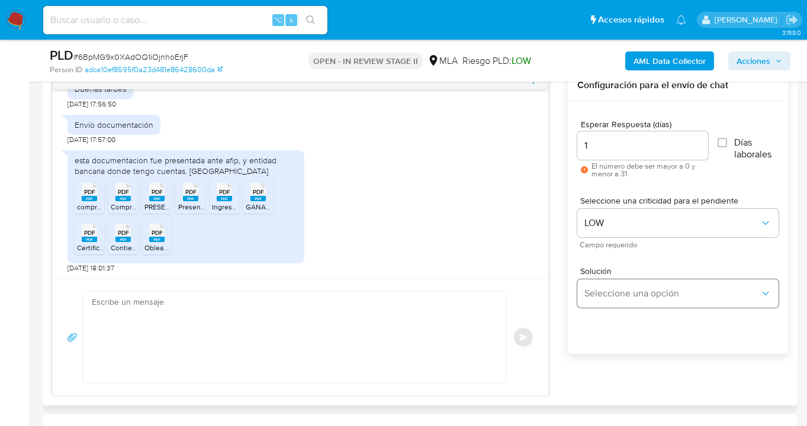
click at [617, 308] on div "Solución Seleccione una opción" at bounding box center [677, 290] width 201 height 65
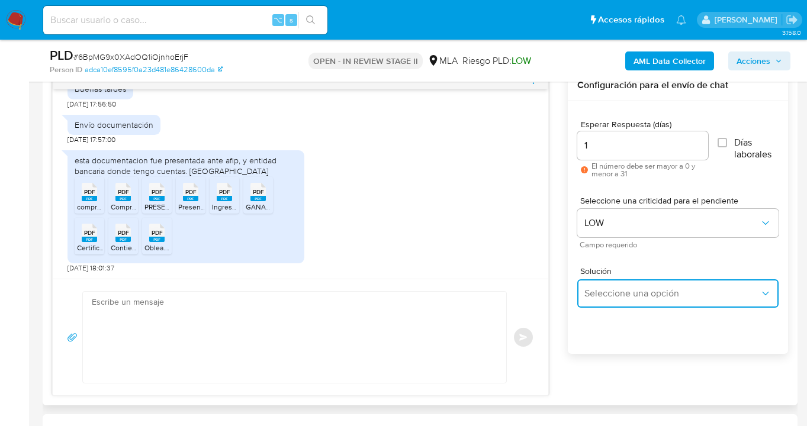
click at [619, 300] on button "Seleccione una opción" at bounding box center [677, 293] width 201 height 28
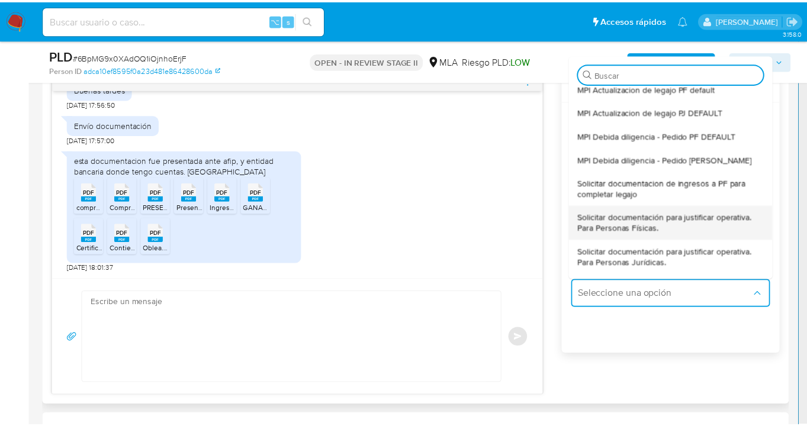
scroll to position [57, 0]
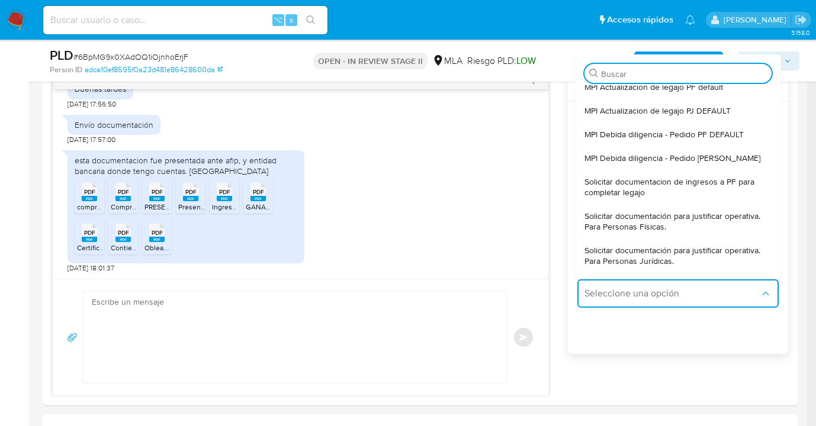
click at [639, 220] on span "Solicitar documentación para justificar operativa. Para Personas Físicas." at bounding box center [674, 221] width 180 height 21
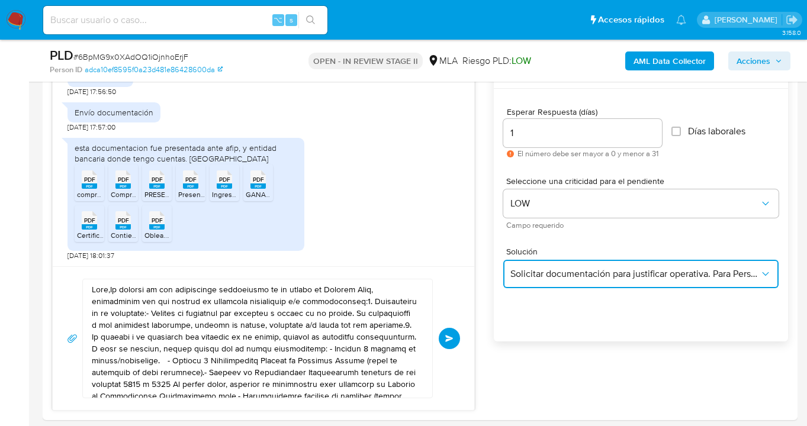
scroll to position [655, 0]
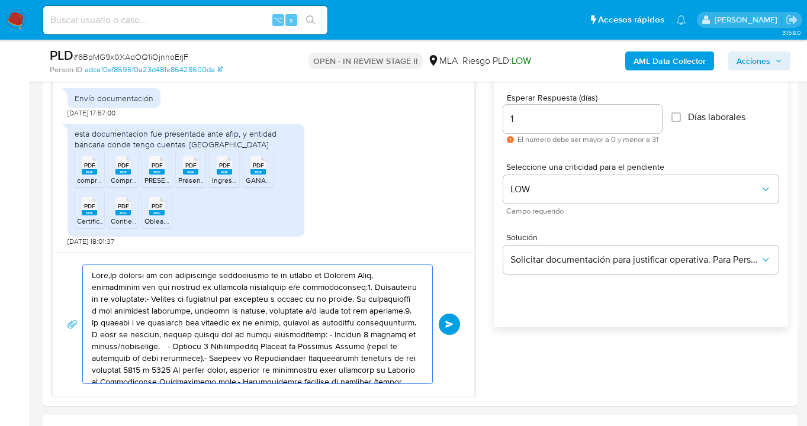
drag, startPoint x: 333, startPoint y: 361, endPoint x: 56, endPoint y: 245, distance: 300.1
click at [56, 245] on div "18/08/2025 17:32:43 Buenas tardes 18/08/2025 17:56:50 Envío documentación 18/08…" at bounding box center [263, 219] width 423 height 353
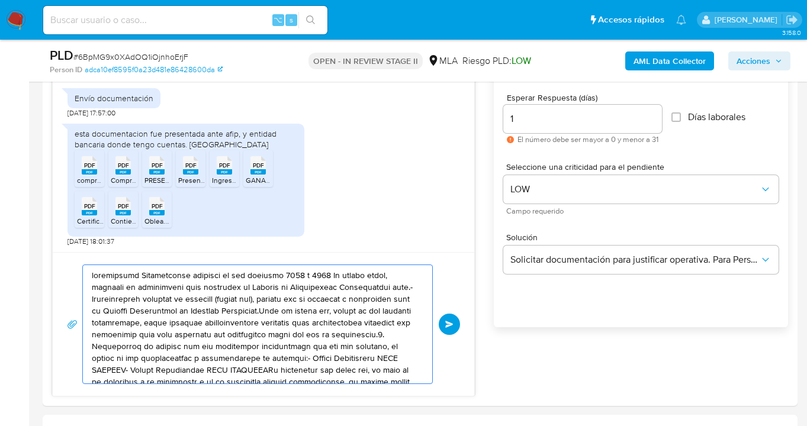
drag, startPoint x: 231, startPoint y: 339, endPoint x: 96, endPoint y: 284, distance: 145.5
click at [88, 284] on div at bounding box center [254, 324] width 343 height 118
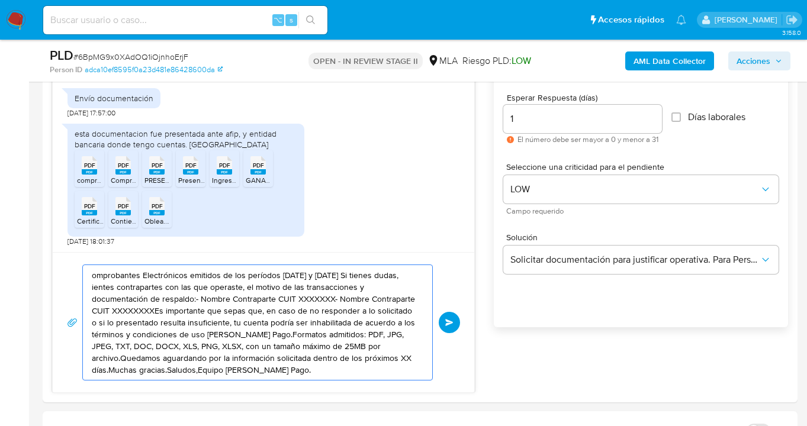
drag, startPoint x: 169, startPoint y: 321, endPoint x: 78, endPoint y: 282, distance: 98.6
click at [67, 282] on div "omprobantes Electrónicos emitidos de los períodos 2024 y 2025 Si tienes dudas, …" at bounding box center [263, 323] width 393 height 116
type textarea "omprobantes Electrónicos emitidos de los períodos 2024 y 2025 Si tienes dudas, …"
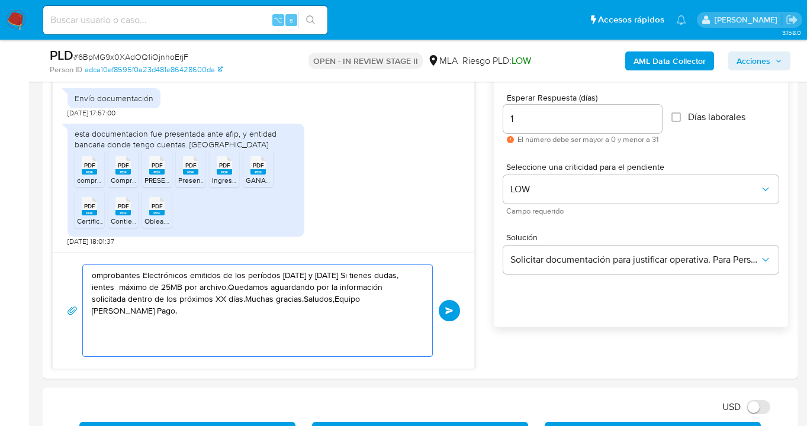
drag, startPoint x: 255, startPoint y: 317, endPoint x: 20, endPoint y: 264, distance: 241.6
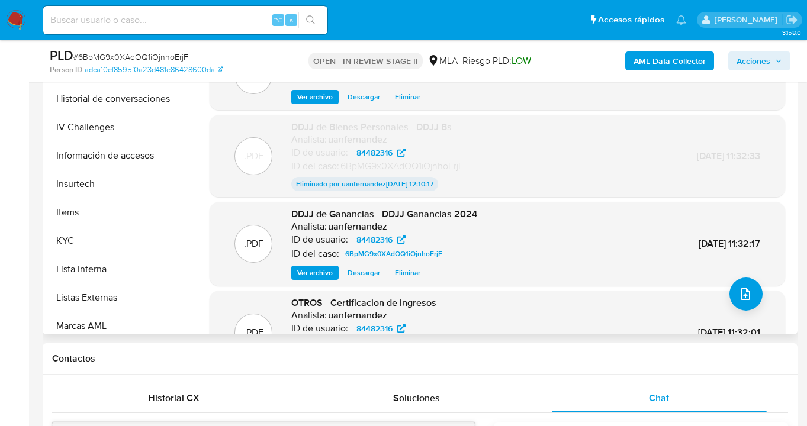
scroll to position [415, 0]
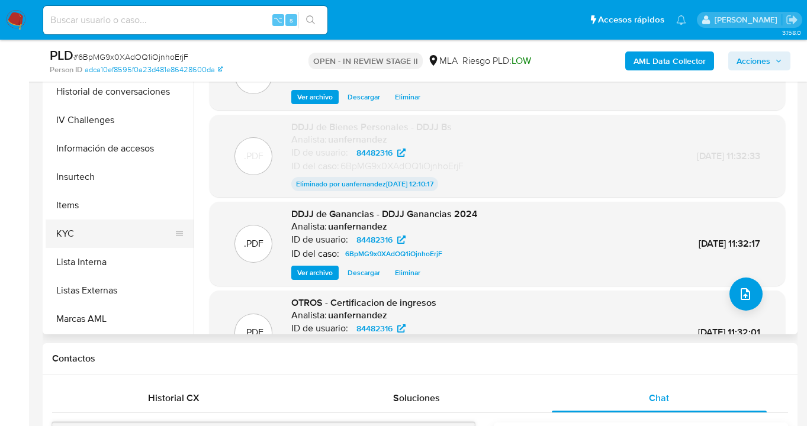
click at [128, 226] on button "KYC" at bounding box center [115, 234] width 139 height 28
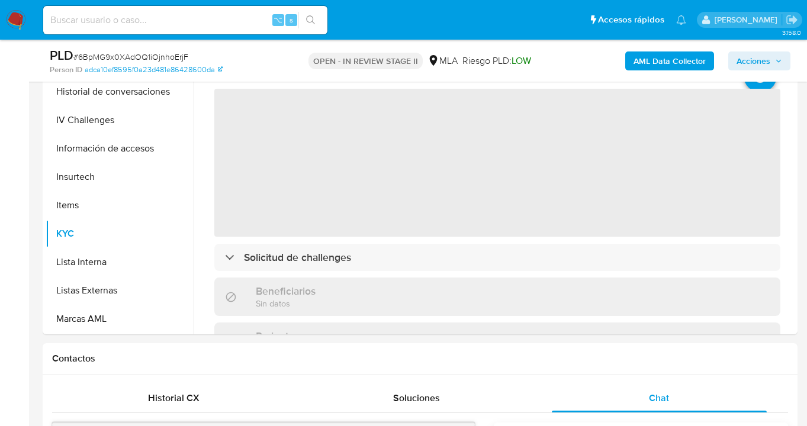
scroll to position [255, 0]
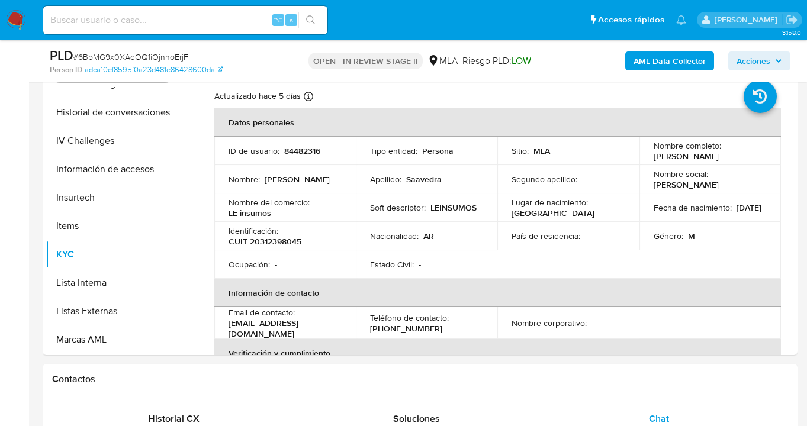
drag, startPoint x: 650, startPoint y: 159, endPoint x: 744, endPoint y: 159, distance: 94.1
click at [744, 159] on div "Nombre completo : Ezequiel Omar Saavedra" at bounding box center [710, 150] width 113 height 21
copy p "Ezequiel Omar Saavedra"
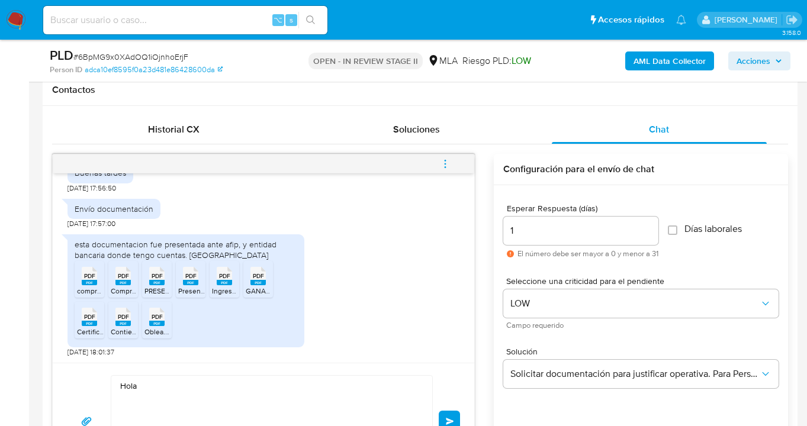
scroll to position [614, 0]
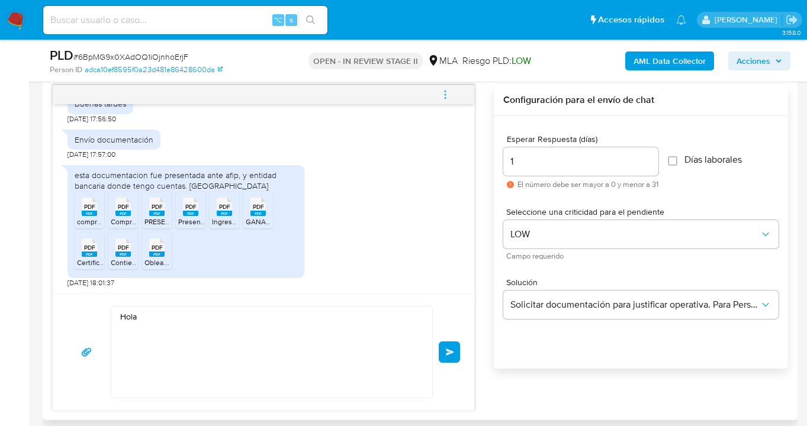
click at [160, 318] on textarea "Hola" at bounding box center [268, 352] width 297 height 91
paste textarea "Ezequiel Omar Saavedra"
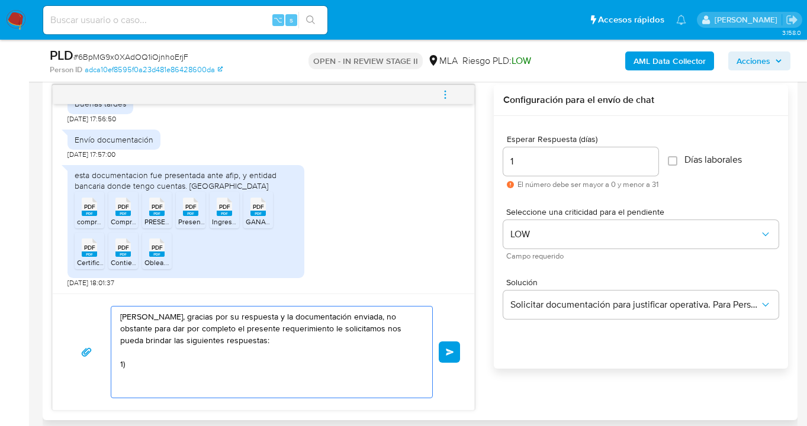
paste textarea "Descripción de la actividad: - Detalla la actividad que realizas a través de tu…"
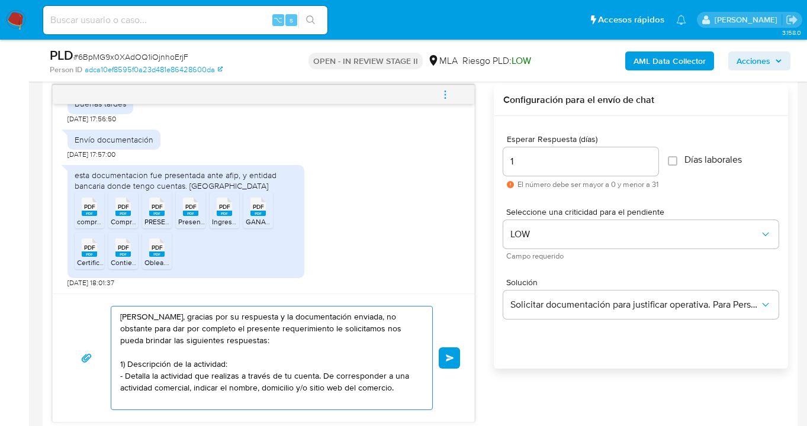
click at [239, 365] on textarea "Hola Ezequiel Omar Saavedra, gracias por su respuesta y la documentación enviad…" at bounding box center [268, 358] width 297 height 103
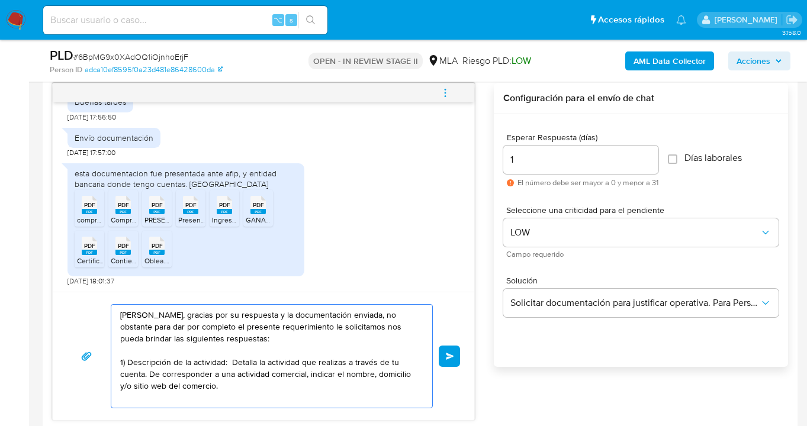
scroll to position [616, 0]
click at [220, 390] on textarea "Hola Ezequiel Omar Saavedra, gracias por su respuesta y la documentación enviad…" at bounding box center [268, 355] width 297 height 103
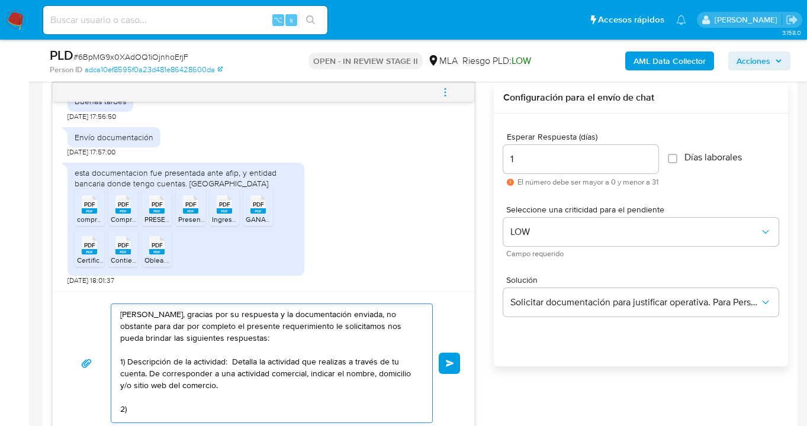
paste textarea "Proporciona el vínculo con las siguientes contrapartes con las que operaste, el…"
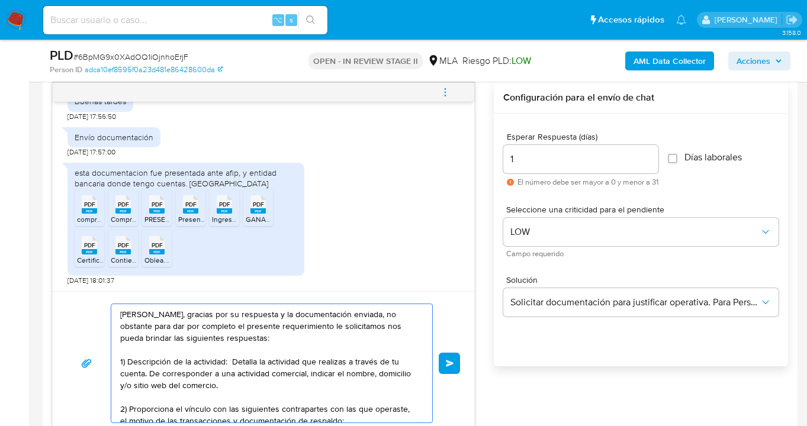
scroll to position [40, 0]
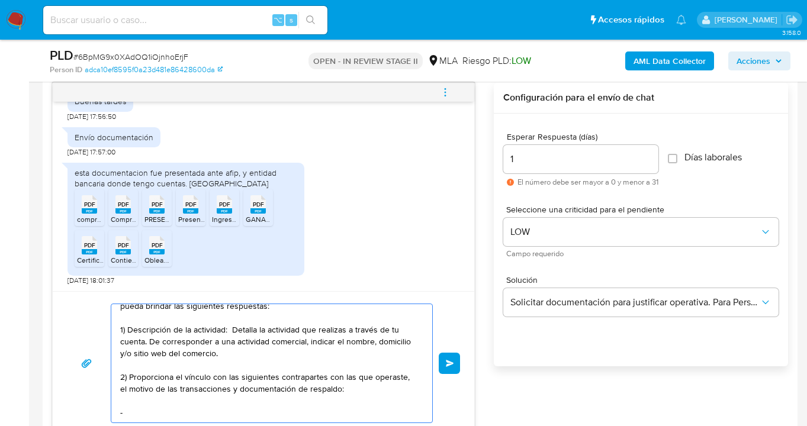
click at [166, 403] on textarea "Hola Ezequiel Omar Saavedra, gracias por su respuesta y la documentación enviad…" at bounding box center [268, 363] width 297 height 118
paste textarea "-"
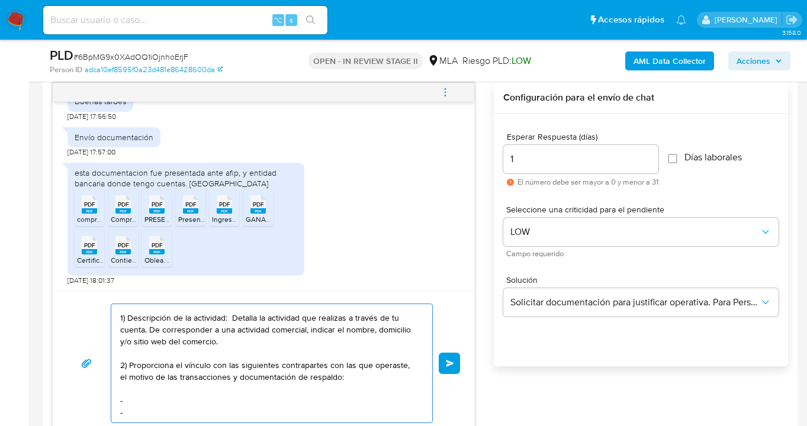
paste textarea "-"
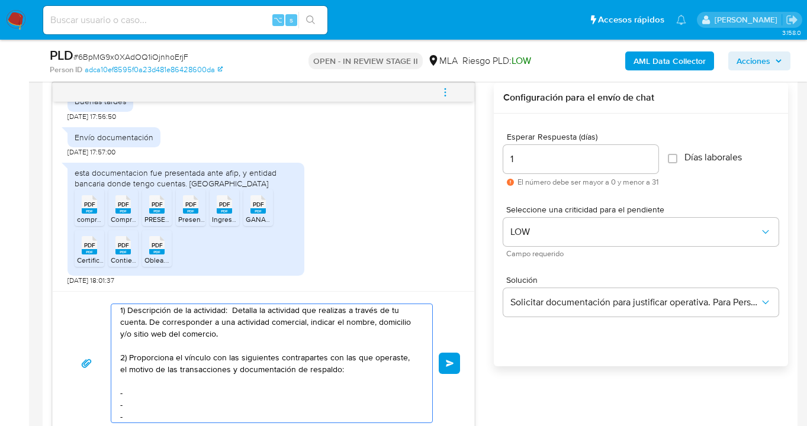
scroll to position [63, 0]
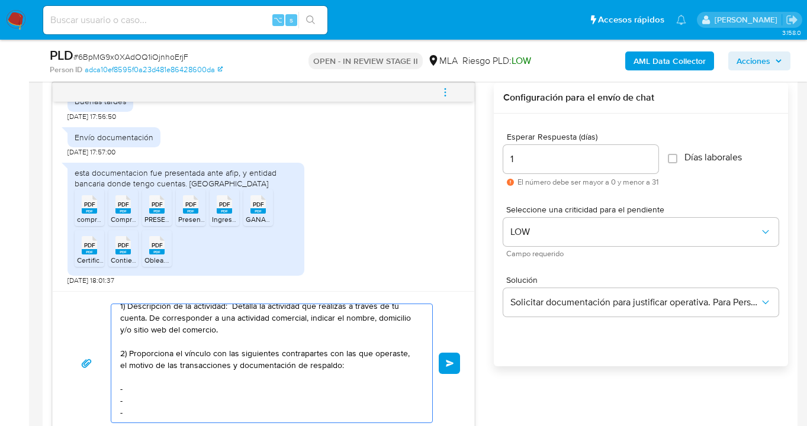
paste textarea "-"
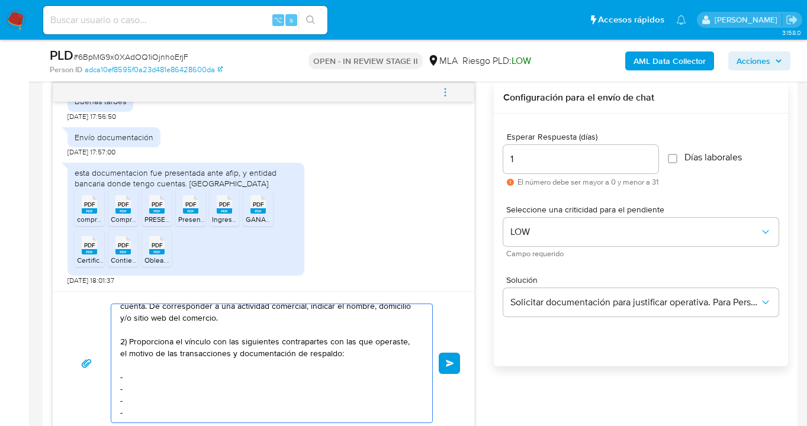
scroll to position [91, 0]
click at [169, 353] on textarea "Hola Ezequiel Omar Saavedra, gracias por su respuesta y la documentación enviad…" at bounding box center [268, 363] width 297 height 118
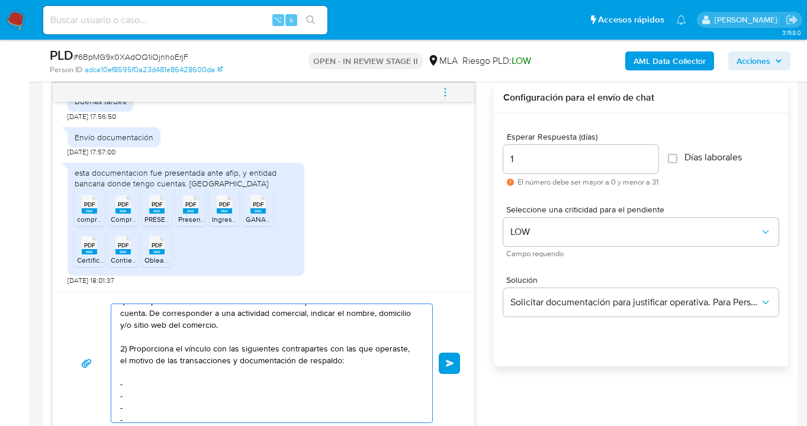
scroll to position [61, 0]
click at [166, 417] on textarea "Hola Ezequiel Omar Saavedra, gracias por su respuesta y la documentación enviad…" at bounding box center [268, 363] width 297 height 118
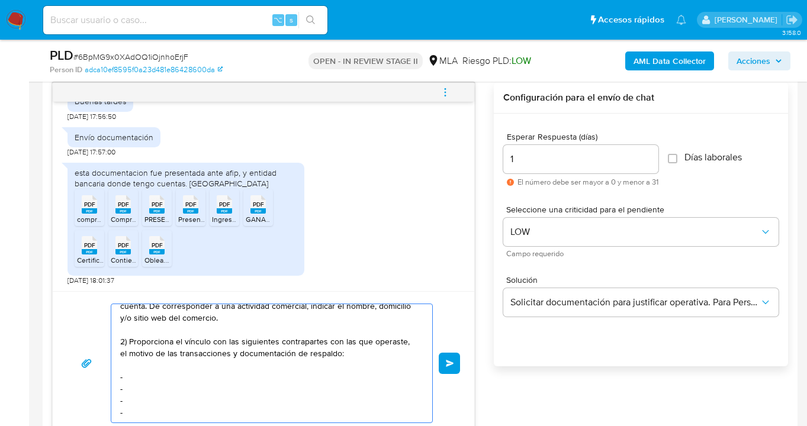
paste textarea "Es importante que sepas que, en caso de no responder a lo solicitado o si lo pr…"
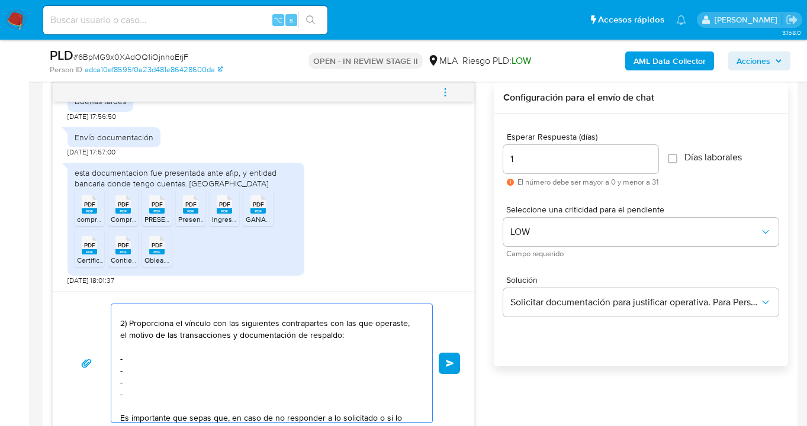
scroll to position [58, 0]
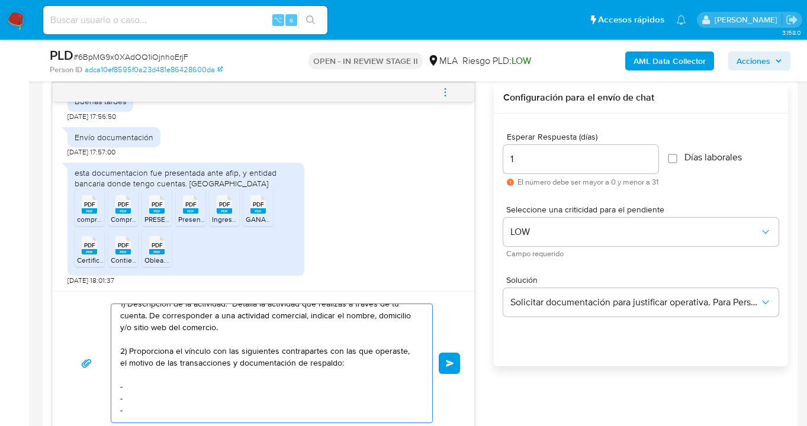
click at [144, 385] on textarea "Hola Ezequiel Omar Saavedra, gracias por su respuesta y la documentación enviad…" at bounding box center [268, 363] width 297 height 118
paste textarea "Lucas Nicolas Ponce - CUIL 20293641278"
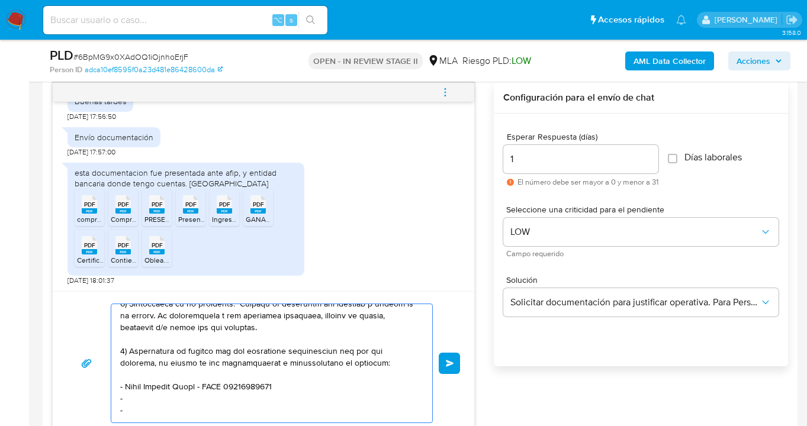
click at [155, 397] on textarea at bounding box center [268, 363] width 297 height 118
paste textarea "Daiana Micaela Novelli - 27373676921"
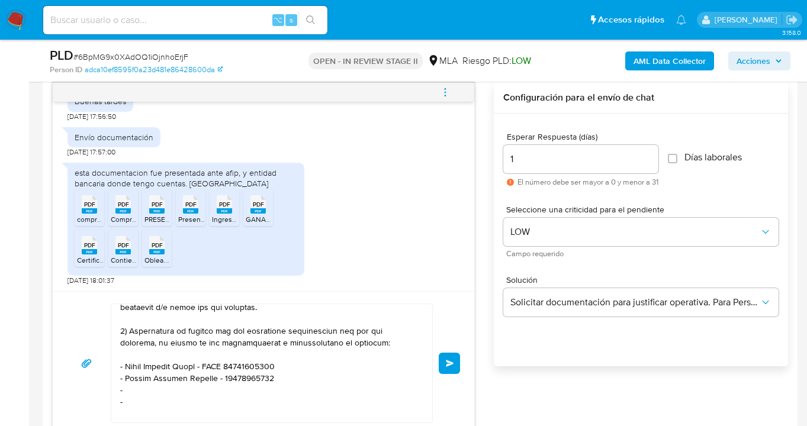
scroll to position [78, 0]
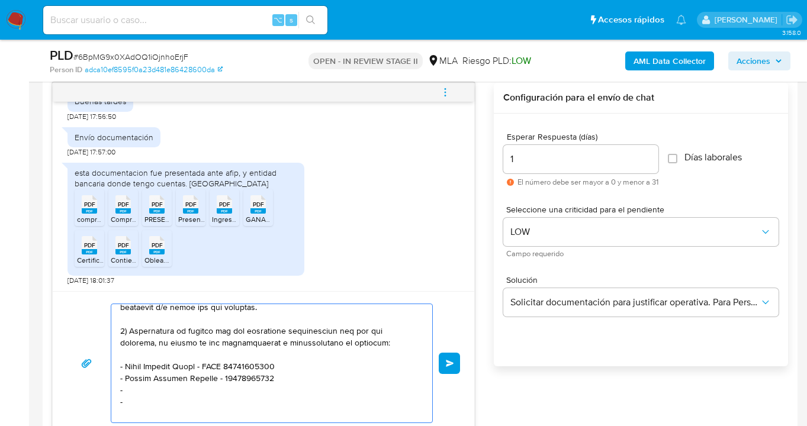
click at [151, 389] on textarea at bounding box center [268, 363] width 297 height 118
click at [151, 390] on textarea at bounding box center [268, 363] width 297 height 118
paste textarea "Indugroup Sa - 30712432086"
click at [156, 400] on textarea at bounding box center [268, 363] width 297 height 118
paste textarea "Carolina Alejandra Altamirano - 27248716741"
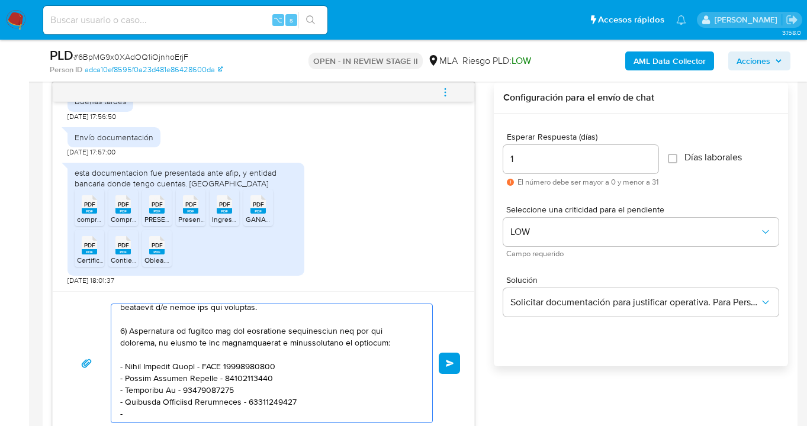
paste textarea "Rodrigo Alexis Abraham Cabaña - CUIL 20442257753"
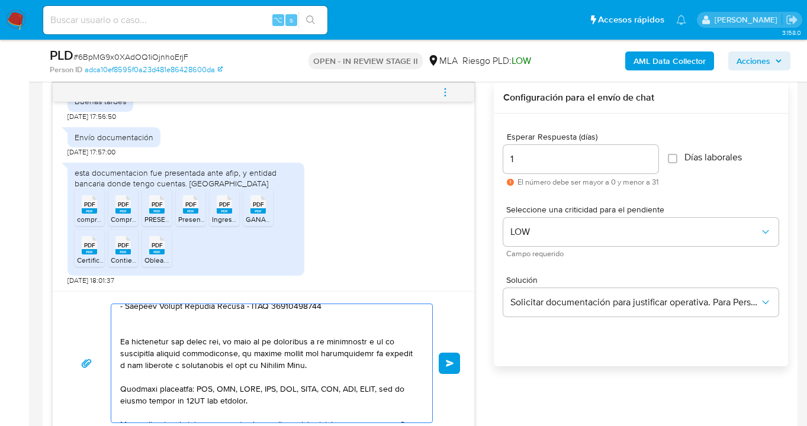
scroll to position [194, 0]
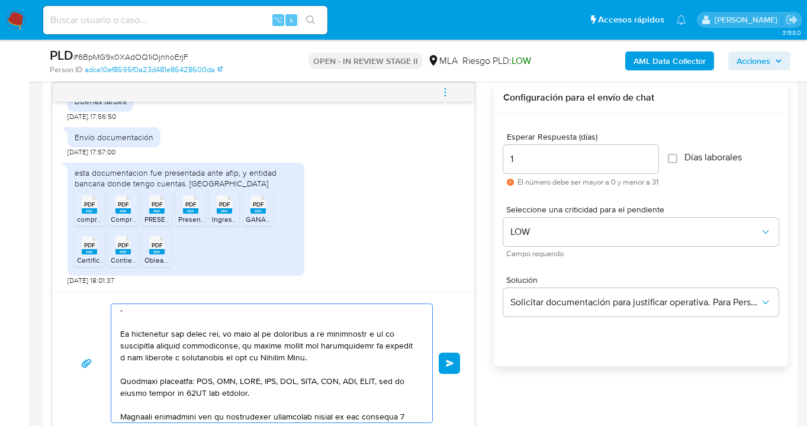
paste textarea "Braian Nahuel Salih - CUIL 20429430578"
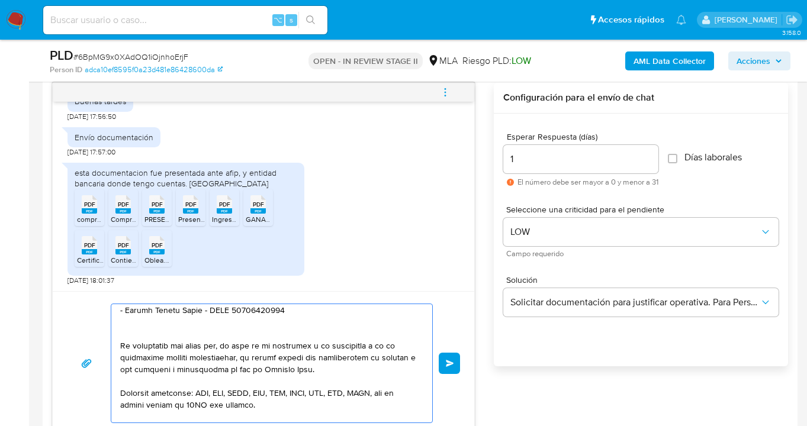
scroll to position [205, 0]
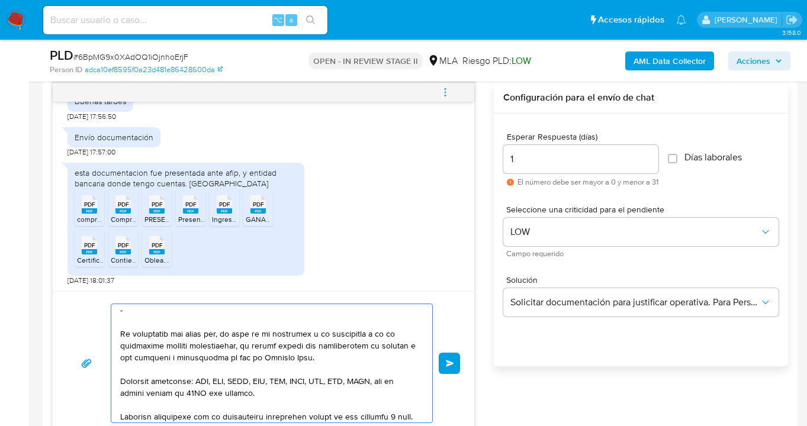
paste textarea "Carlos Alberto Eloy Diaz Manestar - CUIT 20359605499"
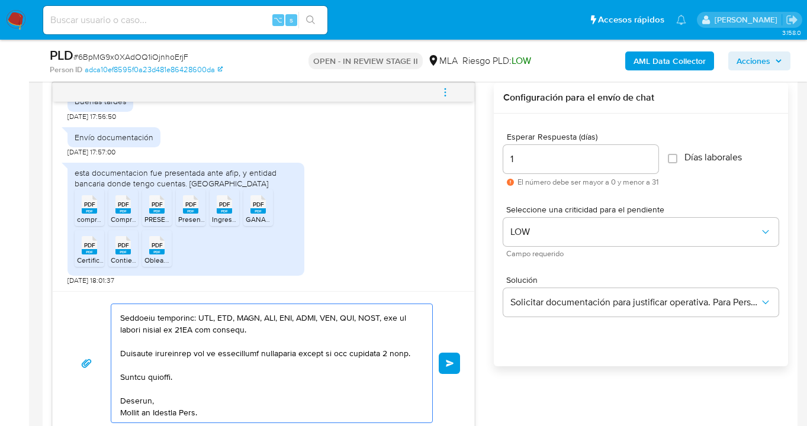
scroll to position [316, 0]
type textarea "Hola Ezequiel Omar Saavedra, gracias por su respuesta y la documentación enviad…"
click at [449, 365] on span "Enviar" at bounding box center [450, 363] width 8 height 7
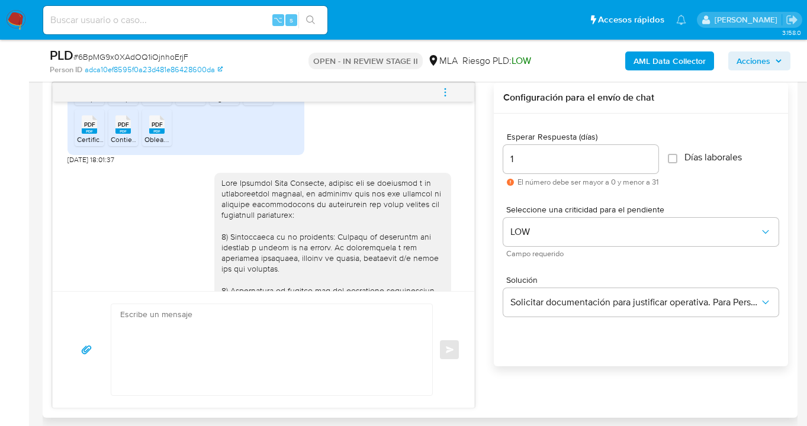
scroll to position [803, 0]
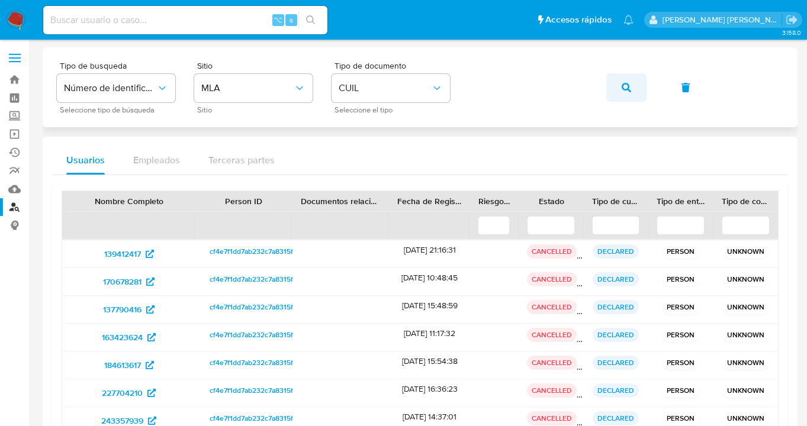
click at [640, 83] on button "button" at bounding box center [626, 87] width 40 height 28
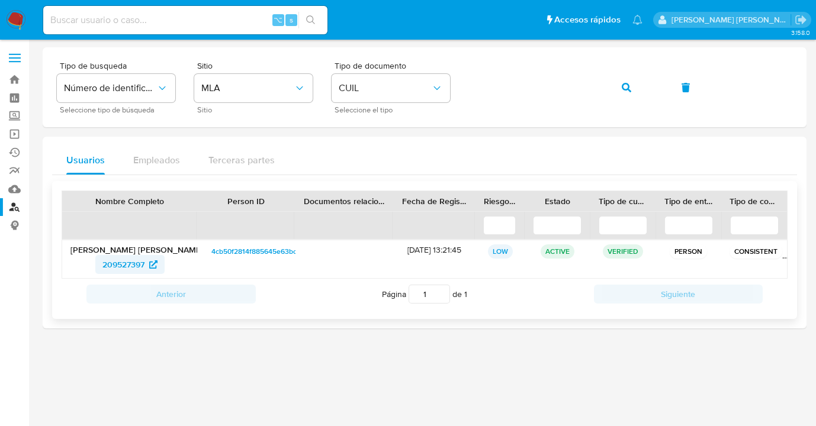
click at [124, 266] on span "209527397" at bounding box center [123, 264] width 42 height 19
click at [126, 264] on span "209527397" at bounding box center [123, 264] width 42 height 19
click at [465, 77] on div "Tipo de busqueda Número de identificación Seleccione tipo de búsqueda Sitio MLA…" at bounding box center [424, 88] width 735 height 52
click at [626, 88] on icon "button" at bounding box center [626, 87] width 9 height 9
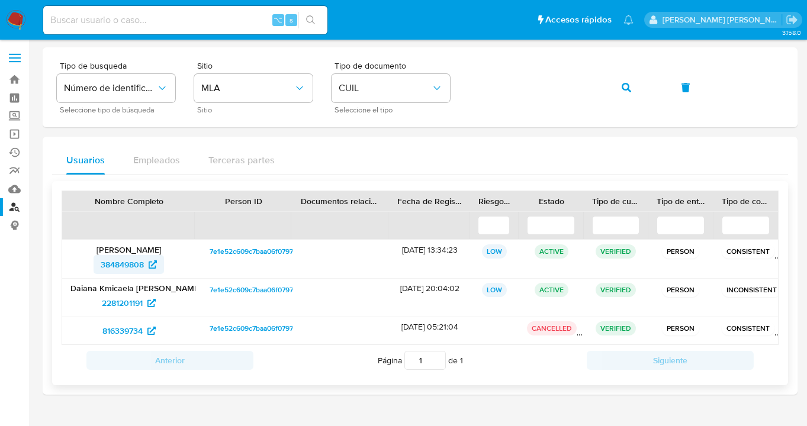
click at [120, 267] on span "384849808" at bounding box center [122, 264] width 43 height 19
click at [462, 88] on div "Tipo de busqueda Número de identificación Seleccione tipo de búsqueda Sitio MLA…" at bounding box center [420, 88] width 726 height 52
click at [625, 89] on icon "button" at bounding box center [626, 87] width 9 height 9
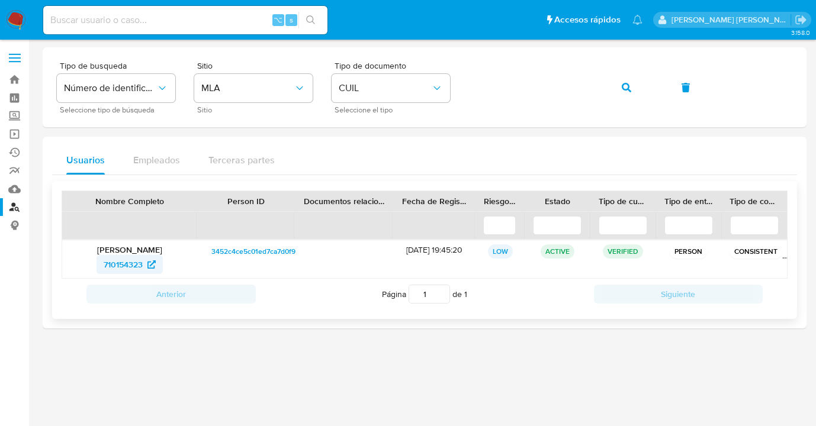
click at [120, 263] on span "710154323" at bounding box center [123, 264] width 39 height 19
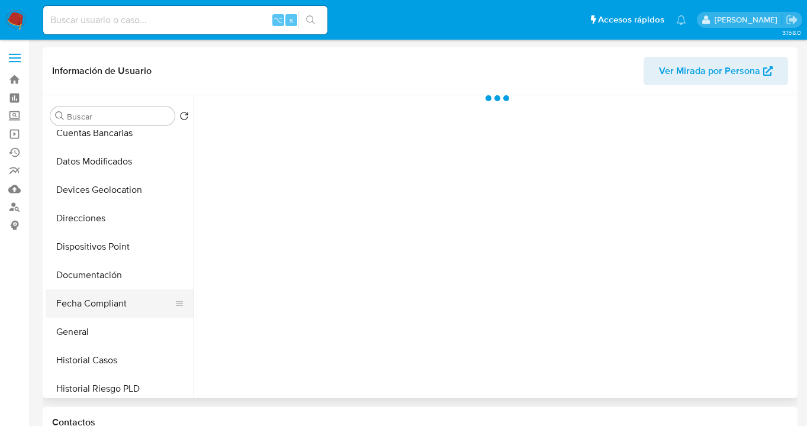
scroll to position [186, 0]
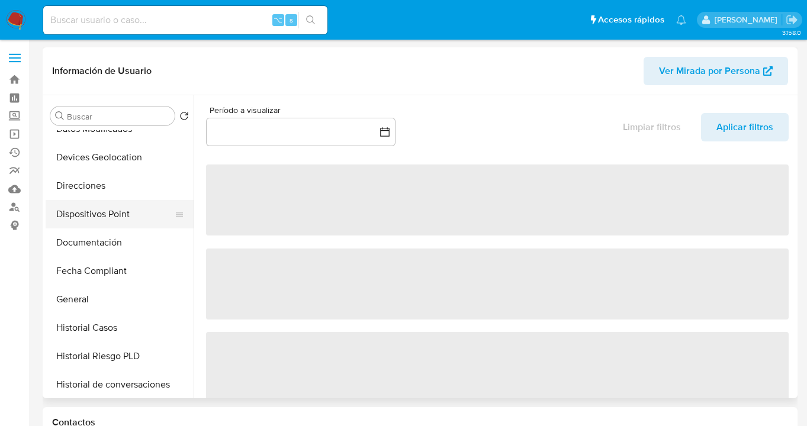
select select "10"
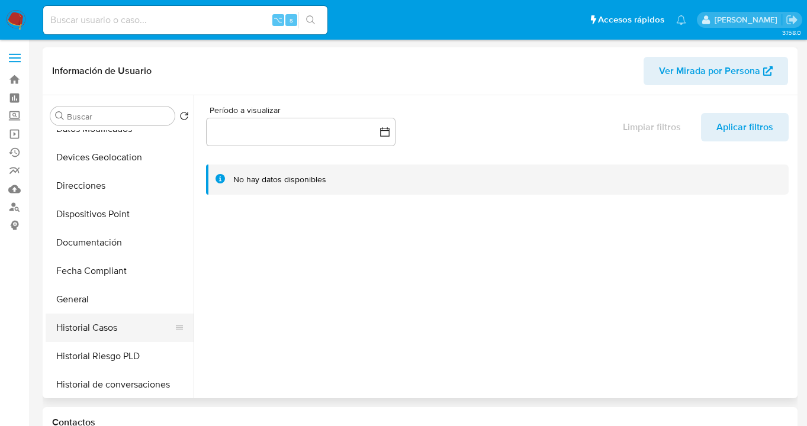
drag, startPoint x: 124, startPoint y: 327, endPoint x: 131, endPoint y: 320, distance: 9.6
click at [124, 327] on button "Historial Casos" at bounding box center [115, 328] width 139 height 28
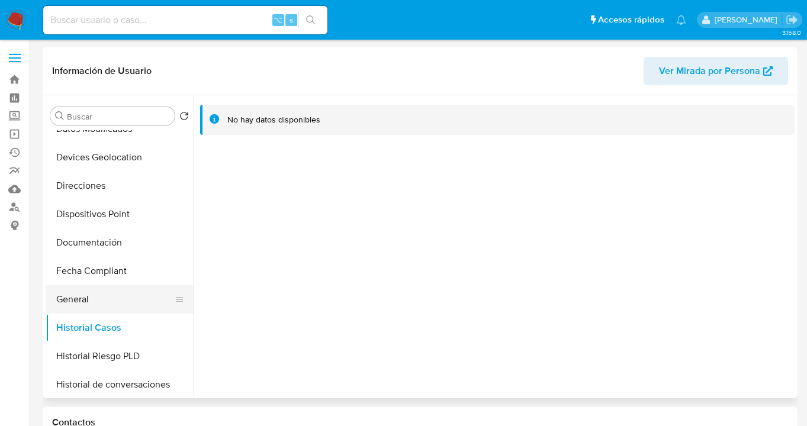
click at [127, 298] on button "General" at bounding box center [115, 299] width 139 height 28
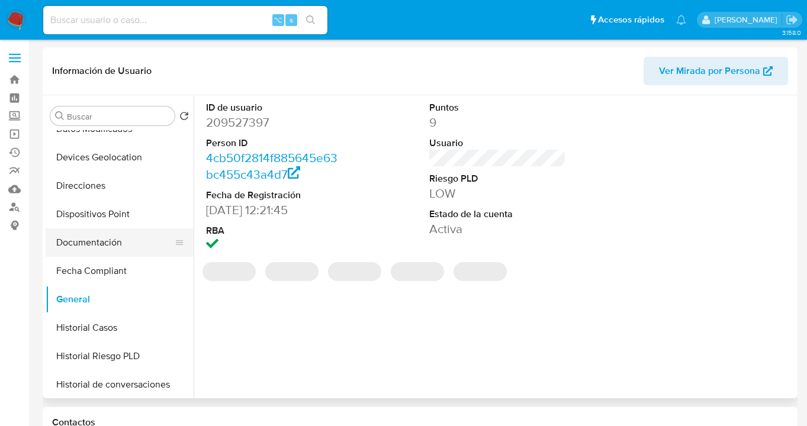
click at [146, 243] on button "Documentación" at bounding box center [115, 242] width 139 height 28
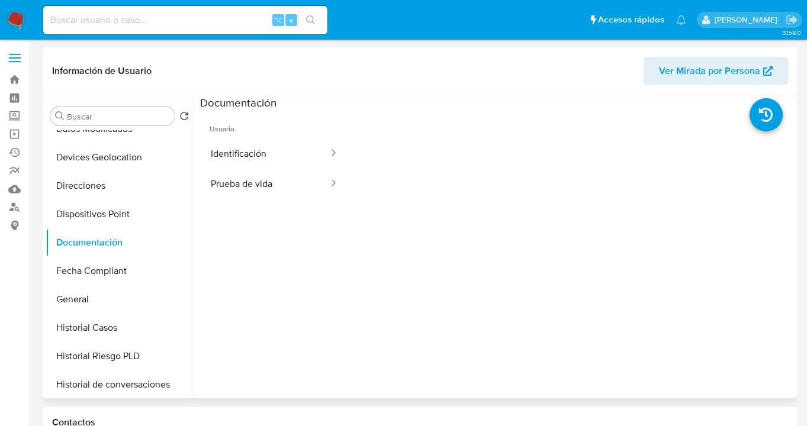
click at [275, 199] on ul "Usuario Identificación Prueba de vida" at bounding box center [274, 280] width 149 height 341
click at [286, 181] on button "Prueba de vida" at bounding box center [265, 184] width 130 height 30
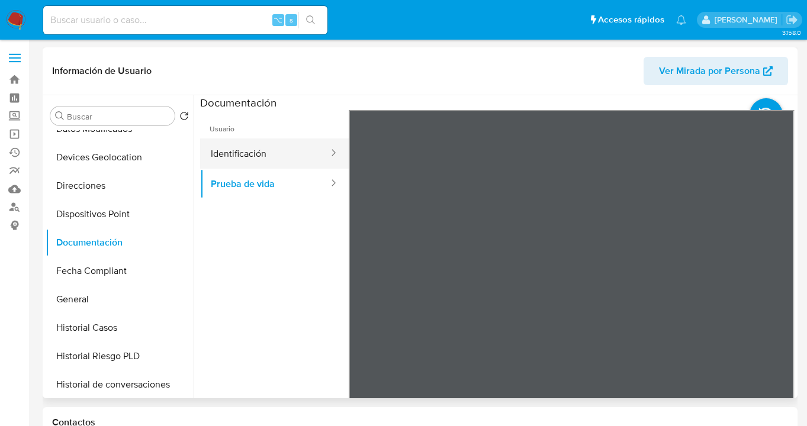
click at [281, 152] on button "Identificación" at bounding box center [265, 154] width 130 height 30
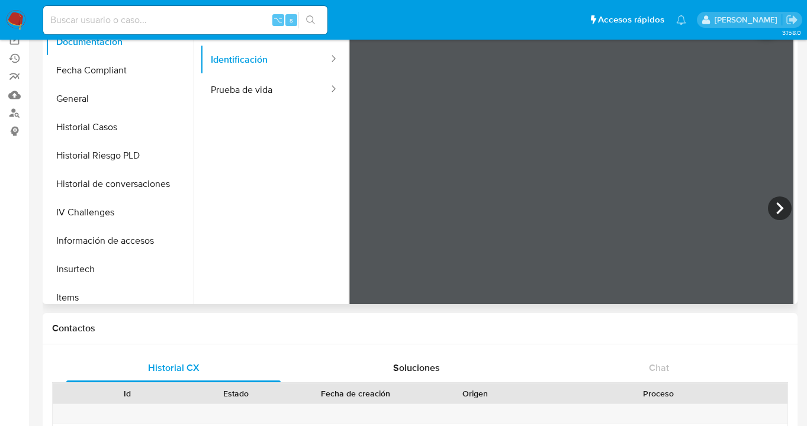
scroll to position [0, 0]
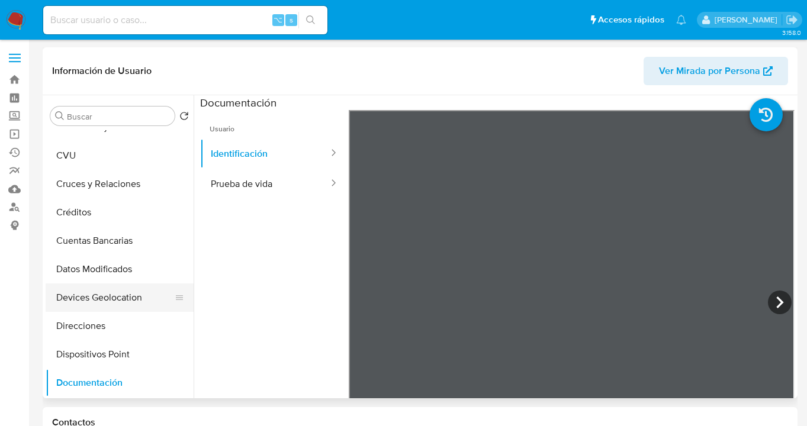
drag, startPoint x: 120, startPoint y: 327, endPoint x: 130, endPoint y: 303, distance: 26.3
click at [120, 327] on button "Direcciones" at bounding box center [120, 326] width 148 height 28
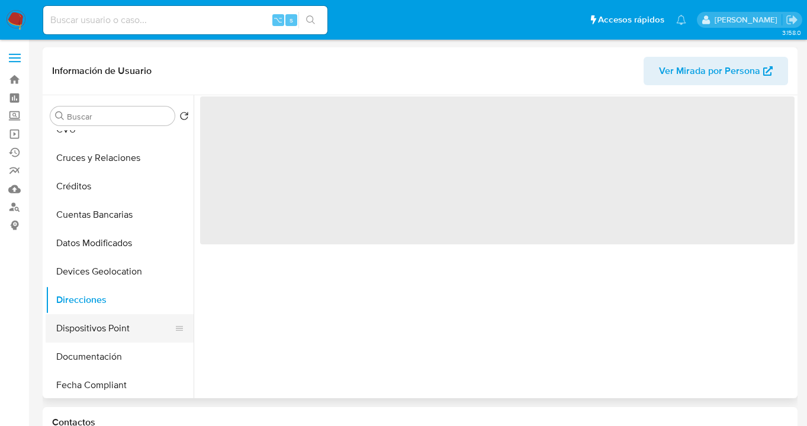
scroll to position [147, 0]
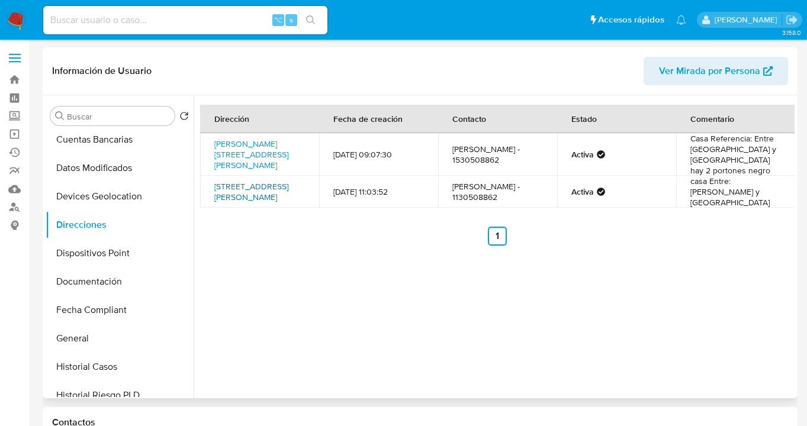
click at [263, 181] on link "Salta 2236, Lanus Este, Buenos Aires, 1825, Argentina 2236" at bounding box center [251, 192] width 74 height 22
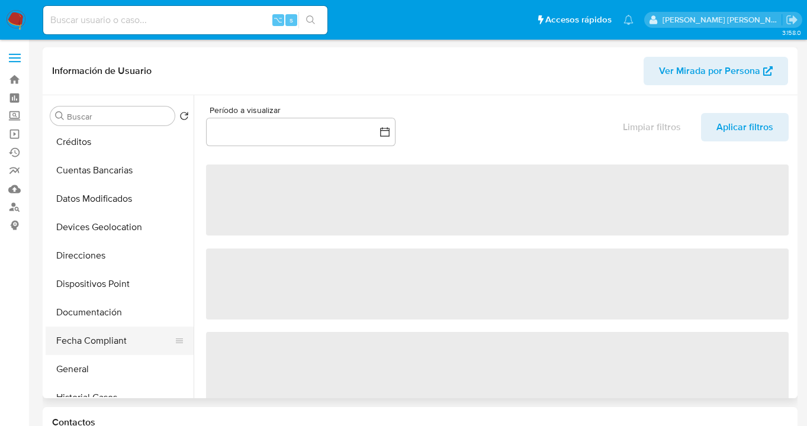
scroll to position [198, 0]
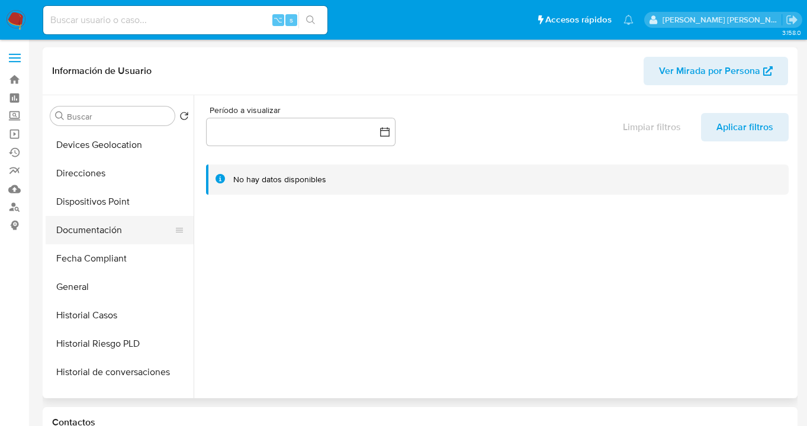
select select "10"
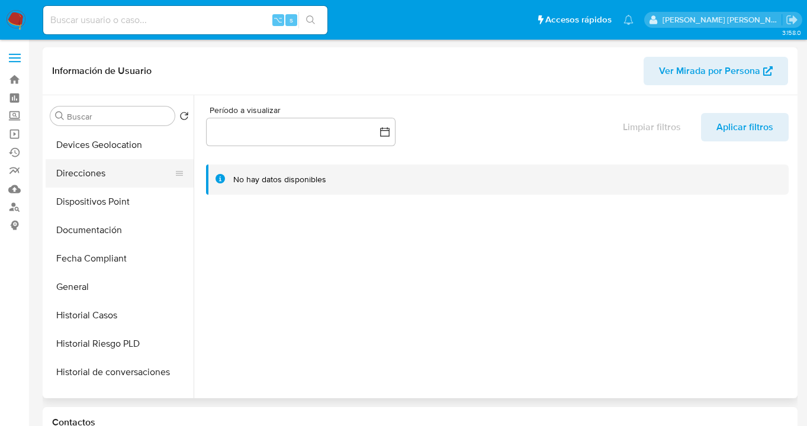
click at [118, 180] on button "Direcciones" at bounding box center [115, 173] width 139 height 28
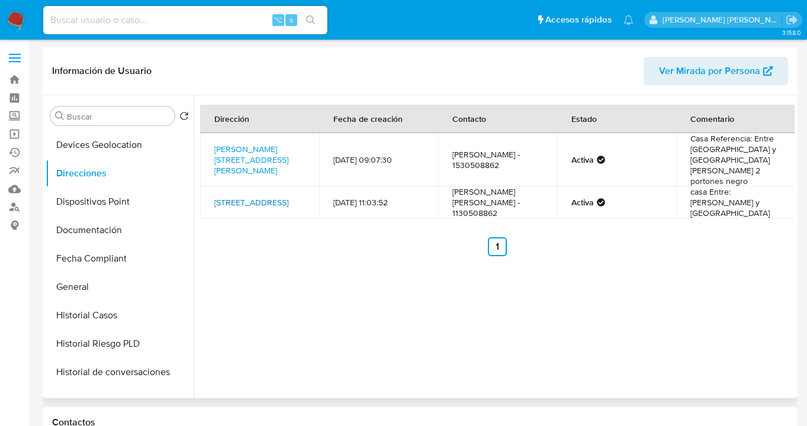
click at [242, 197] on link "[STREET_ADDRESS]" at bounding box center [251, 203] width 74 height 12
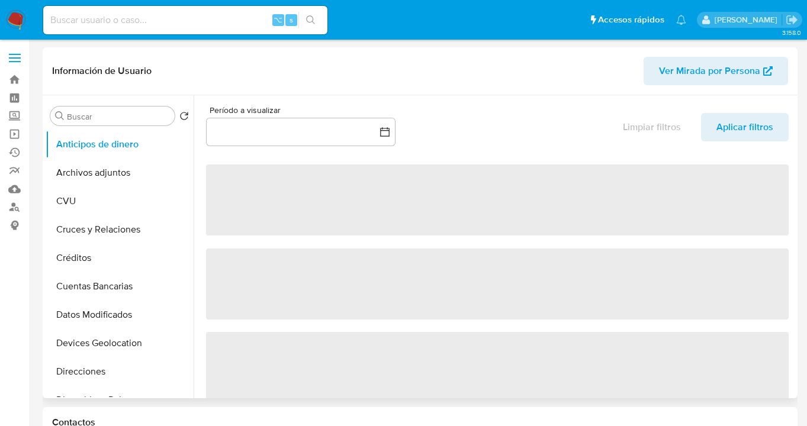
select select "10"
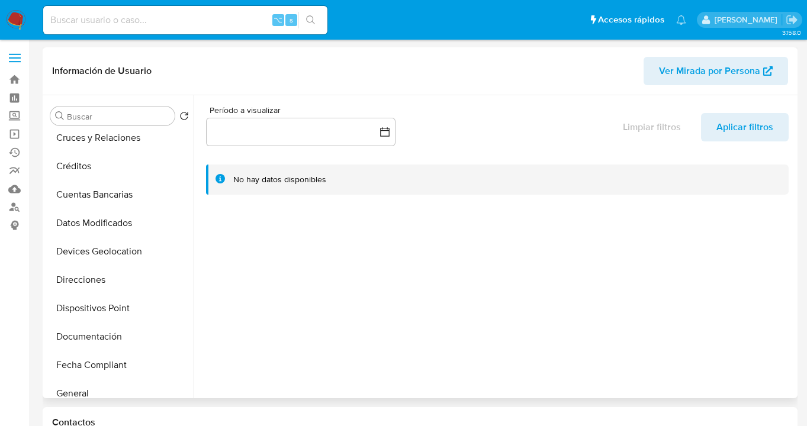
scroll to position [175, 0]
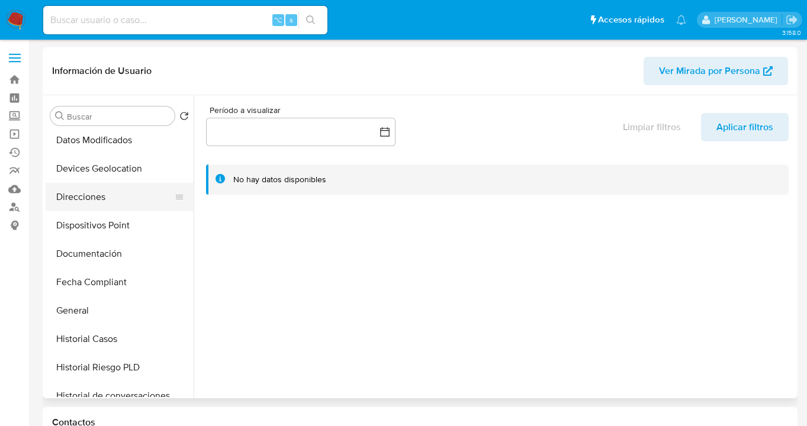
click at [110, 195] on button "Direcciones" at bounding box center [115, 197] width 139 height 28
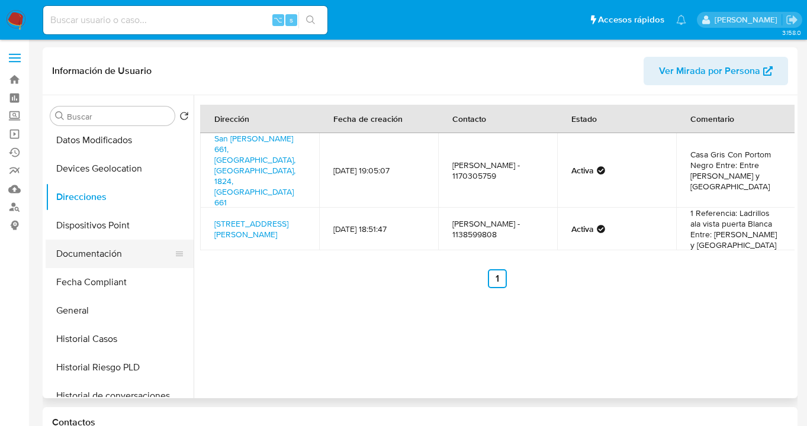
click at [121, 259] on button "Documentación" at bounding box center [115, 254] width 139 height 28
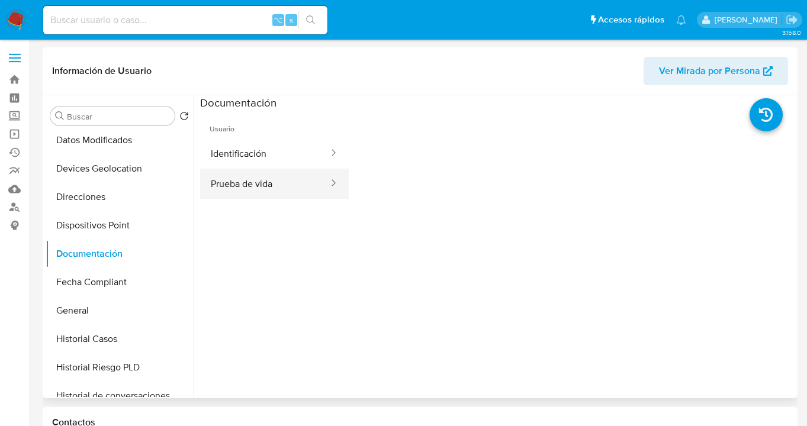
click at [247, 168] on ul "Identificación Prueba de vida" at bounding box center [274, 169] width 149 height 60
click at [245, 177] on button "Prueba de vida" at bounding box center [265, 184] width 130 height 30
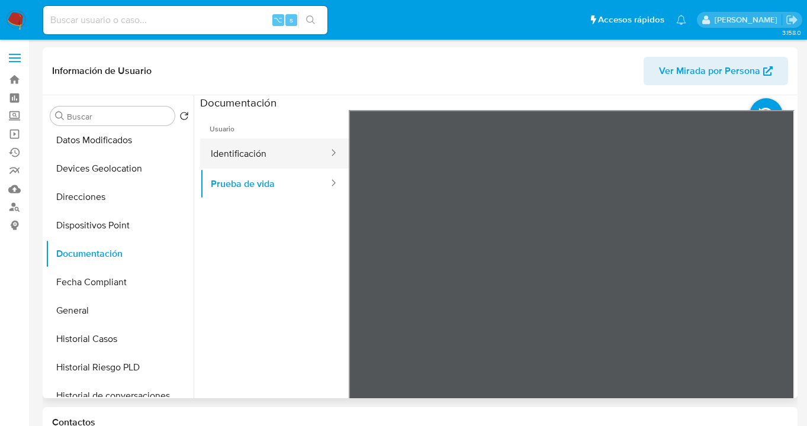
click at [280, 153] on button "Identificación" at bounding box center [265, 154] width 130 height 30
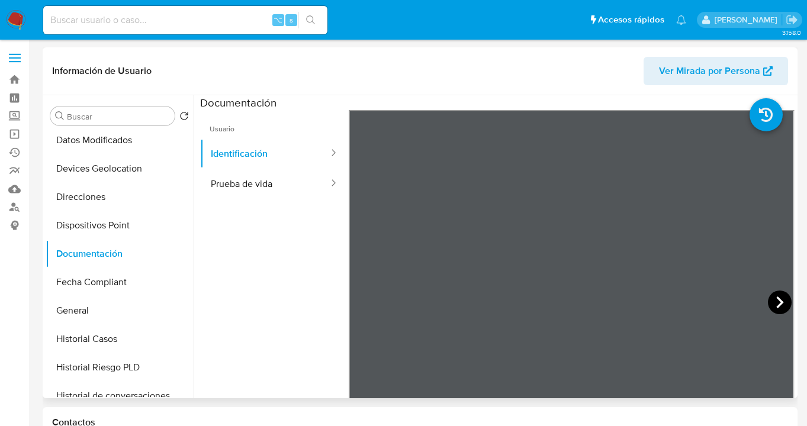
click at [779, 298] on icon at bounding box center [780, 303] width 24 height 24
drag, startPoint x: 108, startPoint y: 188, endPoint x: 117, endPoint y: 189, distance: 8.9
click at [108, 188] on button "Direcciones" at bounding box center [115, 197] width 139 height 28
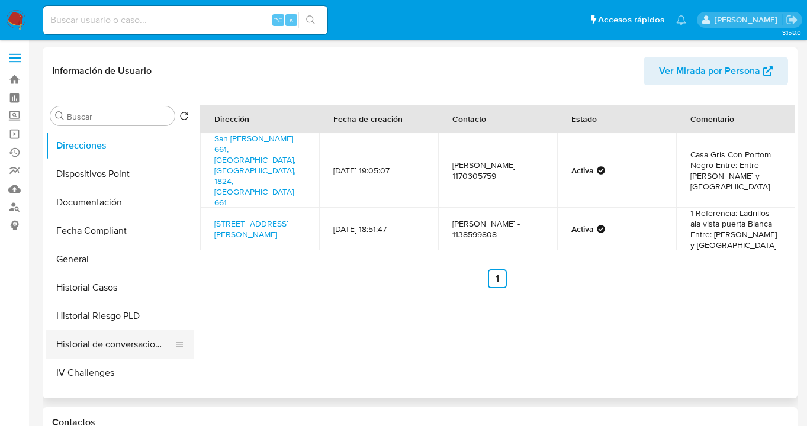
scroll to position [275, 0]
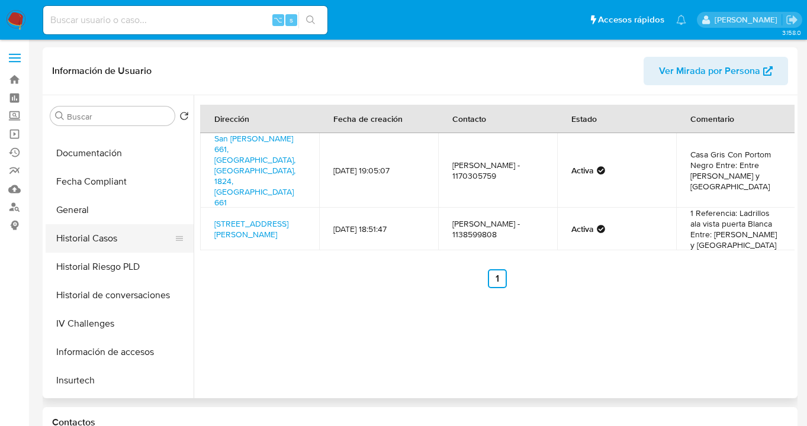
click at [136, 233] on button "Historial Casos" at bounding box center [115, 238] width 139 height 28
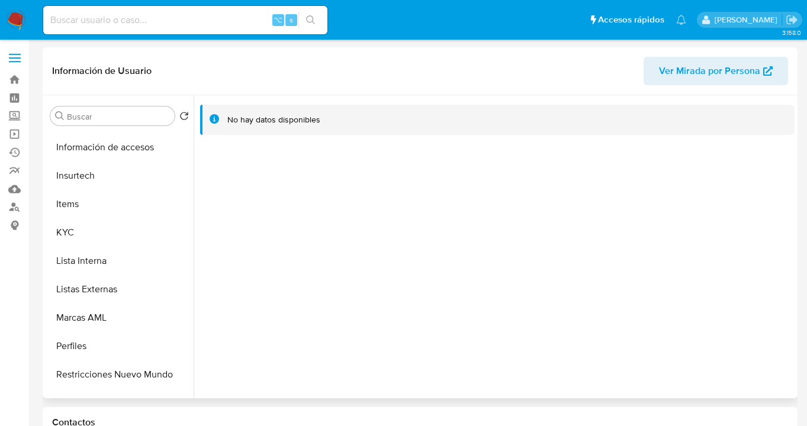
scroll to position [557, 0]
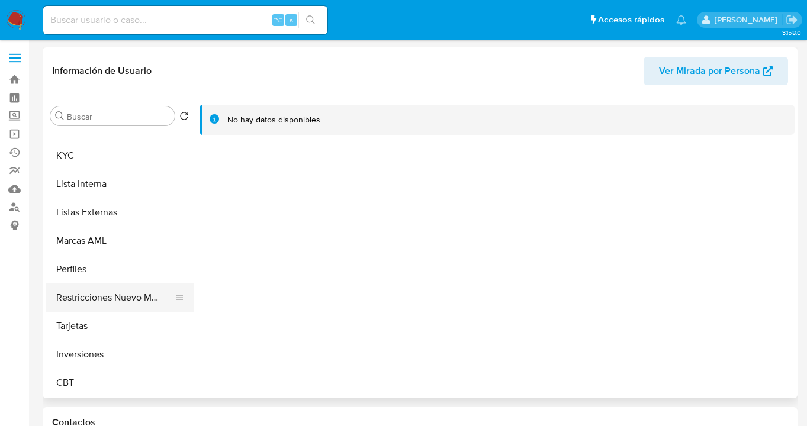
click at [111, 294] on button "Restricciones Nuevo Mundo" at bounding box center [115, 298] width 139 height 28
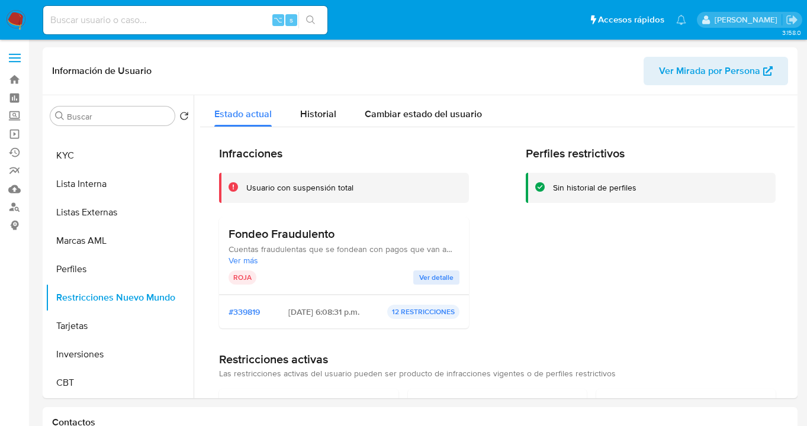
click at [252, 258] on span "Ver más" at bounding box center [343, 260] width 231 height 11
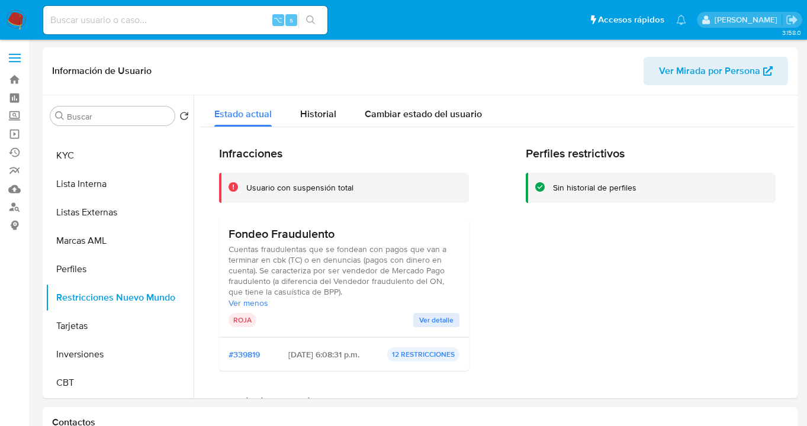
click at [253, 304] on span "Ver menos" at bounding box center [343, 303] width 231 height 11
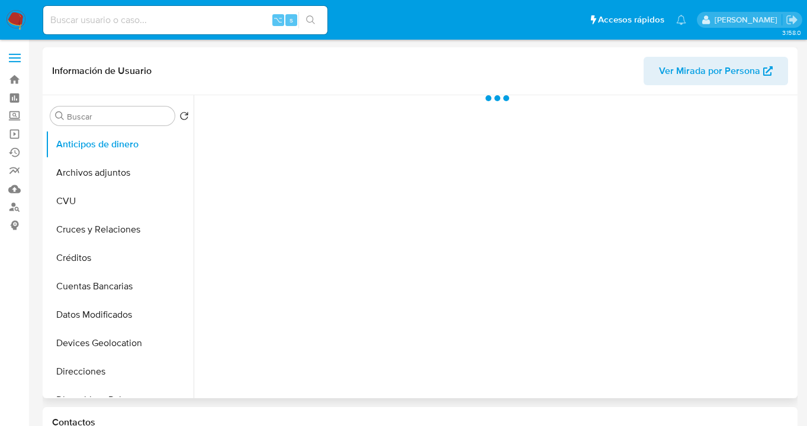
scroll to position [212, 0]
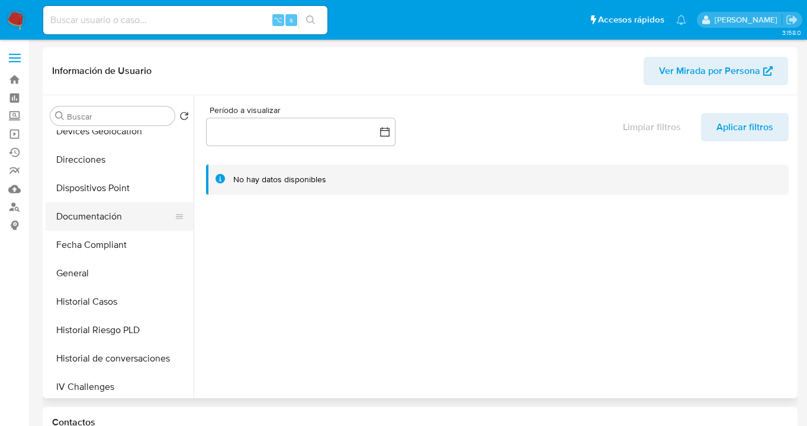
click at [111, 214] on button "Documentación" at bounding box center [115, 216] width 139 height 28
select select "10"
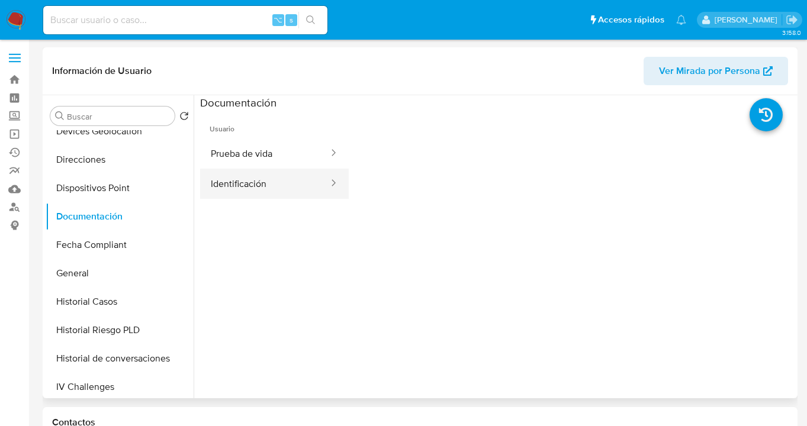
click at [246, 191] on button "Identificación" at bounding box center [265, 184] width 130 height 30
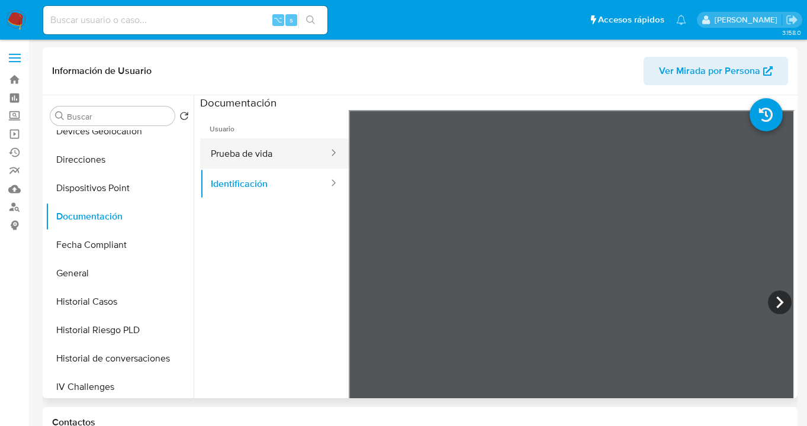
click at [238, 153] on button "Prueba de vida" at bounding box center [265, 154] width 130 height 30
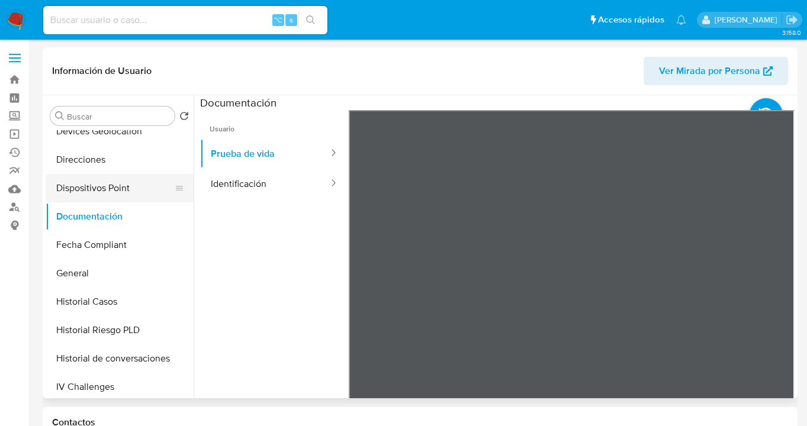
drag, startPoint x: 113, startPoint y: 167, endPoint x: 179, endPoint y: 181, distance: 67.1
click at [113, 168] on button "Direcciones" at bounding box center [120, 160] width 148 height 28
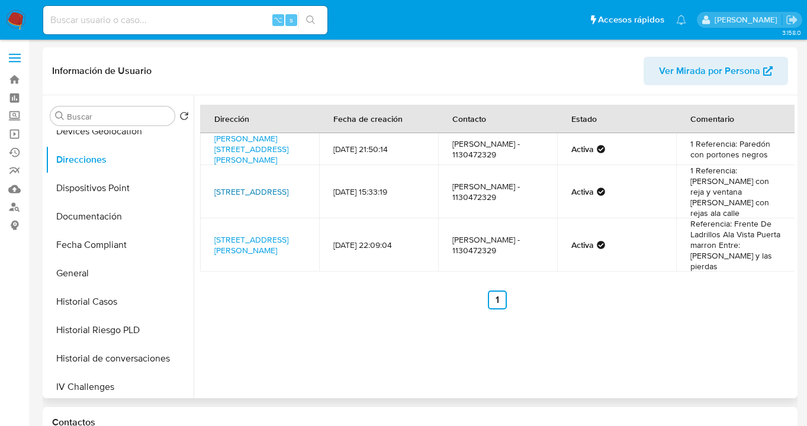
click at [247, 188] on link "[STREET_ADDRESS]" at bounding box center [251, 192] width 74 height 12
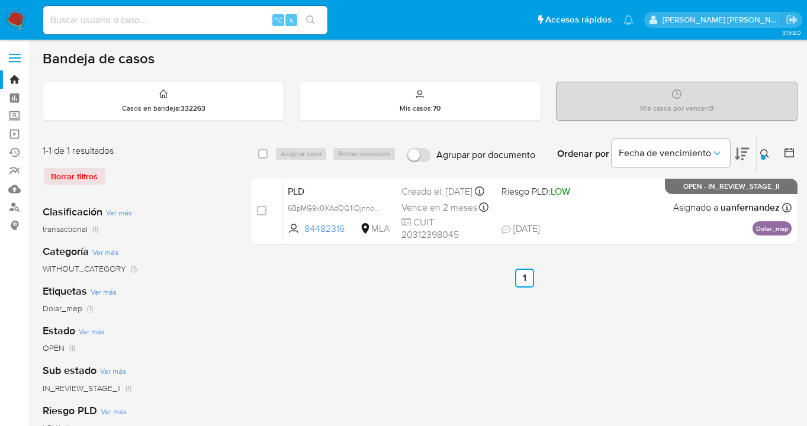
scroll to position [79, 0]
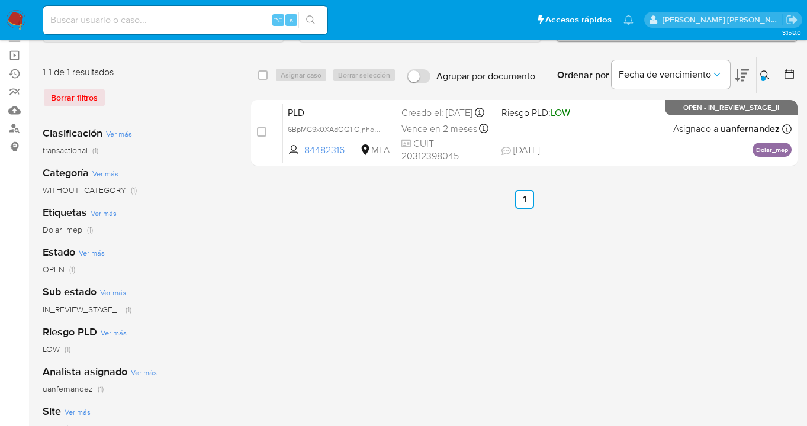
click at [760, 74] on icon at bounding box center [764, 74] width 9 height 9
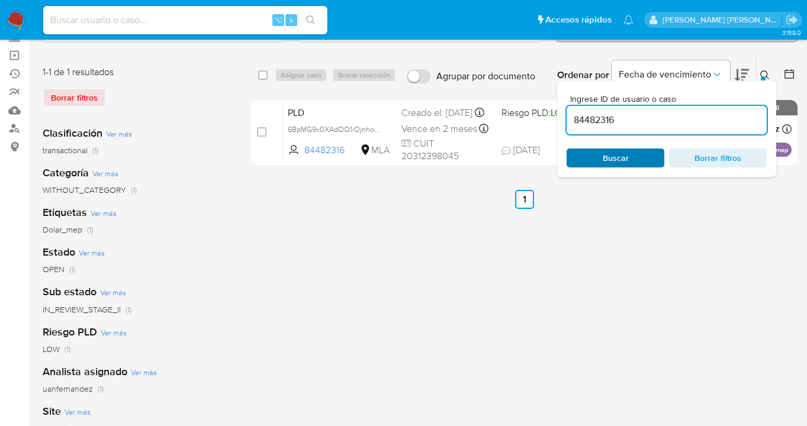
click at [606, 159] on span "Buscar" at bounding box center [616, 158] width 26 height 19
click at [761, 75] on icon at bounding box center [764, 74] width 9 height 9
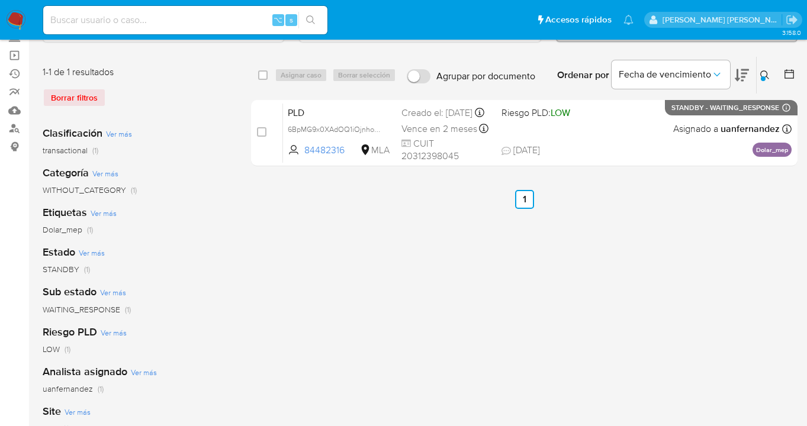
click at [765, 74] on icon at bounding box center [764, 74] width 9 height 9
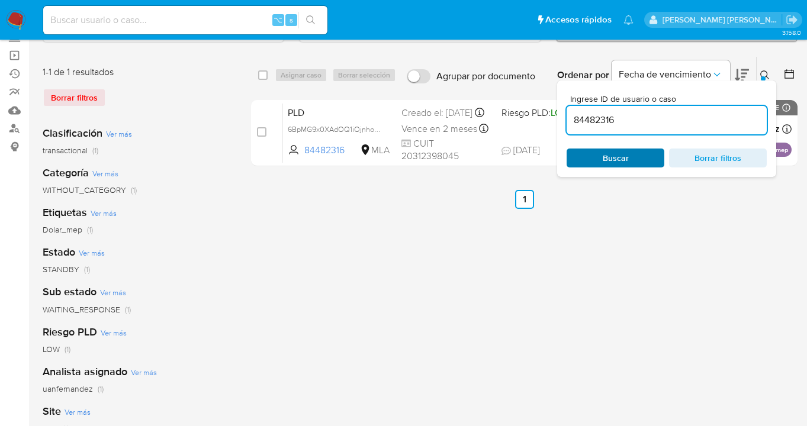
drag, startPoint x: 620, startPoint y: 171, endPoint x: 619, endPoint y: 153, distance: 17.8
click at [620, 170] on div "Ingrese ID de usuario o caso 84482316 Buscar Borrar filtros" at bounding box center [666, 129] width 219 height 96
drag, startPoint x: 621, startPoint y: 152, endPoint x: 630, endPoint y: 150, distance: 9.1
click at [621, 152] on span "Buscar" at bounding box center [616, 158] width 26 height 19
click at [765, 73] on icon at bounding box center [764, 74] width 9 height 9
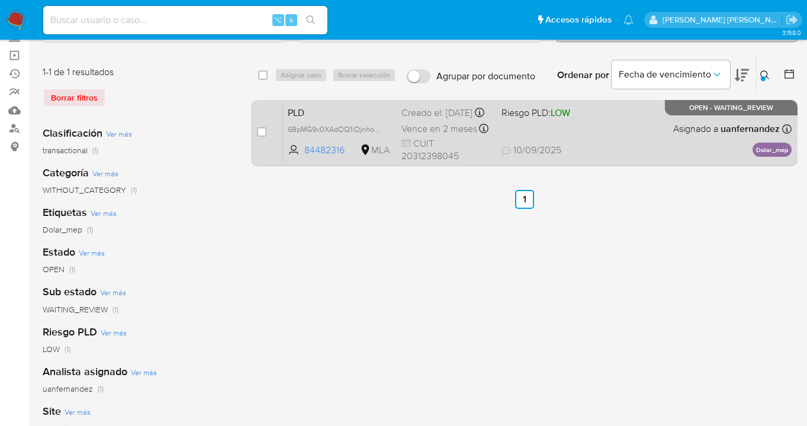
click at [632, 138] on div "PLD 6BpMG9x0XAdOQ1iOjnhoErjF 84482316 MLA Riesgo PLD: LOW Creado el: [DATE] Cre…" at bounding box center [537, 133] width 508 height 60
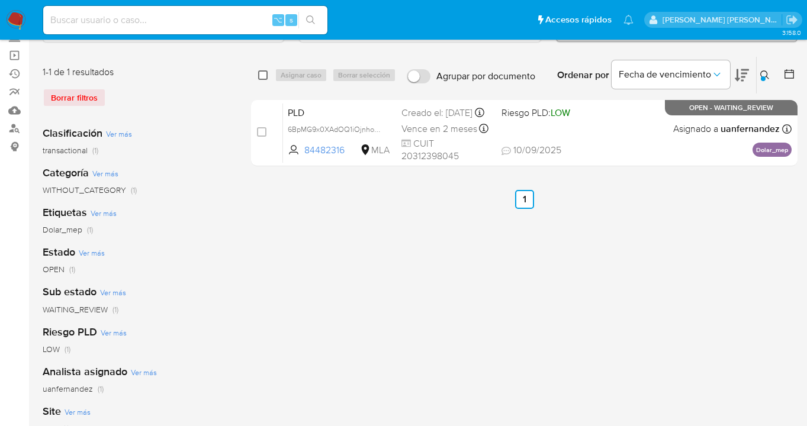
click at [263, 73] on input "checkbox" at bounding box center [262, 74] width 9 height 9
checkbox input "true"
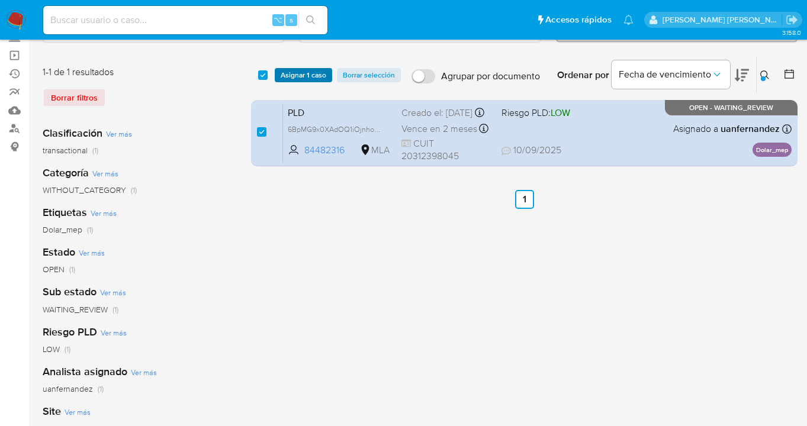
click at [308, 70] on span "Asignar 1 caso" at bounding box center [304, 75] width 46 height 12
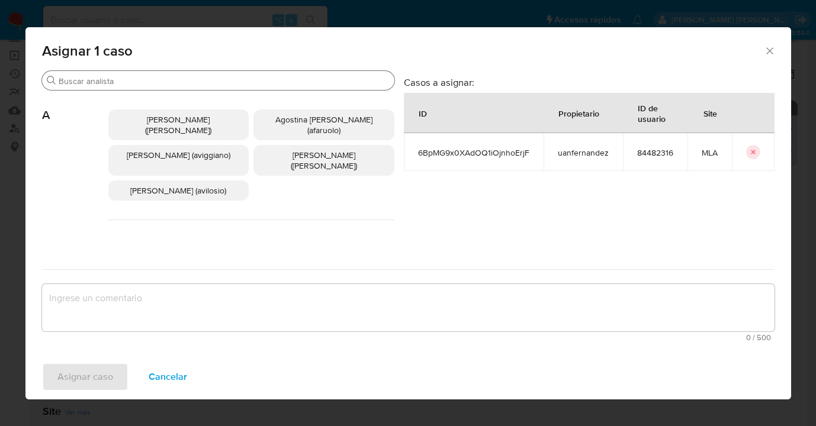
click at [220, 76] on input "Buscar" at bounding box center [224, 81] width 331 height 11
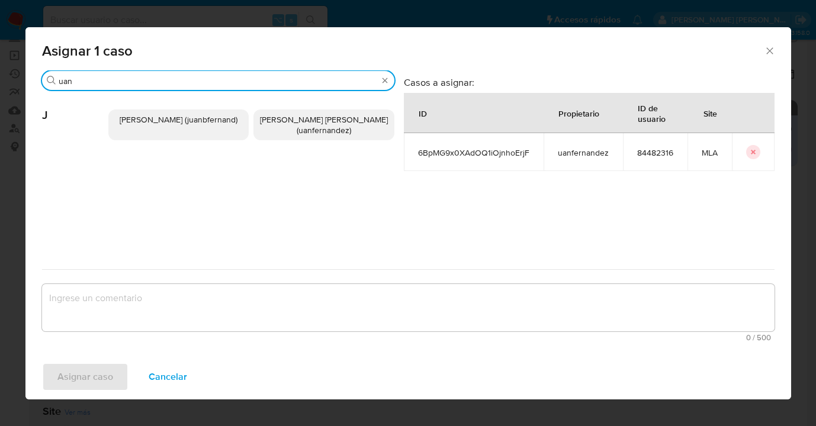
type input "uan"
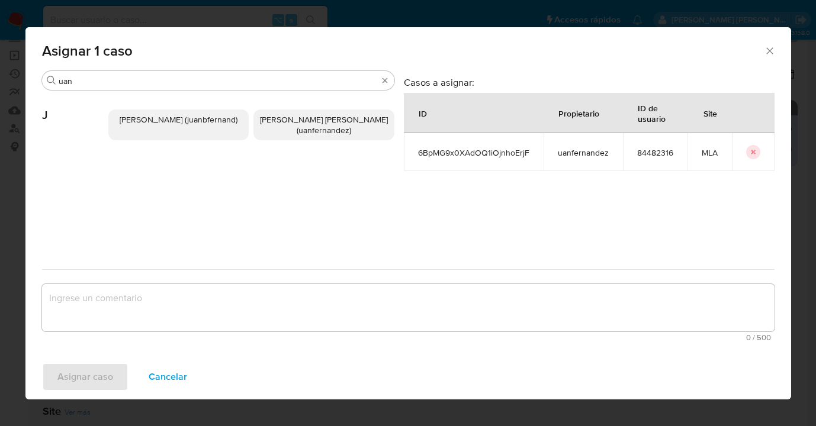
click at [327, 117] on span "[PERSON_NAME] [PERSON_NAME] (uanfernandez)" at bounding box center [324, 125] width 128 height 22
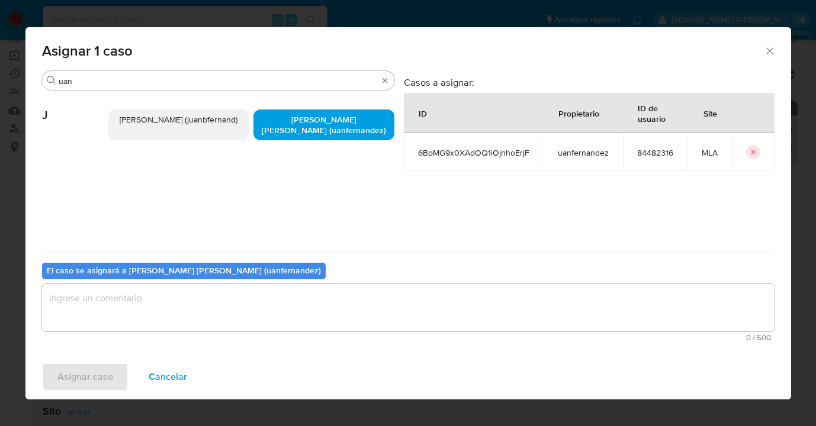
click at [248, 315] on textarea "assign-modal" at bounding box center [408, 307] width 732 height 47
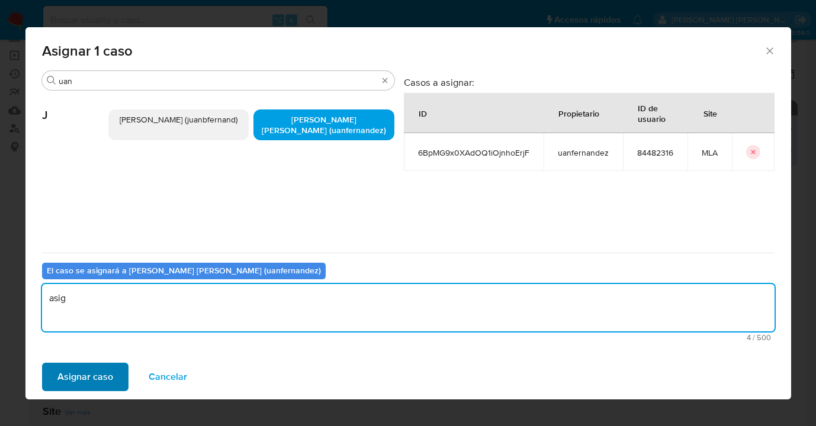
type textarea "asig"
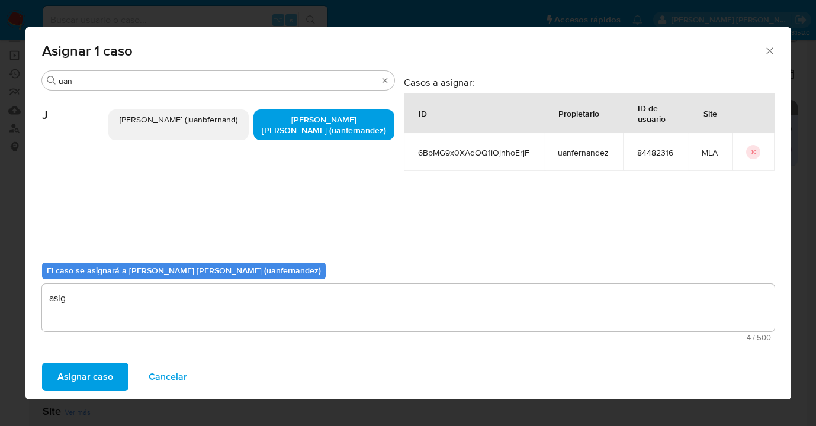
click at [116, 374] on button "Asignar caso" at bounding box center [85, 377] width 86 height 28
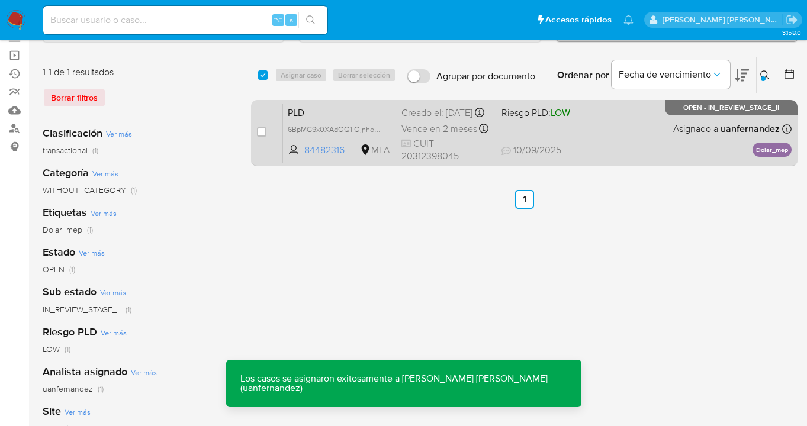
click at [653, 140] on div "PLD 6BpMG9x0XAdOQ1iOjnhoErjF 84482316 MLA Riesgo PLD: LOW Creado el: [DATE] Cre…" at bounding box center [537, 133] width 508 height 60
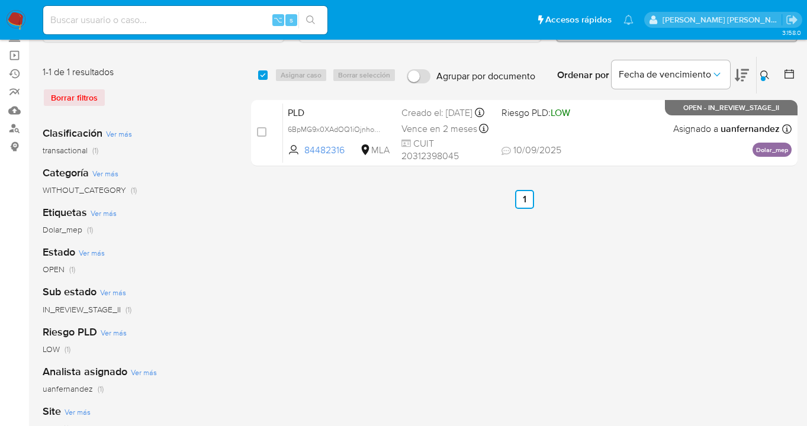
click at [764, 73] on icon at bounding box center [764, 74] width 9 height 9
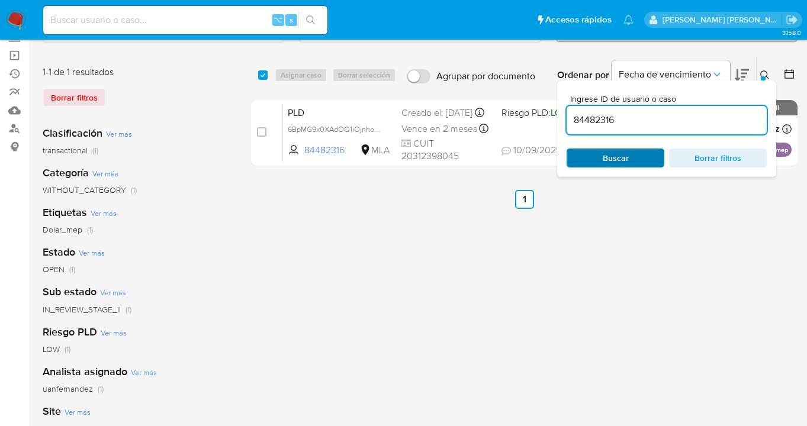
click at [635, 153] on span "Buscar" at bounding box center [615, 158] width 81 height 17
click at [765, 73] on icon at bounding box center [764, 74] width 9 height 9
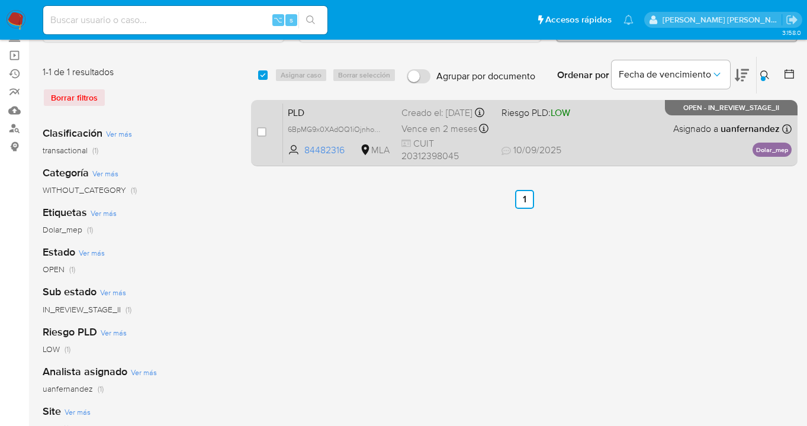
click at [652, 117] on div "PLD 6BpMG9x0XAdOQ1iOjnhoErjF 84482316 MLA Riesgo PLD: LOW Creado el: [DATE] Cre…" at bounding box center [537, 133] width 508 height 60
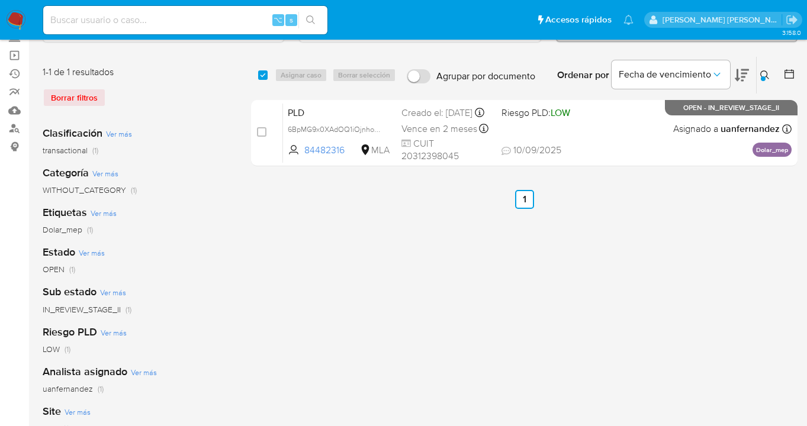
drag, startPoint x: 765, startPoint y: 72, endPoint x: 722, endPoint y: 104, distance: 52.9
click at [764, 72] on icon at bounding box center [764, 74] width 9 height 9
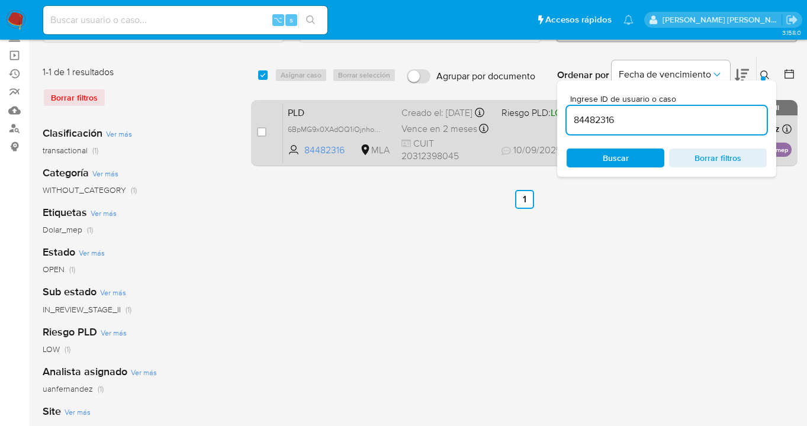
drag, startPoint x: 597, startPoint y: 116, endPoint x: 549, endPoint y: 114, distance: 48.6
click at [548, 114] on div "select-all-cases-checkbox Asignar caso Borrar selección Agrupar por documento O…" at bounding box center [524, 113] width 546 height 115
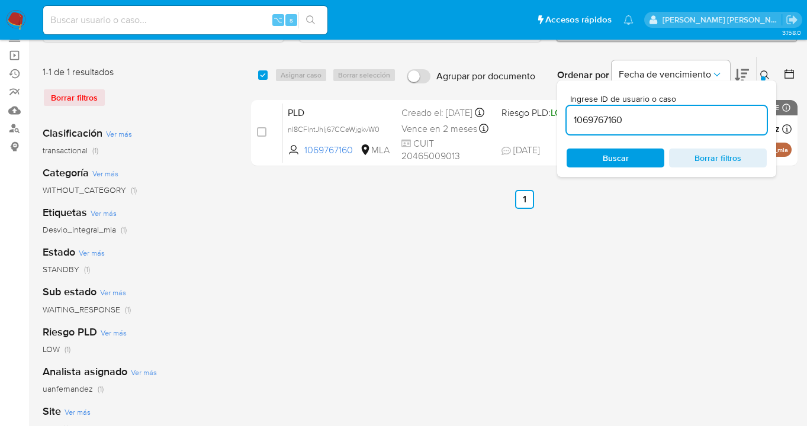
click at [764, 72] on icon at bounding box center [764, 74] width 9 height 9
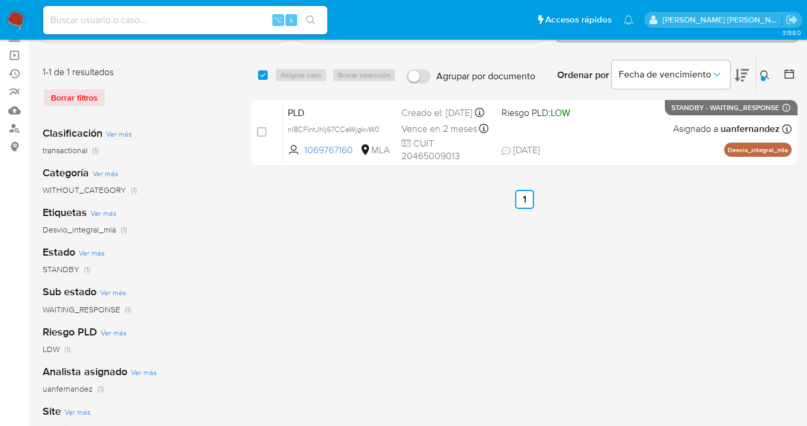
click at [766, 72] on icon at bounding box center [764, 74] width 9 height 9
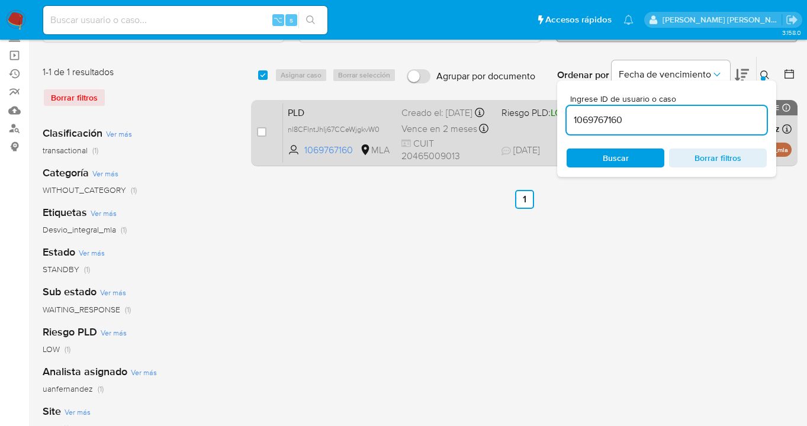
drag, startPoint x: 635, startPoint y: 120, endPoint x: 536, endPoint y: 119, distance: 98.9
click at [535, 118] on div "select-all-cases-checkbox Asignar caso Borrar selección Agrupar por documento O…" at bounding box center [524, 113] width 546 height 115
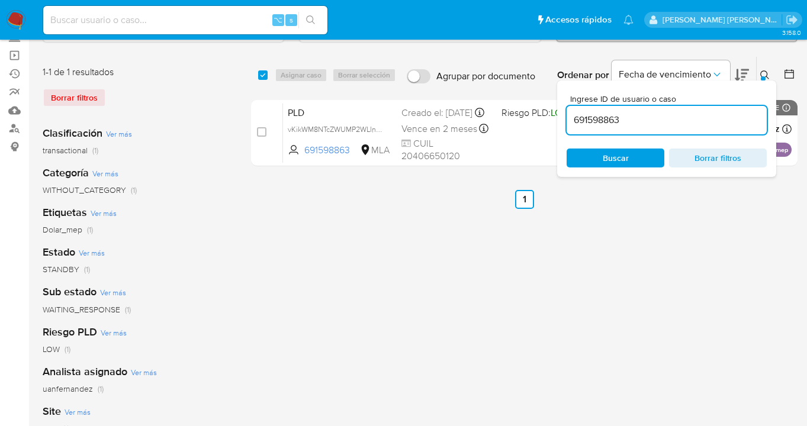
click at [764, 75] on icon at bounding box center [764, 74] width 9 height 9
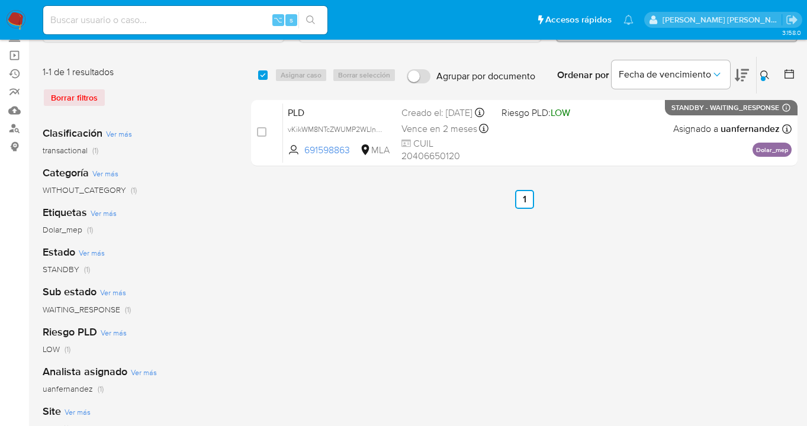
click at [766, 68] on button at bounding box center [767, 75] width 20 height 14
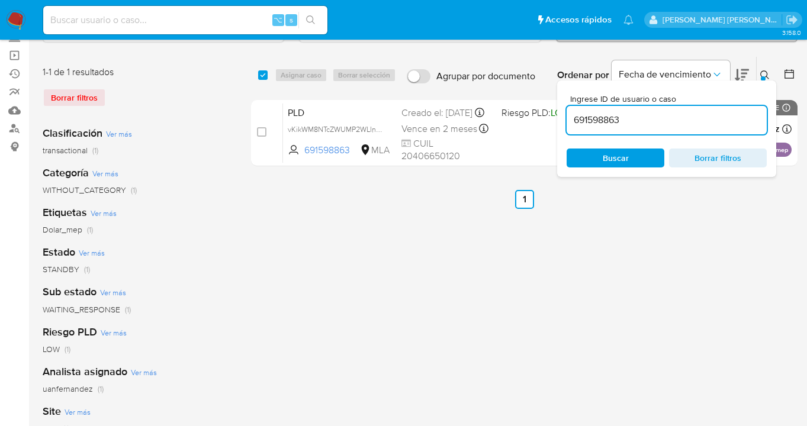
drag, startPoint x: 639, startPoint y: 118, endPoint x: 564, endPoint y: 115, distance: 75.3
click at [557, 117] on div "Ingrese ID de usuario o caso 691598863 Buscar Borrar filtros" at bounding box center [666, 129] width 219 height 96
click at [764, 73] on icon at bounding box center [764, 74] width 9 height 9
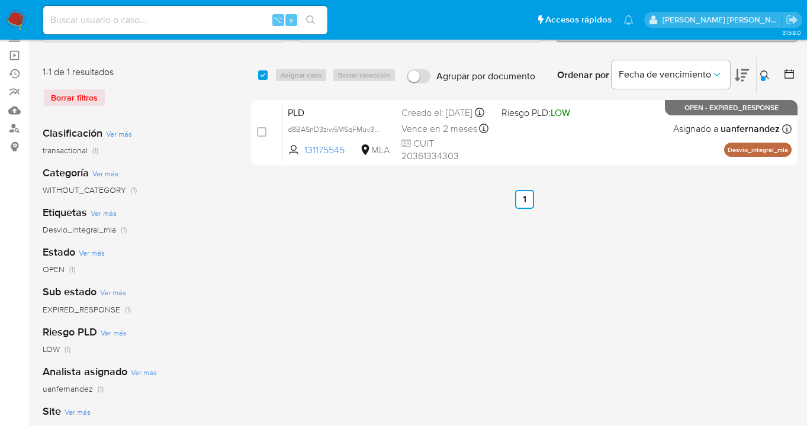
click at [763, 70] on icon at bounding box center [764, 74] width 9 height 9
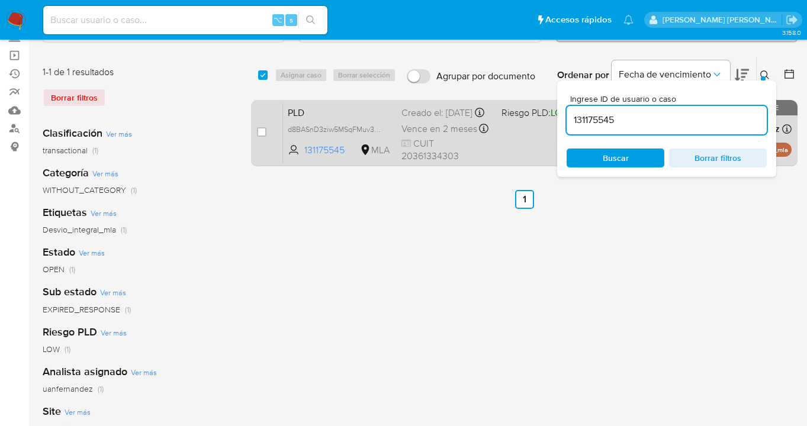
drag, startPoint x: 639, startPoint y: 120, endPoint x: 552, endPoint y: 116, distance: 86.5
click at [552, 116] on div "select-all-cases-checkbox Asignar caso Borrar selección Agrupar por documento O…" at bounding box center [524, 113] width 546 height 115
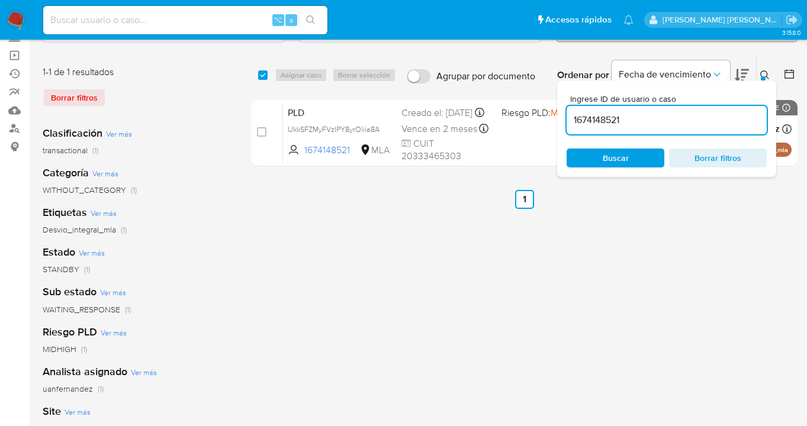
click at [764, 72] on icon at bounding box center [764, 74] width 9 height 9
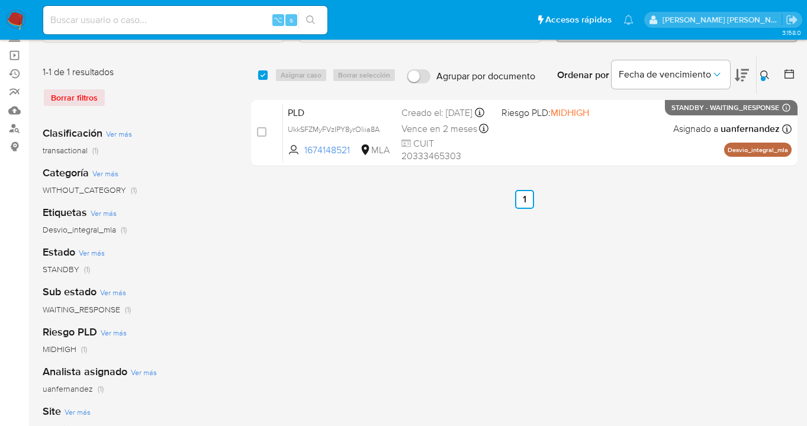
click at [763, 73] on icon at bounding box center [764, 74] width 9 height 9
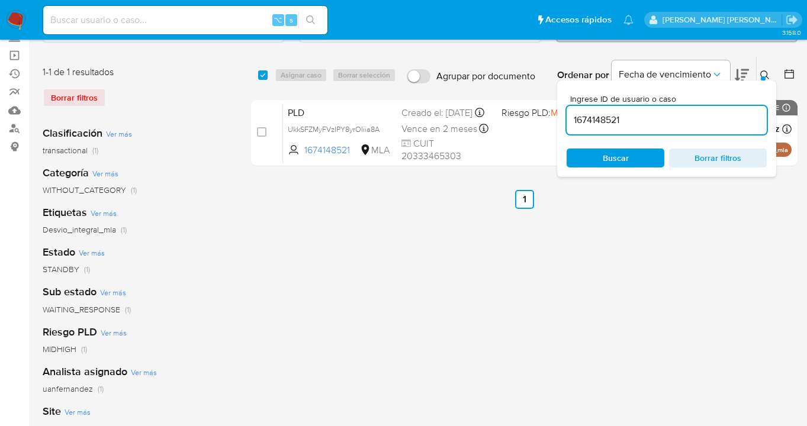
drag, startPoint x: 648, startPoint y: 121, endPoint x: 573, endPoint y: 111, distance: 75.2
click at [573, 112] on input "1674148521" at bounding box center [667, 119] width 200 height 15
type input "84482316"
click at [766, 76] on icon at bounding box center [764, 74] width 9 height 9
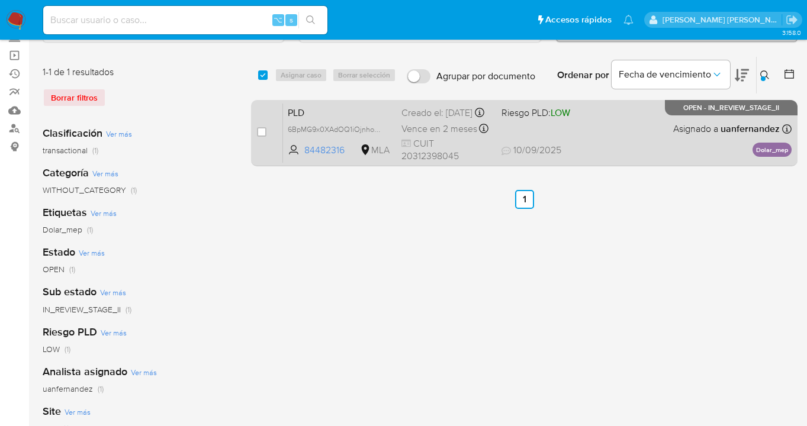
click at [654, 144] on div "PLD 6BpMG9x0XAdOQ1iOjnhoErjF 84482316 MLA Riesgo PLD: LOW Creado el: [DATE] Cre…" at bounding box center [537, 133] width 508 height 60
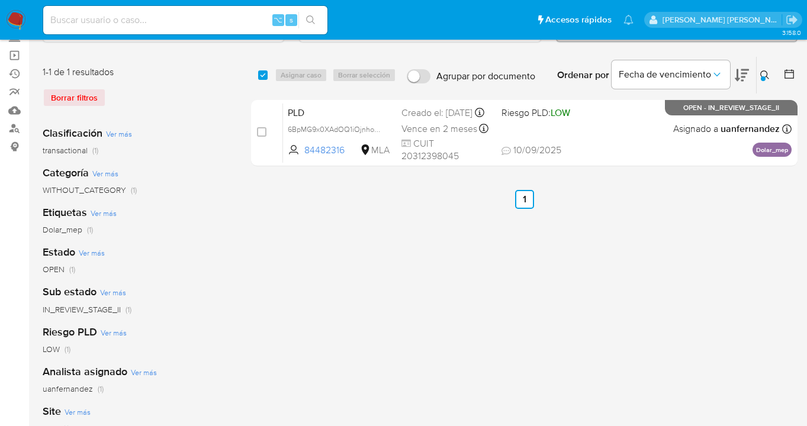
drag, startPoint x: 763, startPoint y: 72, endPoint x: 709, endPoint y: 121, distance: 73.3
click at [763, 72] on icon at bounding box center [764, 74] width 9 height 9
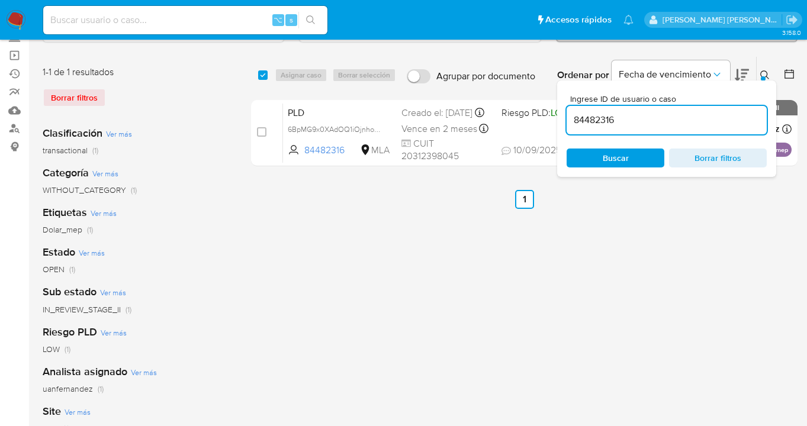
drag, startPoint x: 652, startPoint y: 156, endPoint x: 676, endPoint y: 127, distance: 37.4
click at [652, 155] on span "Buscar" at bounding box center [615, 158] width 81 height 17
click at [765, 72] on icon at bounding box center [764, 74] width 9 height 9
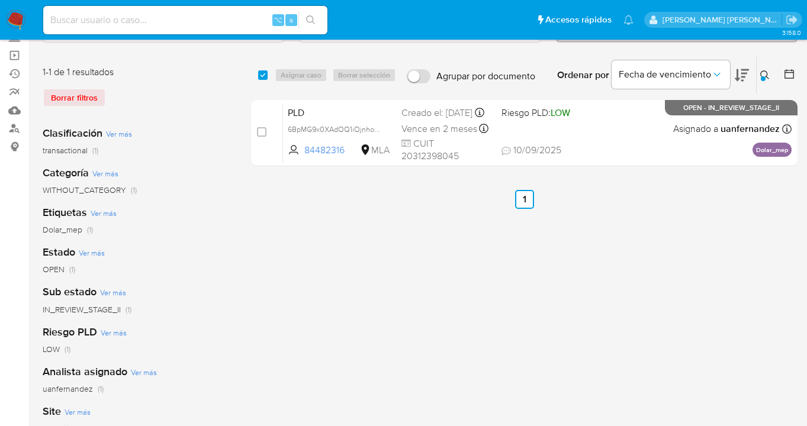
click at [764, 73] on icon at bounding box center [764, 74] width 9 height 9
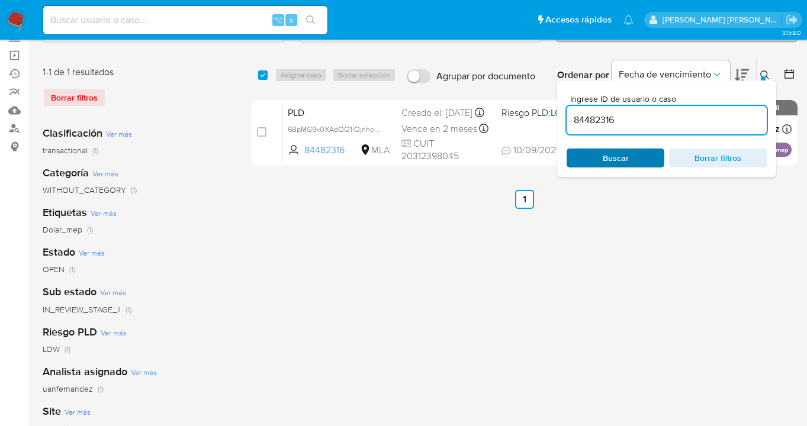
click at [654, 156] on span "Buscar" at bounding box center [615, 158] width 81 height 17
click at [763, 74] on icon at bounding box center [764, 74] width 9 height 9
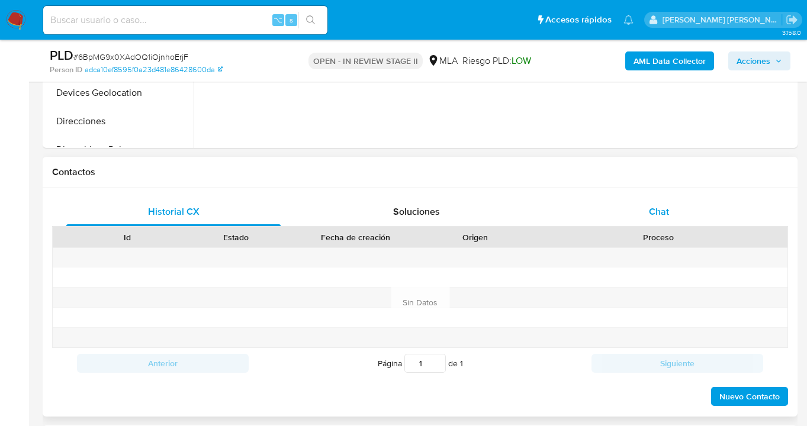
scroll to position [462, 0]
select select "10"
click at [676, 204] on div "Chat" at bounding box center [659, 212] width 214 height 28
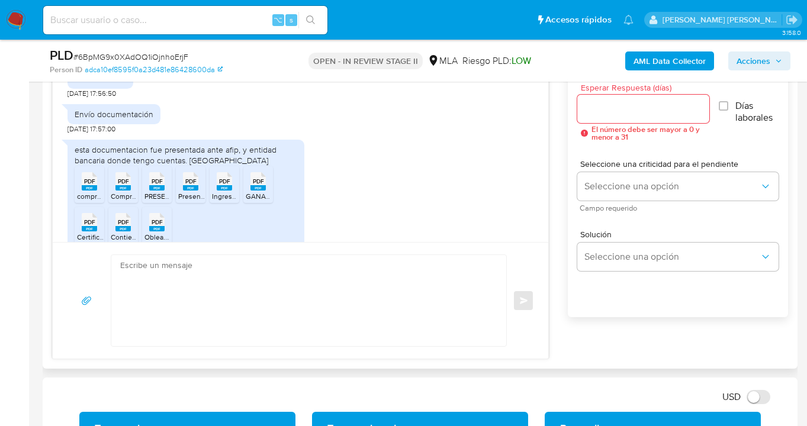
scroll to position [651, 0]
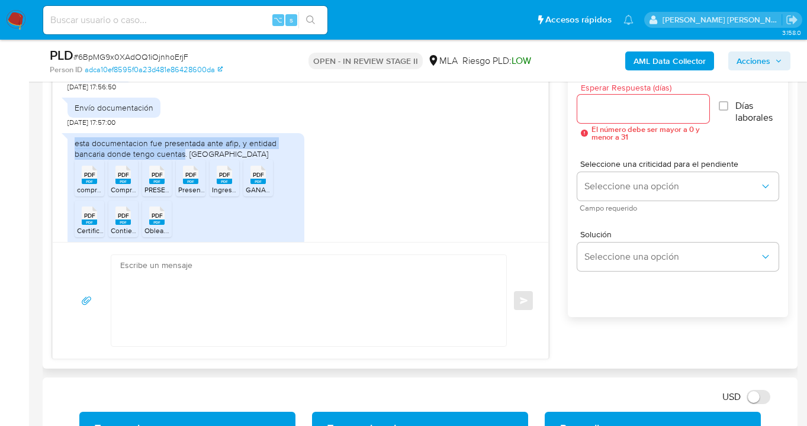
drag, startPoint x: 75, startPoint y: 164, endPoint x: 184, endPoint y: 176, distance: 109.6
click at [184, 159] on div "esta documentacion fue presentada ante afip, y entidad bancaria donde tengo cue…" at bounding box center [186, 148] width 223 height 21
copy div "esta documentacion fue presentada ante afip, y entidad bancaria donde tengo cue…"
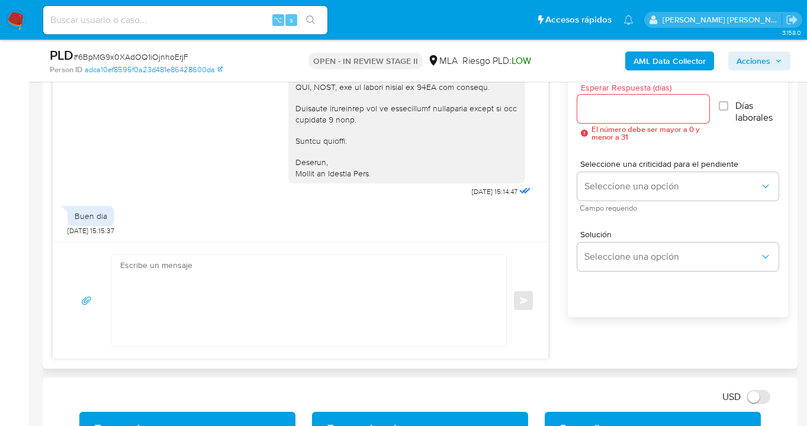
scroll to position [1182, 0]
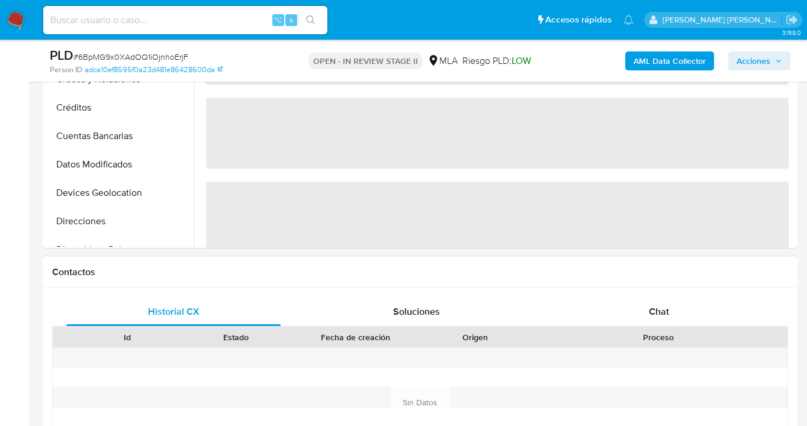
select select "10"
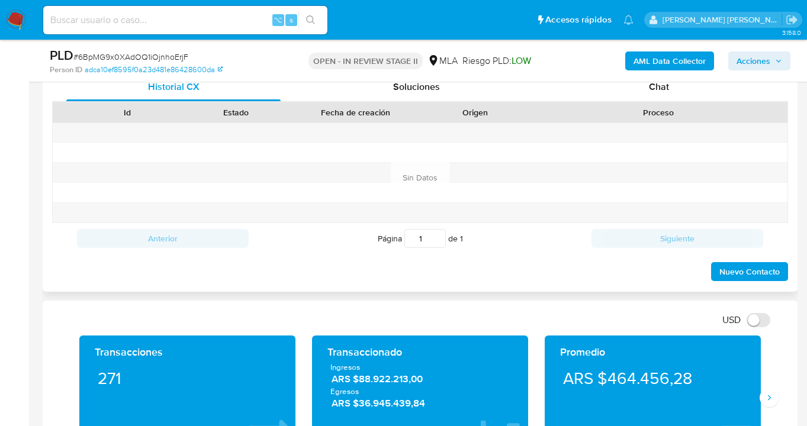
scroll to position [574, 0]
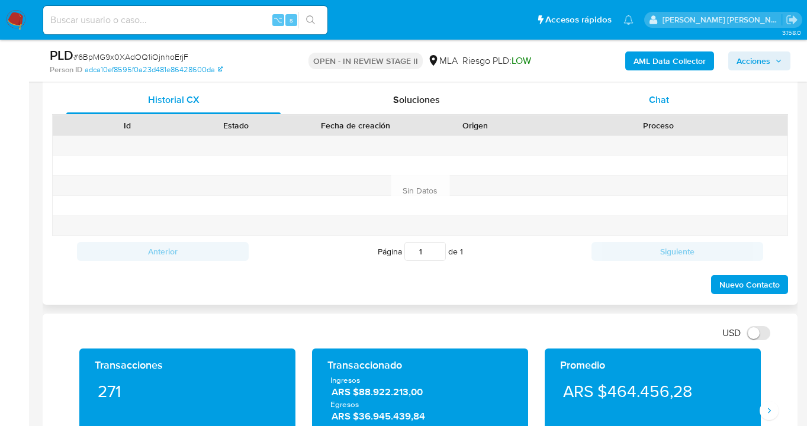
click at [675, 104] on div "Chat" at bounding box center [659, 100] width 214 height 28
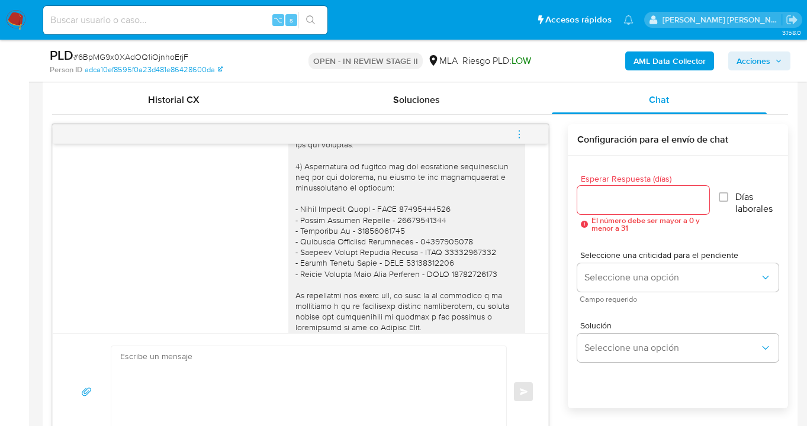
scroll to position [959, 0]
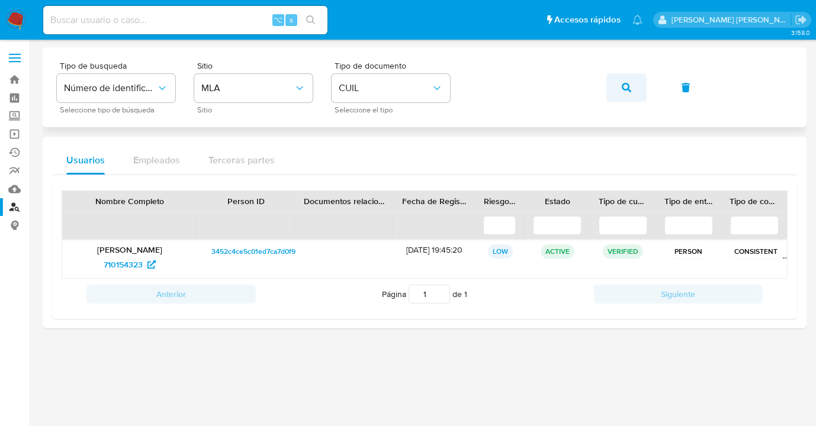
click at [626, 85] on icon "button" at bounding box center [626, 87] width 9 height 9
click at [120, 267] on span "209527397" at bounding box center [123, 264] width 42 height 19
click at [628, 86] on icon "button" at bounding box center [626, 87] width 9 height 9
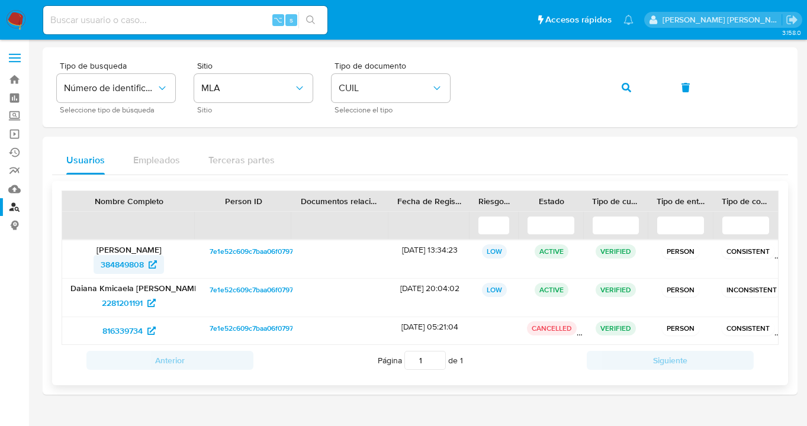
click at [113, 267] on span "384849808" at bounding box center [122, 264] width 43 height 19
click at [467, 86] on div "Tipo de busqueda Número de identificación Seleccione tipo de búsqueda Sitio MLA…" at bounding box center [420, 88] width 726 height 52
click at [629, 86] on icon "button" at bounding box center [626, 87] width 9 height 9
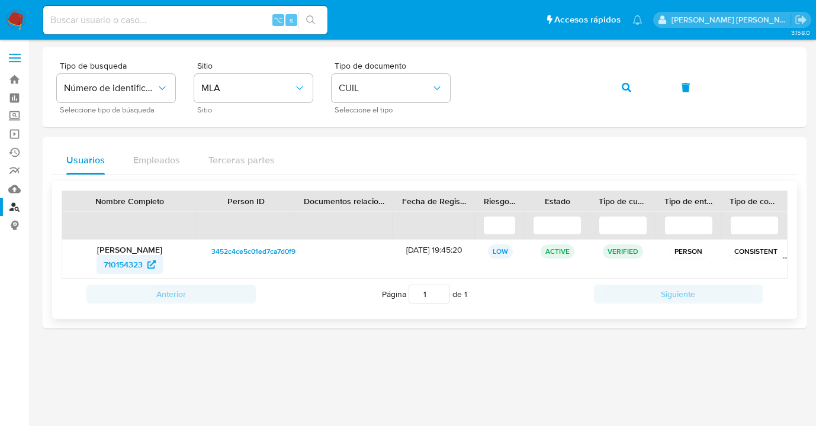
click at [107, 267] on span "710154323" at bounding box center [123, 264] width 39 height 19
click at [456, 86] on div "Tipo de busqueda Número de identificación Seleccione tipo de búsqueda Sitio MLA…" at bounding box center [424, 88] width 735 height 52
click at [631, 87] on button "button" at bounding box center [626, 87] width 40 height 28
click at [103, 265] on span "209527397" at bounding box center [123, 264] width 42 height 19
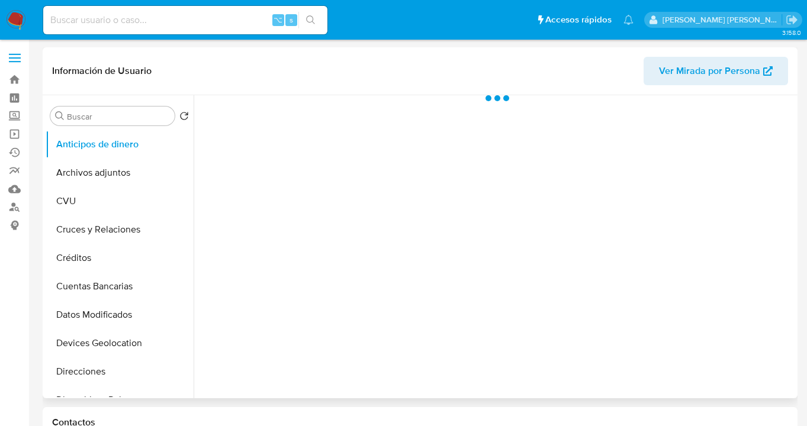
scroll to position [155, 0]
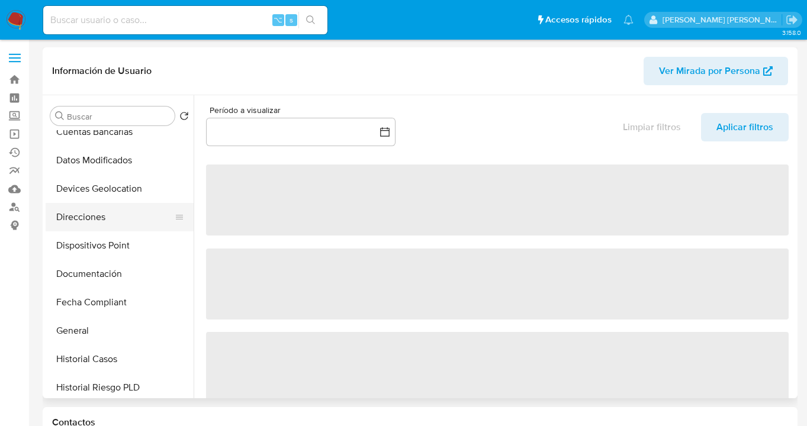
select select "10"
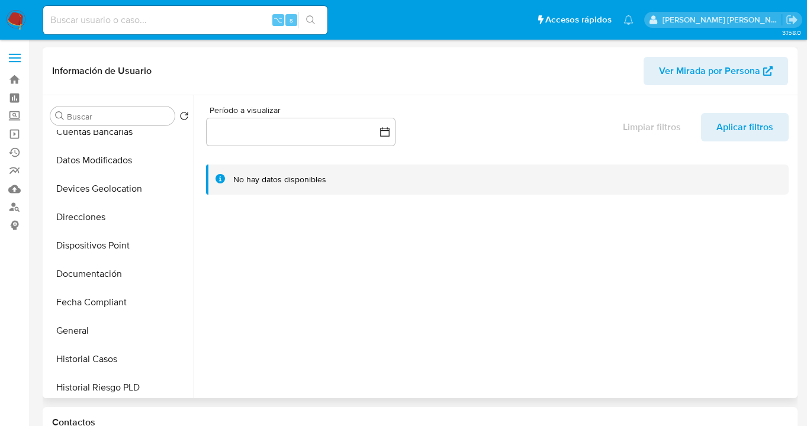
drag, startPoint x: 124, startPoint y: 221, endPoint x: 189, endPoint y: 214, distance: 65.5
click at [124, 221] on button "Direcciones" at bounding box center [120, 217] width 148 height 28
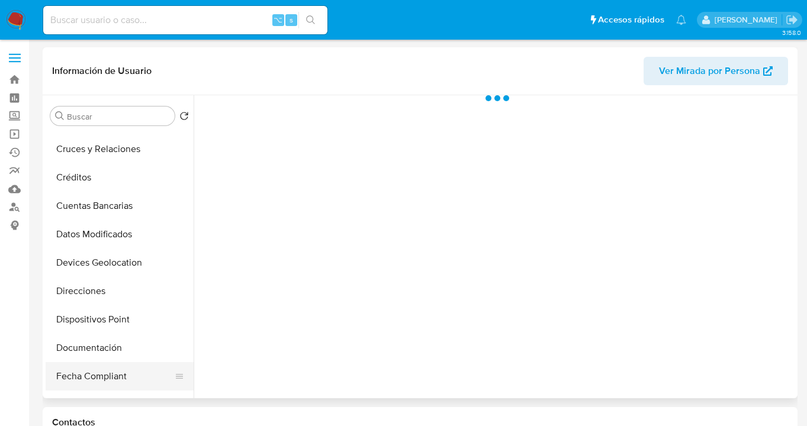
scroll to position [201, 0]
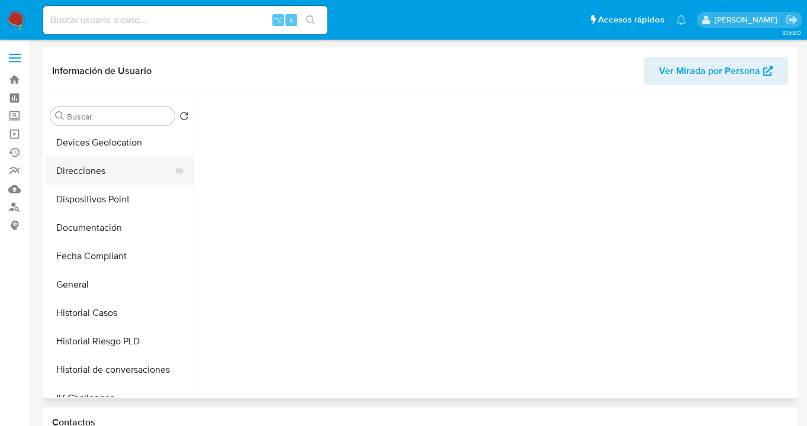
select select "10"
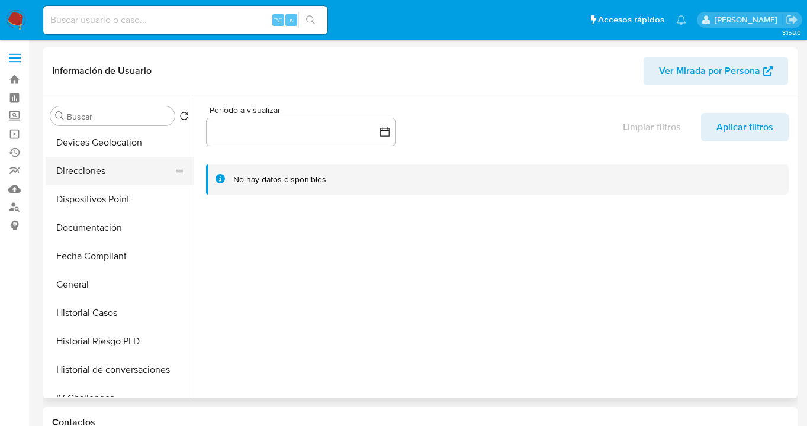
click at [121, 175] on button "Direcciones" at bounding box center [115, 171] width 139 height 28
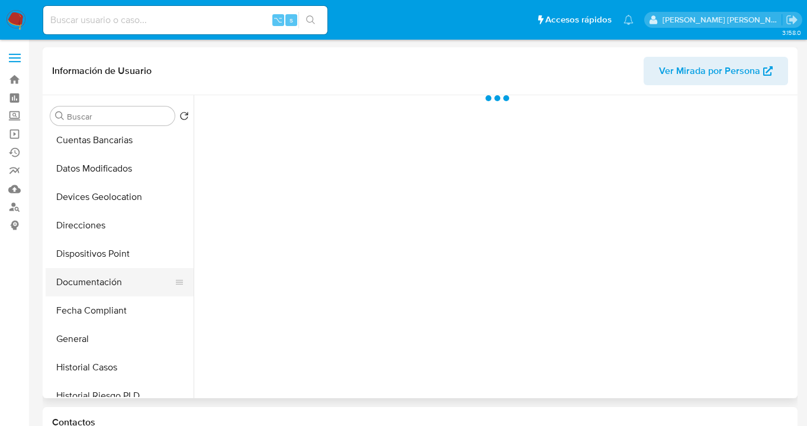
scroll to position [149, 0]
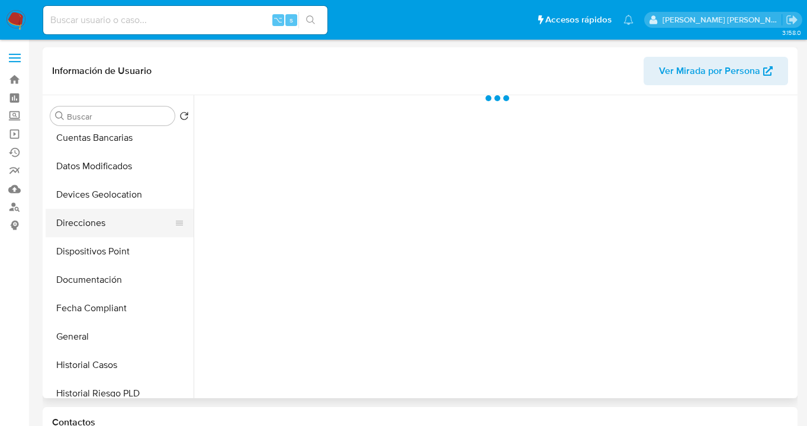
click at [128, 223] on button "Direcciones" at bounding box center [115, 223] width 139 height 28
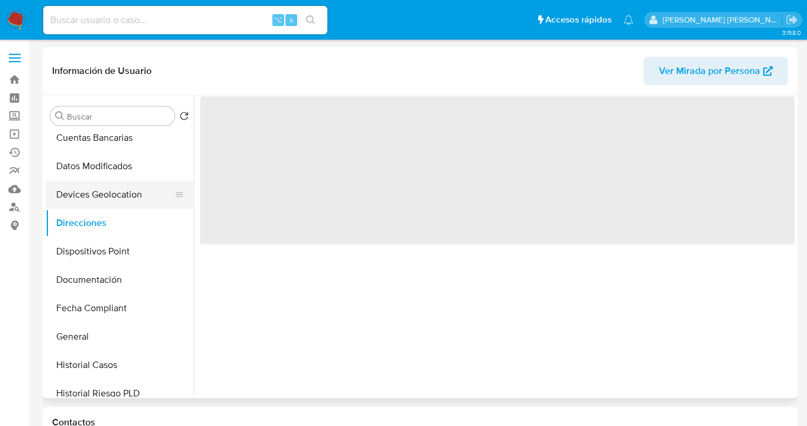
select select "10"
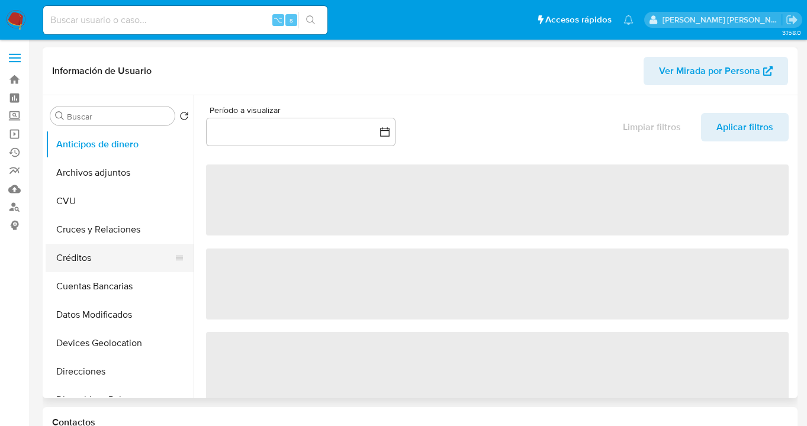
select select "10"
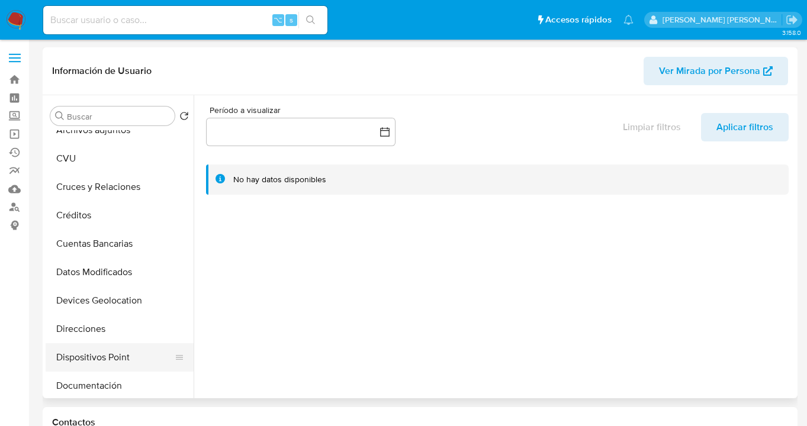
scroll to position [115, 0]
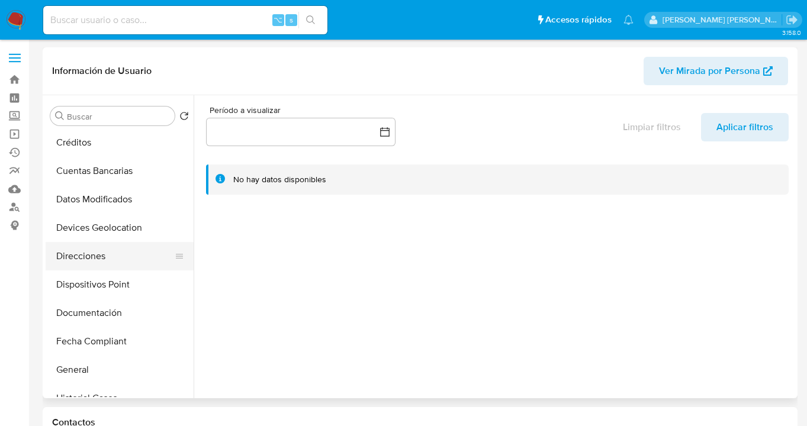
click at [124, 252] on button "Direcciones" at bounding box center [115, 256] width 139 height 28
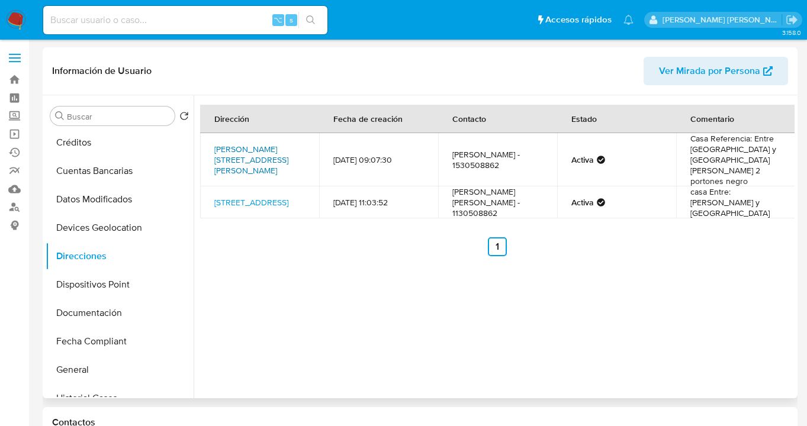
click at [257, 143] on link "[PERSON_NAME][STREET_ADDRESS][PERSON_NAME]" at bounding box center [251, 159] width 74 height 33
click at [232, 197] on link "[STREET_ADDRESS]" at bounding box center [251, 203] width 74 height 12
